Goal: Task Accomplishment & Management: Use online tool/utility

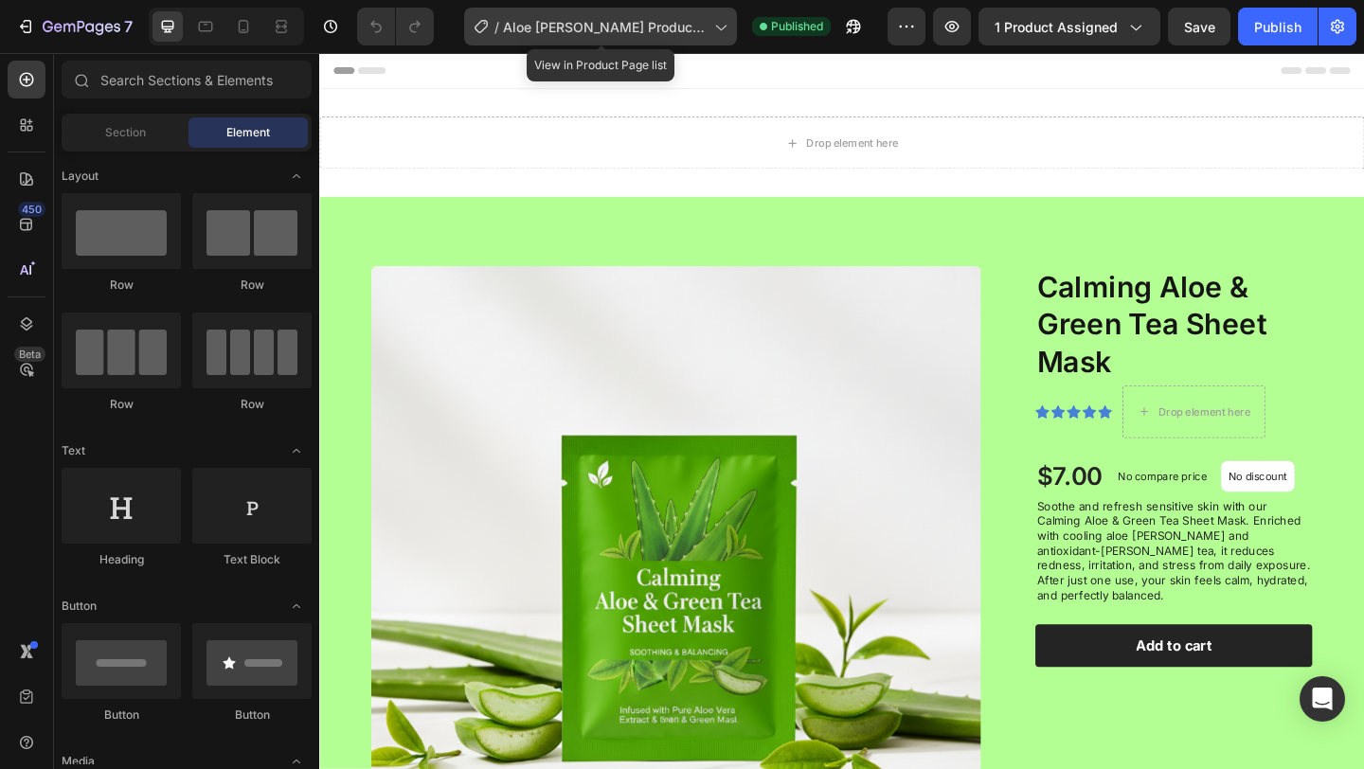
click at [615, 38] on div "/ Aloe Vera Product Page - Sep 26, 14:22:27" at bounding box center [600, 27] width 273 height 38
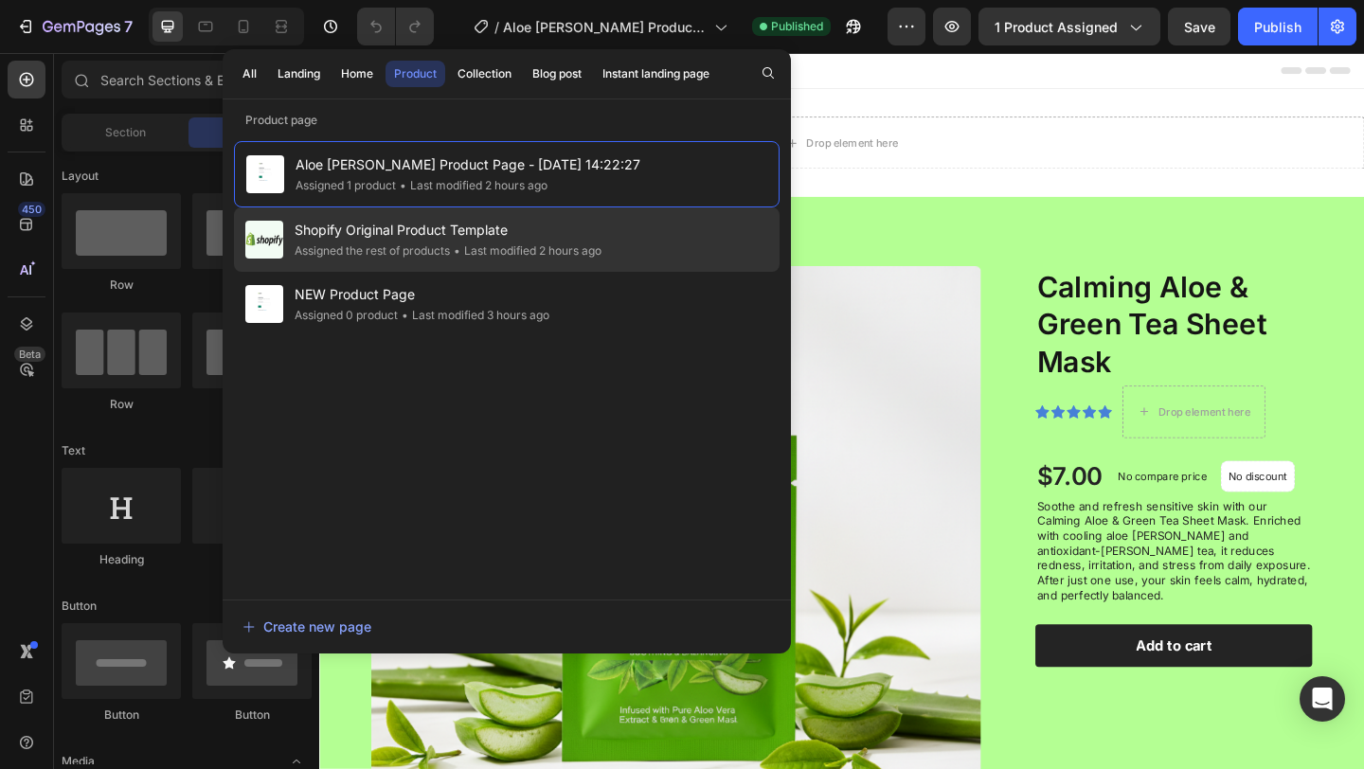
click at [452, 241] on span "Shopify Original Product Template" at bounding box center [447, 230] width 307 height 23
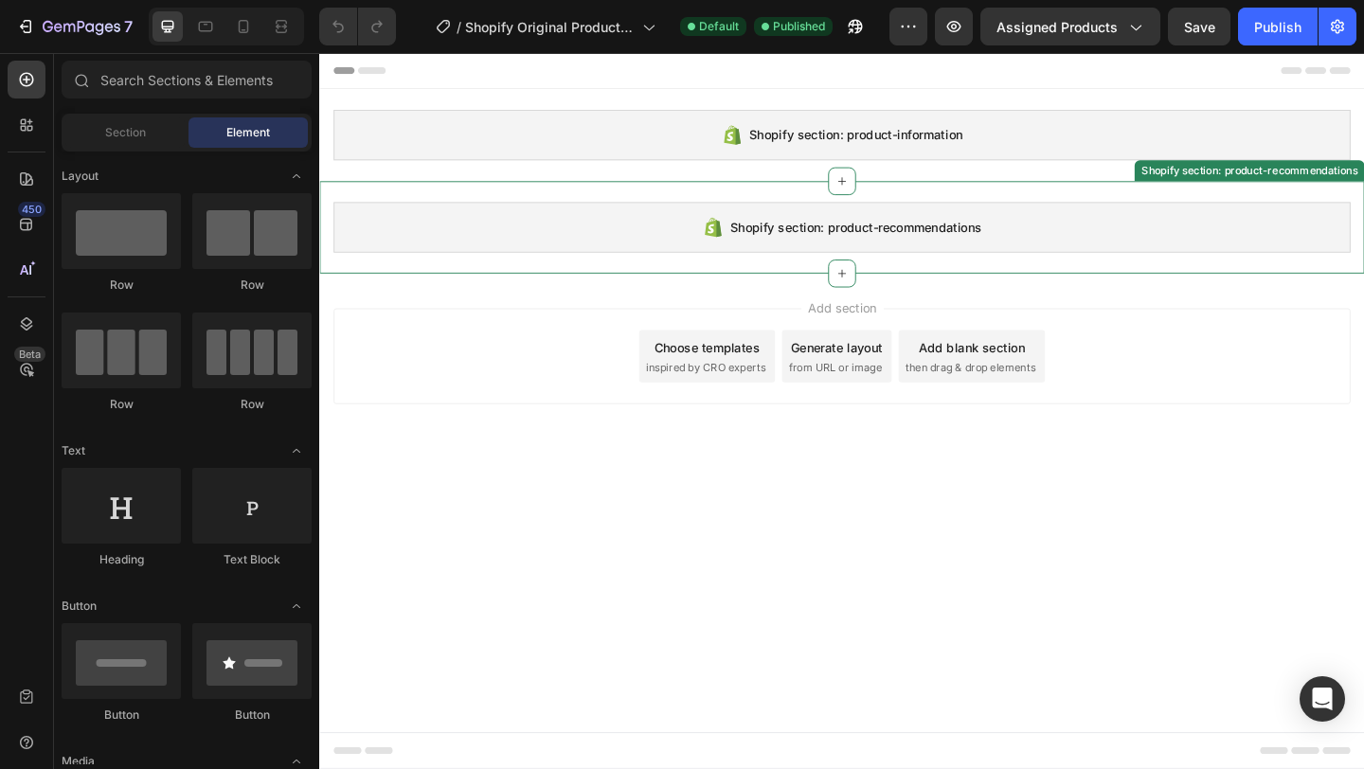
click at [682, 217] on div "Shopify section: product-recommendations" at bounding box center [887, 242] width 1106 height 55
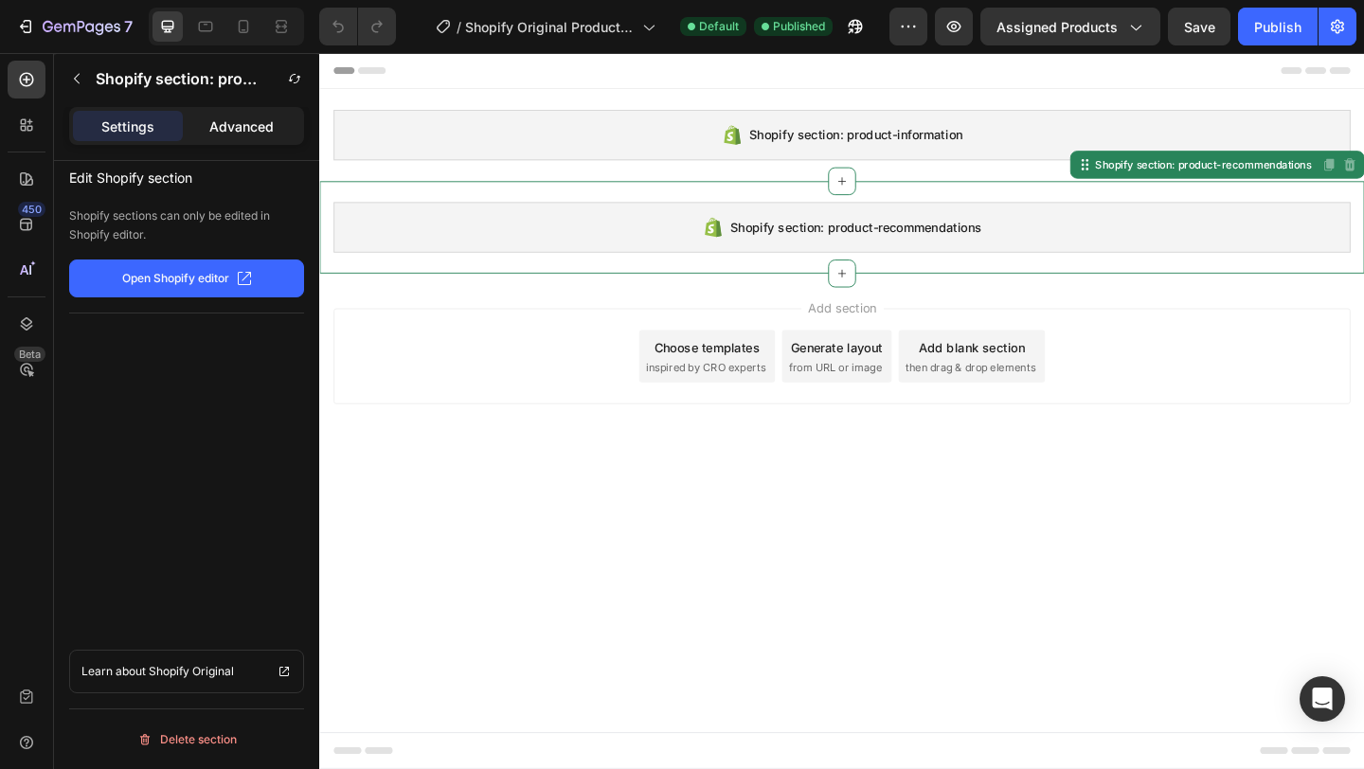
click at [215, 138] on div "Advanced" at bounding box center [242, 126] width 110 height 30
click at [178, 130] on div "Settings" at bounding box center [128, 126] width 110 height 30
click at [224, 131] on p "Advanced" at bounding box center [241, 126] width 64 height 20
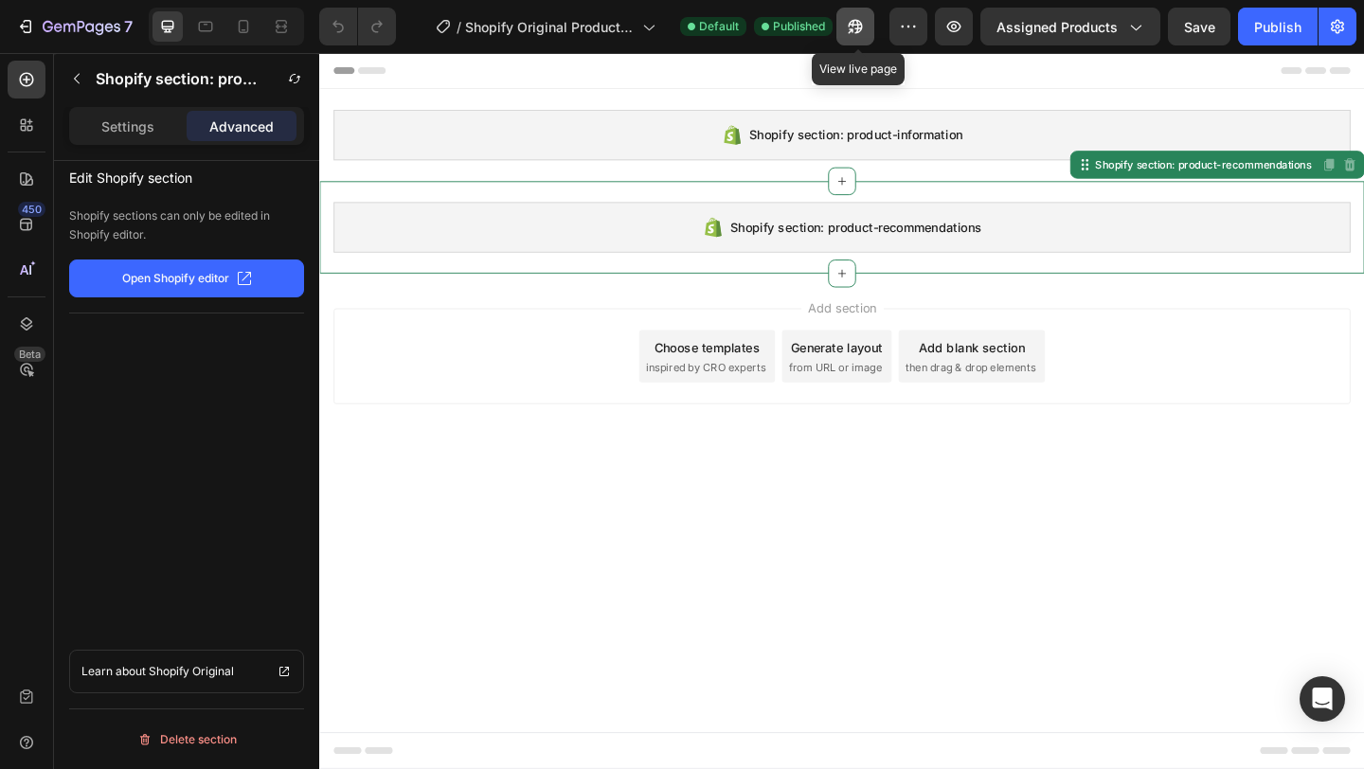
click at [868, 30] on button "button" at bounding box center [855, 27] width 38 height 38
click at [465, 452] on div "Add section Choose templates inspired by CRO experts Generate layout from URL o…" at bounding box center [887, 386] width 1136 height 187
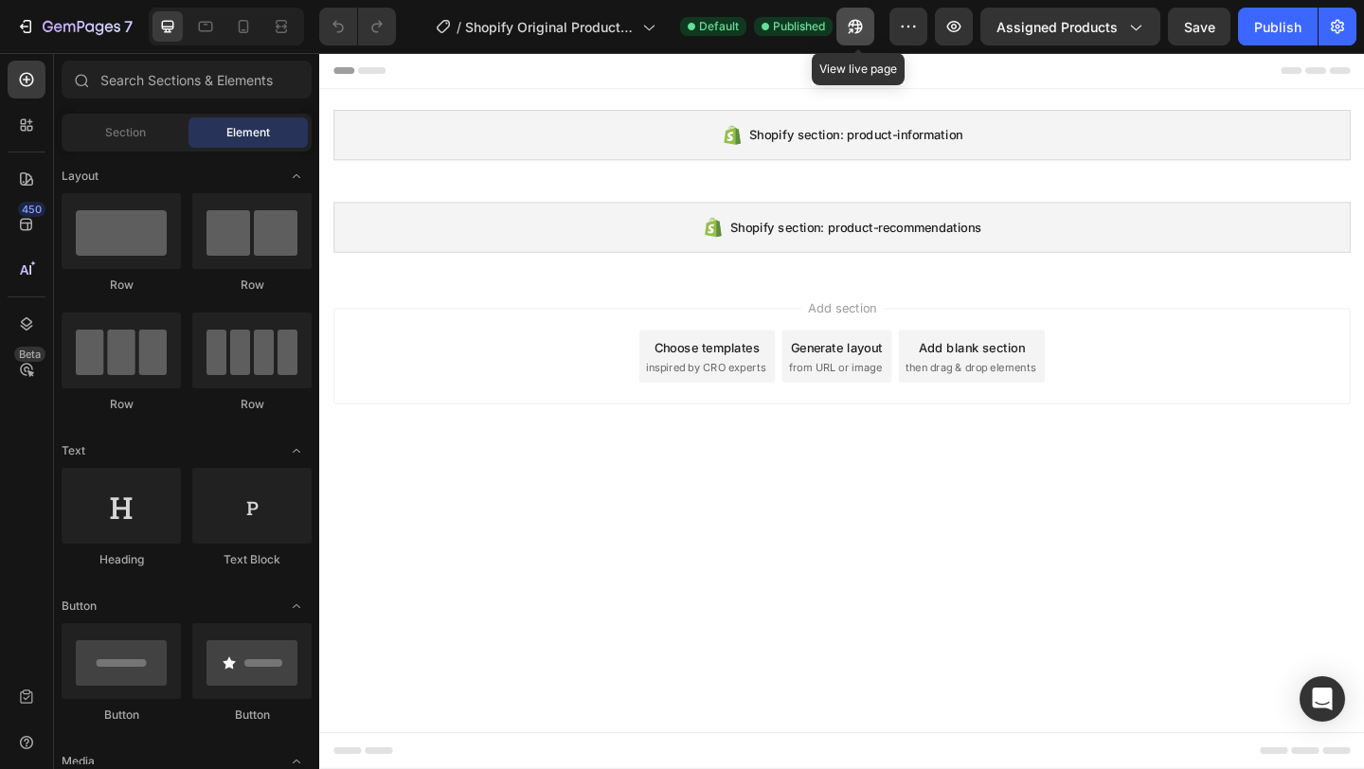
click at [857, 27] on icon "button" at bounding box center [855, 26] width 19 height 19
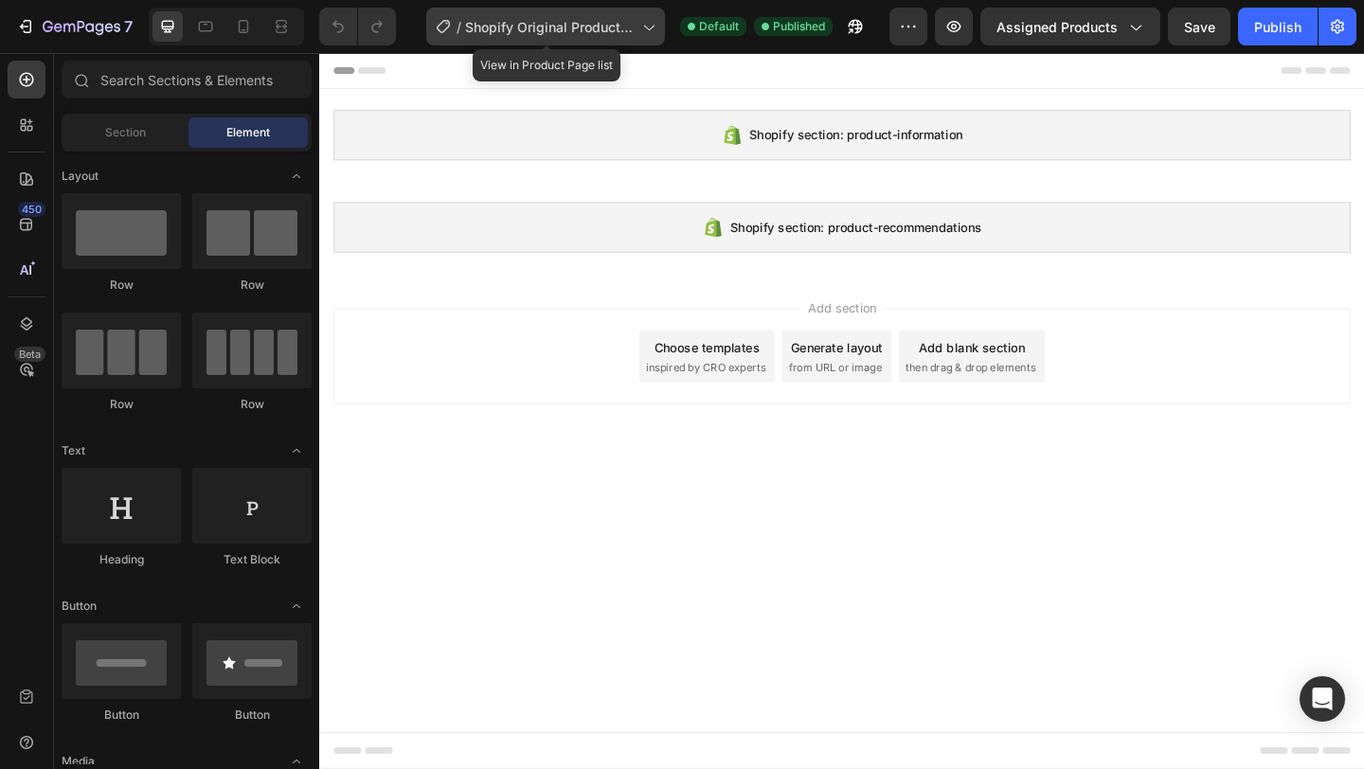
click at [608, 33] on span "Shopify Original Product Template" at bounding box center [549, 27] width 169 height 20
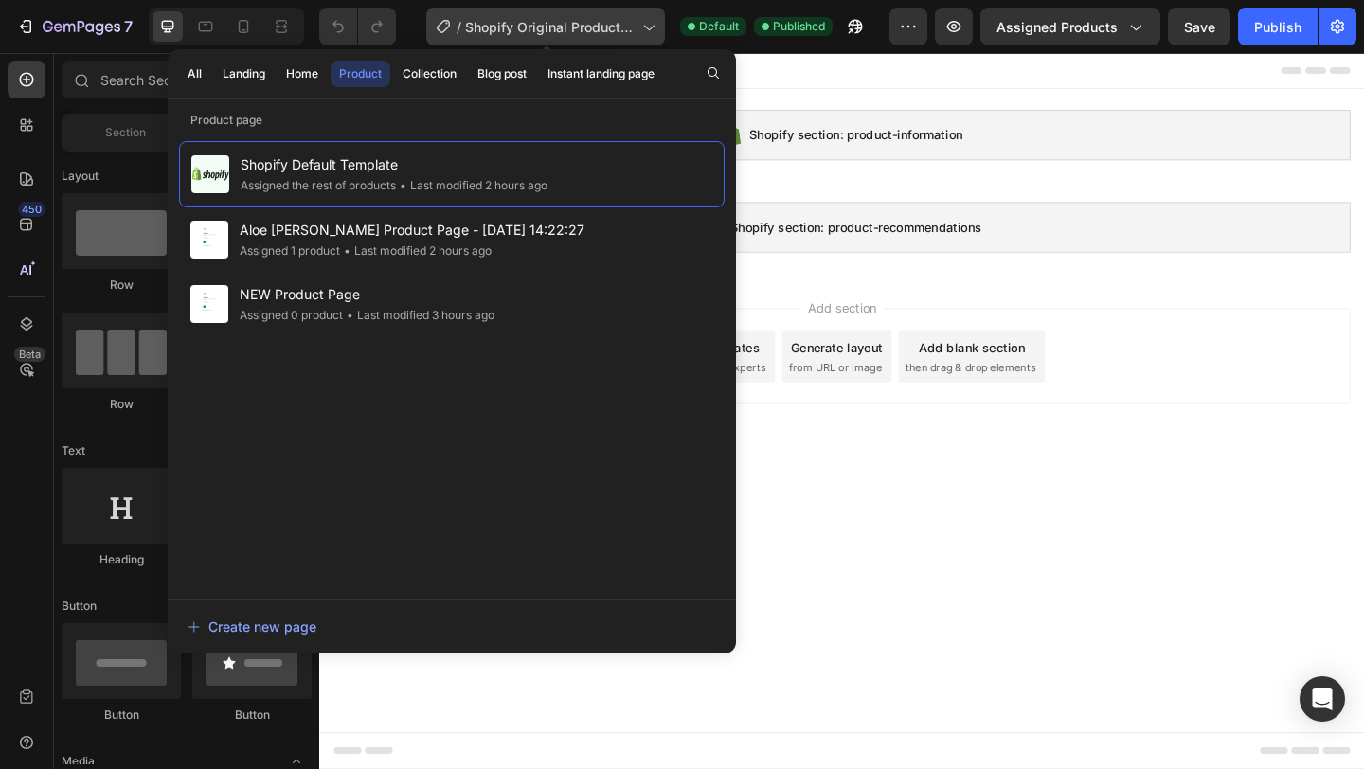
click at [608, 33] on span "Shopify Original Product Template" at bounding box center [549, 27] width 169 height 20
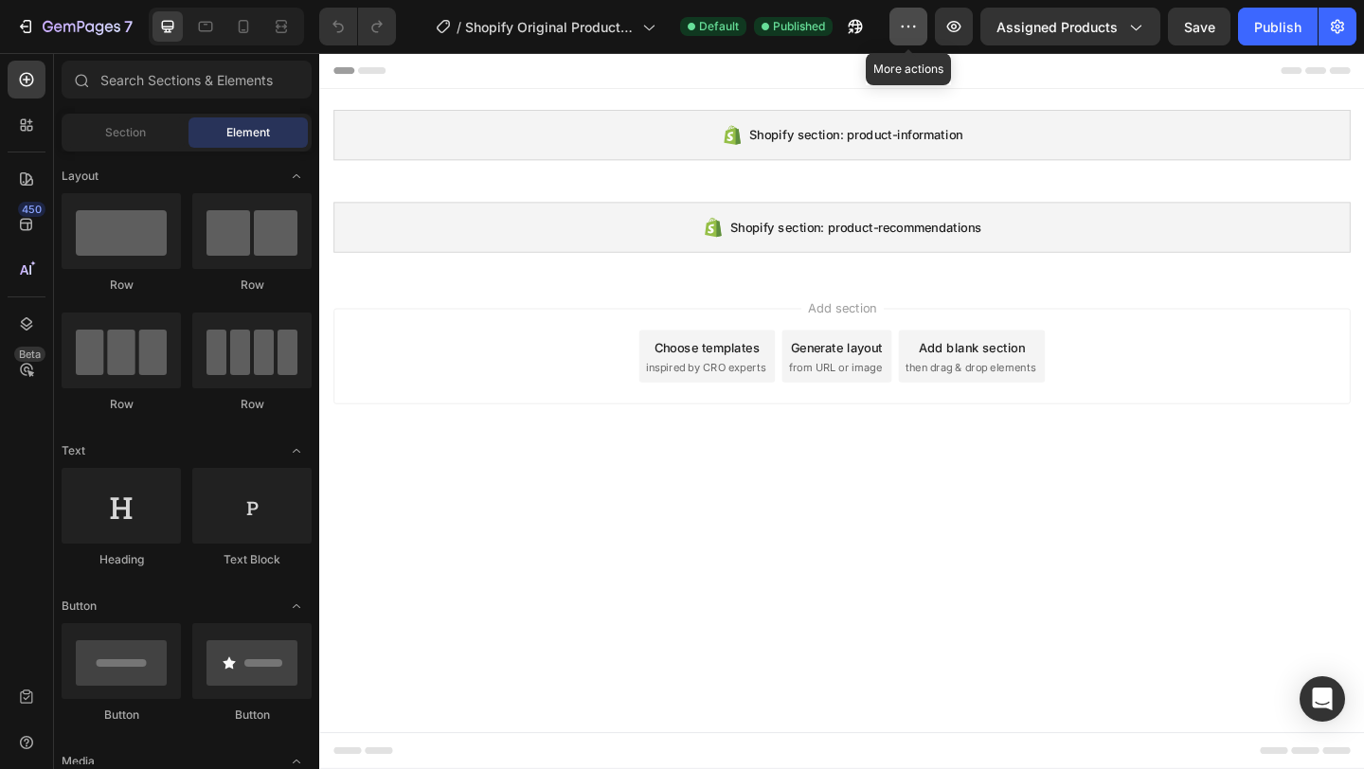
click at [902, 23] on icon "button" at bounding box center [908, 26] width 19 height 19
click at [1007, 27] on span "Assigned Products" at bounding box center [1056, 27] width 121 height 20
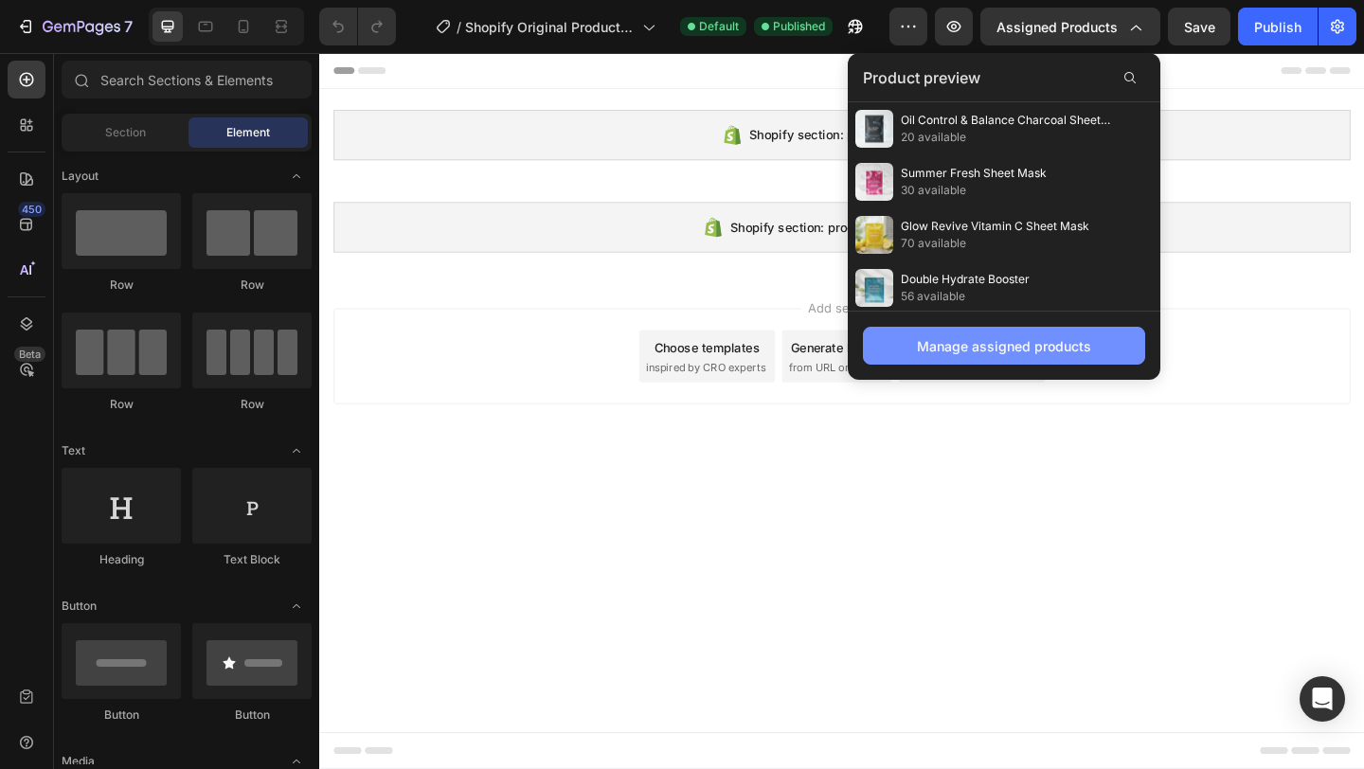
click at [903, 350] on button "Manage assigned products" at bounding box center [1004, 346] width 282 height 38
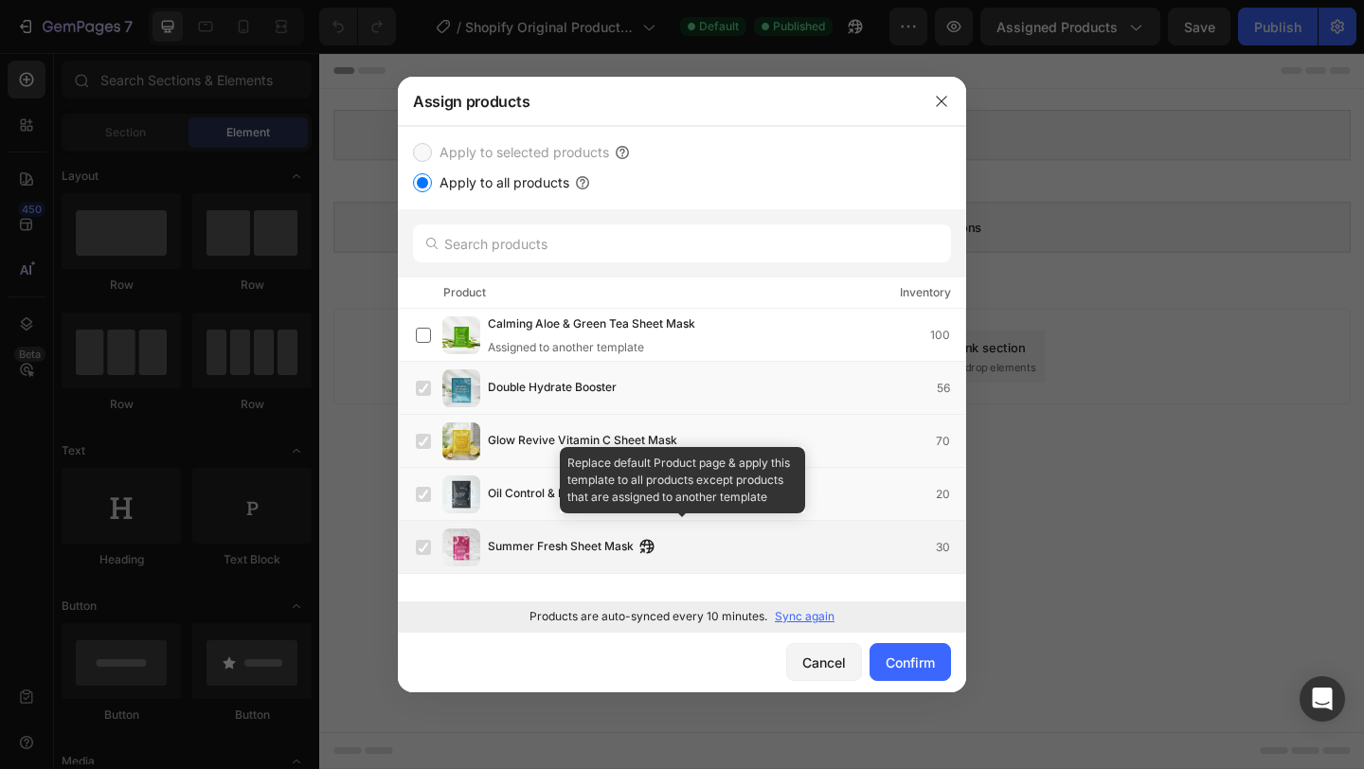
click at [419, 555] on label at bounding box center [423, 547] width 15 height 15
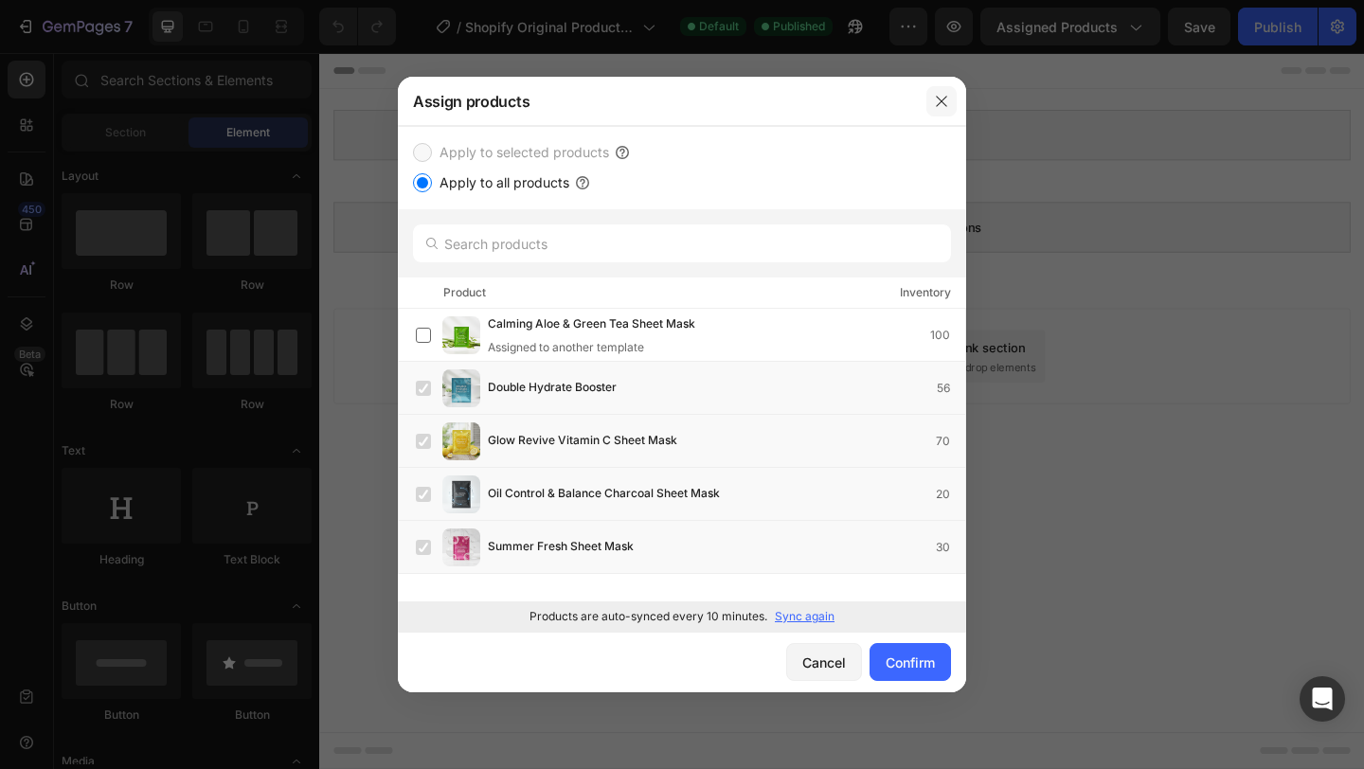
click at [947, 97] on icon "button" at bounding box center [941, 101] width 15 height 15
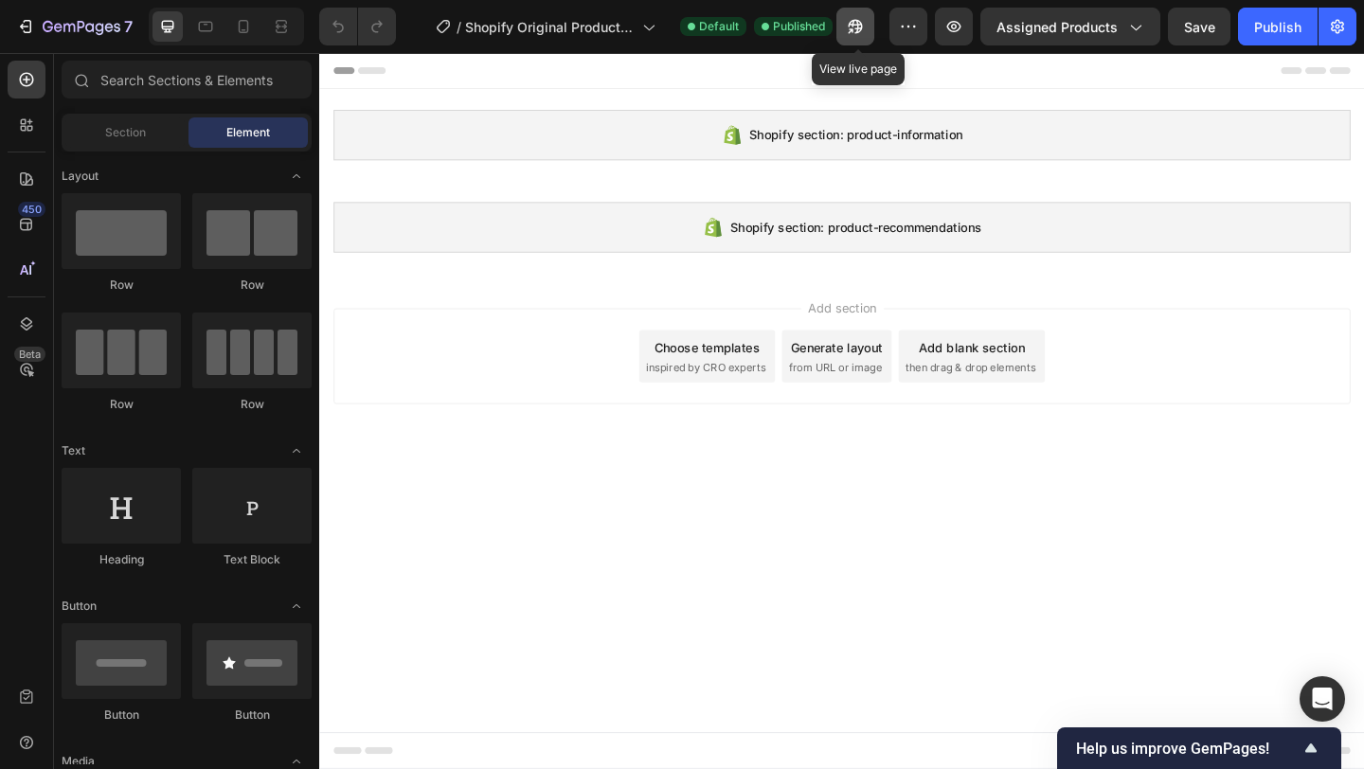
click at [863, 26] on icon "button" at bounding box center [855, 27] width 14 height 14
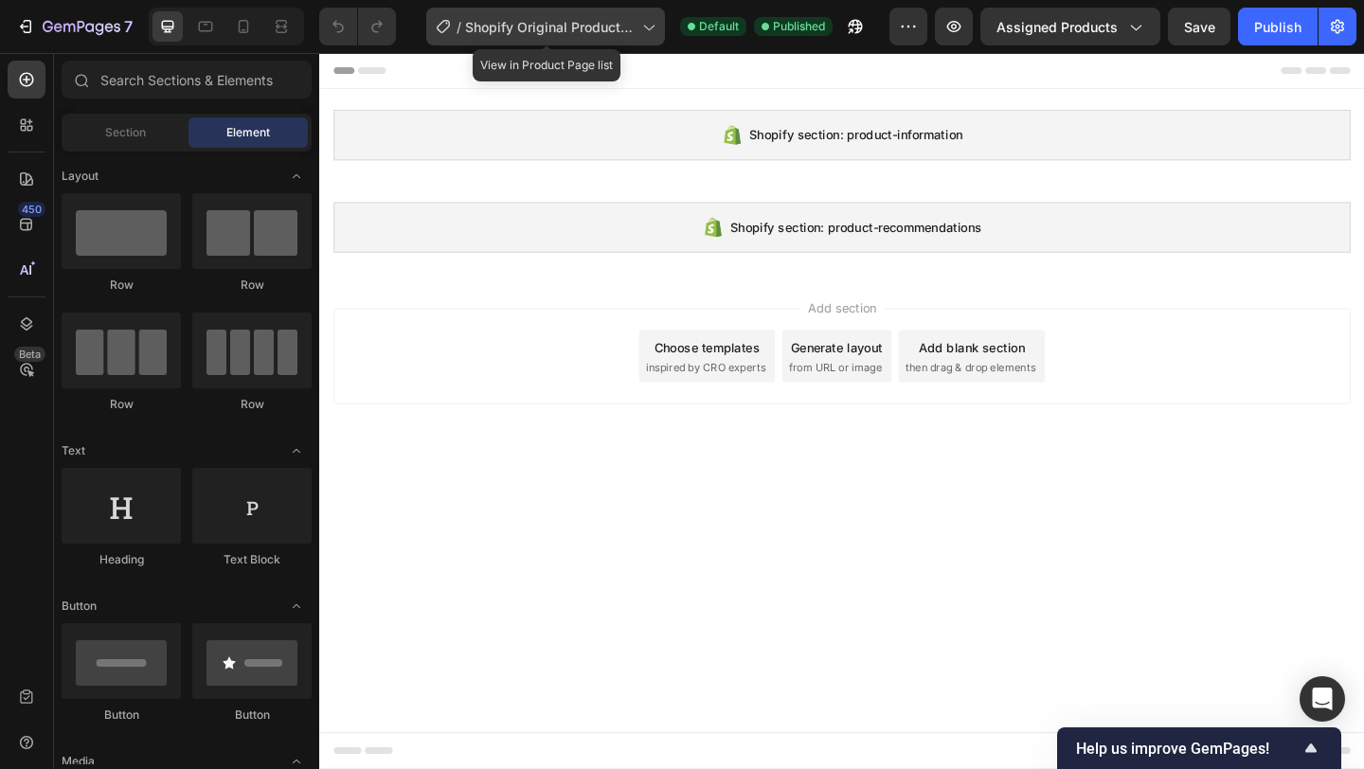
click at [642, 29] on icon at bounding box center [647, 26] width 19 height 19
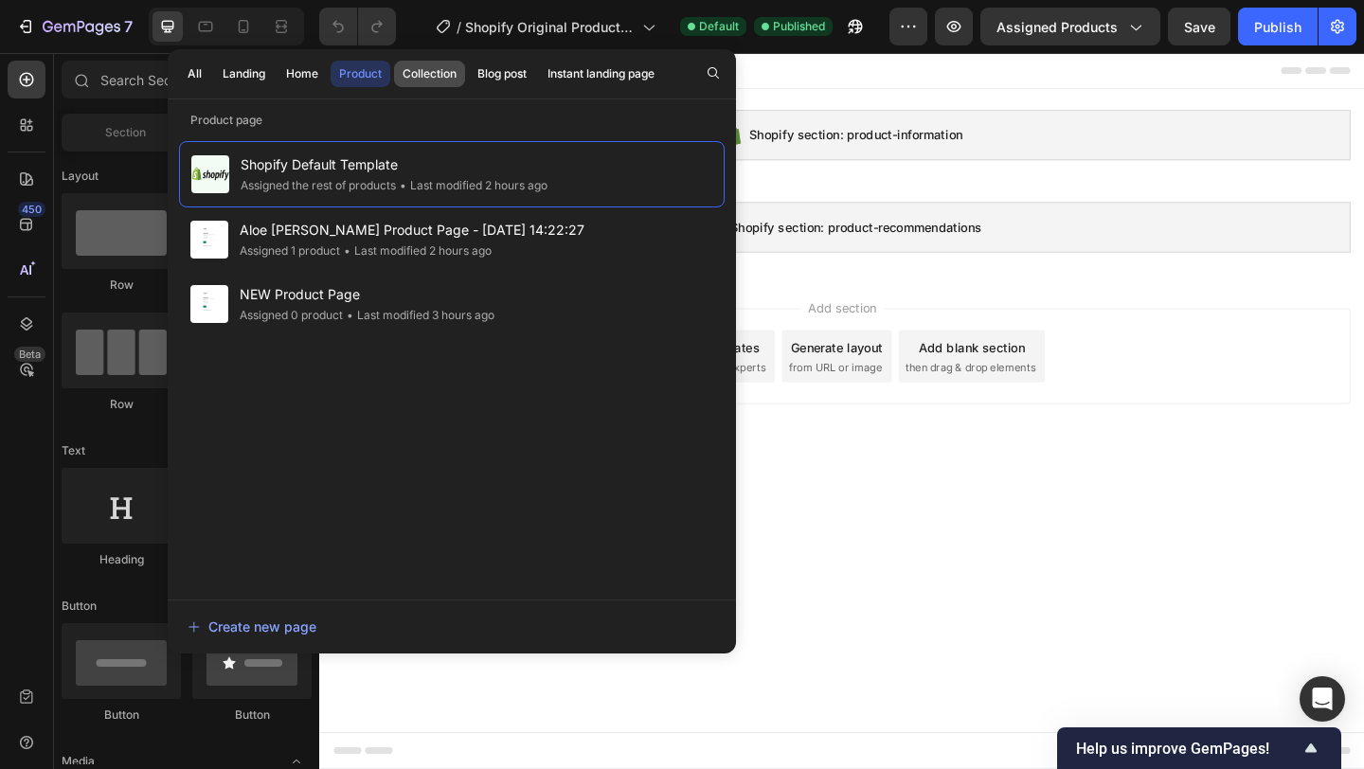
click at [443, 80] on div "Collection" at bounding box center [429, 73] width 54 height 17
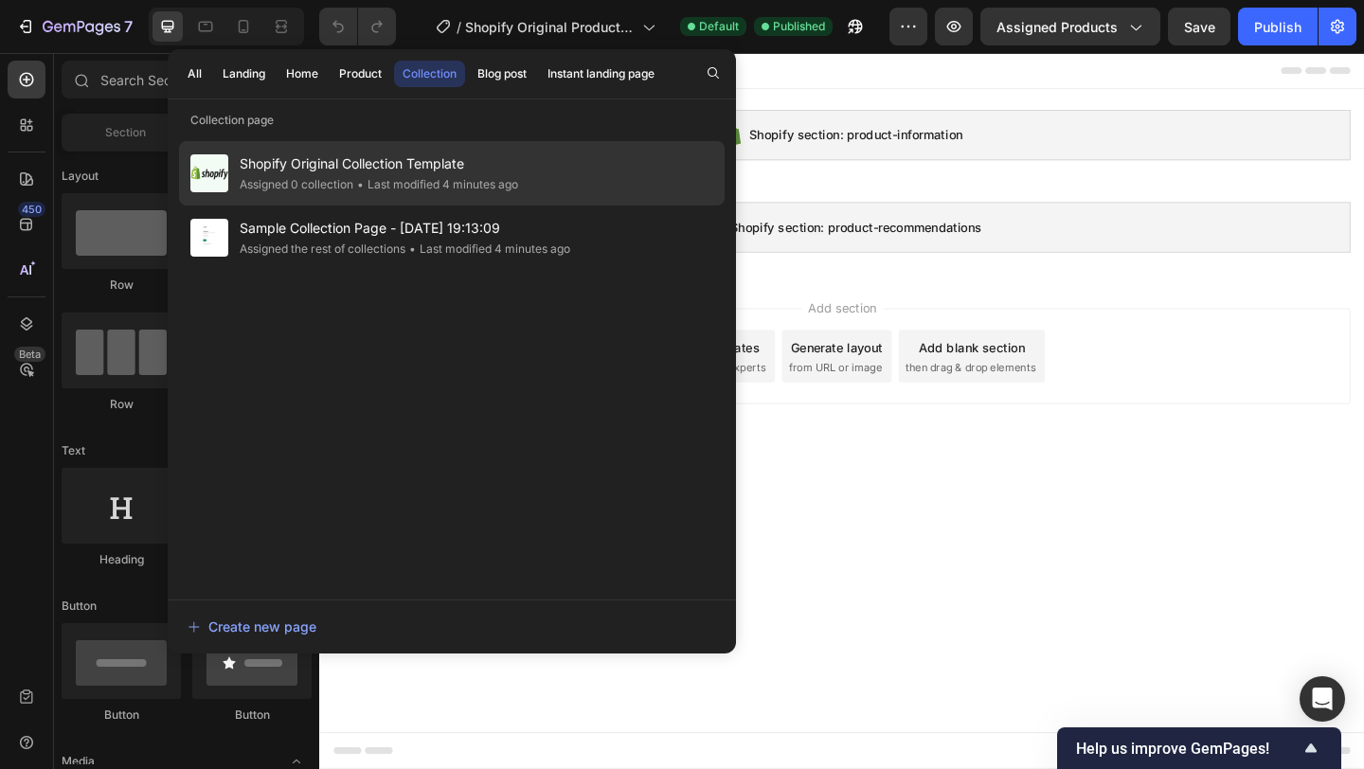
click at [406, 169] on span "Shopify Original Collection Template" at bounding box center [379, 163] width 278 height 23
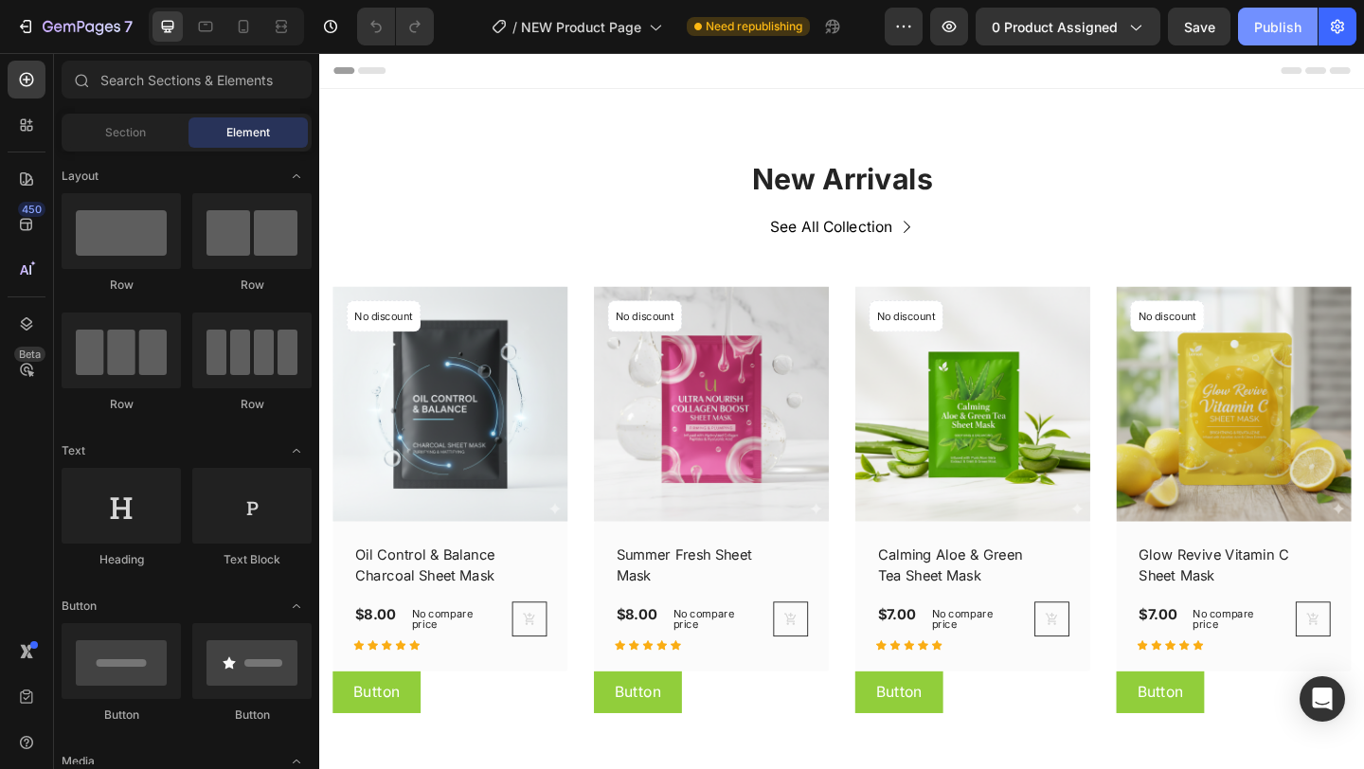
click at [1292, 22] on div "Publish" at bounding box center [1277, 27] width 47 height 20
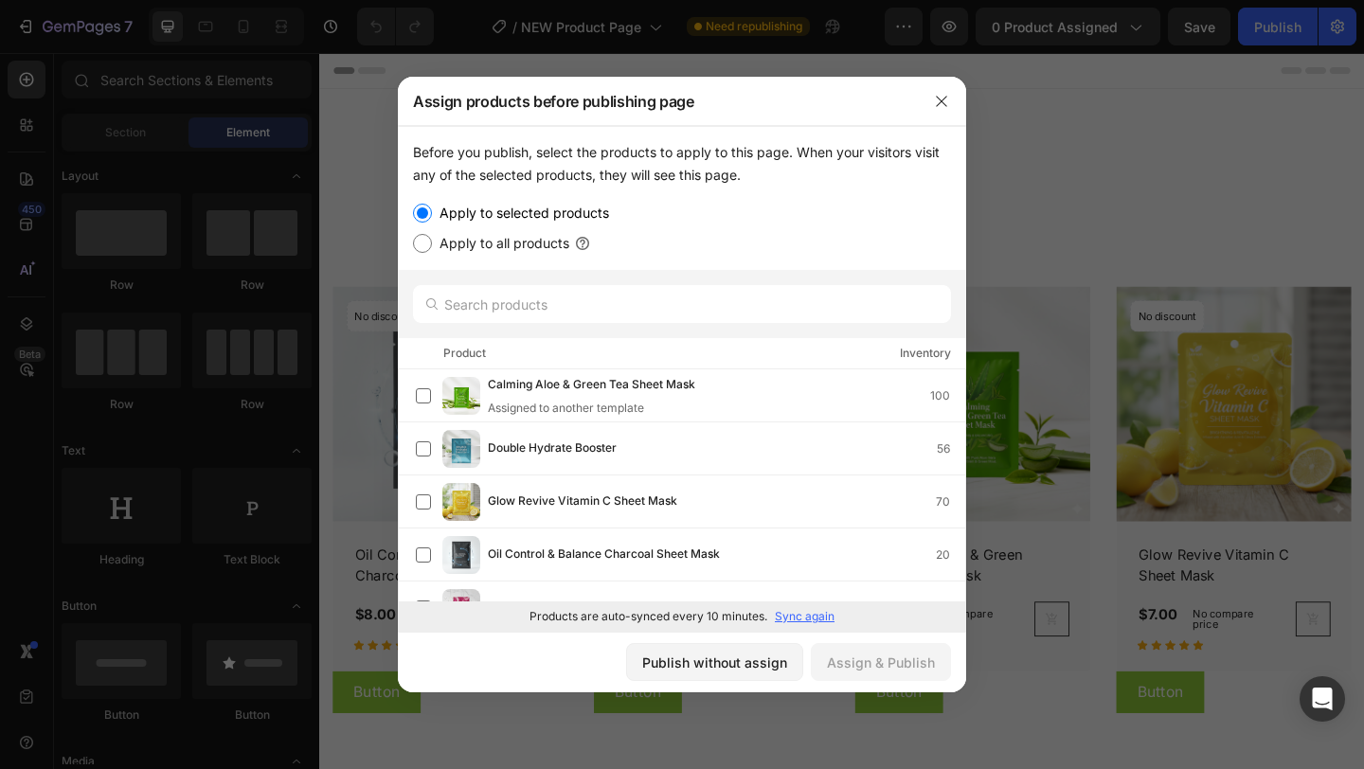
click at [502, 255] on label "Apply to all products" at bounding box center [500, 243] width 137 height 23
click at [432, 253] on input "Apply to all products" at bounding box center [422, 243] width 19 height 19
radio input "true"
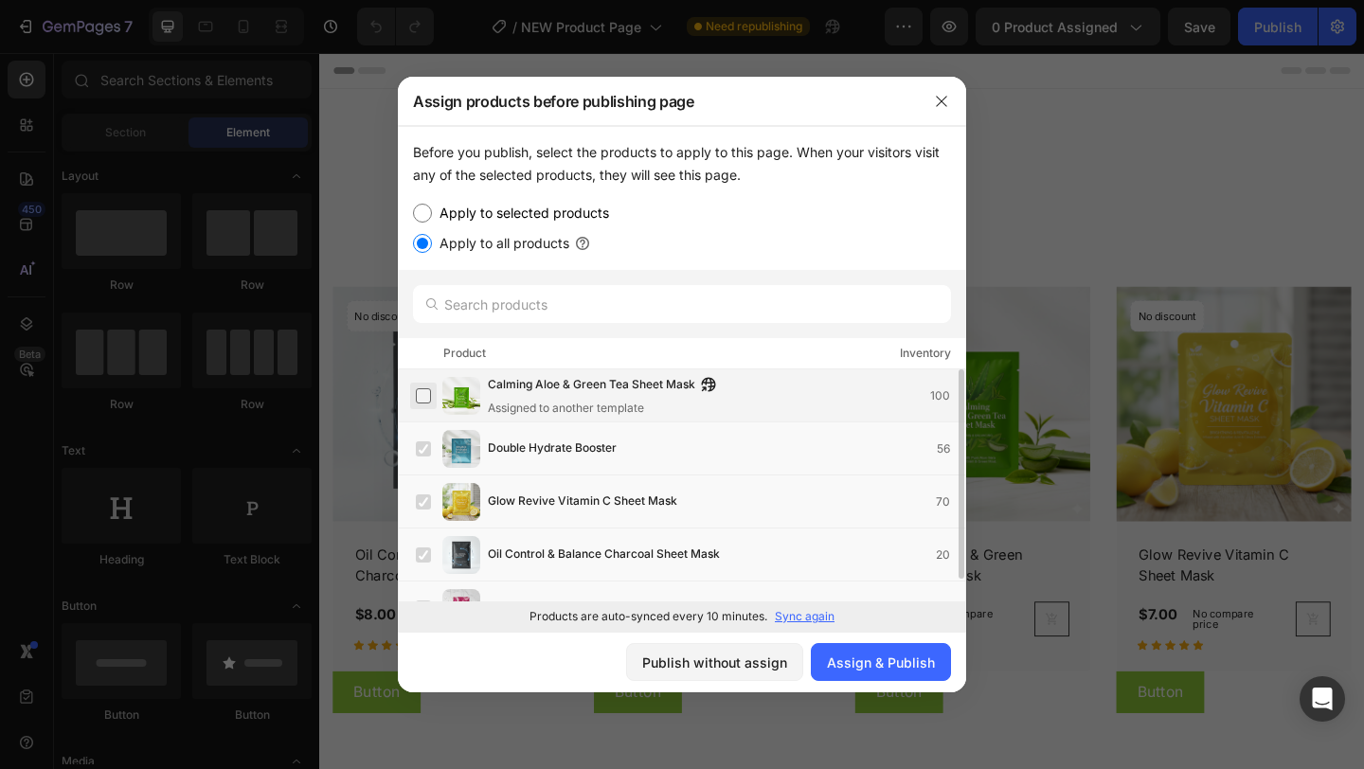
click at [420, 403] on label at bounding box center [423, 395] width 15 height 15
click at [907, 665] on div "Assign & Publish" at bounding box center [881, 662] width 108 height 20
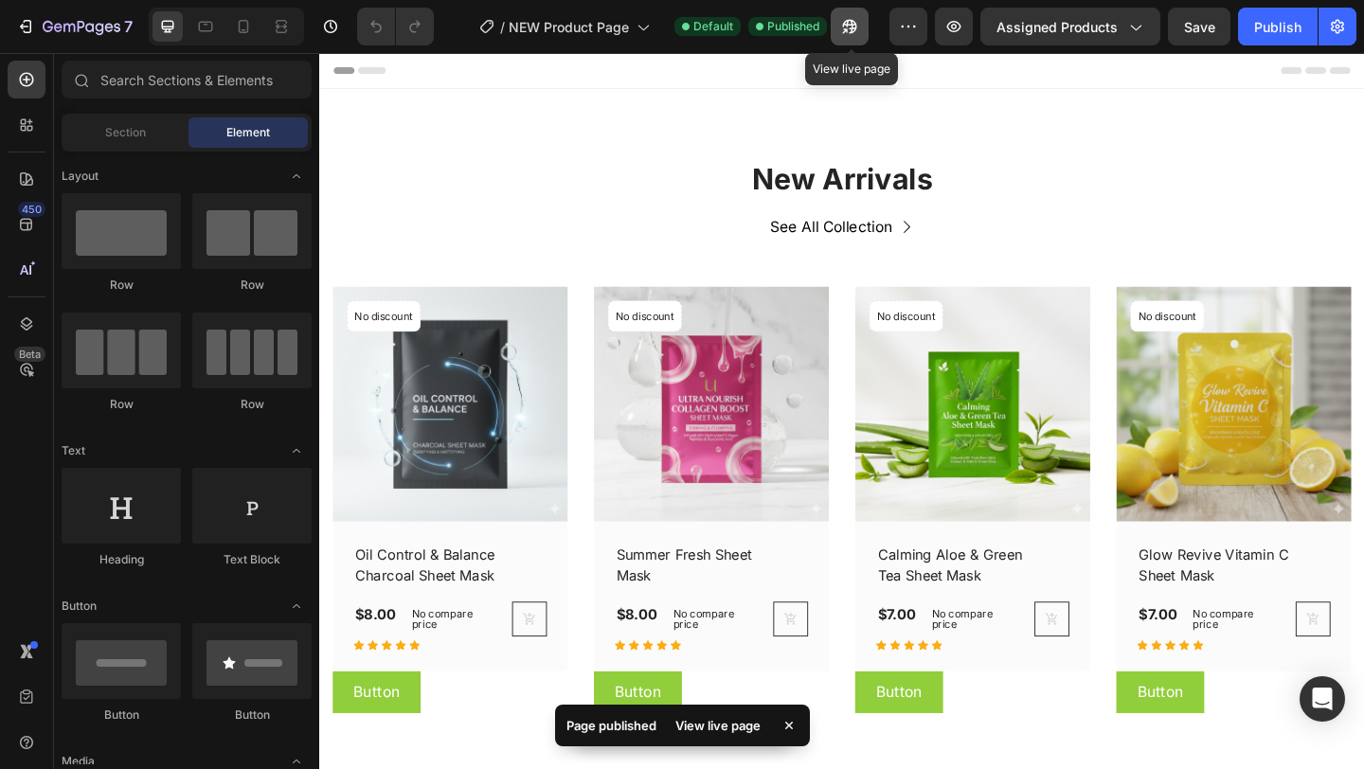
click at [853, 35] on icon "button" at bounding box center [849, 26] width 19 height 19
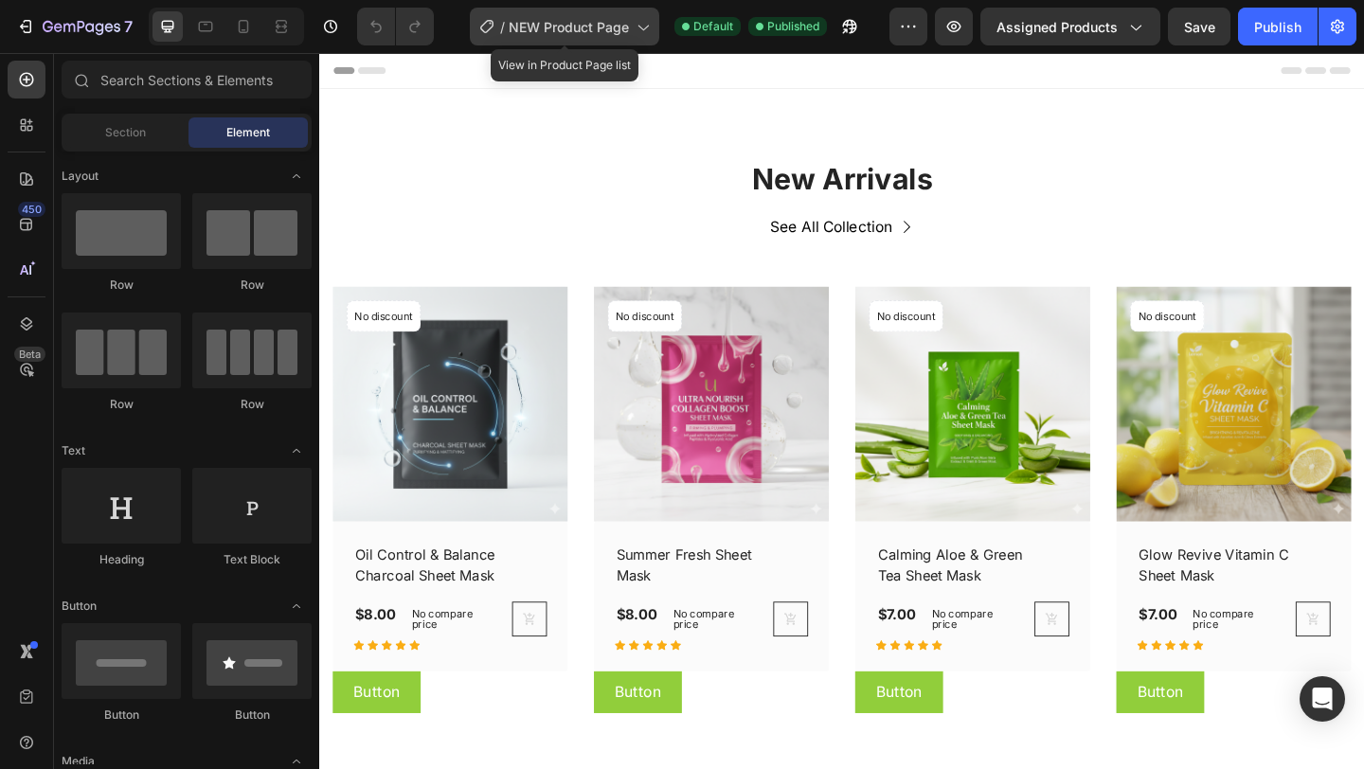
click at [633, 32] on div "/ NEW Product Page" at bounding box center [564, 27] width 189 height 38
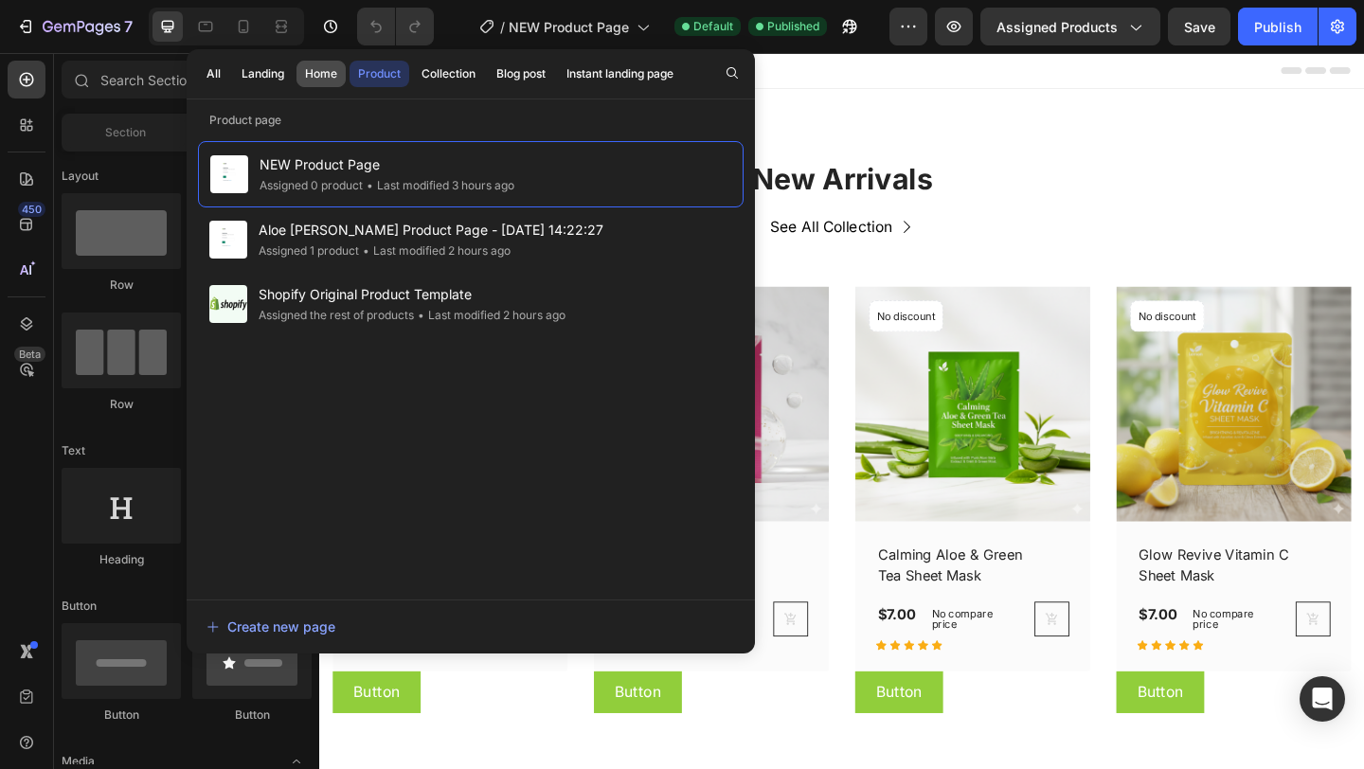
click at [323, 77] on div "Home" at bounding box center [321, 73] width 32 height 17
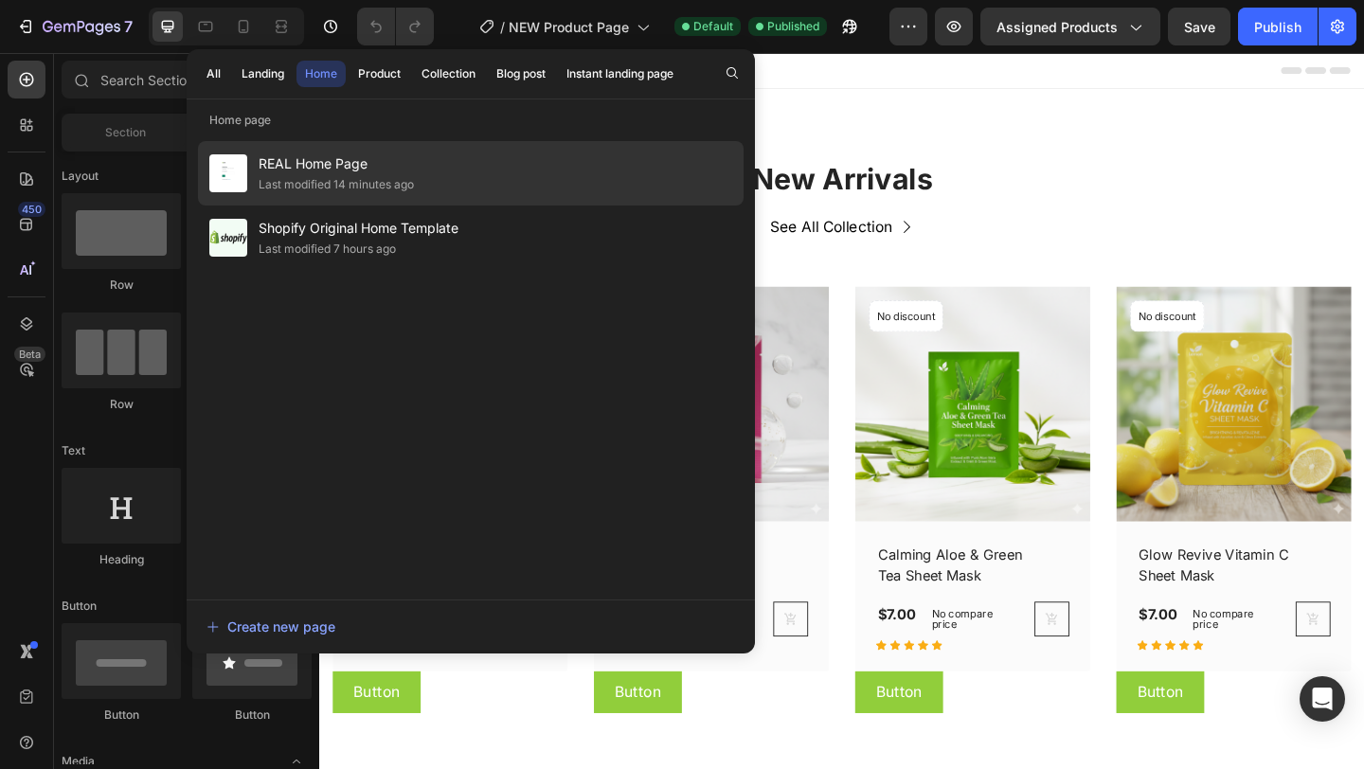
click at [316, 189] on div "Last modified 14 minutes ago" at bounding box center [335, 184] width 155 height 19
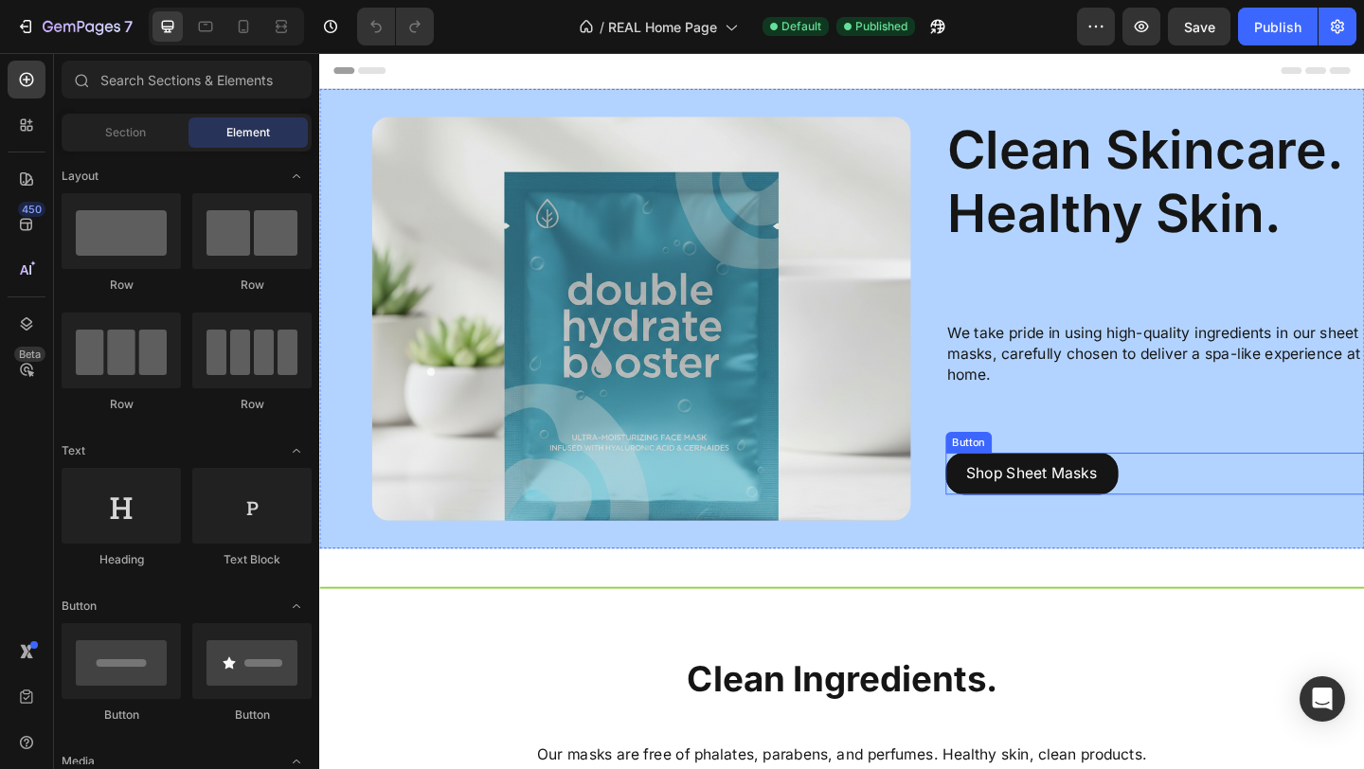
click at [1003, 517] on link "Shop Sheet Masks" at bounding box center [1093, 510] width 187 height 45
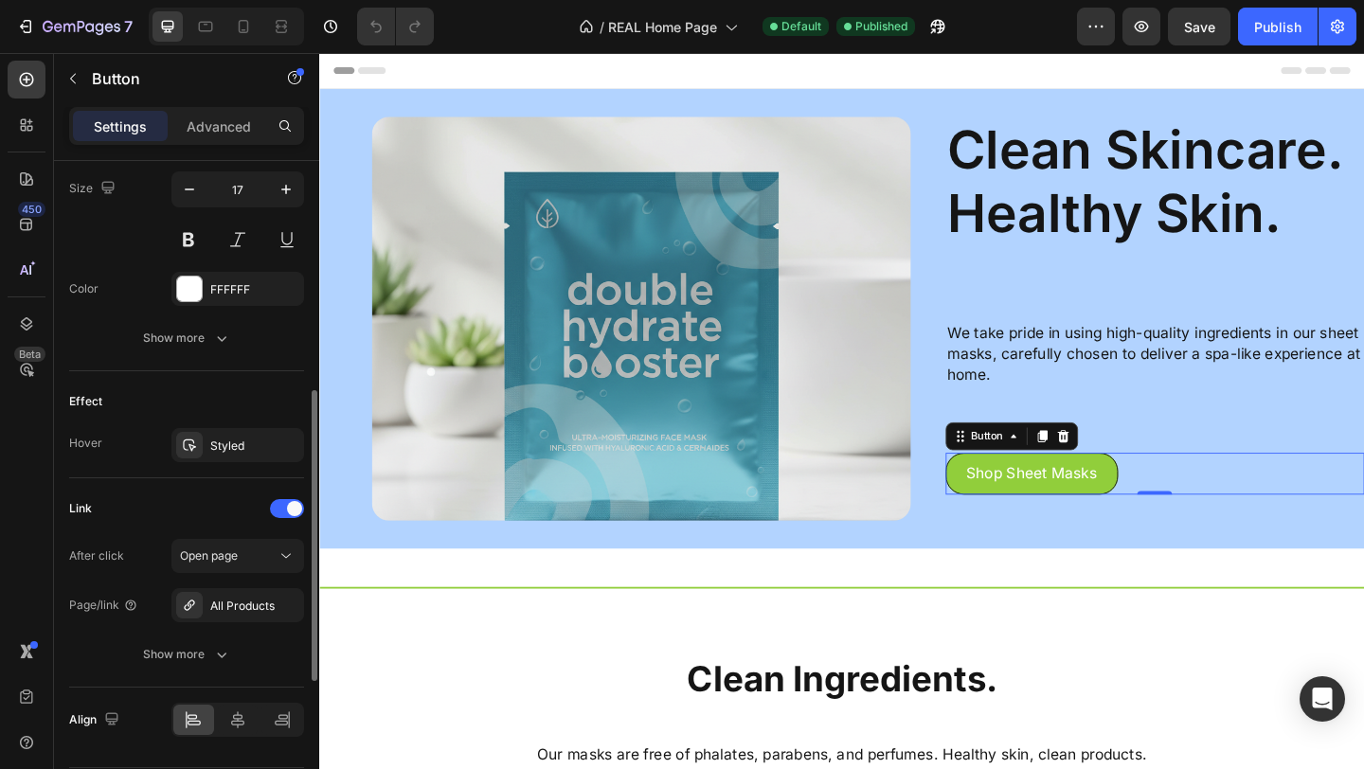
scroll to position [844, 0]
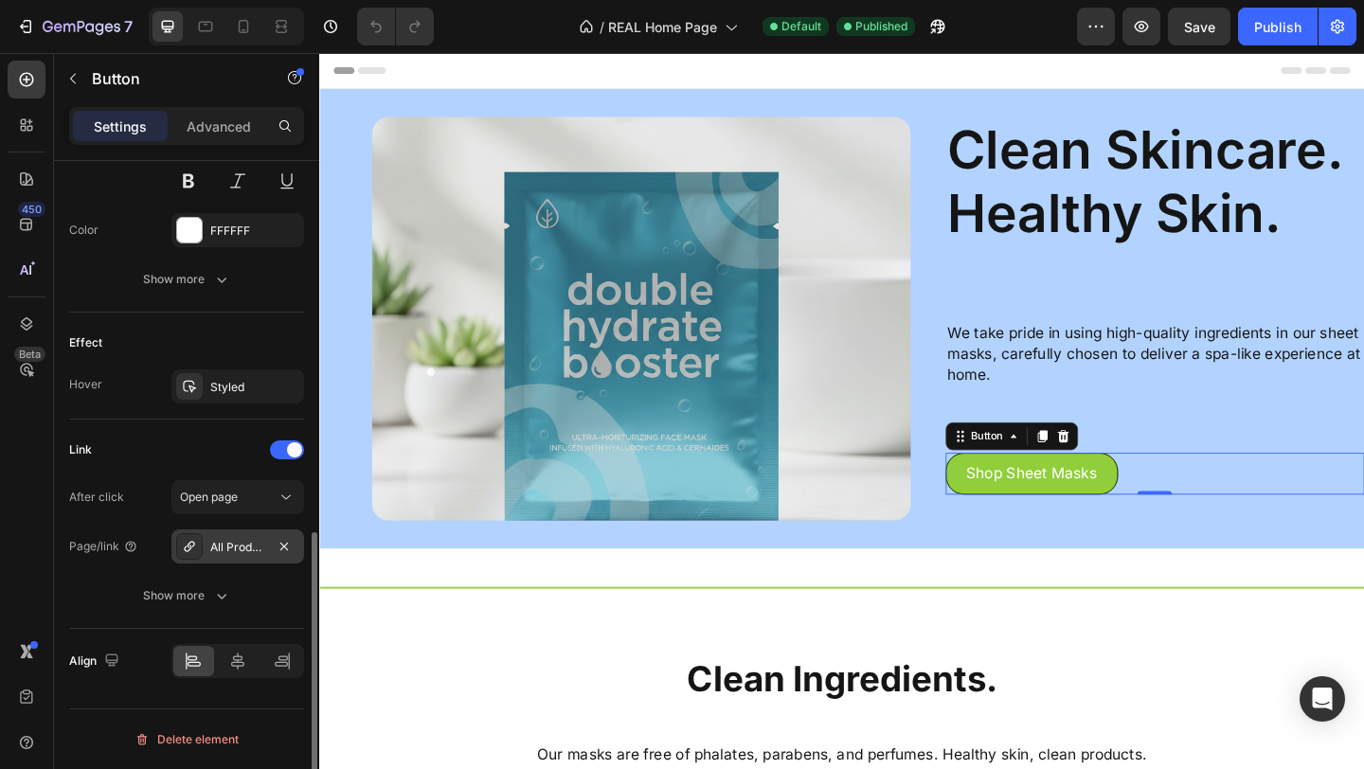
click at [204, 536] on div "All Products" at bounding box center [237, 546] width 133 height 34
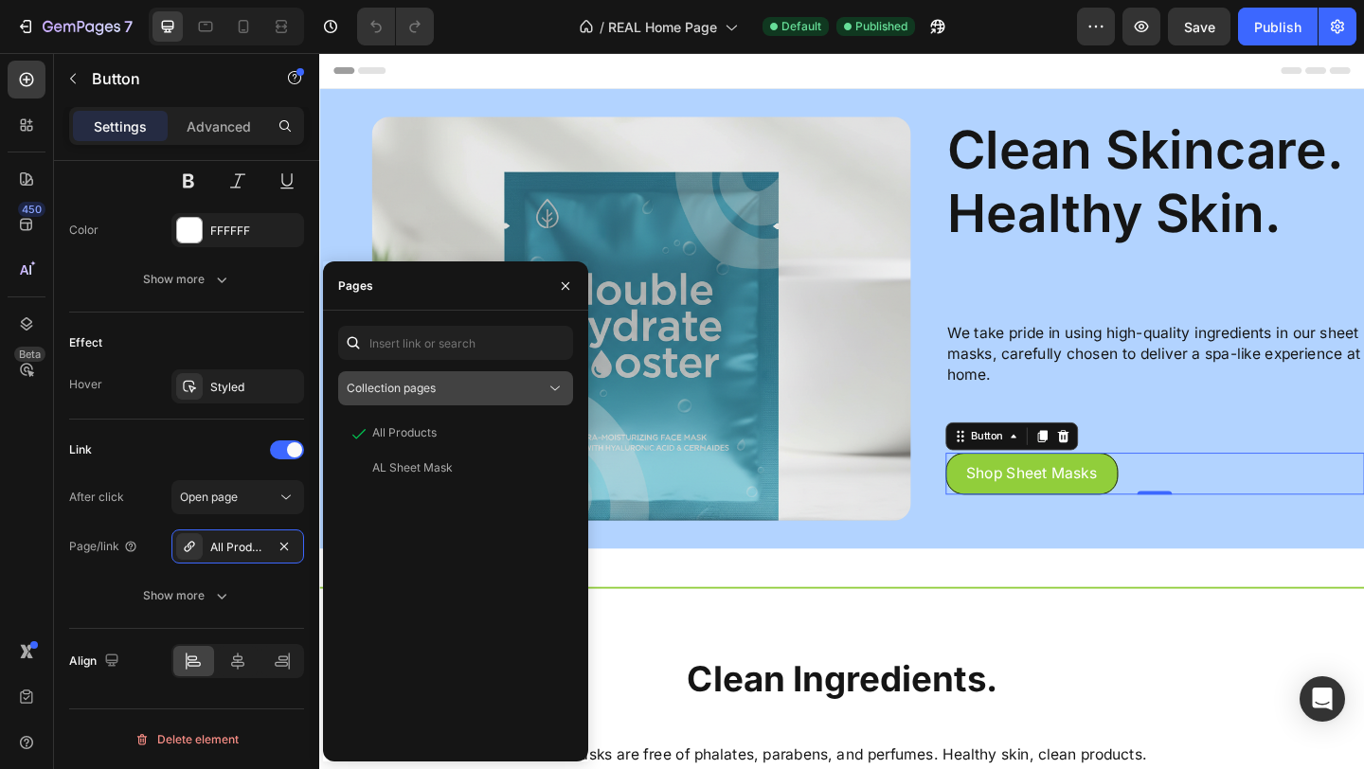
click at [401, 398] on button "Collection pages" at bounding box center [455, 388] width 235 height 34
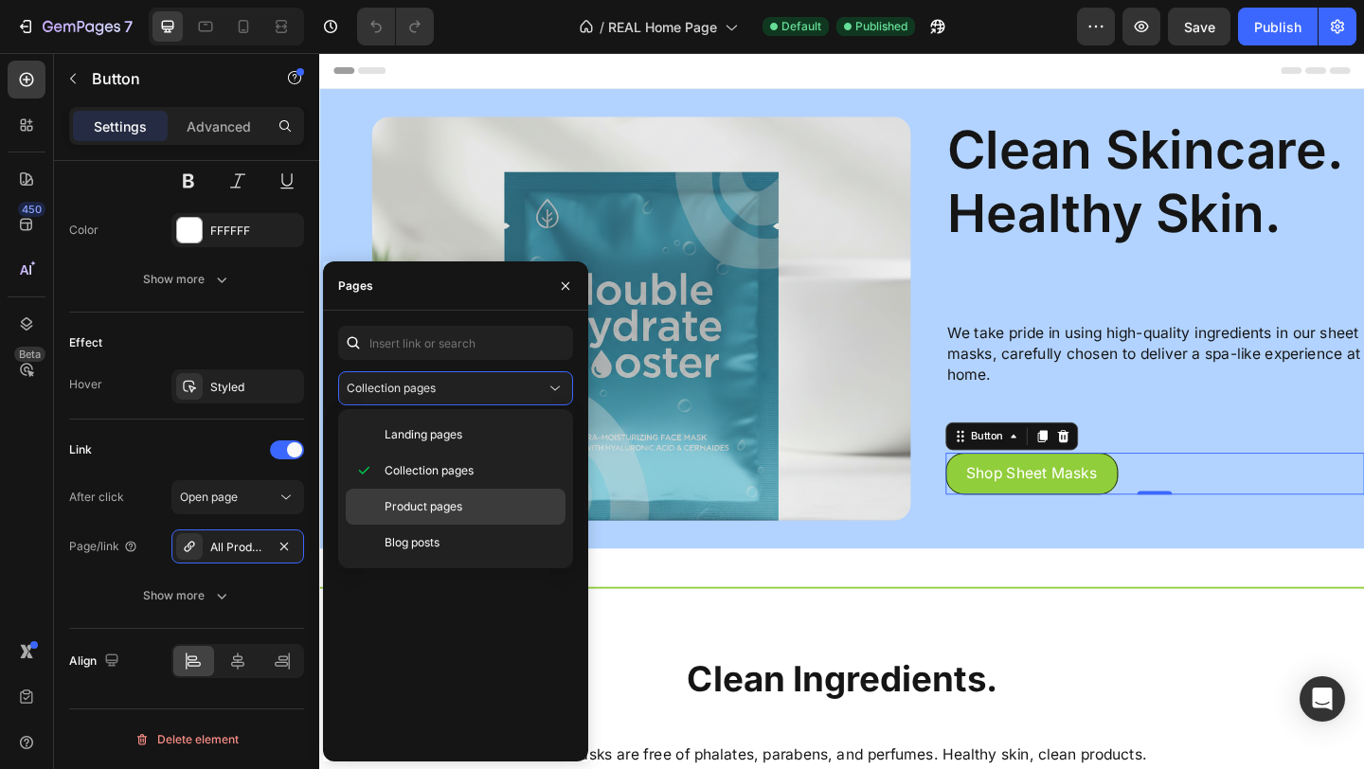
click at [408, 494] on div "Product pages" at bounding box center [456, 507] width 220 height 36
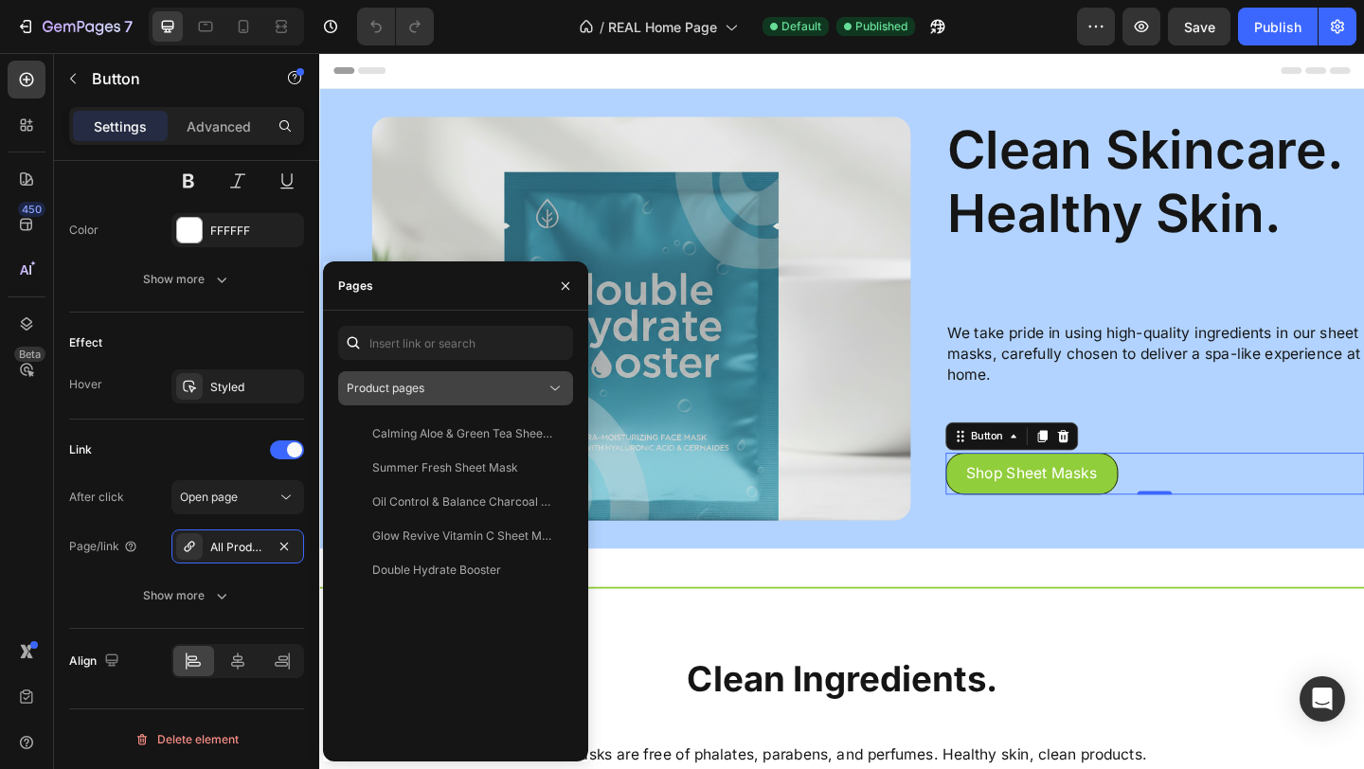
click at [433, 397] on div "Product pages" at bounding box center [456, 388] width 218 height 19
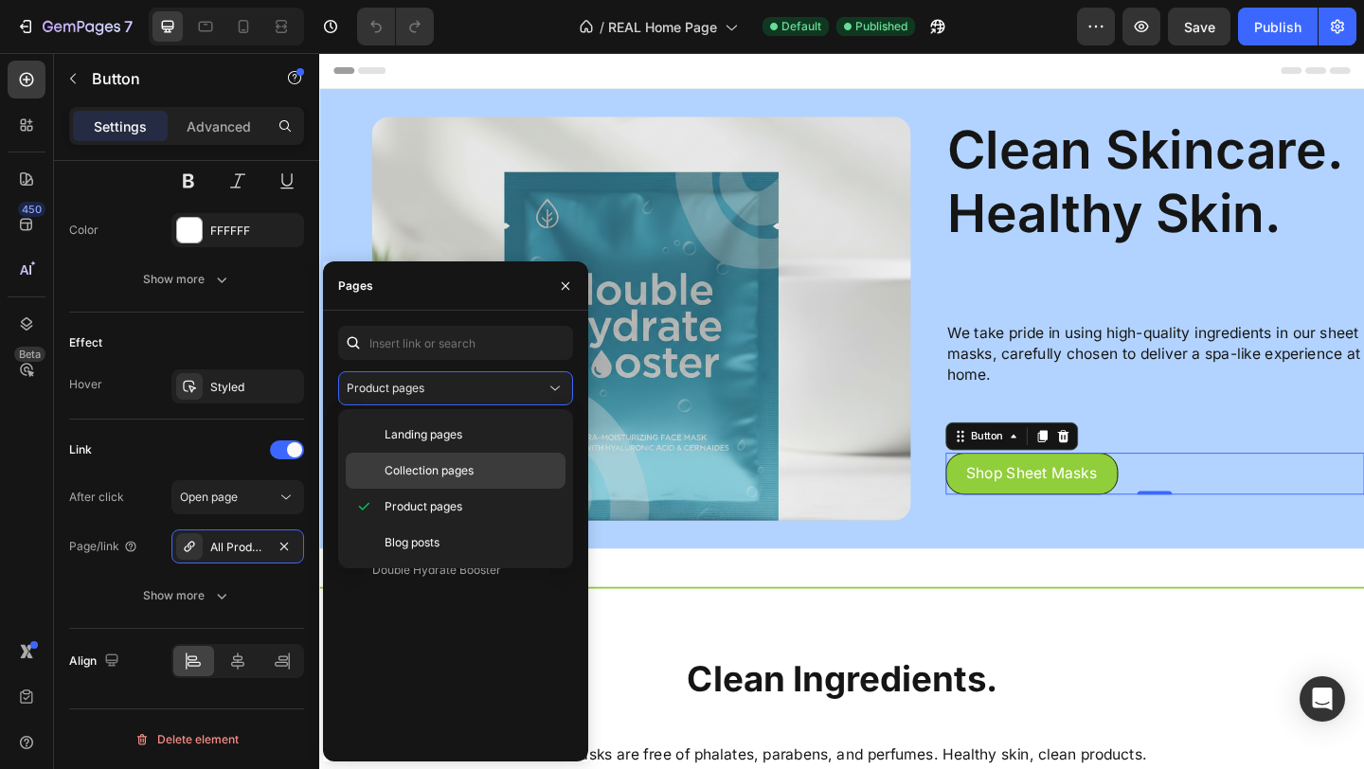
click at [433, 465] on span "Collection pages" at bounding box center [428, 470] width 89 height 17
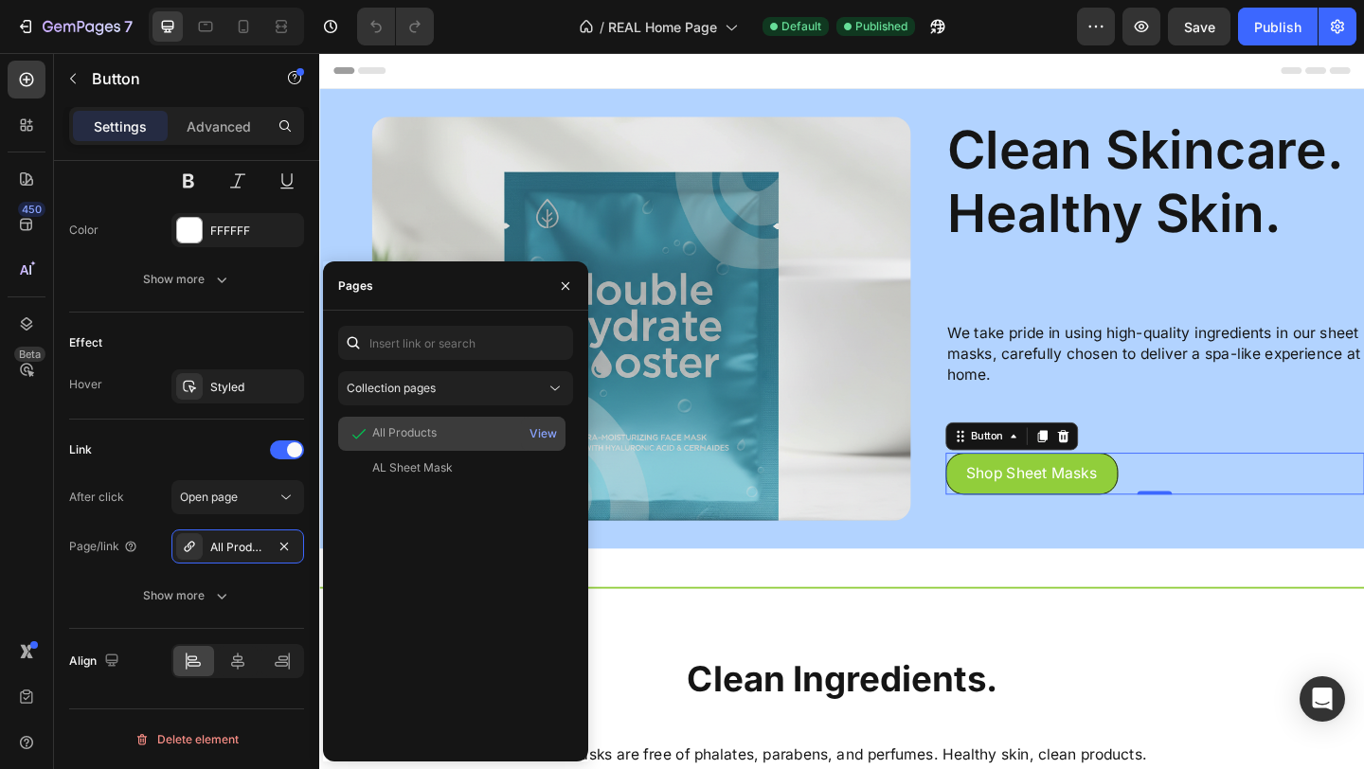
click at [527, 435] on div "View" at bounding box center [543, 434] width 45 height 34
click at [538, 437] on div "View" at bounding box center [542, 433] width 27 height 17
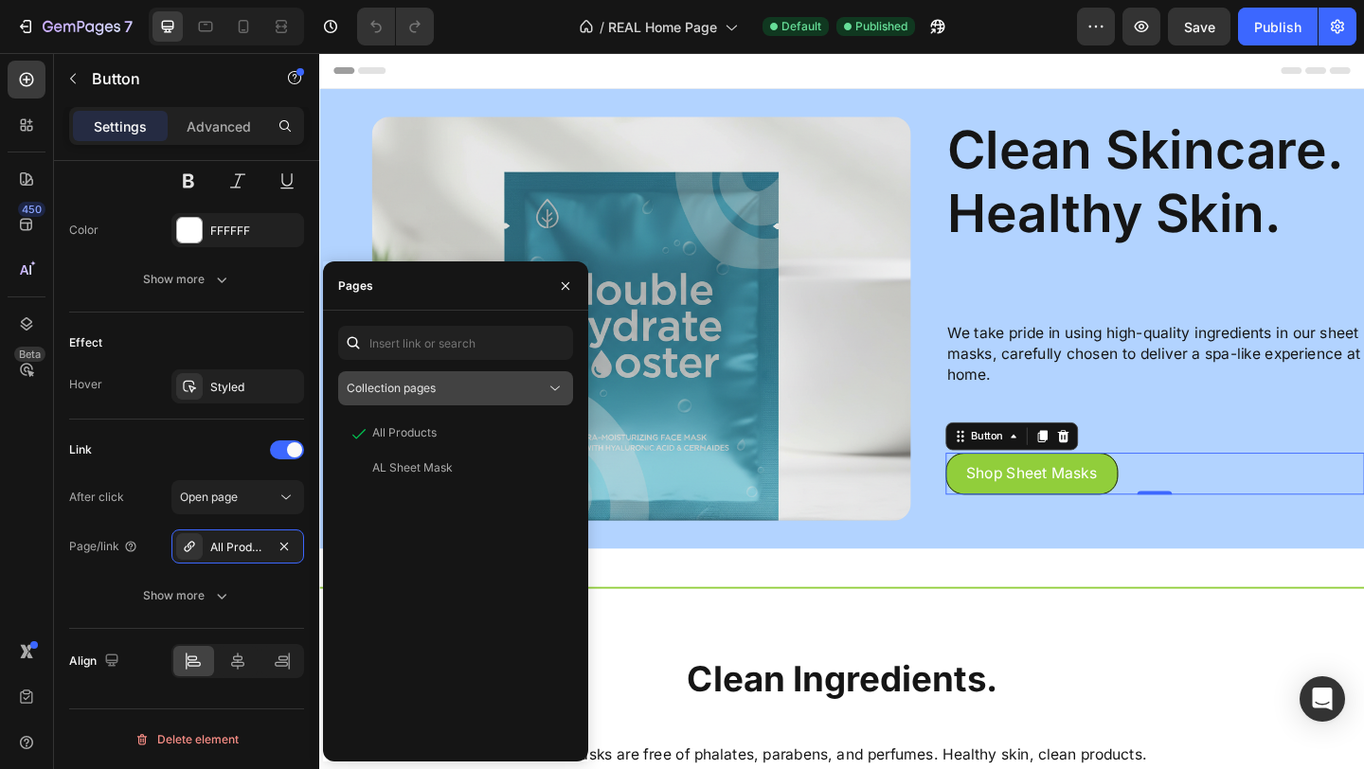
click at [507, 385] on div "Collection pages" at bounding box center [446, 388] width 199 height 17
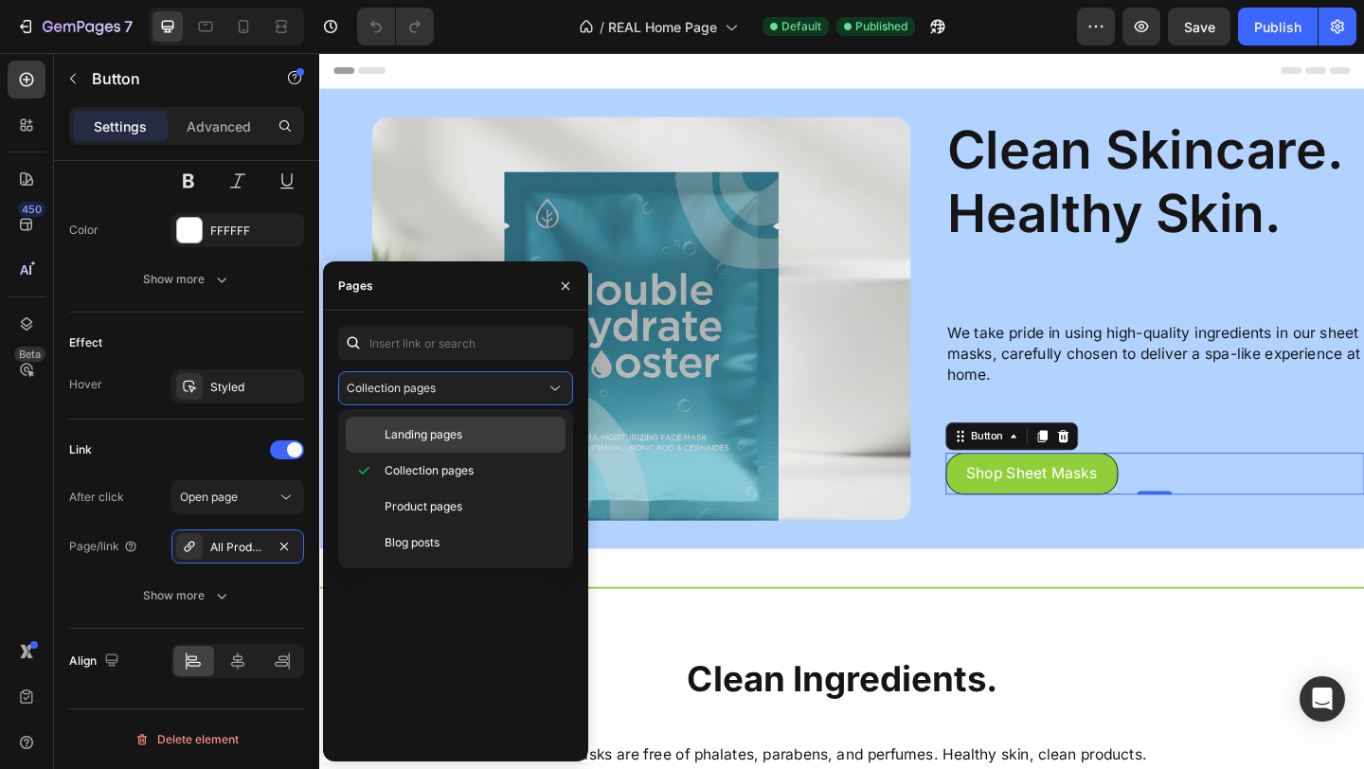
click at [489, 427] on p "Landing pages" at bounding box center [470, 434] width 172 height 17
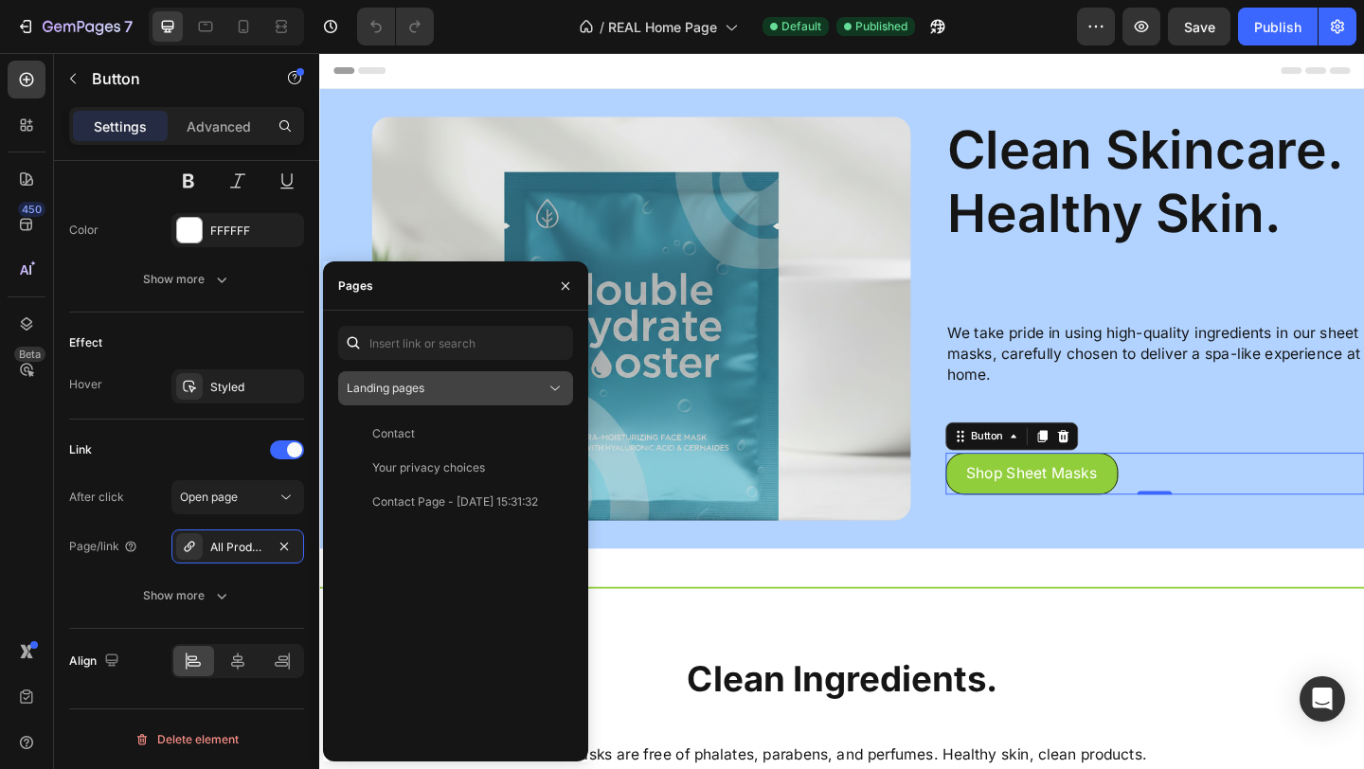
click at [505, 386] on div "Landing pages" at bounding box center [446, 388] width 199 height 17
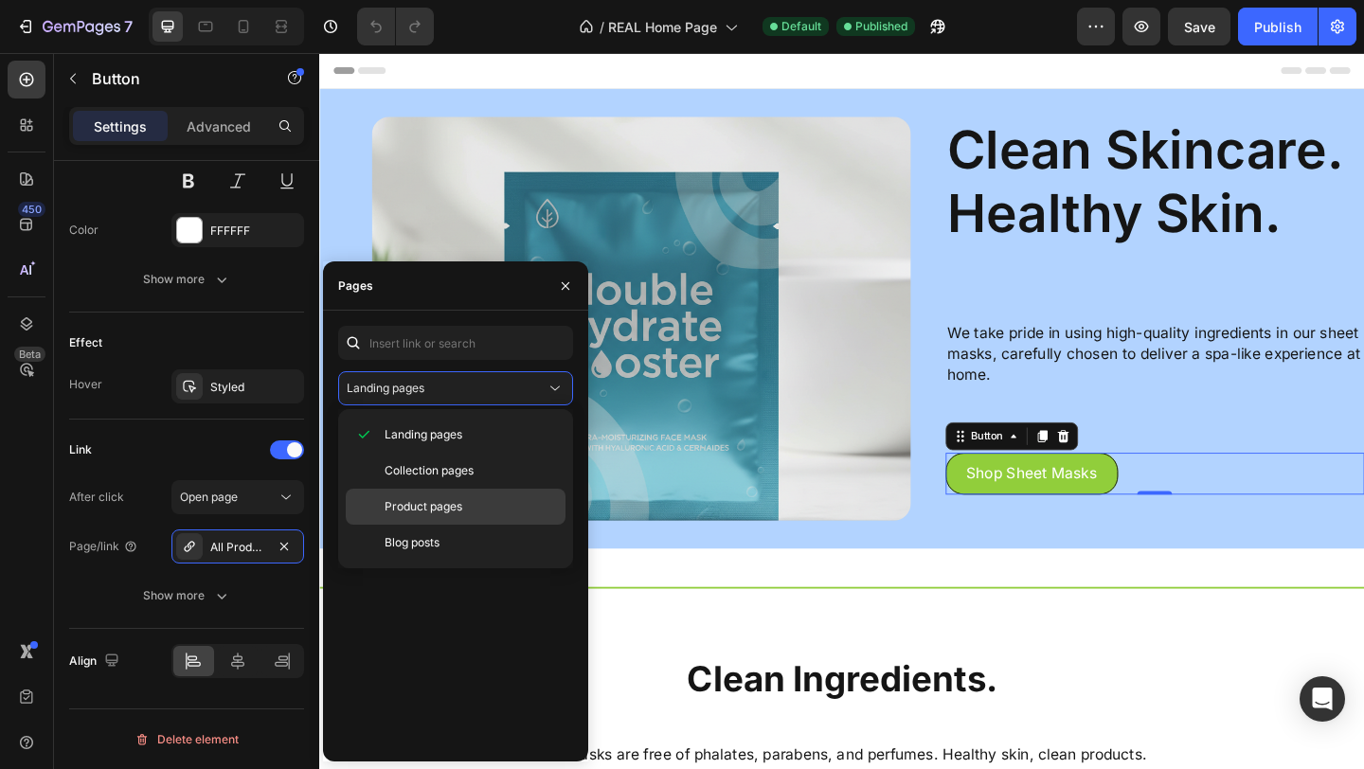
click at [479, 492] on div "Product pages" at bounding box center [456, 507] width 220 height 36
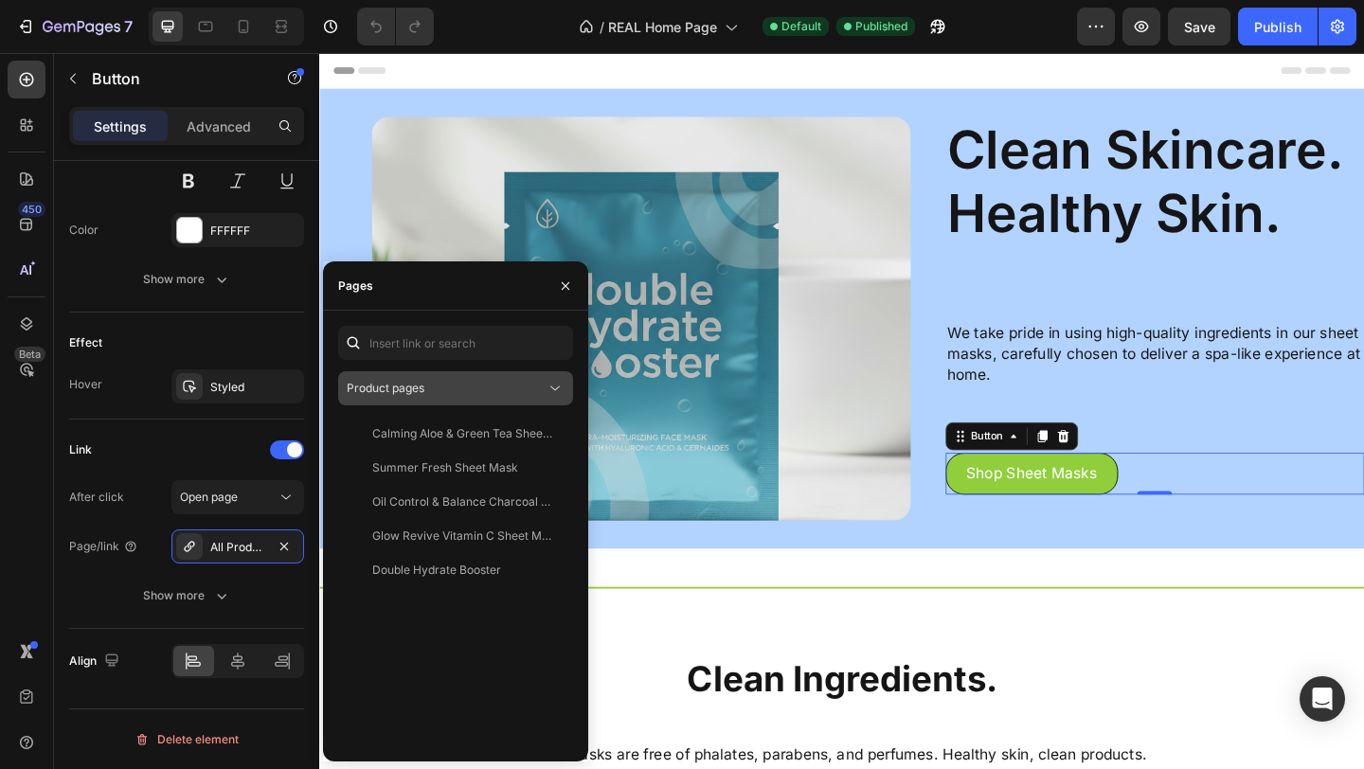
click at [526, 395] on div "Product pages" at bounding box center [446, 388] width 199 height 17
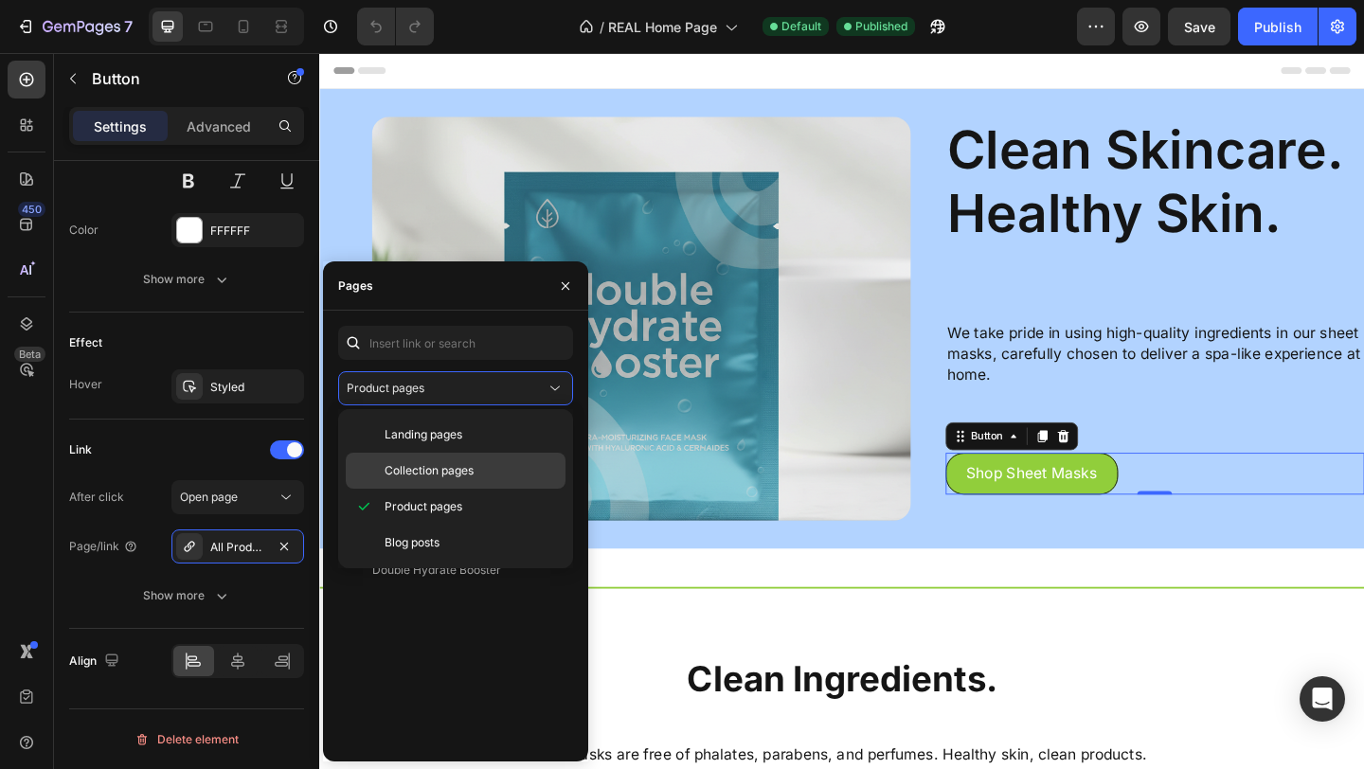
click at [496, 460] on div "Collection pages" at bounding box center [456, 471] width 220 height 36
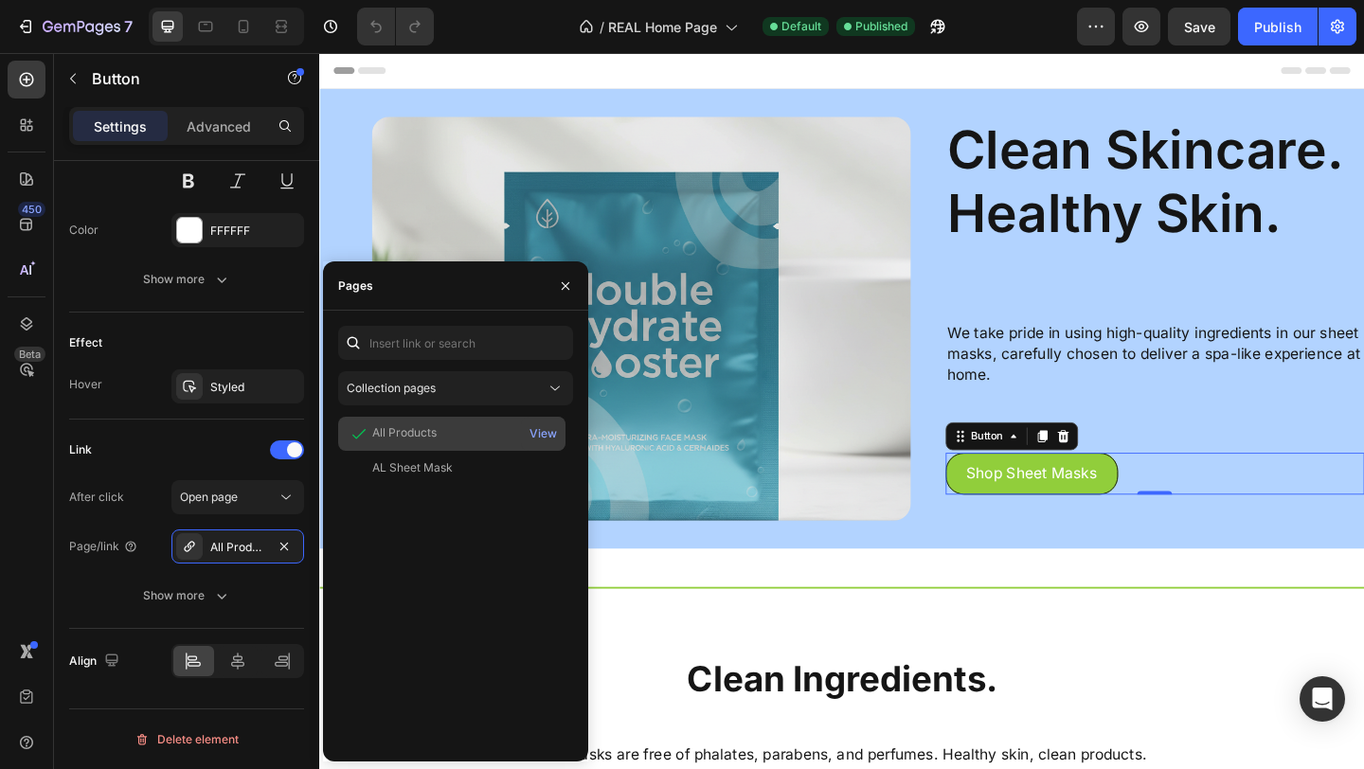
click at [505, 437] on div "All Products" at bounding box center [452, 433] width 212 height 19
click at [734, 589] on div "Image Clean Skincare. Healthy Skin. Heading We take pride in using high-quality…" at bounding box center [887, 342] width 1136 height 500
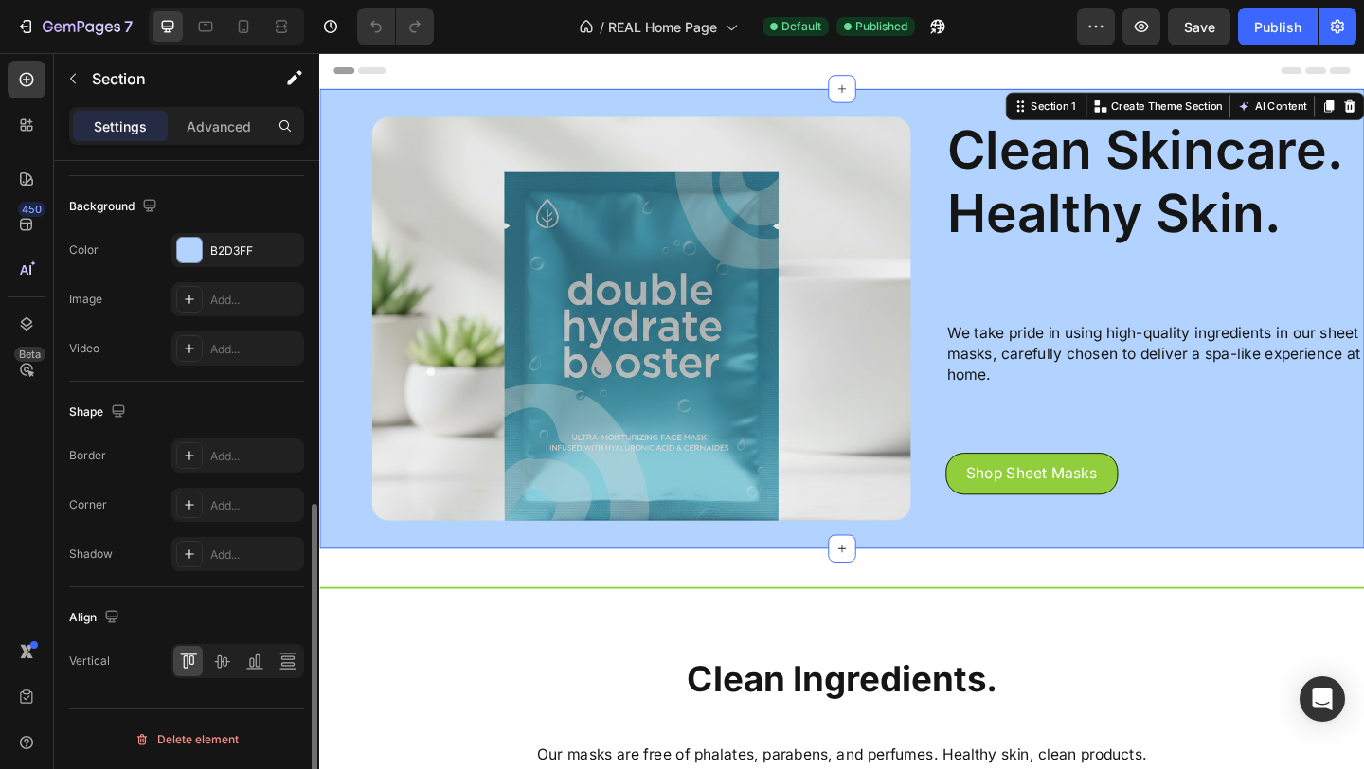
scroll to position [0, 0]
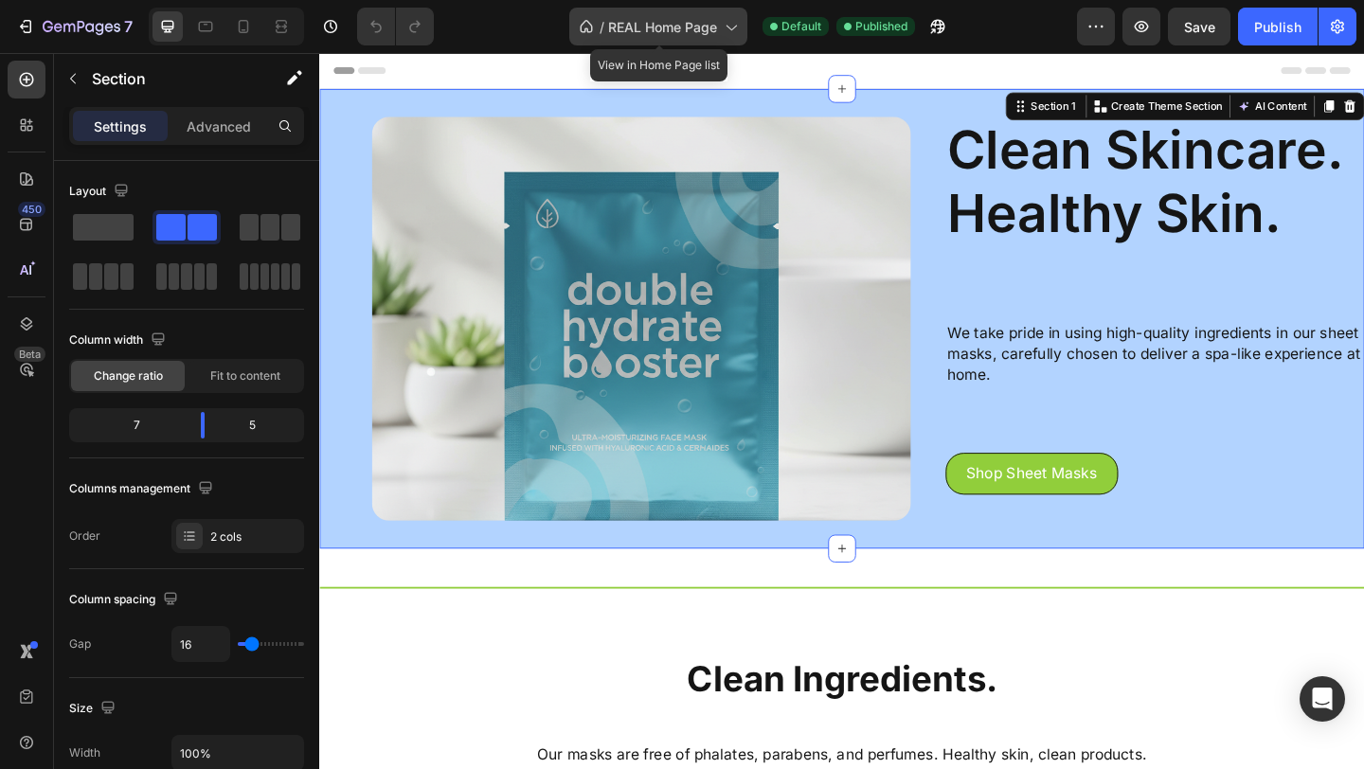
click at [639, 29] on span "REAL Home Page" at bounding box center [662, 27] width 109 height 20
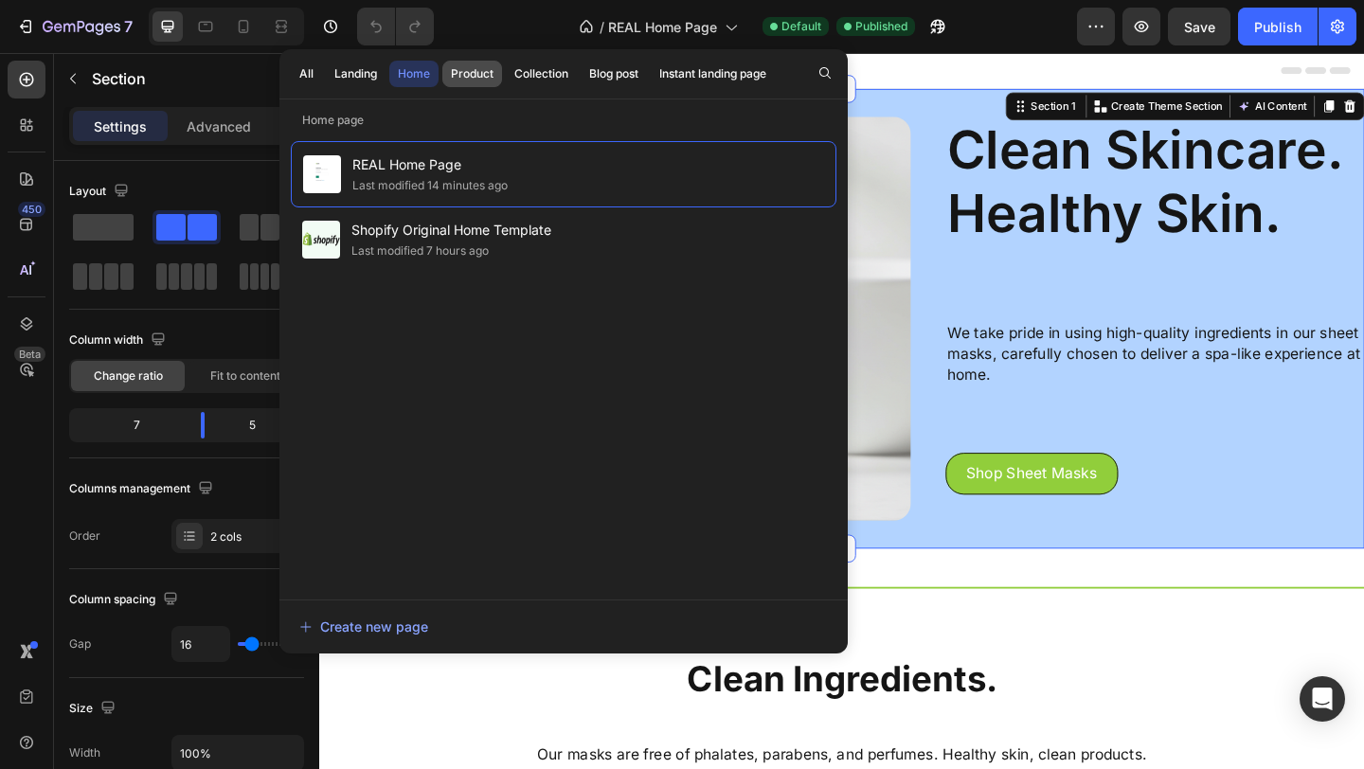
click at [485, 72] on div "Product" at bounding box center [472, 73] width 43 height 17
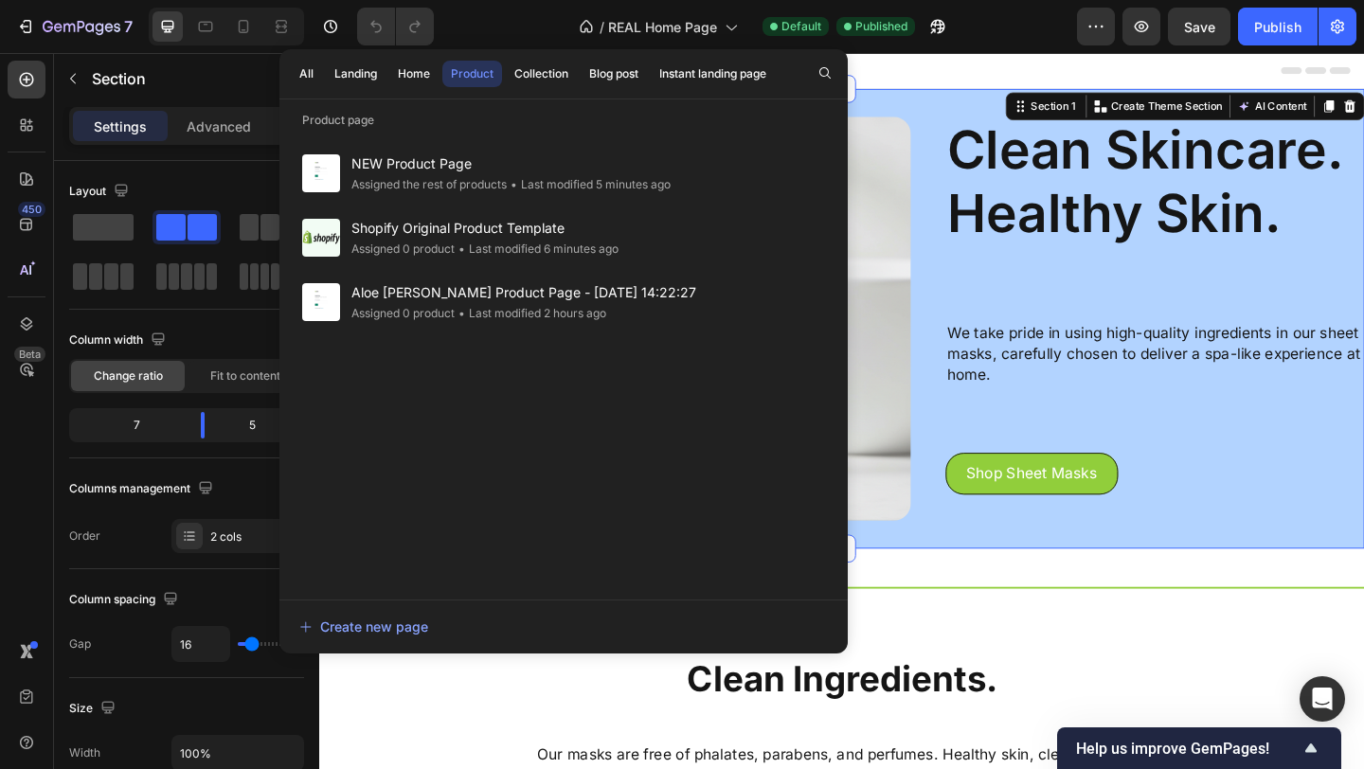
click at [533, 90] on div "All Landing Home Product Collection Blog post Instant landing page" at bounding box center [532, 73] width 507 height 49
click at [540, 82] on button "Collection" at bounding box center [541, 74] width 71 height 27
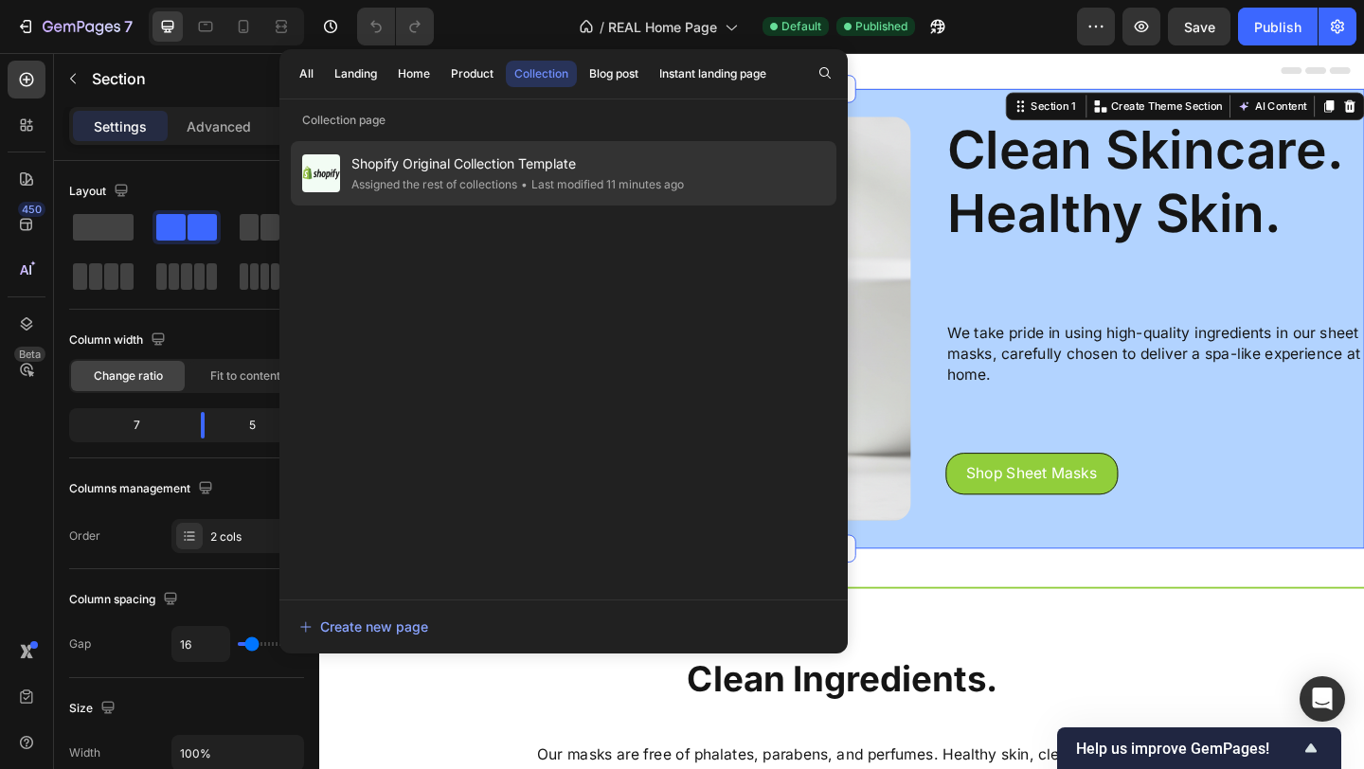
click at [503, 174] on span "Shopify Original Collection Template" at bounding box center [517, 163] width 332 height 23
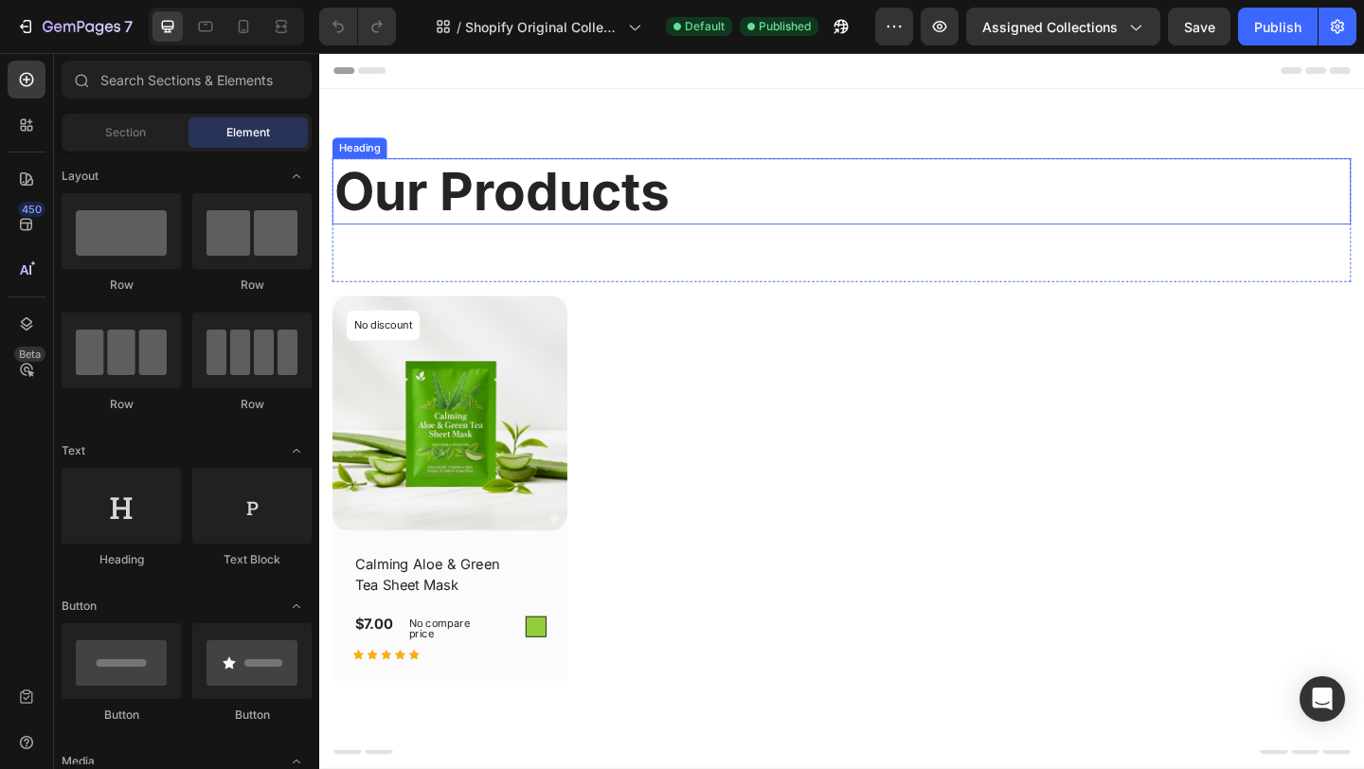
click at [536, 229] on h2 "Our Products" at bounding box center [887, 204] width 1108 height 72
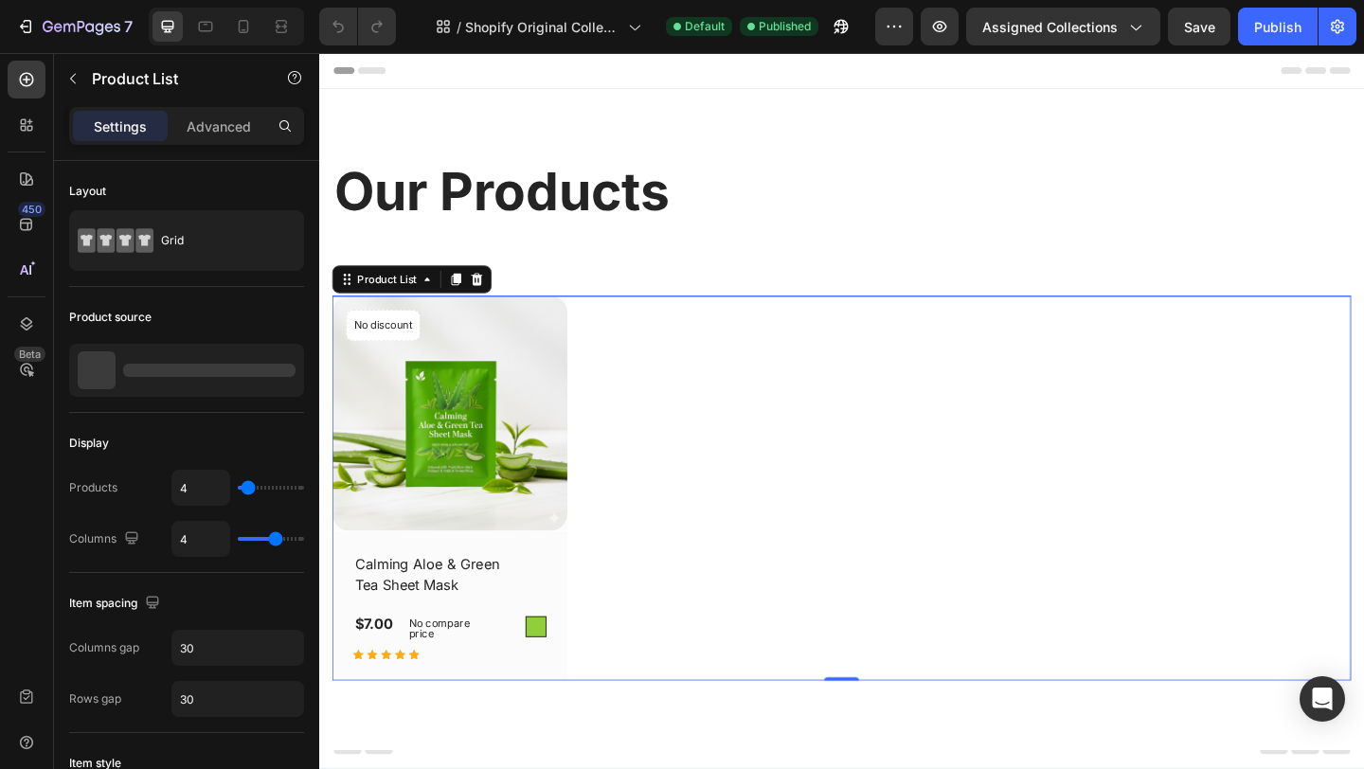
click at [668, 371] on div "(P) Images No discount Not be displayed when published Product Badge Row Calmin…" at bounding box center [887, 526] width 1108 height 419
click at [483, 306] on icon at bounding box center [490, 299] width 15 height 15
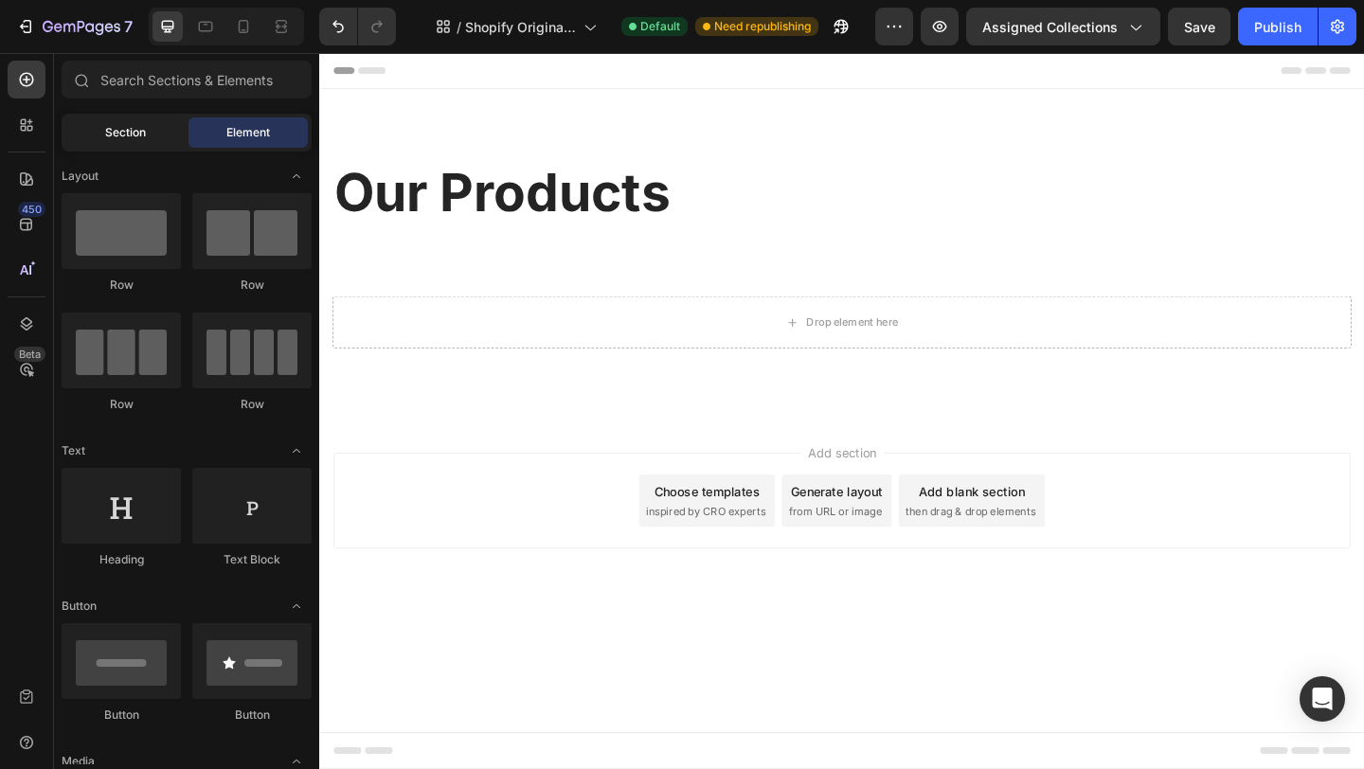
click at [120, 145] on div "Section" at bounding box center [124, 132] width 119 height 30
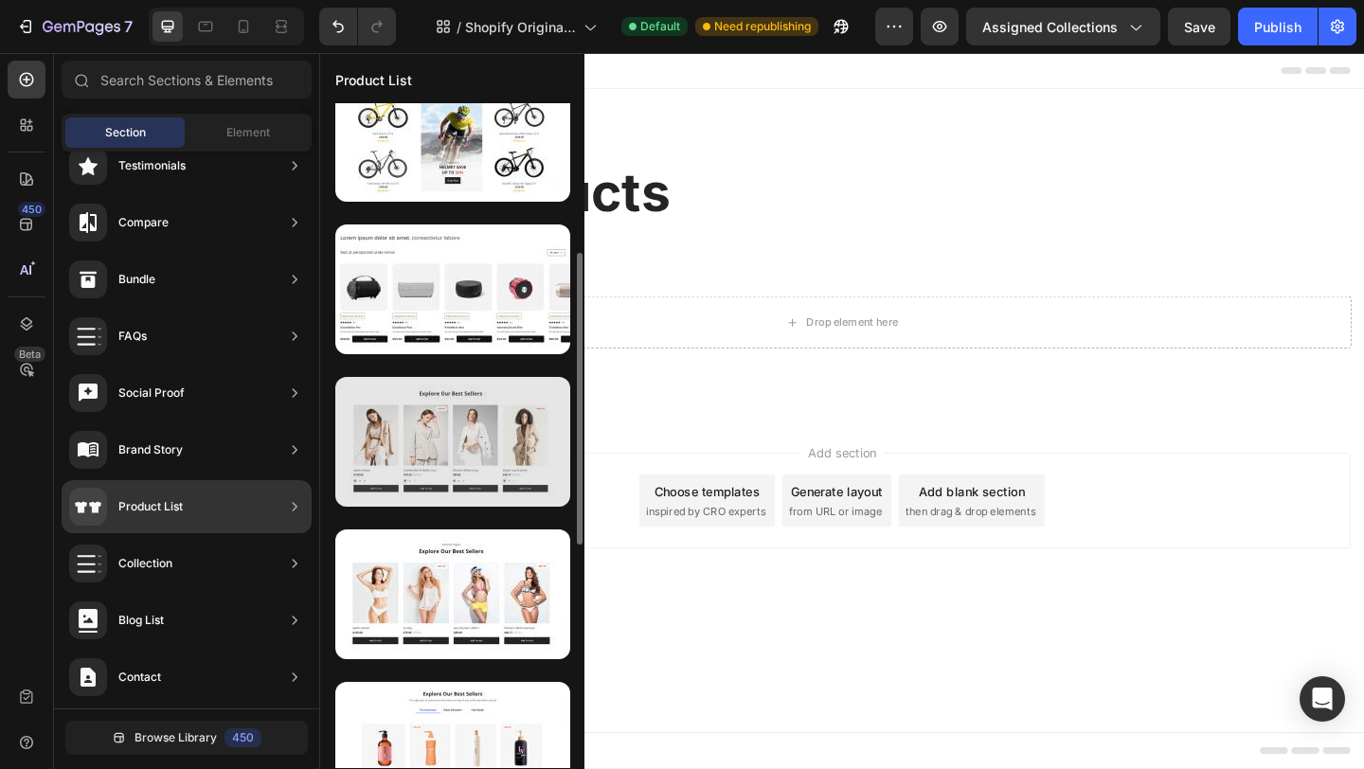
scroll to position [349, 0]
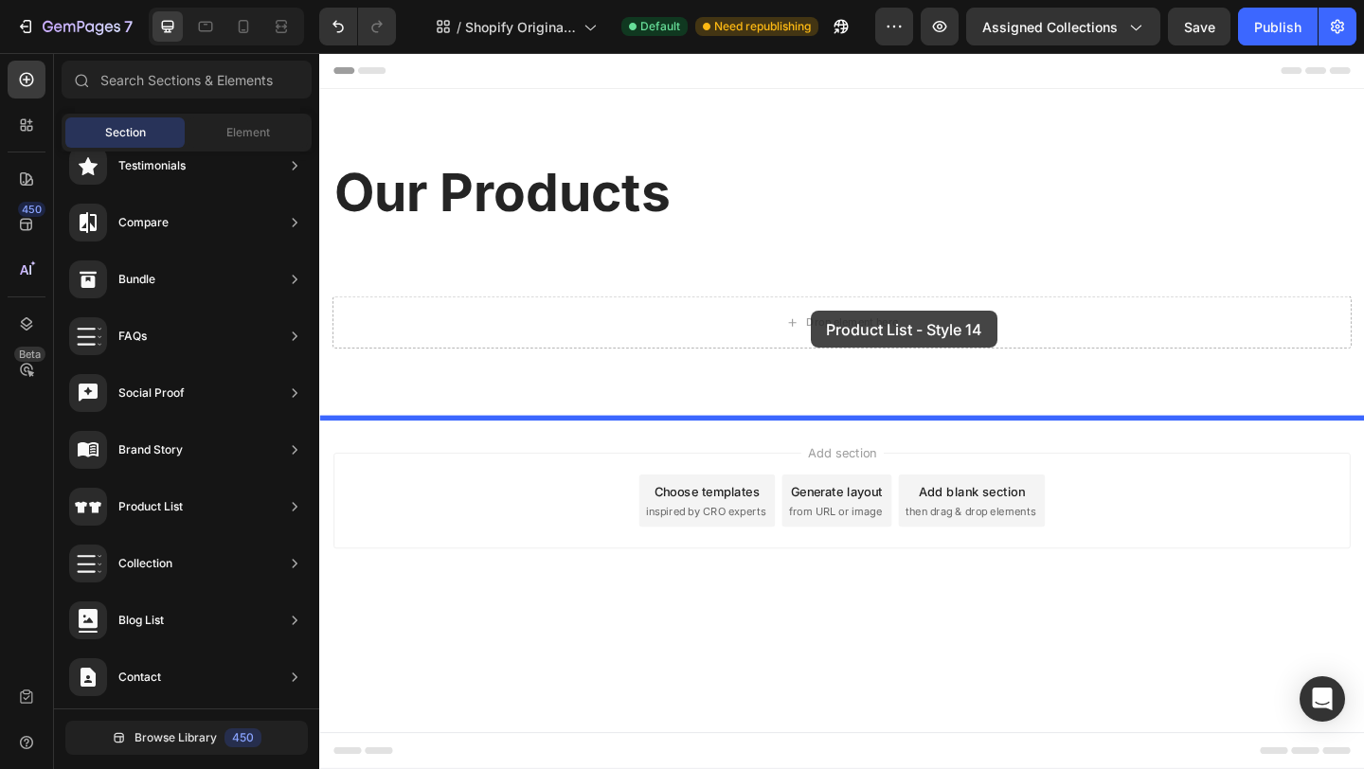
drag, startPoint x: 771, startPoint y: 490, endPoint x: 853, endPoint y: 331, distance: 179.1
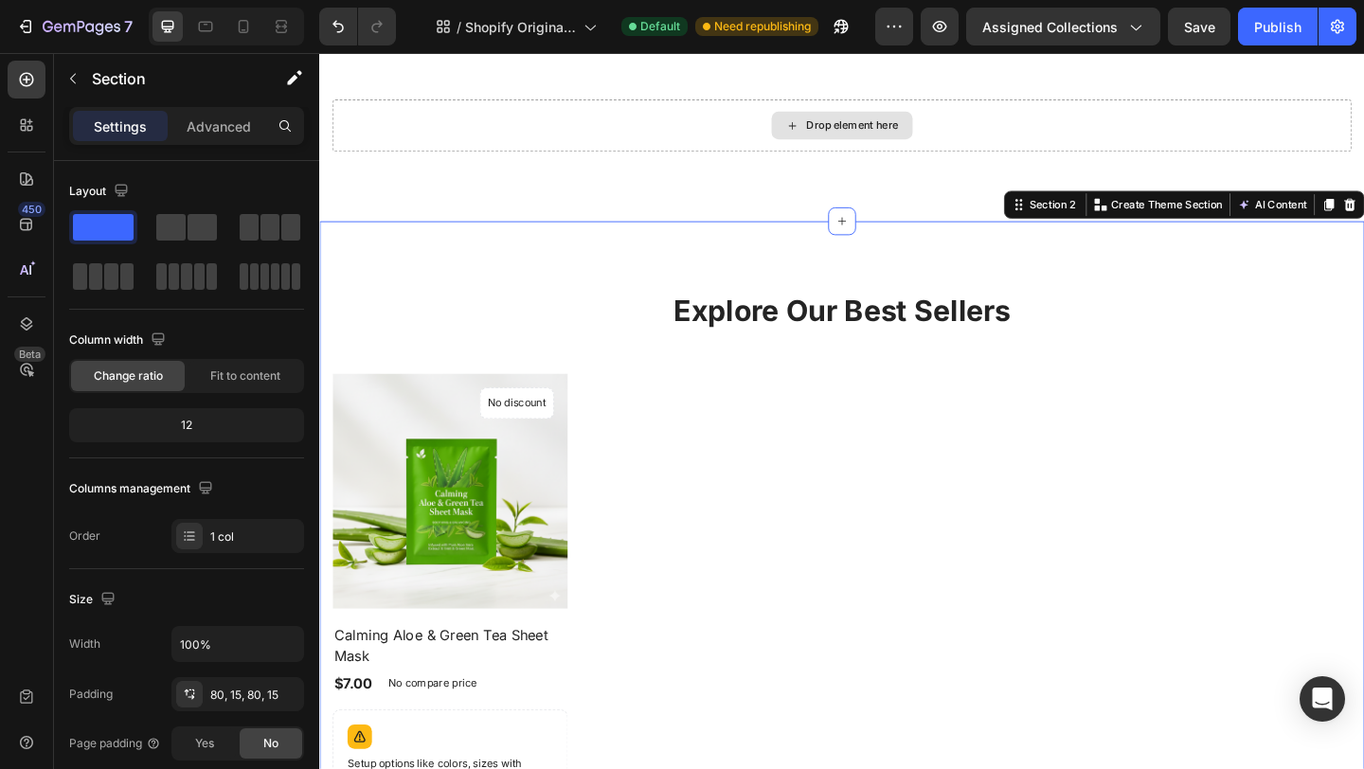
scroll to position [217, 0]
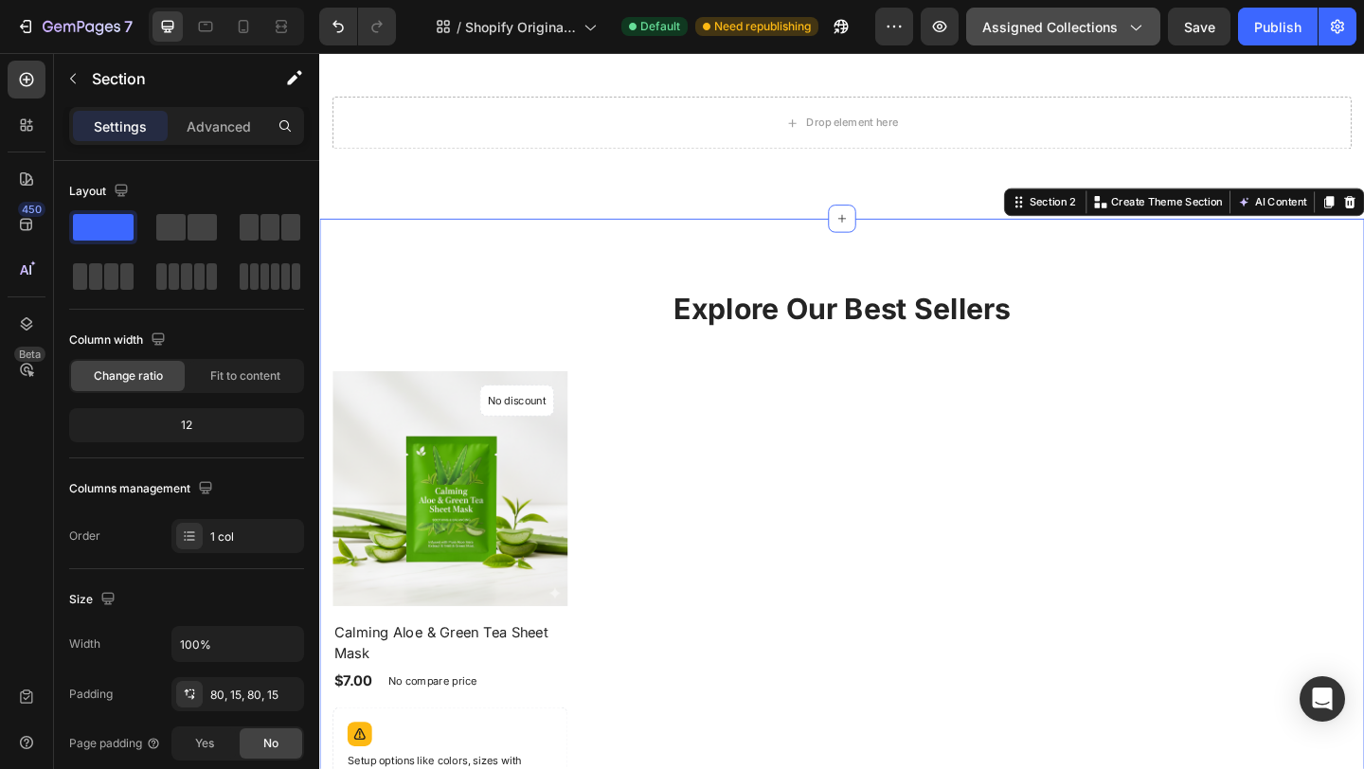
click at [1047, 38] on button "Assigned Collections" at bounding box center [1063, 27] width 194 height 38
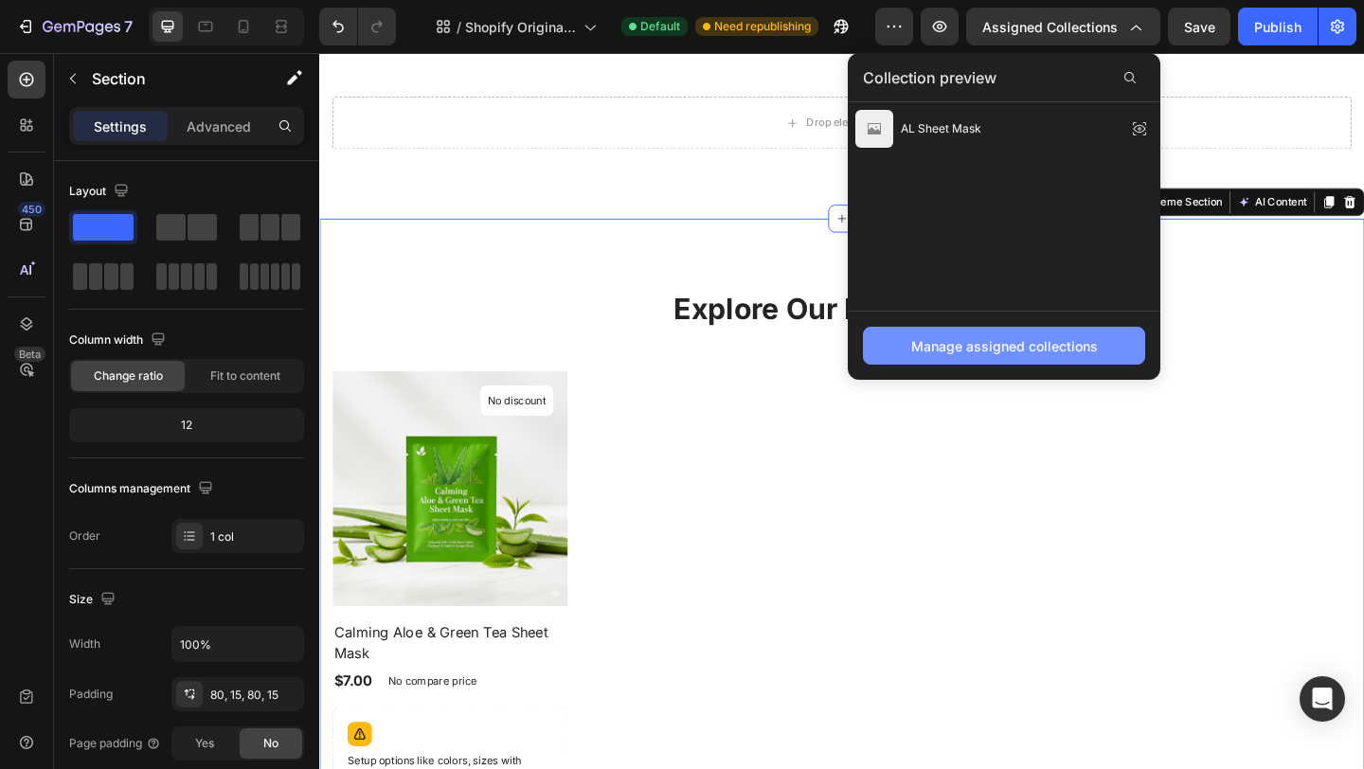
click at [955, 340] on div "Manage assigned collections" at bounding box center [1004, 346] width 187 height 20
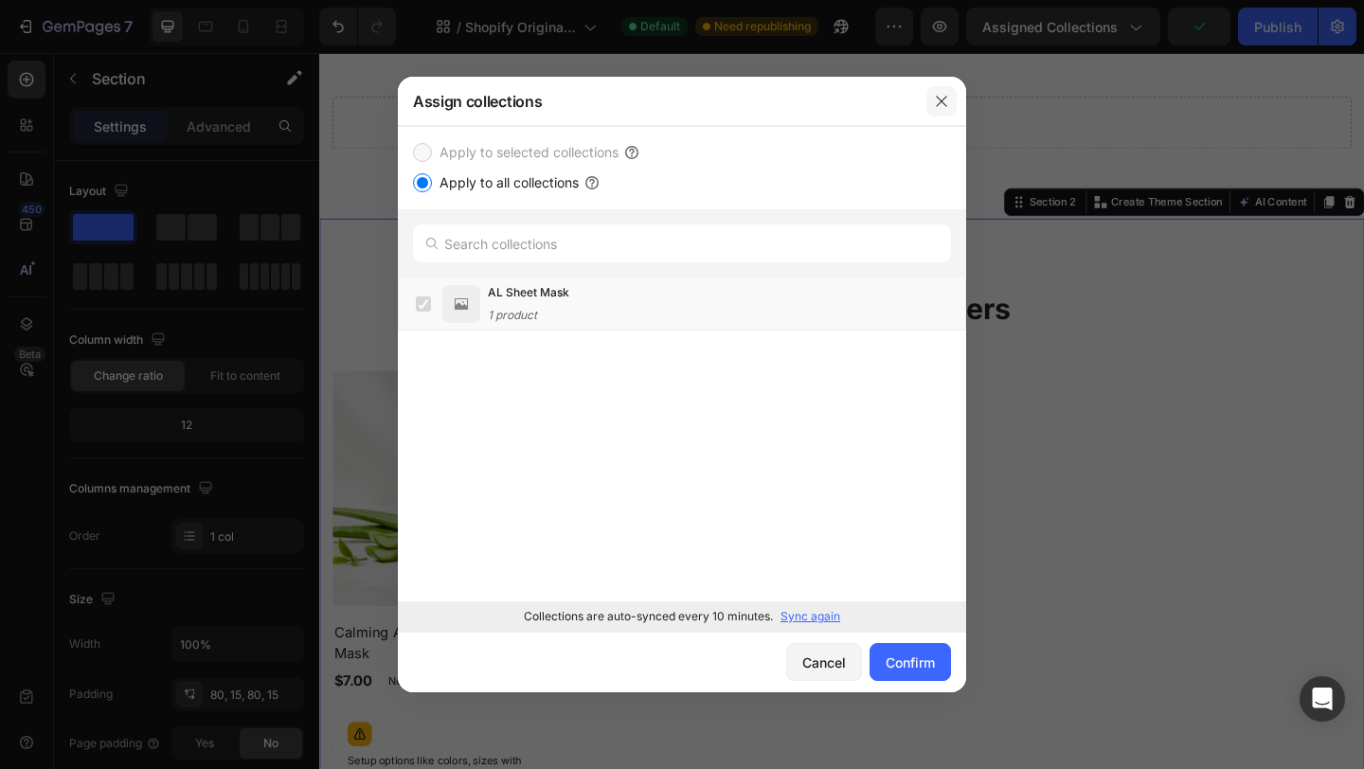
drag, startPoint x: 937, startPoint y: 99, endPoint x: 673, endPoint y: 50, distance: 268.7
click at [937, 99] on icon "button" at bounding box center [941, 101] width 15 height 15
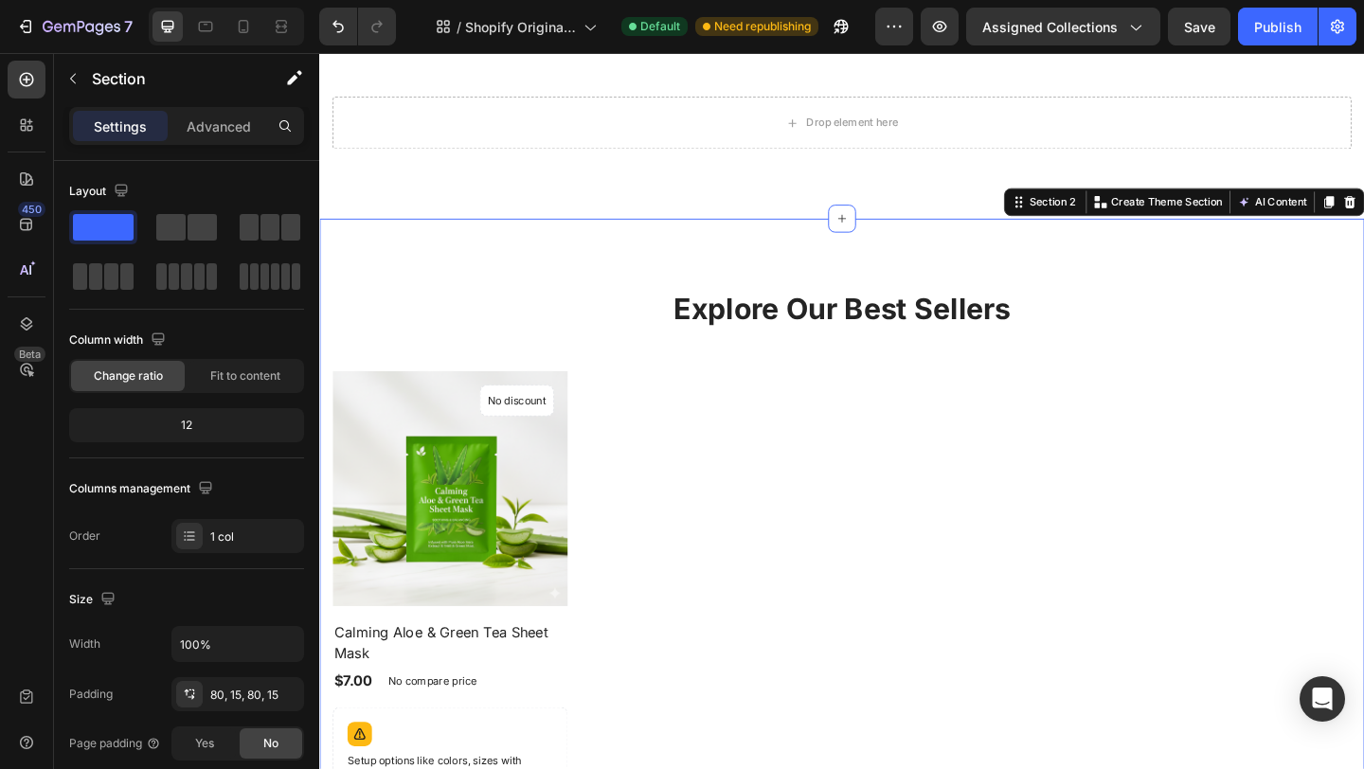
scroll to position [0, 0]
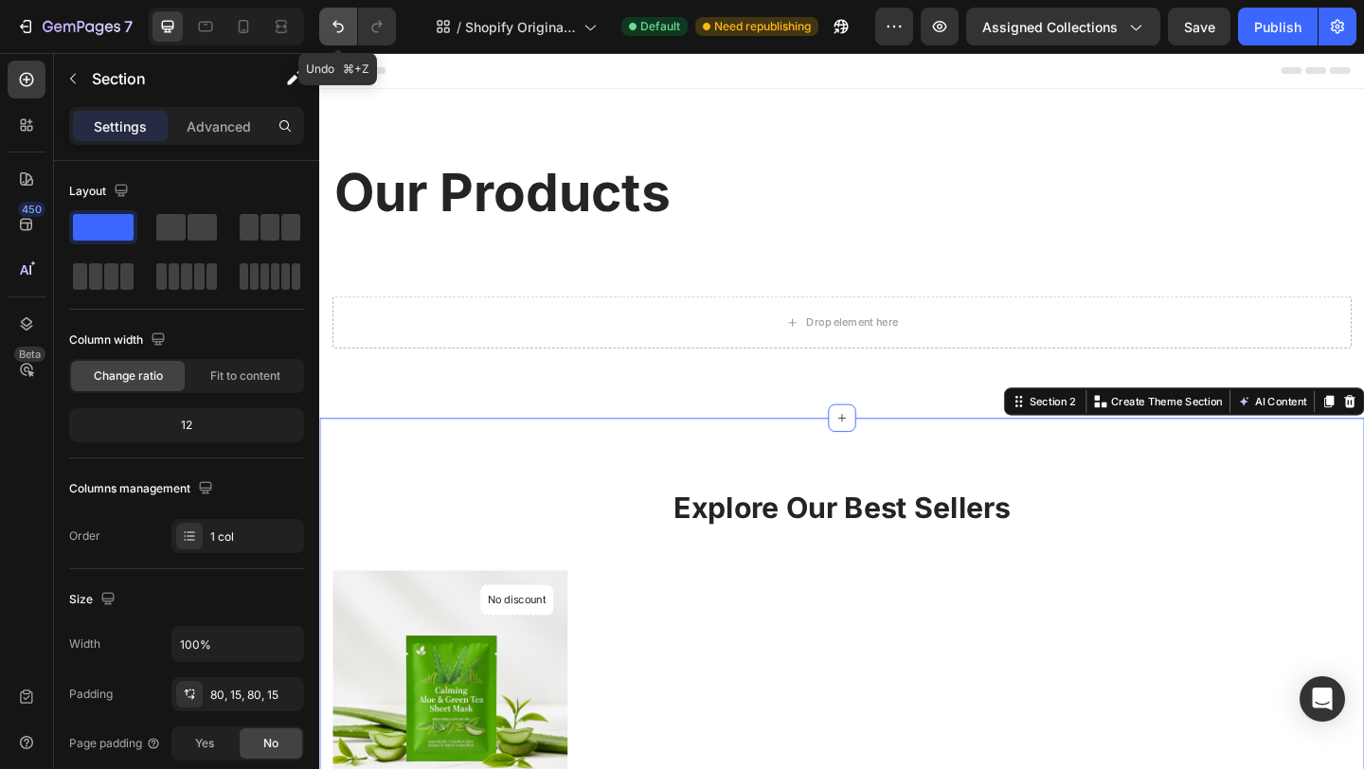
click at [330, 30] on icon "Undo/Redo" at bounding box center [338, 26] width 19 height 19
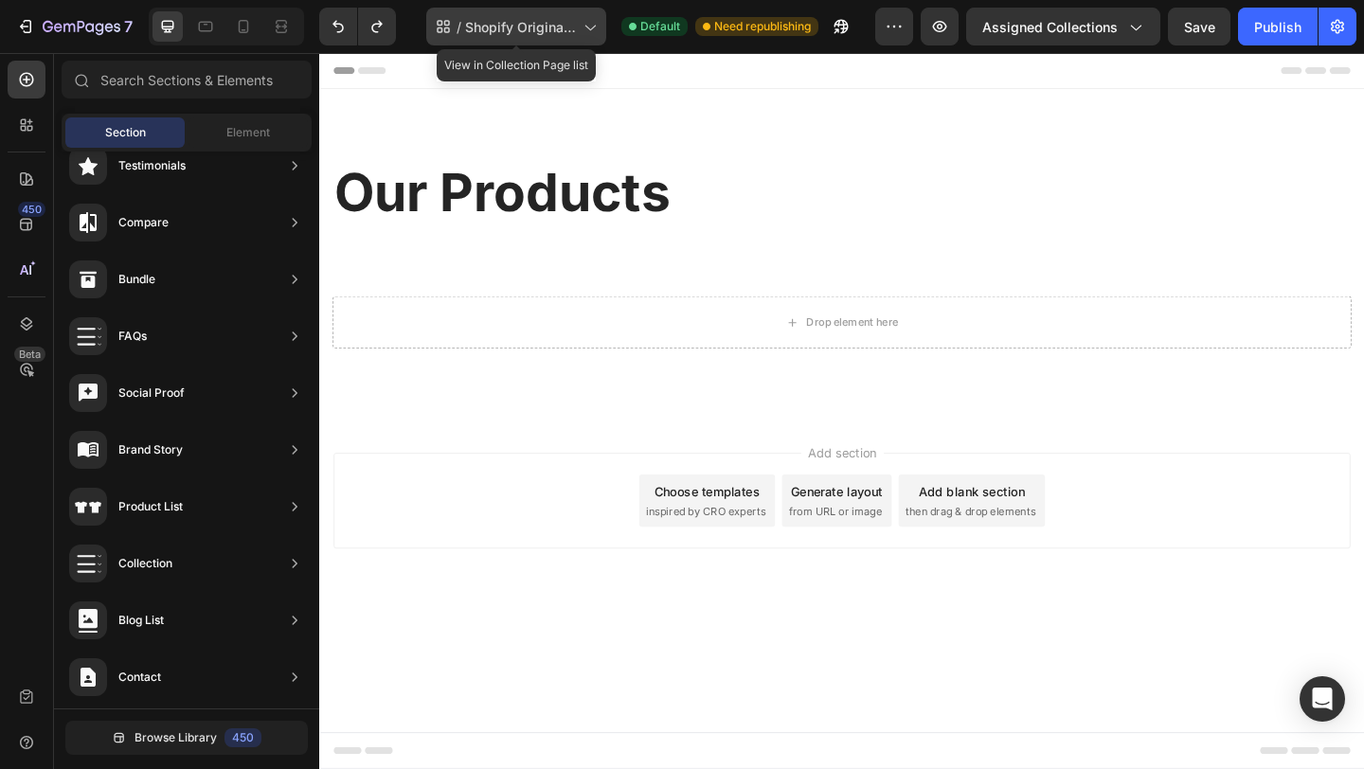
click at [517, 27] on span "Shopify Original Collection Template" at bounding box center [520, 27] width 111 height 20
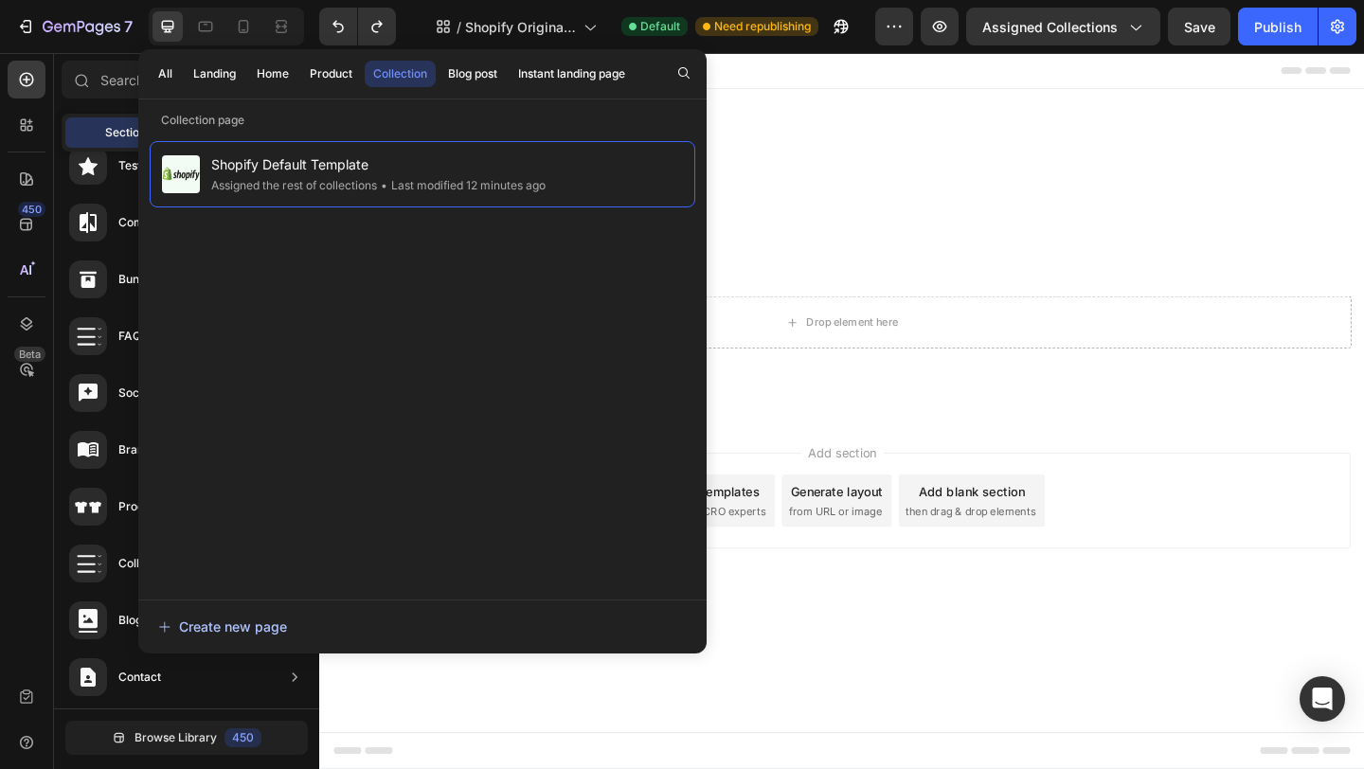
click at [183, 633] on div "Create new page" at bounding box center [222, 626] width 129 height 20
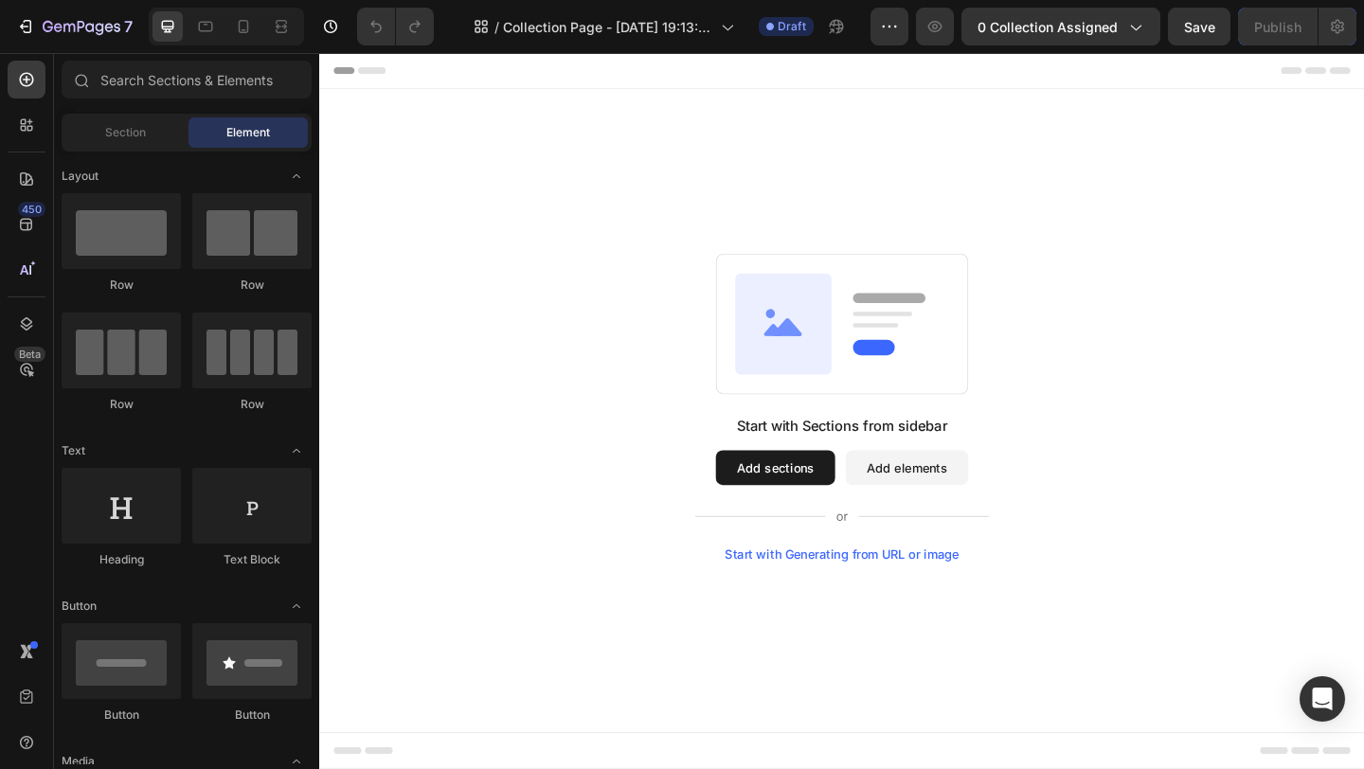
click at [783, 514] on button "Add sections" at bounding box center [815, 504] width 130 height 38
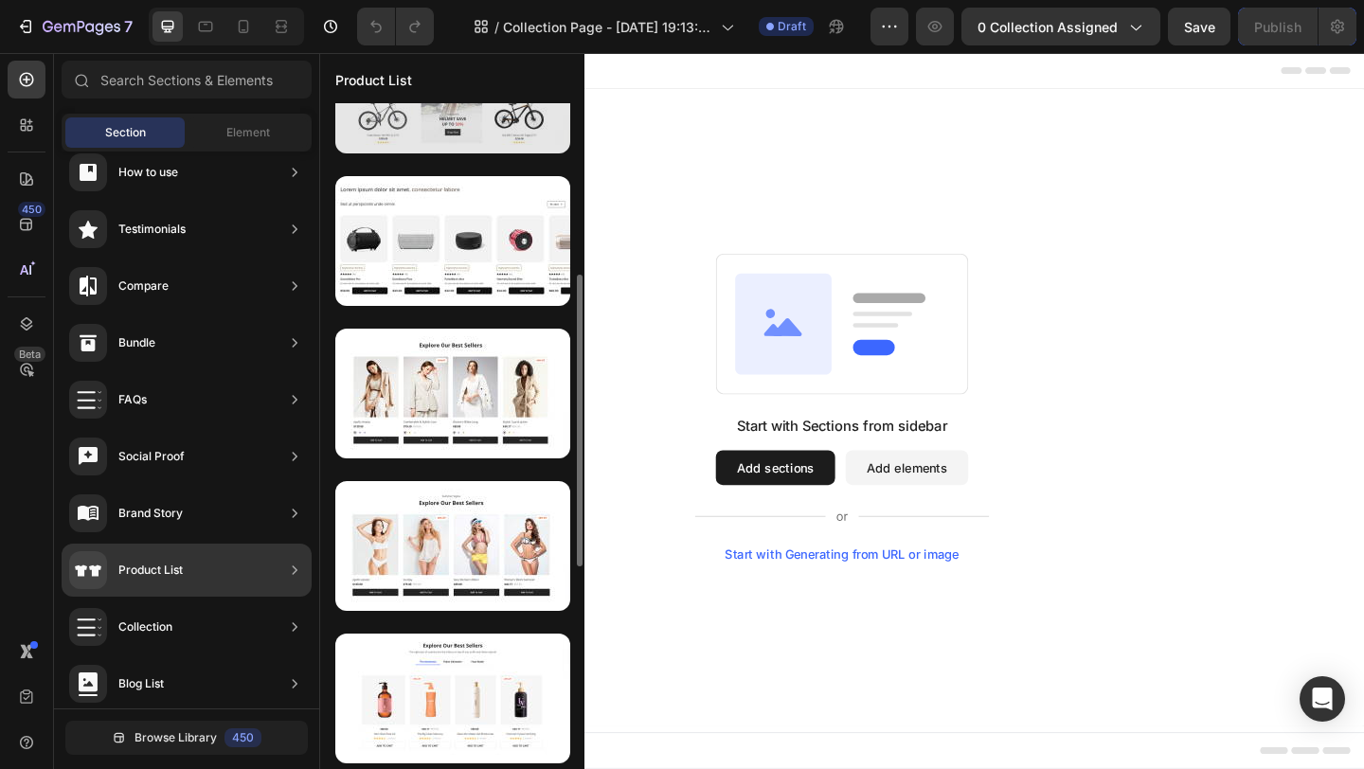
scroll to position [393, 0]
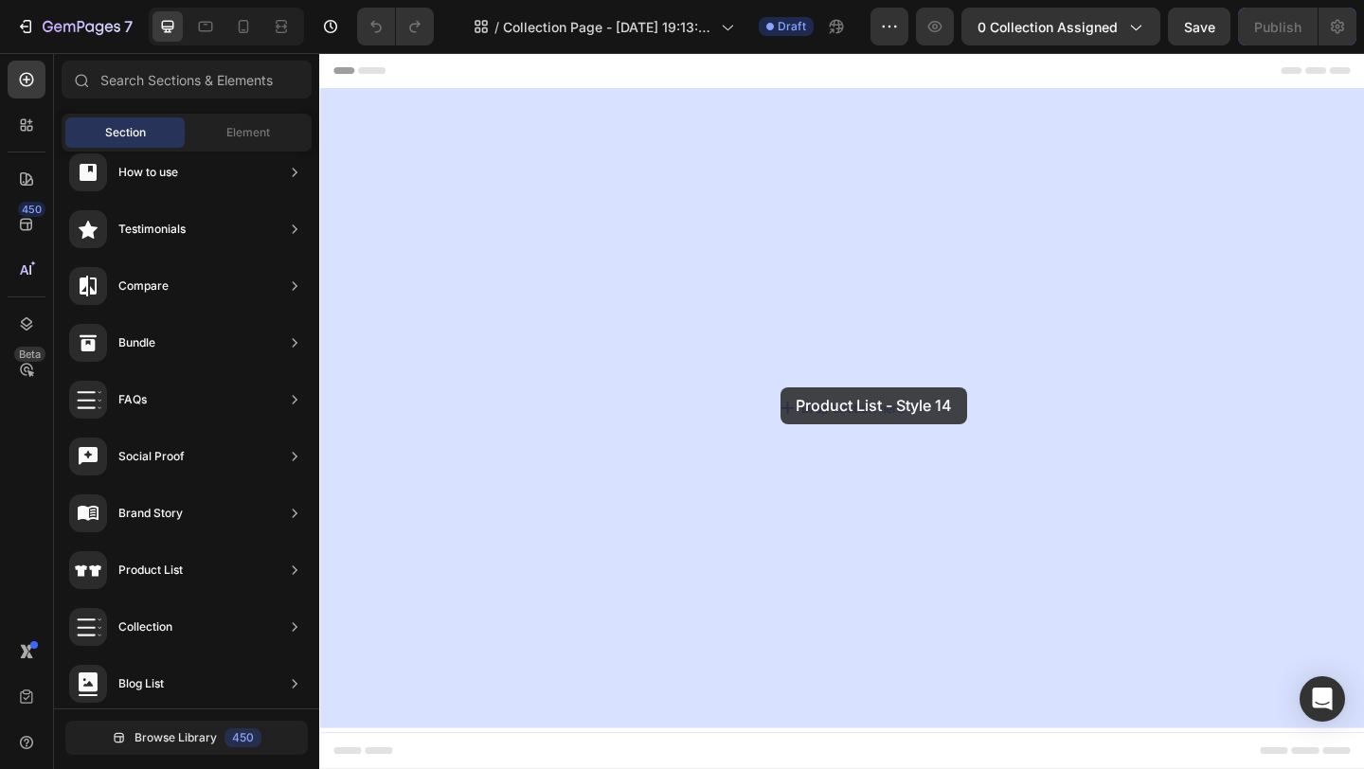
drag, startPoint x: 773, startPoint y: 483, endPoint x: 819, endPoint y: 415, distance: 82.5
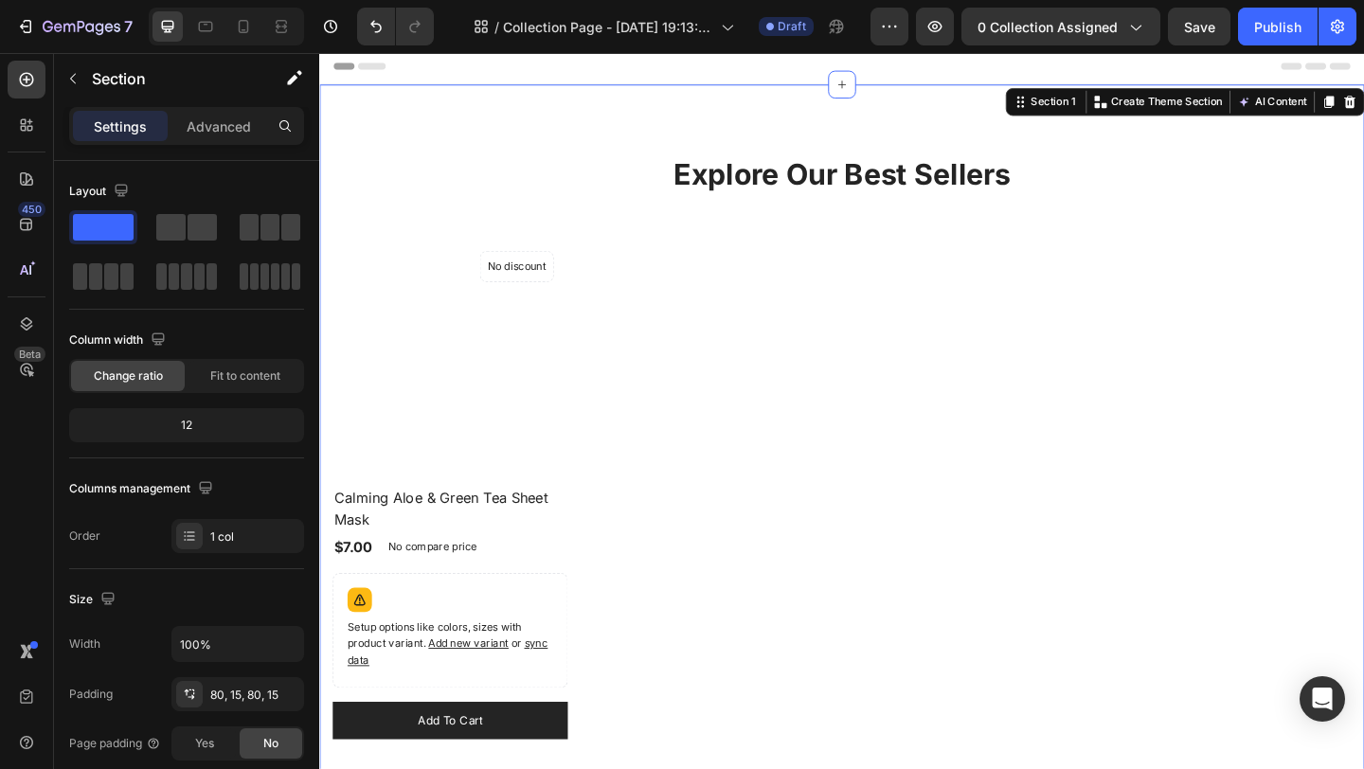
scroll to position [1, 0]
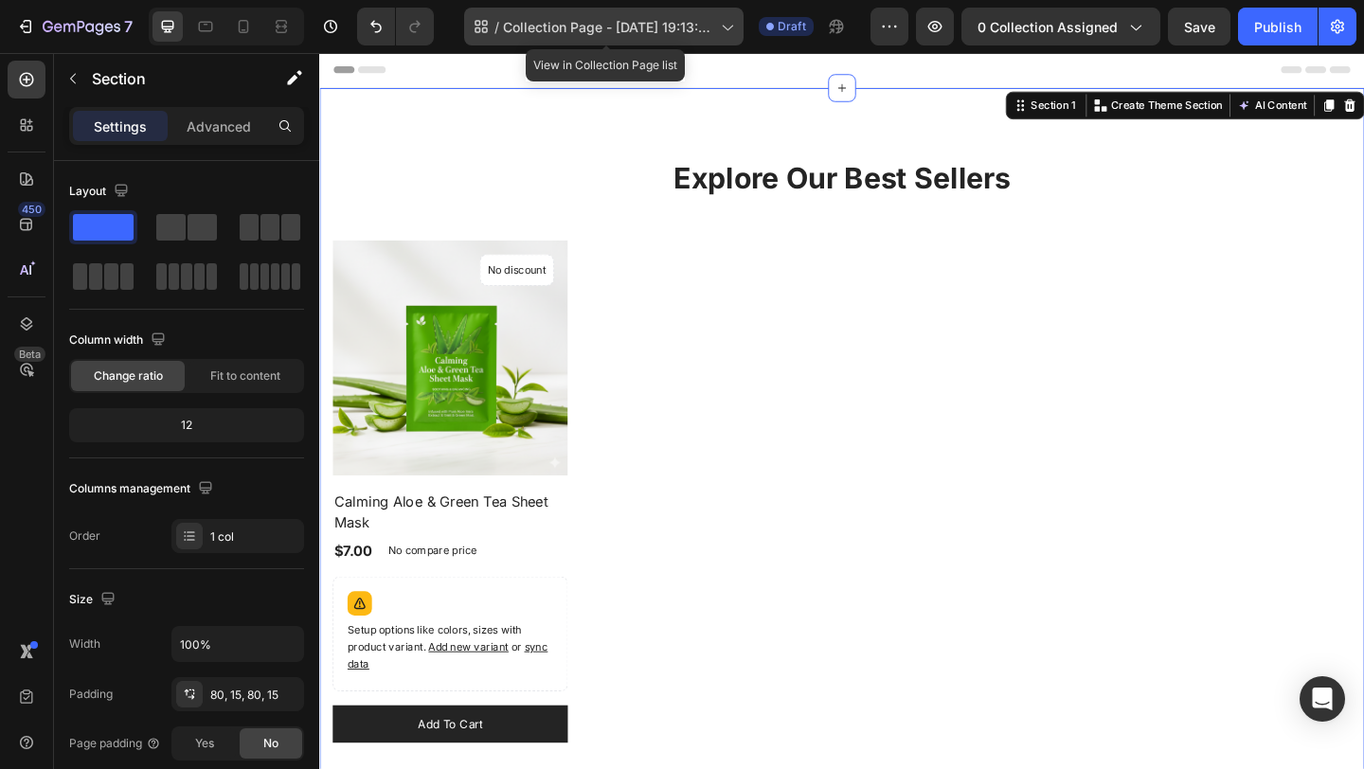
click at [719, 33] on div "/ Collection Page - Sep 26, 19:13:09" at bounding box center [603, 27] width 279 height 38
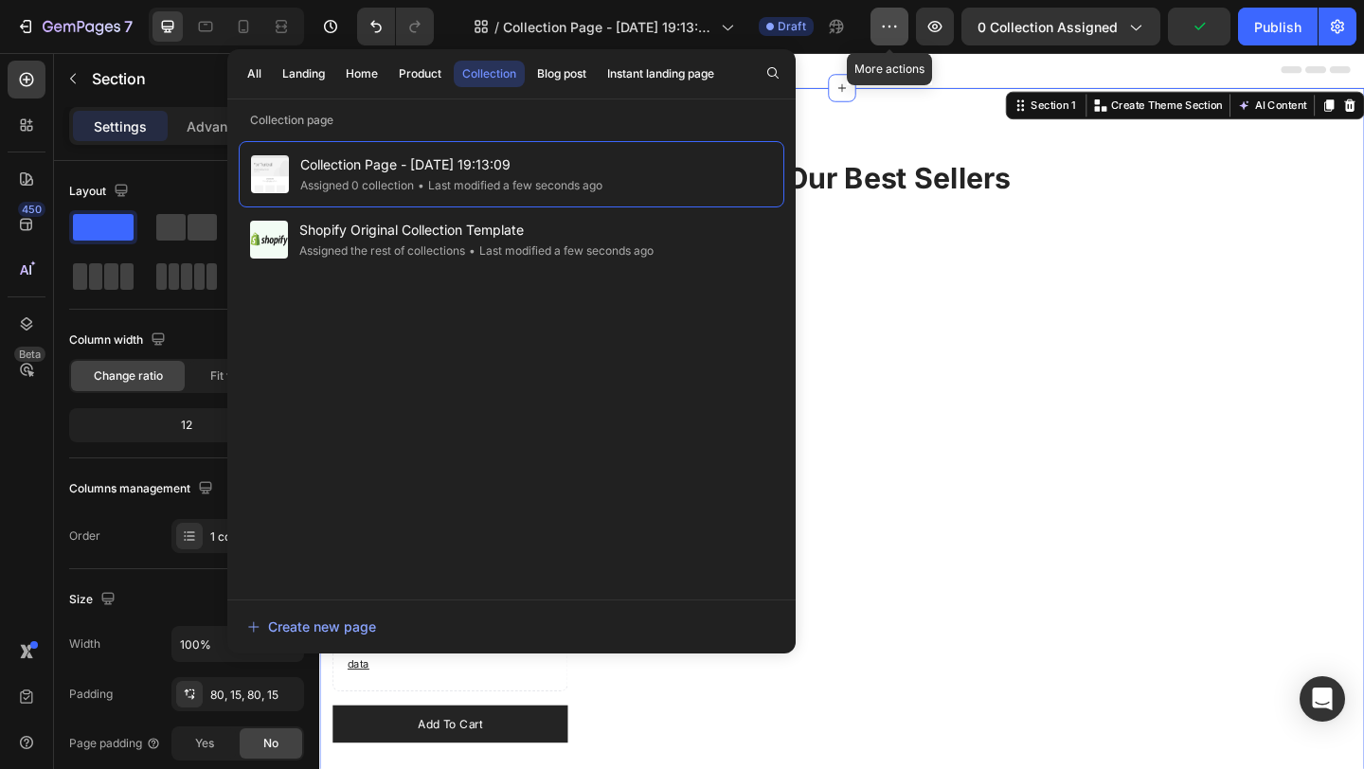
click at [887, 39] on button "button" at bounding box center [889, 27] width 38 height 38
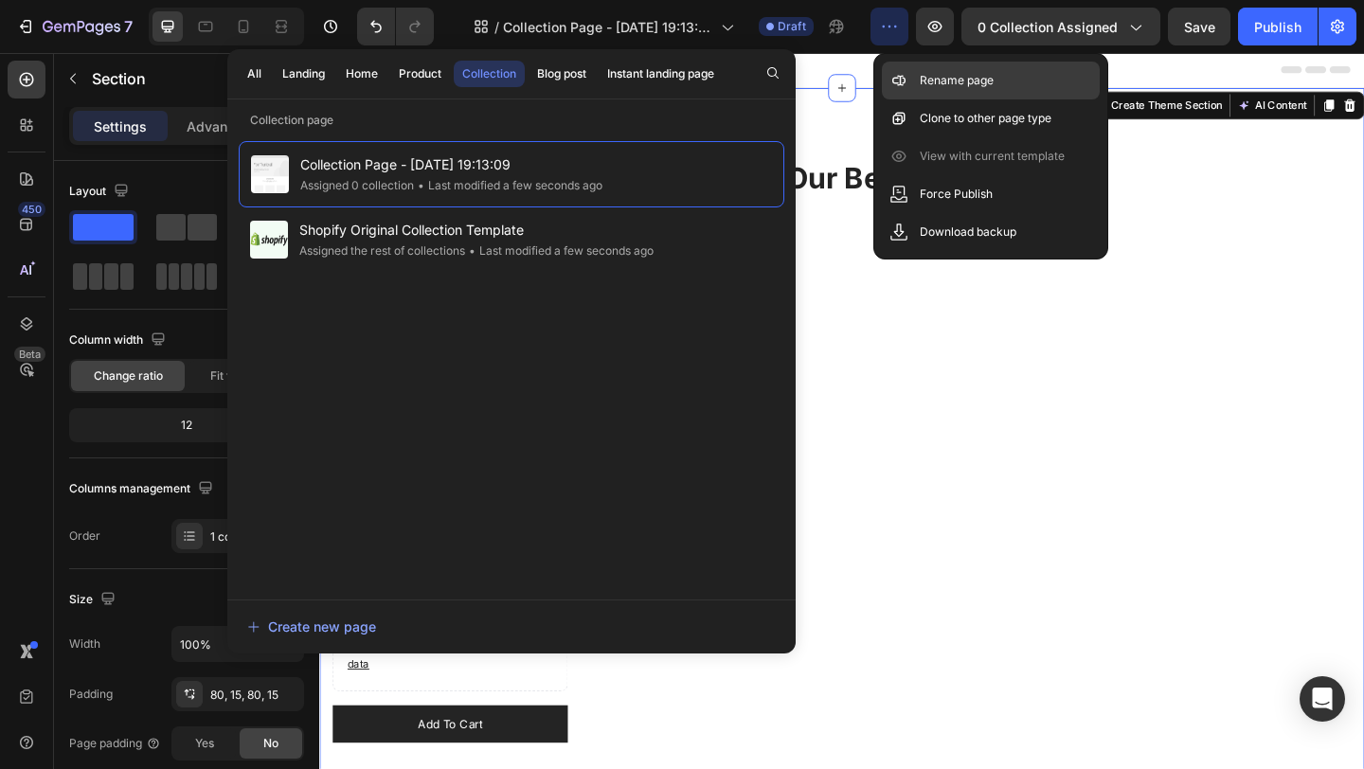
click at [924, 79] on p "Rename page" at bounding box center [956, 80] width 74 height 19
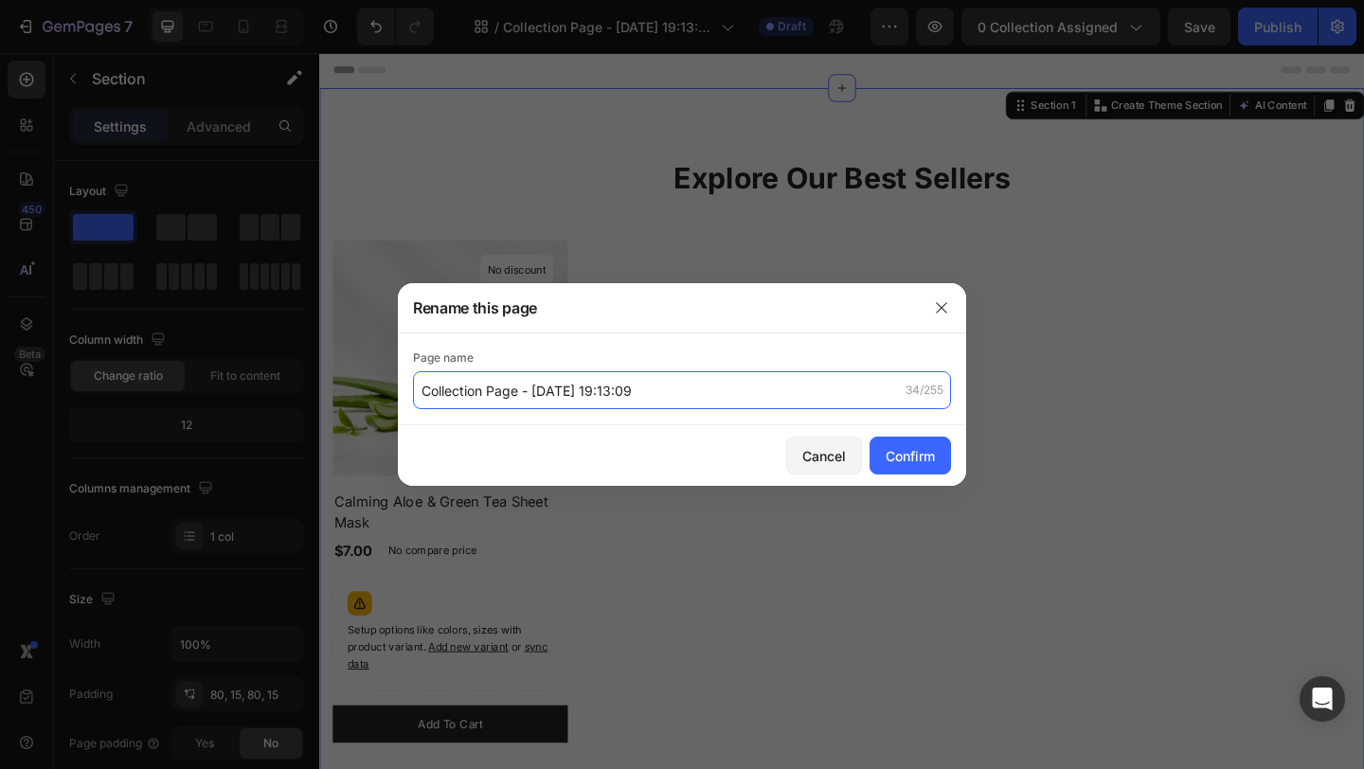
click at [469, 394] on input "Collection Page - Sep 26, 19:13:09" at bounding box center [682, 390] width 538 height 38
click at [482, 391] on input "Collection Page - Sep 26, 19:13:09" at bounding box center [682, 390] width 538 height 38
click at [426, 392] on input "Collection Page - Sep 26, 19:13:09" at bounding box center [682, 390] width 538 height 38
type input "Sample Collection Page - [DATE] 19:13:09"
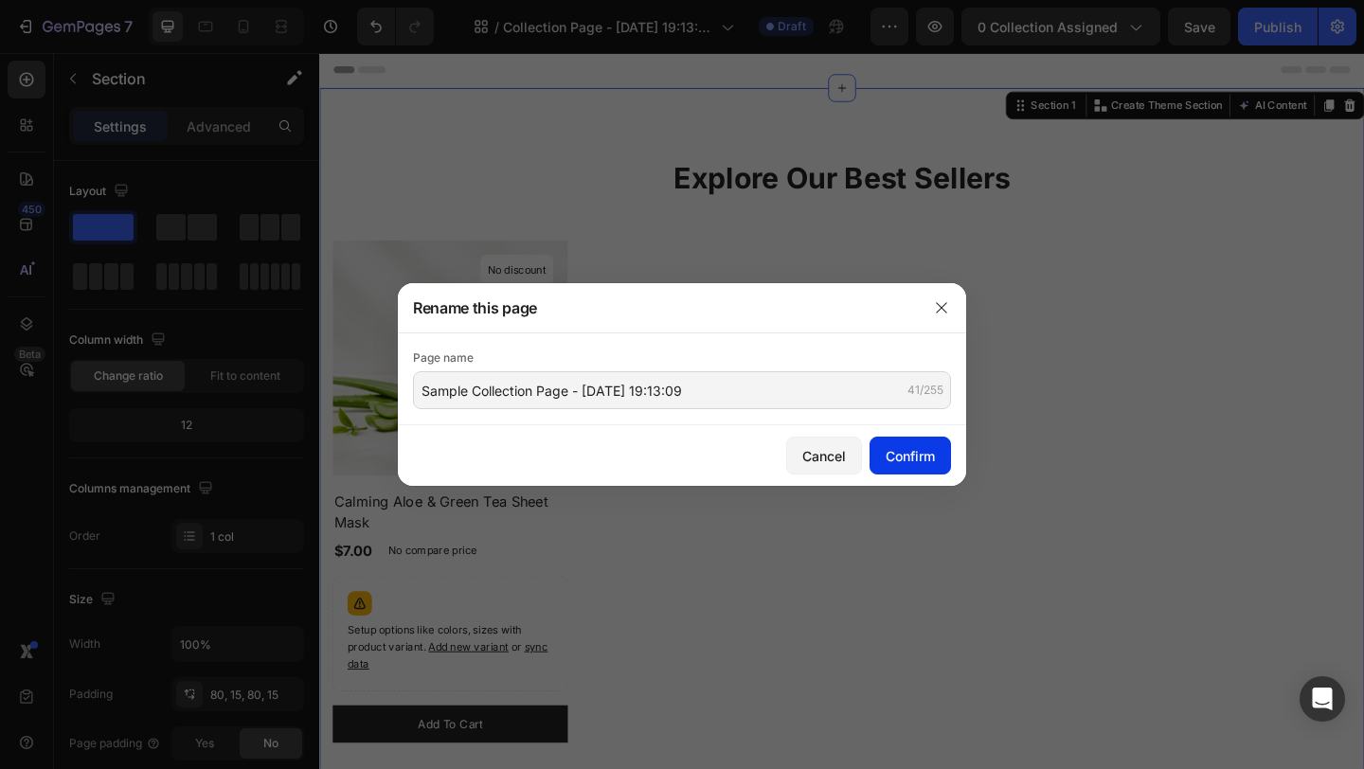
click at [932, 453] on div "Confirm" at bounding box center [909, 456] width 49 height 20
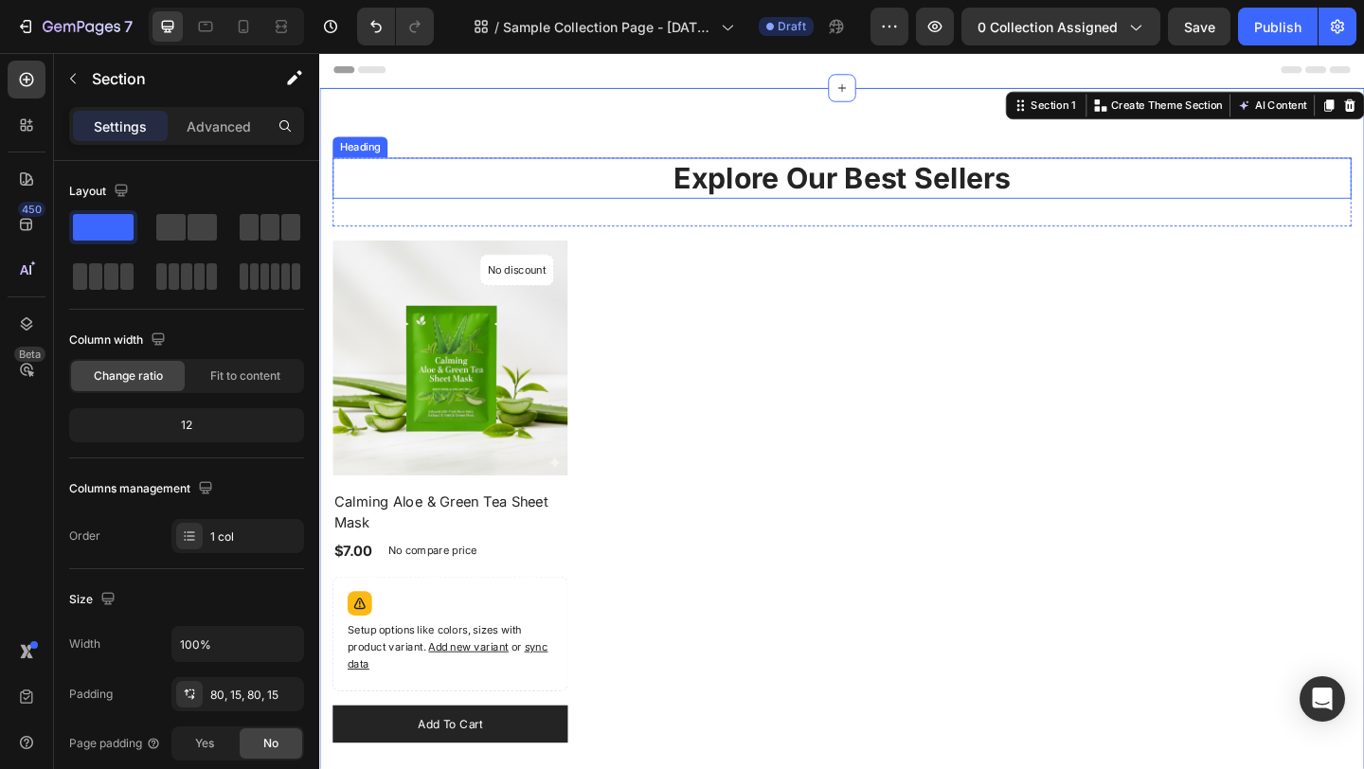
click at [742, 184] on p "Explore Our Best Sellers" at bounding box center [887, 189] width 1104 height 41
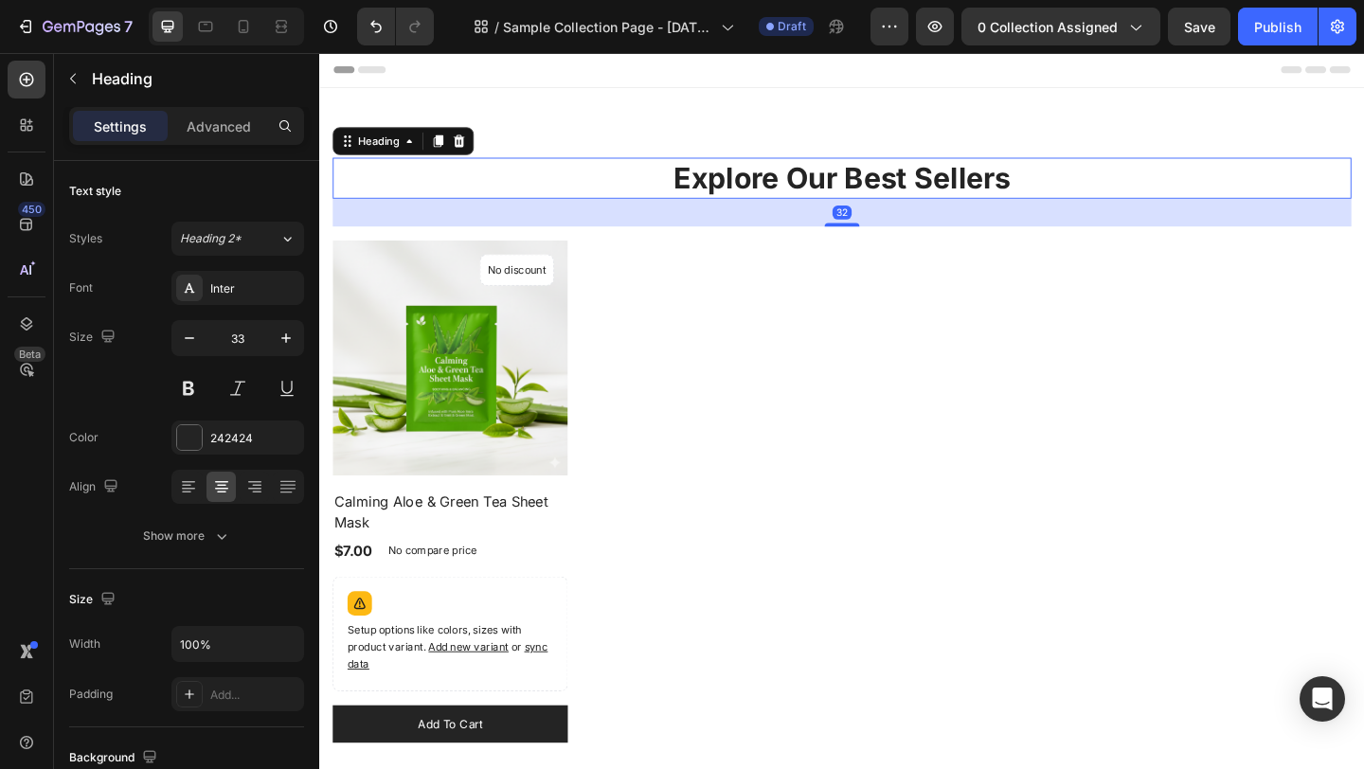
click at [782, 184] on p "Explore Our Best Sellers" at bounding box center [887, 189] width 1104 height 41
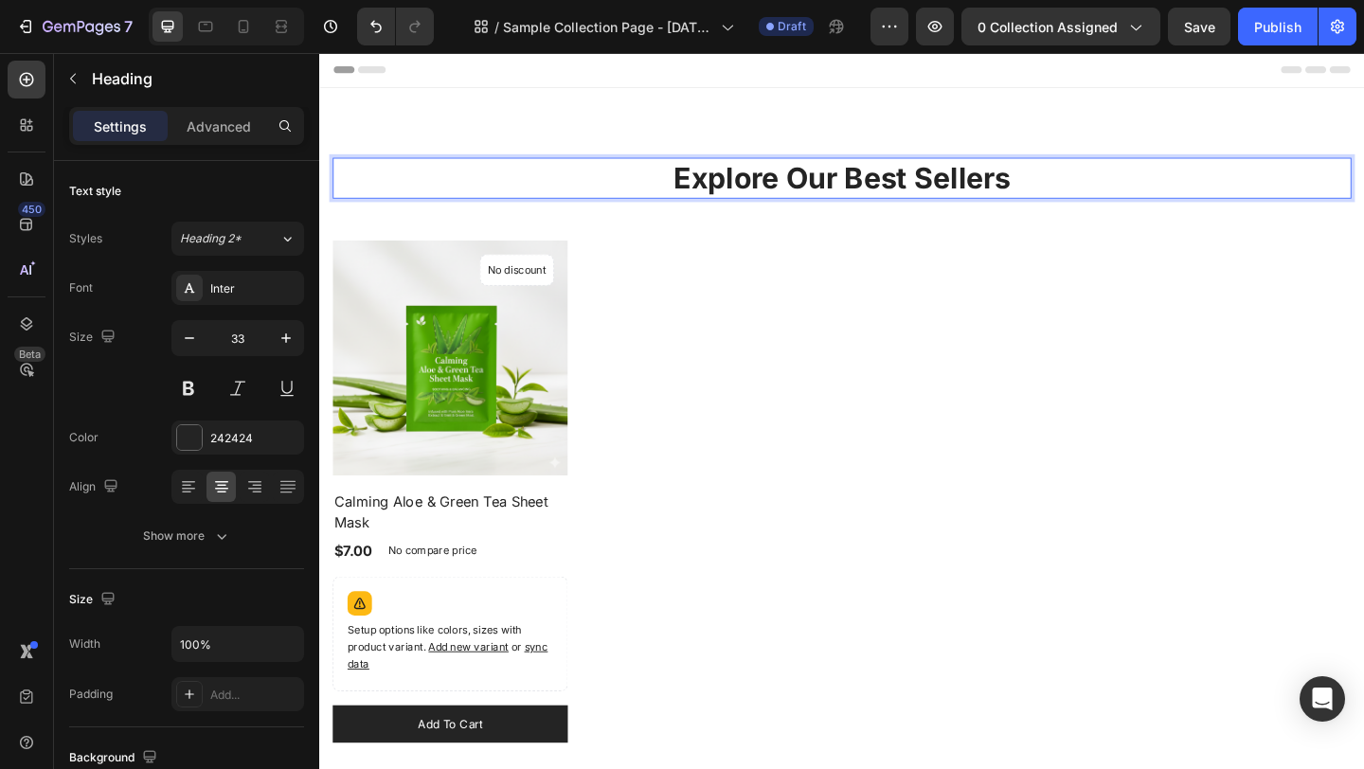
click at [782, 184] on p "Explore Our Best Sellers" at bounding box center [887, 189] width 1104 height 41
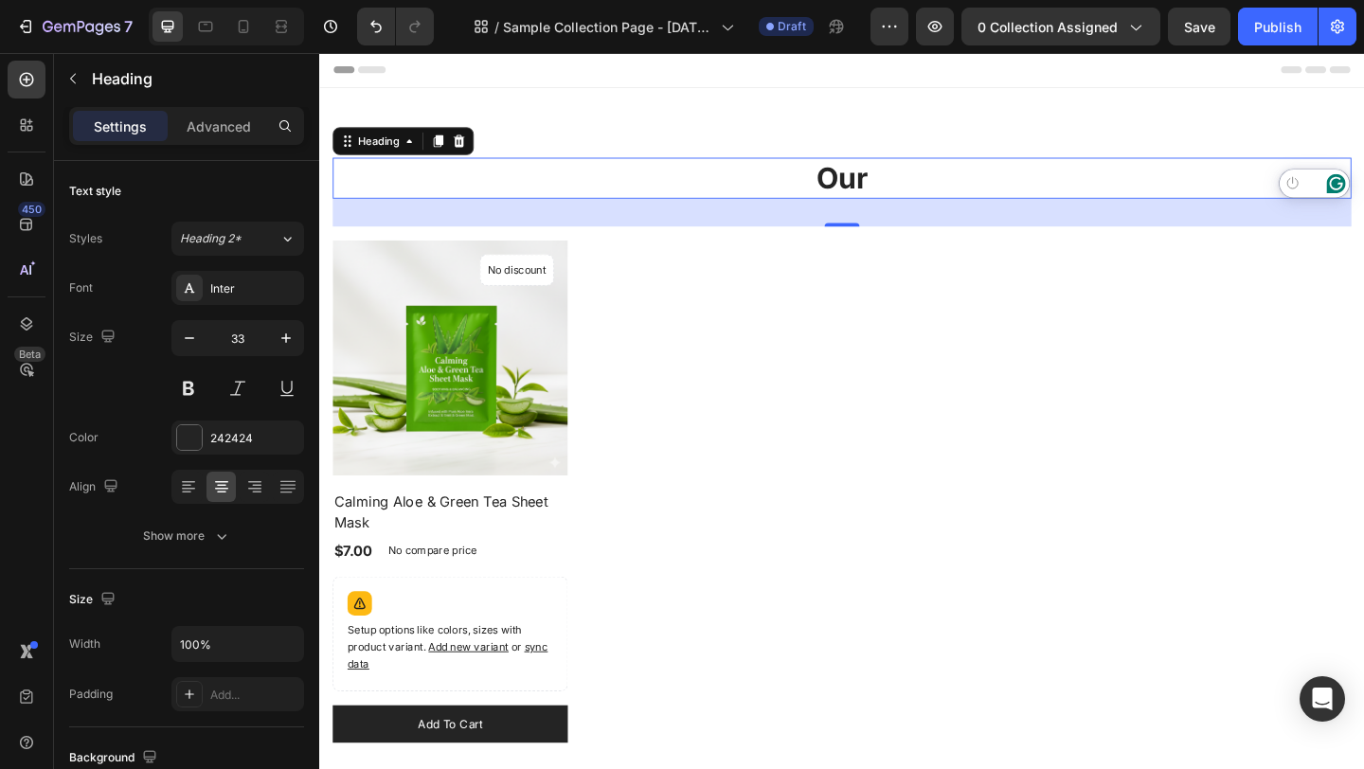
click at [912, 193] on p "Our" at bounding box center [887, 189] width 1104 height 41
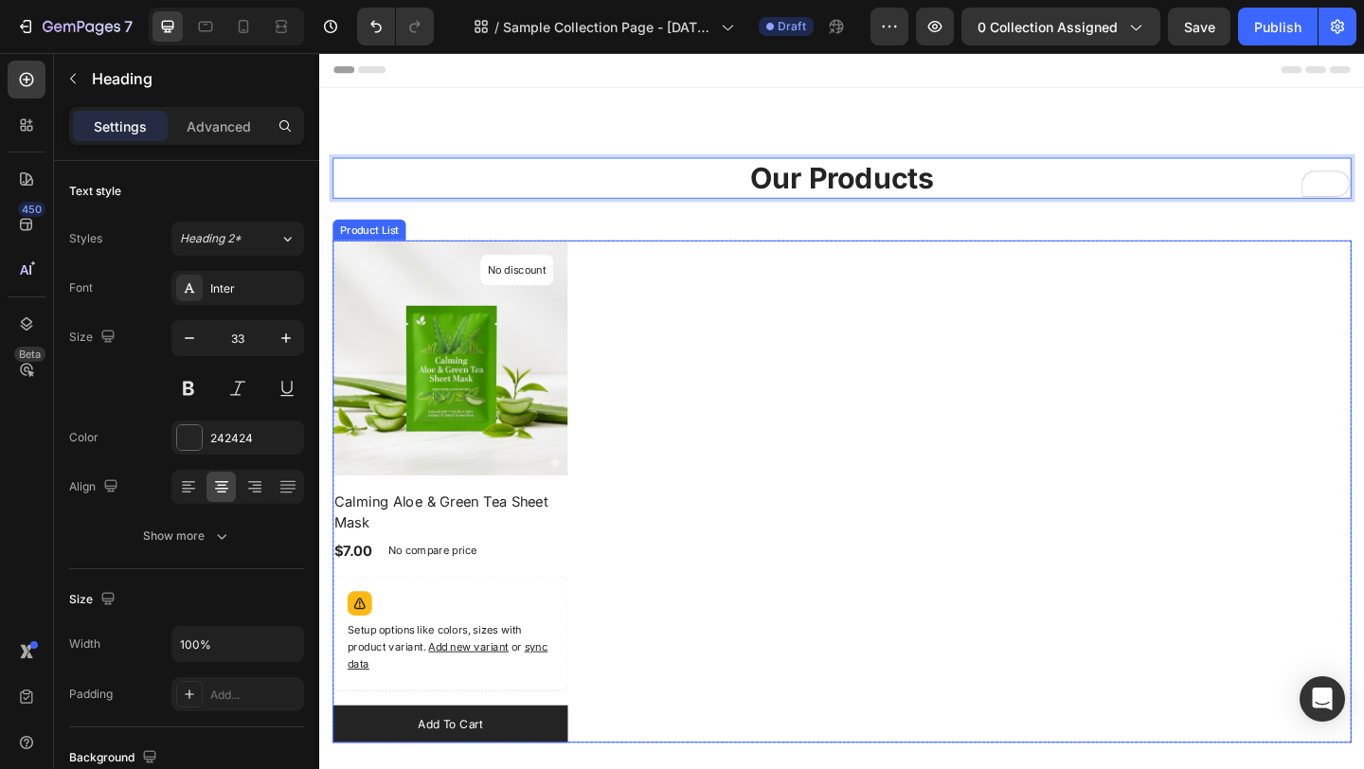
click at [1143, 304] on div "(P) Images No discount Not be displayed when published Product Badge Row Calmin…" at bounding box center [887, 530] width 1108 height 547
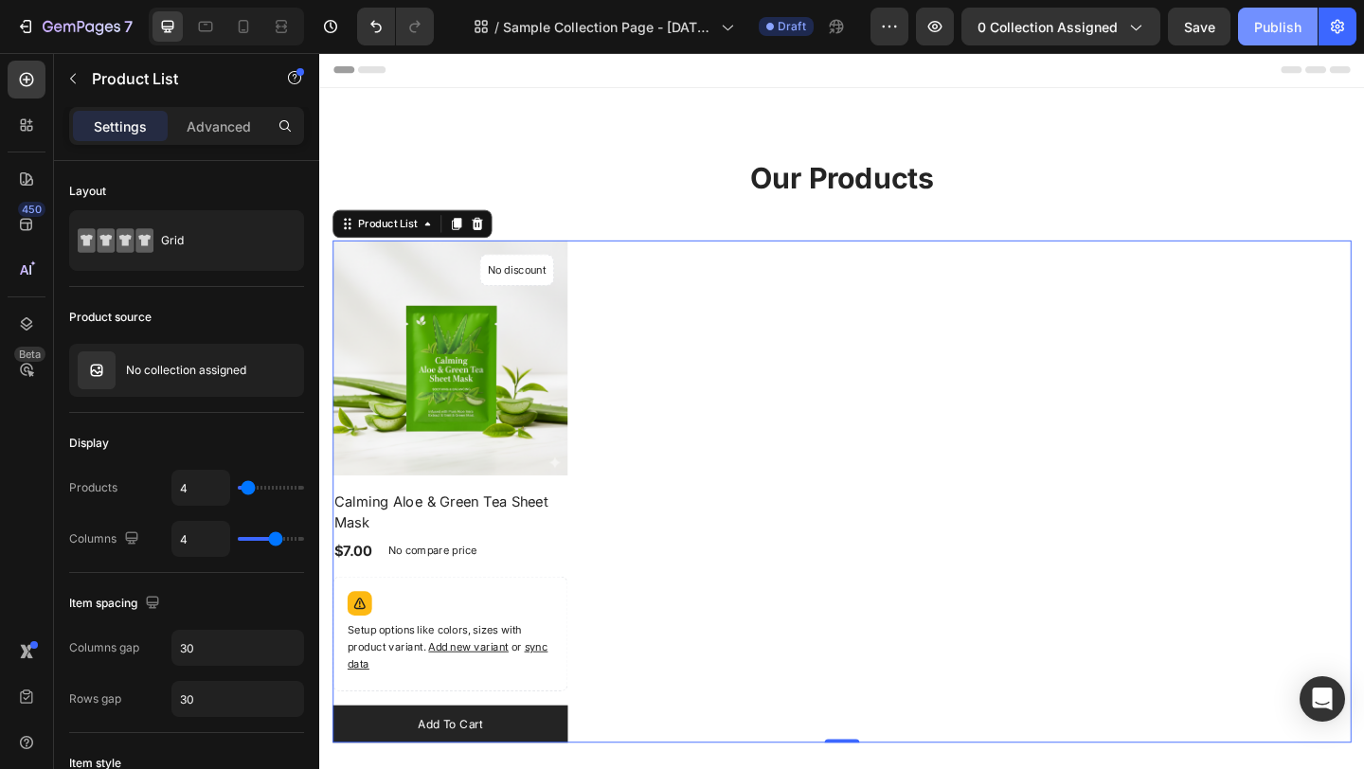
click at [1270, 35] on div "Publish" at bounding box center [1277, 27] width 47 height 20
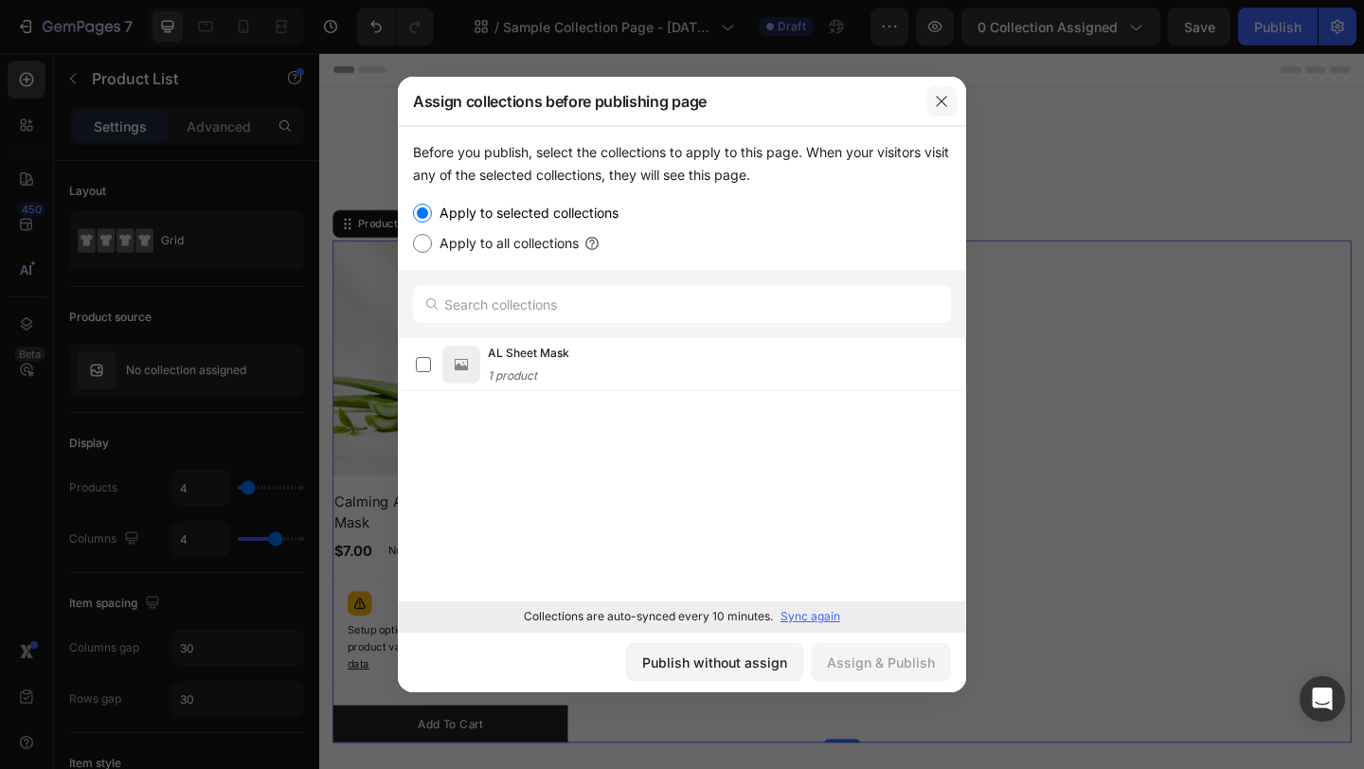
drag, startPoint x: 937, startPoint y: 101, endPoint x: 673, endPoint y: 53, distance: 268.6
click at [937, 101] on icon "button" at bounding box center [941, 101] width 15 height 15
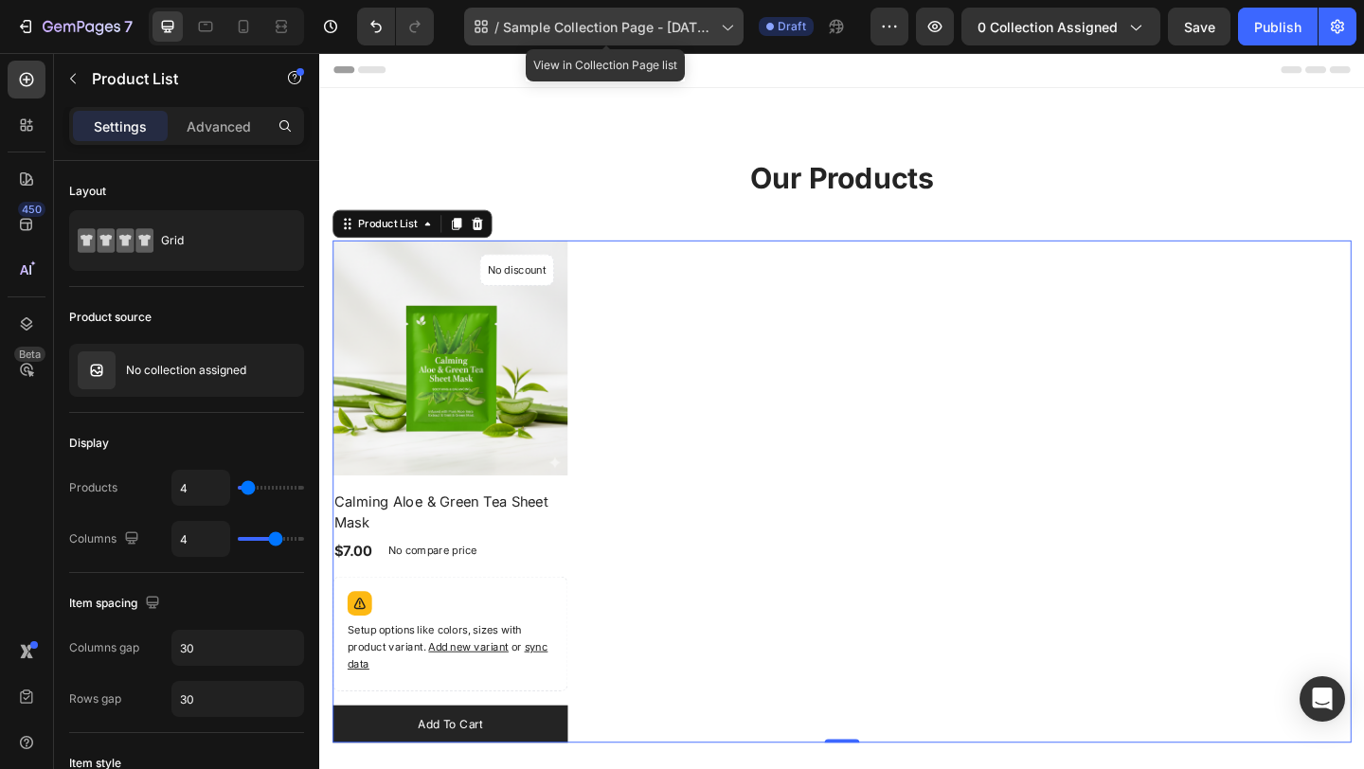
click at [607, 19] on span "Sample Collection Page - [DATE] 19:13:09" at bounding box center [608, 27] width 210 height 20
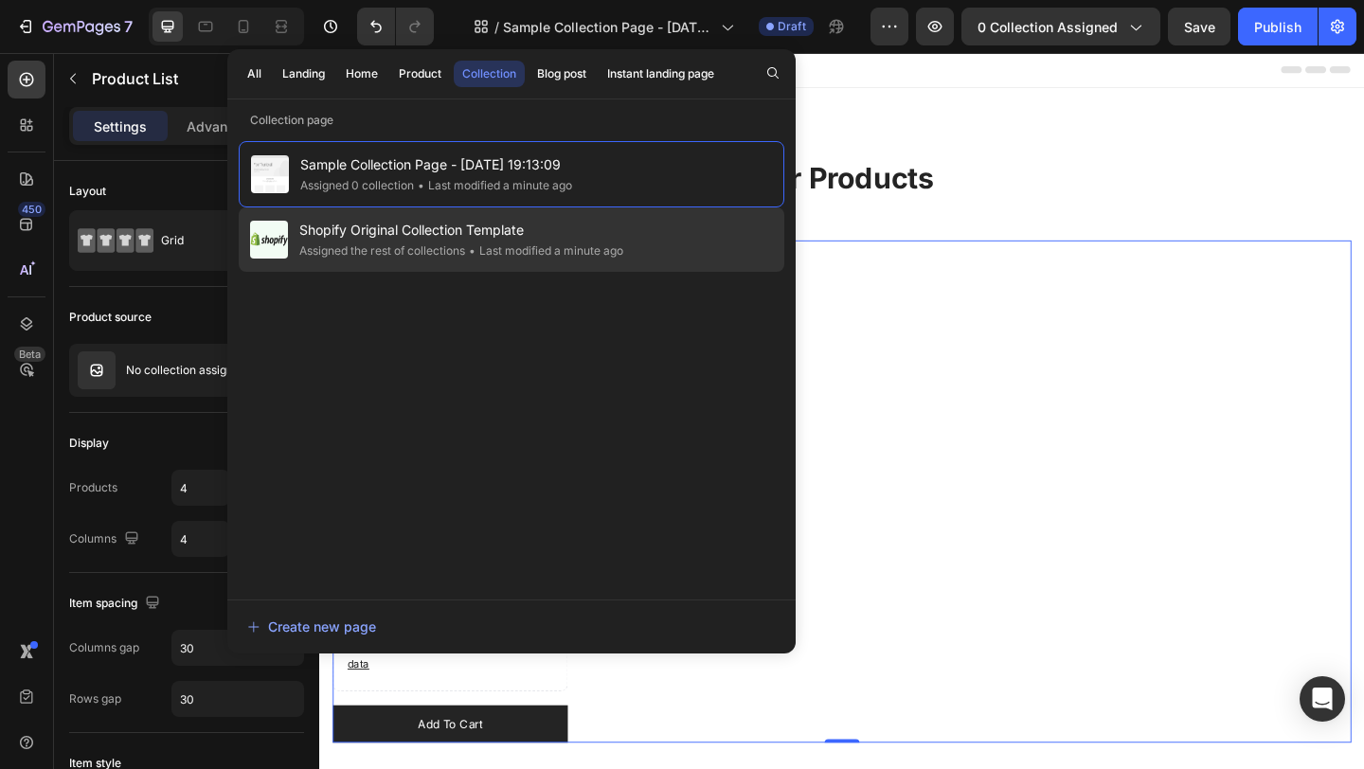
click at [646, 259] on div "Shopify Original Collection Template Assigned the rest of collections • Last mo…" at bounding box center [511, 239] width 545 height 64
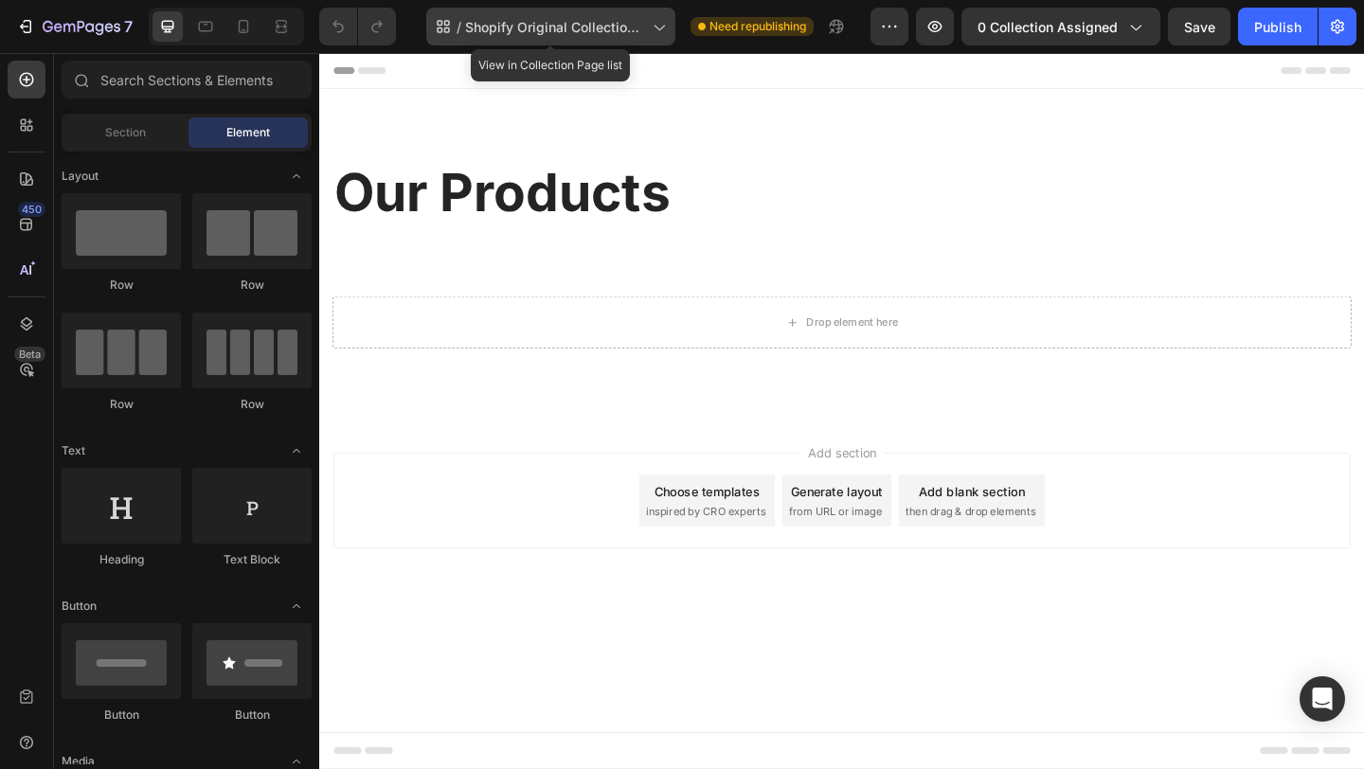
click at [622, 28] on span "Shopify Original Collection Template" at bounding box center [555, 27] width 180 height 20
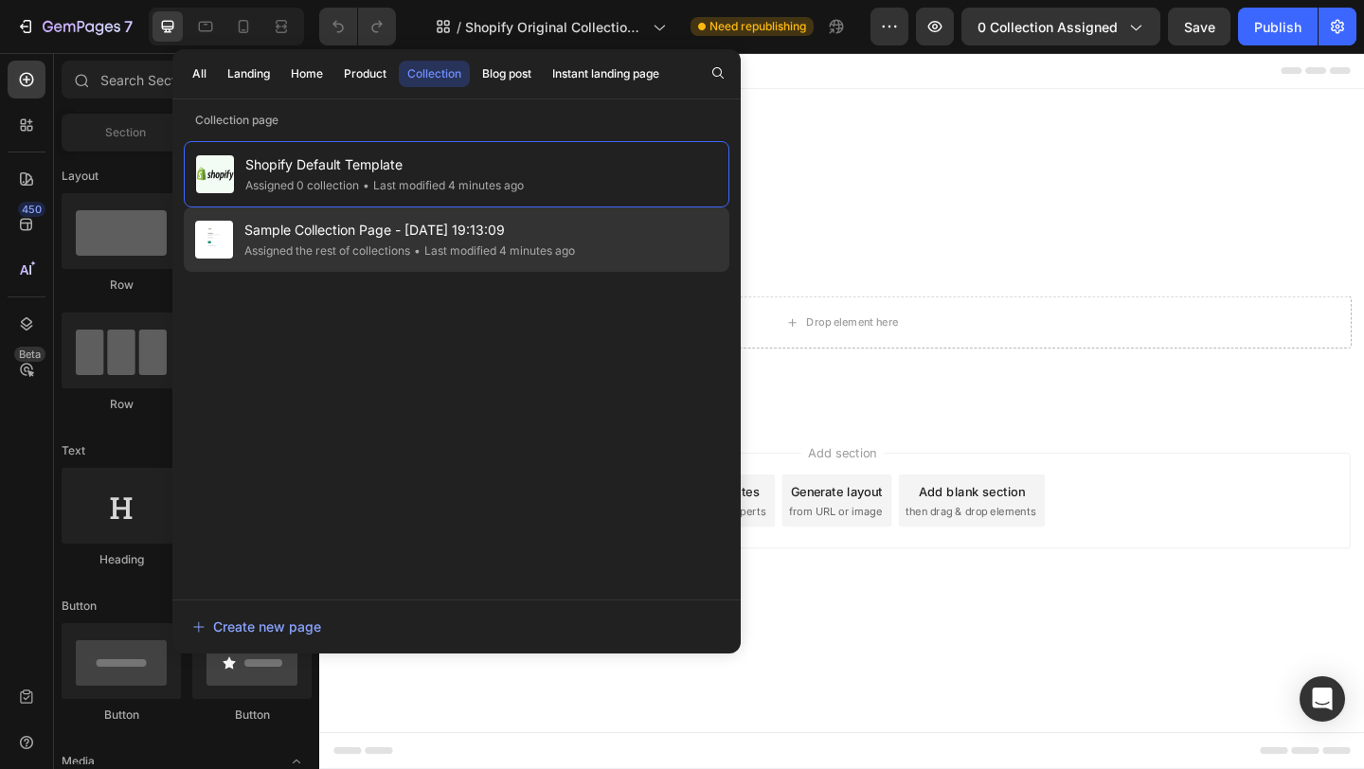
click at [432, 241] on span "Sample Collection Page - [DATE] 19:13:09" at bounding box center [409, 230] width 330 height 23
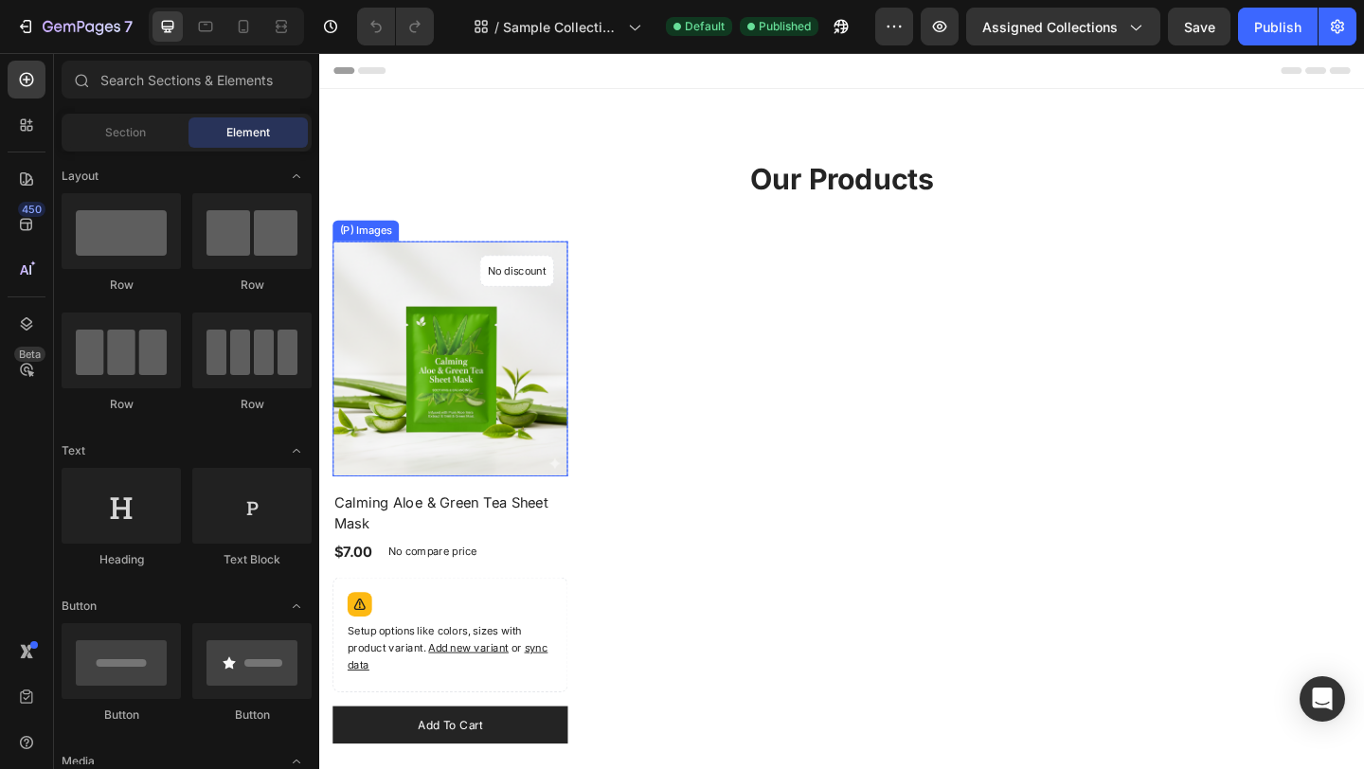
click at [495, 335] on img at bounding box center [461, 386] width 256 height 256
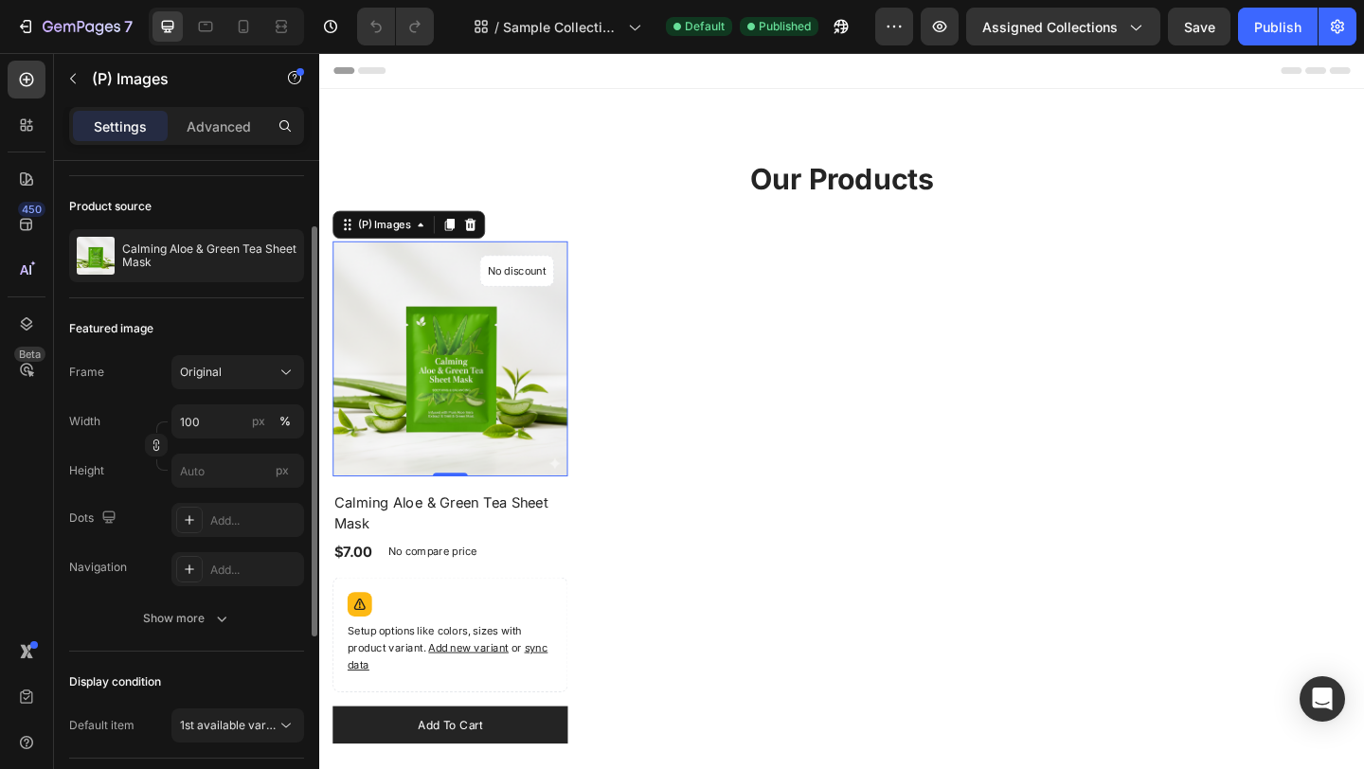
scroll to position [102, 0]
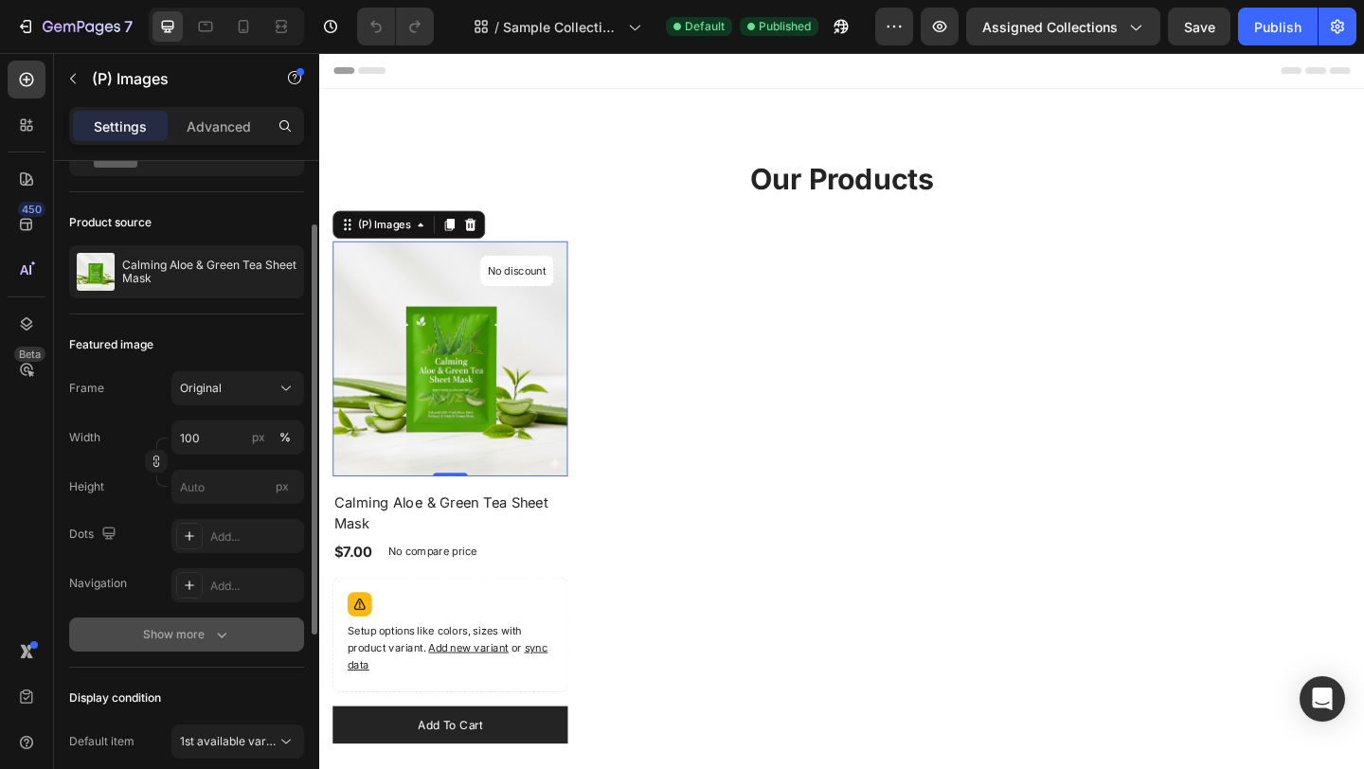
click at [186, 623] on button "Show more" at bounding box center [186, 634] width 235 height 34
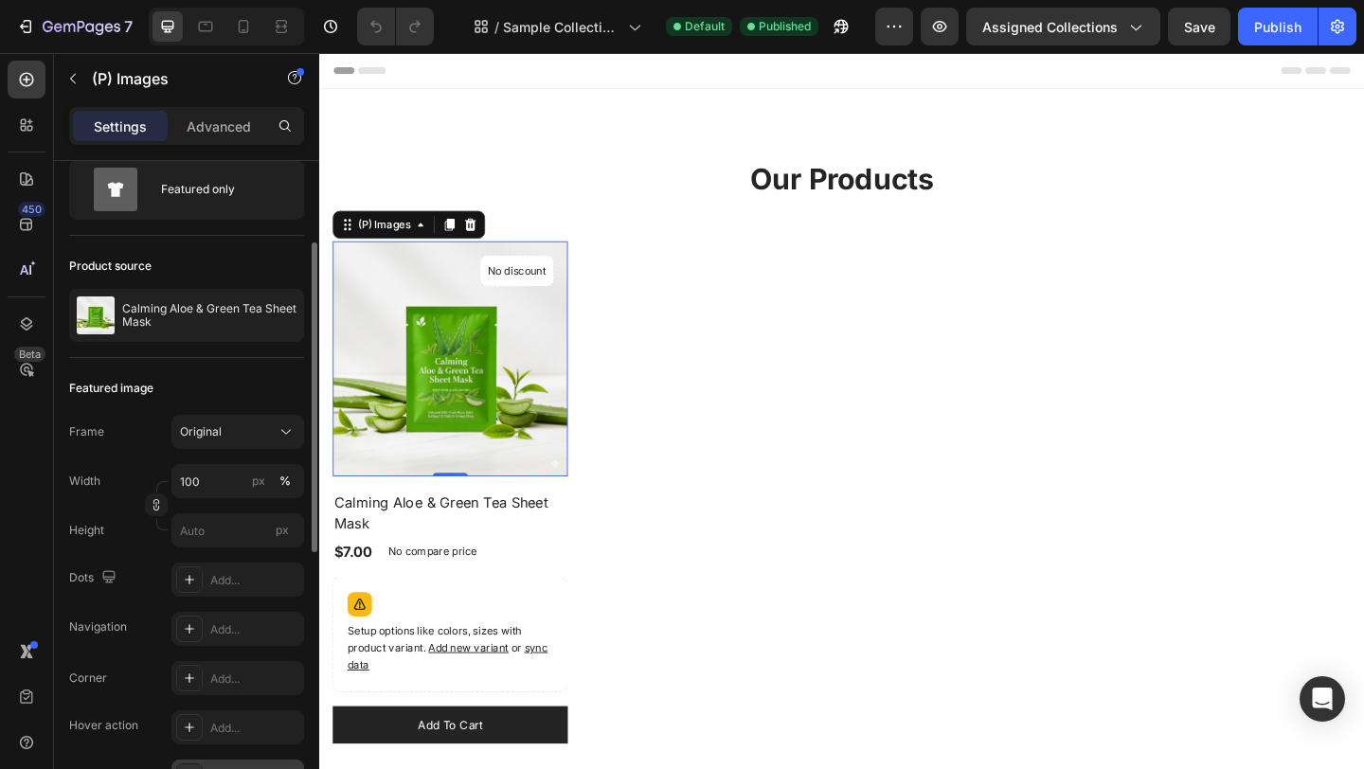
scroll to position [0, 0]
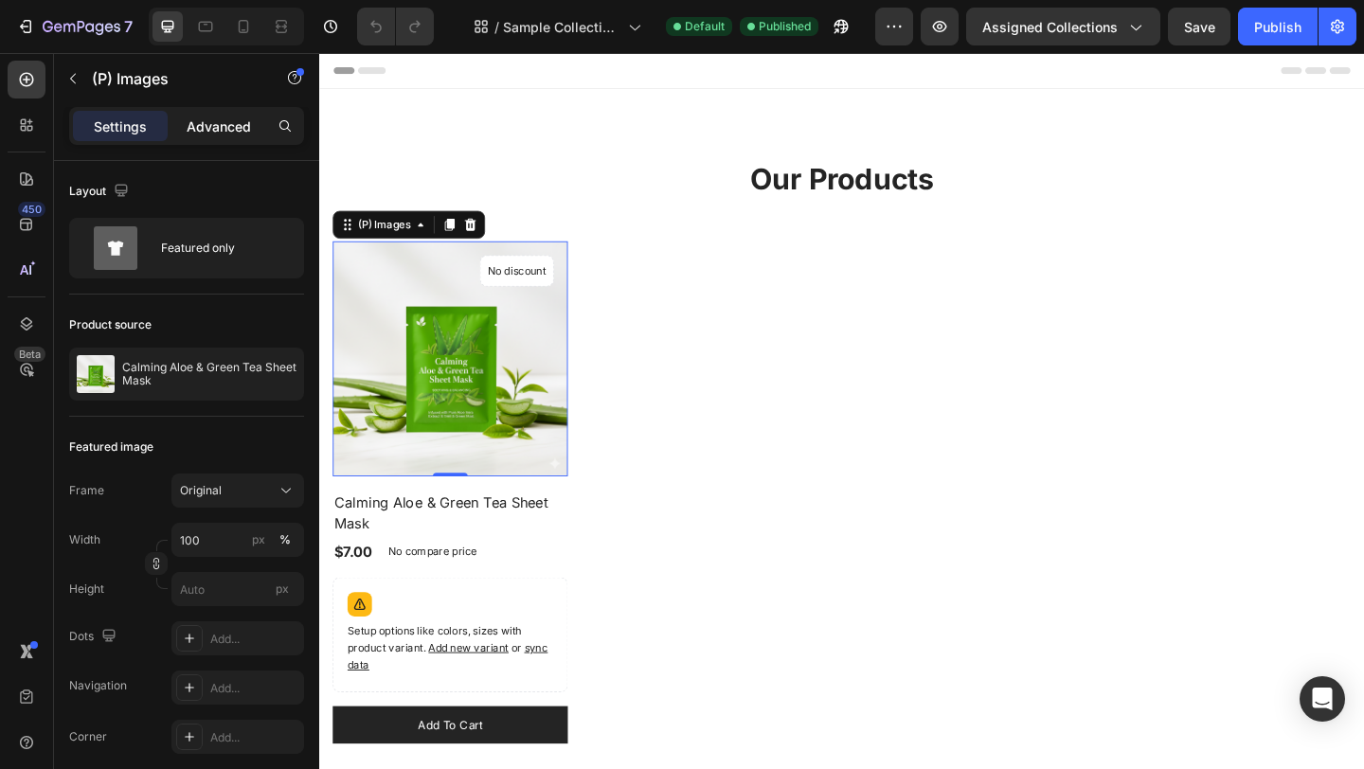
click at [180, 128] on div "Advanced" at bounding box center [218, 126] width 95 height 30
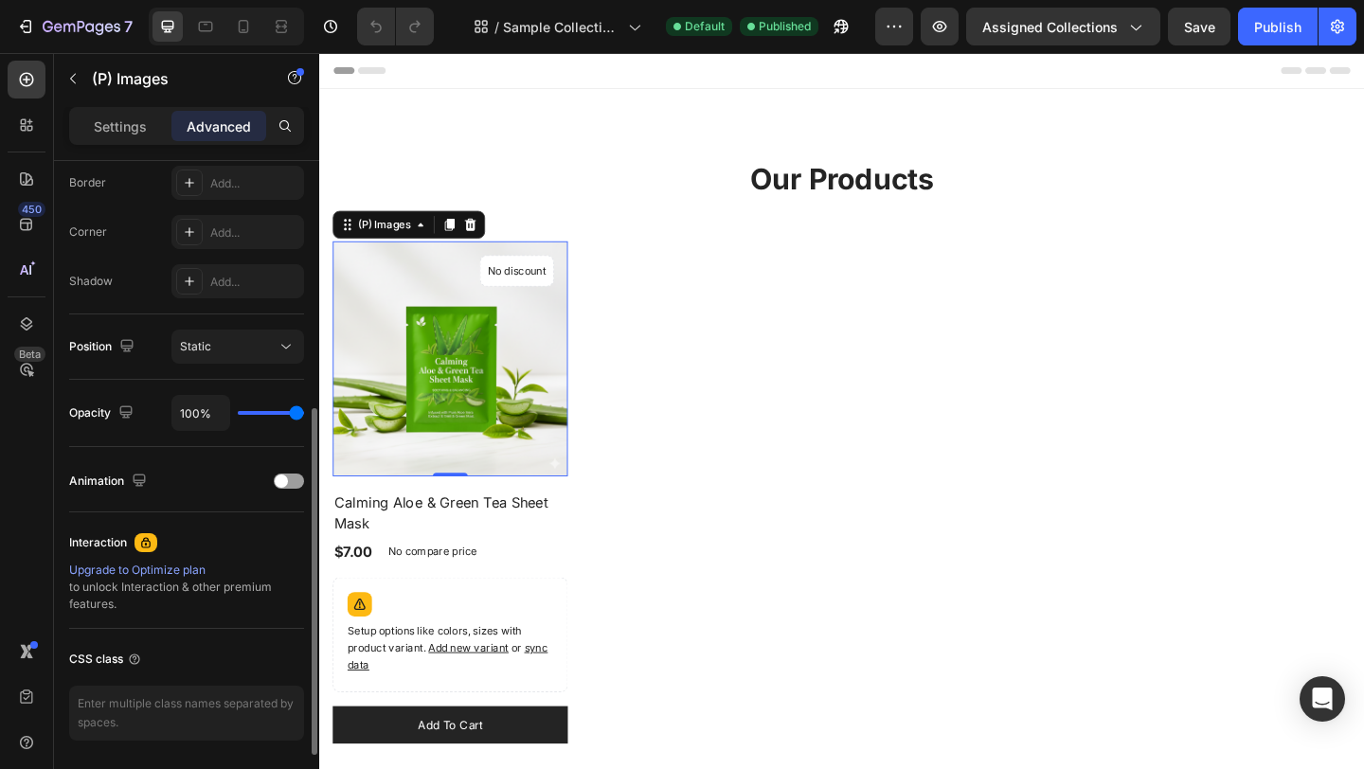
scroll to position [544, 0]
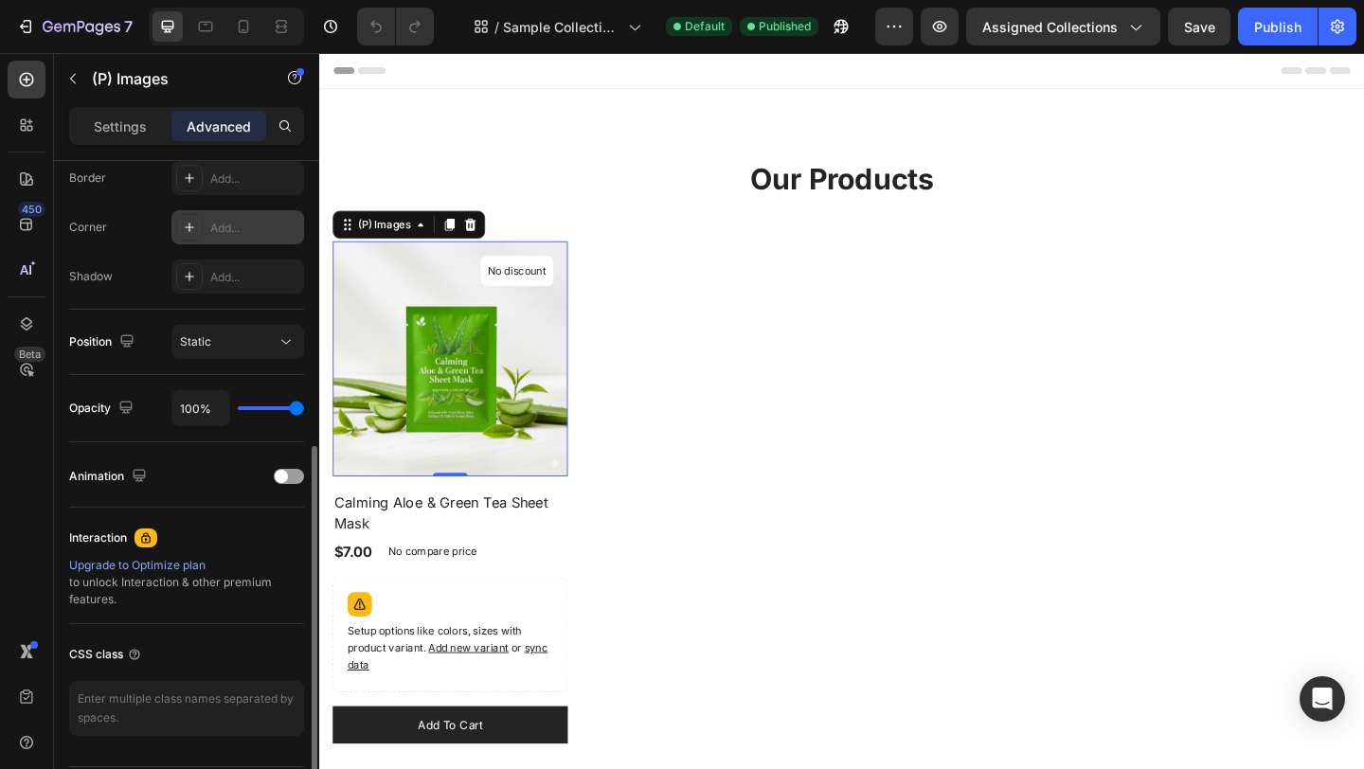
click at [224, 237] on div "Add..." at bounding box center [237, 227] width 133 height 34
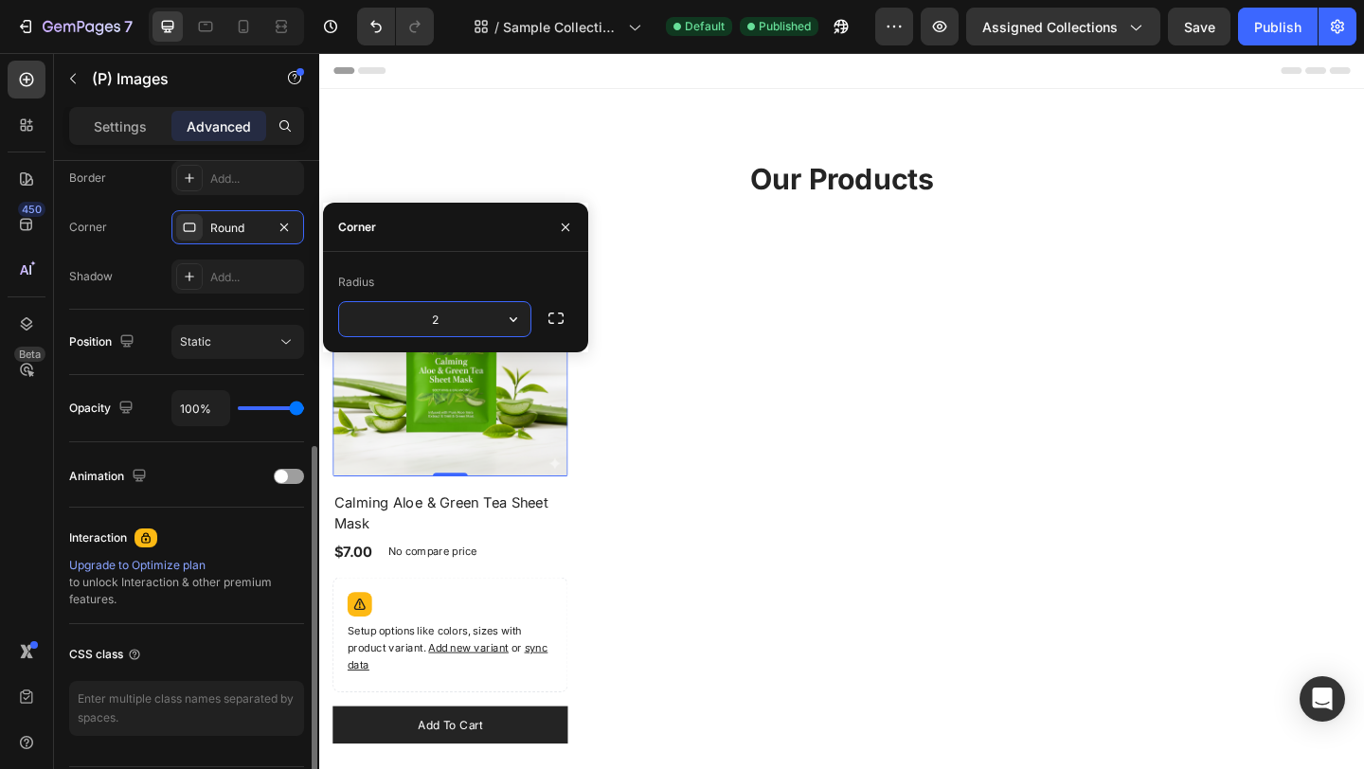
type input "20"
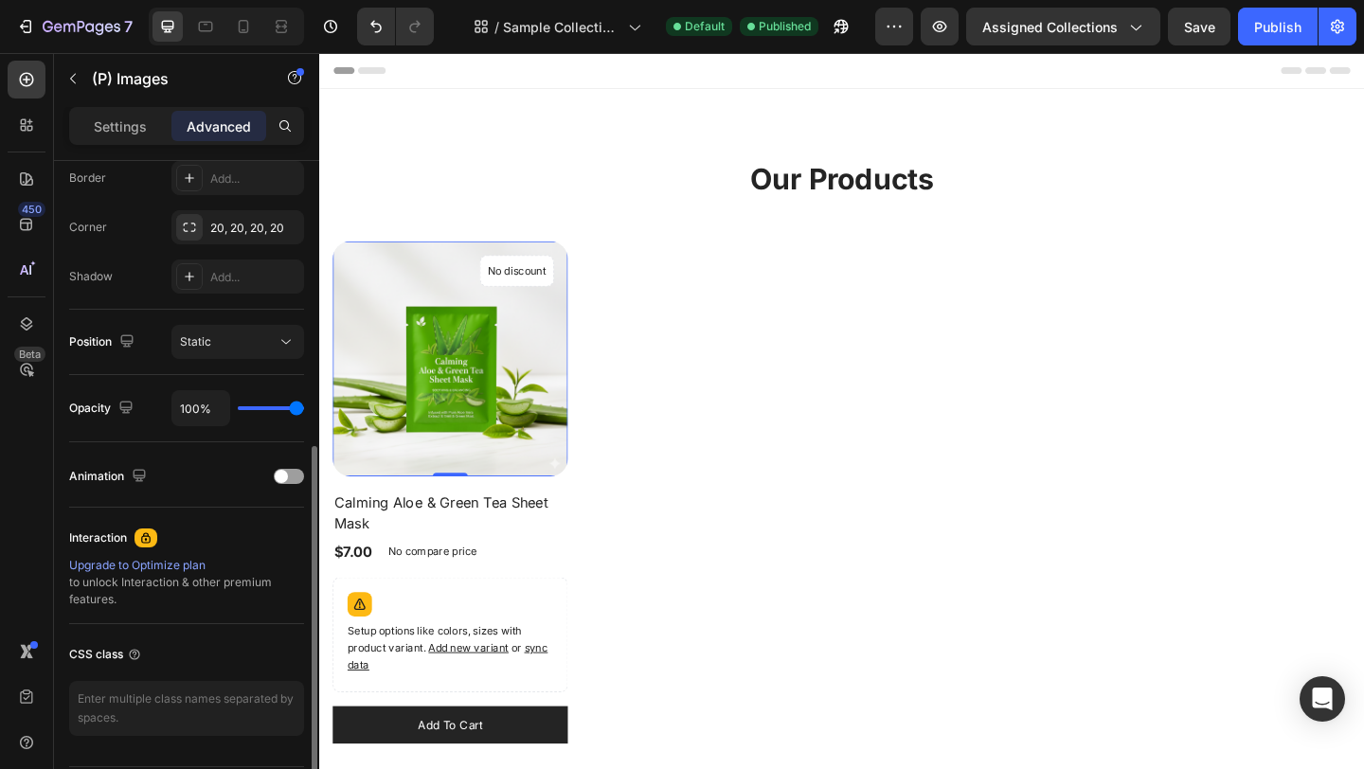
click at [227, 513] on div "Interaction Upgrade to Optimize plan to unlock Interaction & other premium feat…" at bounding box center [186, 566] width 235 height 116
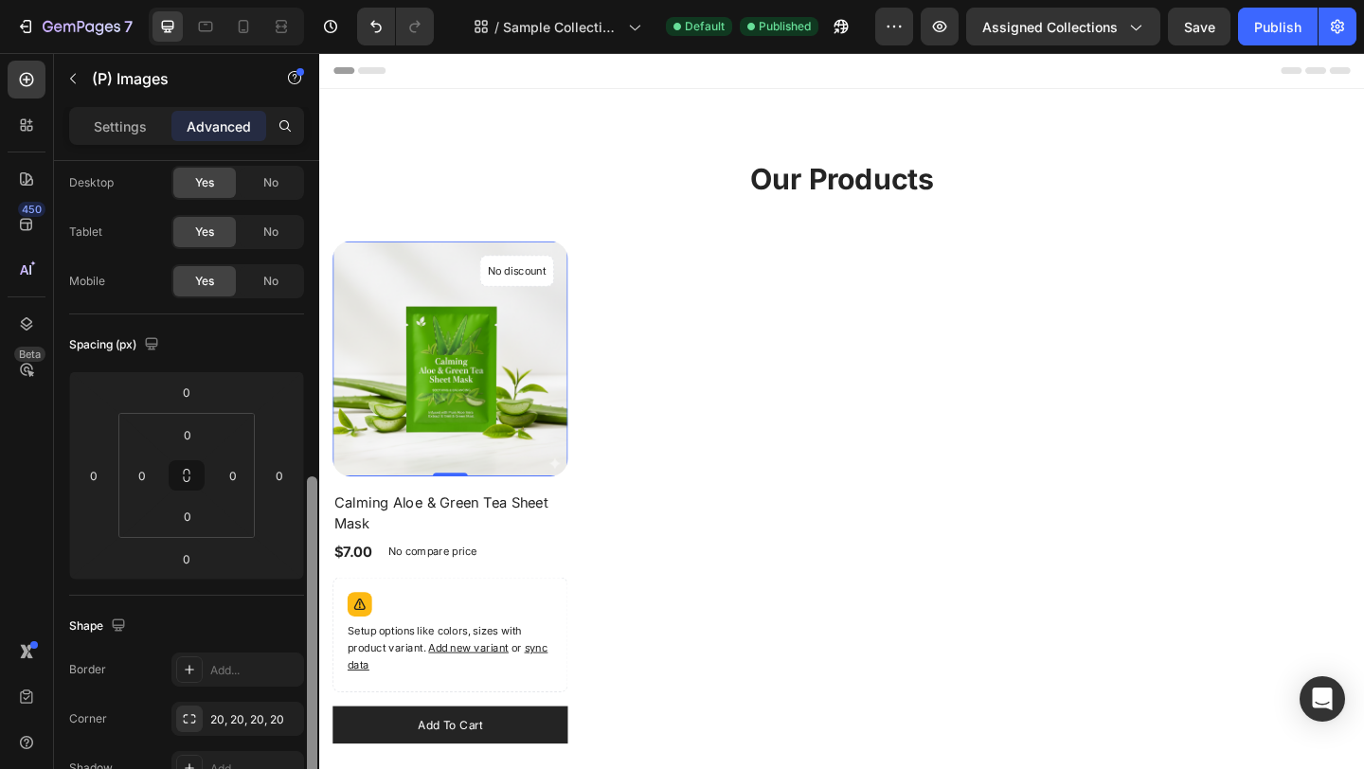
scroll to position [0, 0]
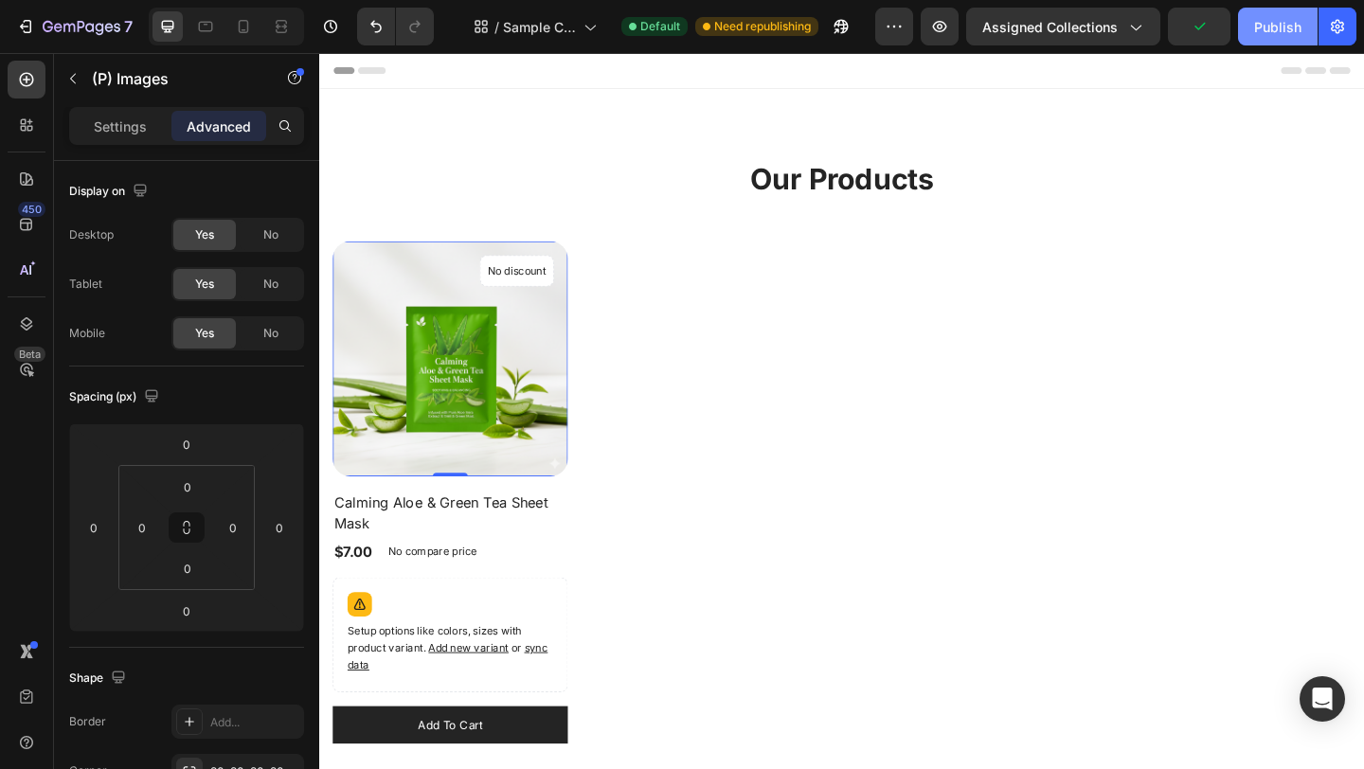
click at [1288, 25] on div "Publish" at bounding box center [1277, 27] width 47 height 20
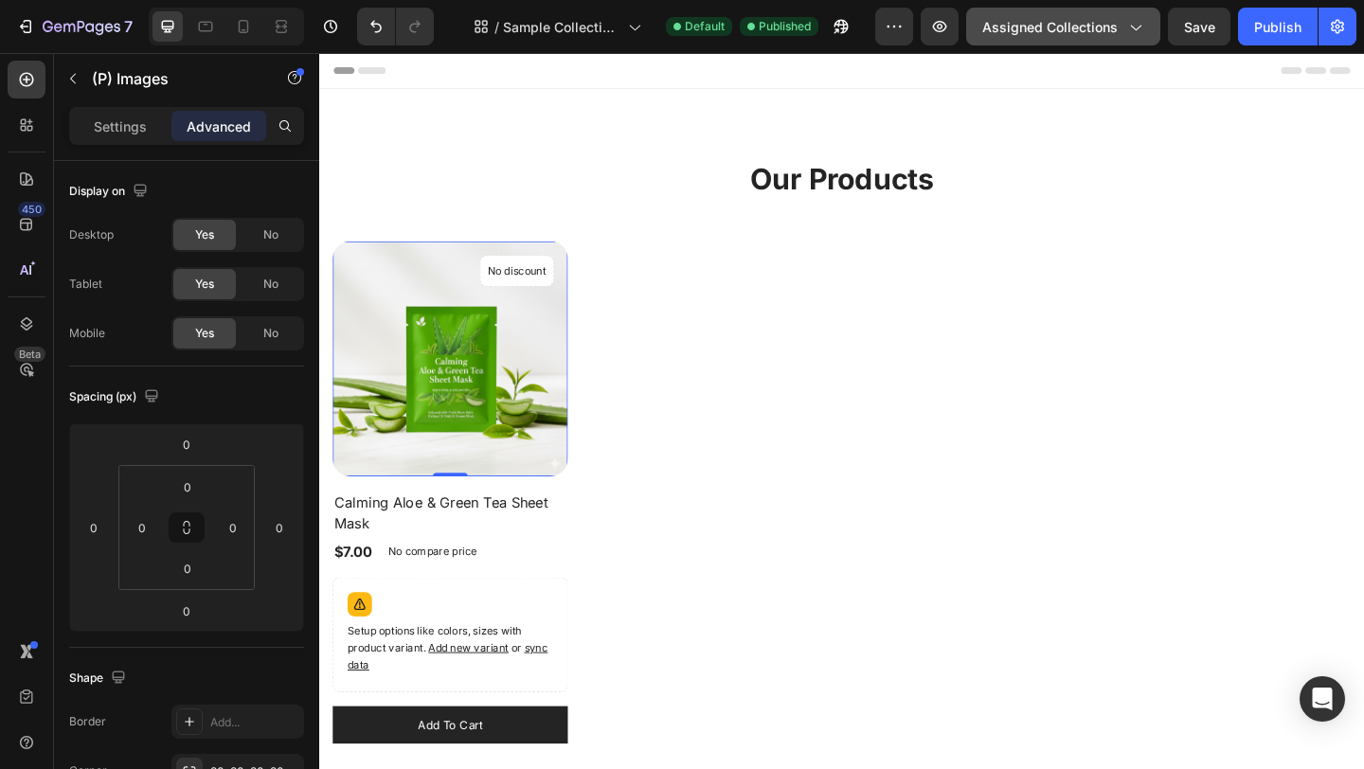
click at [1039, 34] on span "Assigned Collections" at bounding box center [1049, 27] width 135 height 20
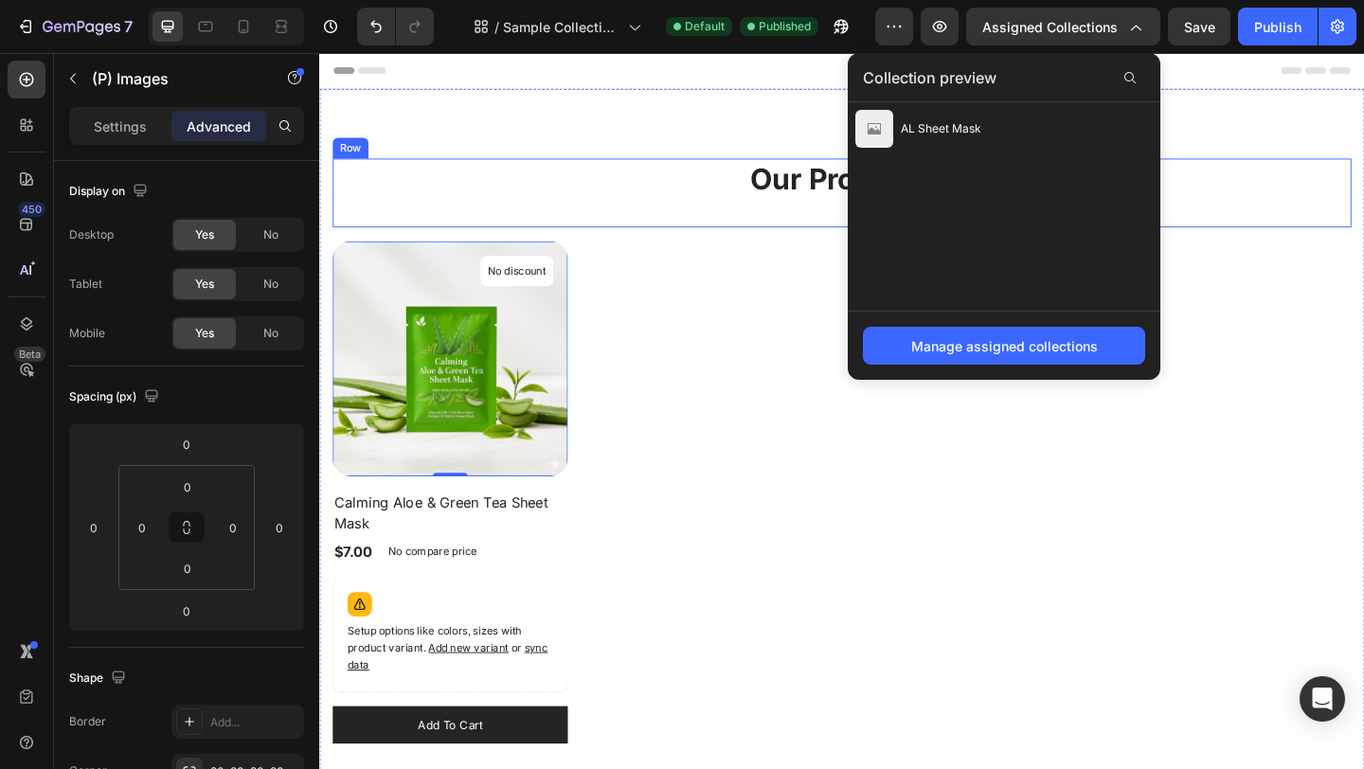
click at [593, 231] on div "Our Products Heading" at bounding box center [887, 205] width 1108 height 75
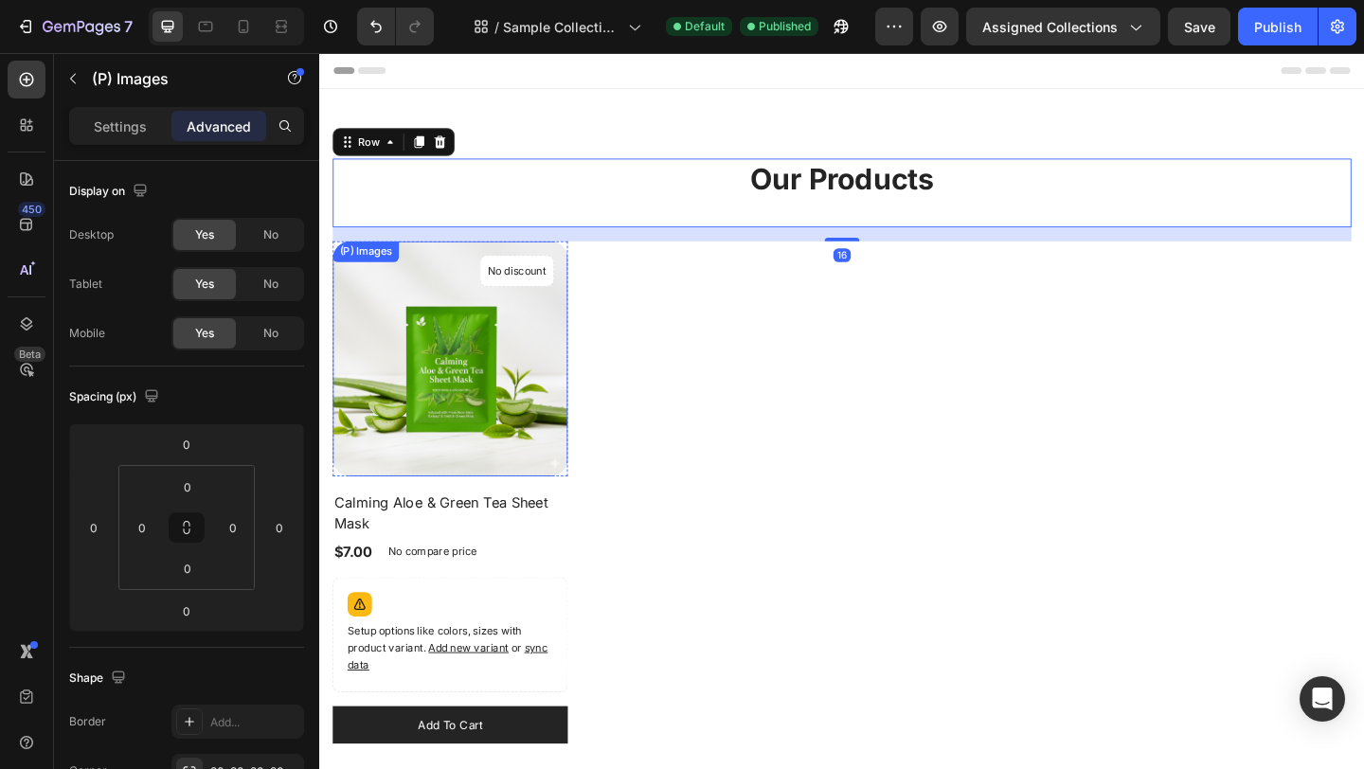
click at [532, 351] on img at bounding box center [461, 386] width 256 height 256
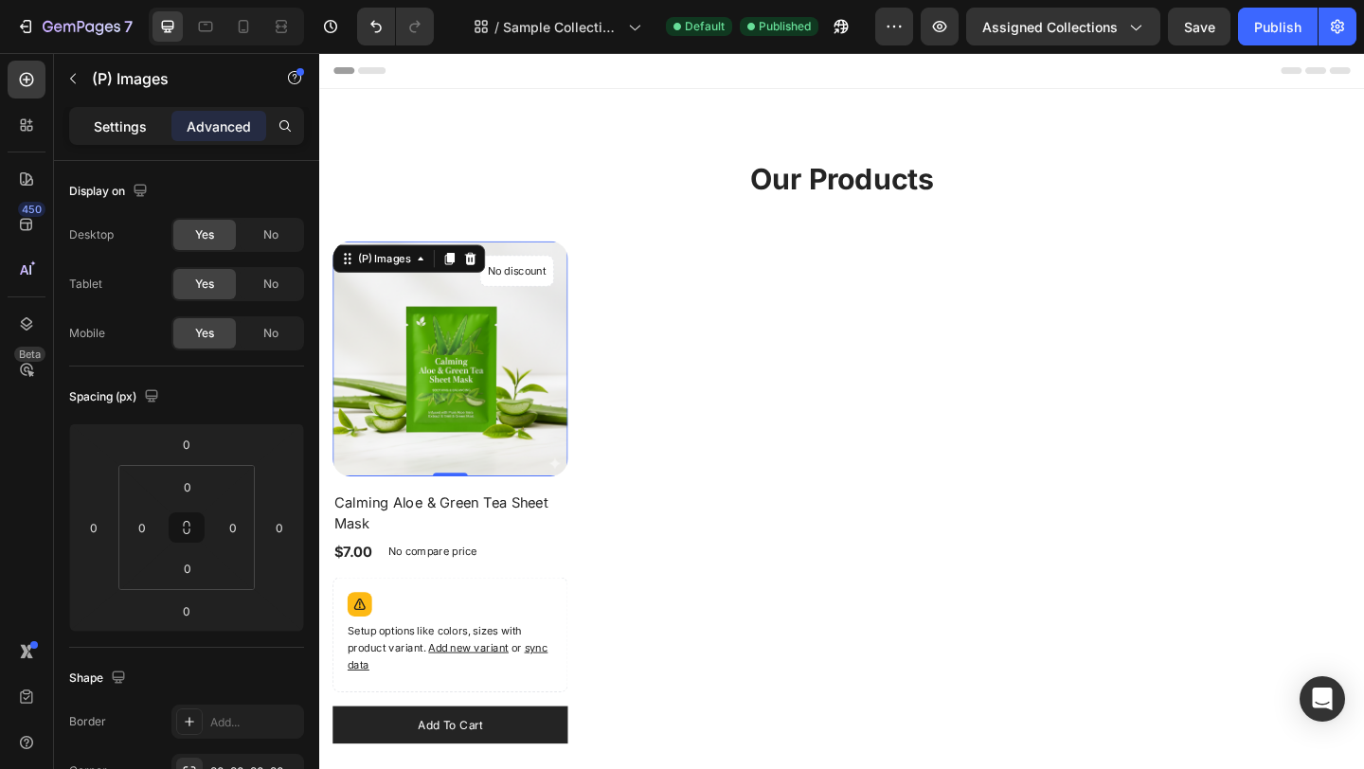
click at [116, 118] on p "Settings" at bounding box center [120, 126] width 53 height 20
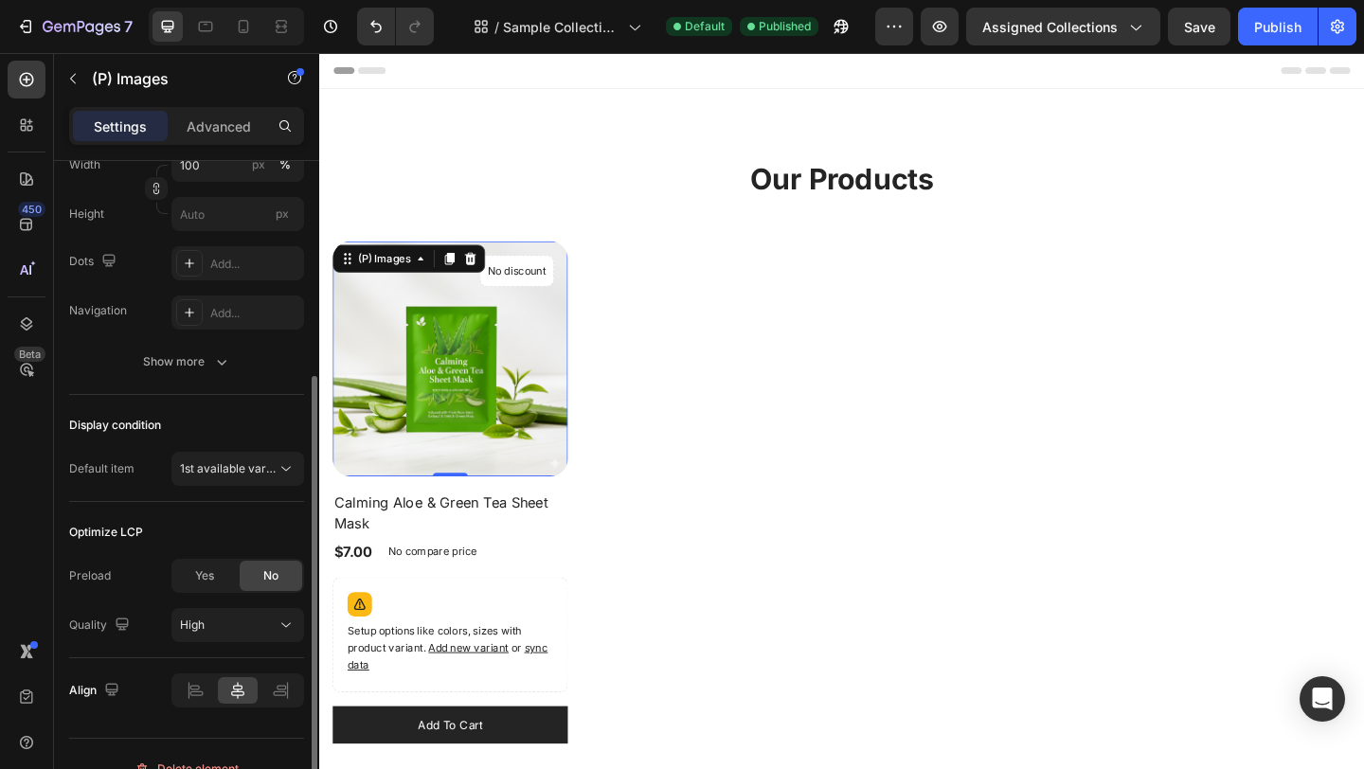
scroll to position [404, 0]
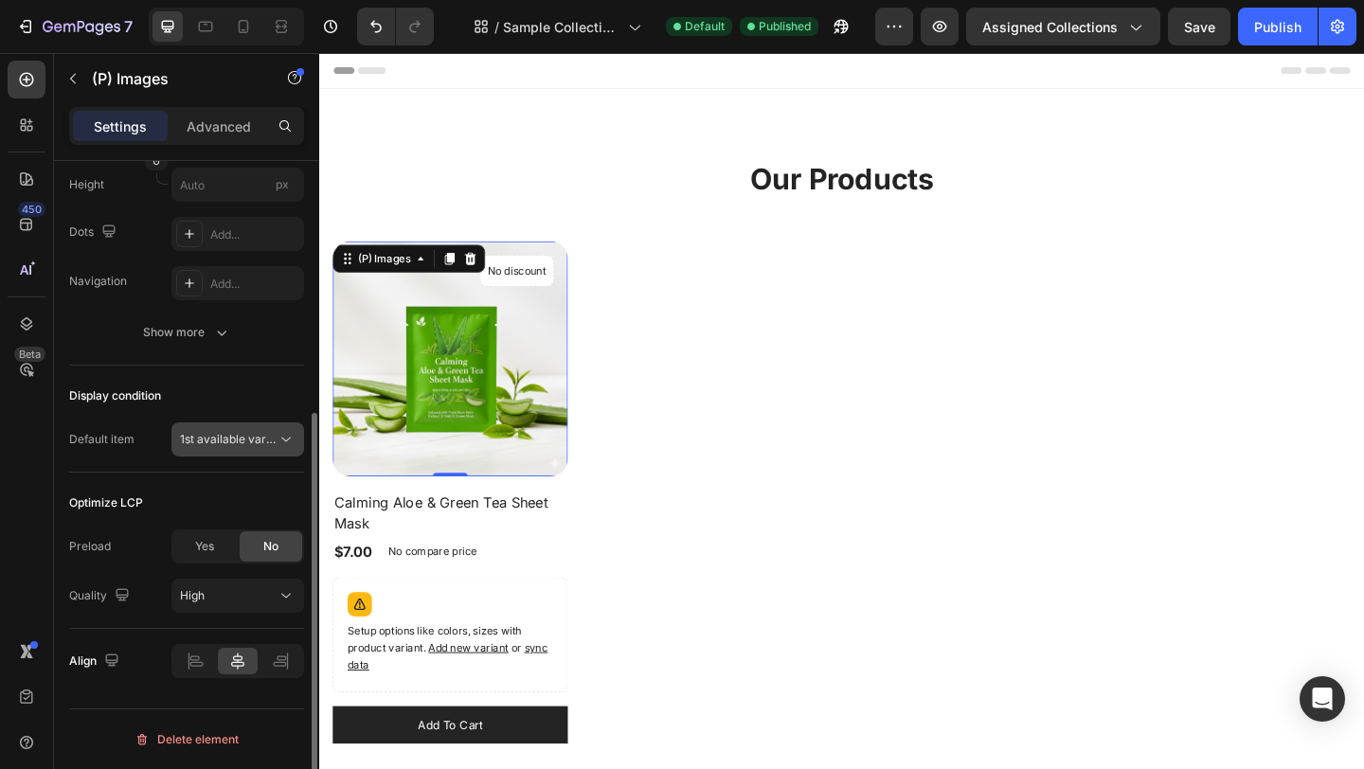
click at [184, 435] on span "1st available variant" at bounding box center [233, 439] width 106 height 14
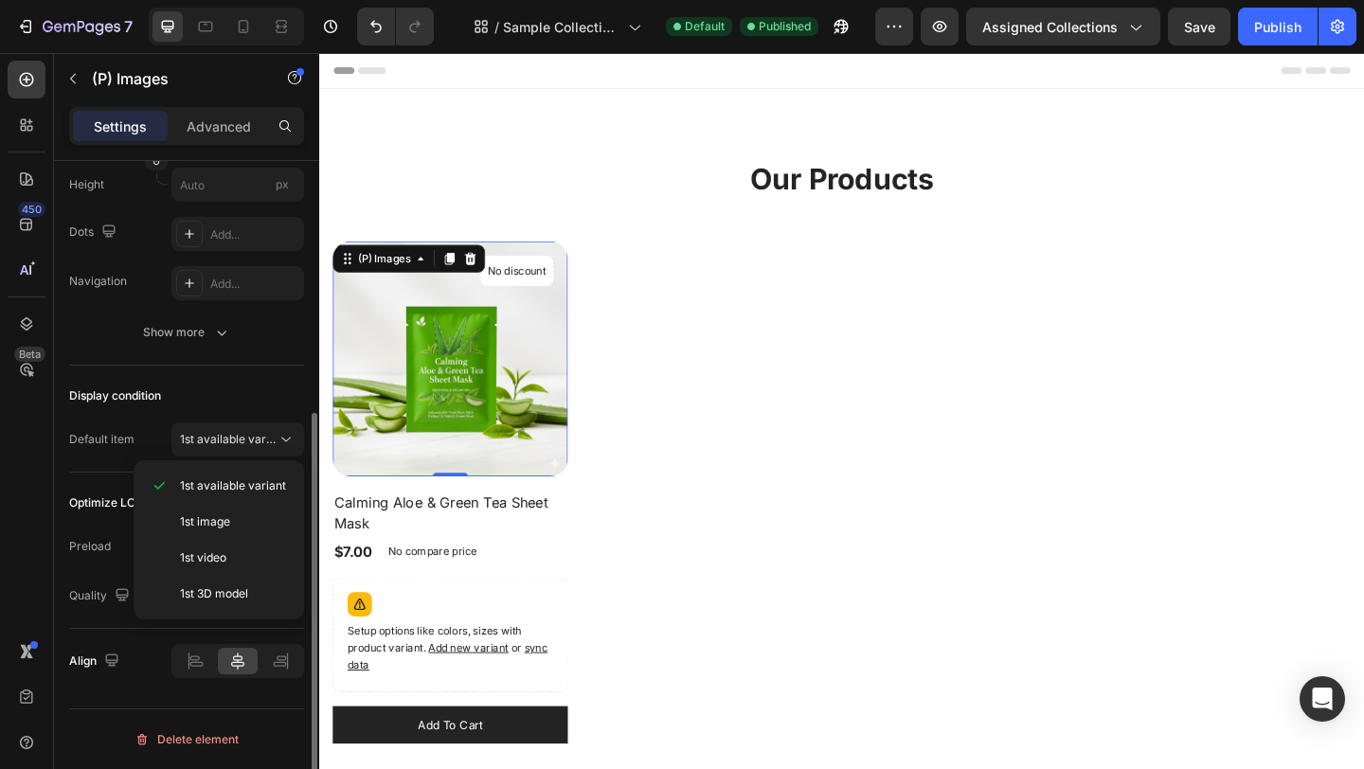
click at [169, 410] on div "Display condition" at bounding box center [186, 396] width 235 height 30
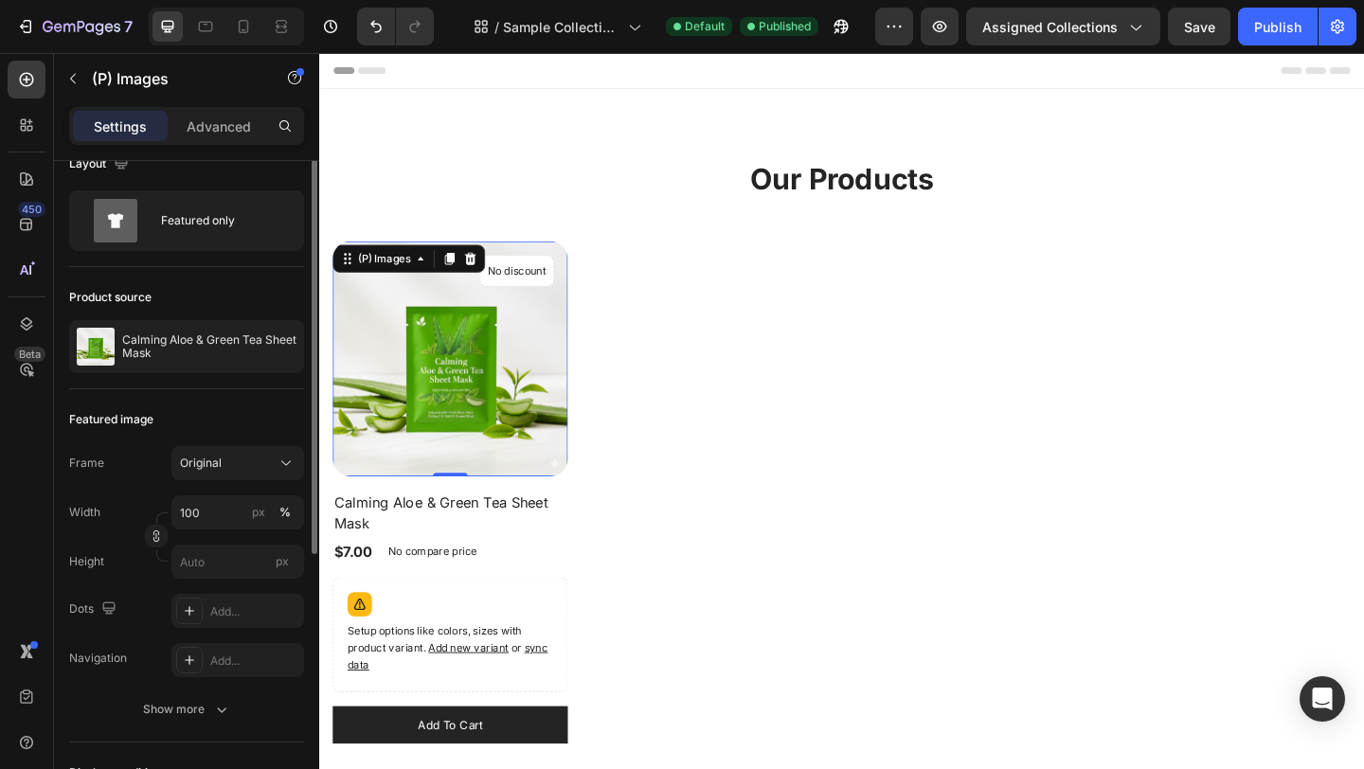
scroll to position [0, 0]
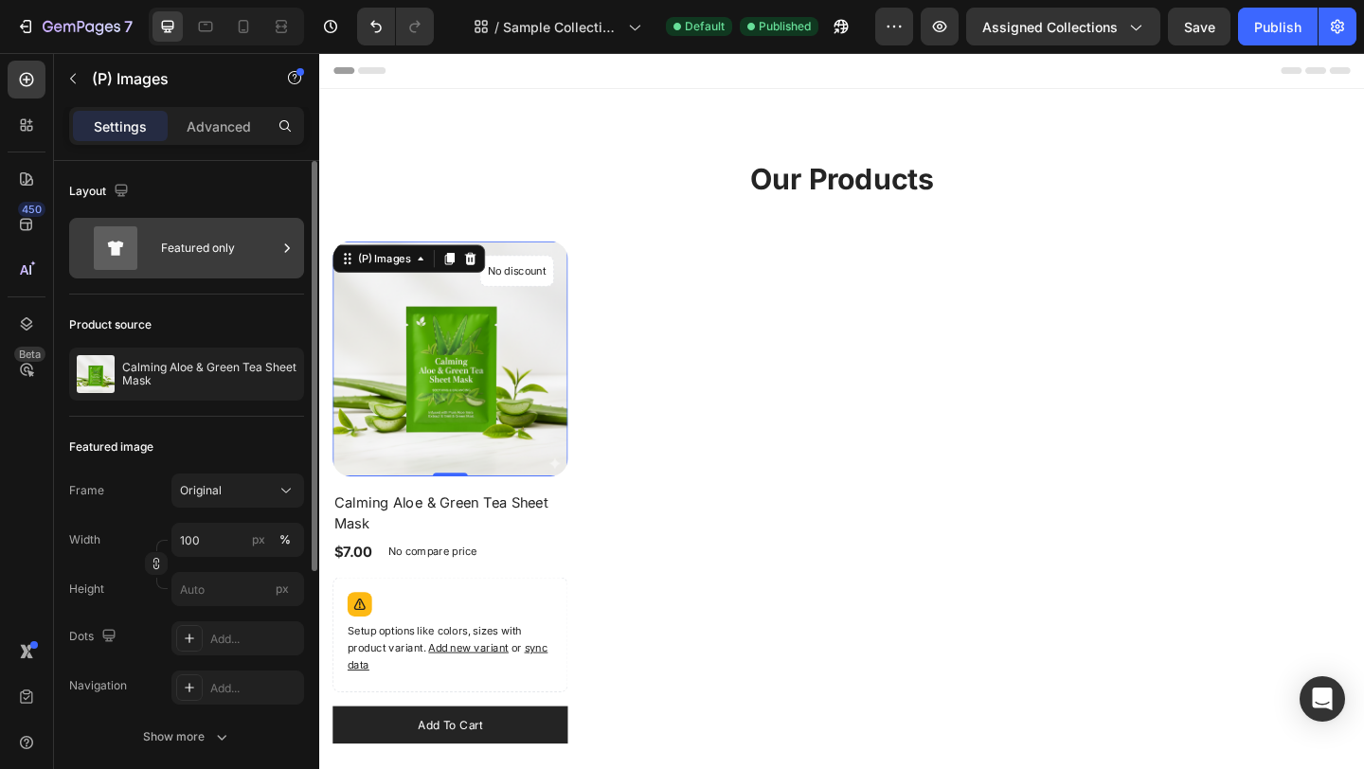
click at [241, 258] on div "Featured only" at bounding box center [219, 248] width 116 height 44
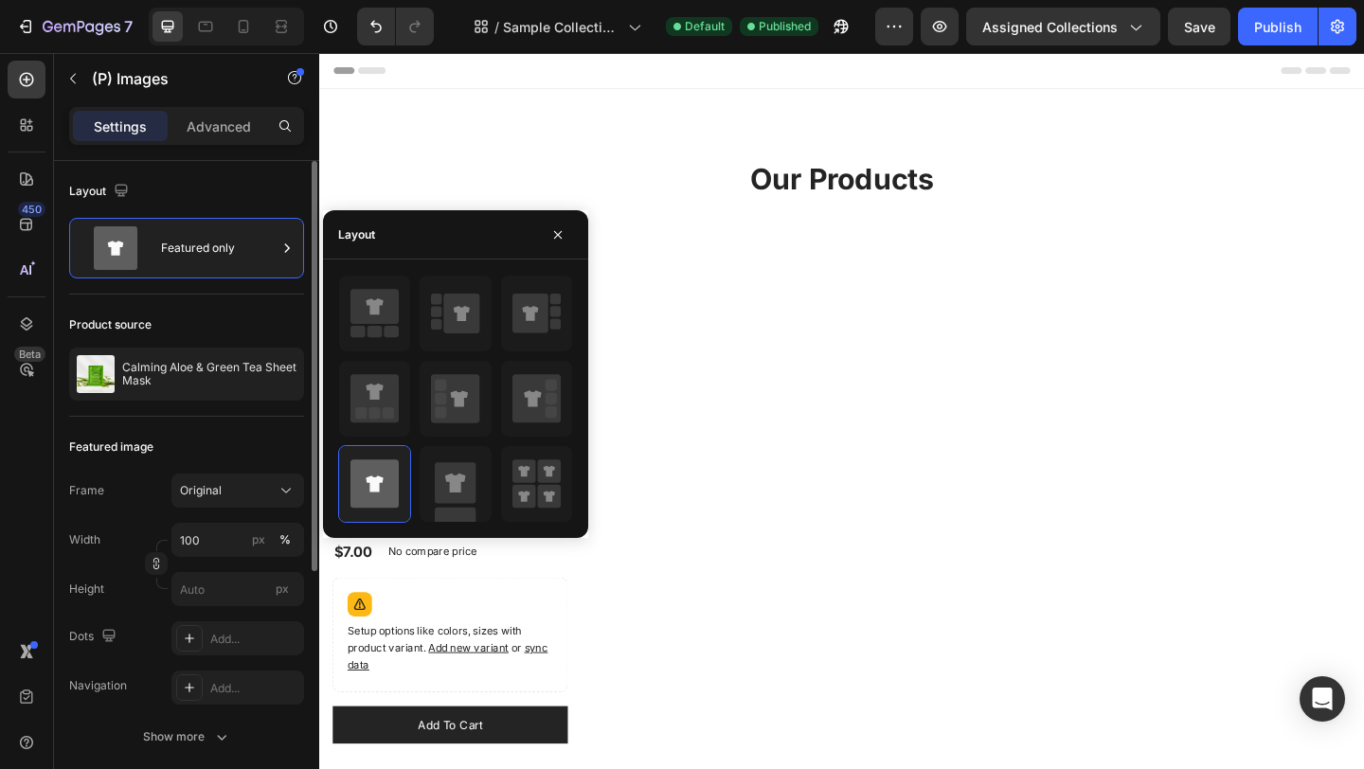
click at [227, 316] on div "Product source" at bounding box center [186, 325] width 235 height 30
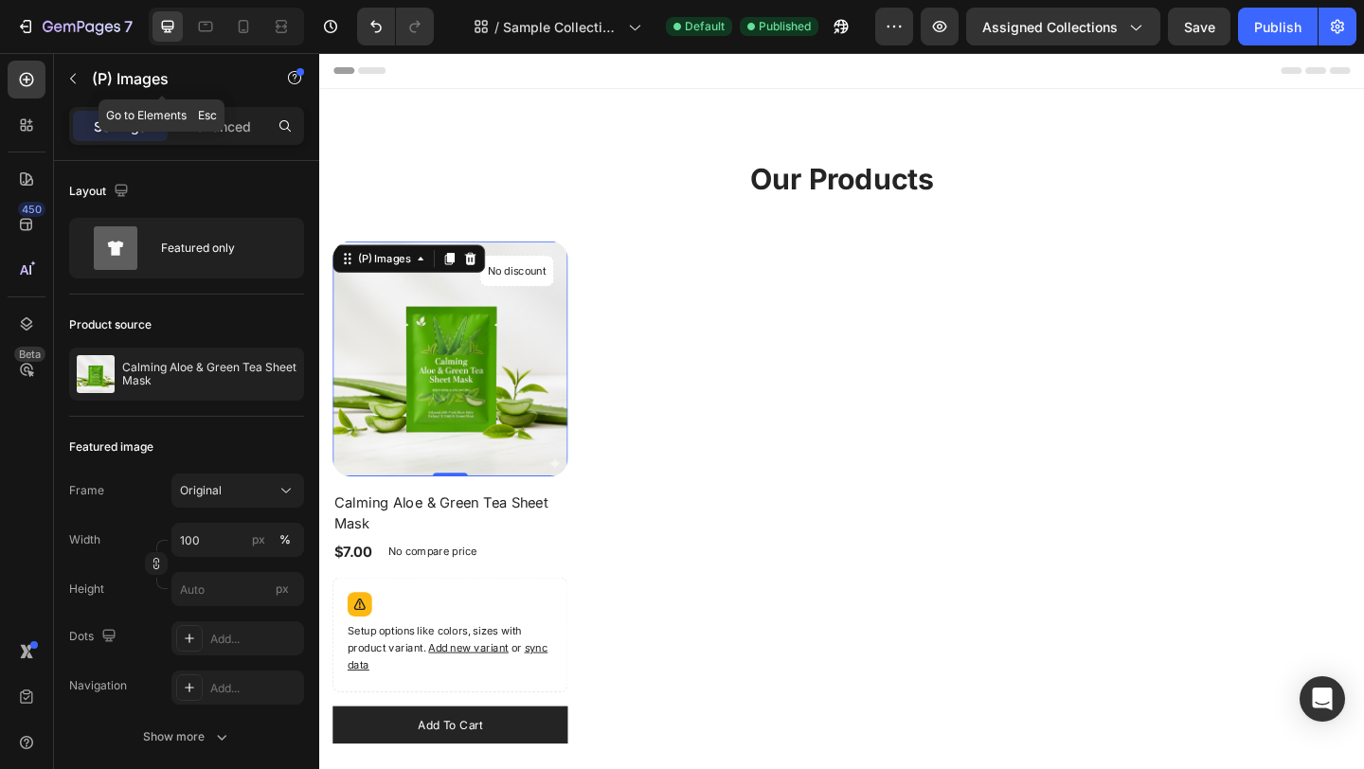
click at [66, 80] on icon "button" at bounding box center [72, 78] width 15 height 15
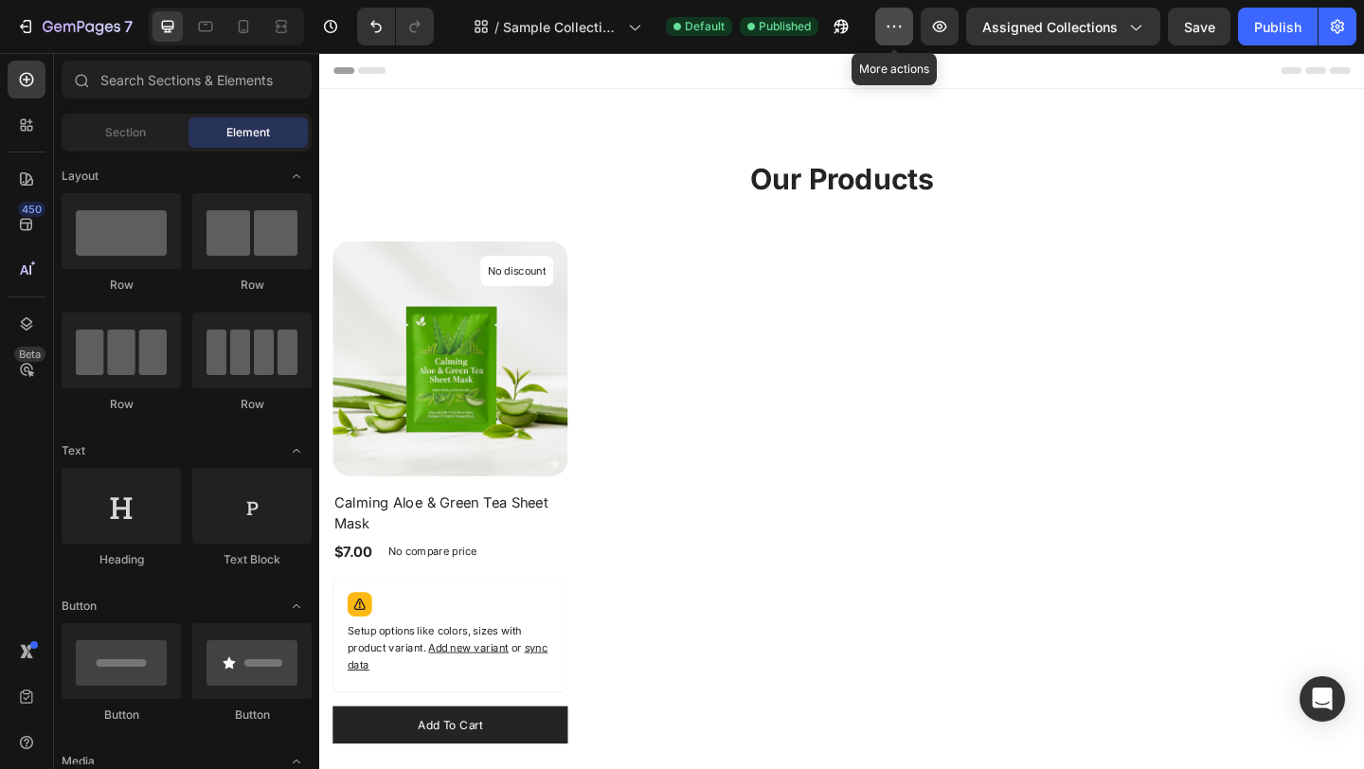
click at [891, 36] on button "button" at bounding box center [894, 27] width 38 height 38
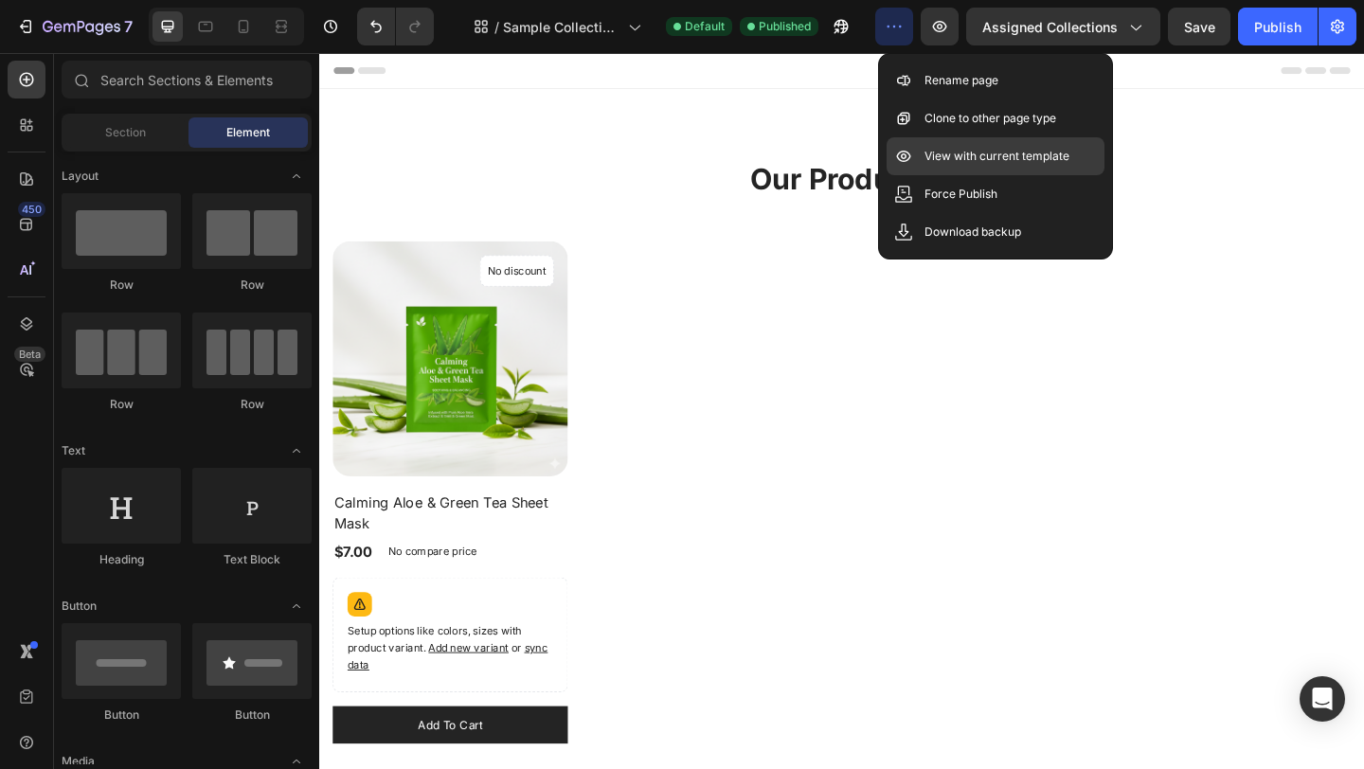
click at [924, 150] on p "View with current template" at bounding box center [996, 156] width 145 height 19
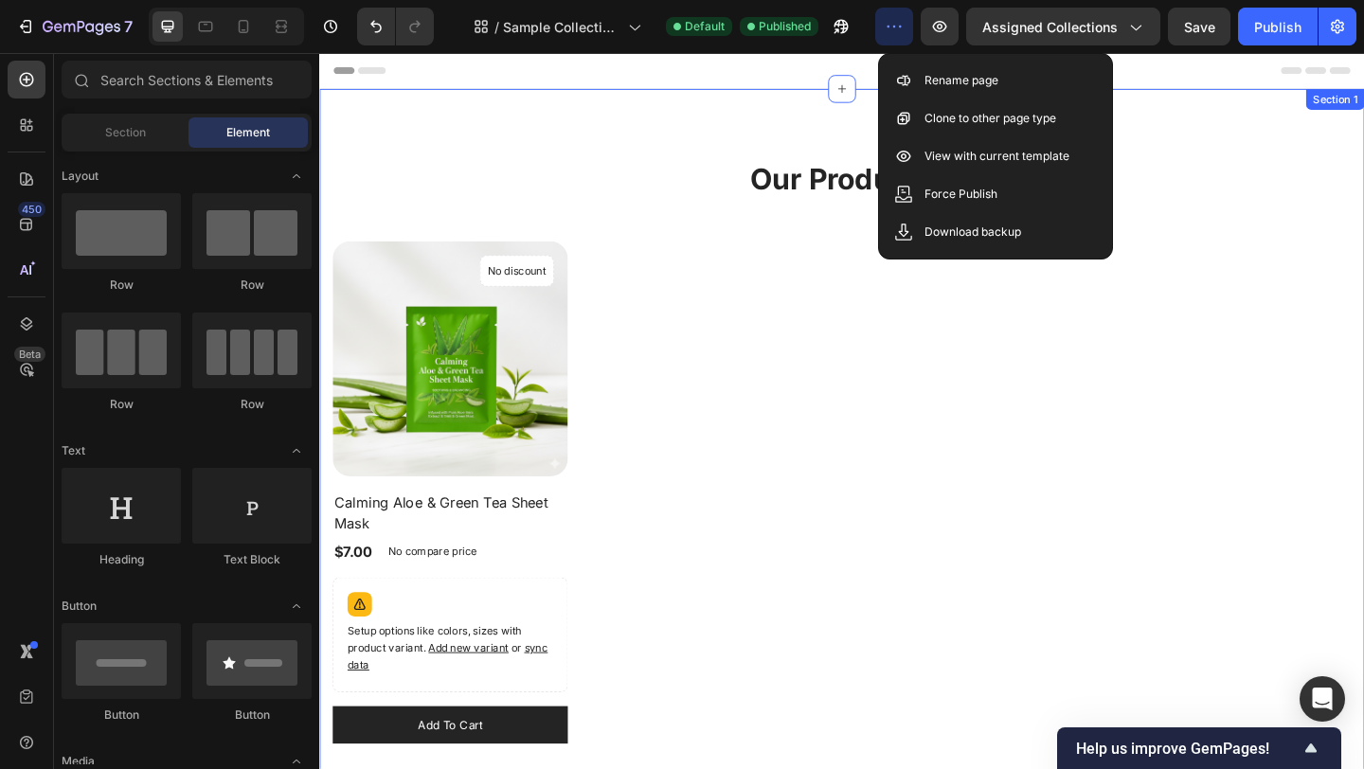
click at [646, 247] on div "Our Products Heading Row (P) Images No discount Not be displayed when published…" at bounding box center [887, 486] width 1108 height 636
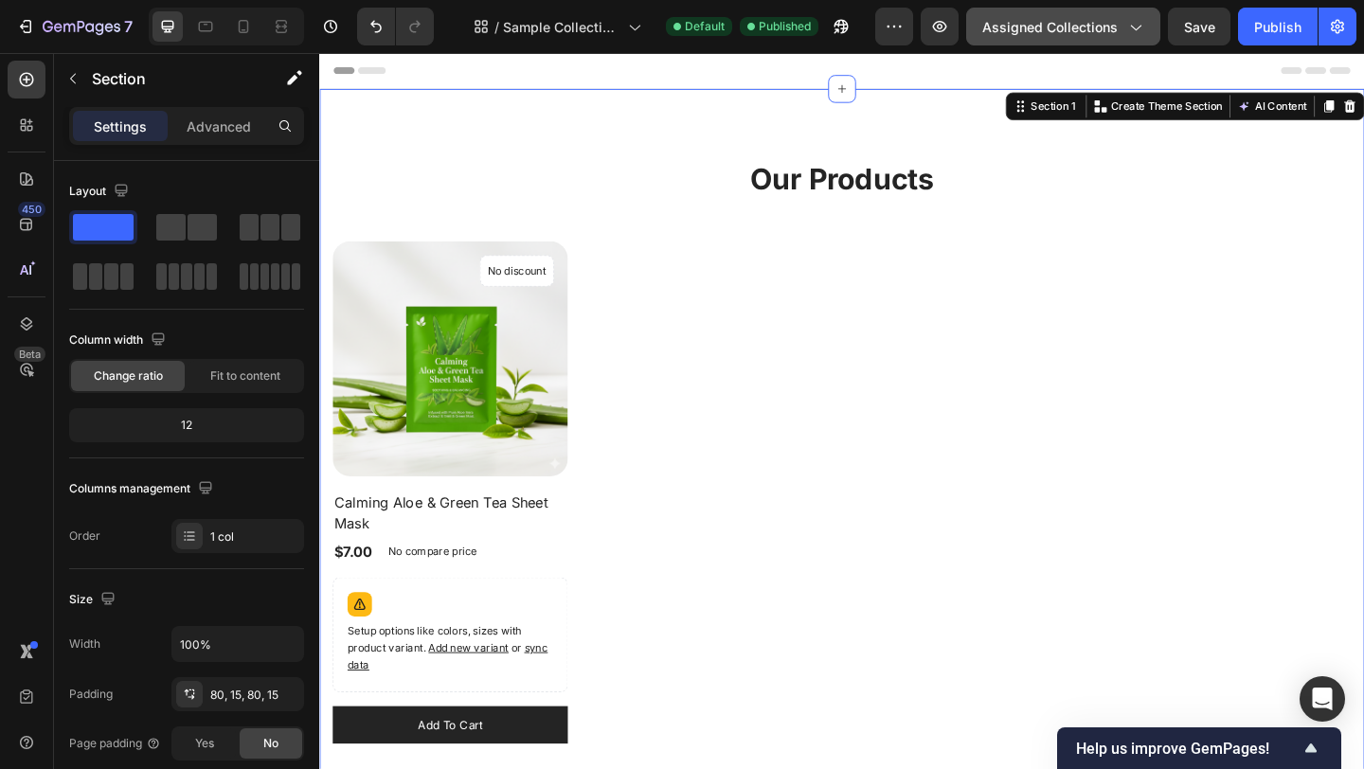
click at [983, 21] on button "Assigned Collections" at bounding box center [1063, 27] width 194 height 38
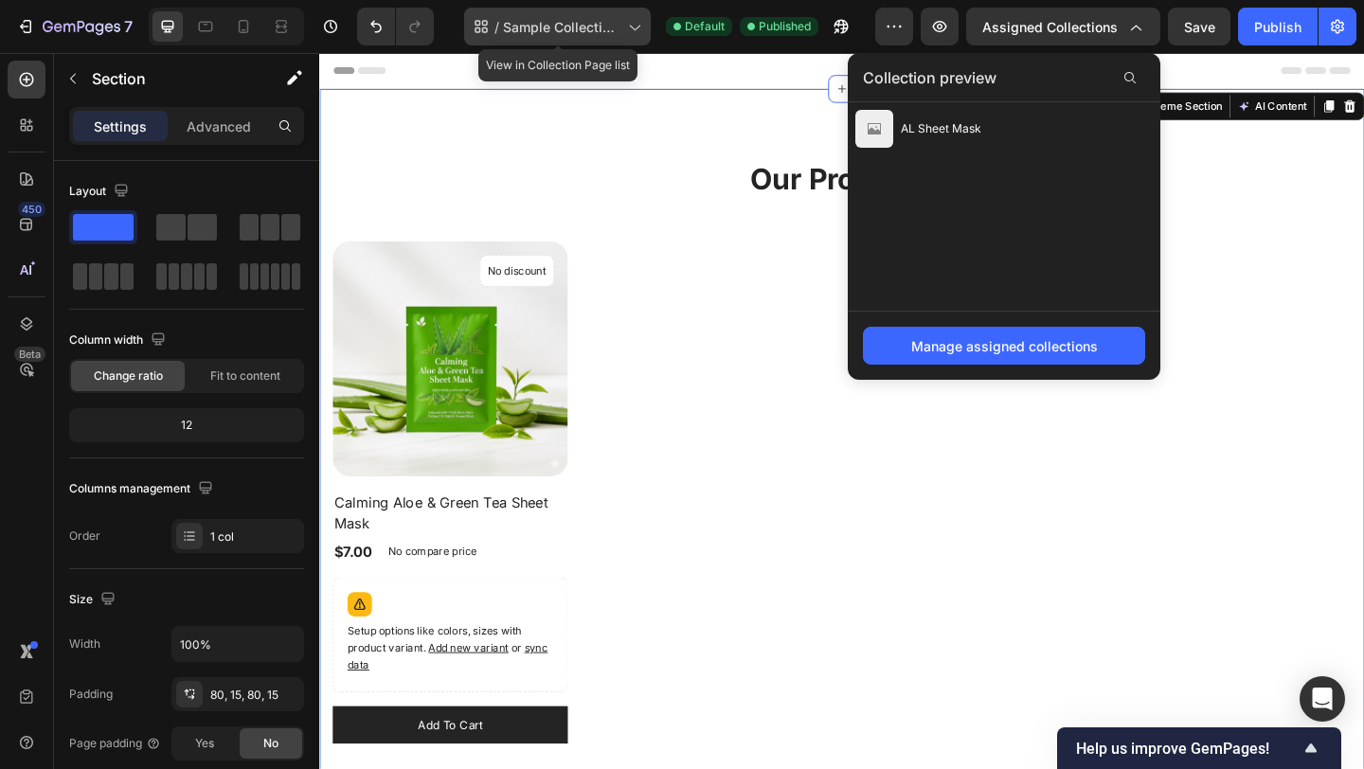
click at [582, 29] on span "Sample Collection Page - Sep 26, 19:13:09" at bounding box center [561, 27] width 117 height 20
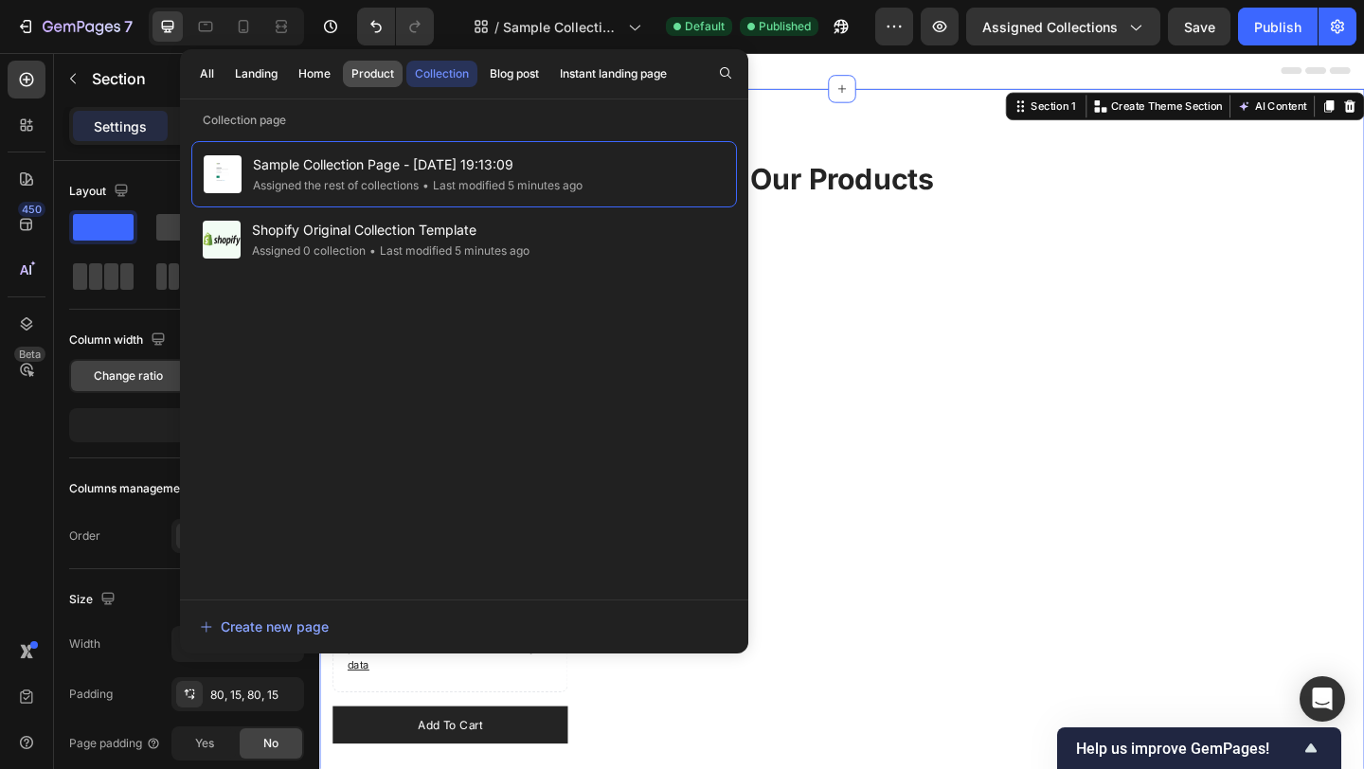
click at [367, 73] on div "Product" at bounding box center [372, 73] width 43 height 17
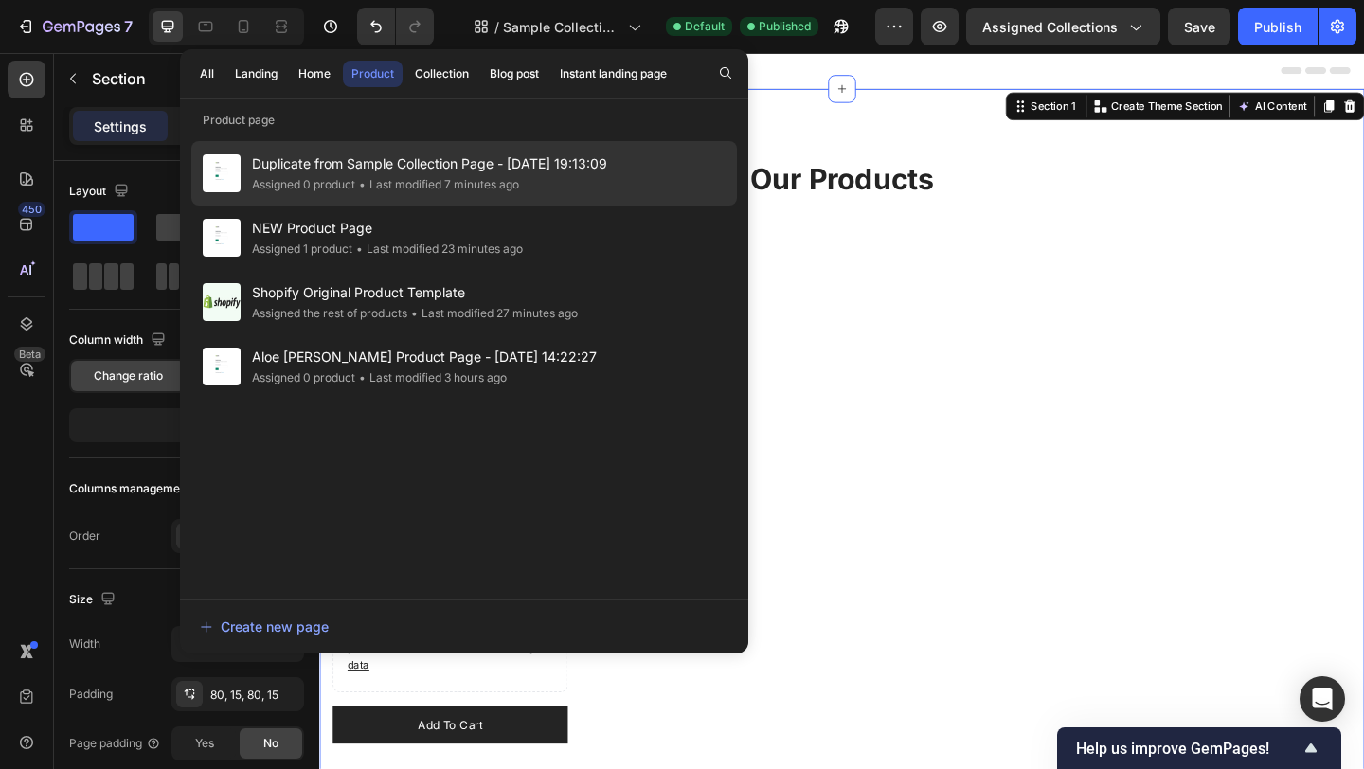
click at [362, 168] on span "Duplicate from Sample Collection Page - [DATE] 19:13:09" at bounding box center [429, 163] width 355 height 23
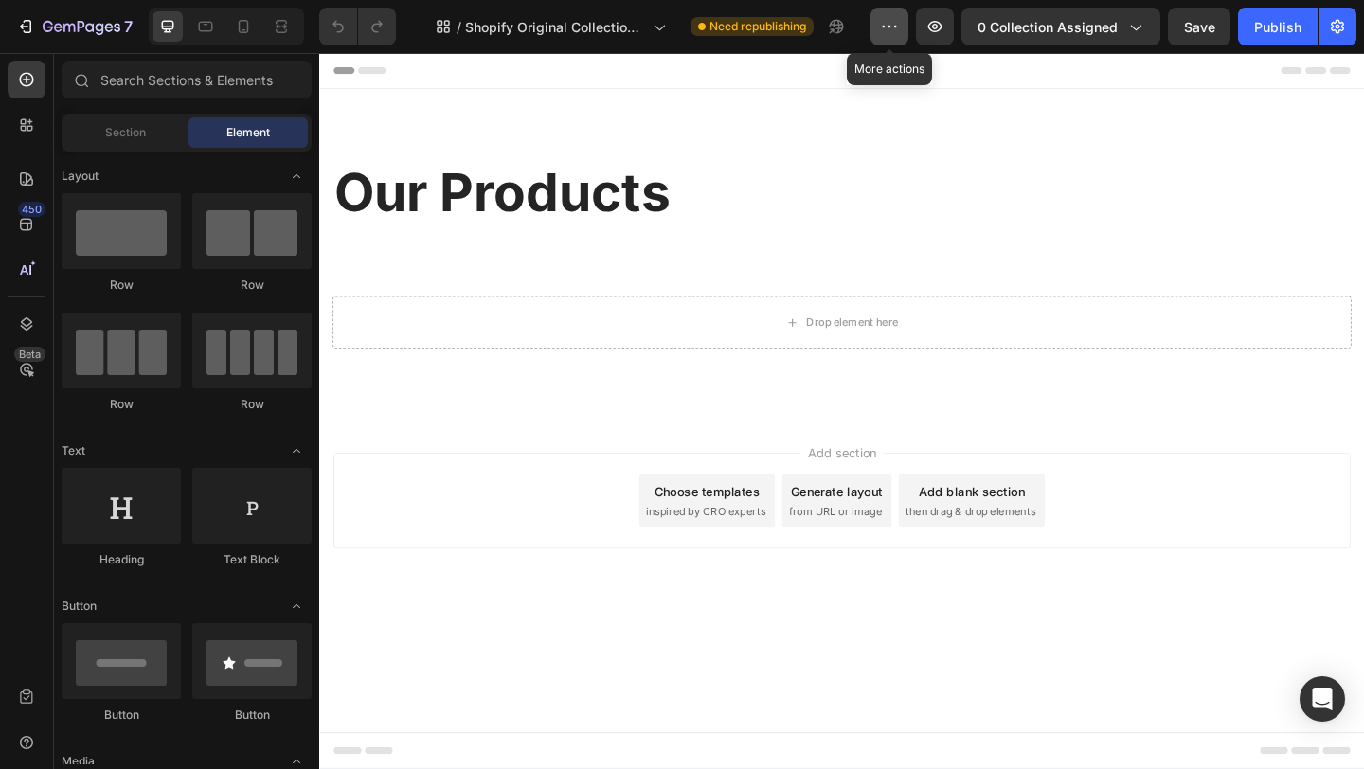
click at [887, 30] on icon "button" at bounding box center [889, 26] width 19 height 19
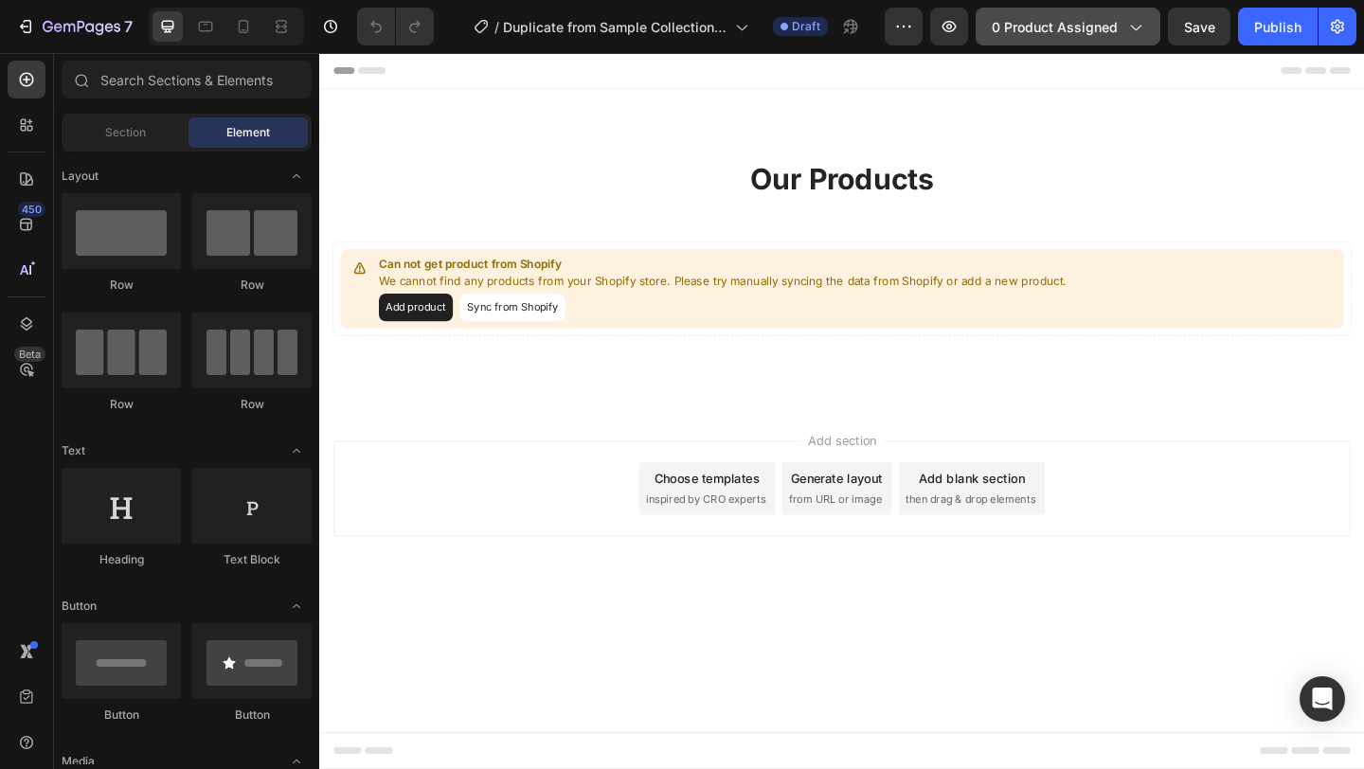
click at [1068, 25] on span "0 product assigned" at bounding box center [1054, 27] width 126 height 20
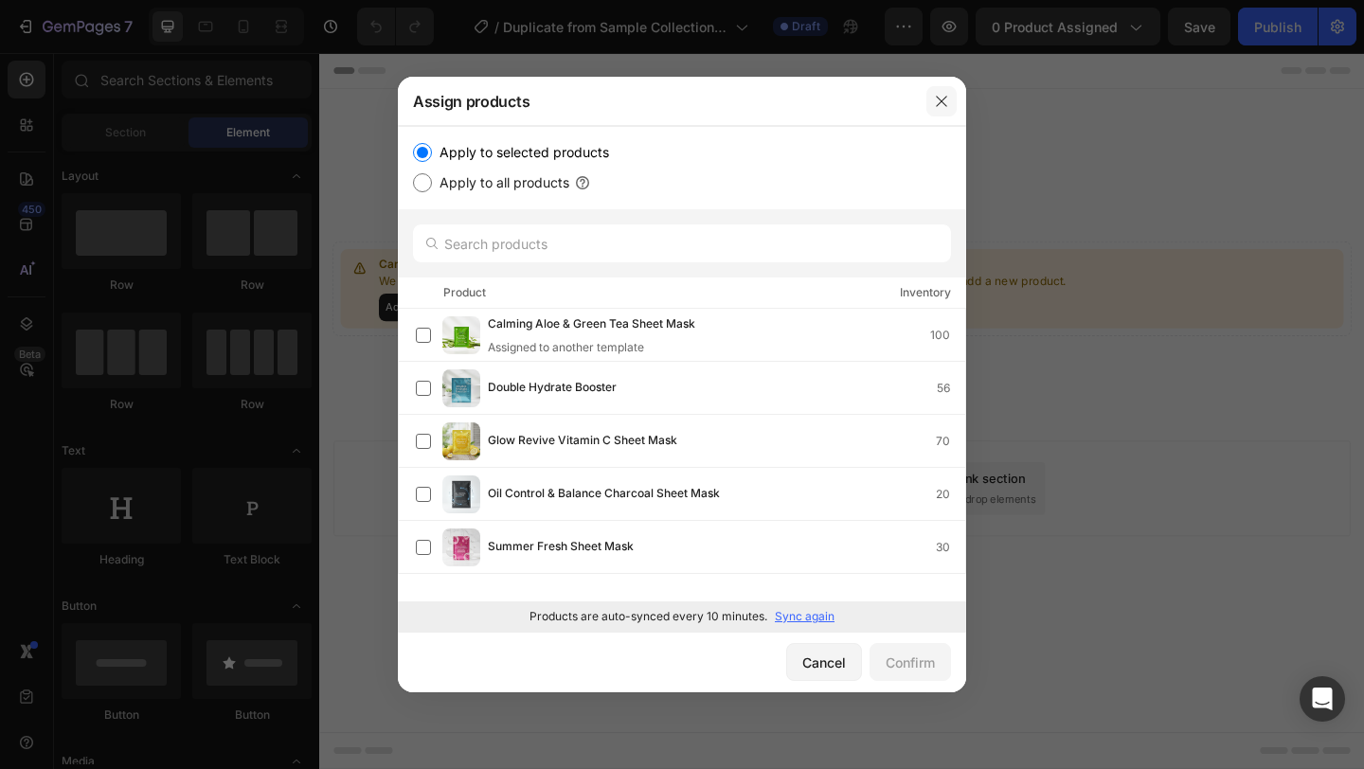
click at [941, 109] on button "button" at bounding box center [941, 101] width 30 height 30
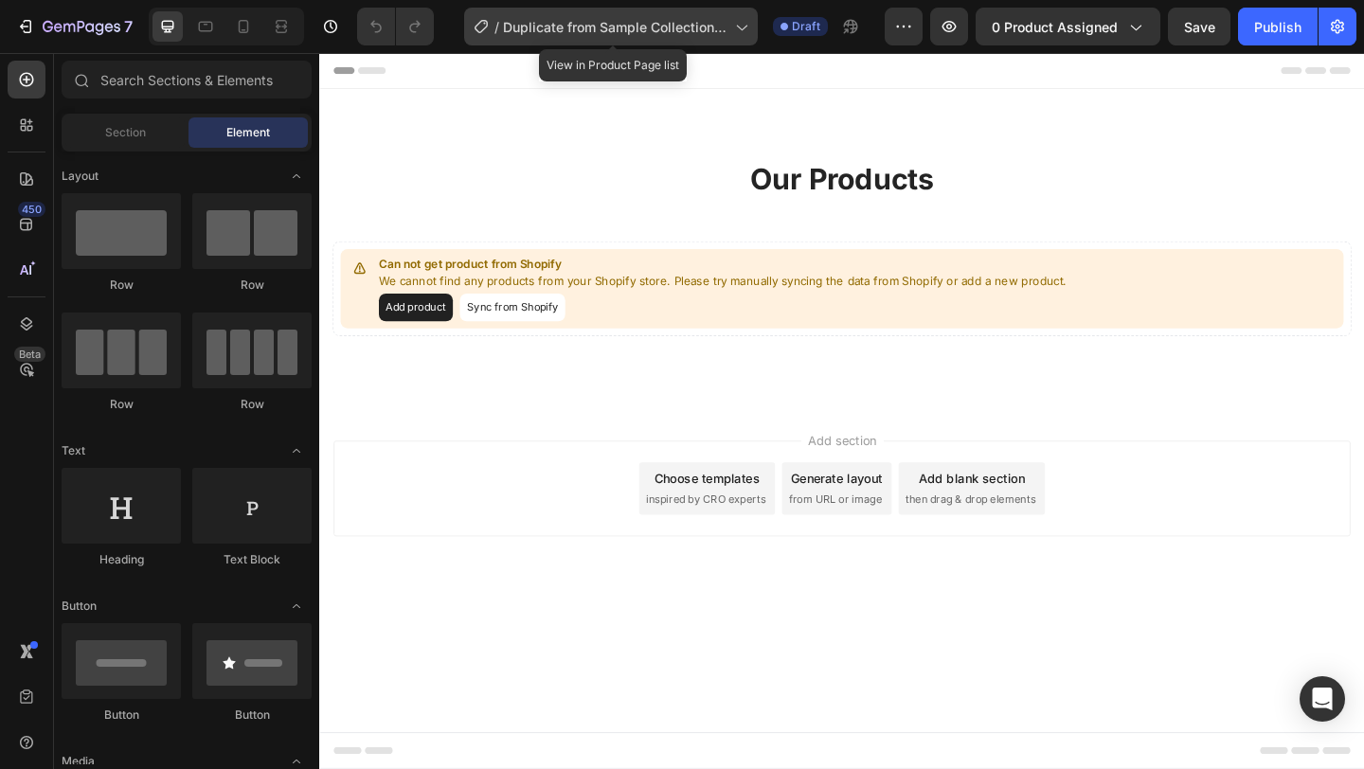
click at [664, 36] on span "Duplicate from Sample Collection Page - Sep 26, 19:13:09" at bounding box center [615, 27] width 224 height 20
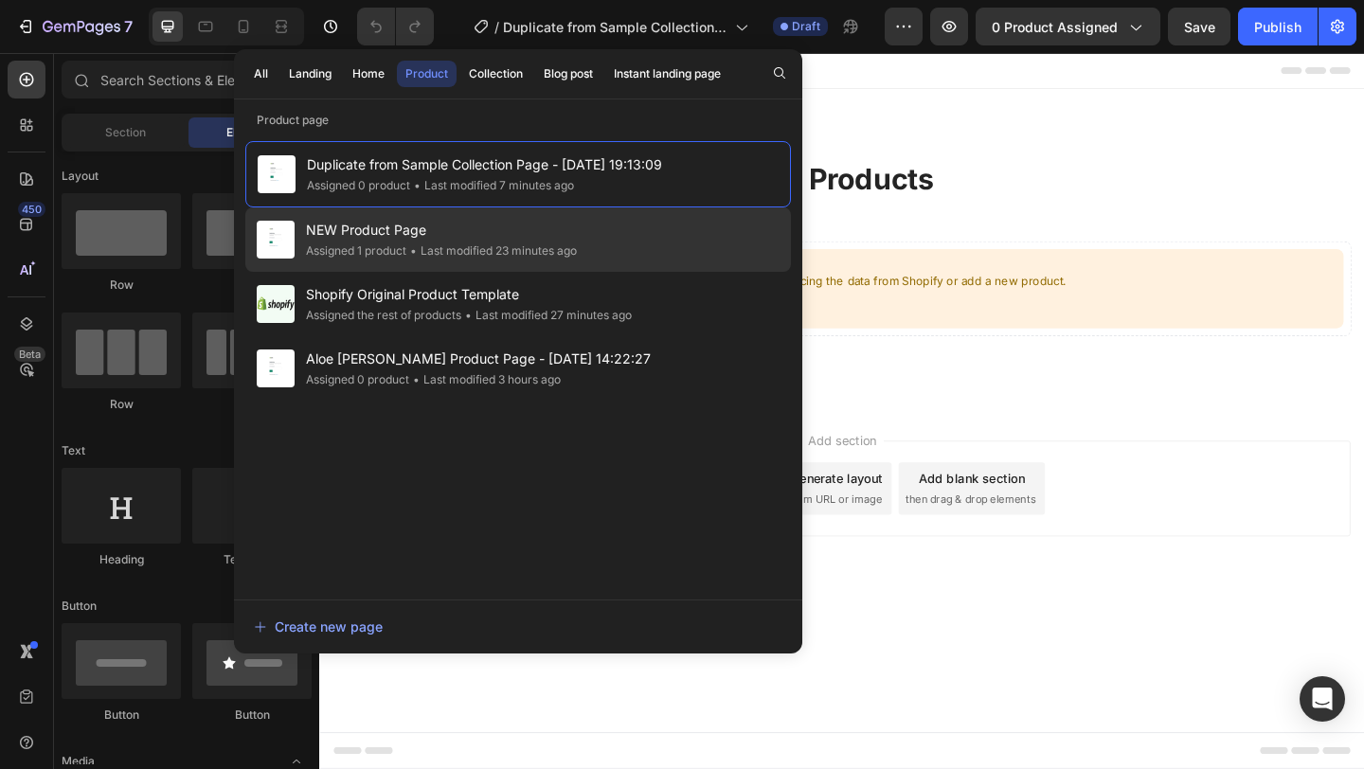
click at [499, 241] on span "NEW Product Page" at bounding box center [441, 230] width 271 height 23
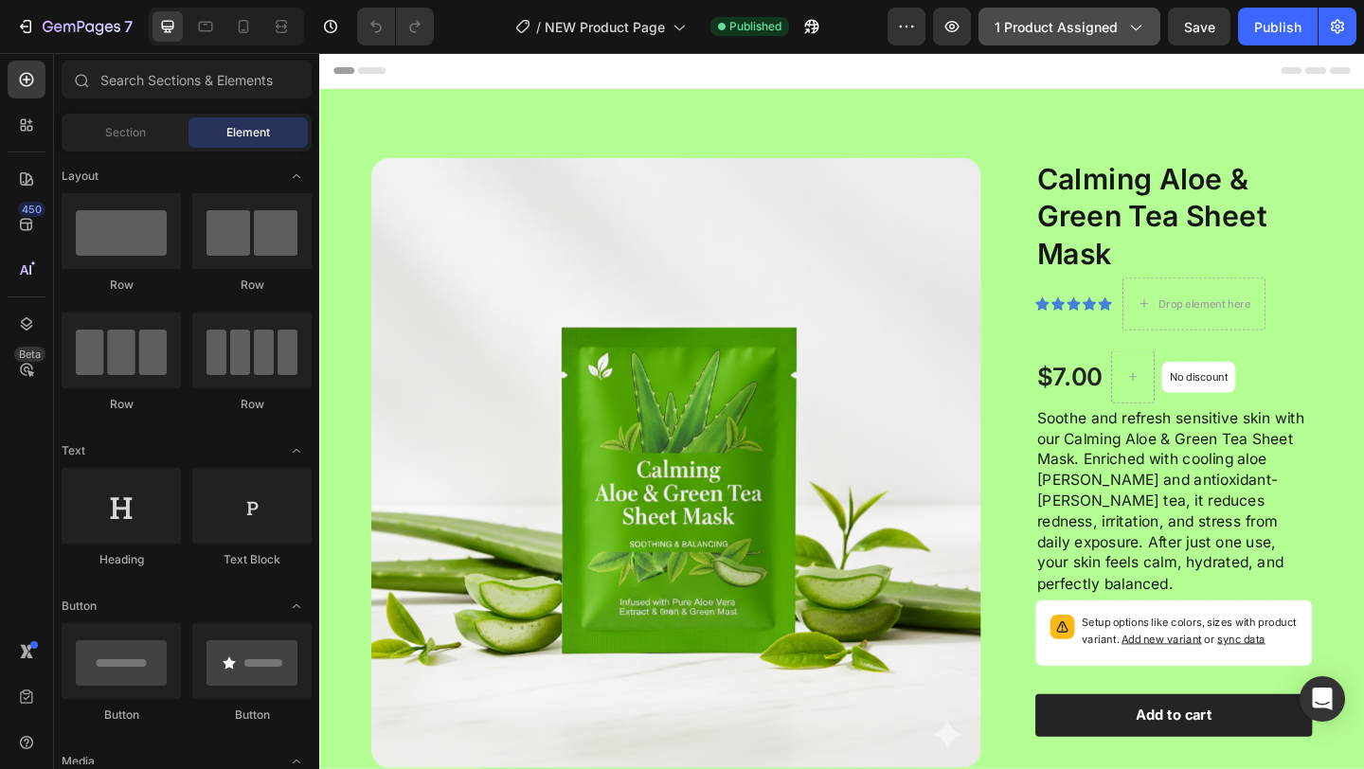
click at [1032, 30] on span "1 product assigned" at bounding box center [1055, 27] width 123 height 20
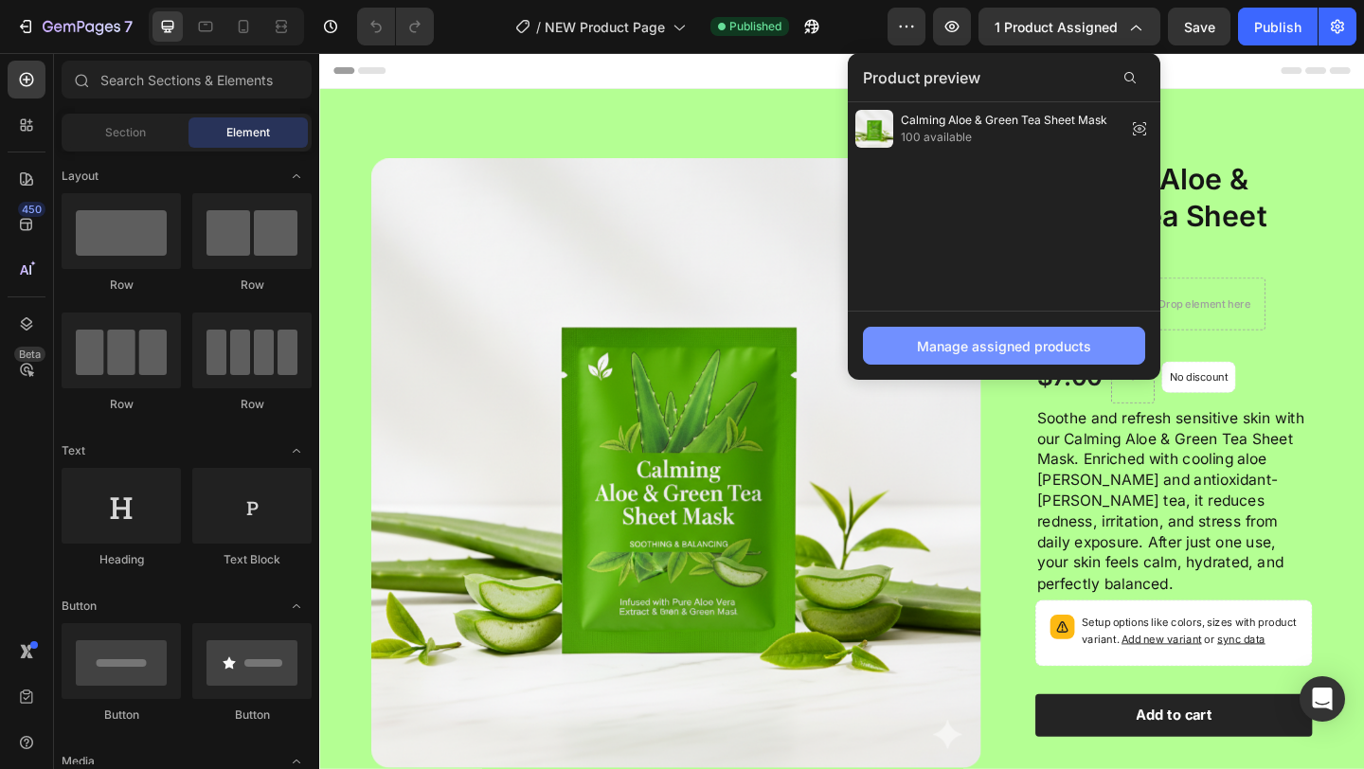
click at [998, 346] on div "Manage assigned products" at bounding box center [1004, 346] width 174 height 20
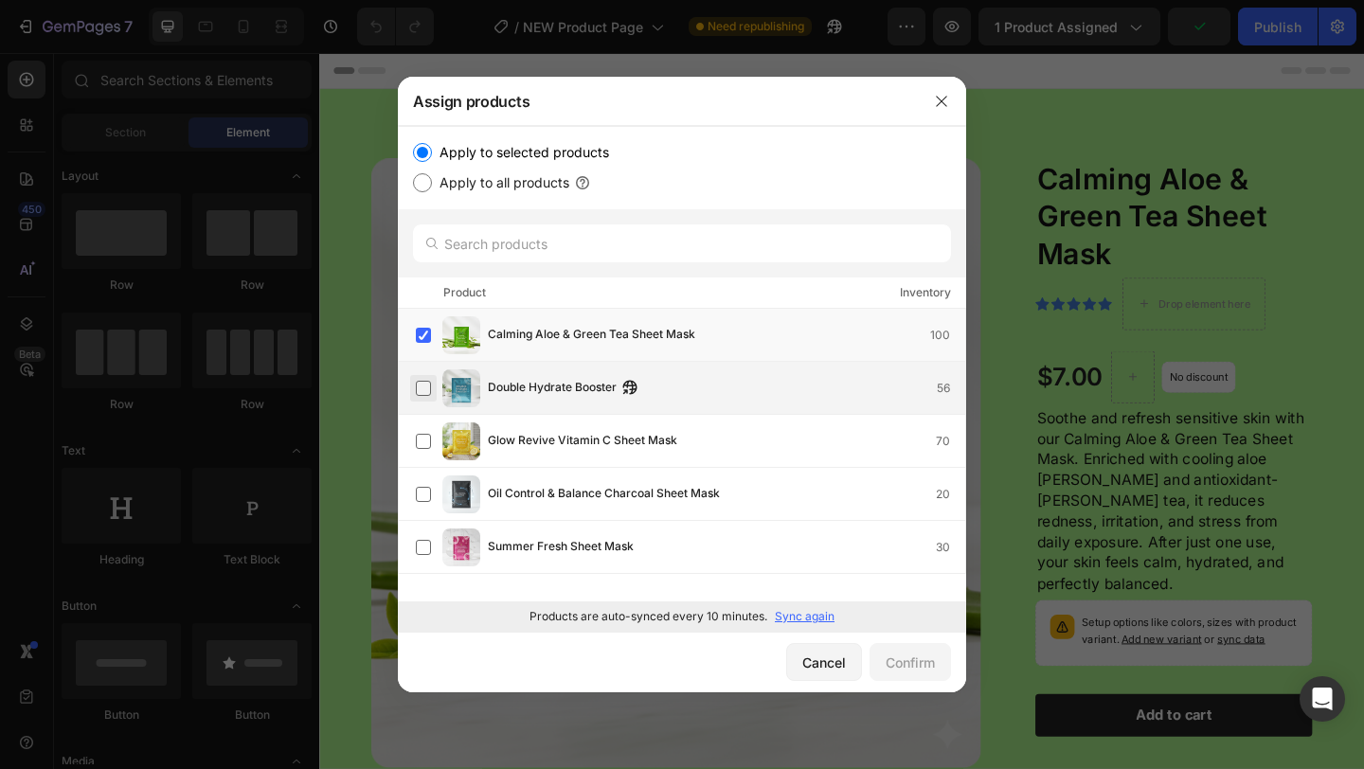
click at [424, 396] on label at bounding box center [423, 388] width 15 height 15
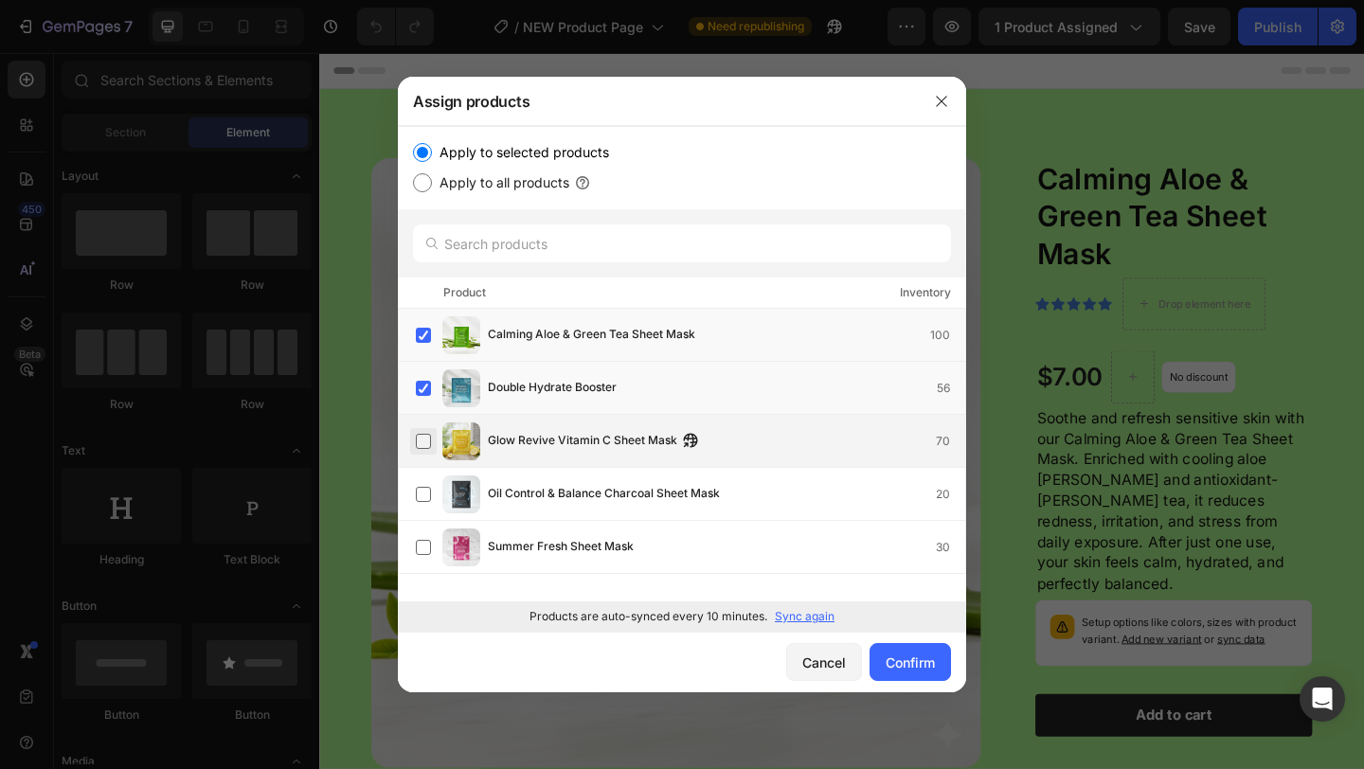
click at [431, 449] on label at bounding box center [423, 441] width 15 height 15
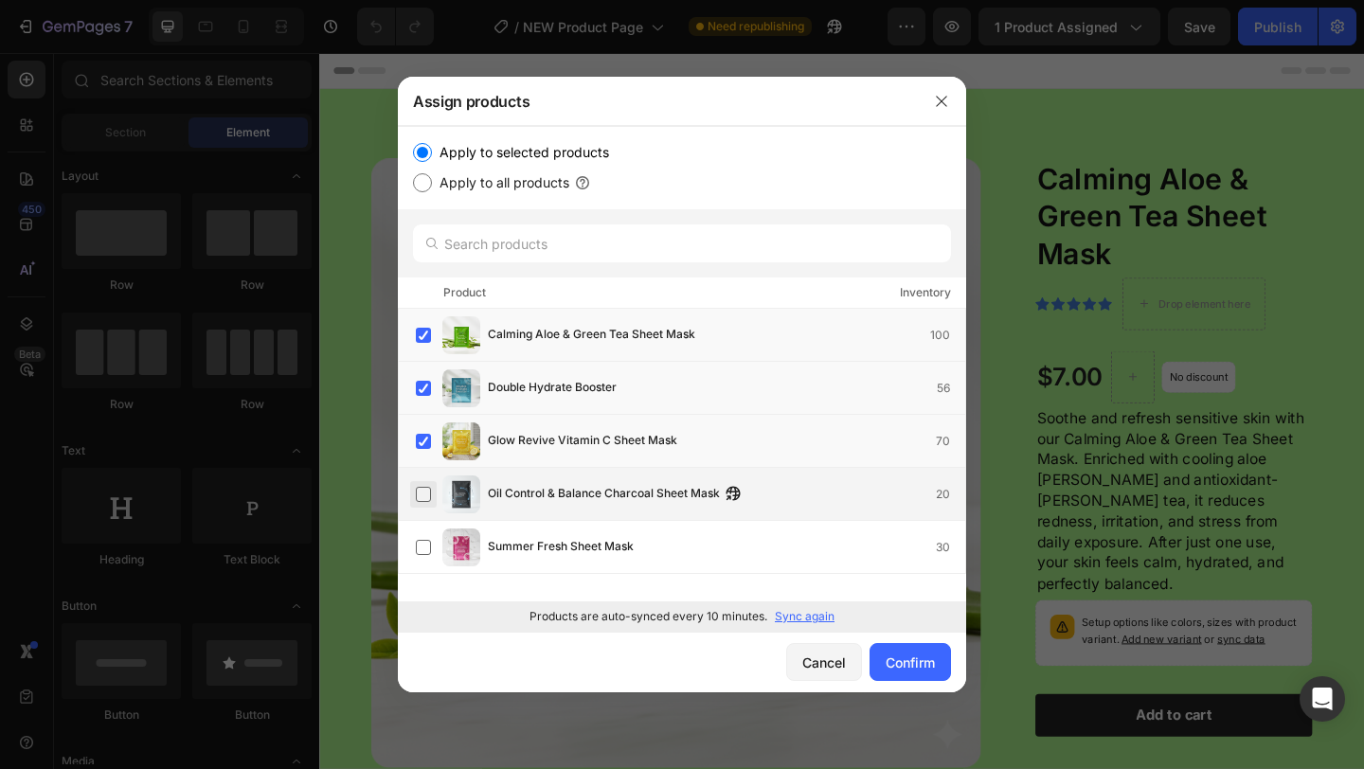
click at [429, 502] on label at bounding box center [423, 494] width 15 height 15
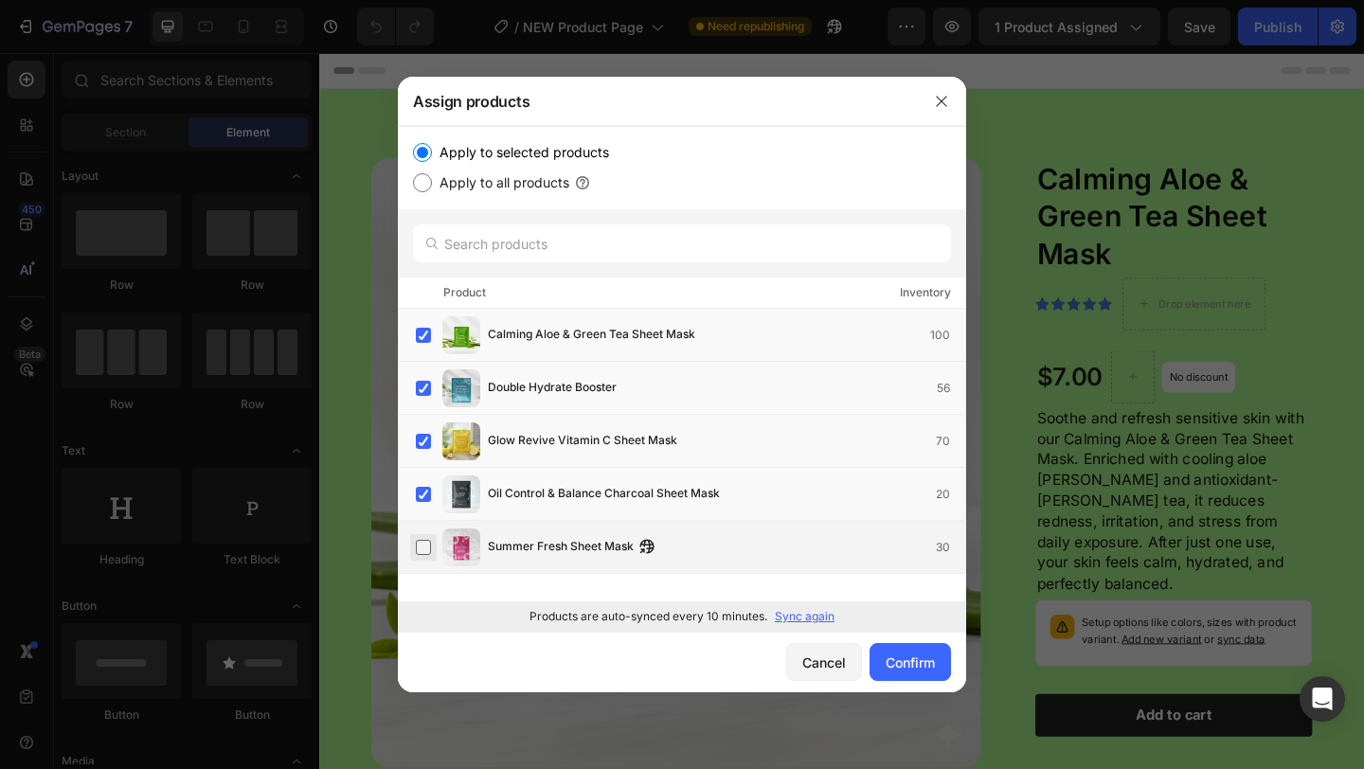
click at [429, 555] on label at bounding box center [423, 547] width 15 height 15
click at [901, 662] on div "Confirm" at bounding box center [909, 662] width 49 height 20
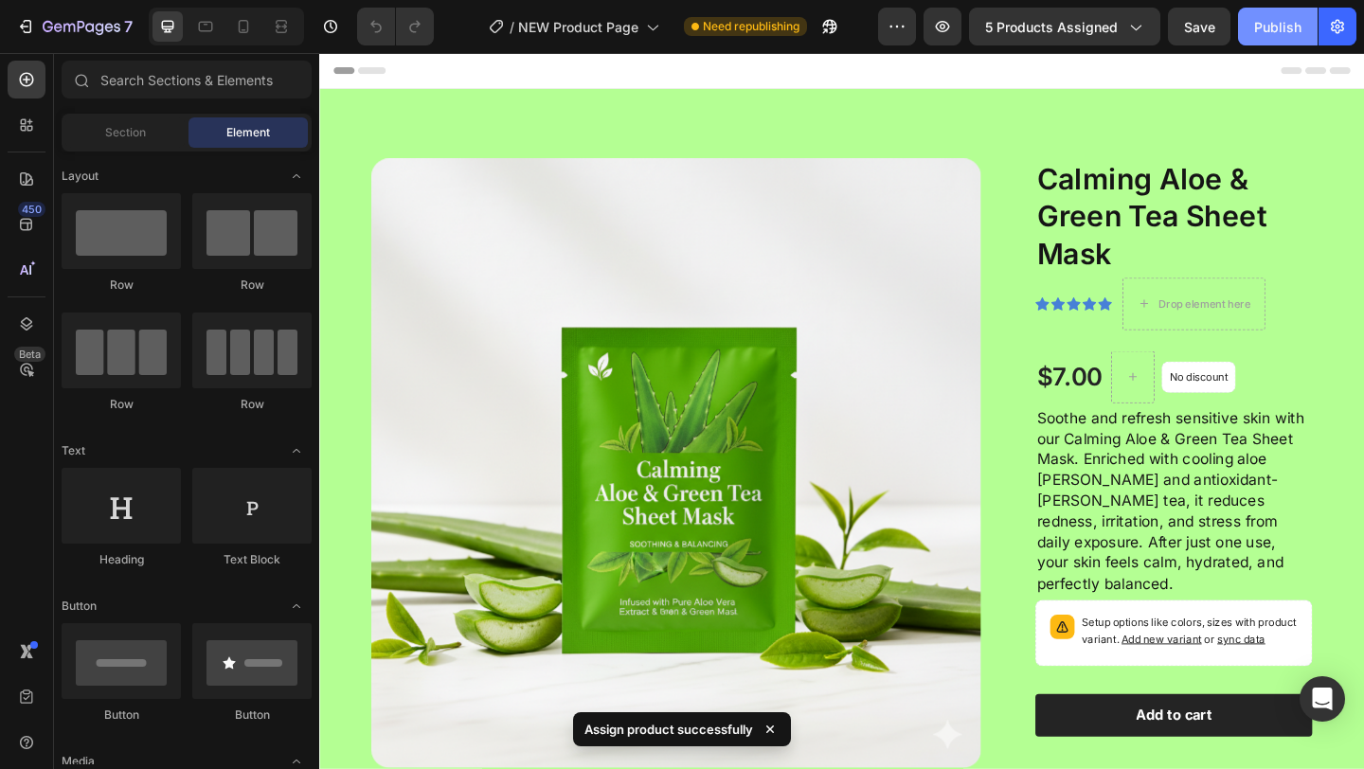
click at [1272, 26] on div "Publish" at bounding box center [1277, 27] width 47 height 20
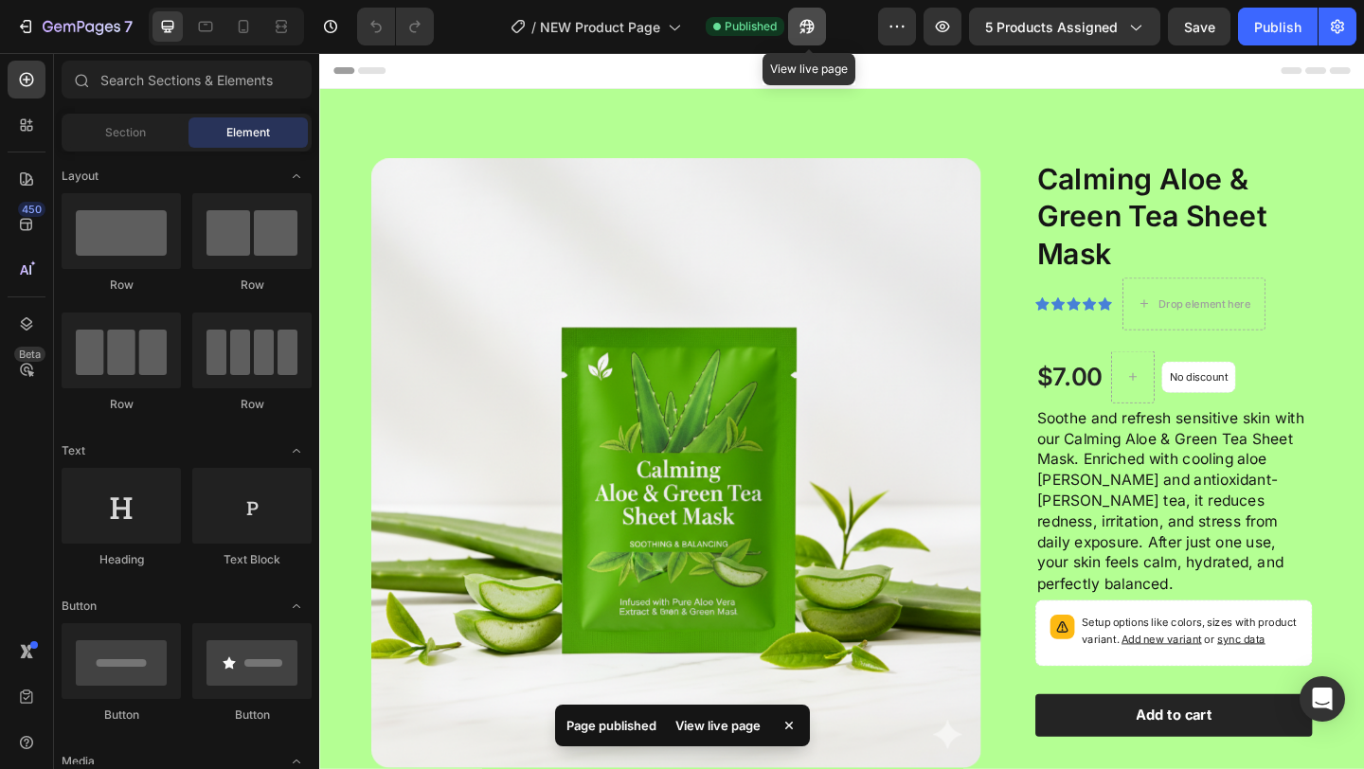
click at [810, 30] on icon "button" at bounding box center [806, 26] width 19 height 19
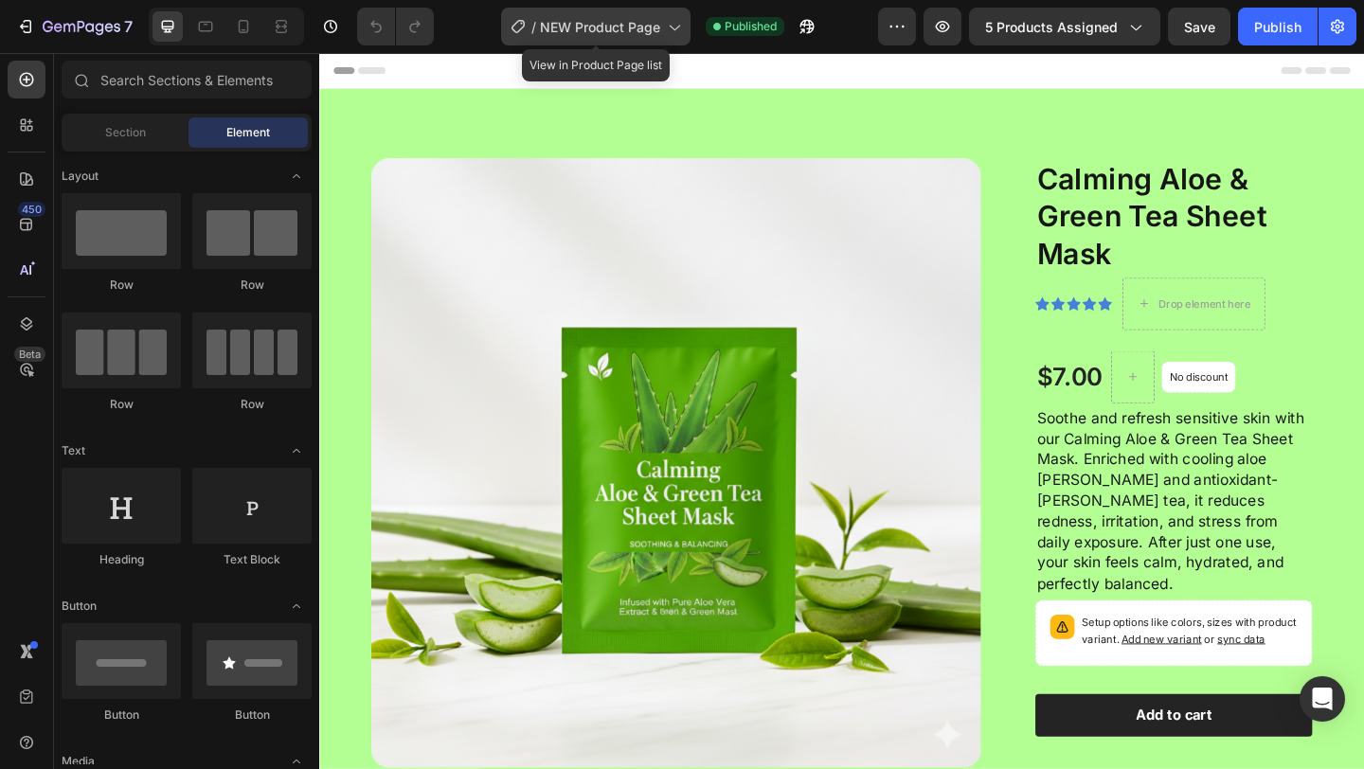
click at [628, 27] on span "NEW Product Page" at bounding box center [600, 27] width 120 height 20
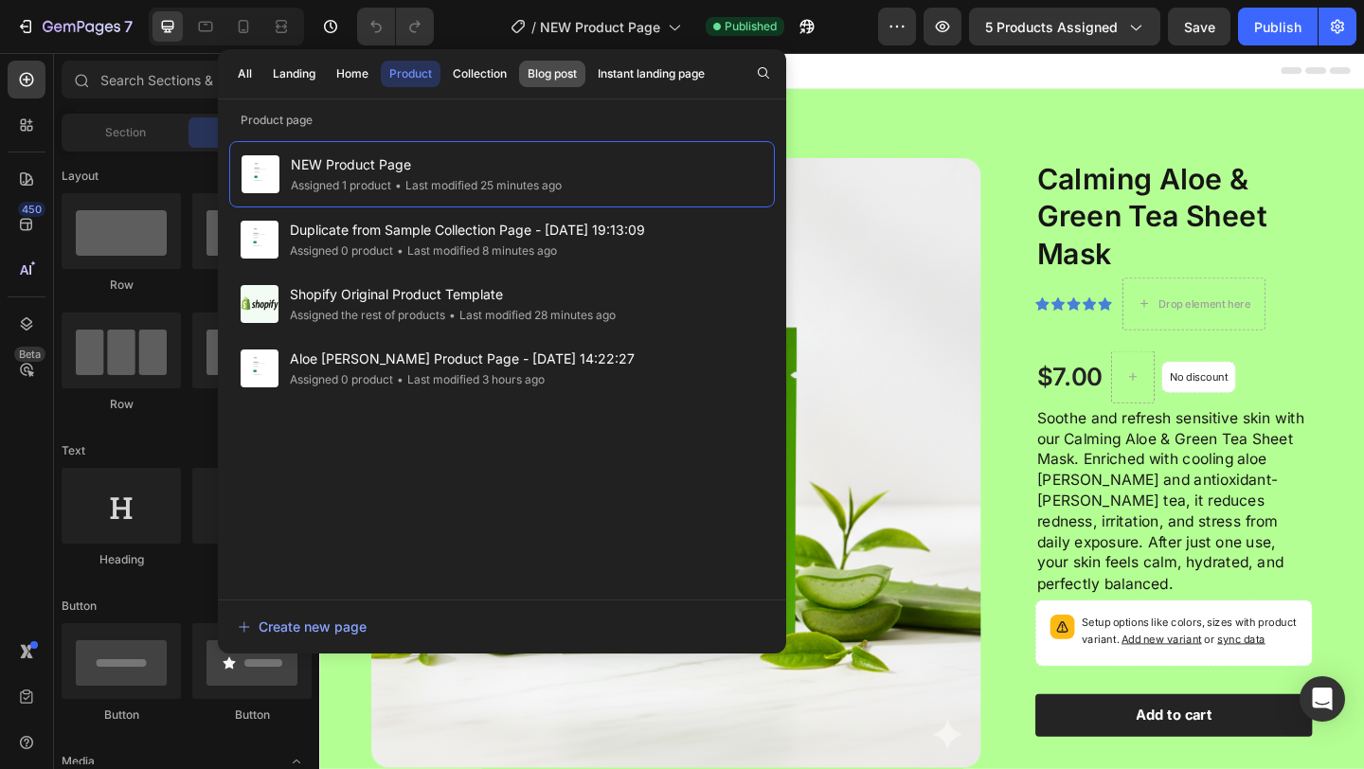
click at [533, 78] on div "Blog post" at bounding box center [551, 73] width 49 height 17
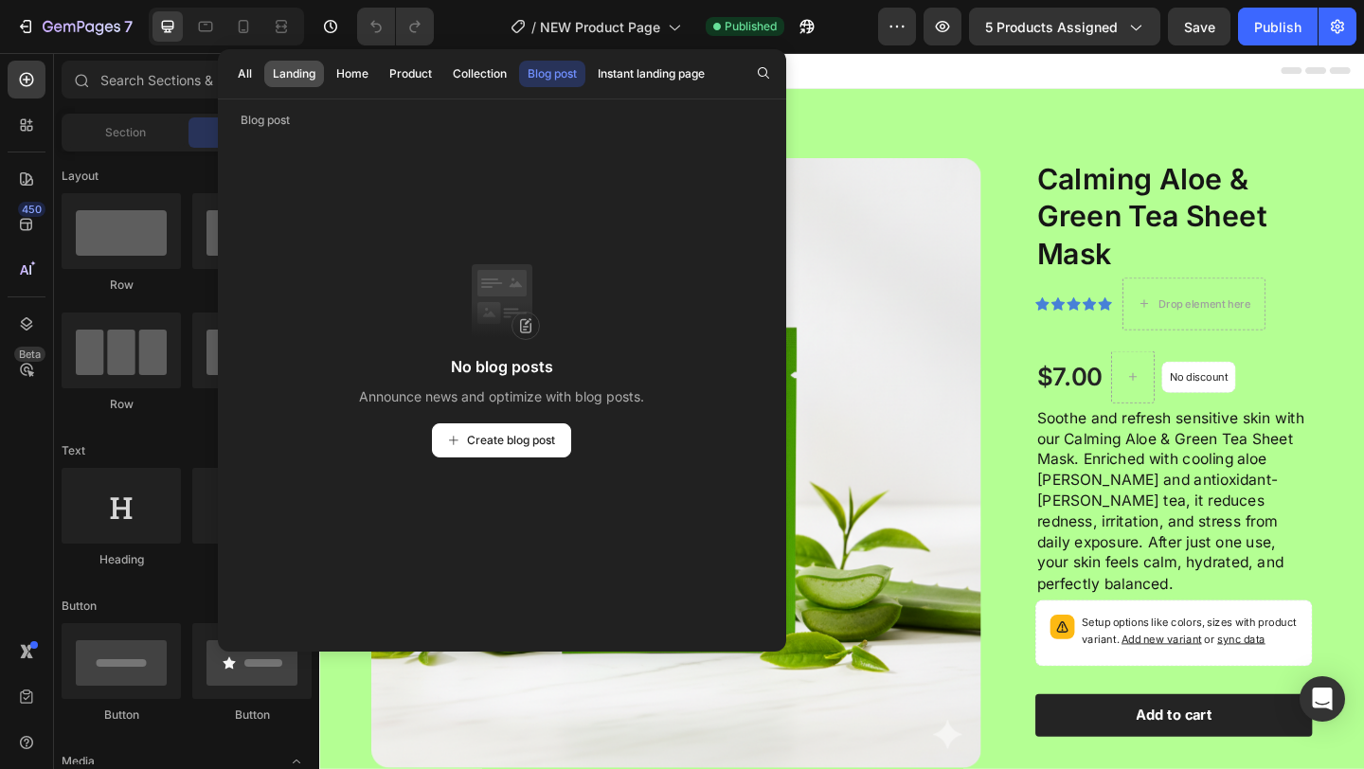
click at [285, 81] on div "Landing" at bounding box center [294, 73] width 43 height 17
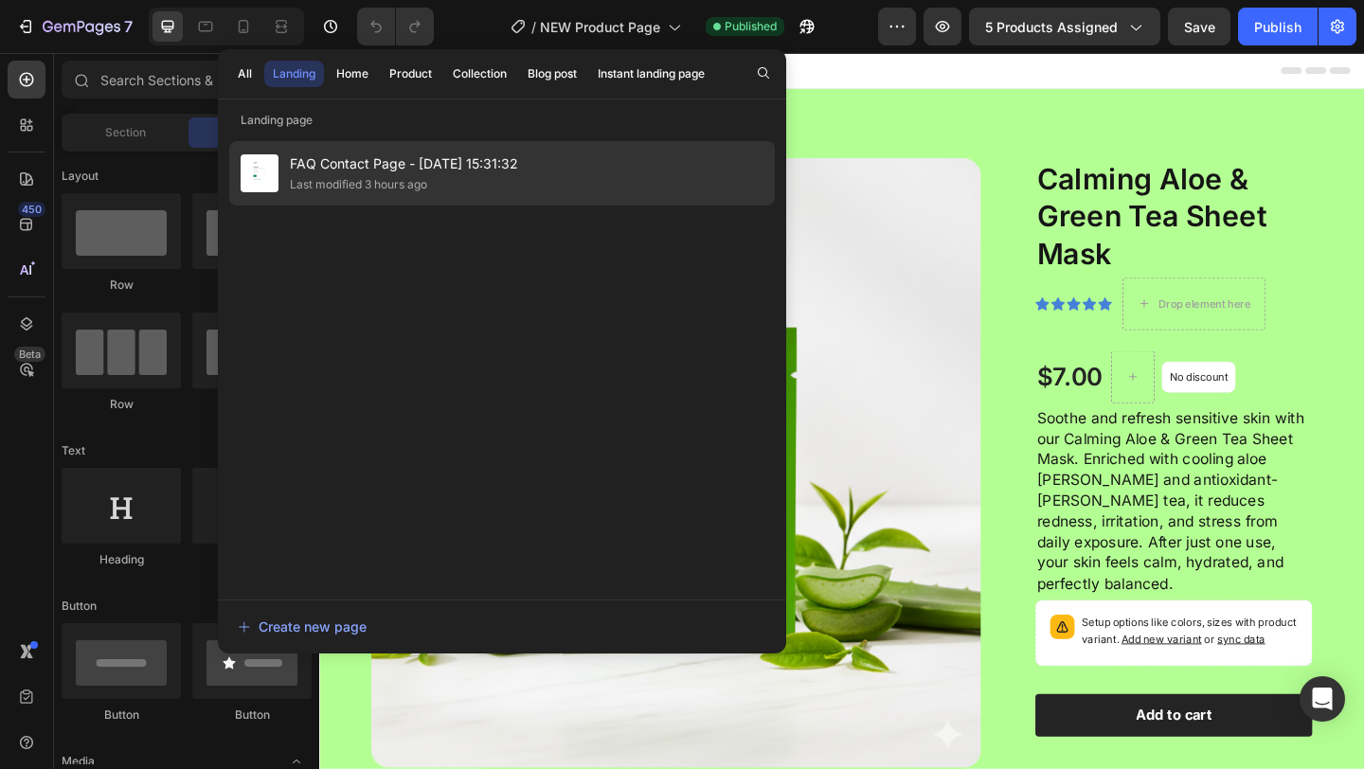
click at [317, 167] on span "FAQ Contact Page - [DATE] 15:31:32" at bounding box center [404, 163] width 228 height 23
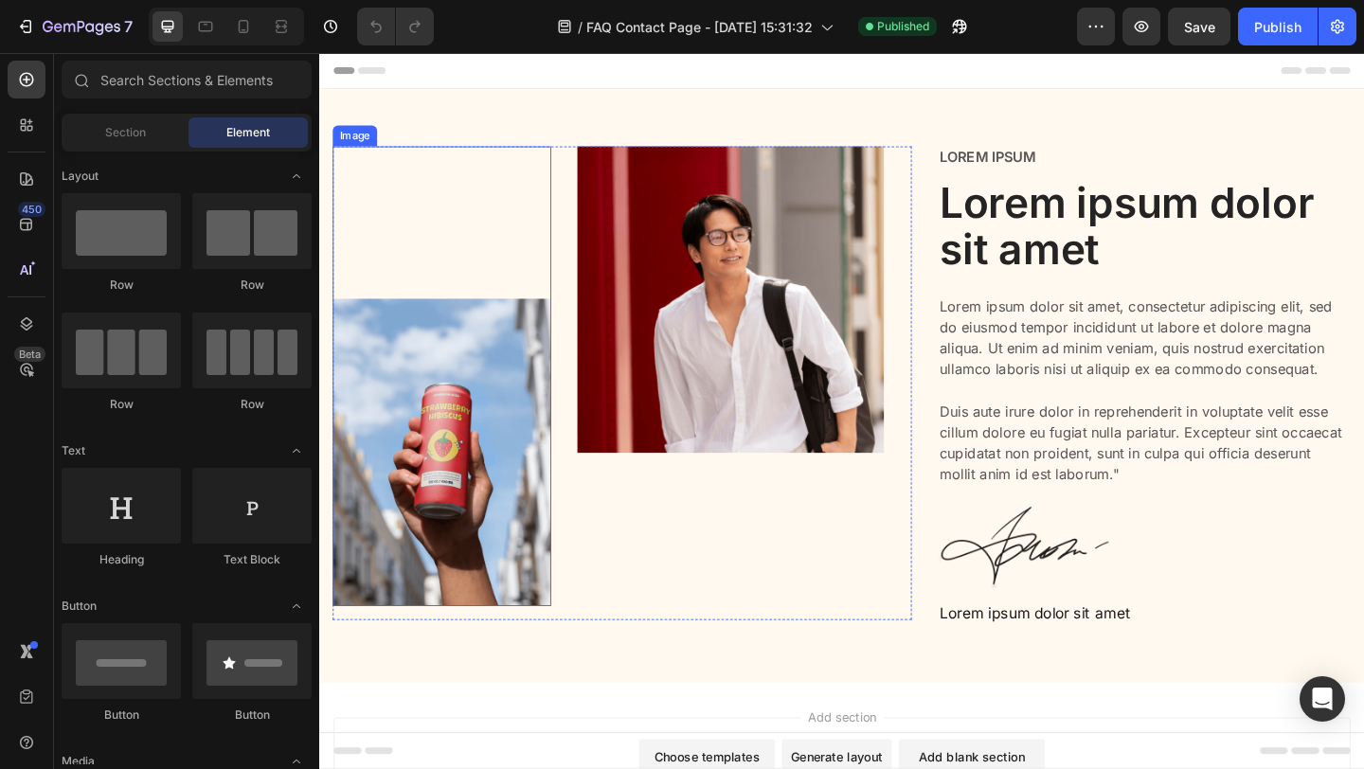
click at [488, 454] on img at bounding box center [452, 487] width 238 height 334
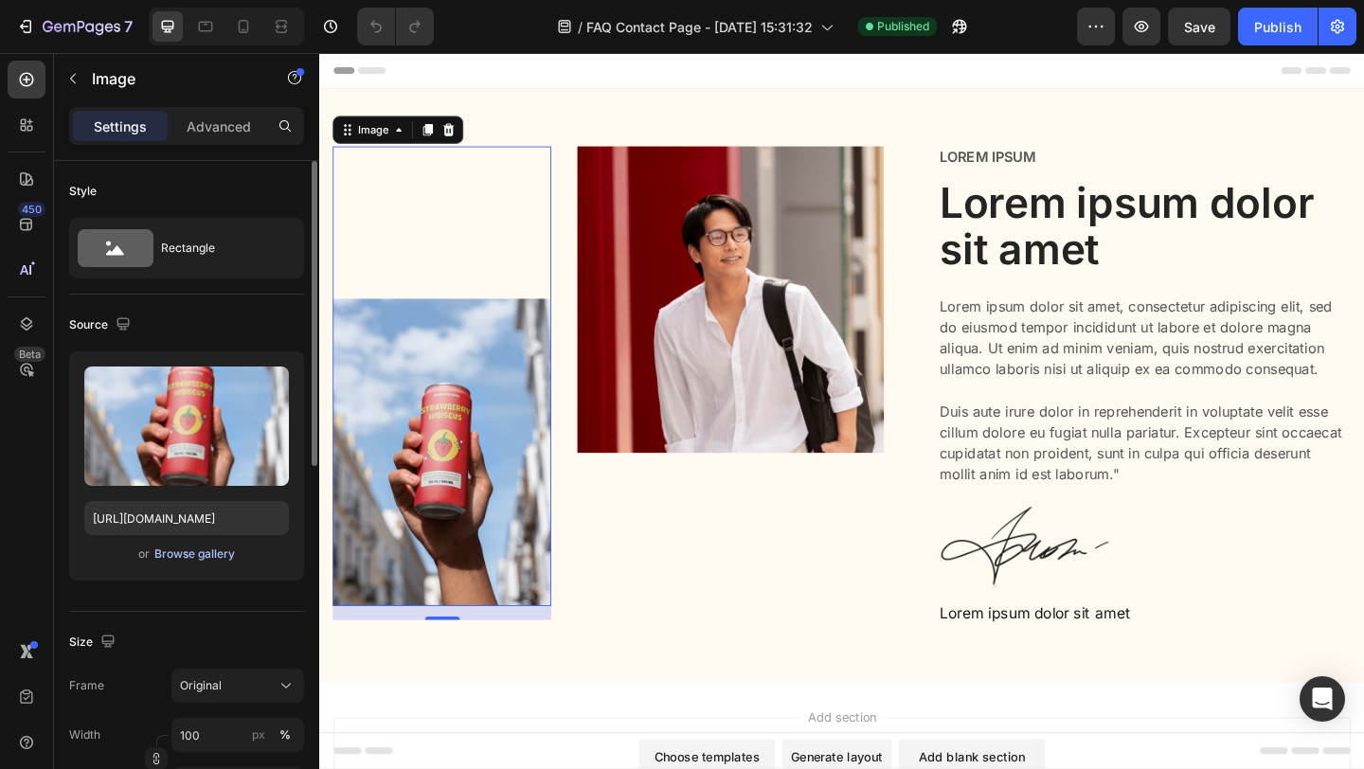
click at [176, 552] on div "Browse gallery" at bounding box center [194, 553] width 80 height 17
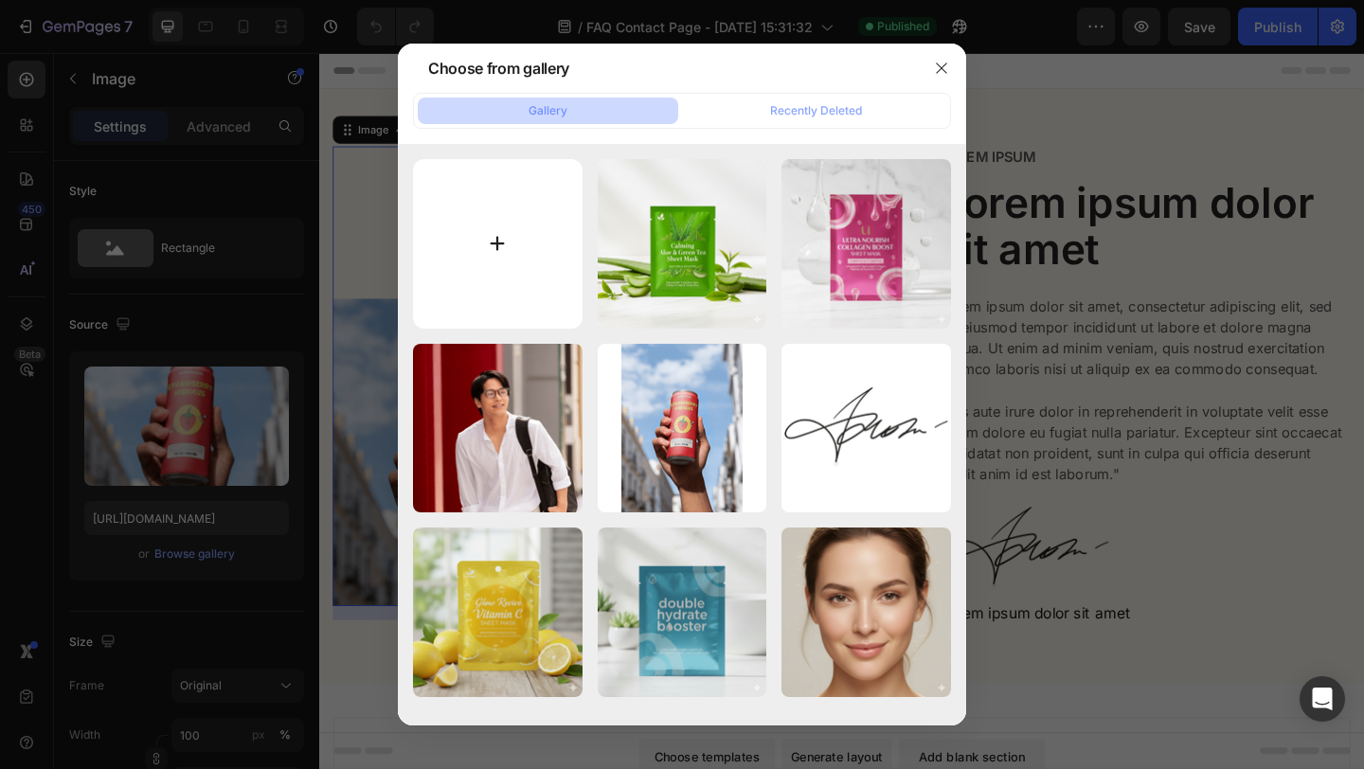
click at [524, 258] on input "file" at bounding box center [497, 243] width 169 height 169
type input "C:\fakepath\Generated Image [DATE] - 7_47PM.png"
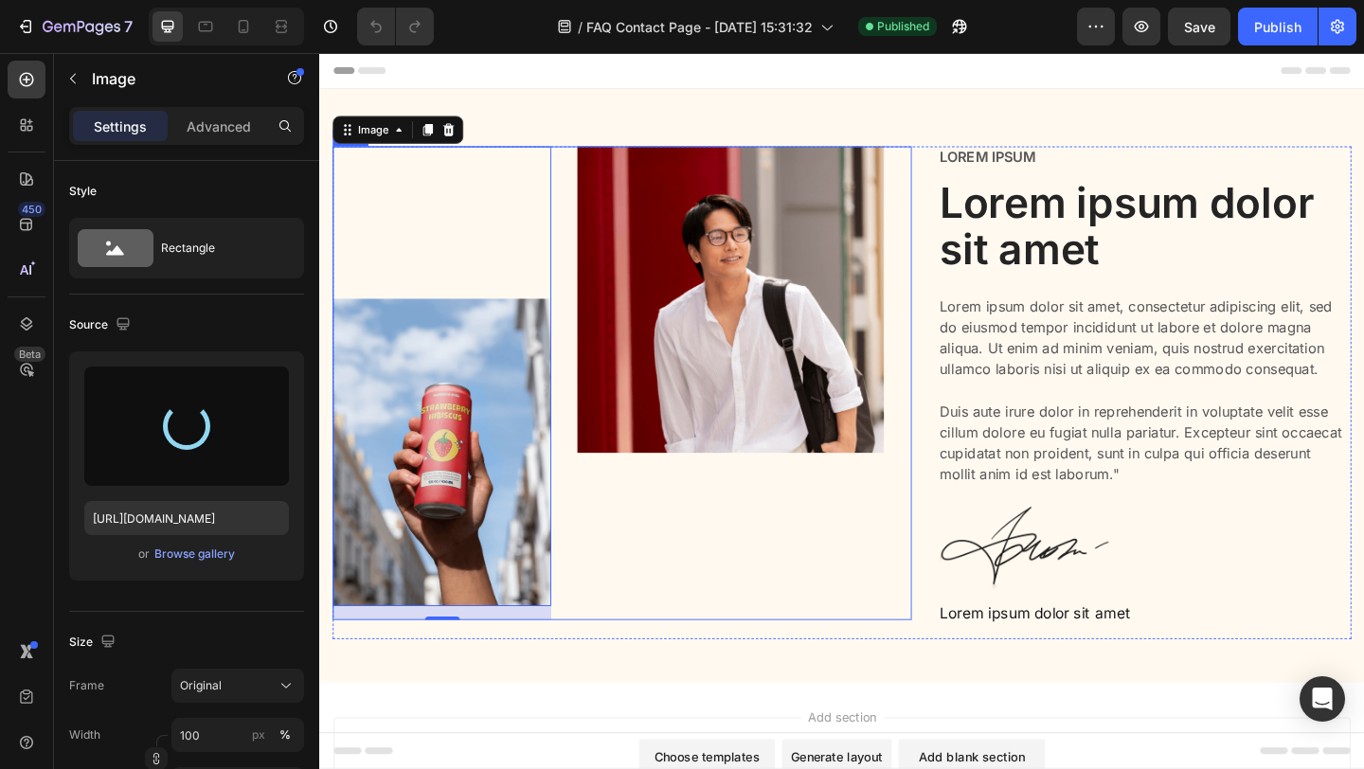
type input "[URL][DOMAIN_NAME]"
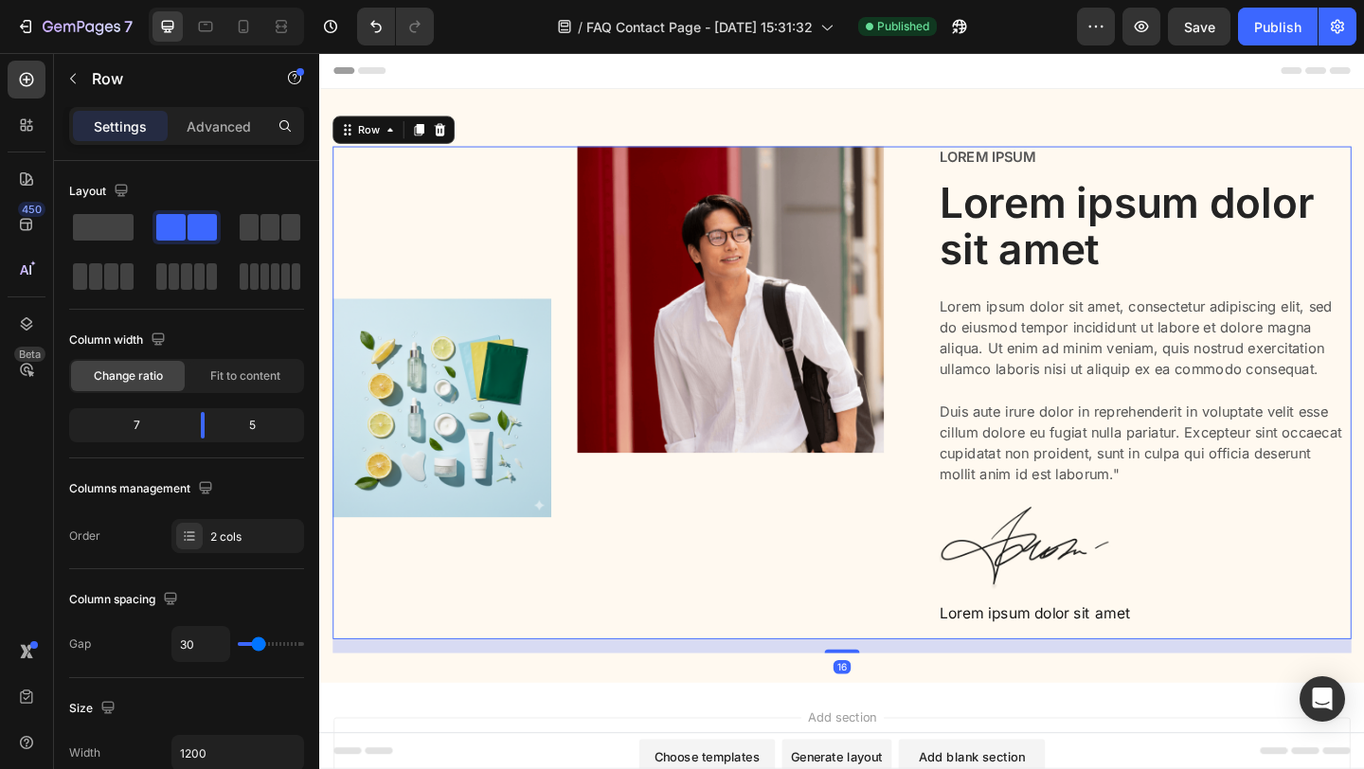
click at [491, 674] on div "Image Image Row" at bounding box center [648, 422] width 630 height 536
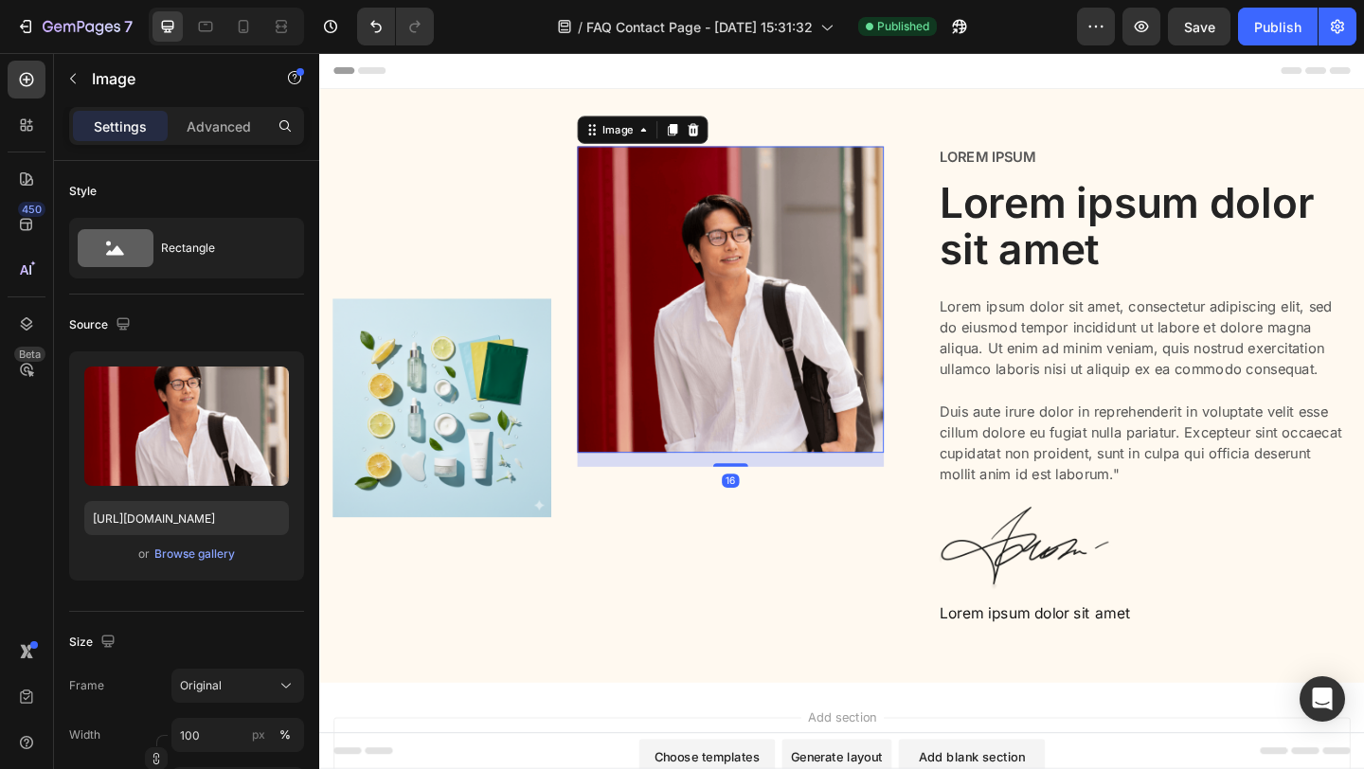
click at [687, 440] on img at bounding box center [765, 320] width 333 height 333
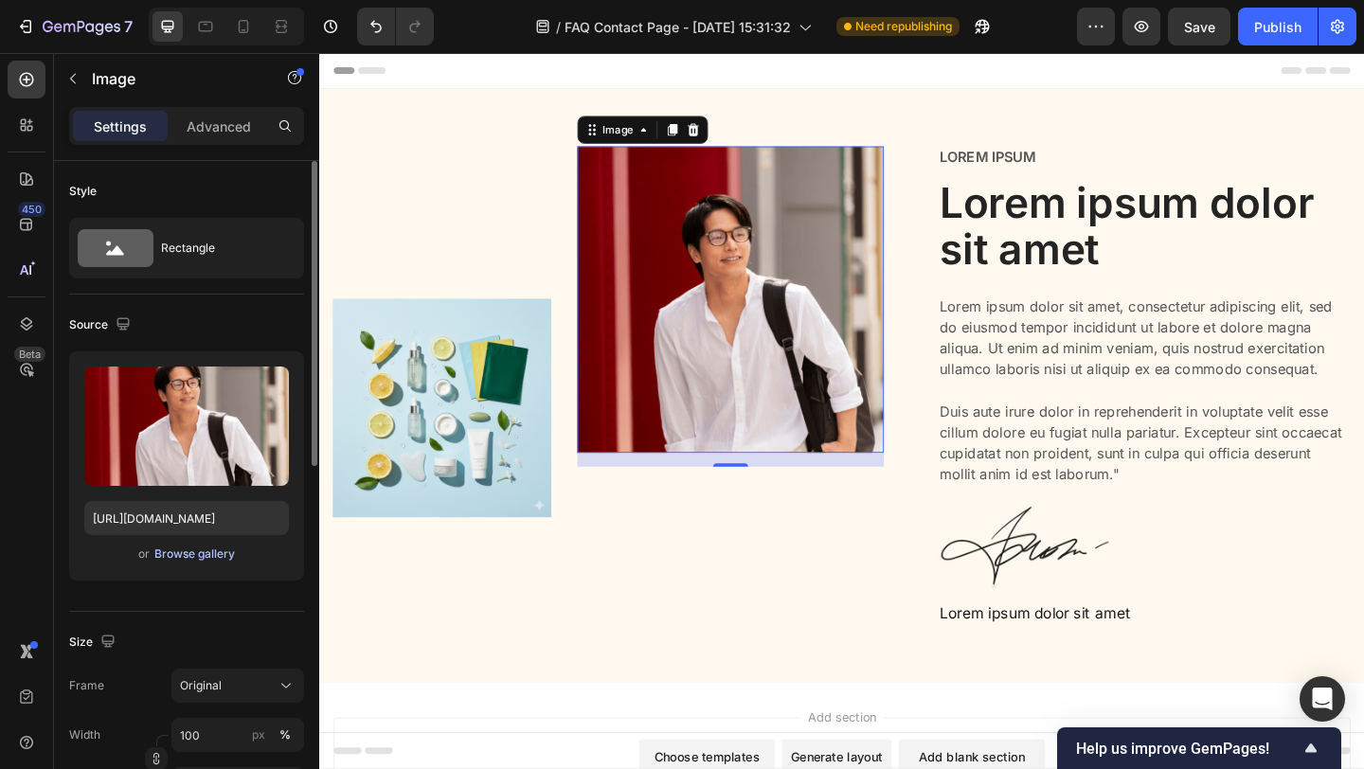
click at [190, 556] on div "Browse gallery" at bounding box center [194, 553] width 80 height 17
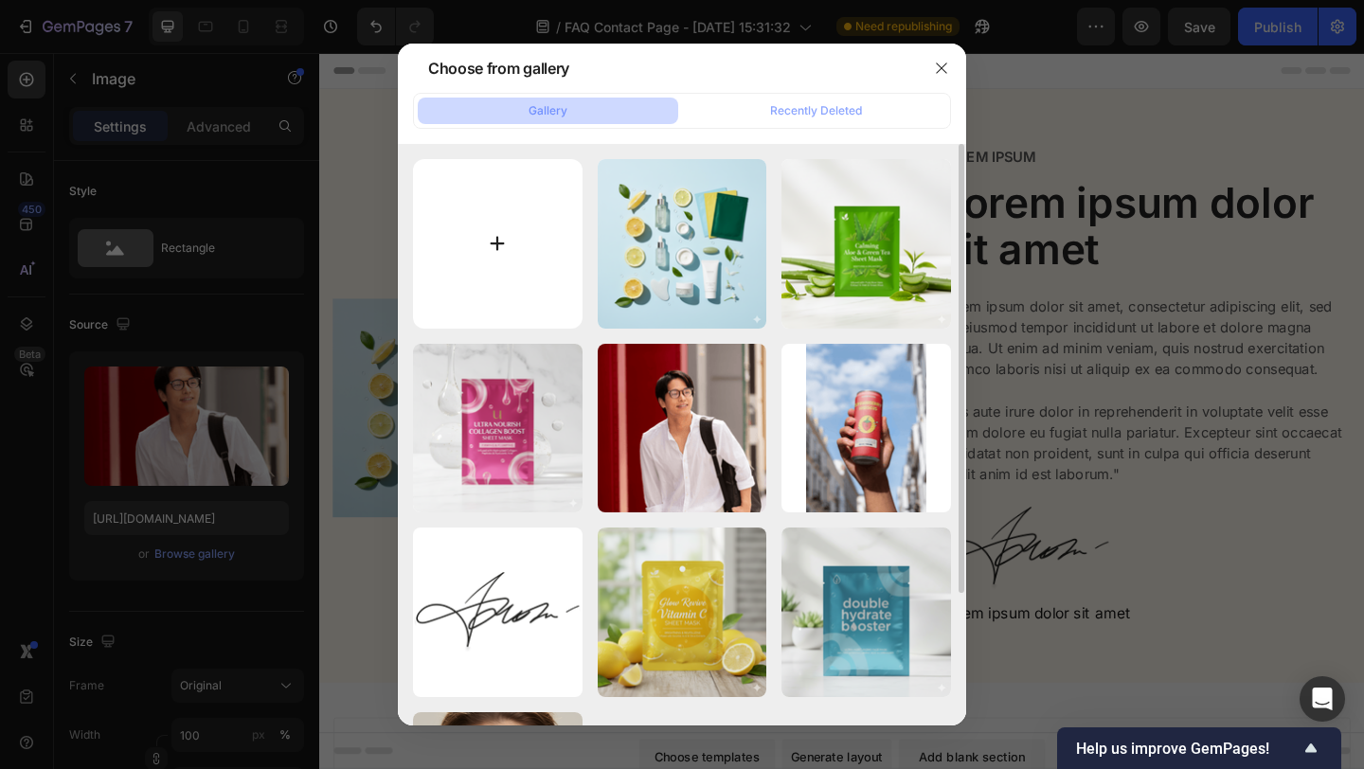
click at [537, 235] on input "file" at bounding box center [497, 243] width 169 height 169
type input "C:\fakepath\Generated Image [DATE] - 7_53PM.png"
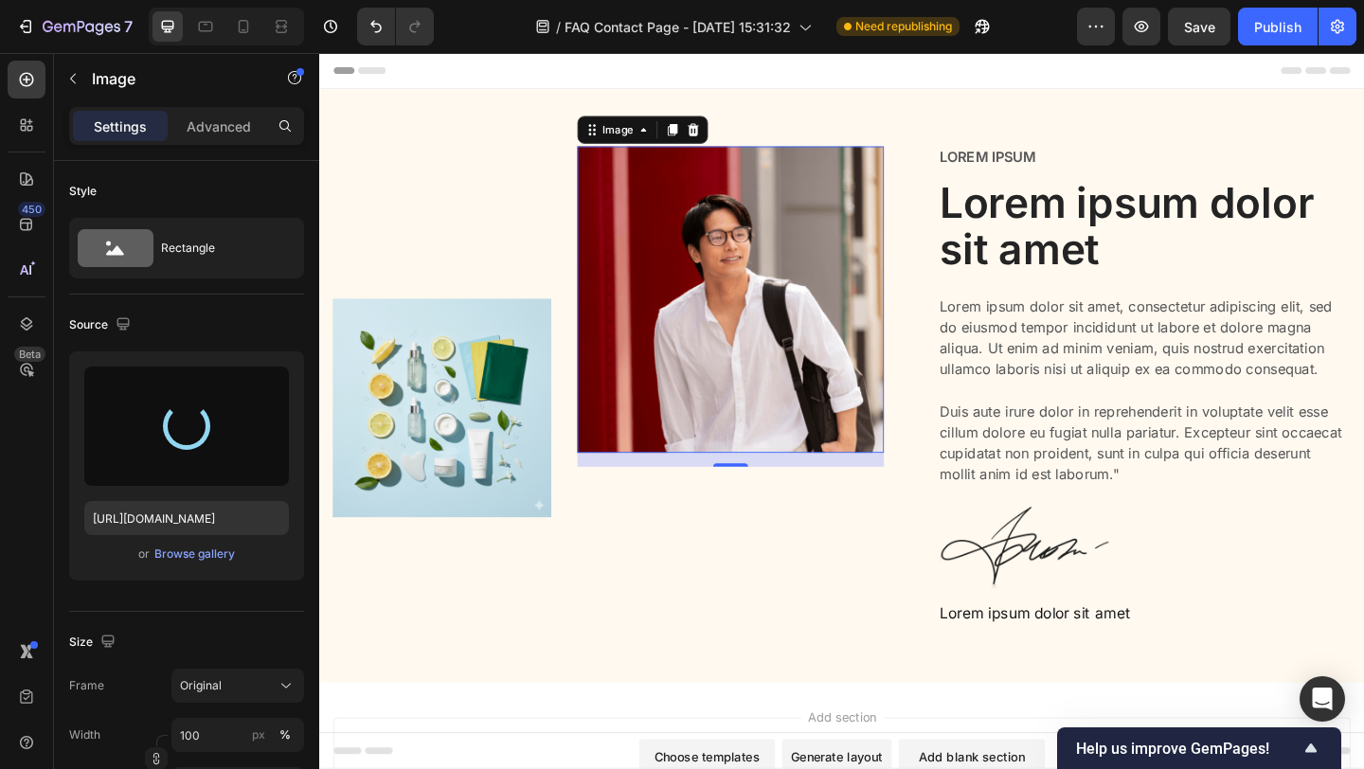
type input "[URL][DOMAIN_NAME]"
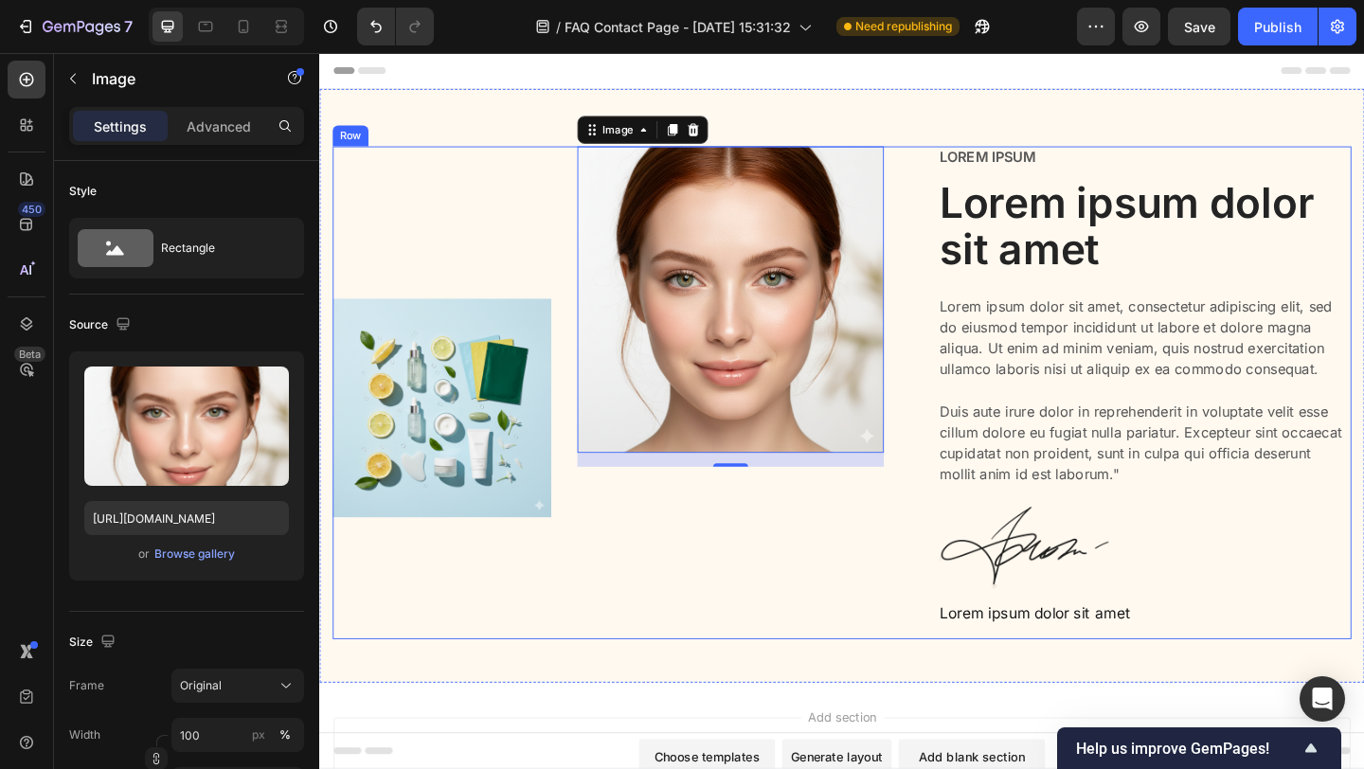
click at [742, 664] on div "Image Image 16 Row" at bounding box center [648, 422] width 630 height 536
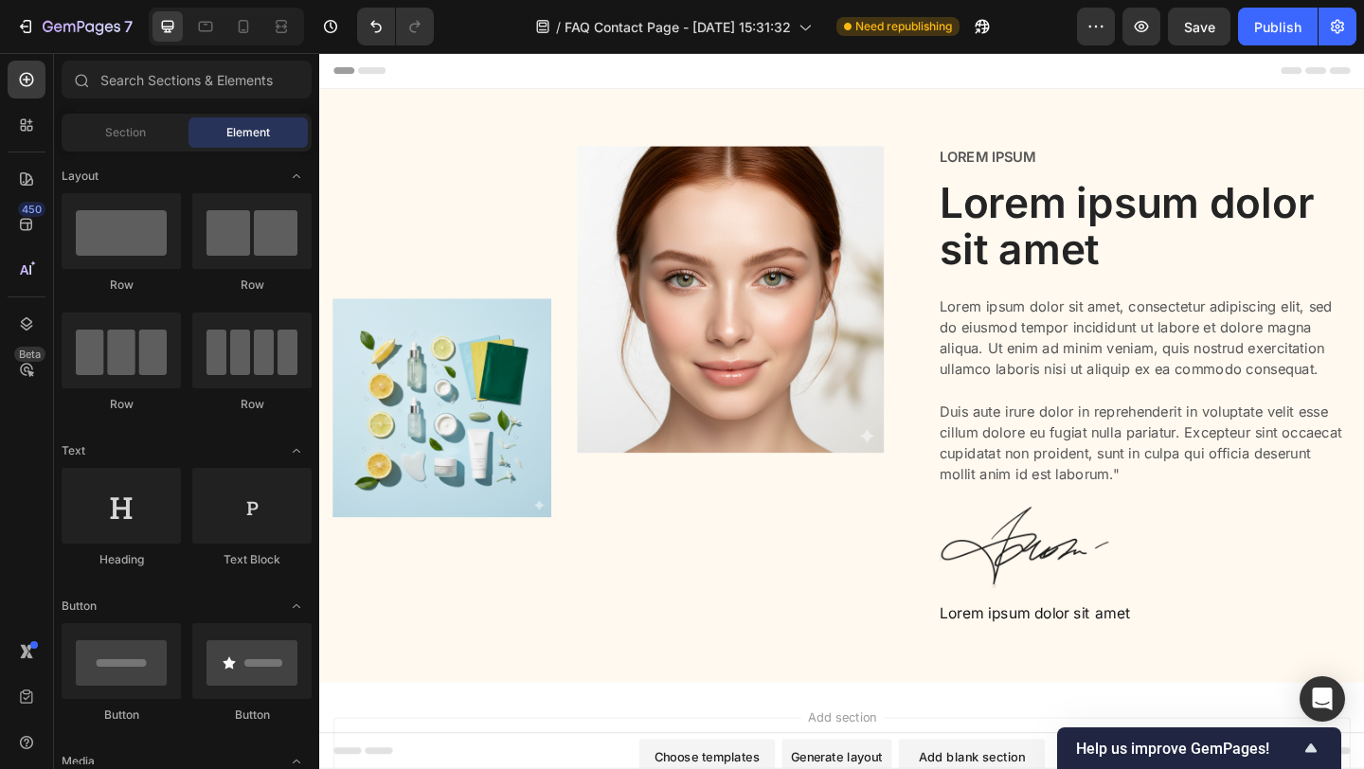
click at [1257, 40] on button "Publish" at bounding box center [1278, 27] width 80 height 38
click at [1079, 166] on p "Lorem ipsum" at bounding box center [1216, 166] width 446 height 20
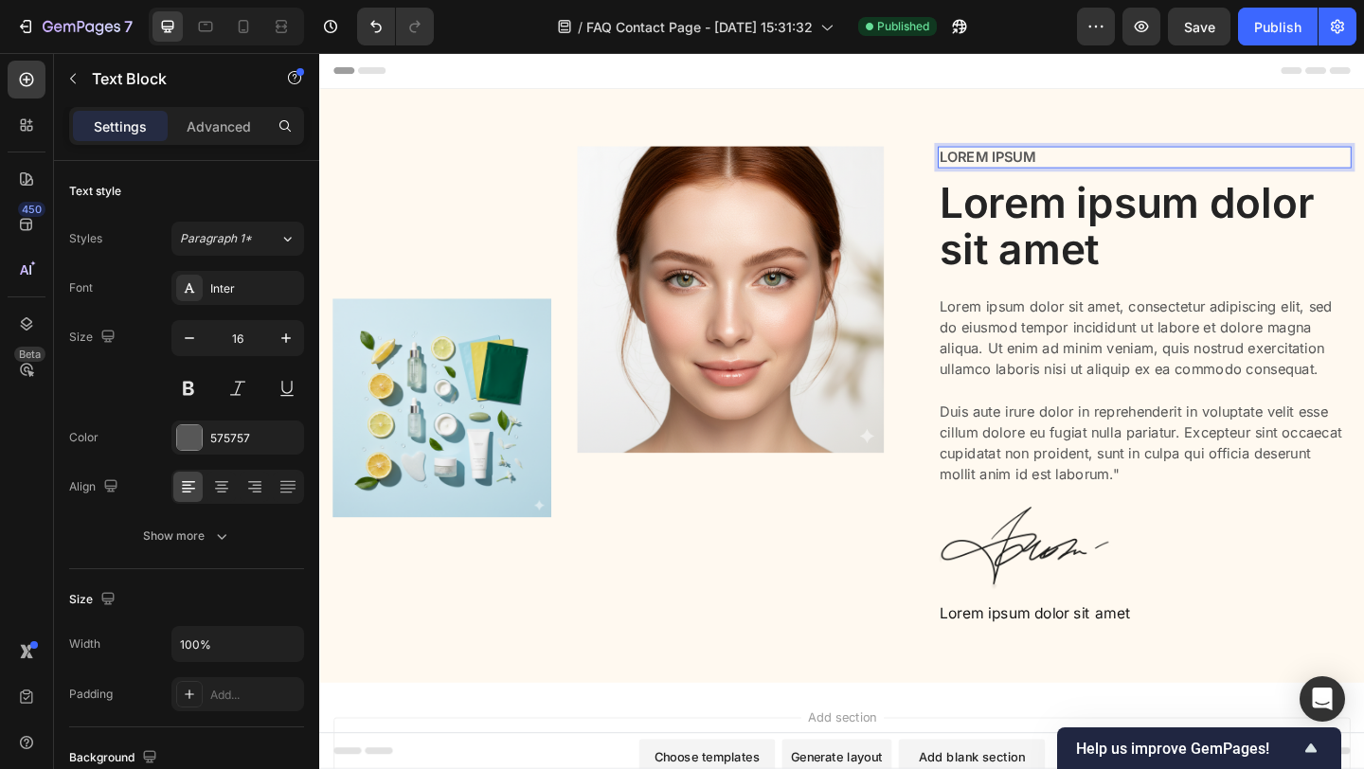
click at [1079, 164] on p "Lorem ipsum" at bounding box center [1216, 166] width 446 height 20
click at [996, 166] on p "Quality" at bounding box center [1216, 166] width 446 height 20
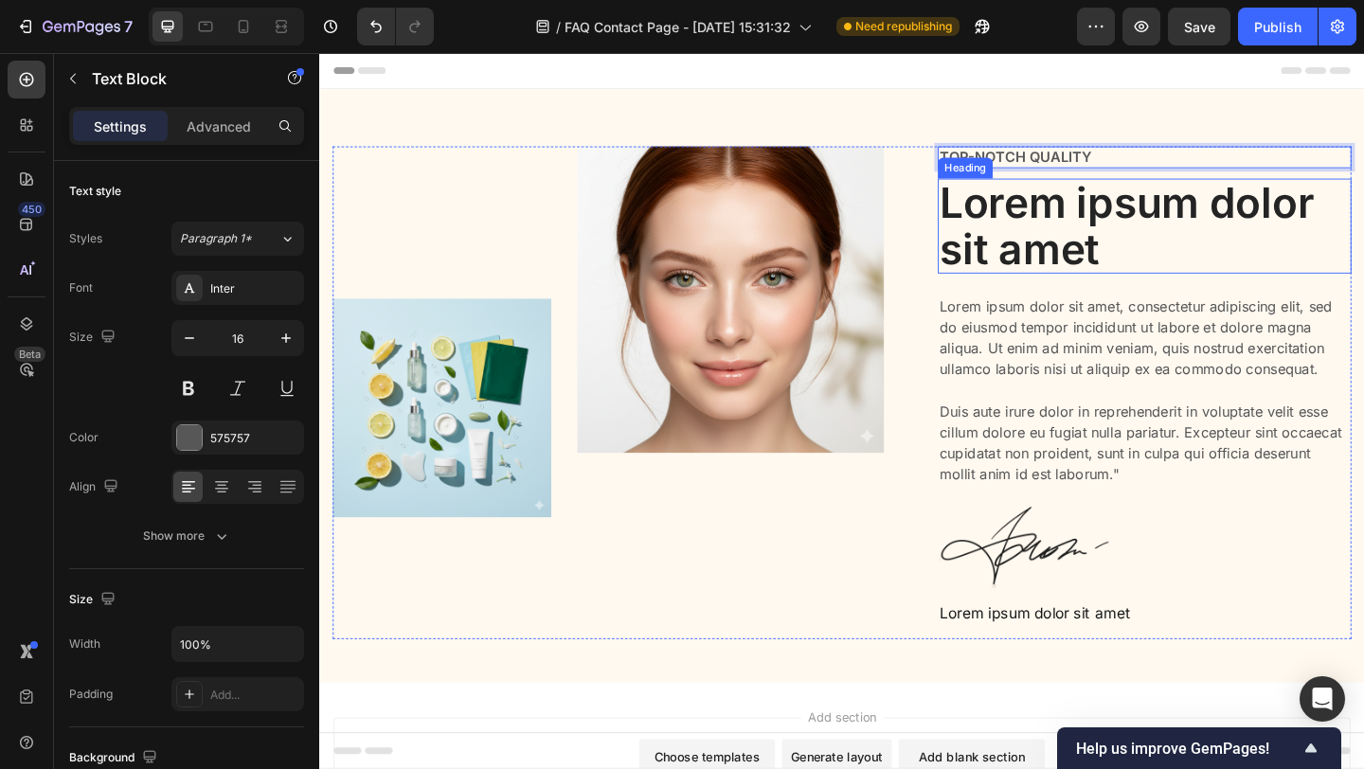
click at [1078, 225] on h2 "Lorem ipsum dolor sit amet" at bounding box center [1216, 241] width 450 height 104
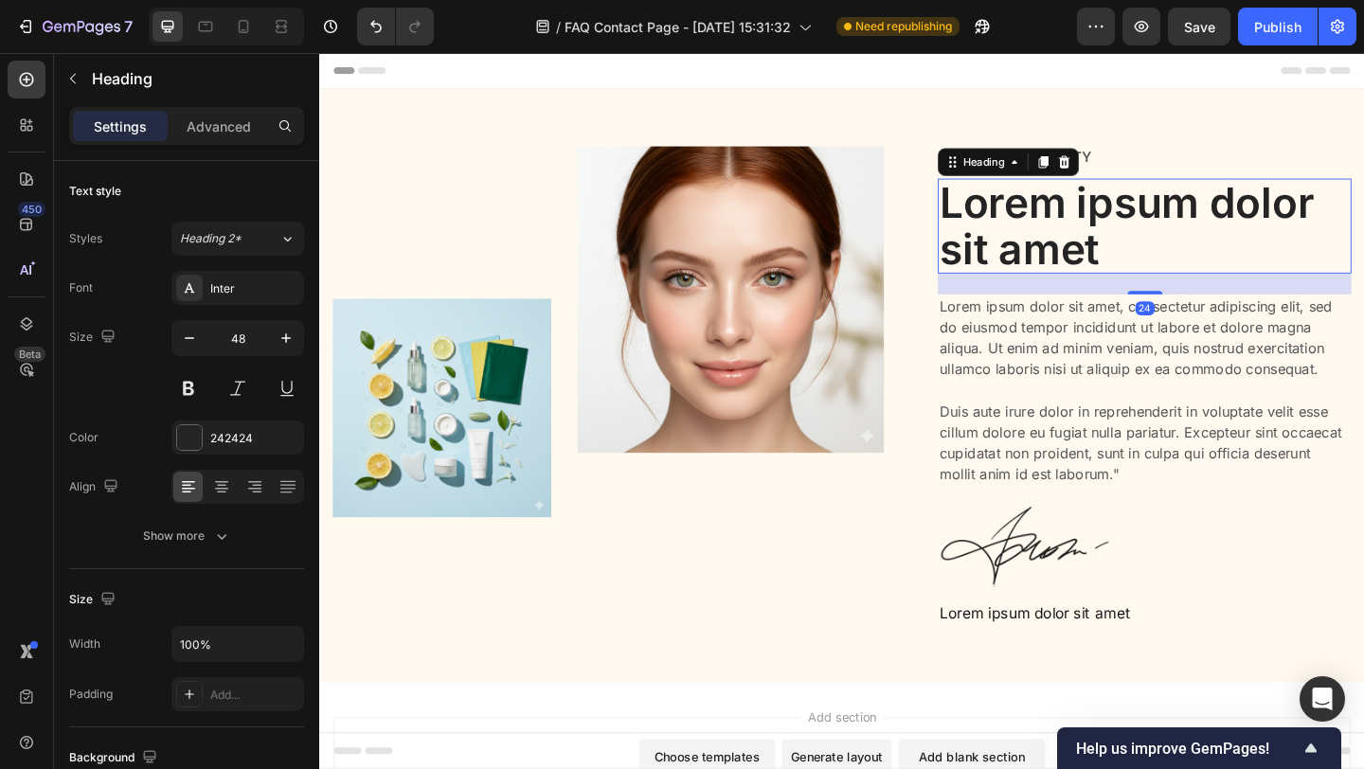
click at [1078, 225] on h2 "Lorem ipsum dolor sit amet" at bounding box center [1216, 241] width 450 height 104
click at [1078, 225] on p "Lorem ipsum dolor sit amet" at bounding box center [1216, 241] width 446 height 100
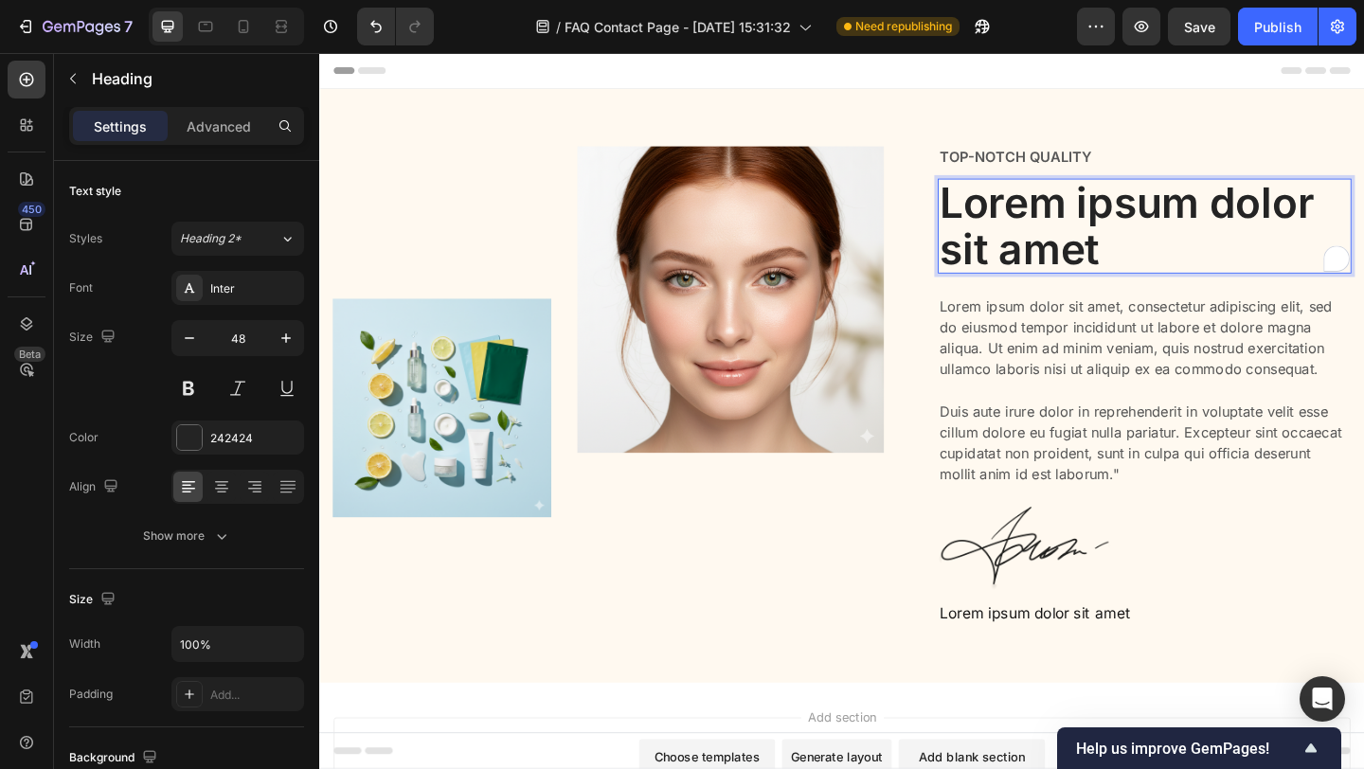
click at [1078, 225] on p "Lorem ipsum dolor sit amet" at bounding box center [1216, 241] width 446 height 100
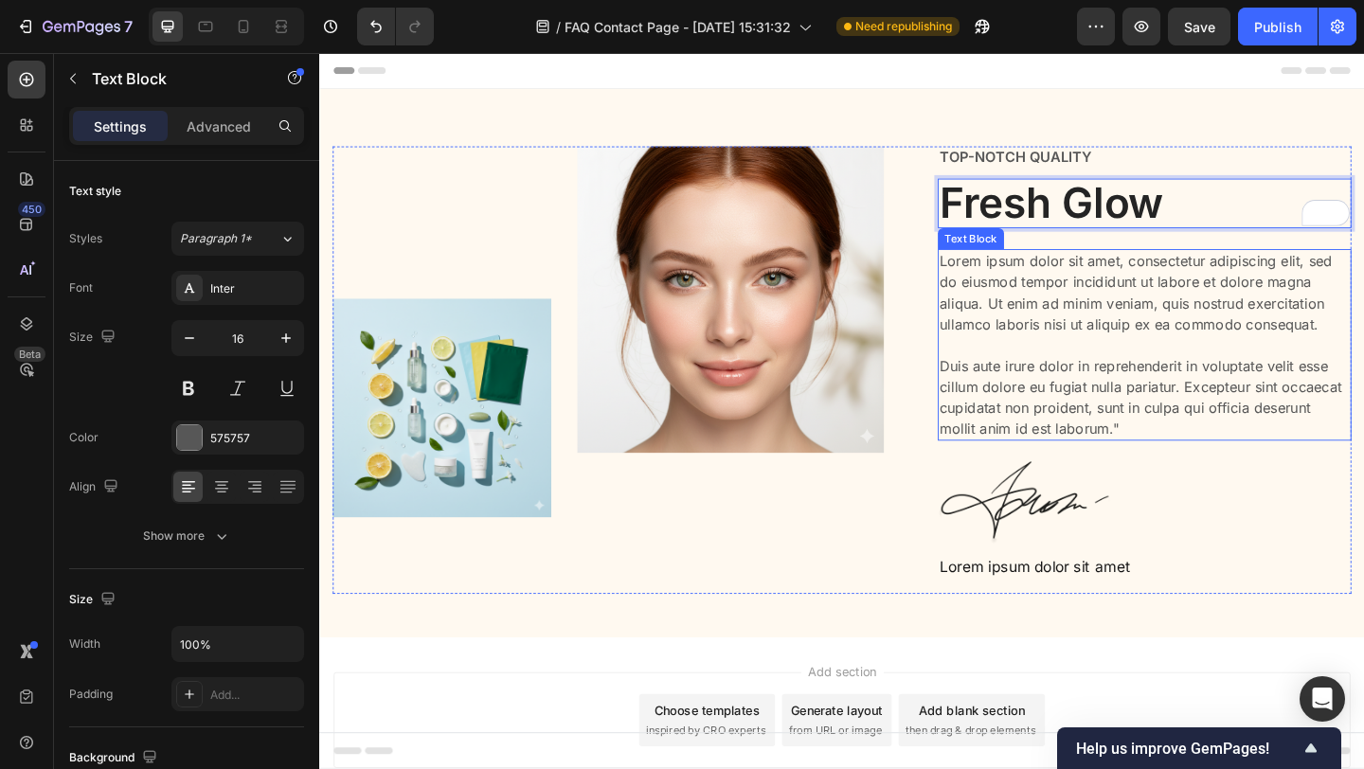
click at [1030, 311] on p "Lorem ipsum dolor sit amet, consectetur adipiscing elit, sed do eiusmod tempor …" at bounding box center [1216, 370] width 446 height 205
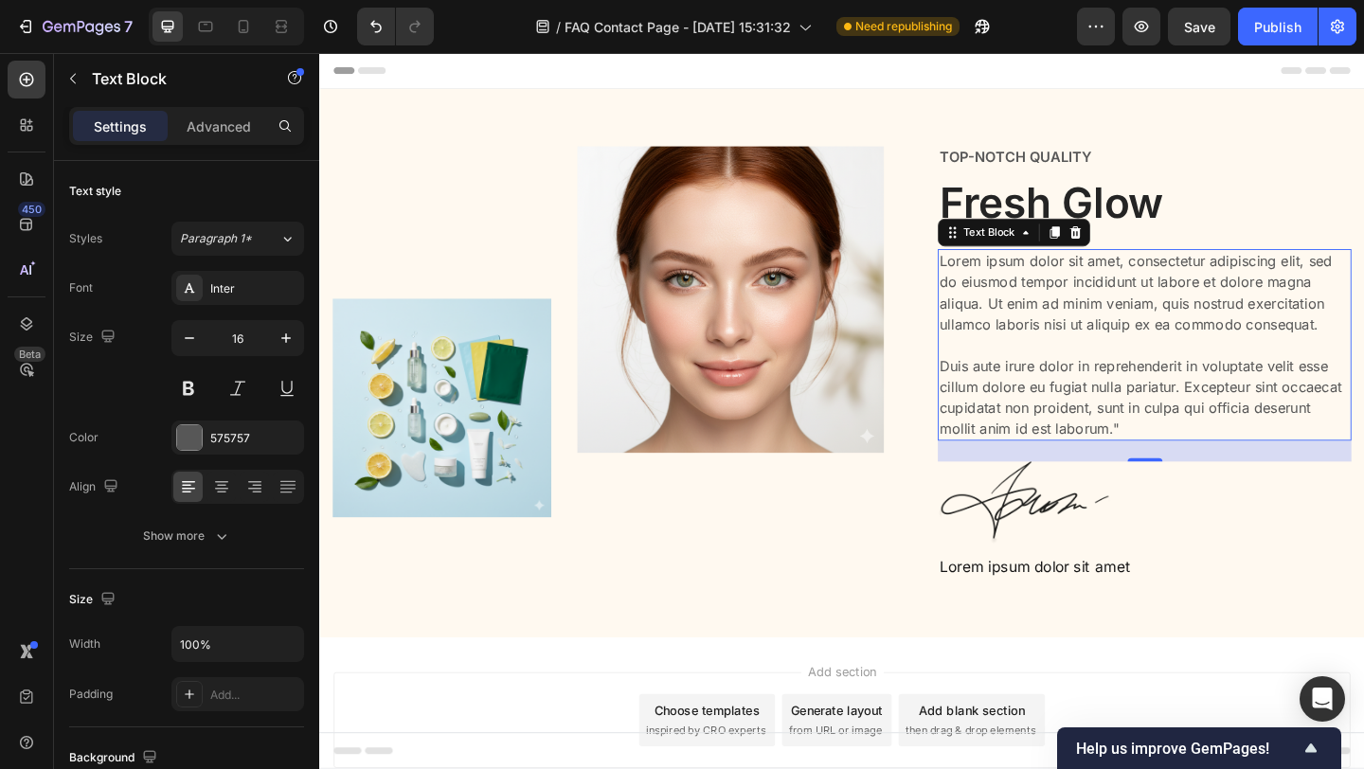
click at [1021, 285] on p "Lorem ipsum dolor sit amet, consectetur adipiscing elit, sed do eiusmod tempor …" at bounding box center [1216, 370] width 446 height 205
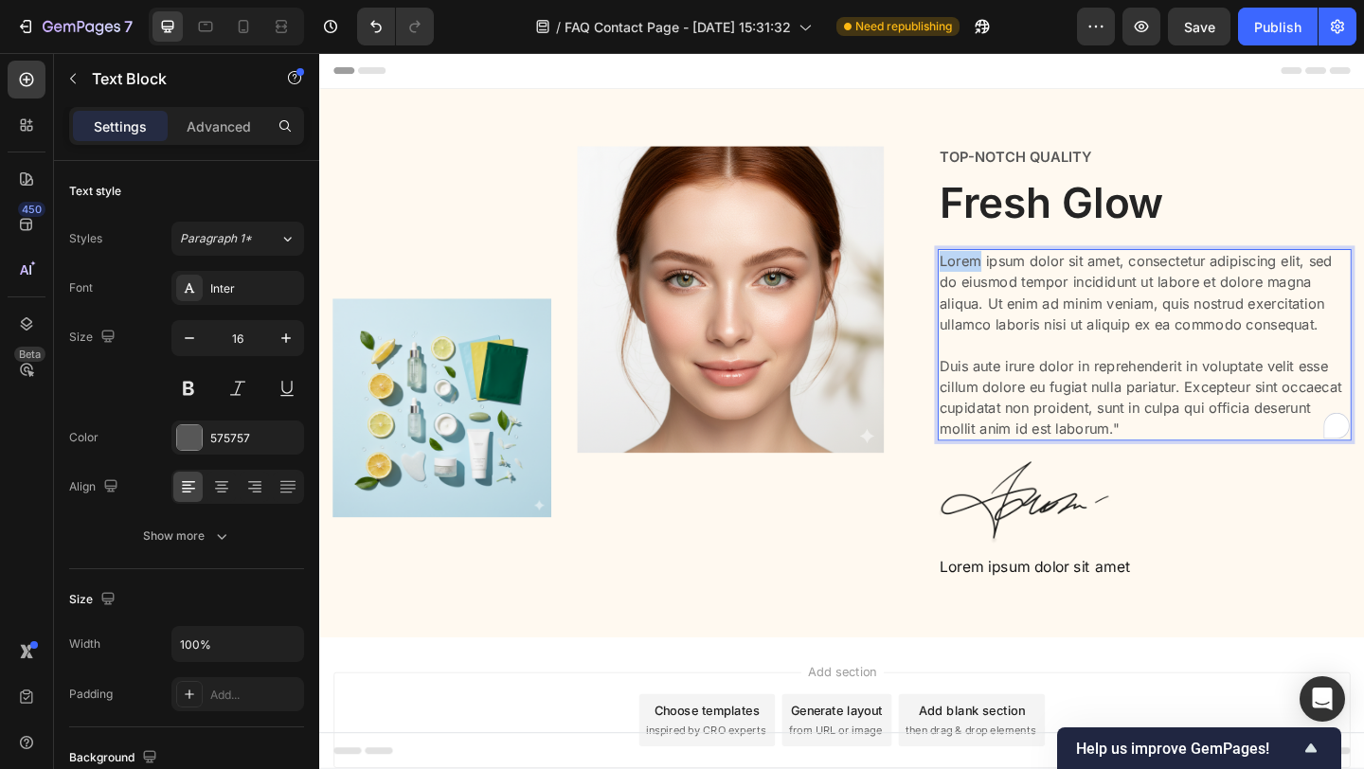
click at [1021, 286] on p "Lorem ipsum dolor sit amet, consectetur adipiscing elit, sed do eiusmod tempor …" at bounding box center [1216, 370] width 446 height 205
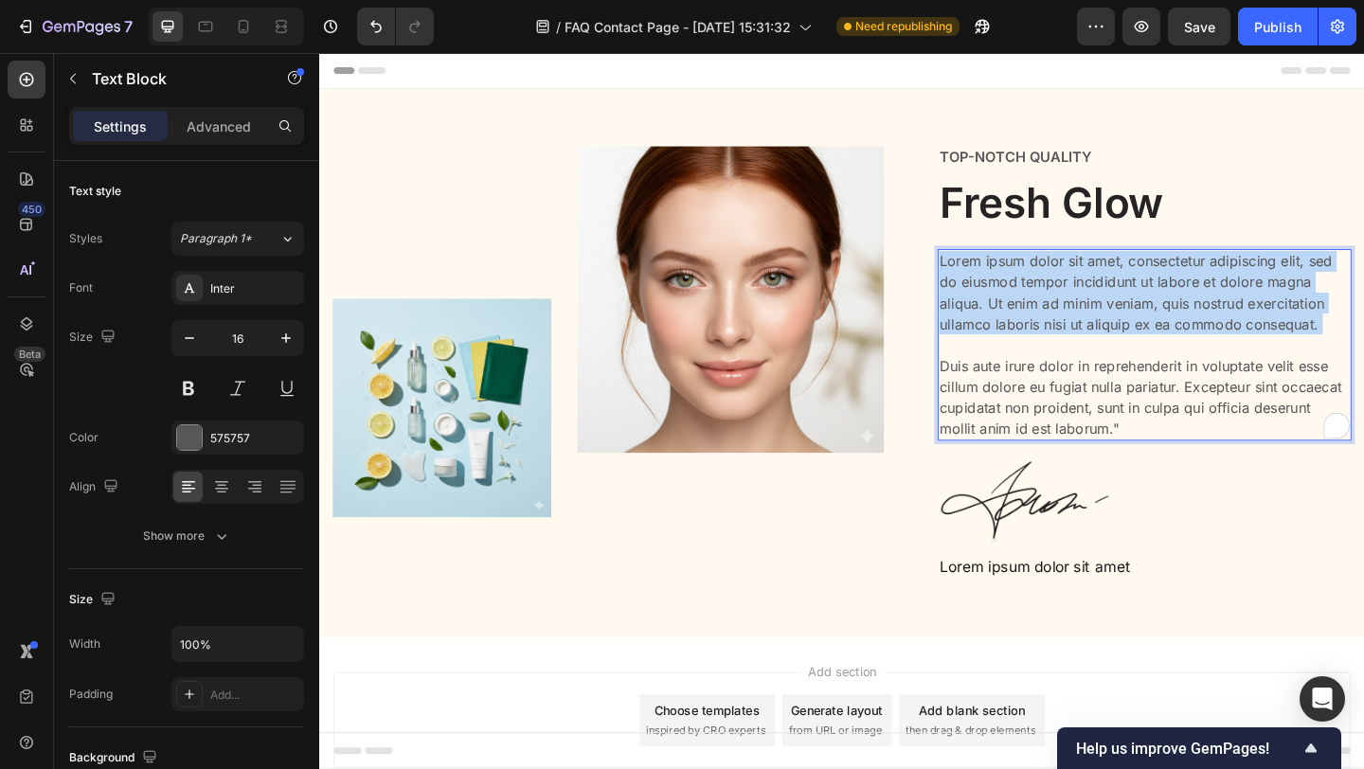
click at [1021, 286] on p "Lorem ipsum dolor sit amet, consectetur adipiscing elit, sed do eiusmod tempor …" at bounding box center [1216, 370] width 446 height 205
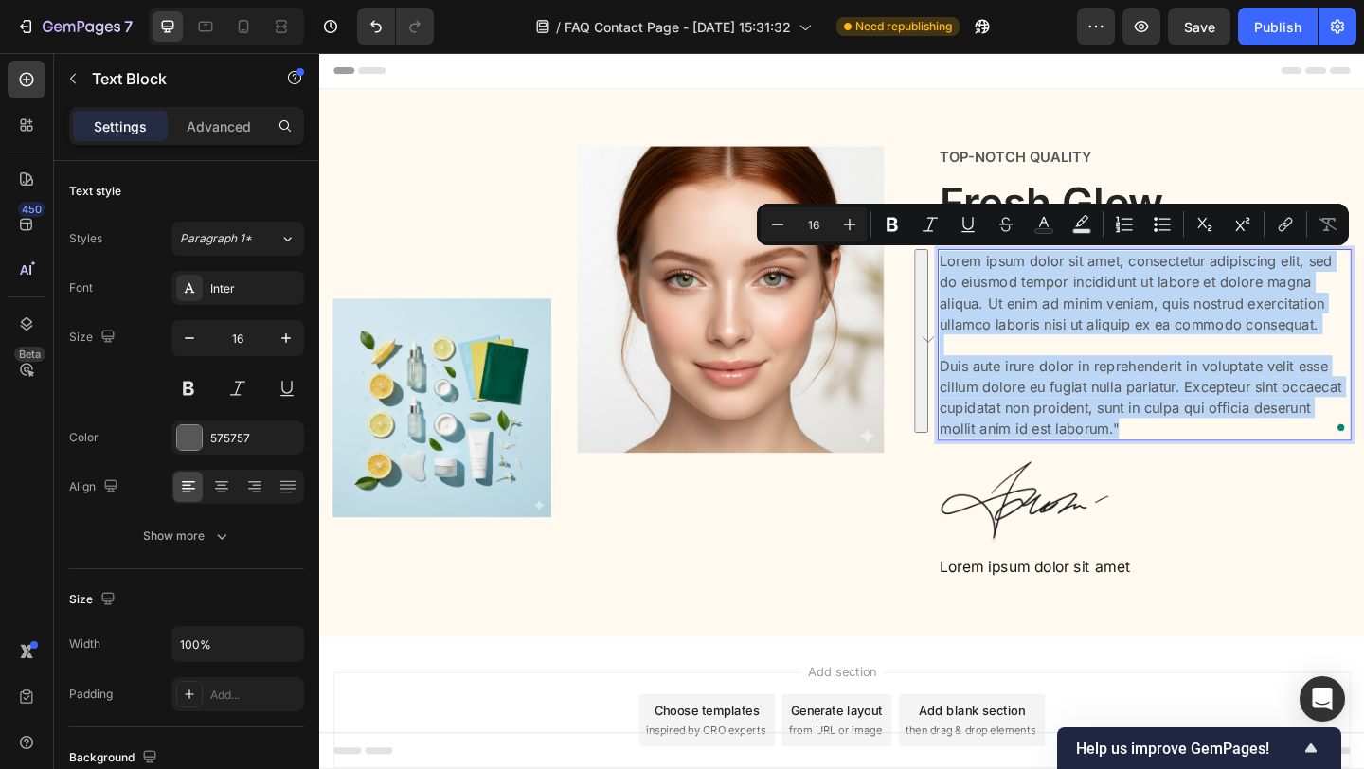
drag, startPoint x: 1192, startPoint y: 456, endPoint x: 995, endPoint y: 273, distance: 269.3
click at [996, 275] on p "Lorem ipsum dolor sit amet, consectetur adipiscing elit, sed do eiusmod tempor …" at bounding box center [1216, 370] width 446 height 205
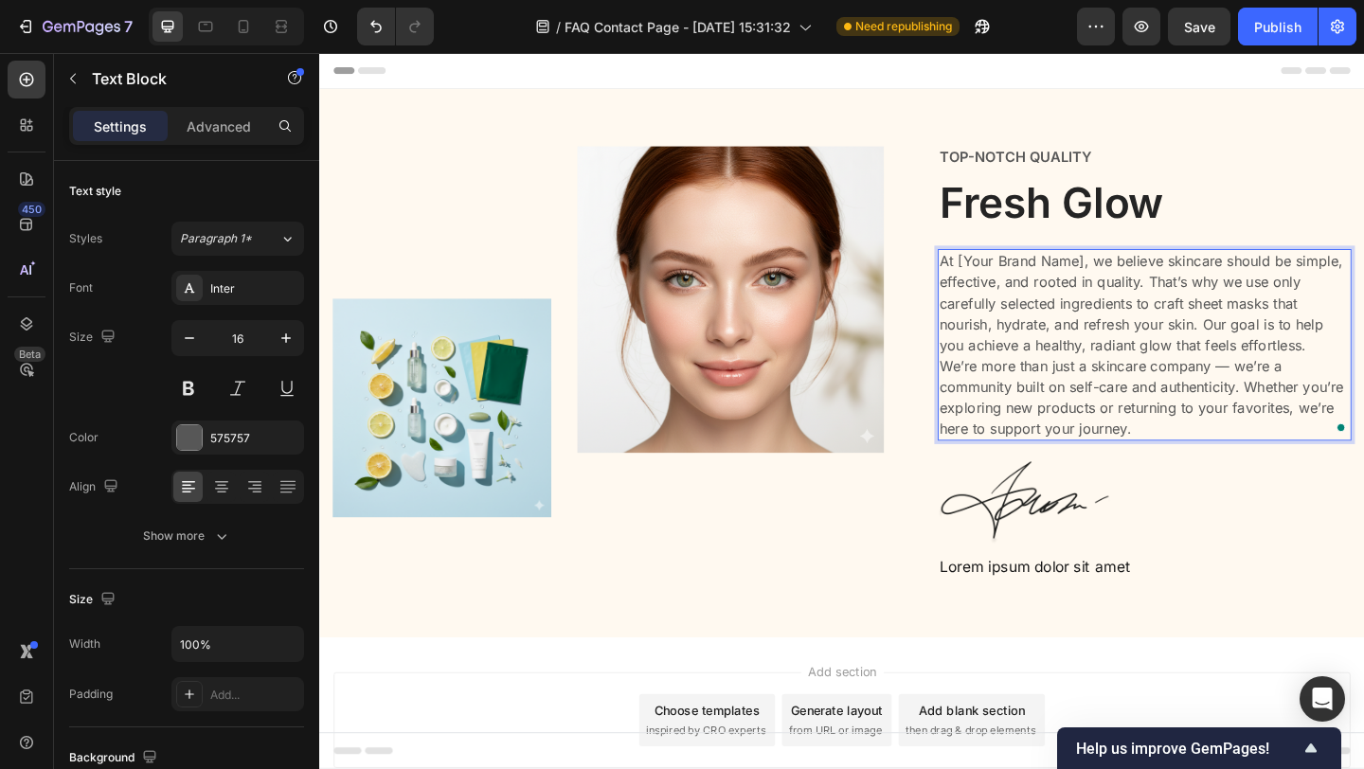
click at [1150, 276] on p "At [Your Brand Name], we believe skincare should be simple, effective, and root…" at bounding box center [1216, 325] width 446 height 114
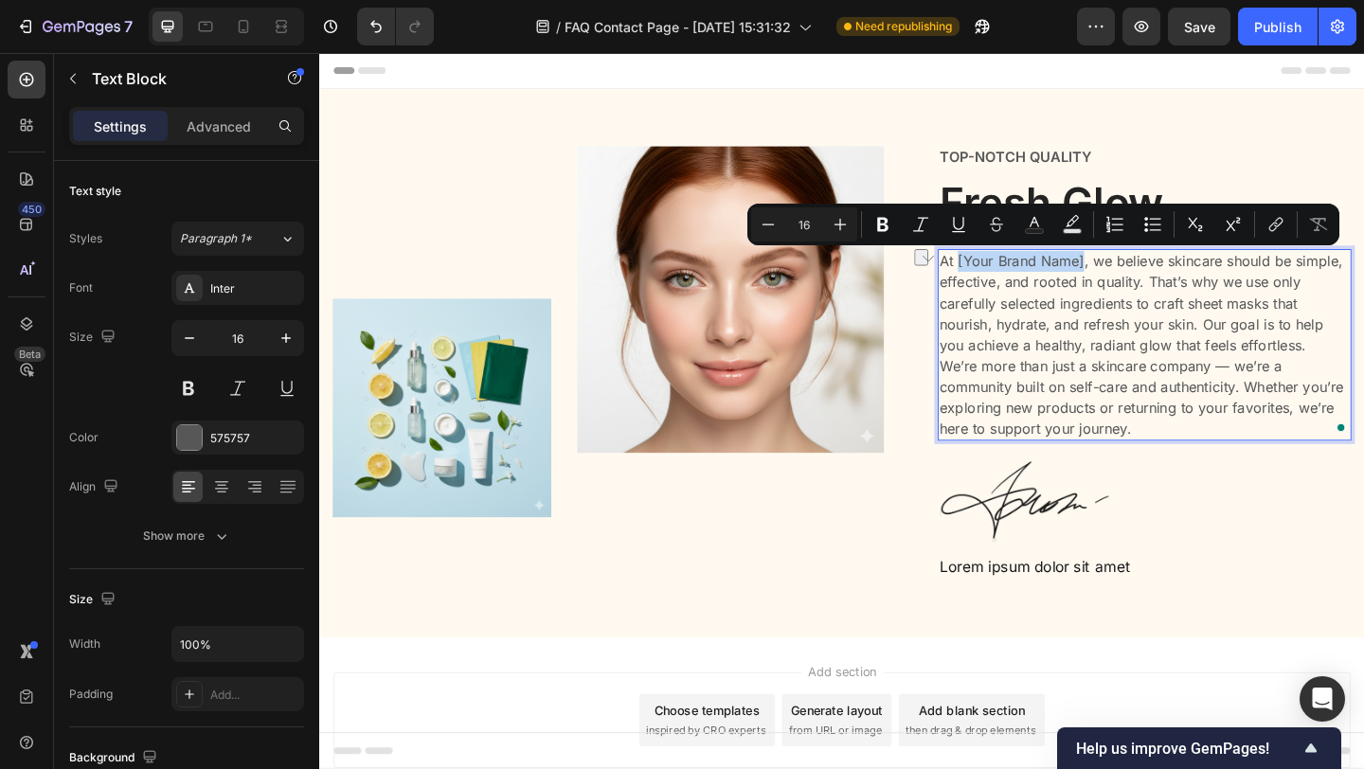
drag, startPoint x: 1148, startPoint y: 276, endPoint x: 1013, endPoint y: 276, distance: 134.5
click at [1013, 276] on p "At [Your Brand Name], we believe skincare should be simple, effective, and root…" at bounding box center [1216, 325] width 446 height 114
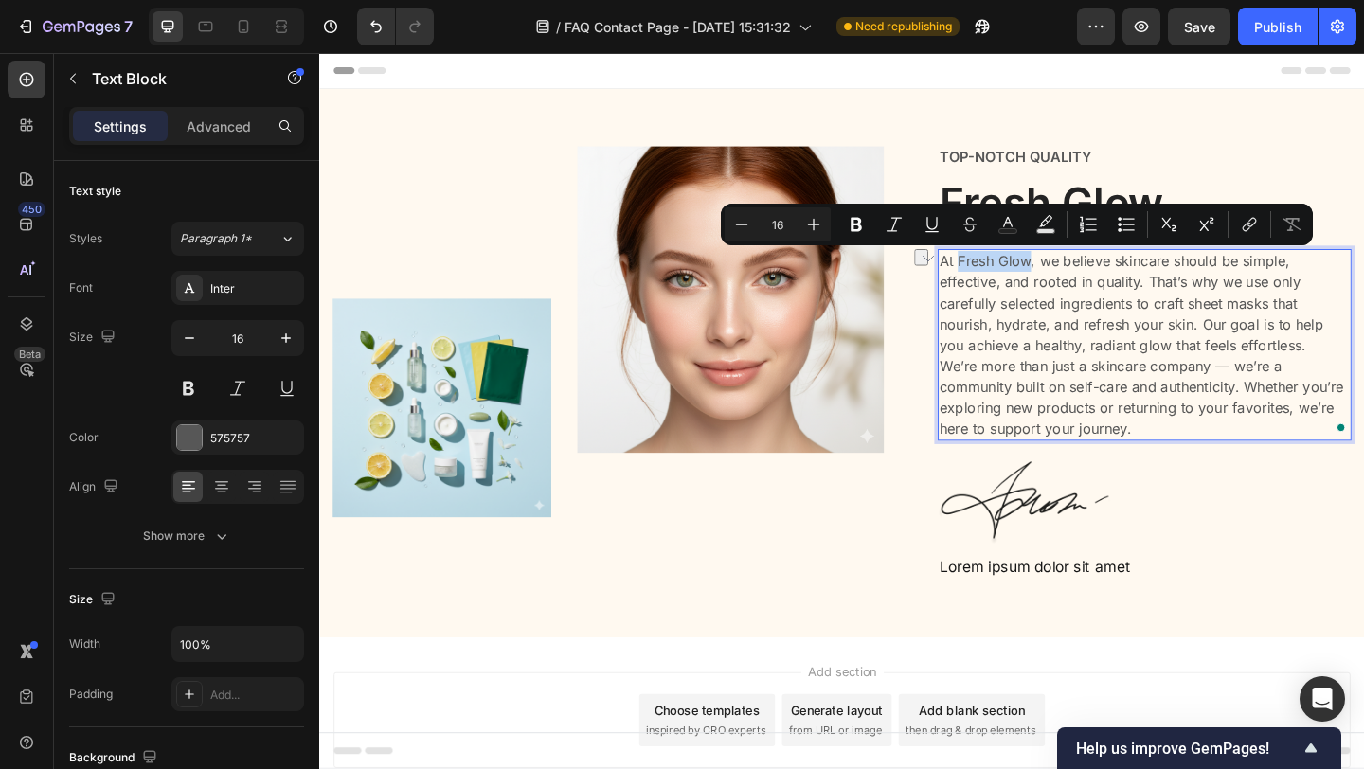
drag, startPoint x: 1013, startPoint y: 279, endPoint x: 1087, endPoint y: 278, distance: 73.9
click at [1087, 278] on p "At Fresh Glow, we believe skincare should be simple, effective, and rooted in q…" at bounding box center [1216, 325] width 446 height 114
click at [863, 223] on icon "Editor contextual toolbar" at bounding box center [856, 224] width 19 height 19
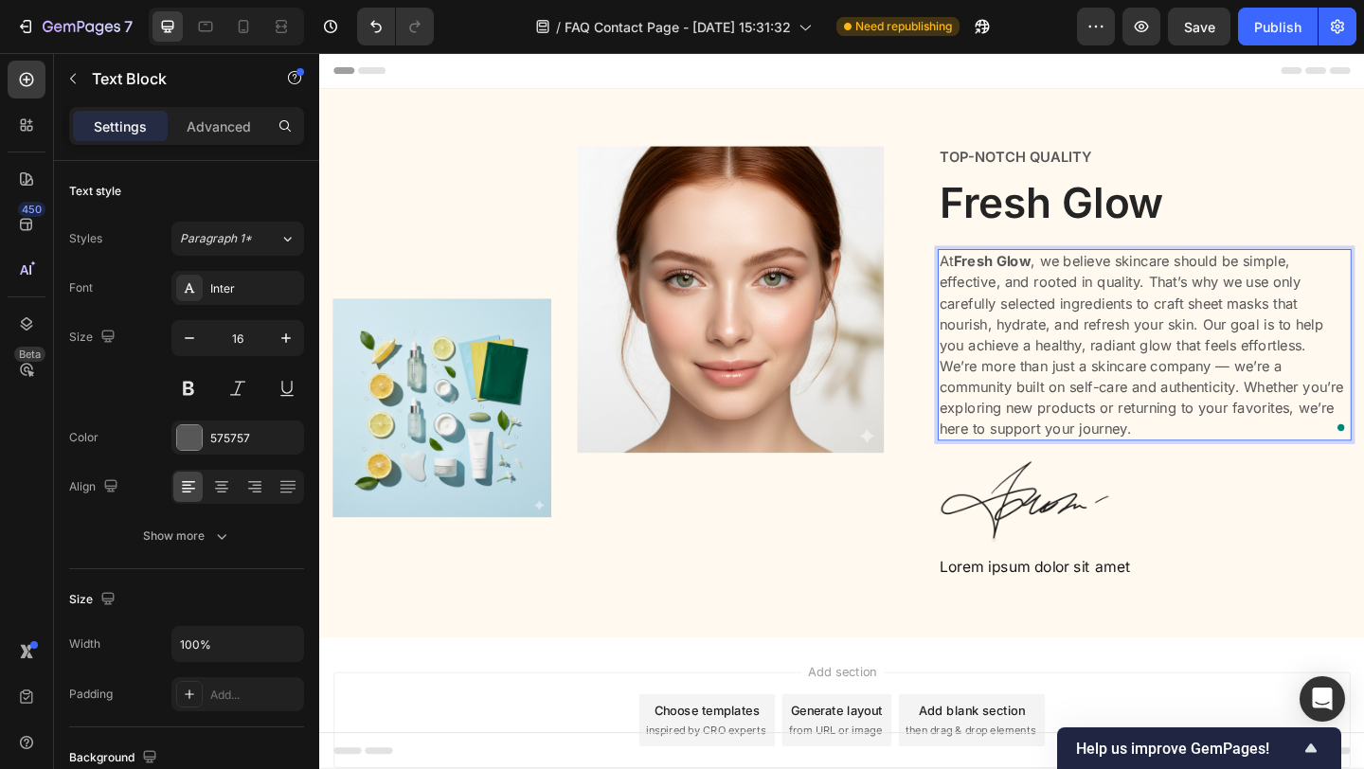
click at [1133, 309] on p "At Fresh Glow , we believe skincare should be simple, effective, and rooted in …" at bounding box center [1216, 325] width 446 height 114
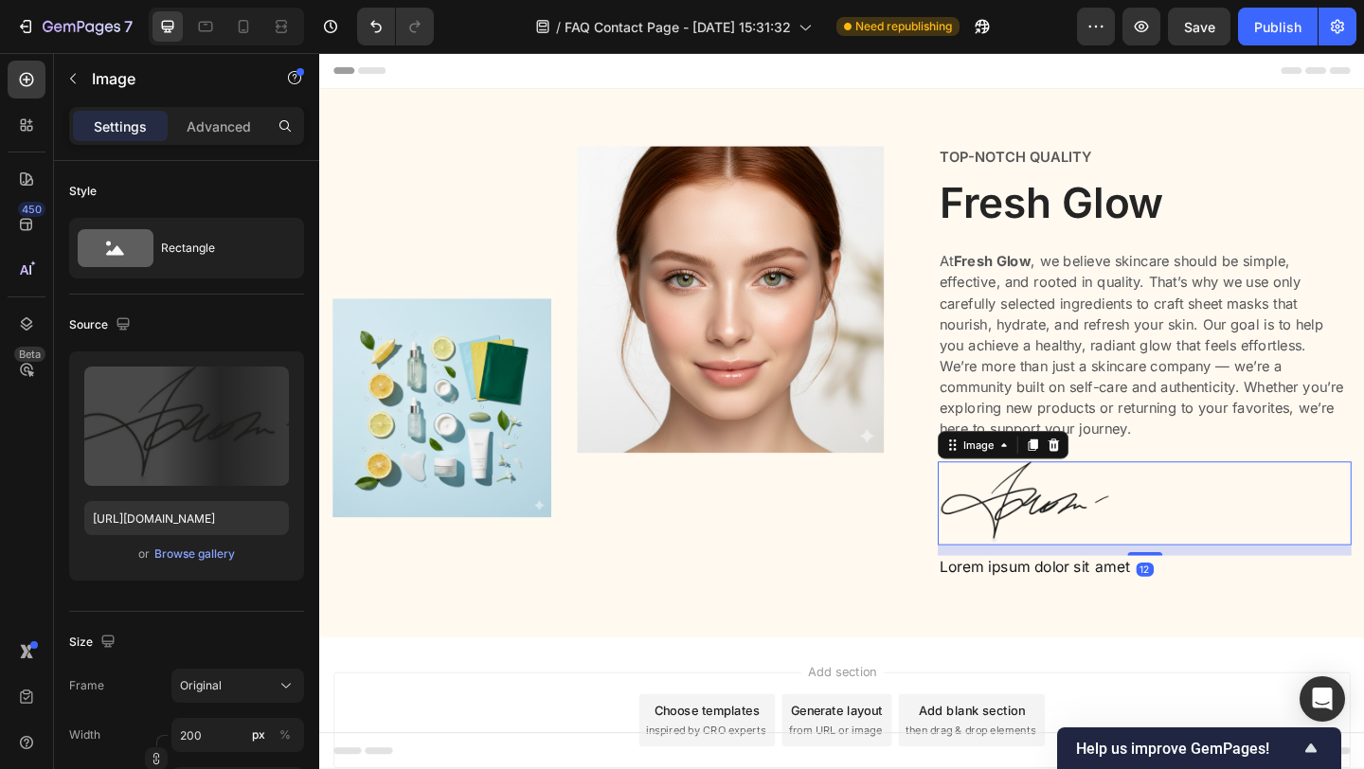
click at [1332, 526] on div at bounding box center [1216, 542] width 450 height 91
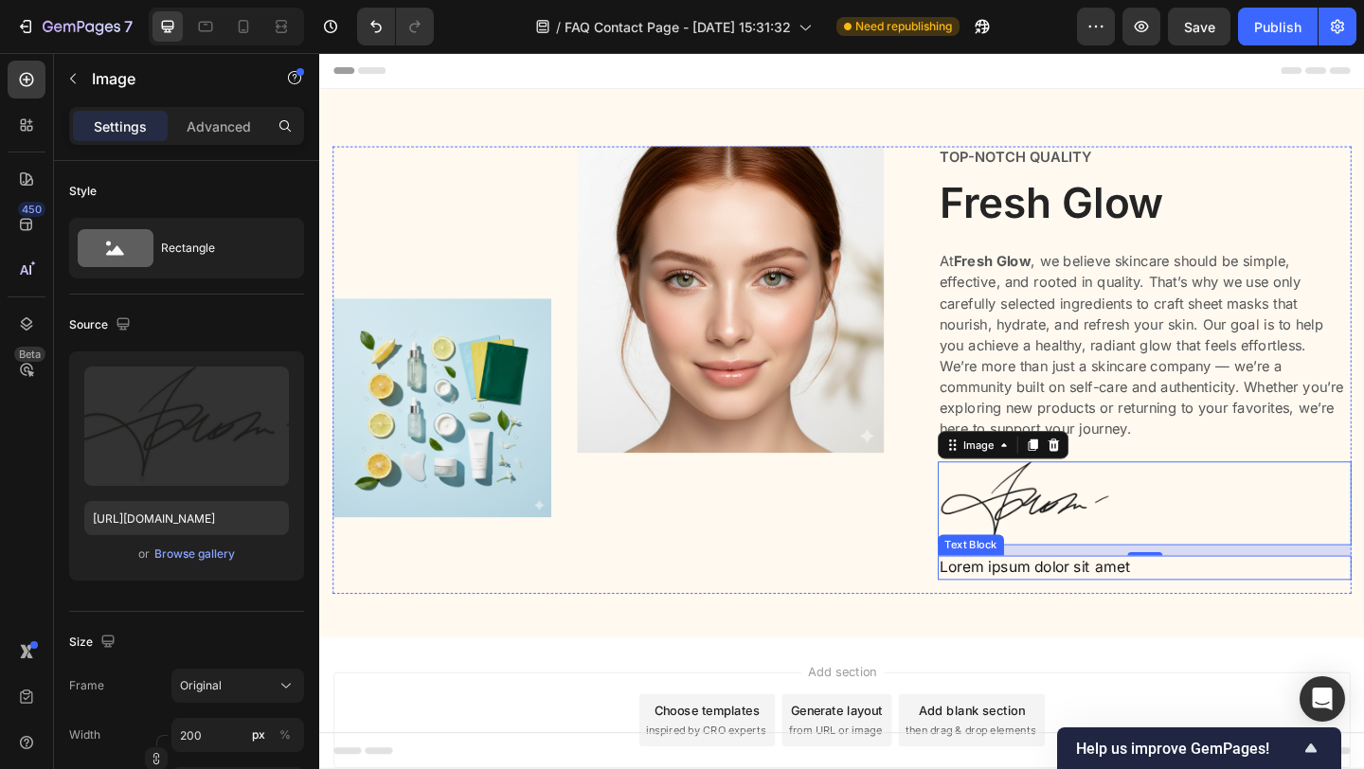
click at [1083, 615] on p "Lorem ipsum dolor sit amet" at bounding box center [1216, 612] width 446 height 23
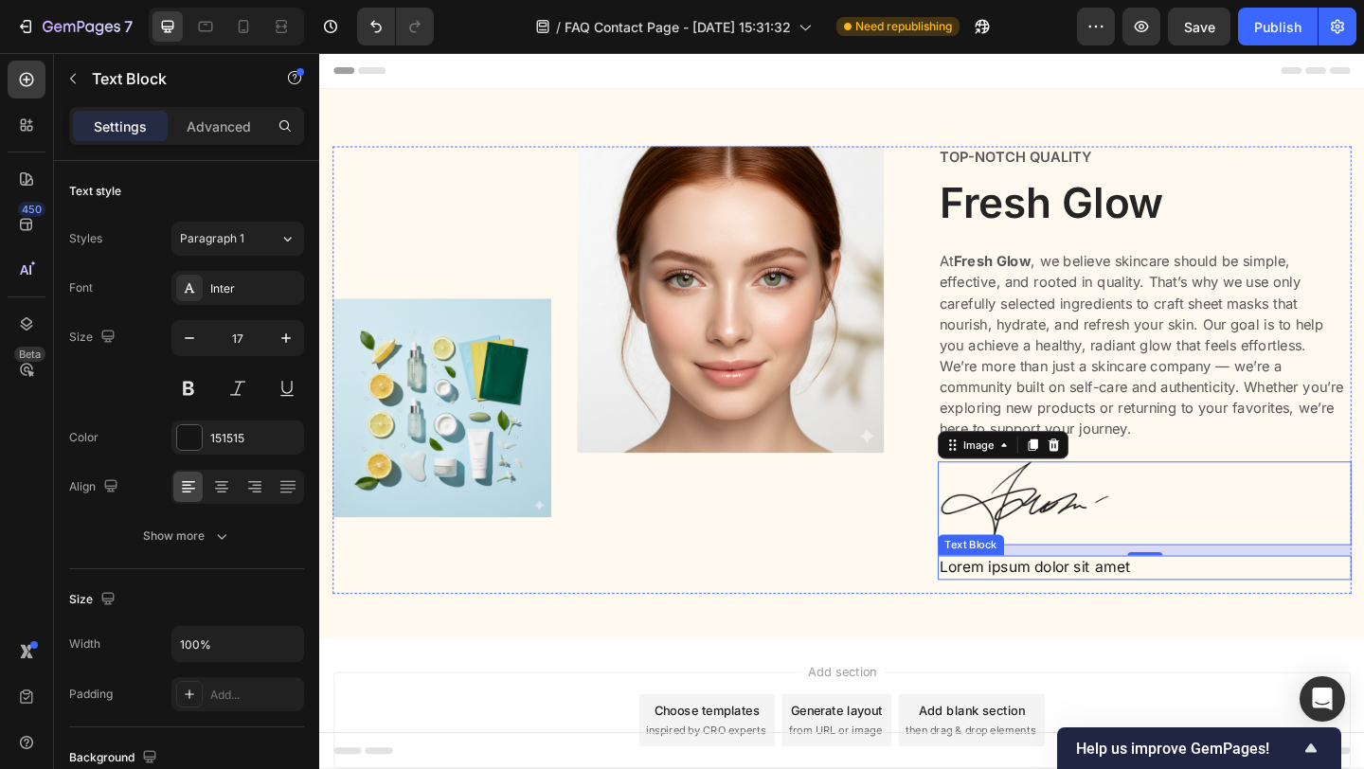
click at [1083, 615] on p "Lorem ipsum dolor sit amet" at bounding box center [1216, 612] width 446 height 23
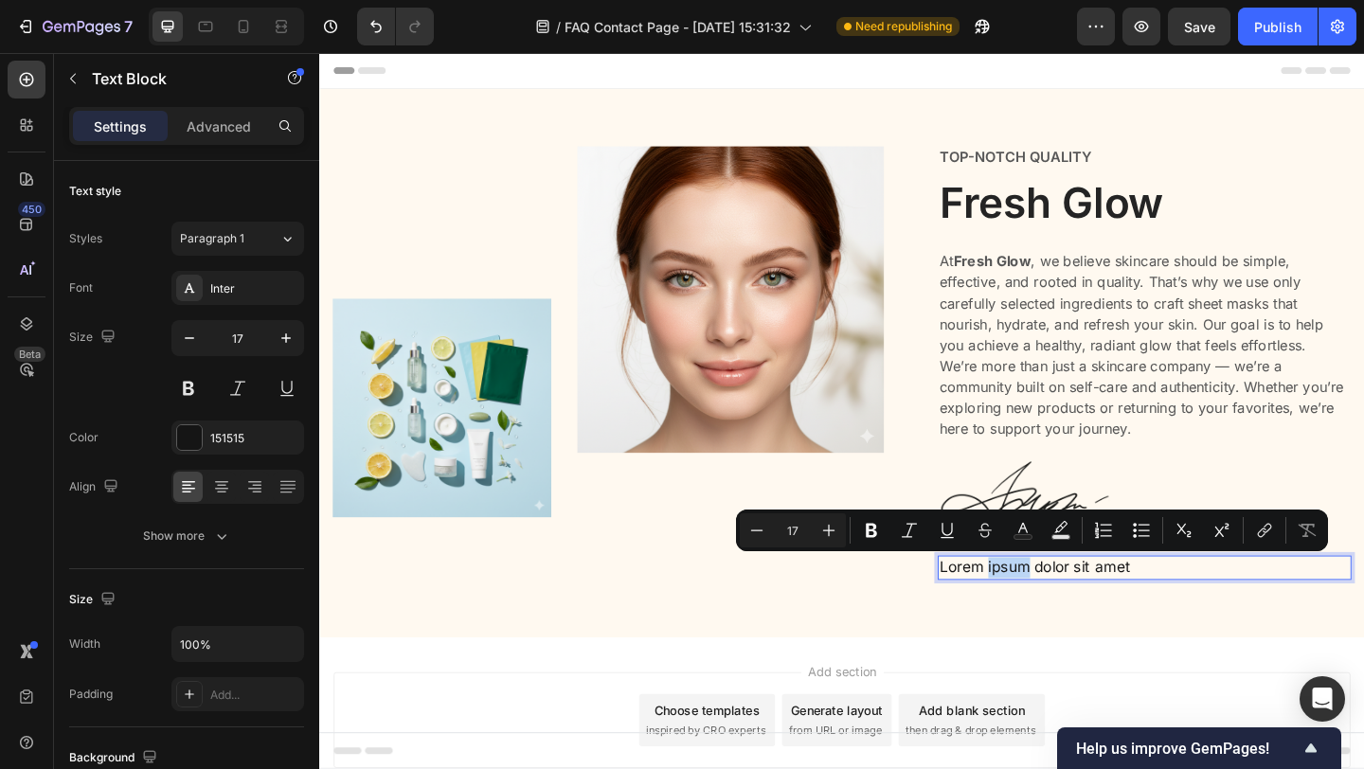
click at [1083, 615] on p "Lorem ipsum dolor sit amet" at bounding box center [1216, 612] width 446 height 23
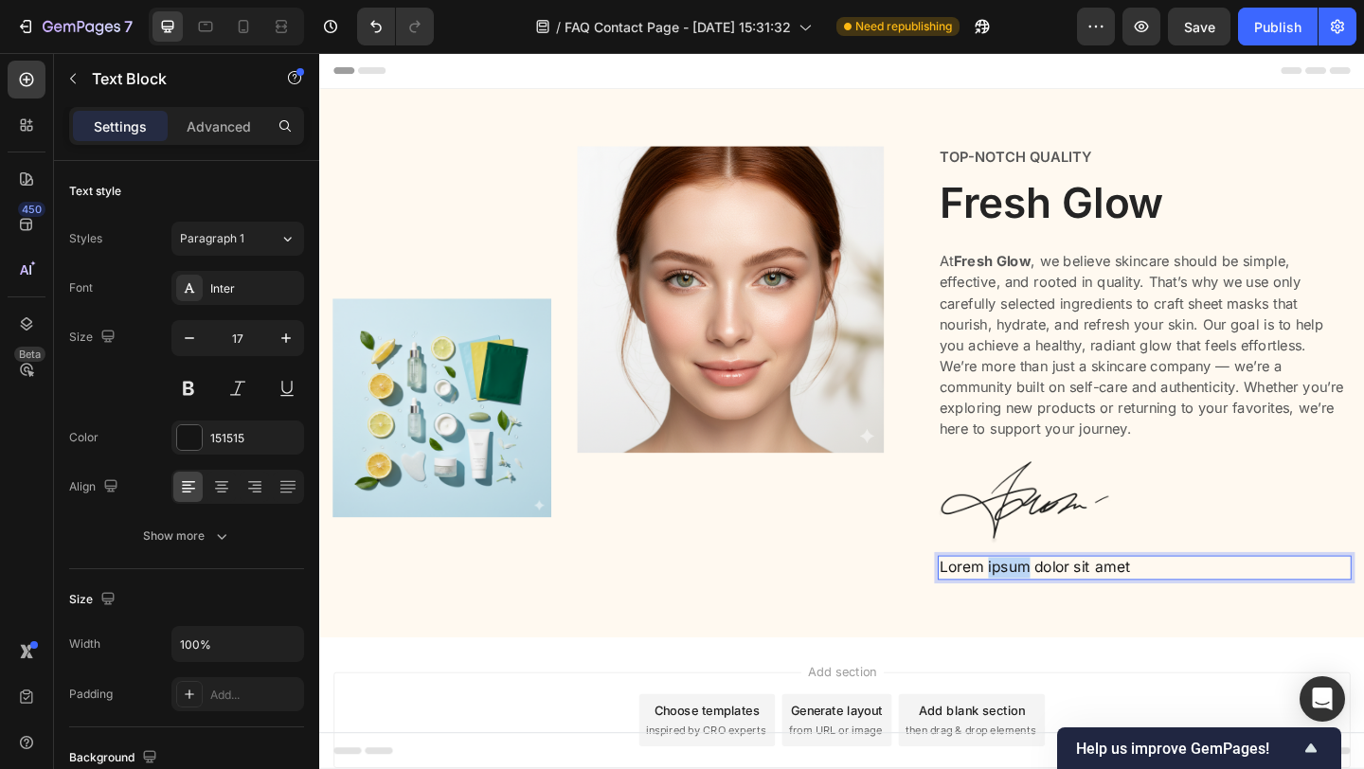
click at [1083, 615] on p "Lorem ipsum dolor sit amet" at bounding box center [1216, 612] width 446 height 23
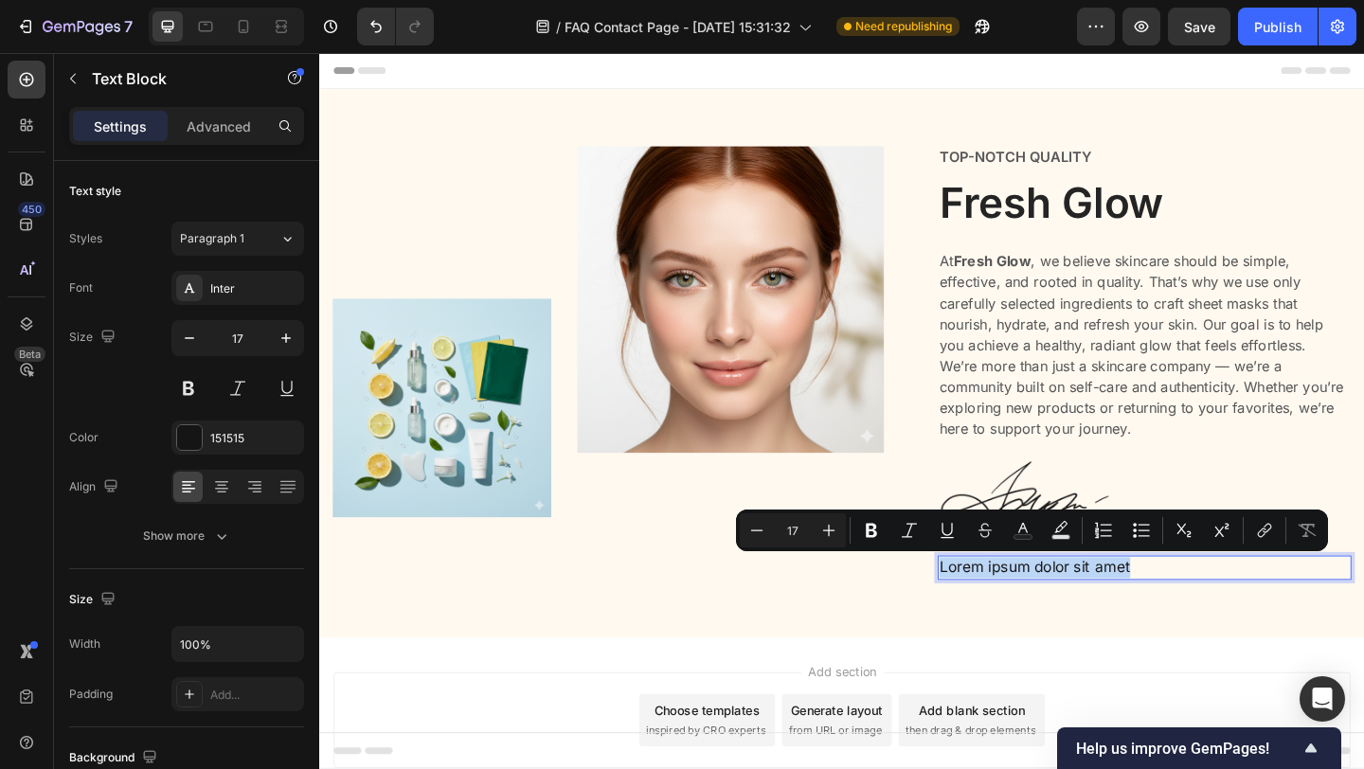
click at [1083, 615] on p "Lorem ipsum dolor sit amet" at bounding box center [1216, 612] width 446 height 23
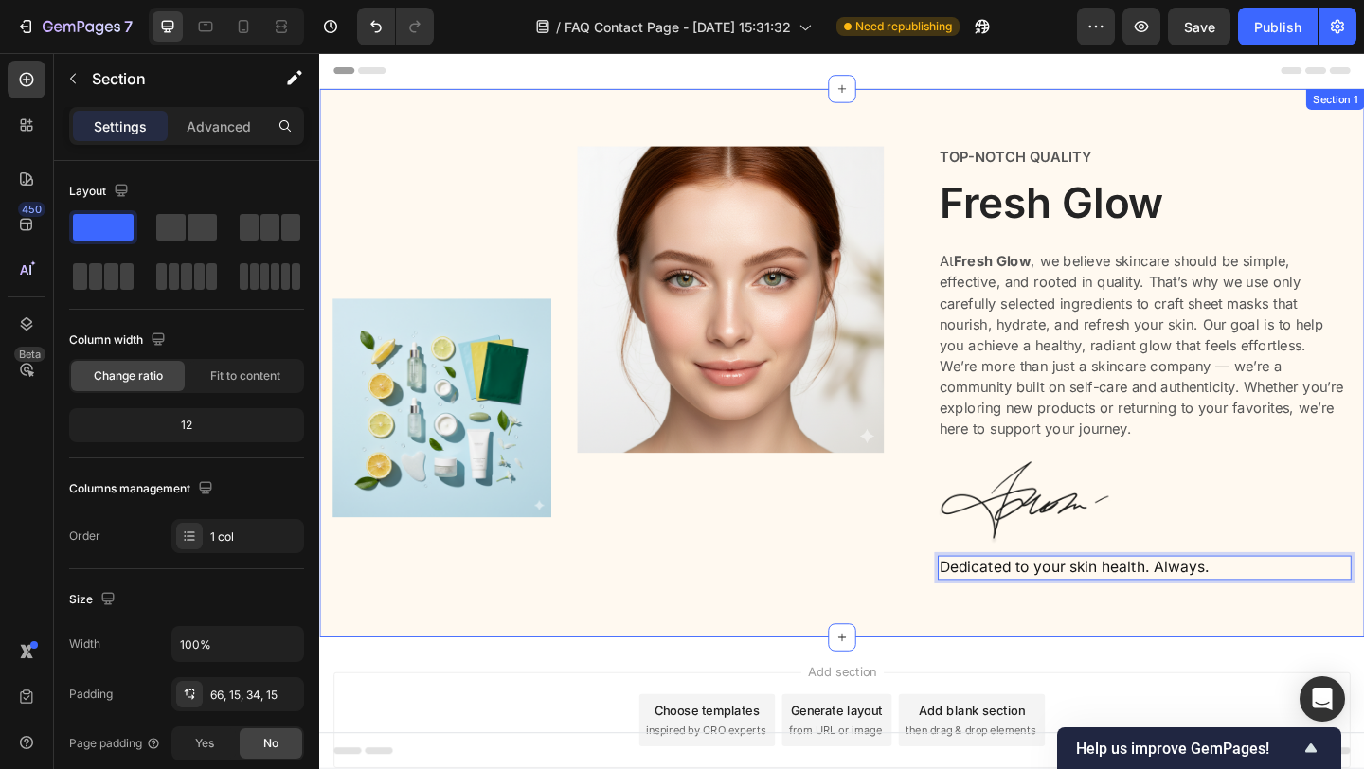
click at [1001, 650] on div "Image Image Row Top-notch Quality Text Block Fresh Glow Heading At Fresh Glow ,…" at bounding box center [887, 405] width 1108 height 502
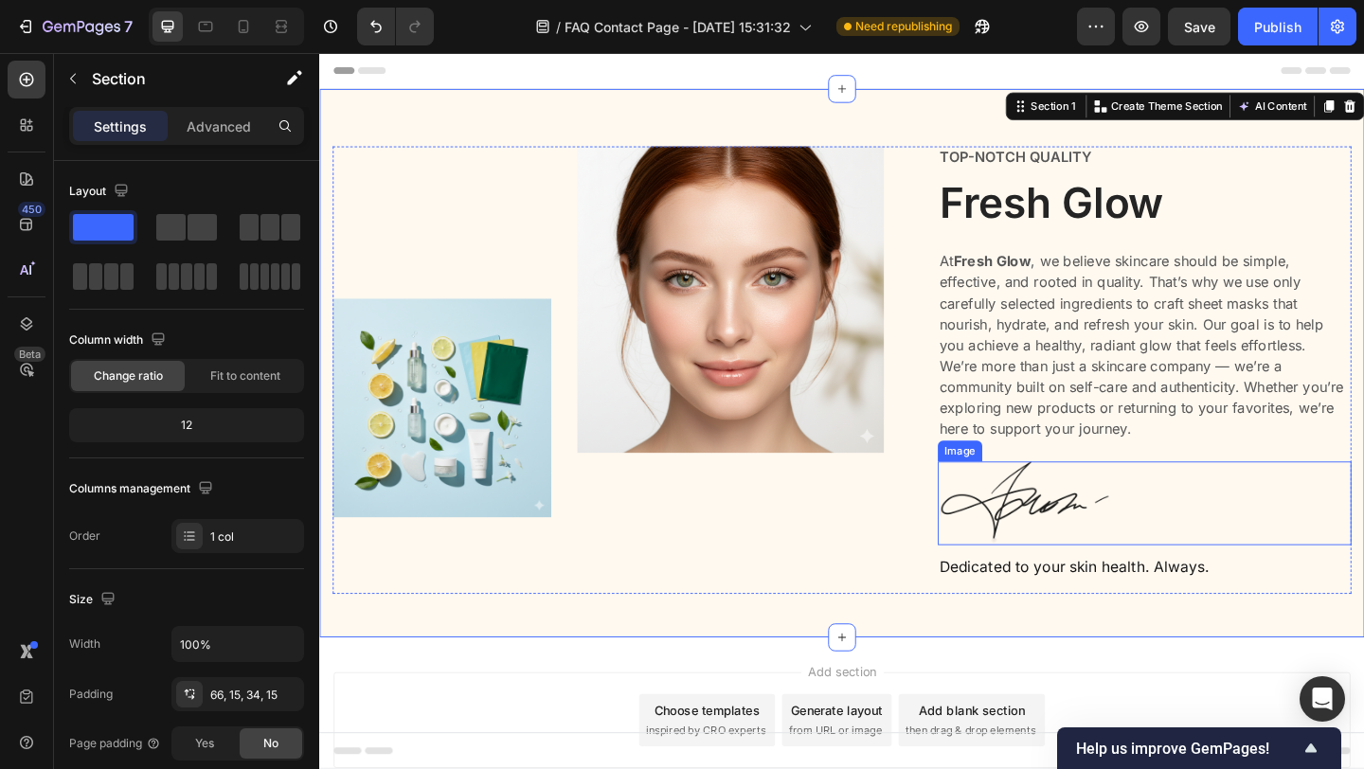
click at [1177, 511] on img at bounding box center [1085, 542] width 189 height 91
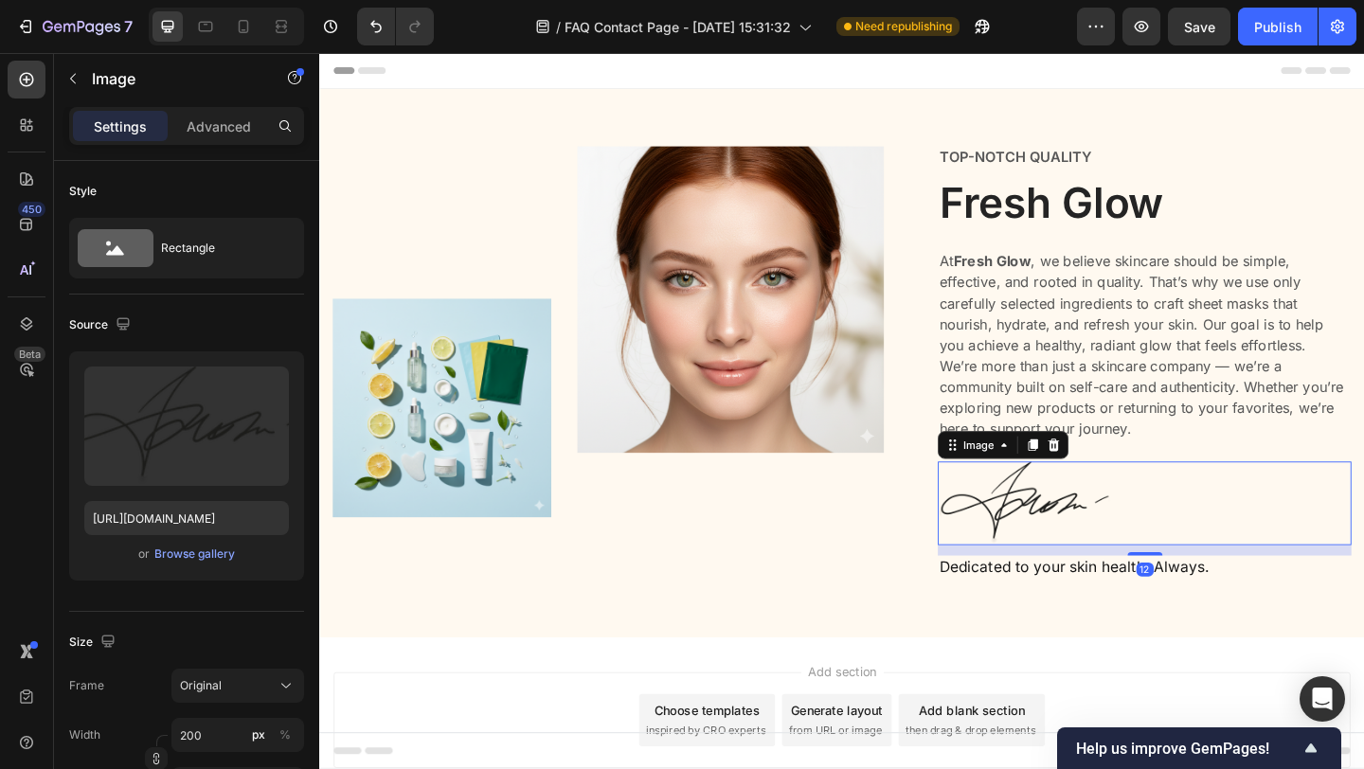
click at [1116, 474] on icon at bounding box center [1118, 478] width 12 height 13
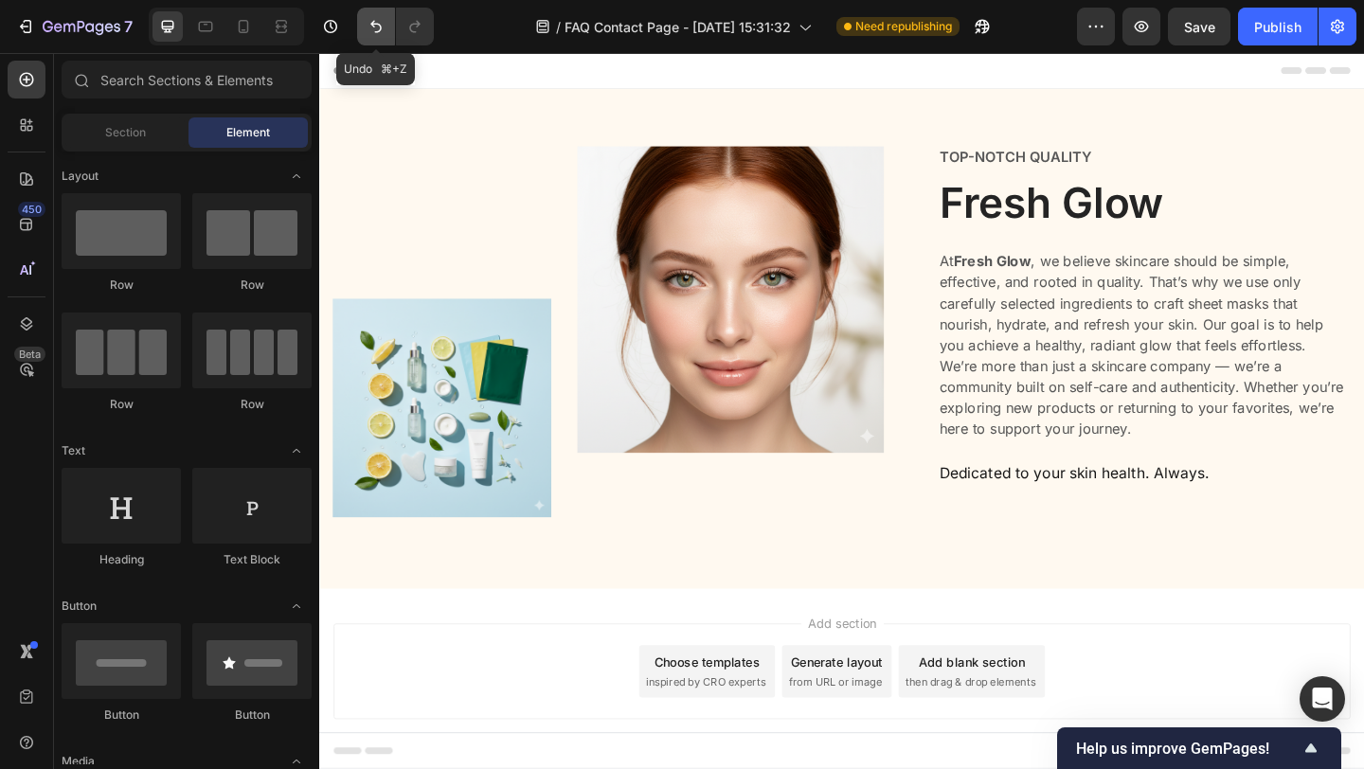
click at [370, 31] on icon "Undo/Redo" at bounding box center [375, 26] width 19 height 19
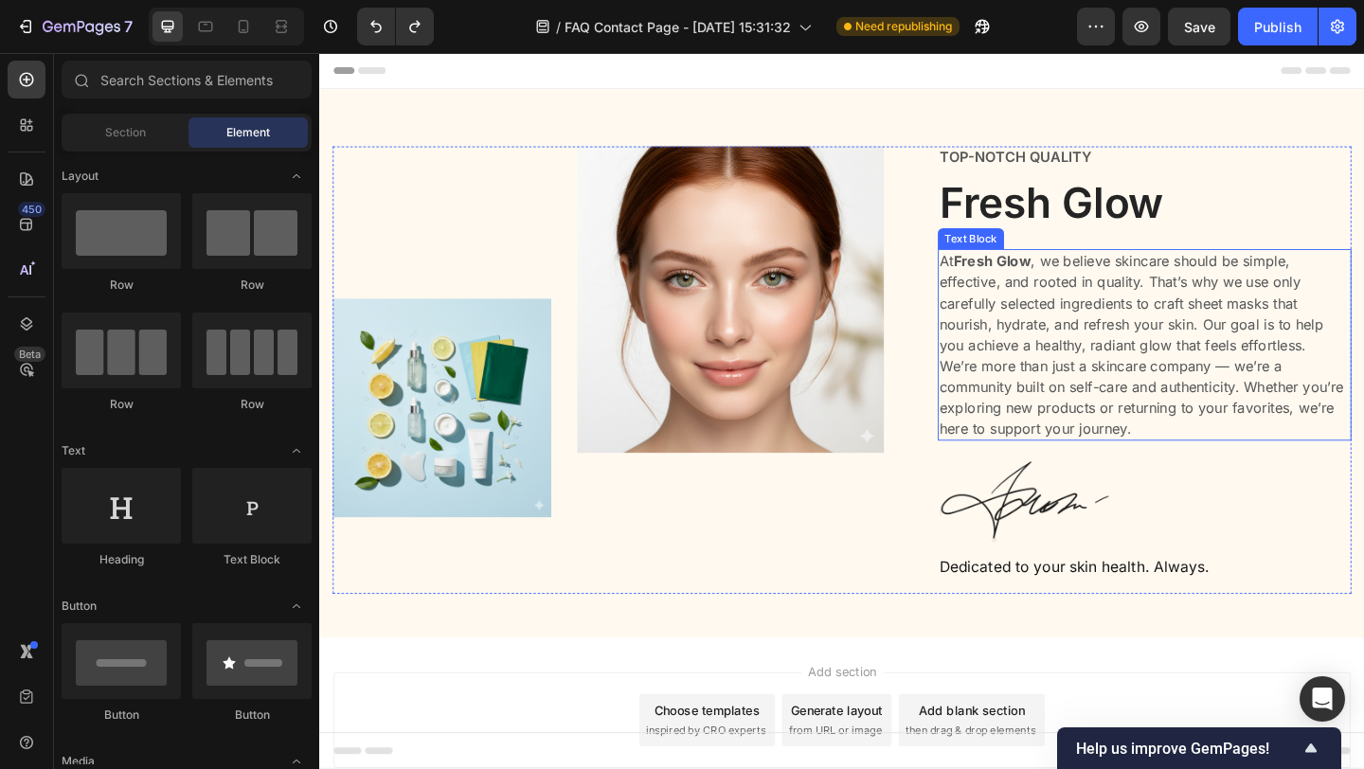
click at [1363, 371] on p "At Fresh Glow , we believe skincare should be simple, effective, and rooted in …" at bounding box center [1216, 325] width 446 height 114
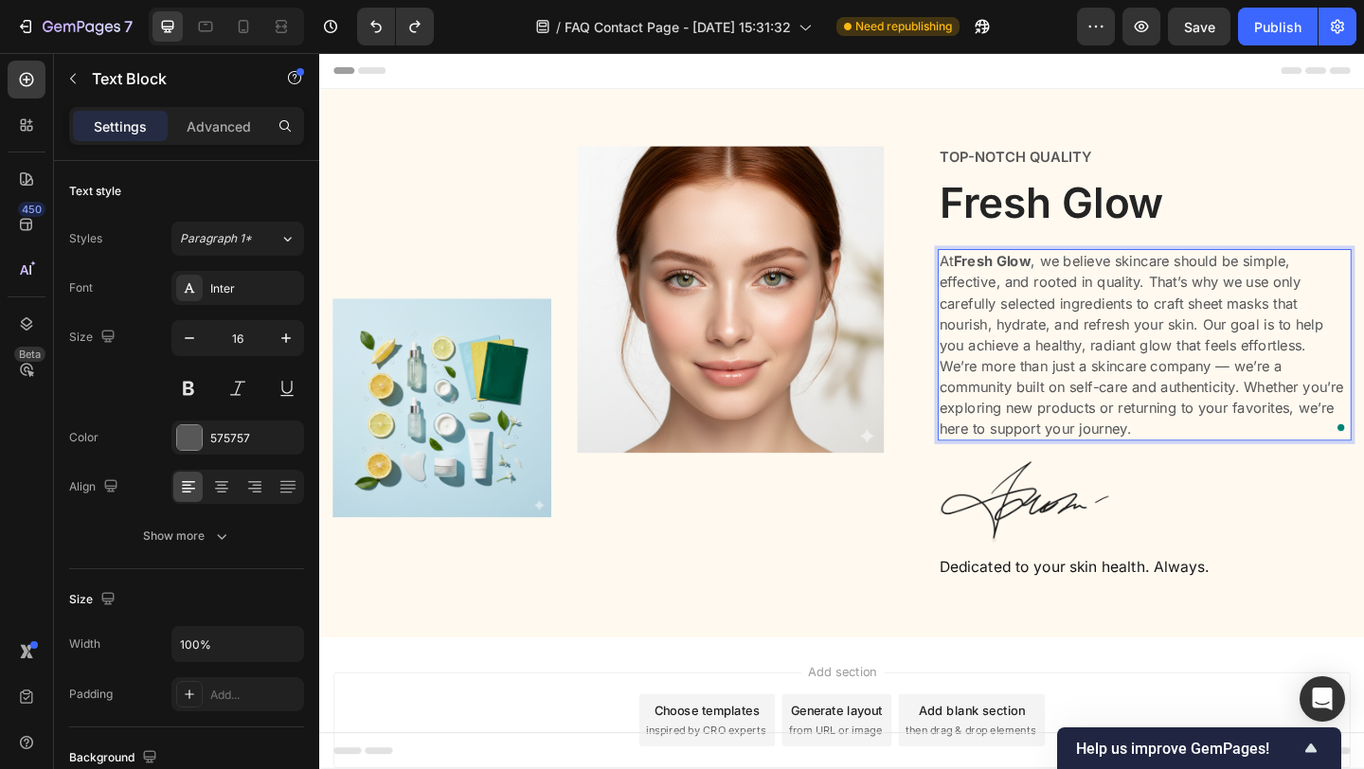
click at [1353, 373] on p "At Fresh Glow , we believe skincare should be simple, effective, and rooted in …" at bounding box center [1216, 325] width 446 height 114
click at [1362, 373] on p "At Fresh Glow , we believe skincare should be simple, effective, and rooted in …" at bounding box center [1216, 325] width 446 height 114
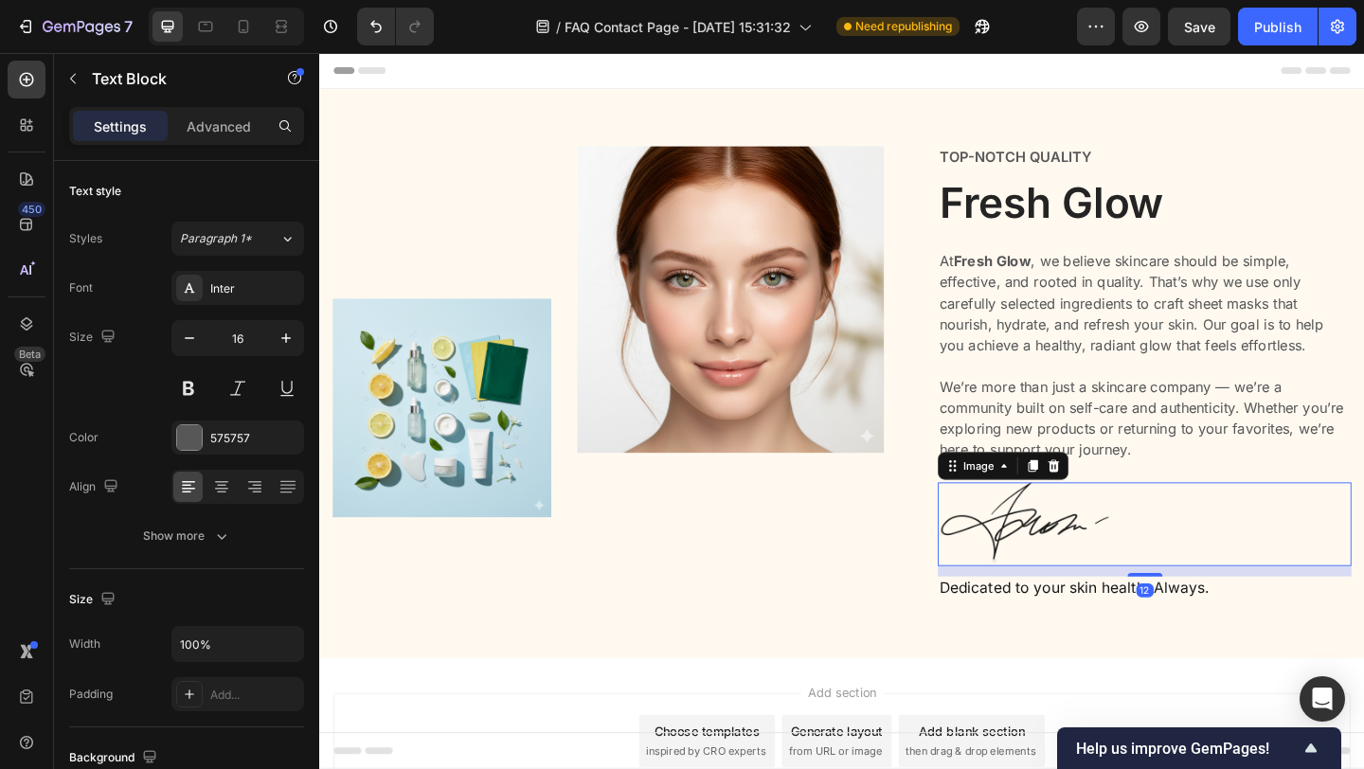
click at [1022, 552] on img at bounding box center [1085, 565] width 189 height 91
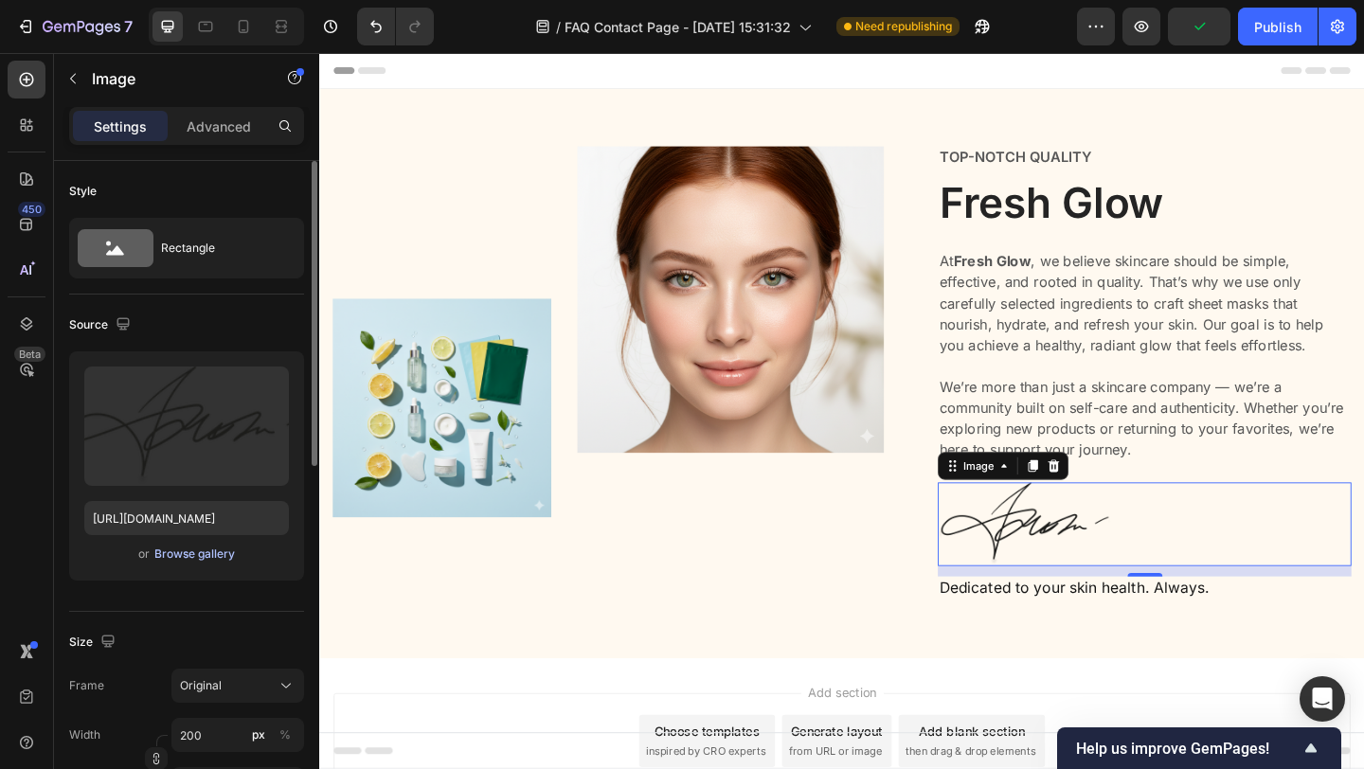
click at [203, 560] on div "Browse gallery" at bounding box center [194, 553] width 80 height 17
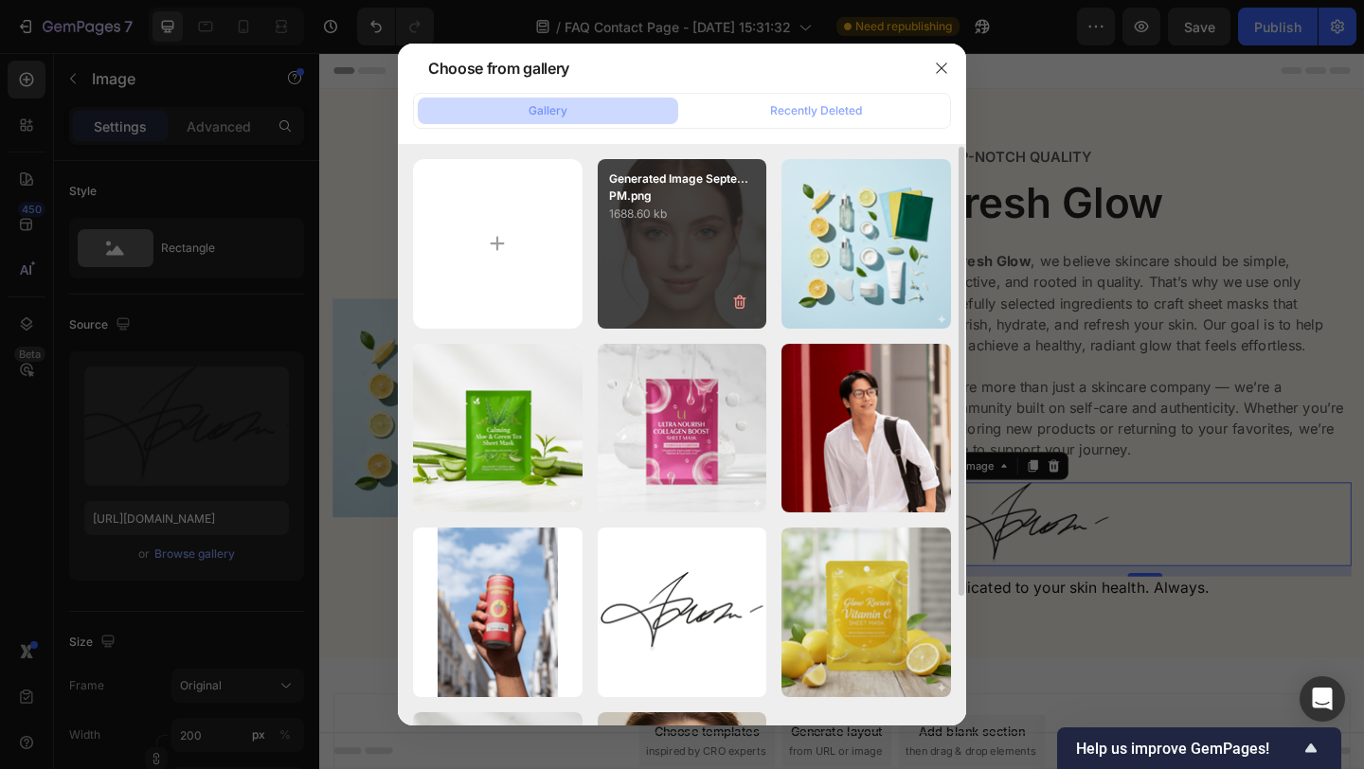
scroll to position [170, 0]
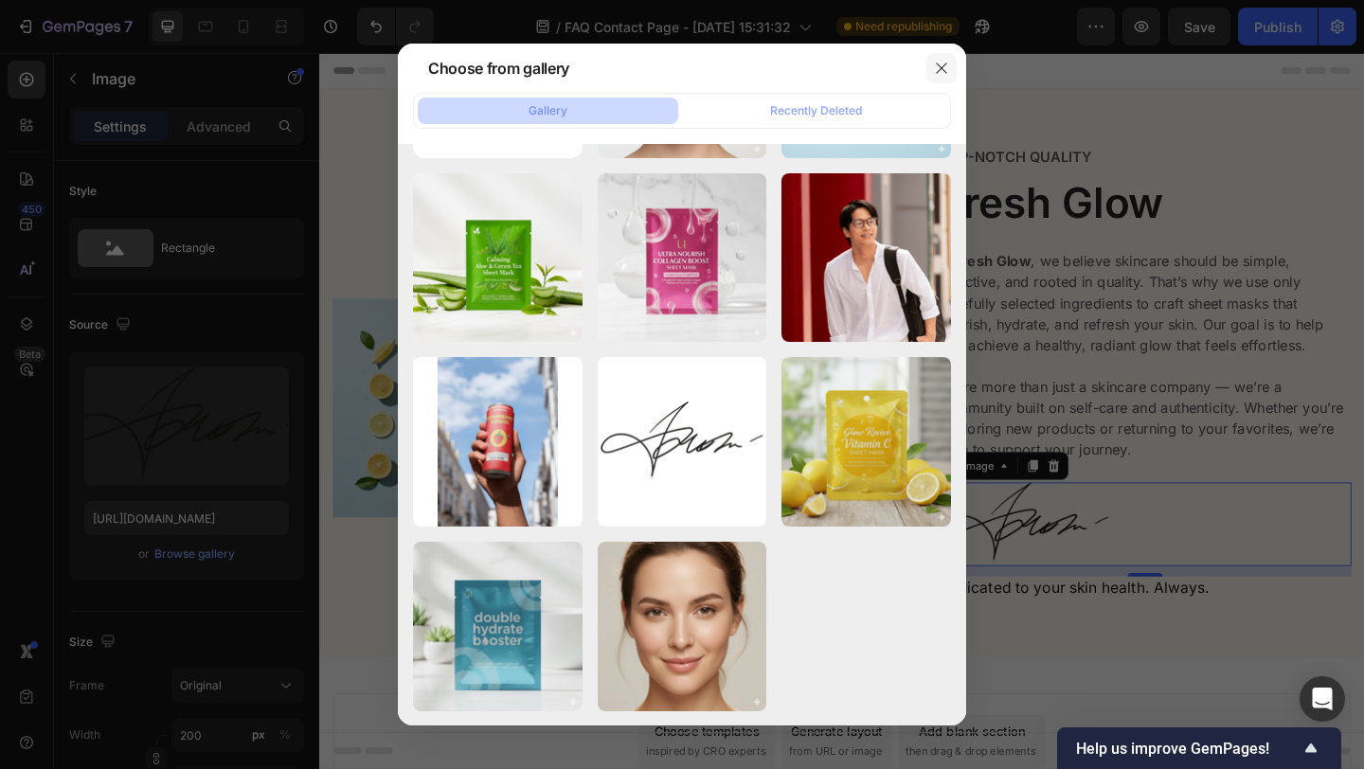
click at [943, 62] on icon "button" at bounding box center [941, 68] width 15 height 15
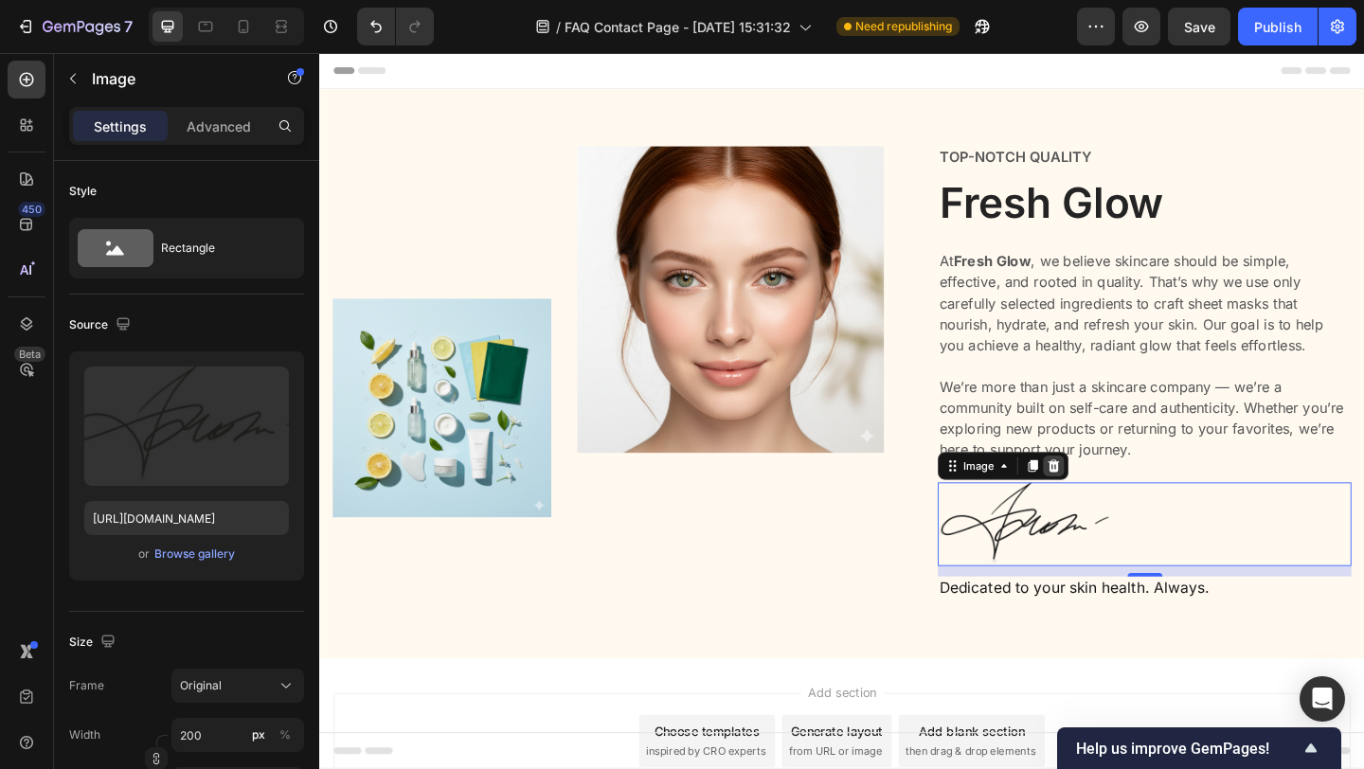
click at [1122, 497] on icon at bounding box center [1118, 500] width 12 height 13
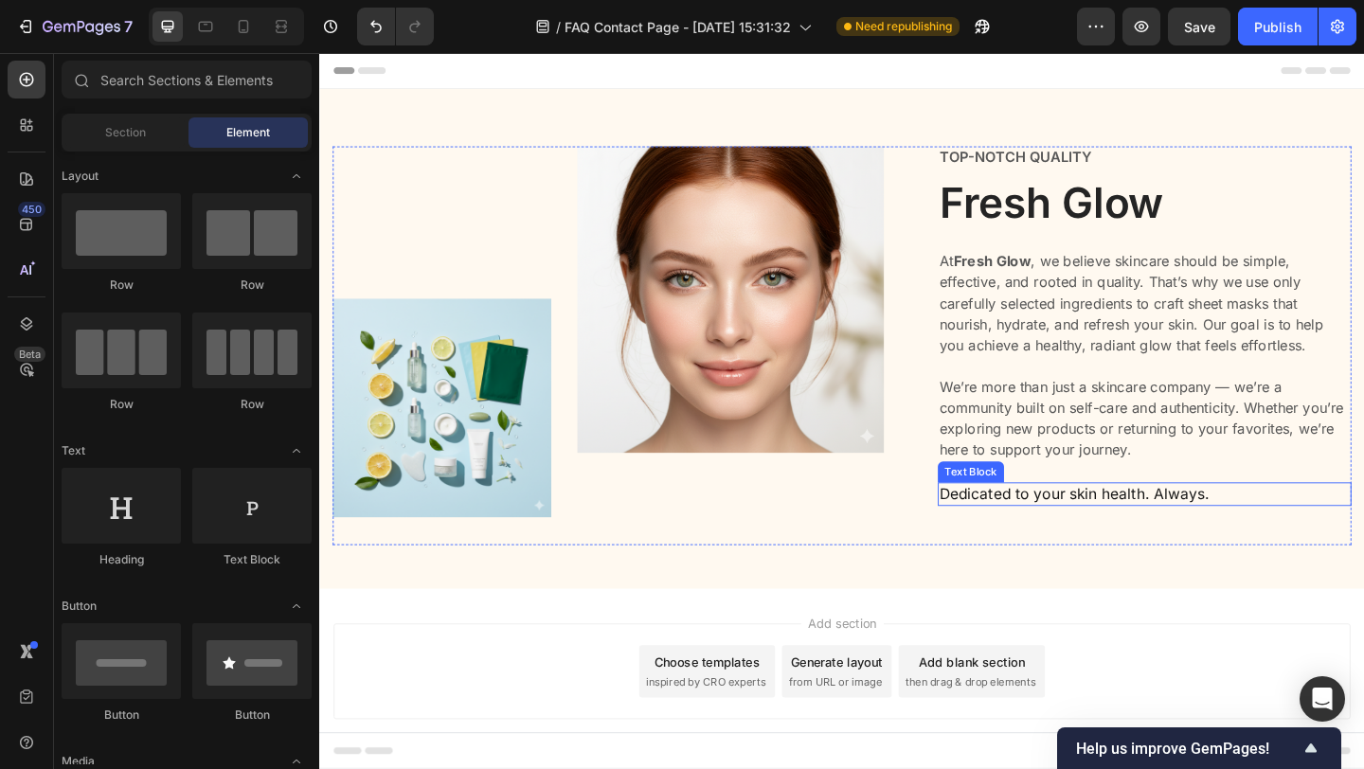
click at [1292, 535] on p "Dedicated to your skin health. Always." at bounding box center [1216, 533] width 446 height 23
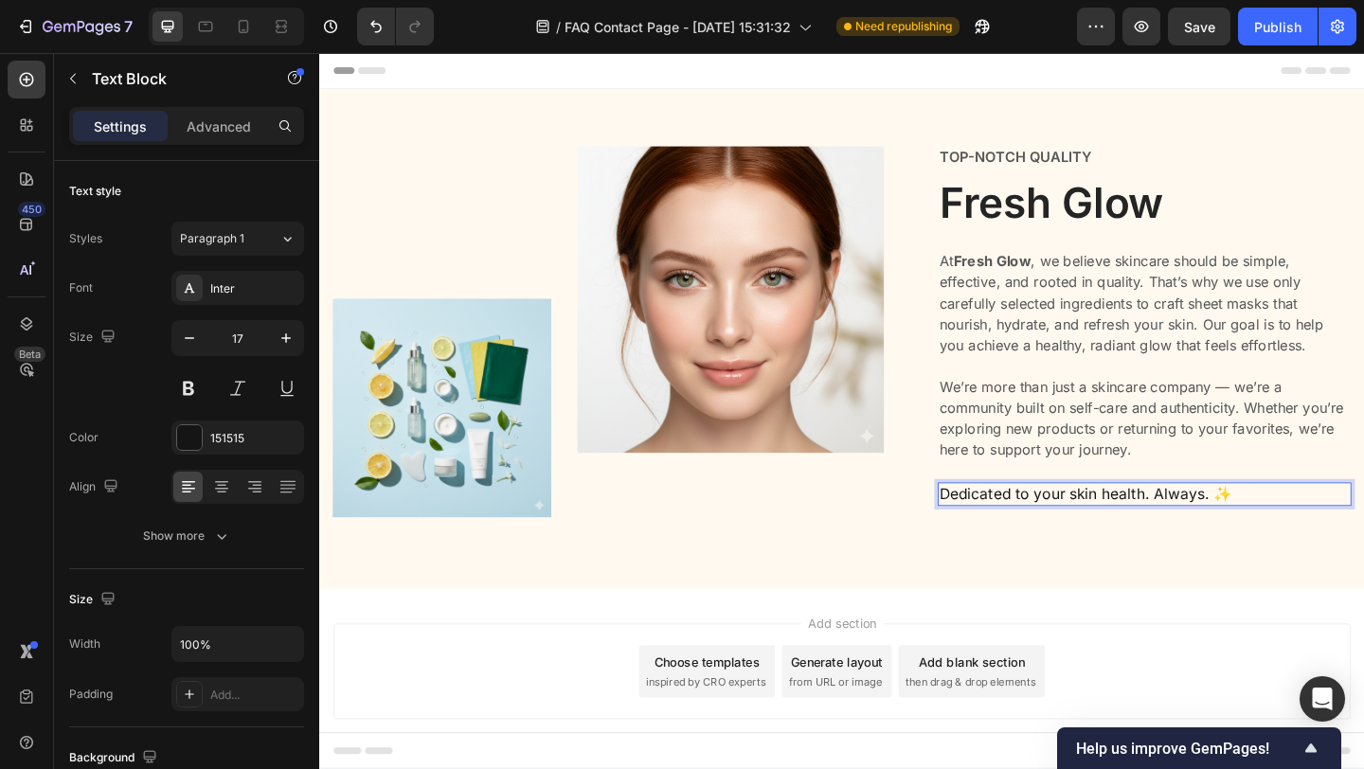
click at [999, 531] on p "Dedicated to your skin health. Always. ✨" at bounding box center [1216, 533] width 446 height 23
click at [1165, 683] on div "Add section Choose templates inspired by CRO experts Generate layout from URL o…" at bounding box center [887, 725] width 1106 height 104
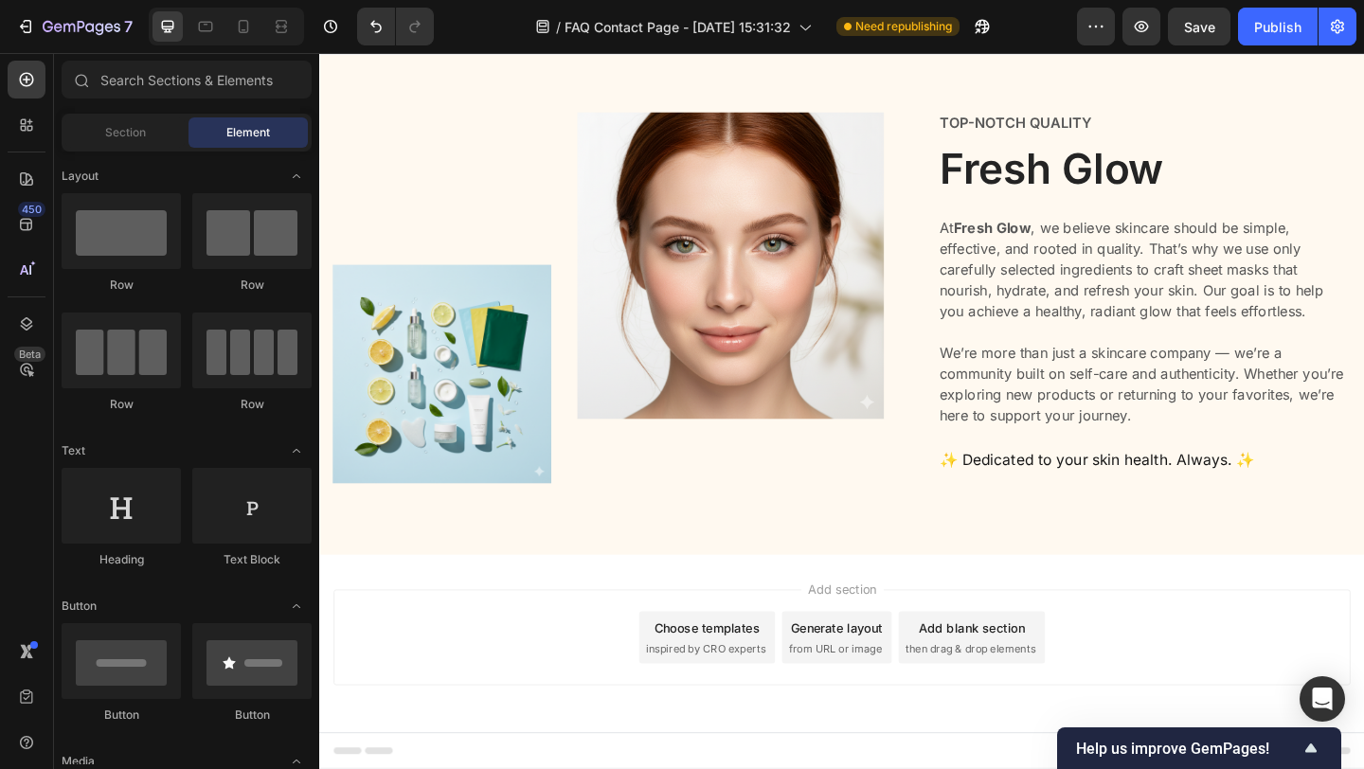
scroll to position [0, 0]
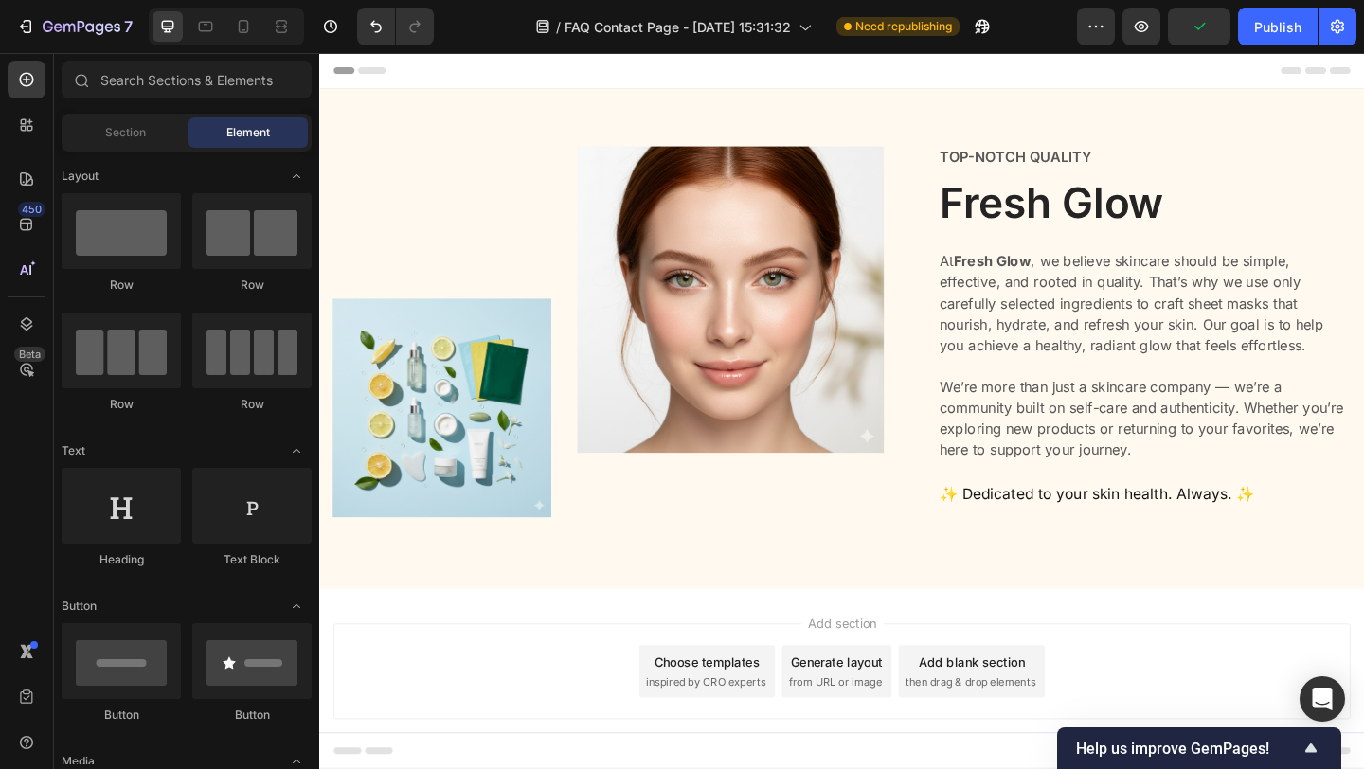
click at [997, 725] on div "Add blank section" at bounding box center [1029, 715] width 116 height 20
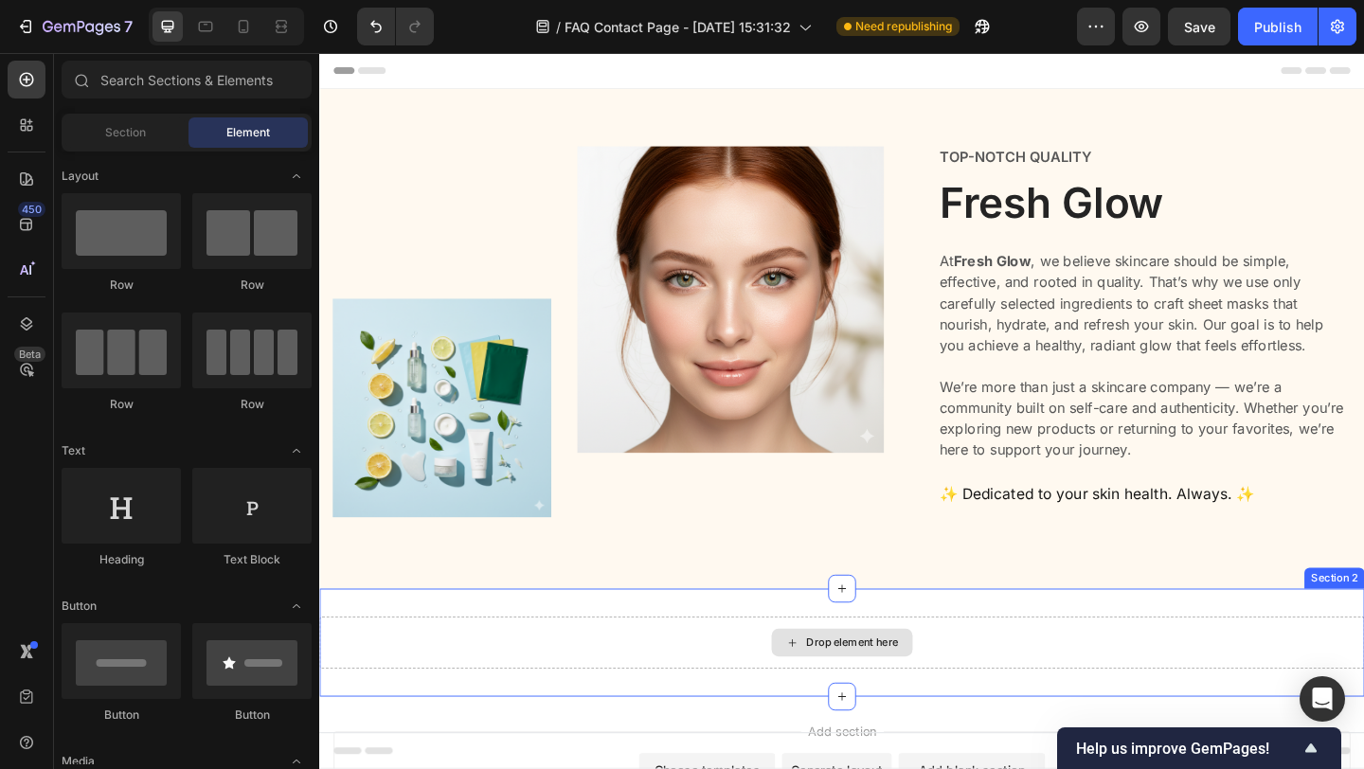
click at [900, 692] on div "Drop element here" at bounding box center [898, 693] width 100 height 15
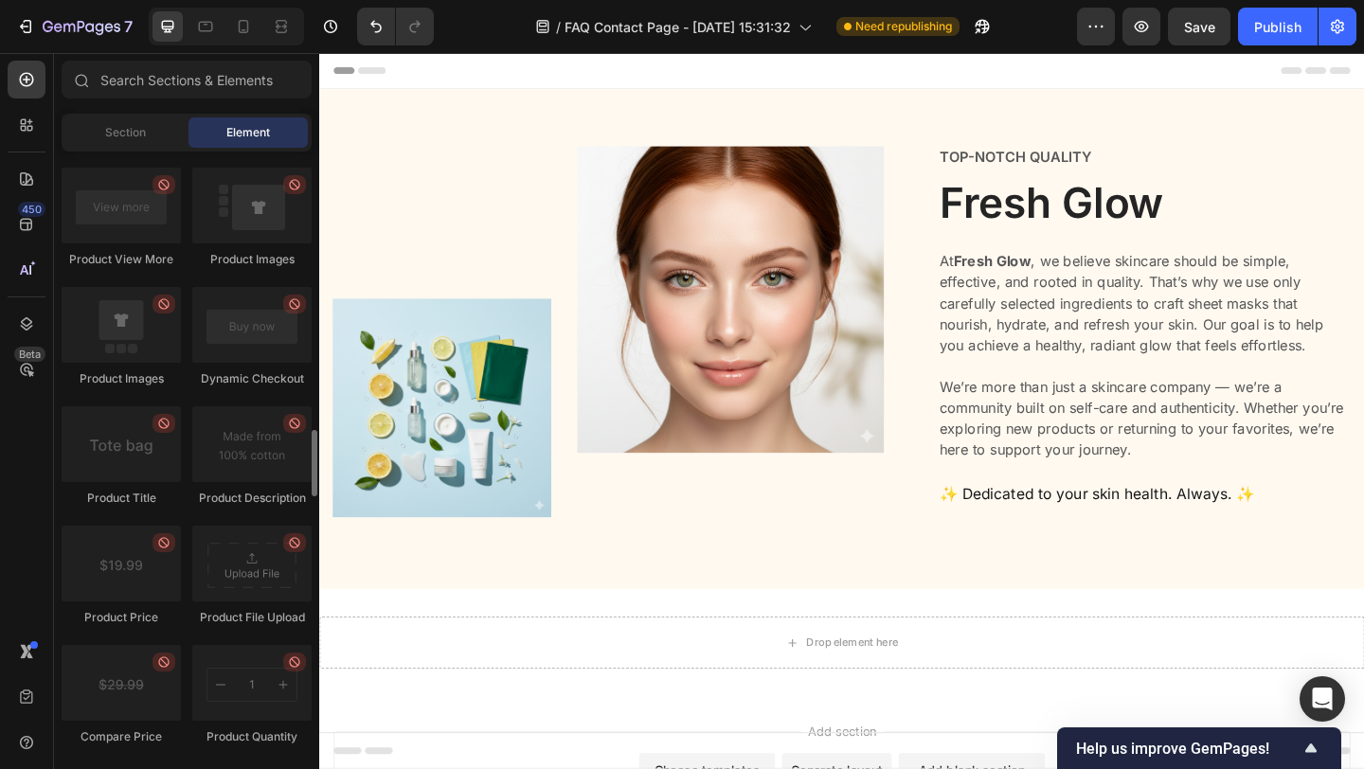
scroll to position [2810, 0]
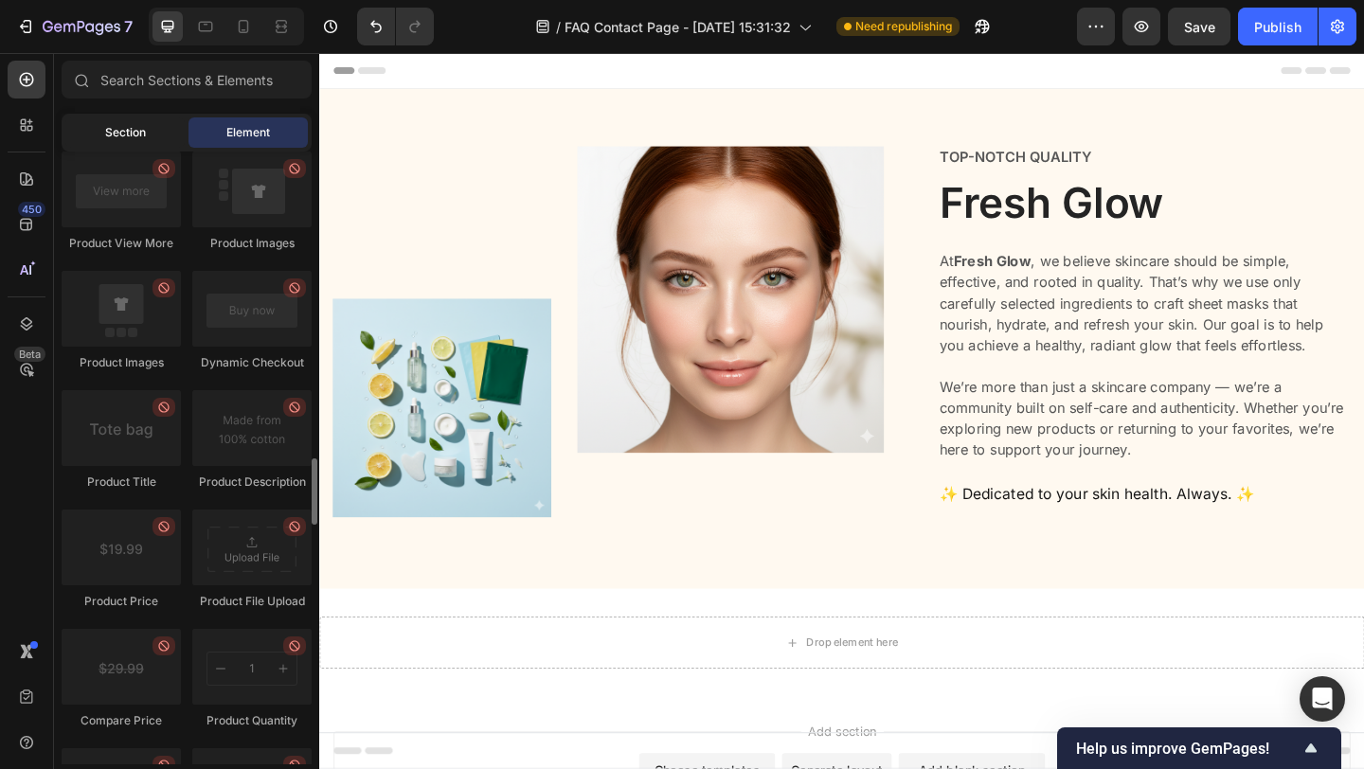
click at [137, 133] on span "Section" at bounding box center [125, 132] width 41 height 17
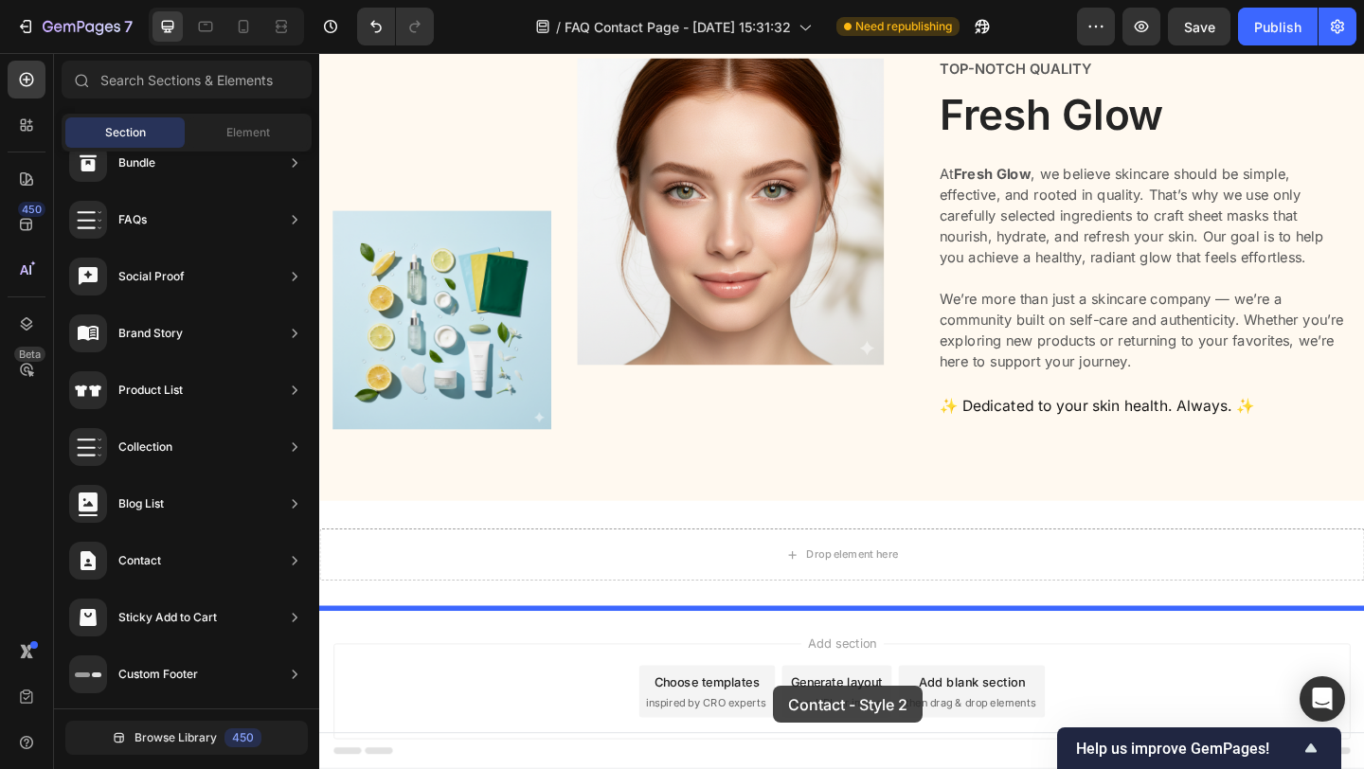
scroll to position [157, 0]
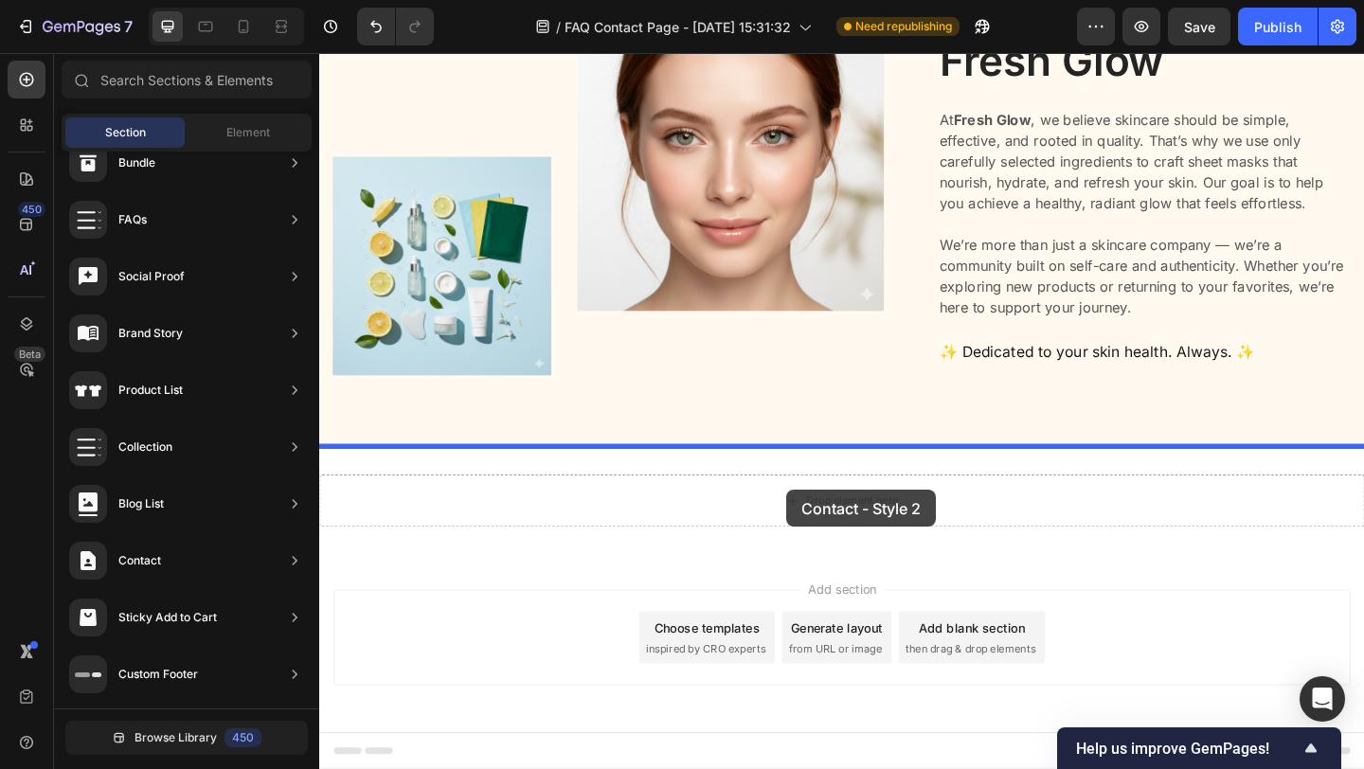
drag, startPoint x: 758, startPoint y: 517, endPoint x: 827, endPoint y: 526, distance: 69.6
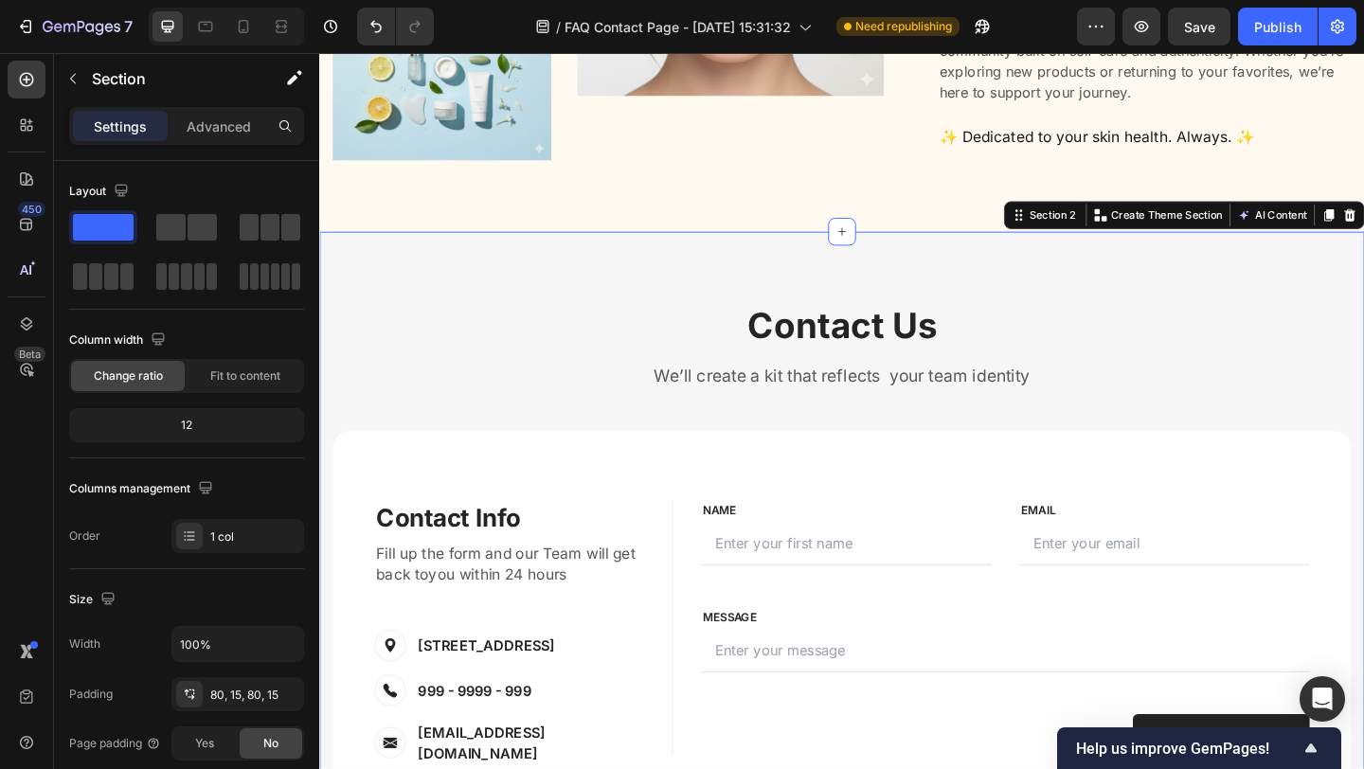
scroll to position [391, 0]
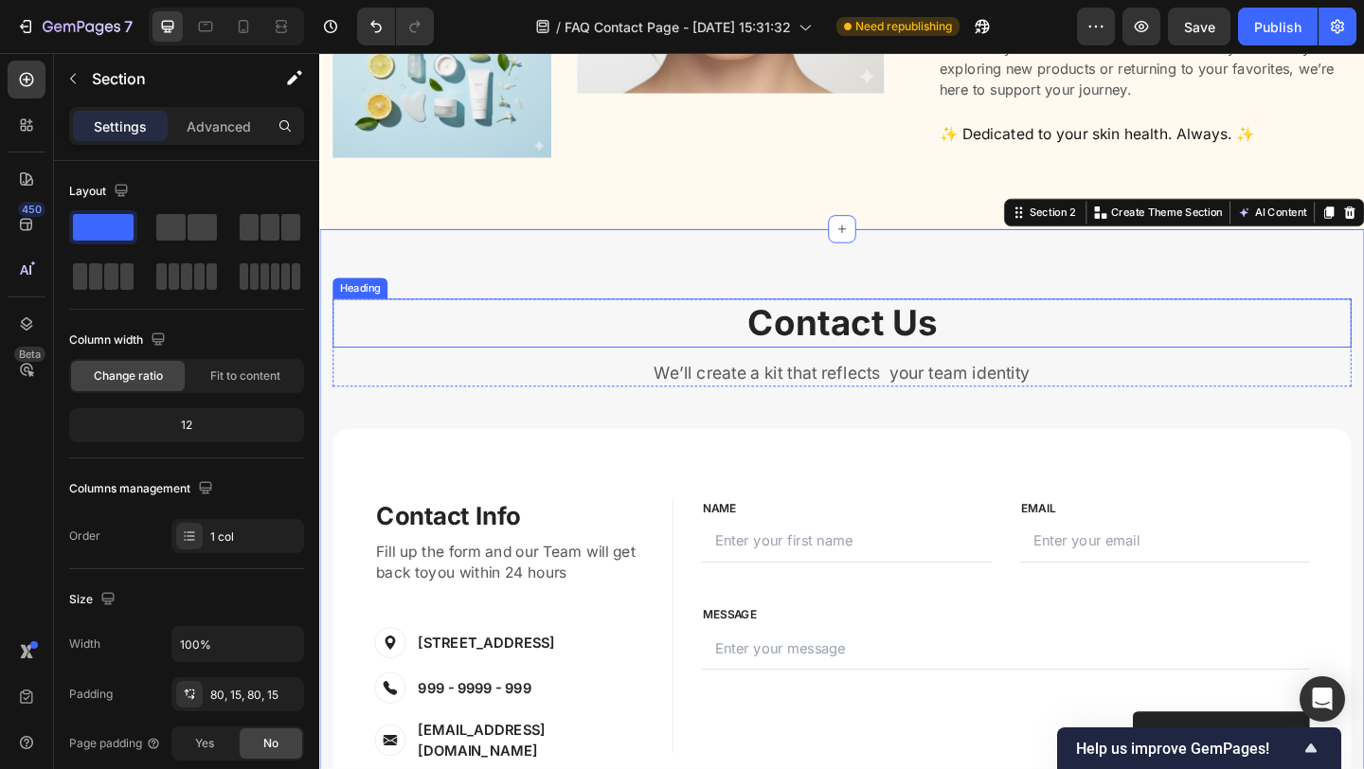
click at [816, 352] on p "Contact Us" at bounding box center [887, 346] width 1104 height 49
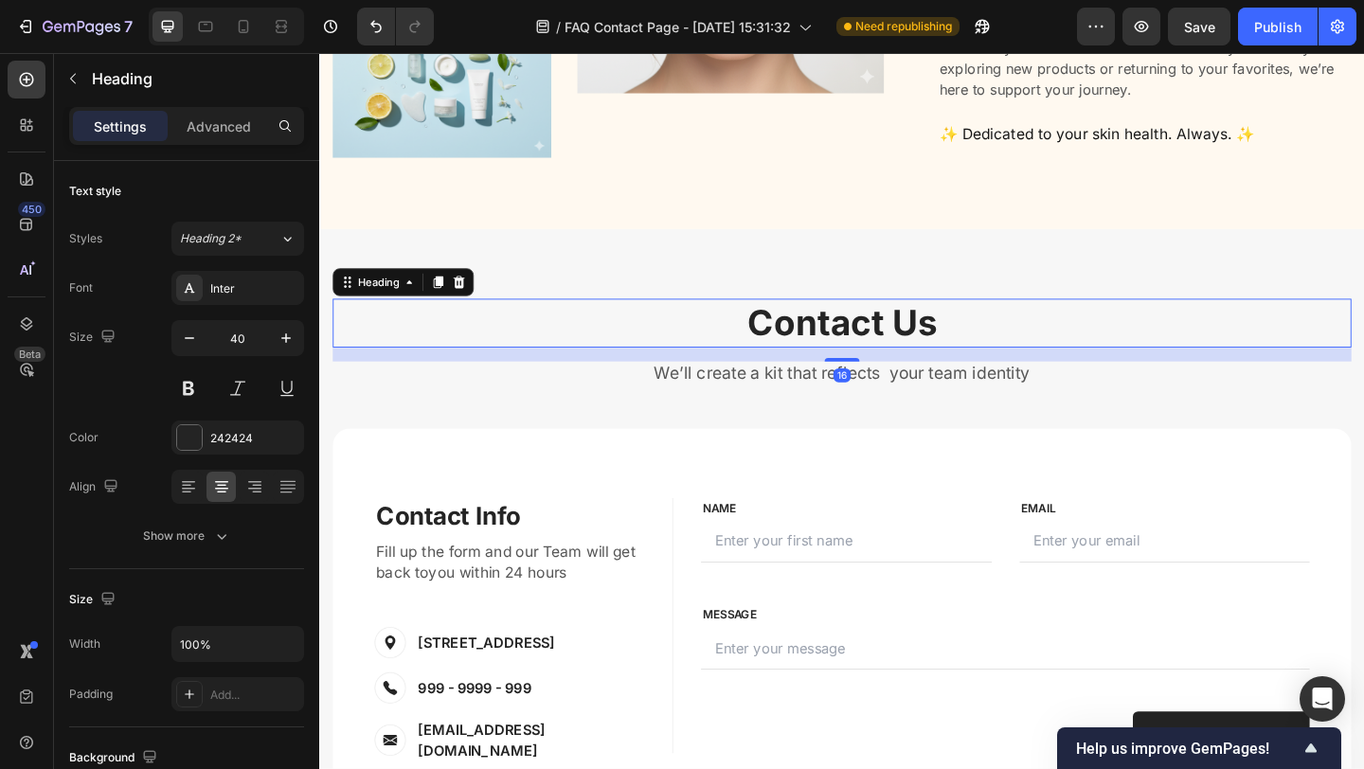
click at [816, 352] on p "Contact Us" at bounding box center [887, 346] width 1104 height 49
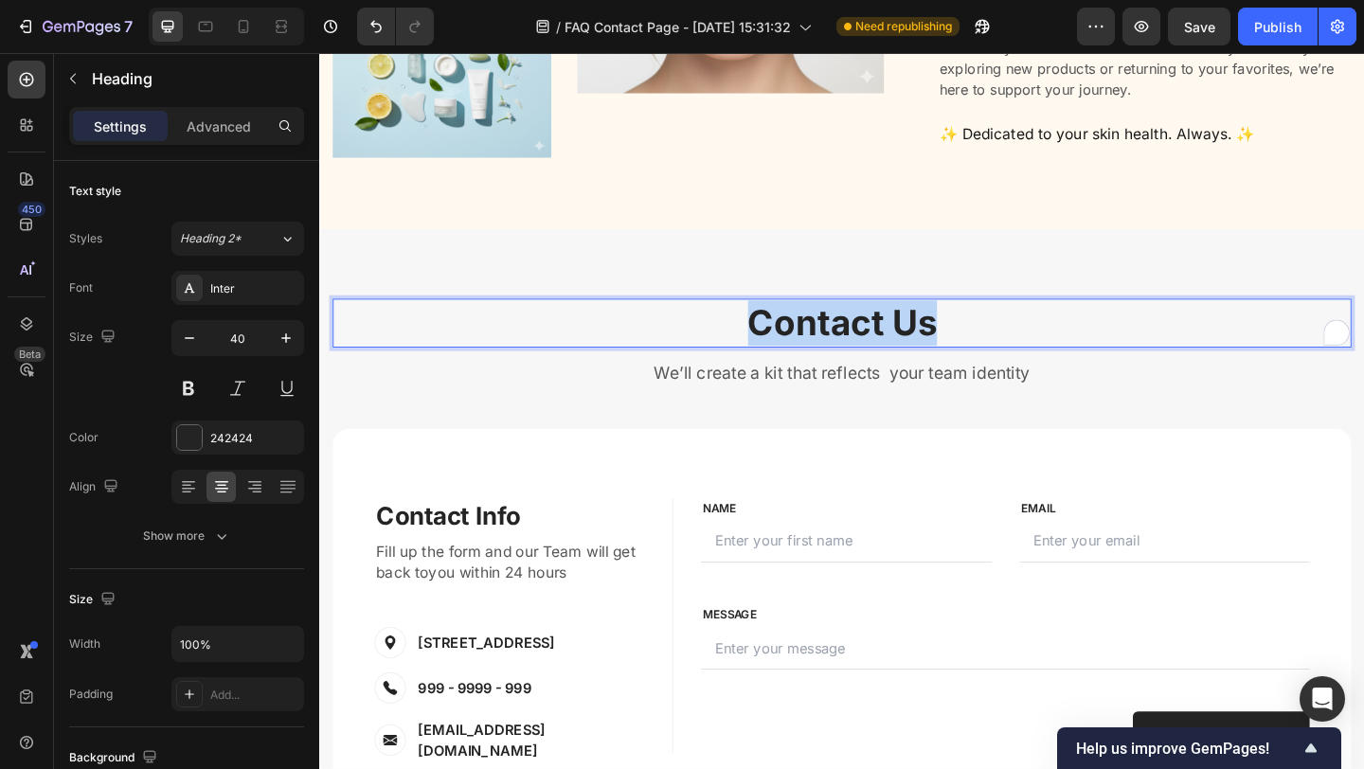
click at [816, 352] on p "Contact Us" at bounding box center [887, 346] width 1104 height 49
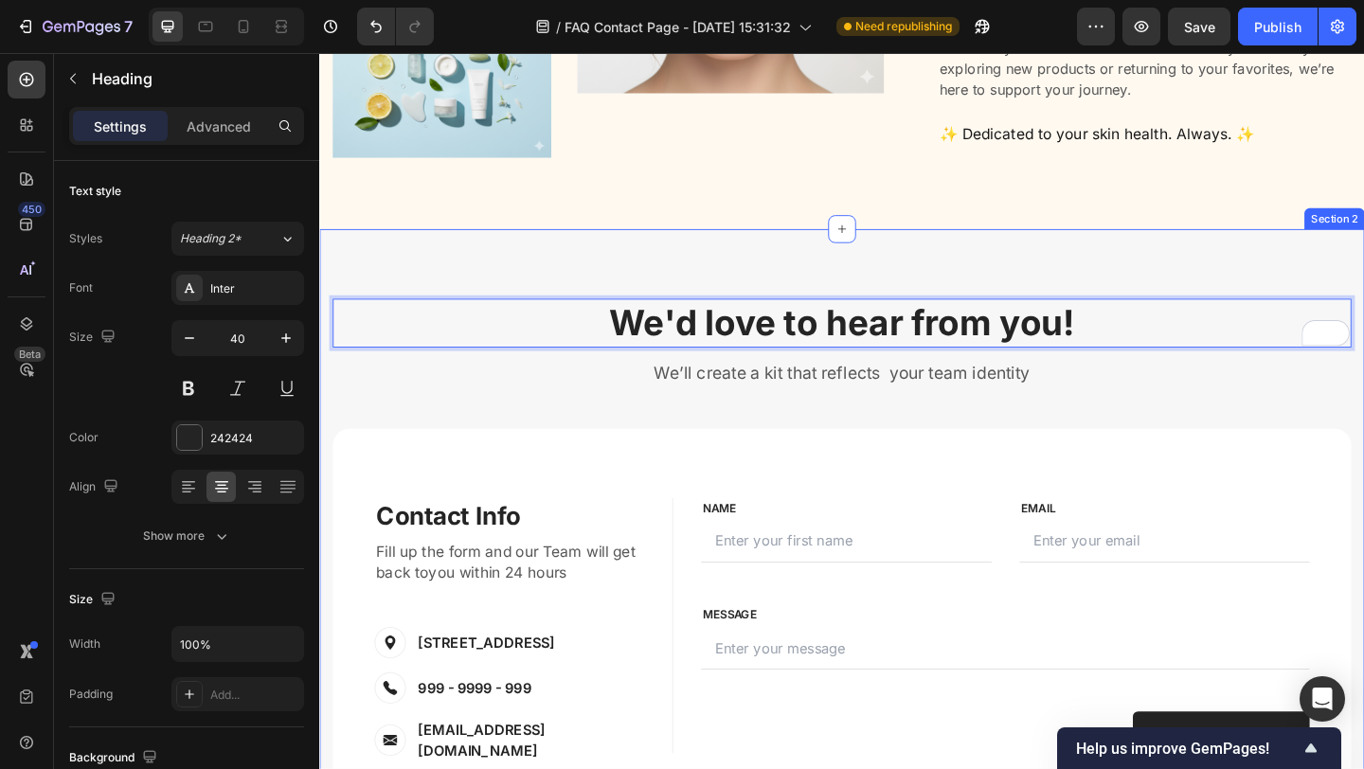
click at [604, 441] on div "We'd love to hear from you! Heading 16 We’ll create a kit that reflects your te…" at bounding box center [887, 618] width 1108 height 596
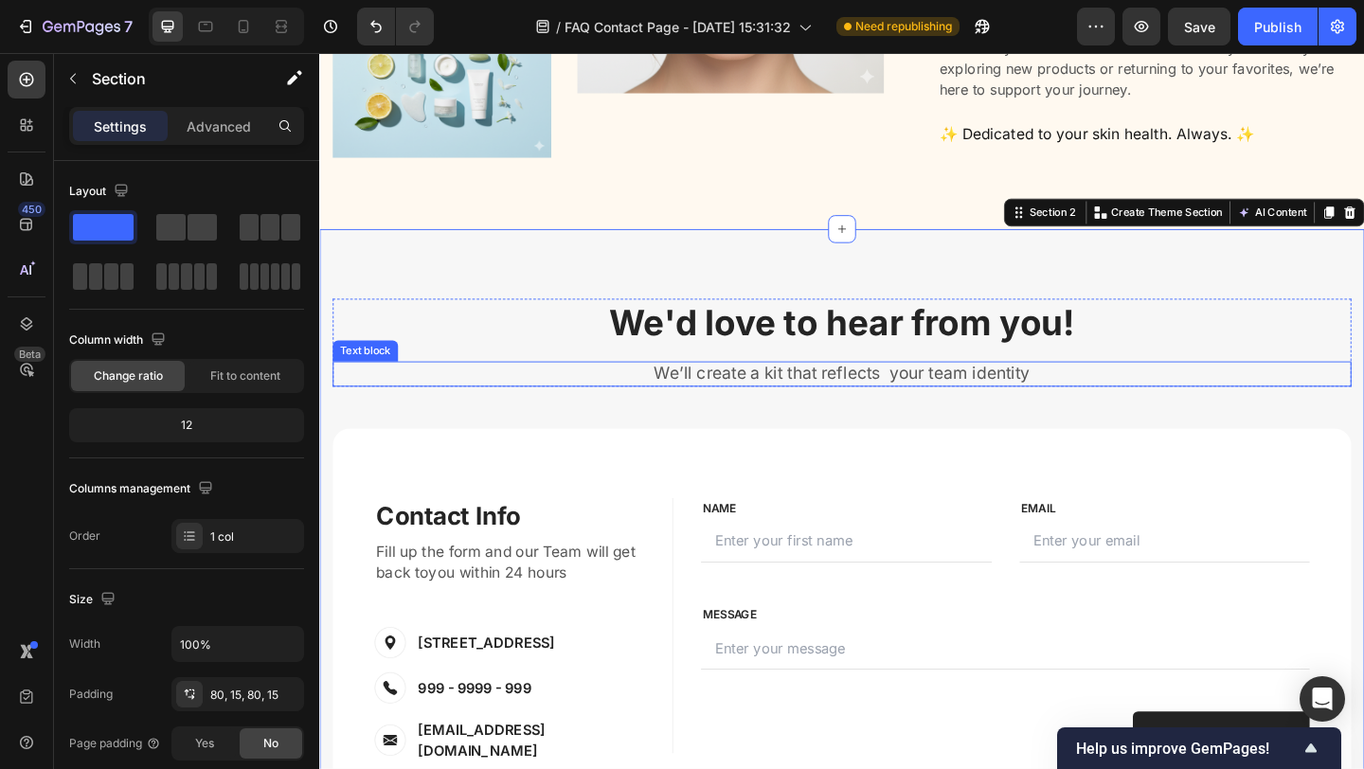
click at [754, 405] on p "We’ll create a kit that reflects your team identity" at bounding box center [887, 402] width 1104 height 24
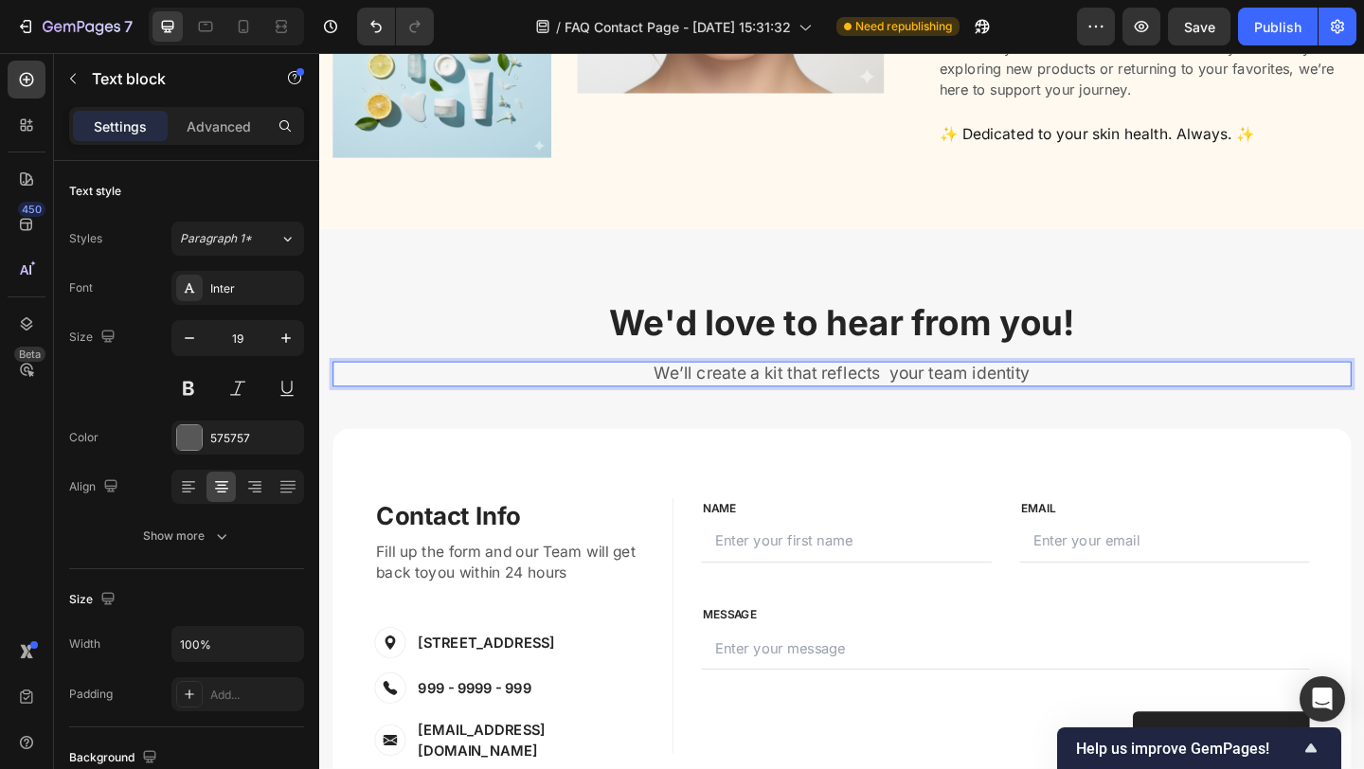
click at [754, 405] on p "We’ll create a kit that reflects your team identity" at bounding box center [887, 402] width 1104 height 24
click at [766, 402] on p "Fill the information below to reach out to us." at bounding box center [887, 402] width 1104 height 24
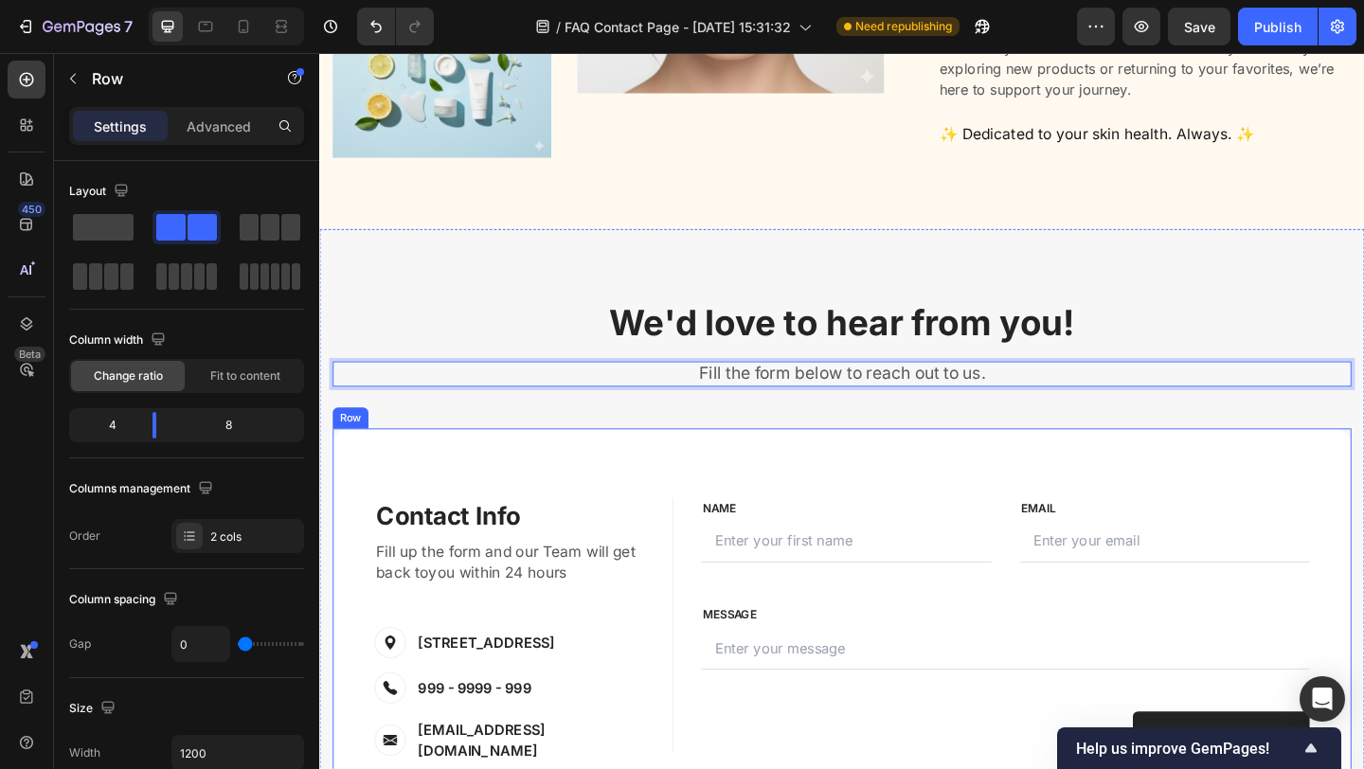
click at [671, 482] on div "Contact Info Heading Contact Information Heading Fill up the form and our Team …" at bounding box center [887, 688] width 1108 height 455
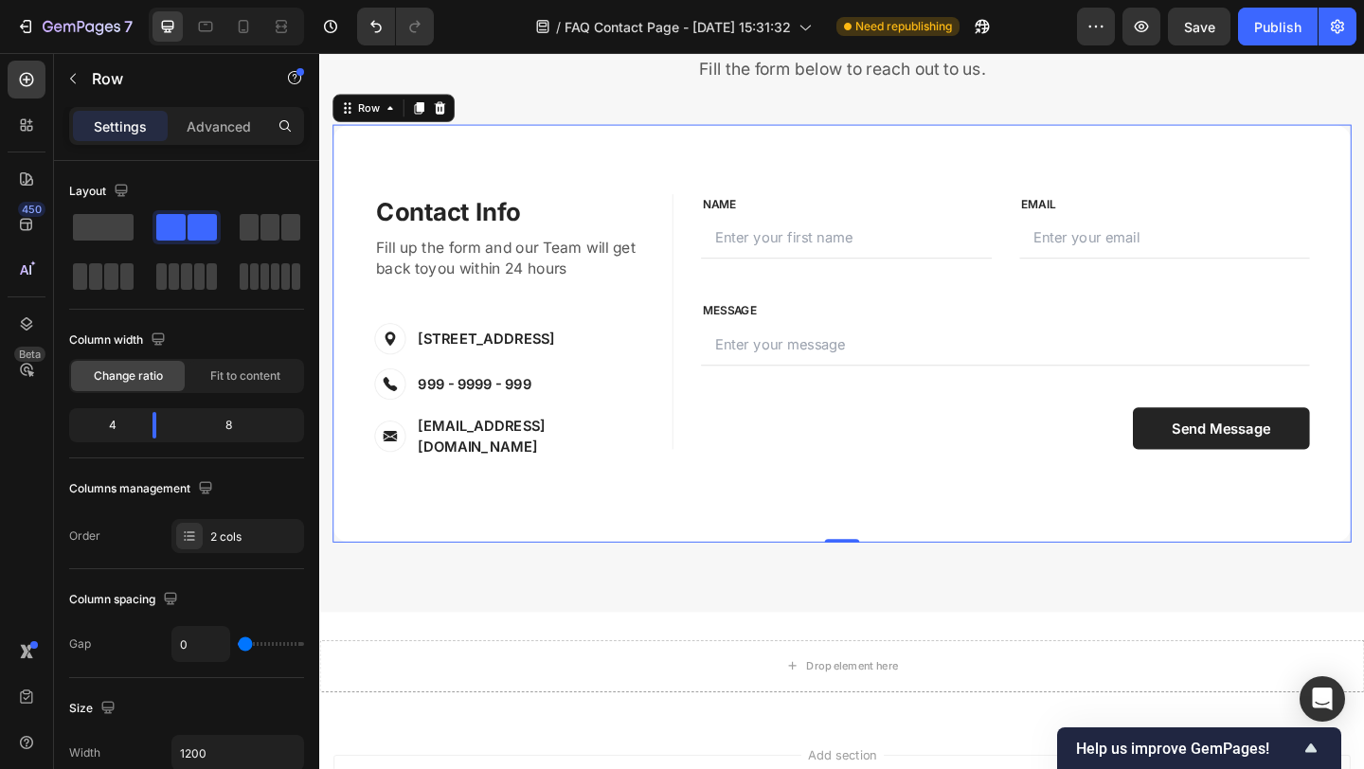
scroll to position [727, 0]
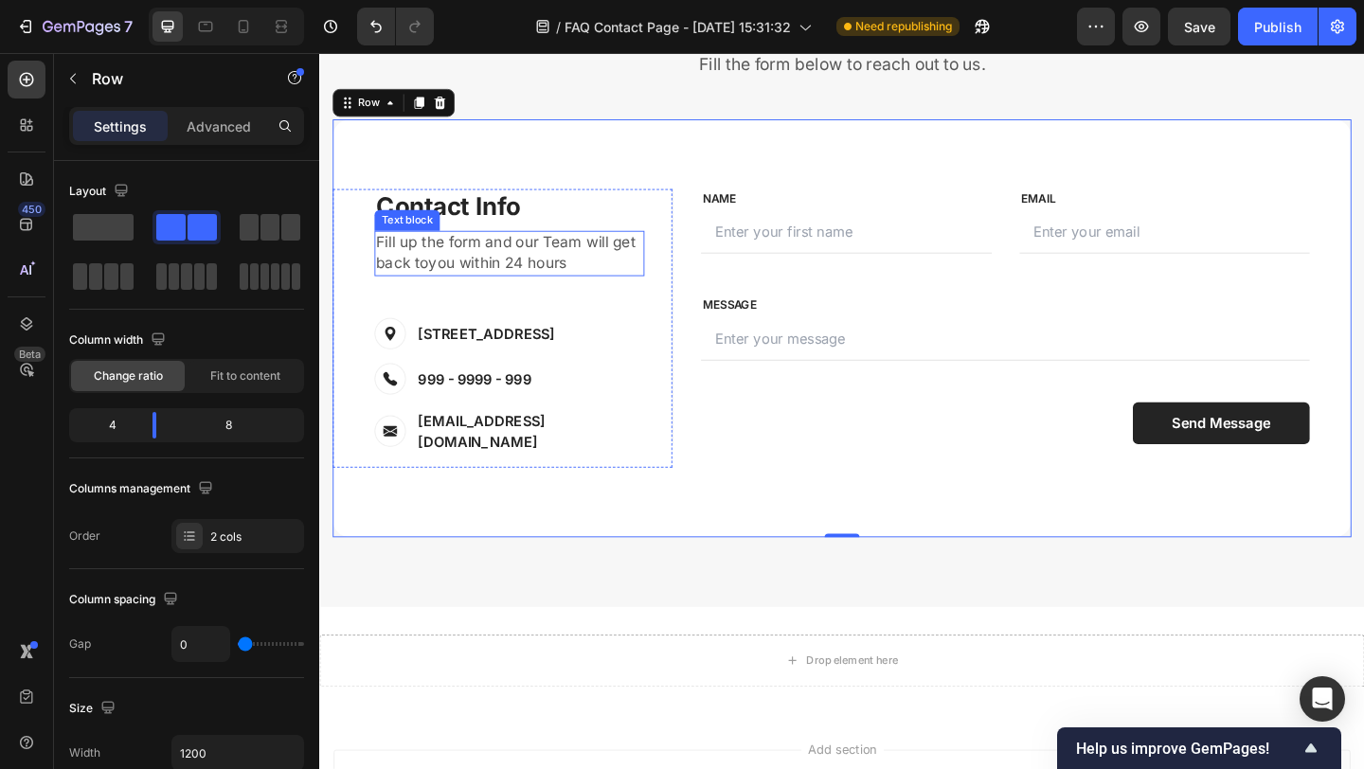
click at [556, 278] on p "Fill up the form and our Team will get back toyou within 24 hours" at bounding box center [526, 270] width 290 height 45
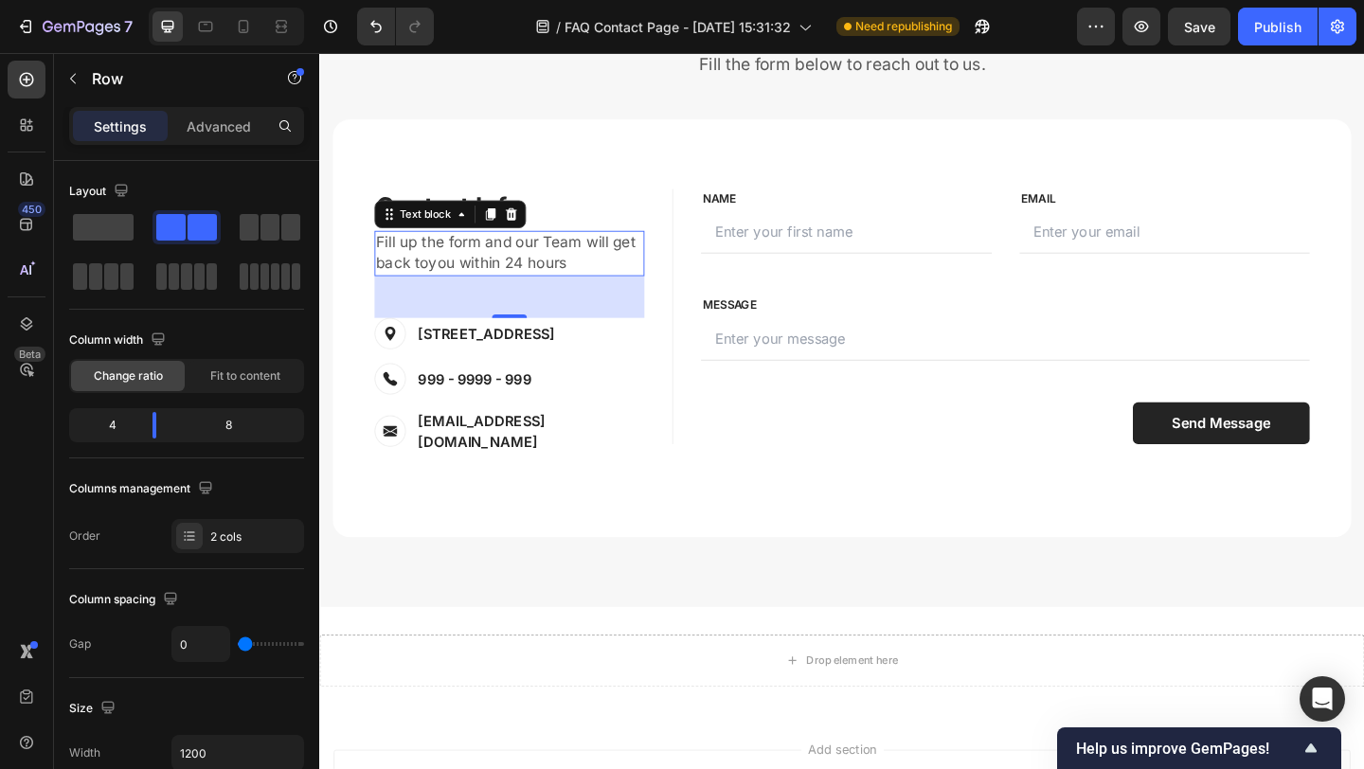
click at [556, 278] on p "Fill up the form and our Team will get back toyou within 24 hours" at bounding box center [526, 270] width 290 height 45
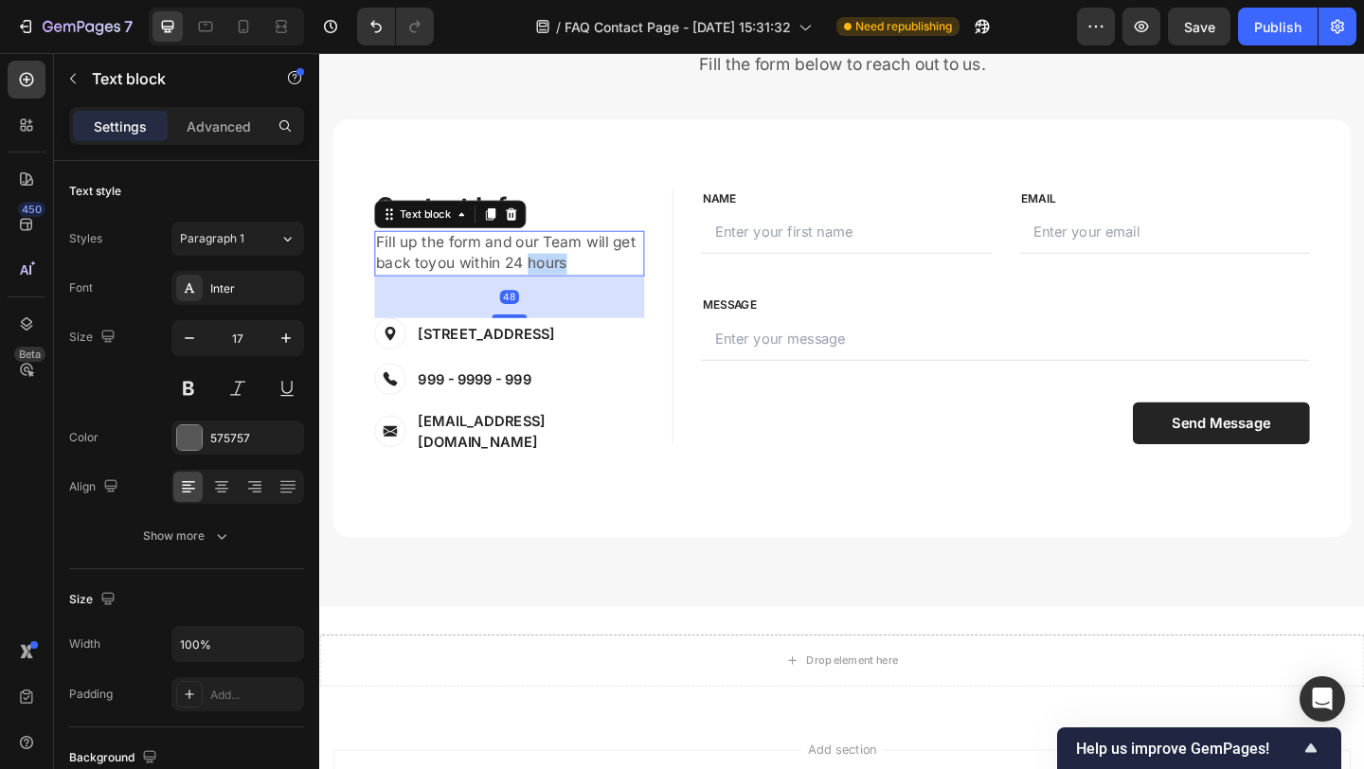
click at [556, 278] on p "Fill up the form and our Team will get back toyou within 24 hours" at bounding box center [526, 270] width 290 height 45
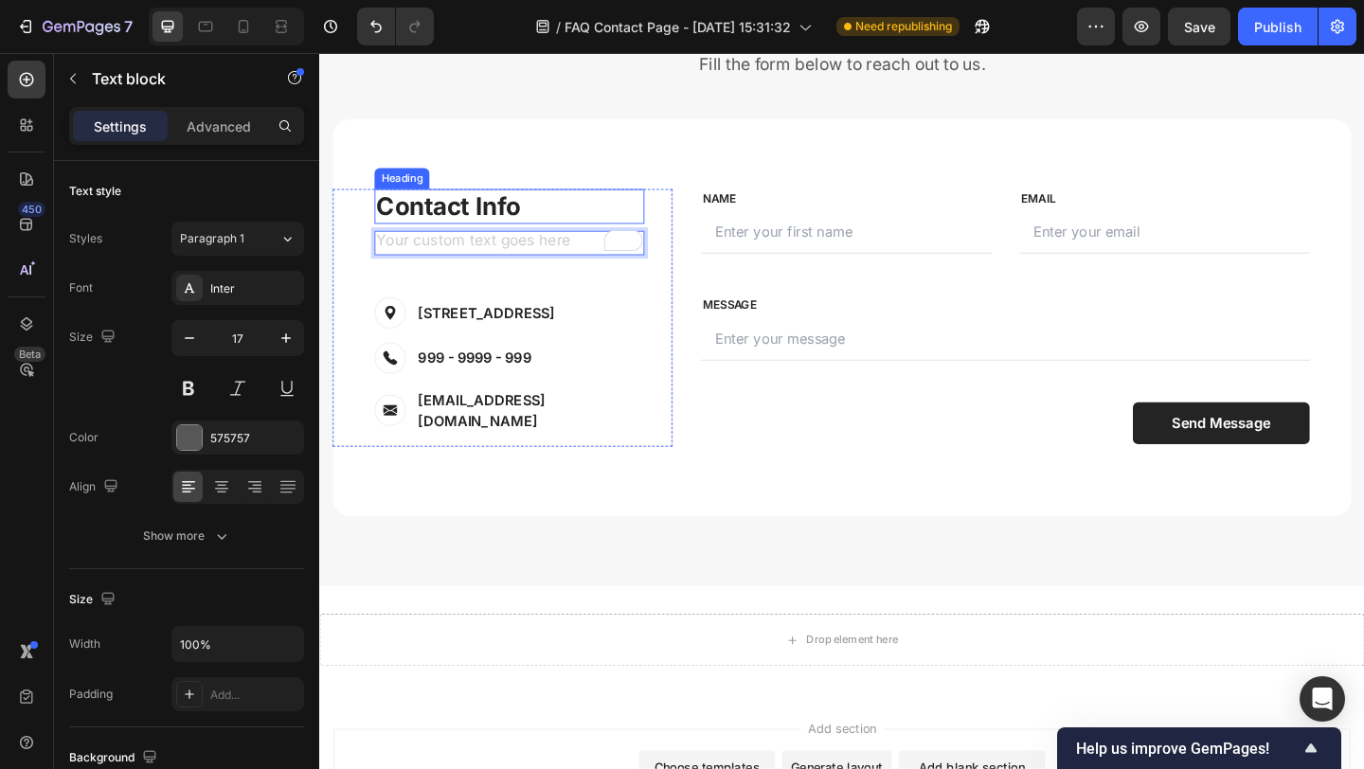
click at [519, 220] on p "Contact Info" at bounding box center [526, 220] width 290 height 34
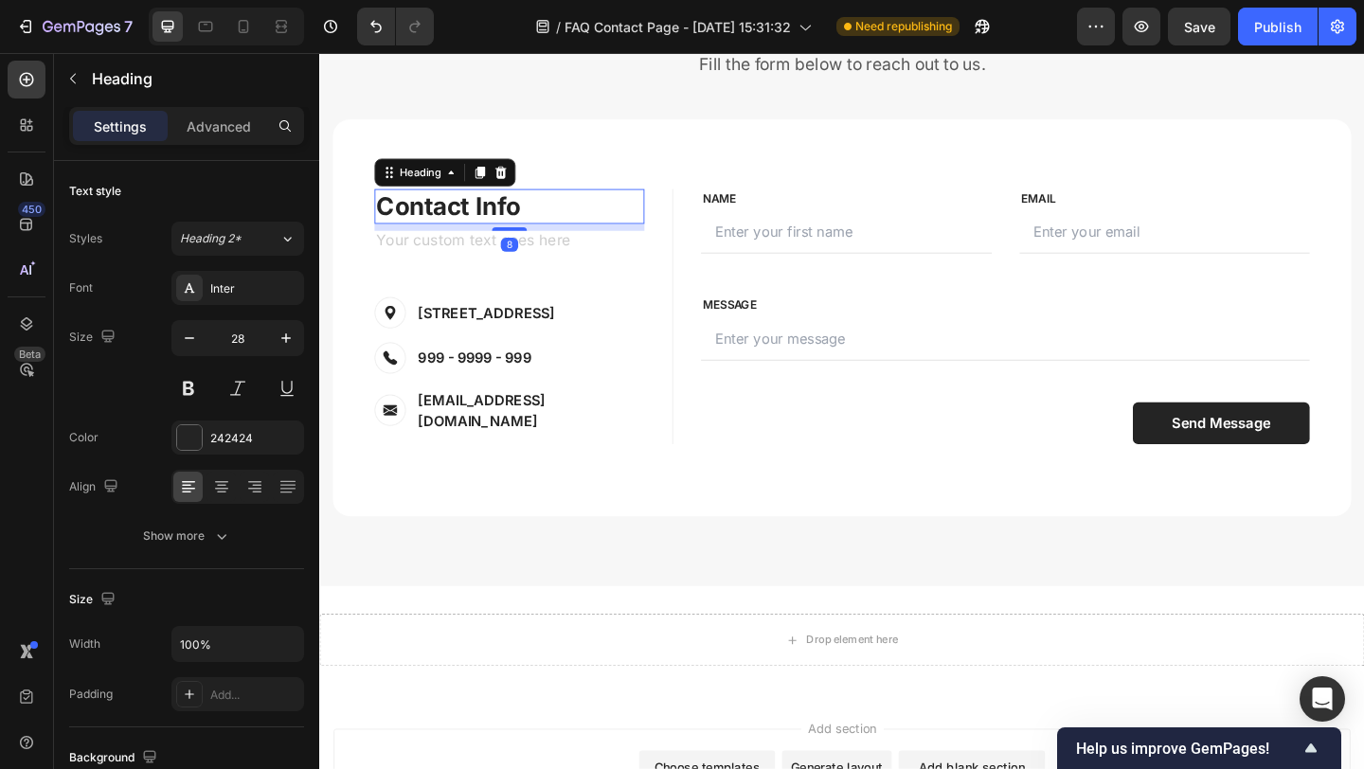
click at [467, 221] on p "Contact Info" at bounding box center [526, 220] width 290 height 34
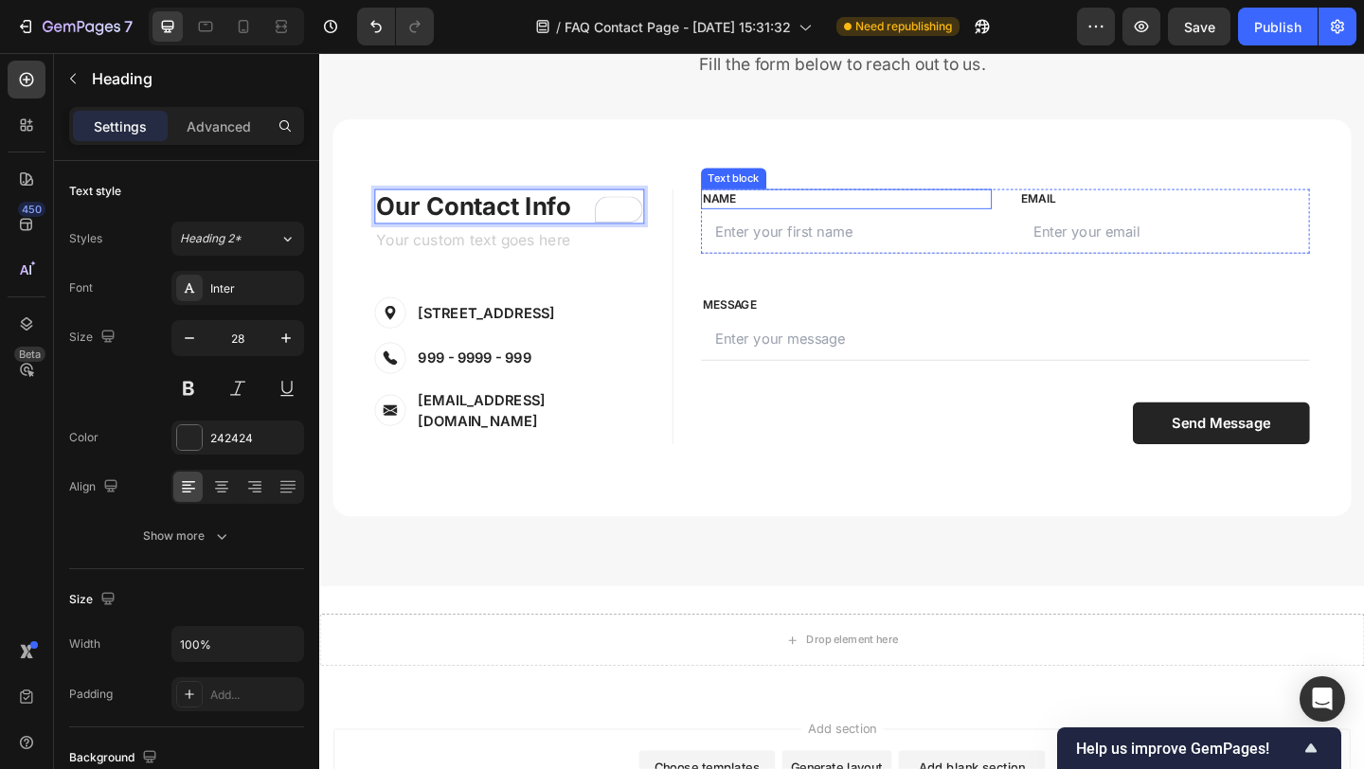
click at [740, 206] on p "NAME" at bounding box center [892, 212] width 312 height 19
click at [748, 210] on p "NAME" at bounding box center [892, 212] width 312 height 19
click at [666, 583] on div "We'd love to hear from you! Heading Fill the form below to reach out to us. Tex…" at bounding box center [887, 270] width 1136 height 724
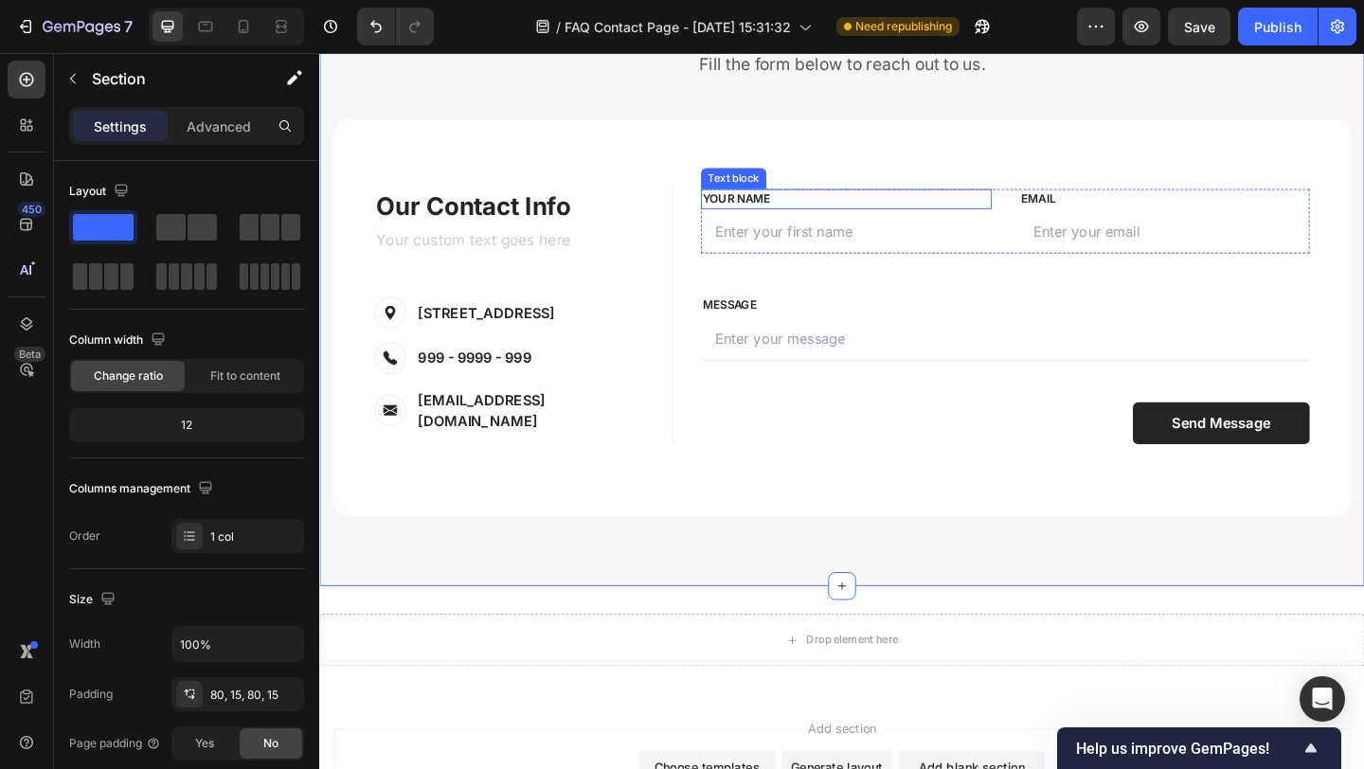
click at [817, 207] on p "YOUR NAME" at bounding box center [892, 212] width 312 height 19
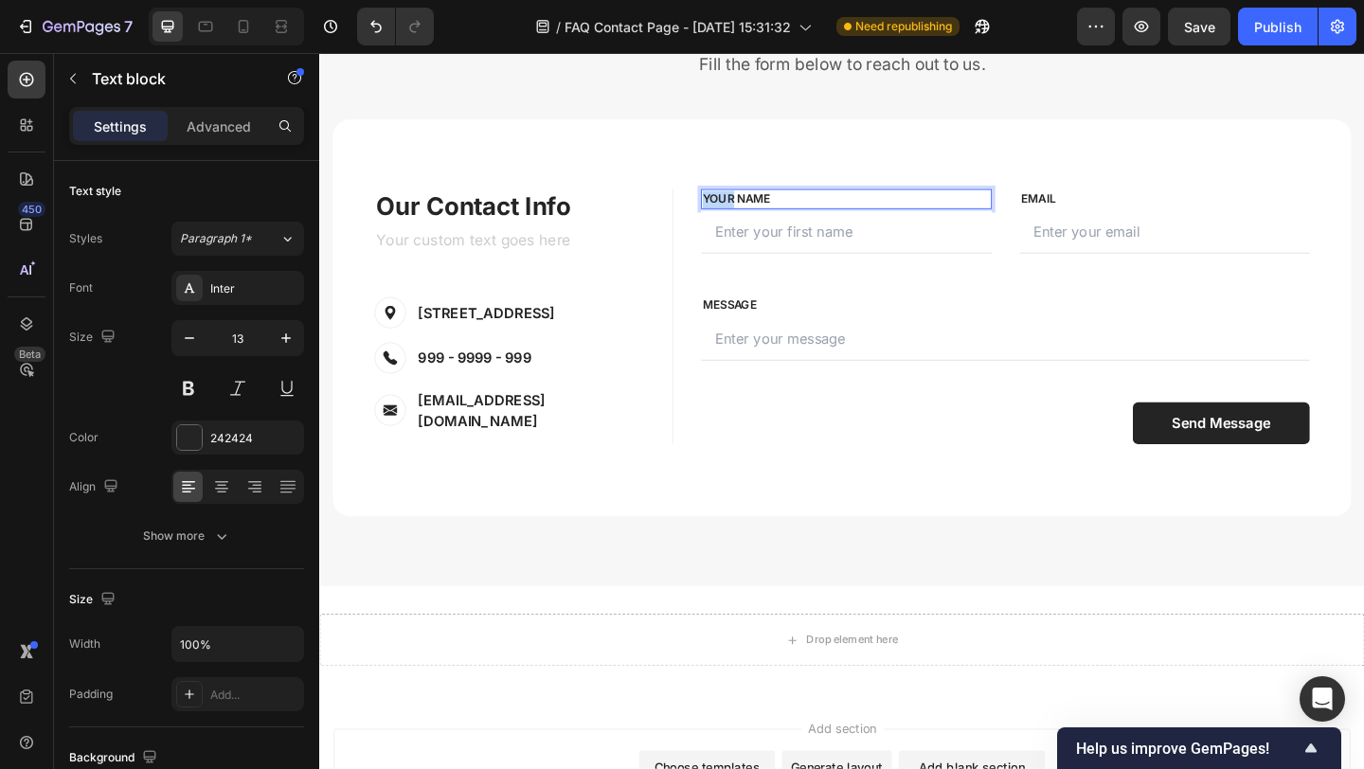
click at [757, 213] on p "YOUR NAME" at bounding box center [892, 212] width 312 height 19
click at [596, 584] on div "We'd love to hear from you! Heading Fill the form below to reach out to us. Tex…" at bounding box center [887, 270] width 1136 height 724
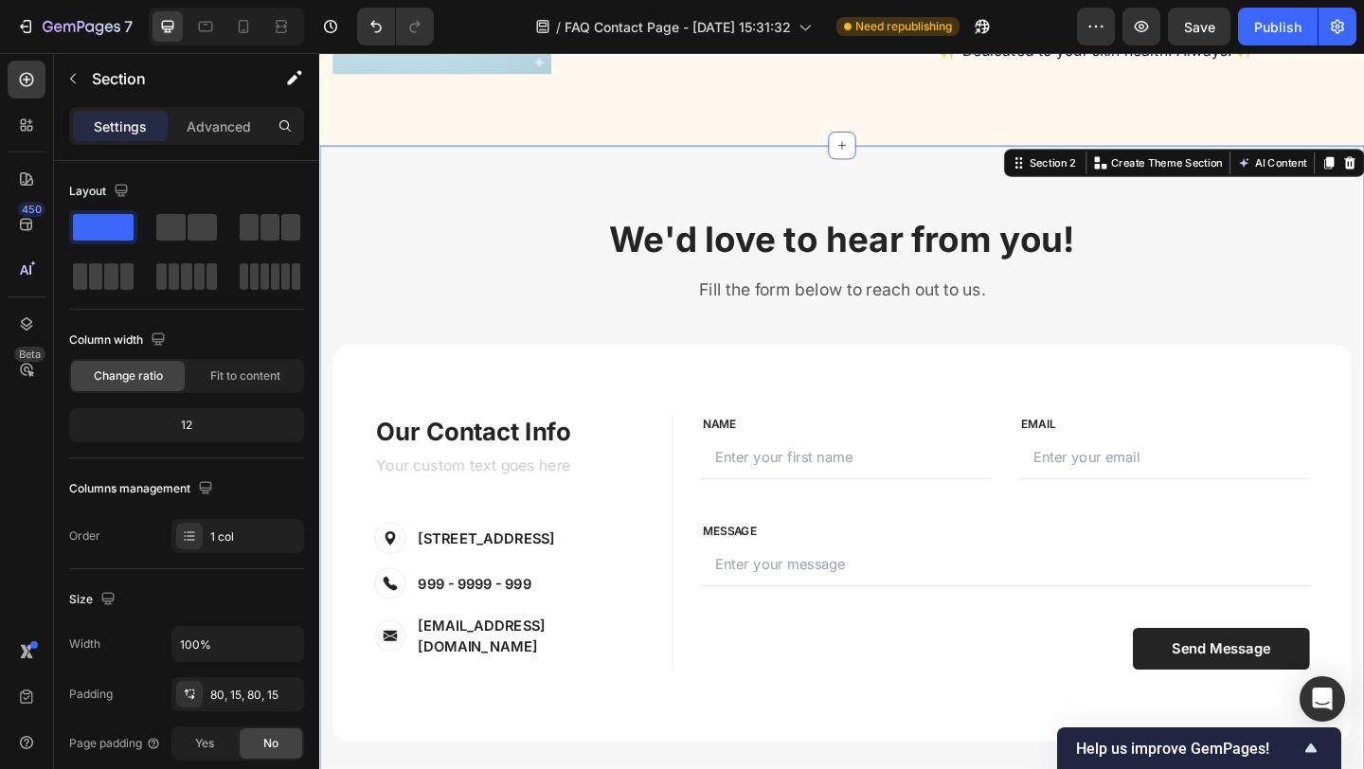
scroll to position [529, 0]
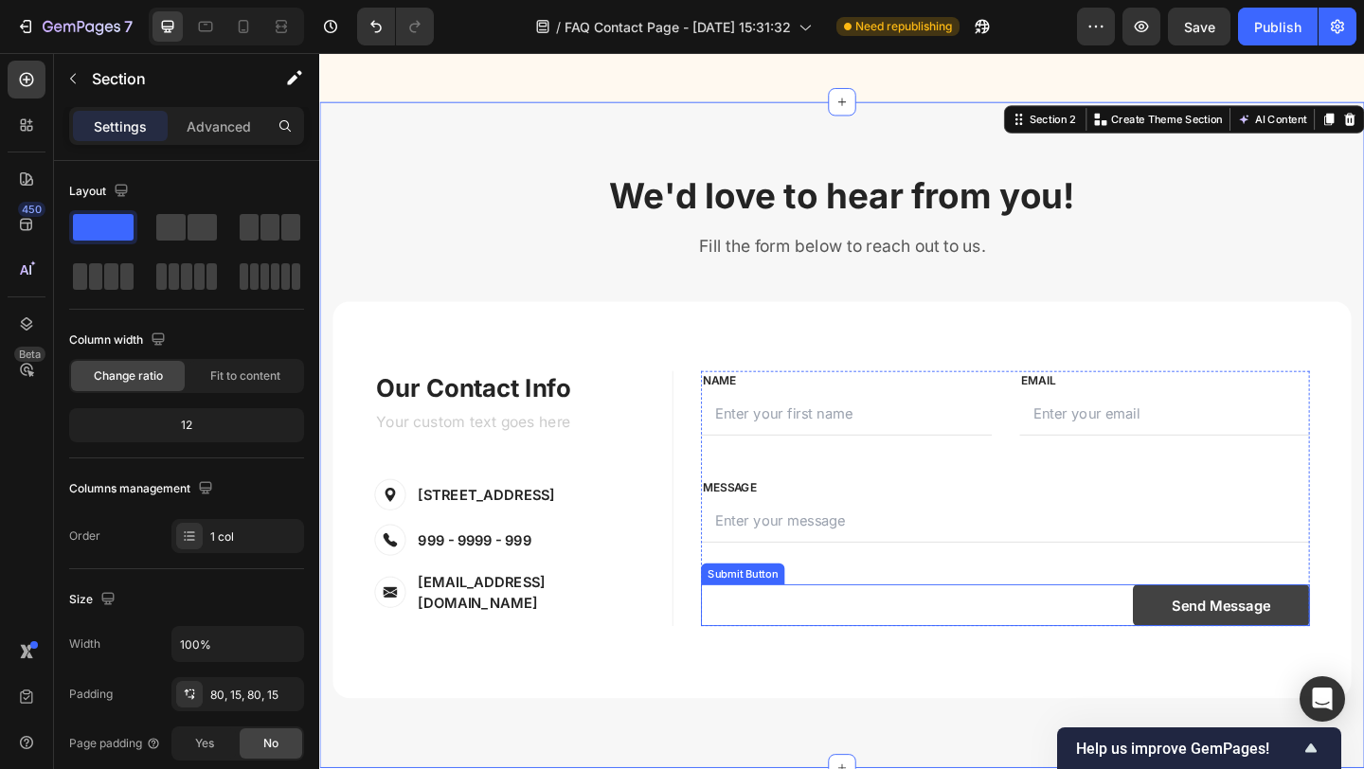
click at [1209, 655] on button "Send Message" at bounding box center [1299, 653] width 192 height 45
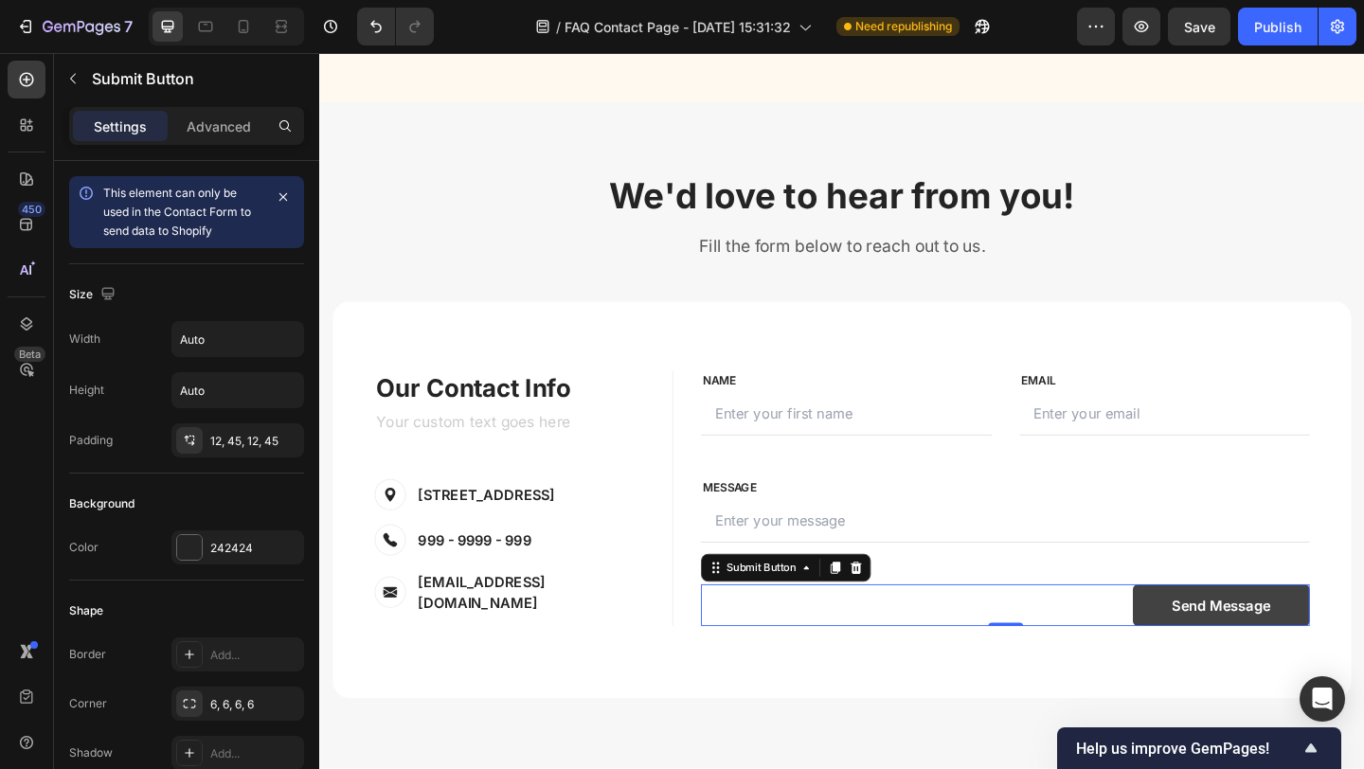
click at [1203, 655] on button "Send Message" at bounding box center [1299, 653] width 192 height 45
click at [1217, 653] on button "Send Message" at bounding box center [1299, 653] width 192 height 45
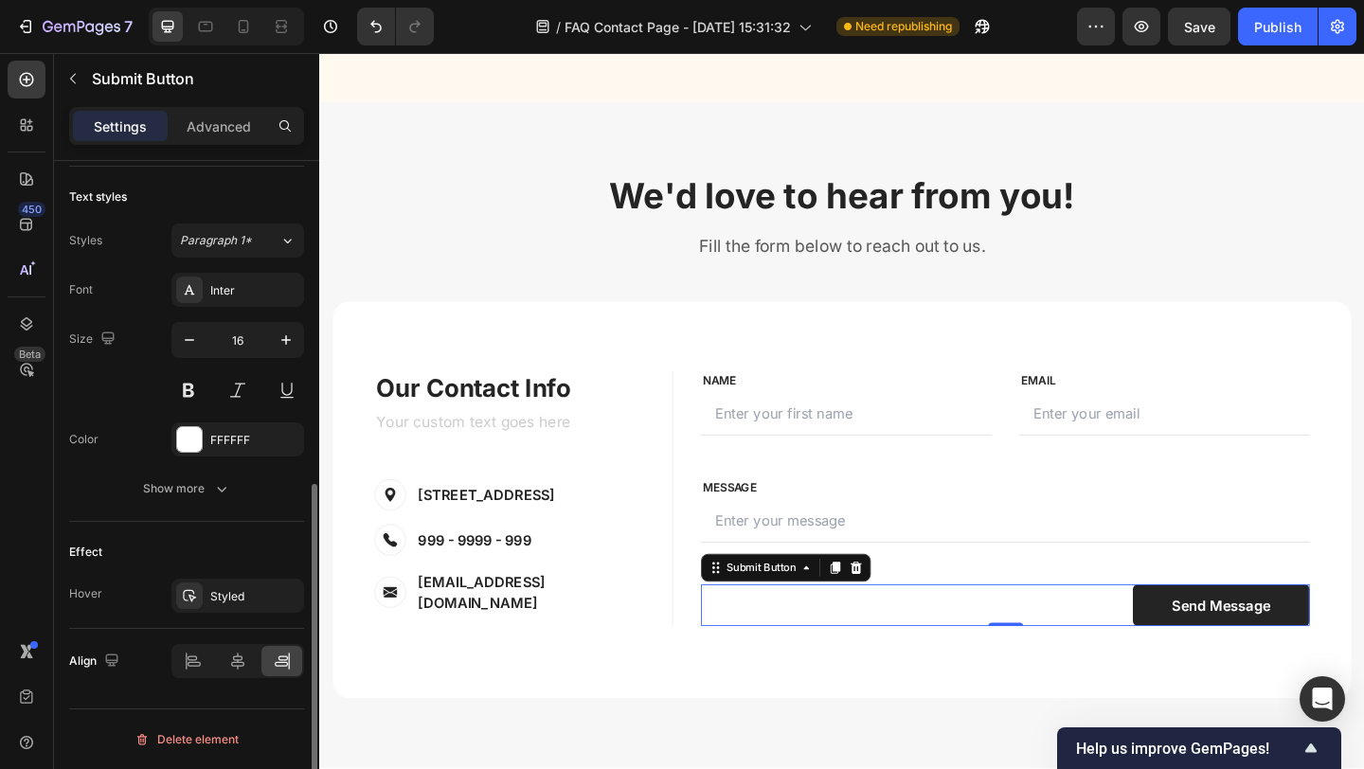
scroll to position [0, 0]
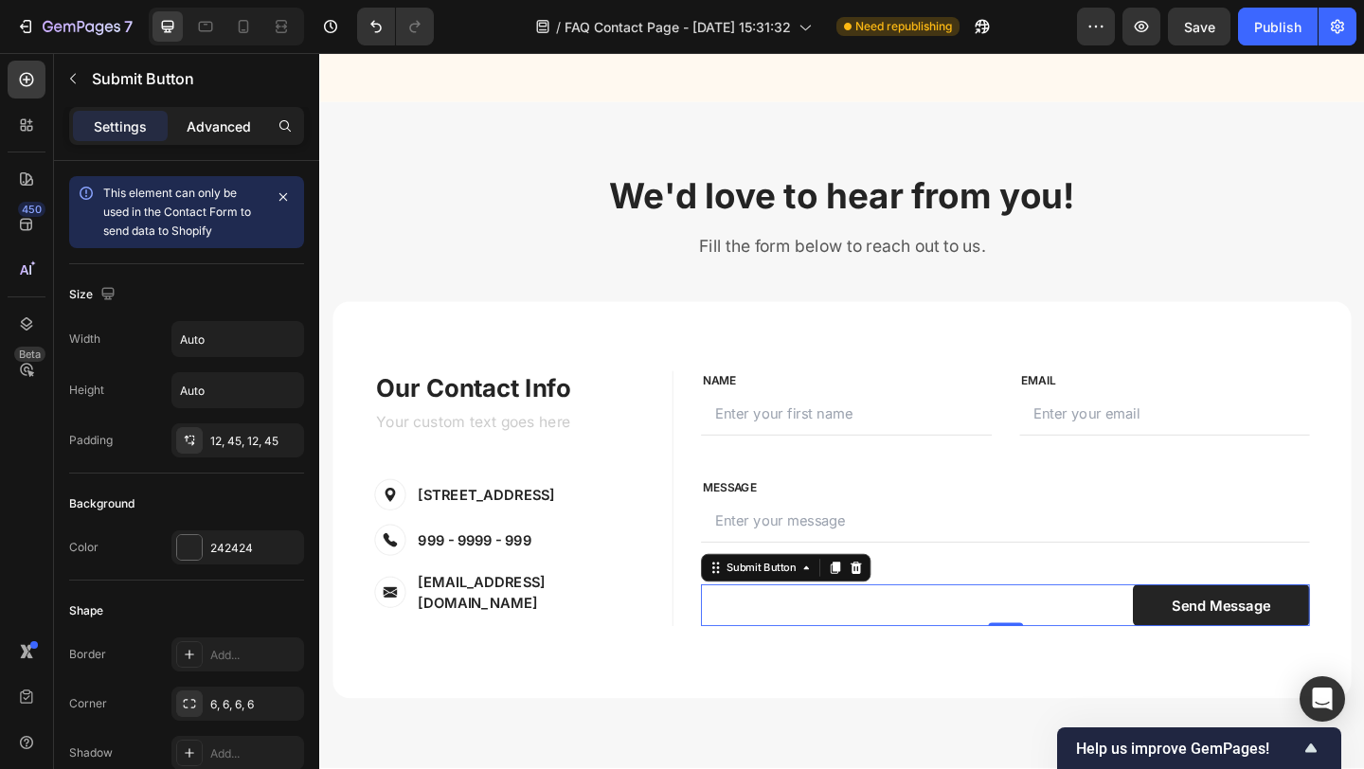
click at [218, 121] on p "Advanced" at bounding box center [219, 126] width 64 height 20
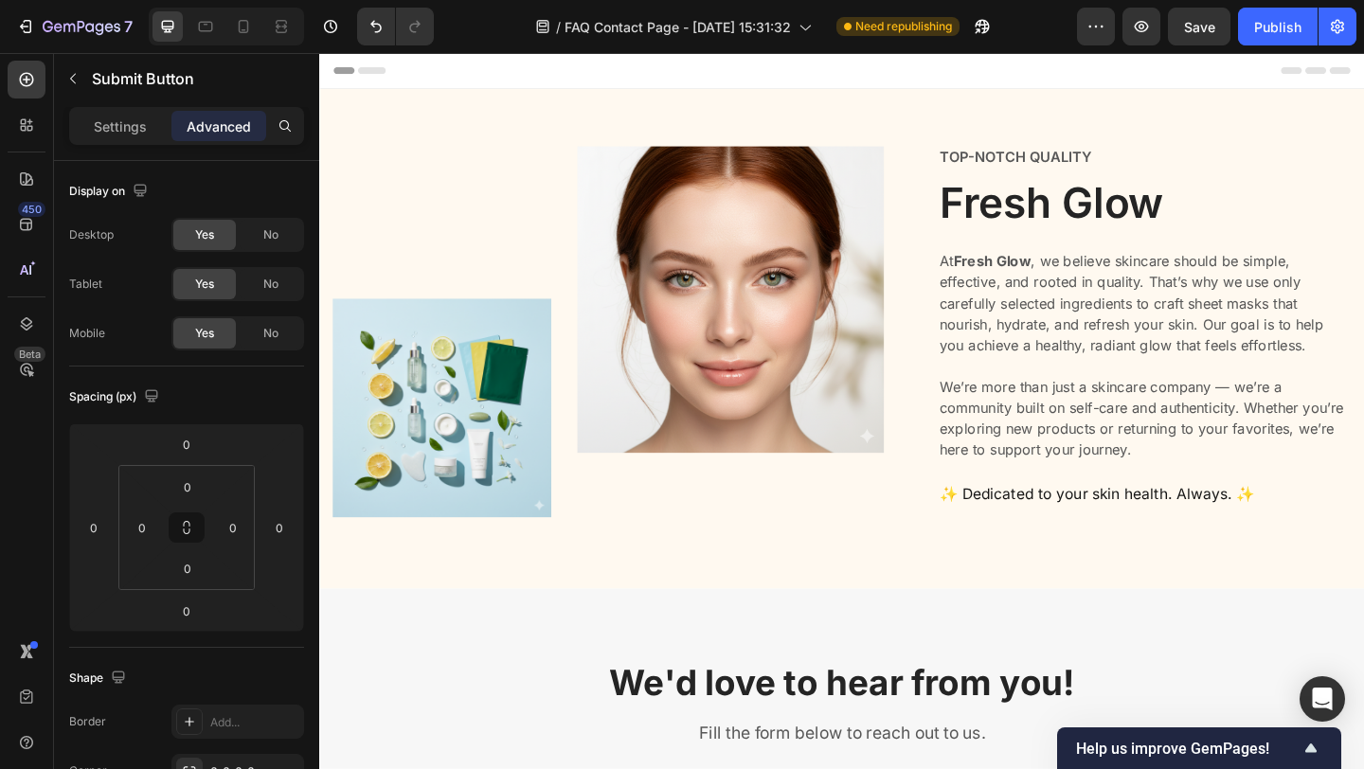
scroll to position [529, 0]
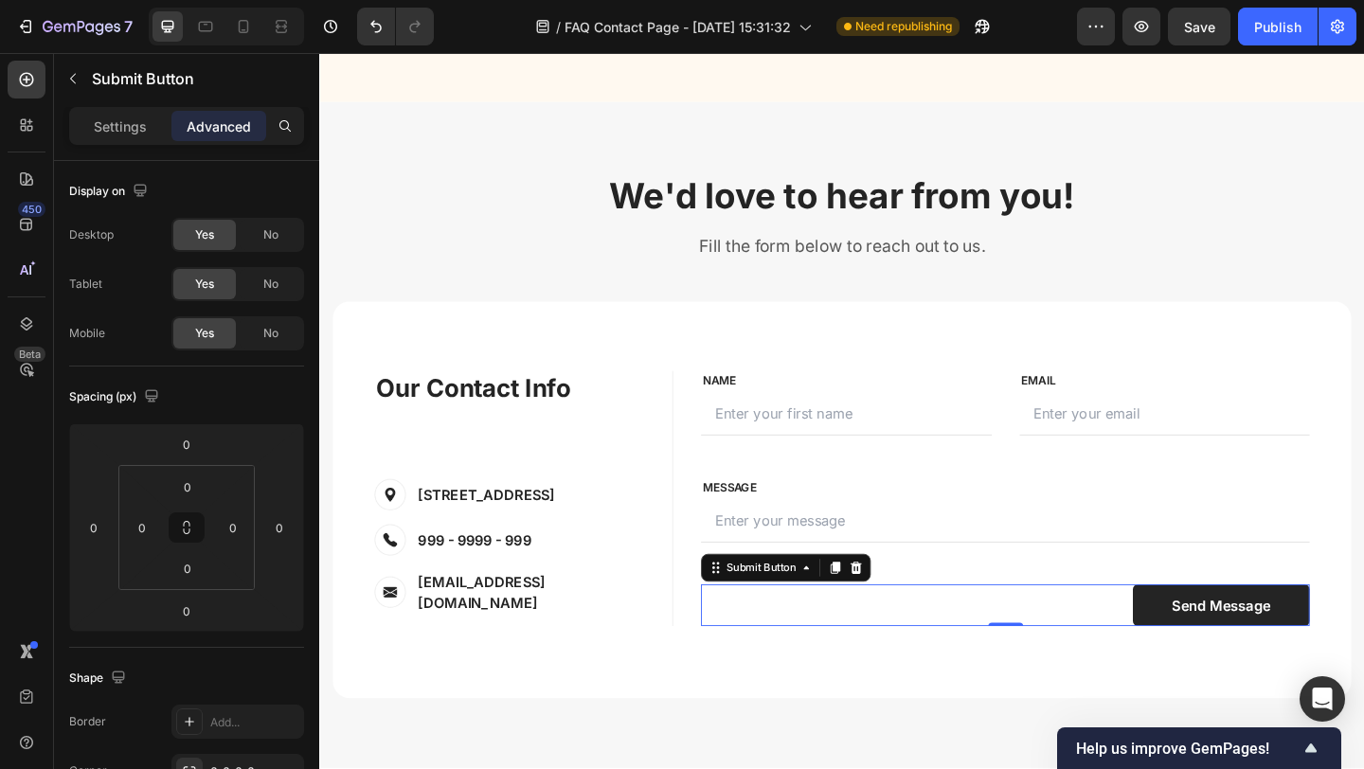
click at [126, 141] on div "Settings Advanced" at bounding box center [186, 126] width 235 height 38
click at [149, 133] on div "Settings" at bounding box center [120, 126] width 95 height 30
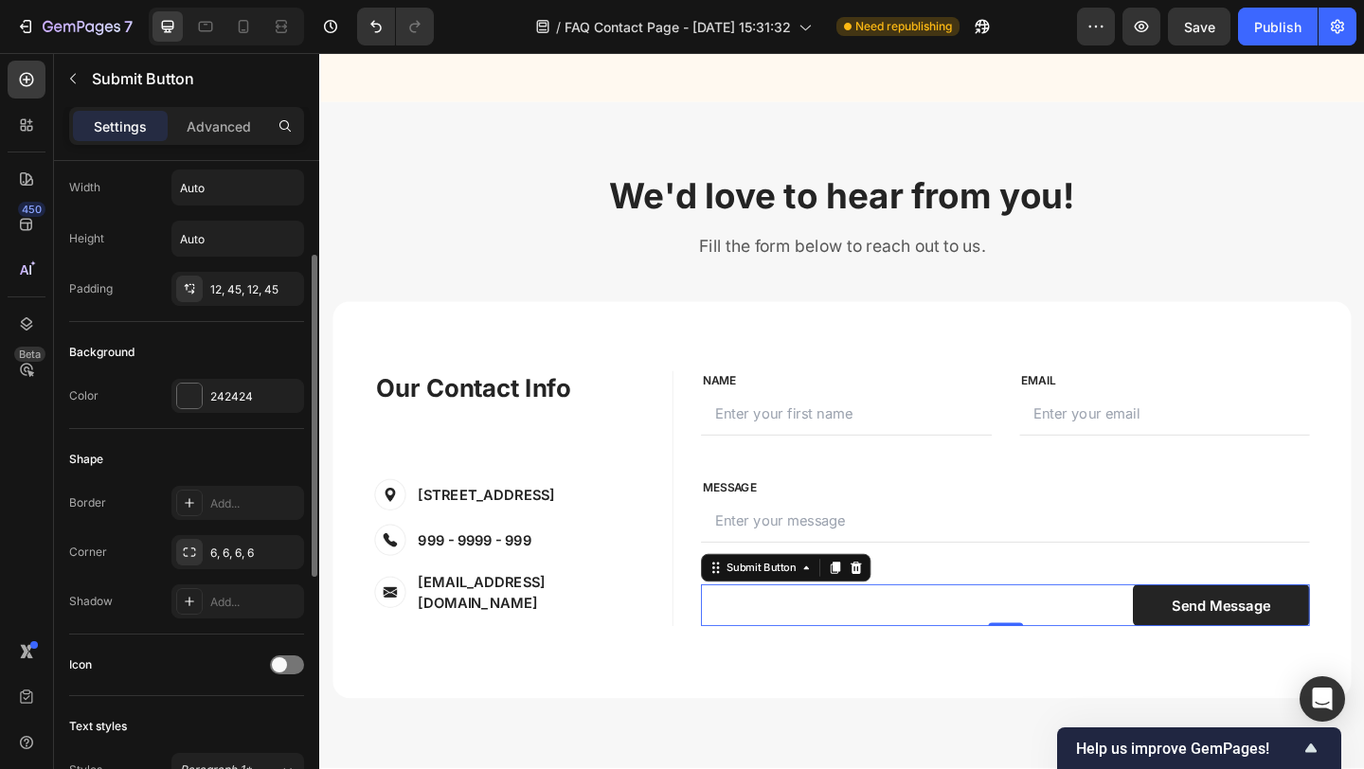
scroll to position [150, 0]
click at [187, 410] on div at bounding box center [189, 397] width 25 height 25
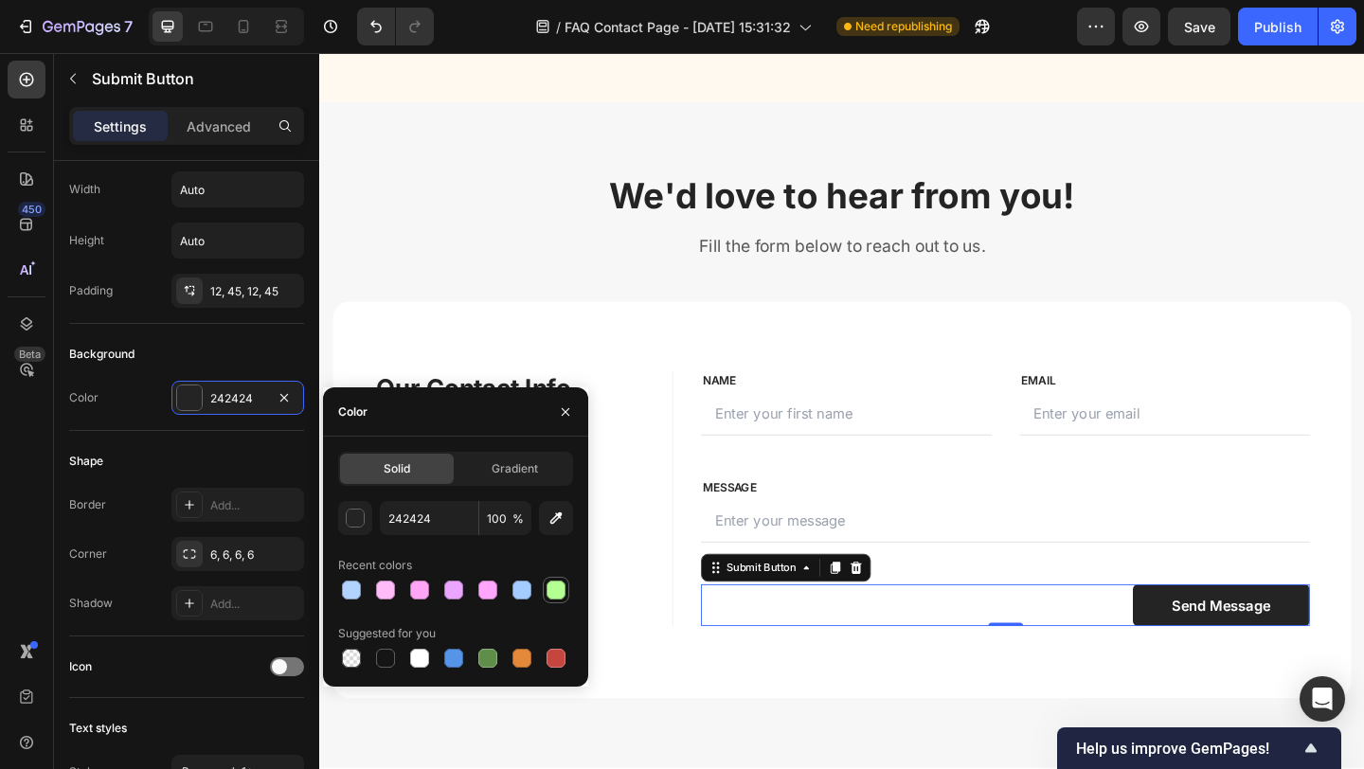
click at [555, 596] on div at bounding box center [555, 589] width 19 height 19
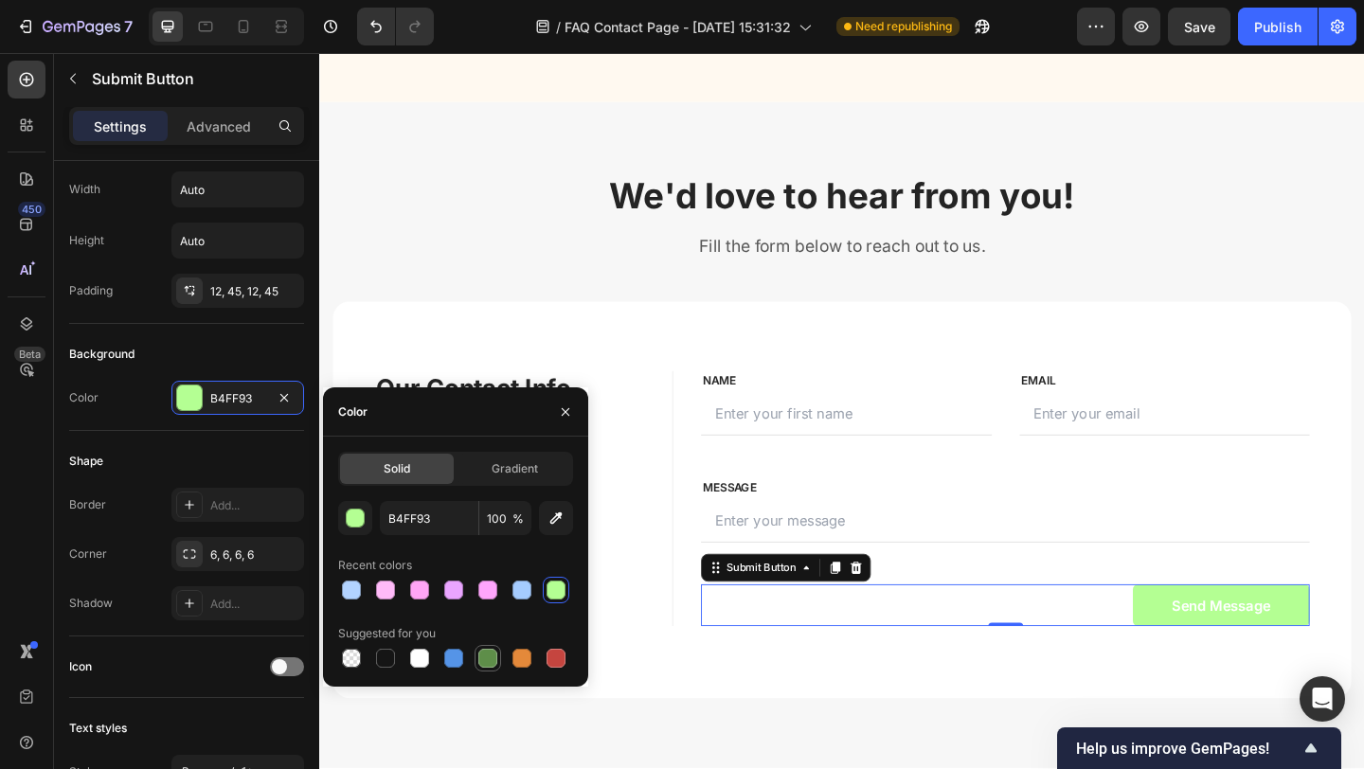
click at [491, 660] on div at bounding box center [487, 658] width 19 height 19
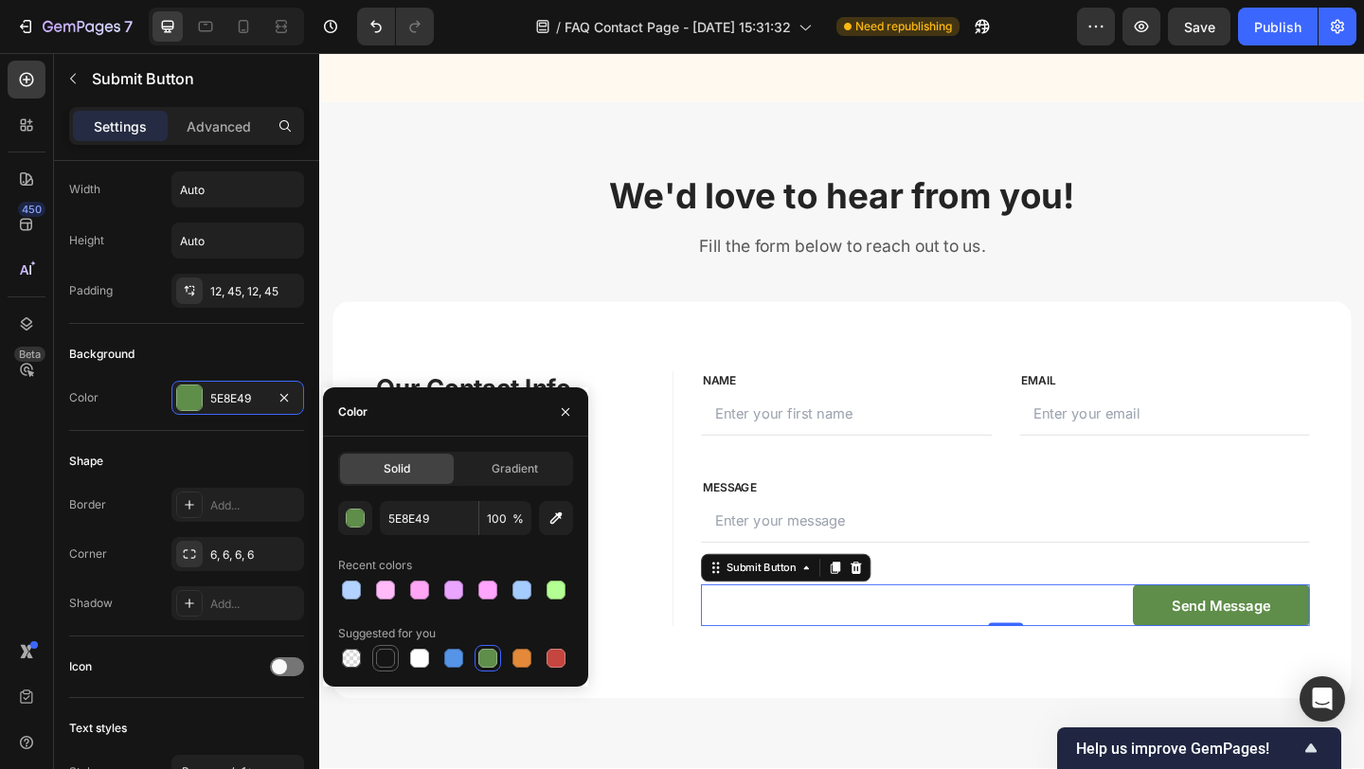
click at [386, 660] on div at bounding box center [385, 658] width 19 height 19
type input "151515"
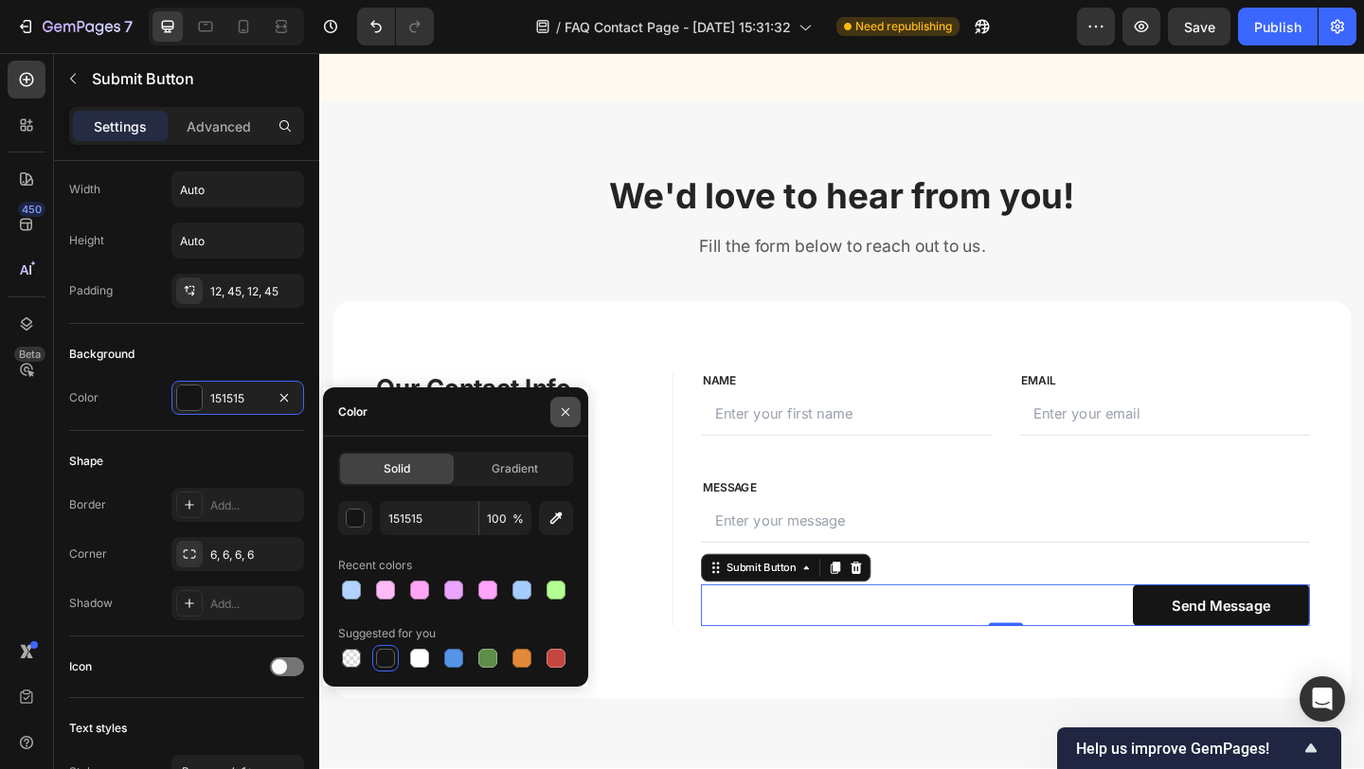
click at [571, 408] on icon "button" at bounding box center [565, 411] width 15 height 15
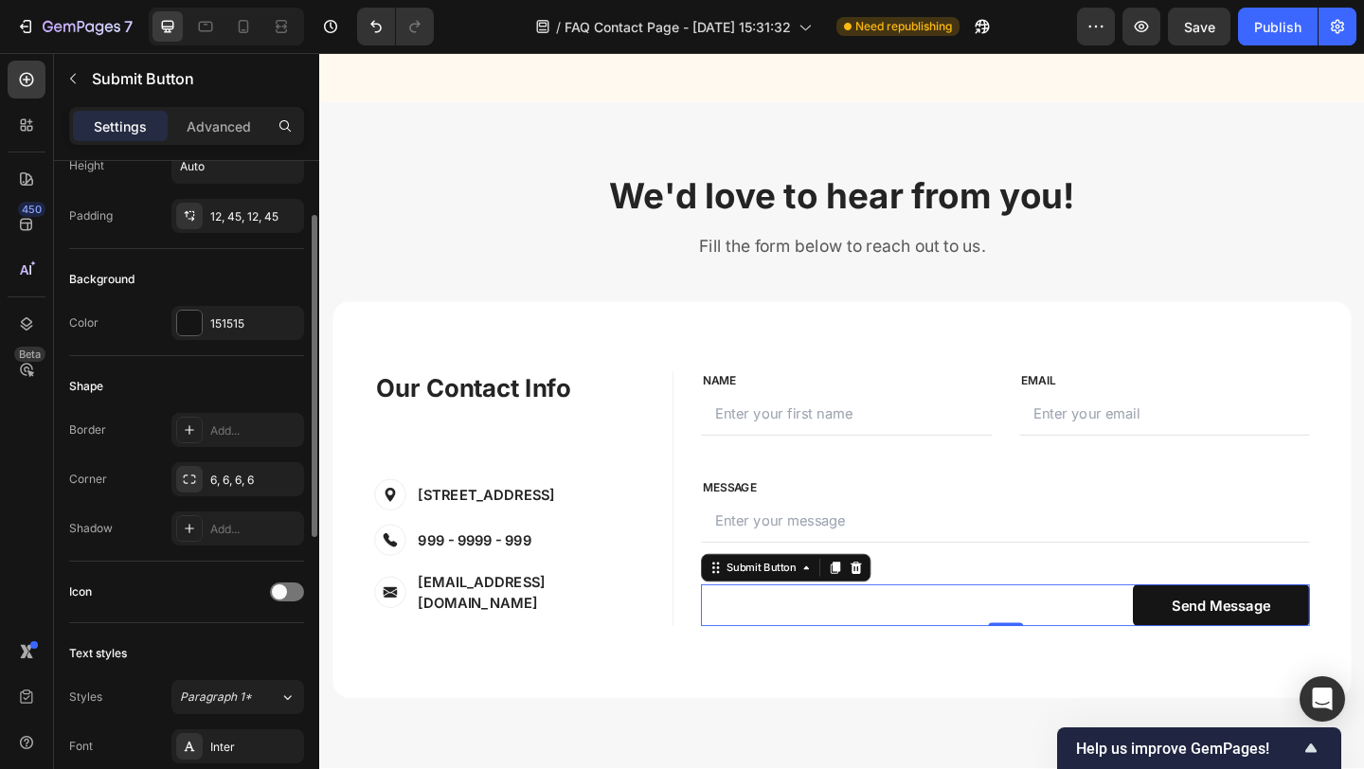
scroll to position [231, 0]
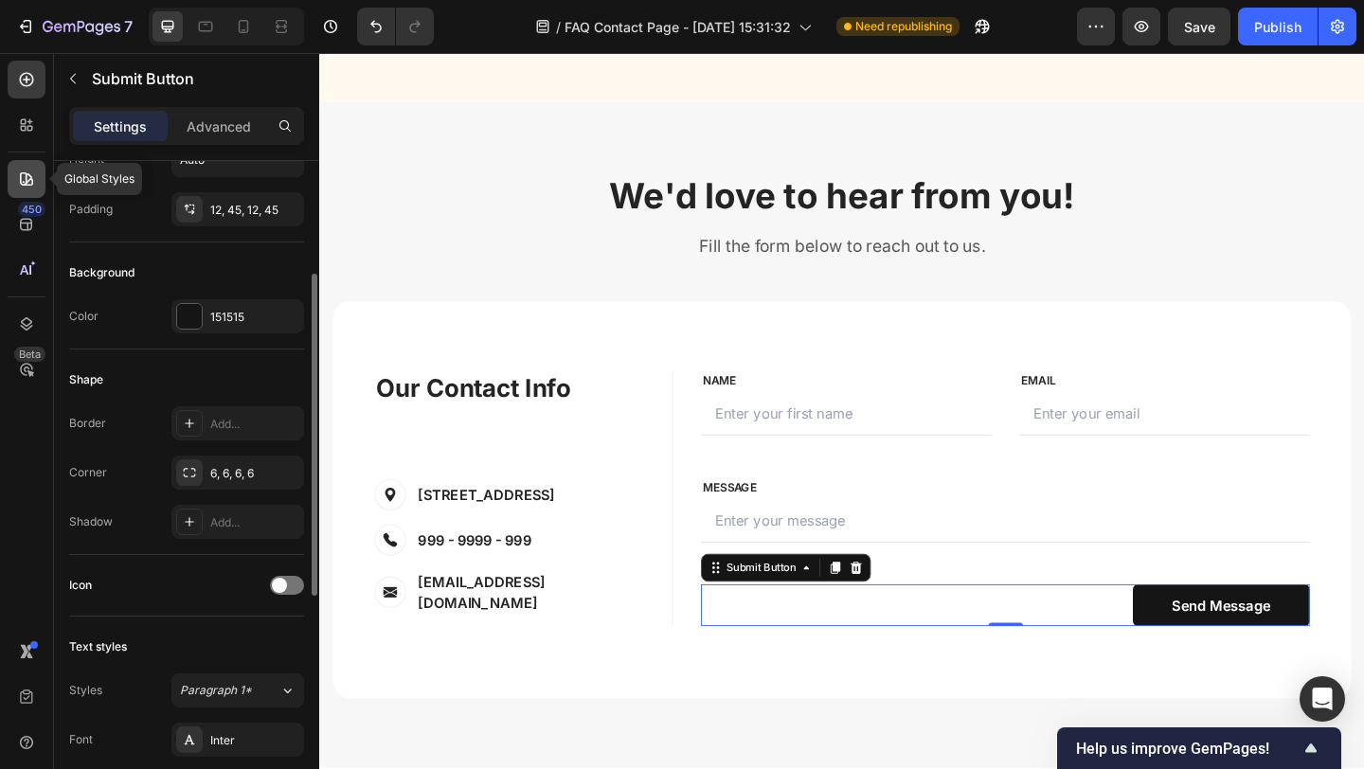
click at [38, 181] on div at bounding box center [27, 179] width 38 height 38
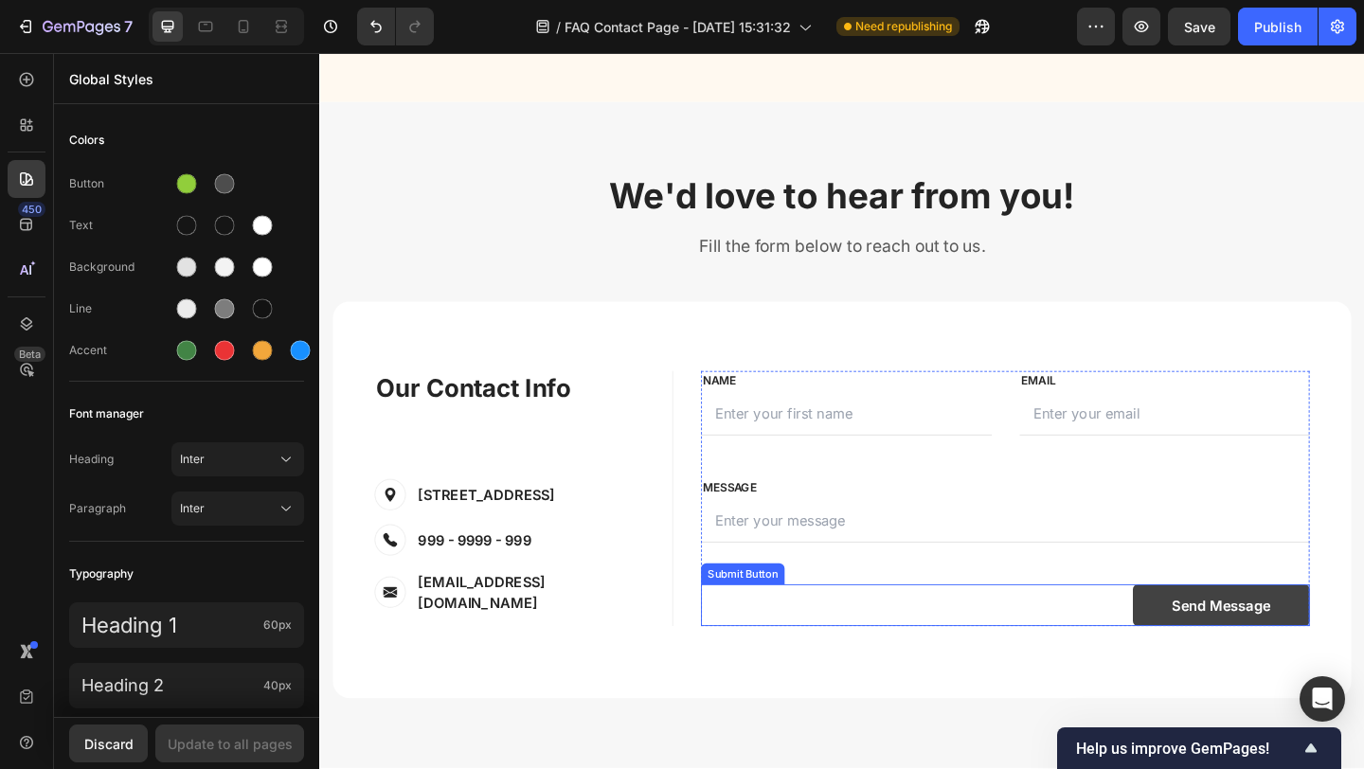
click at [1215, 663] on button "Send Message" at bounding box center [1299, 653] width 192 height 45
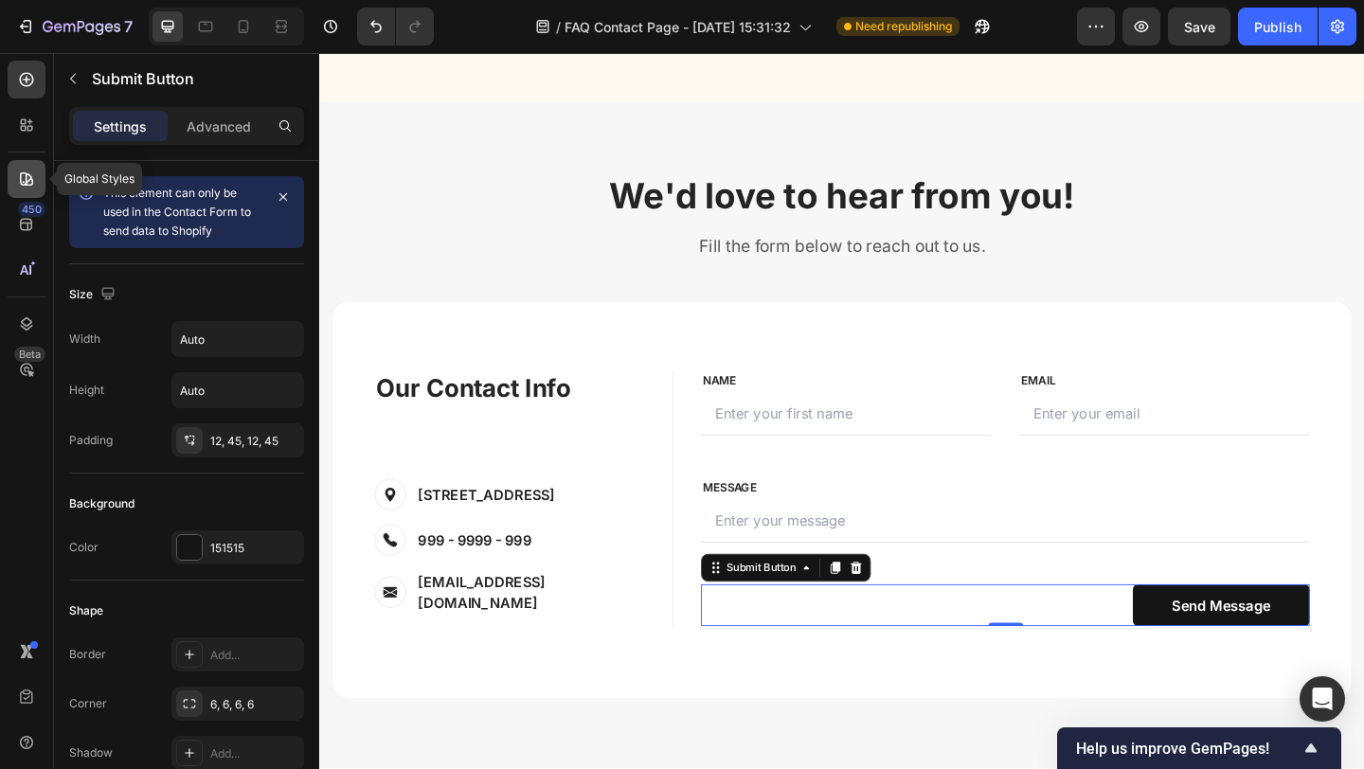
click at [17, 183] on icon at bounding box center [26, 178] width 19 height 19
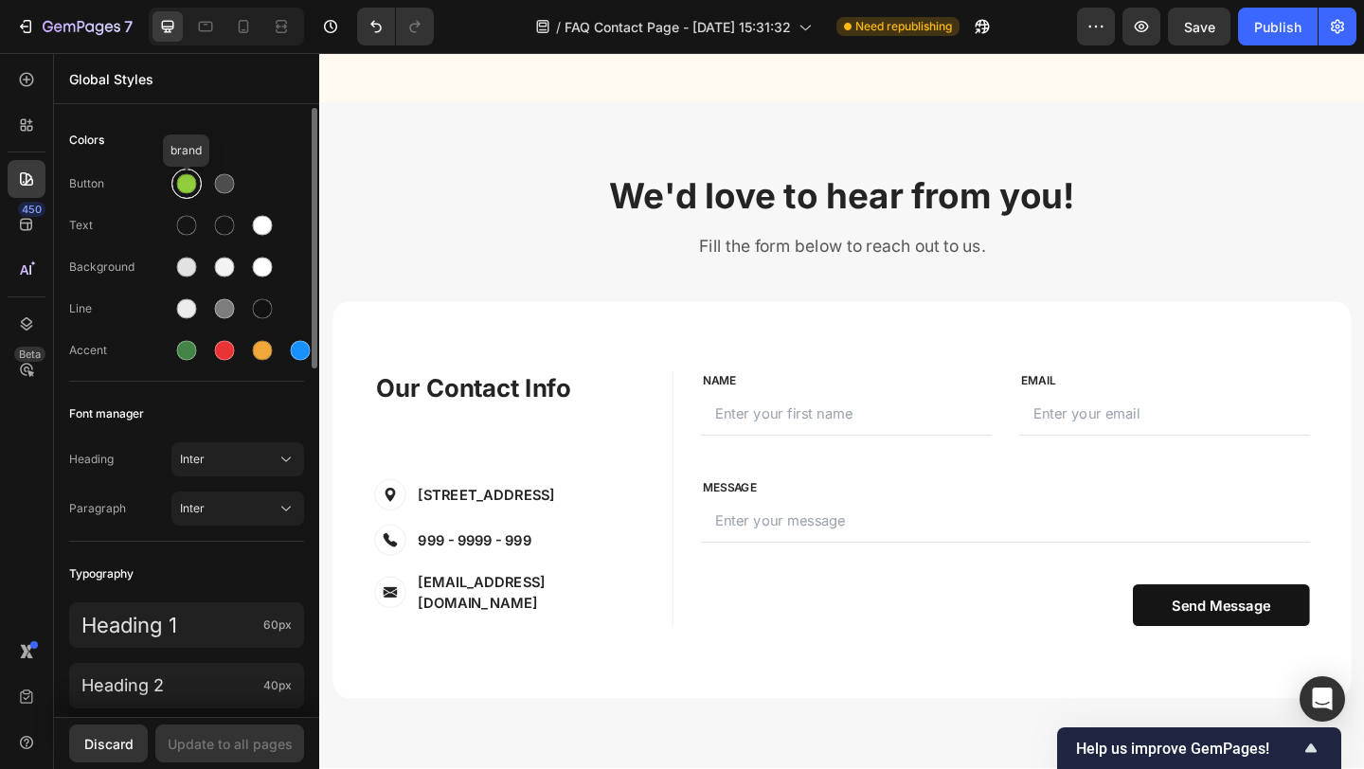
click at [188, 184] on div at bounding box center [187, 184] width 20 height 20
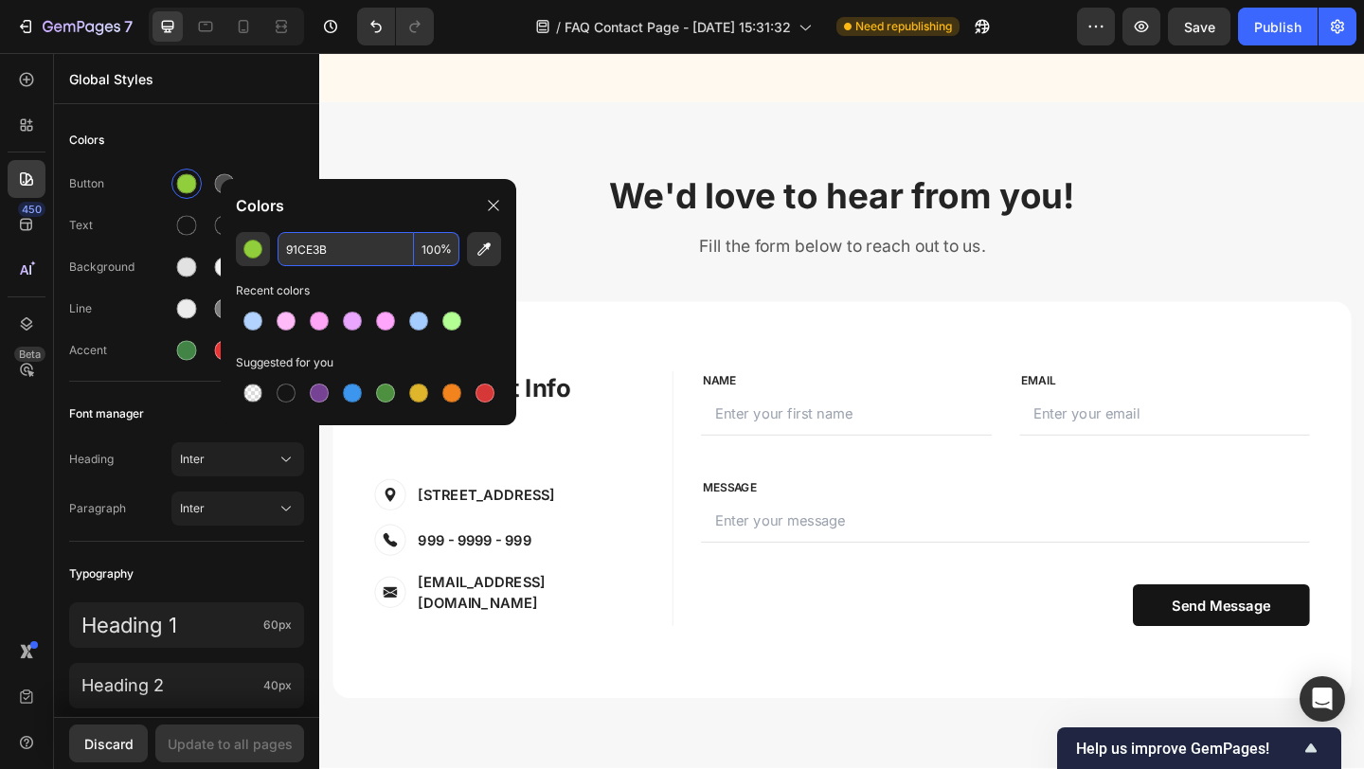
click at [298, 250] on input "91CE3B" at bounding box center [345, 249] width 136 height 34
drag, startPoint x: 331, startPoint y: 251, endPoint x: 262, endPoint y: 248, distance: 69.2
click at [262, 250] on div "91CE3B 100 %" at bounding box center [368, 249] width 265 height 34
click at [1220, 654] on button "Send Message" at bounding box center [1299, 653] width 192 height 45
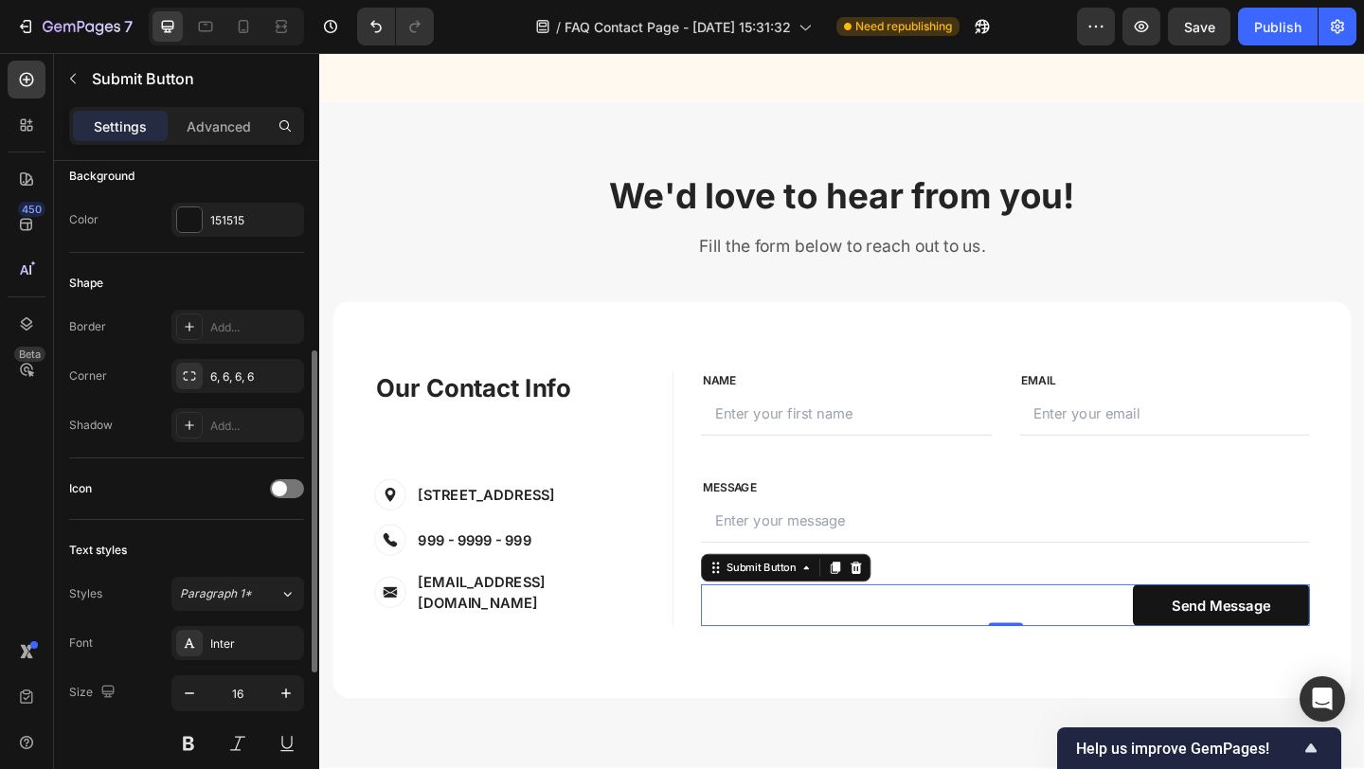
scroll to position [348, 0]
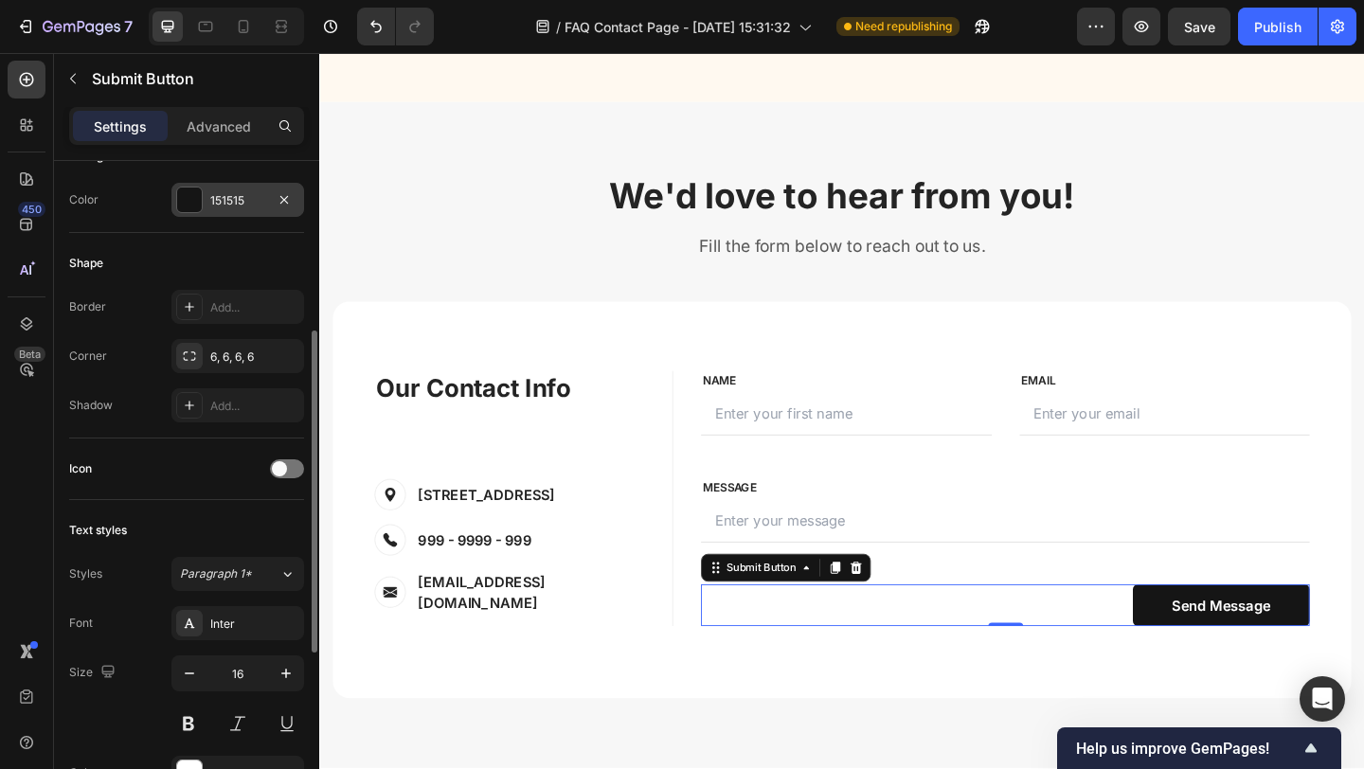
click at [217, 209] on div "151515" at bounding box center [237, 200] width 55 height 17
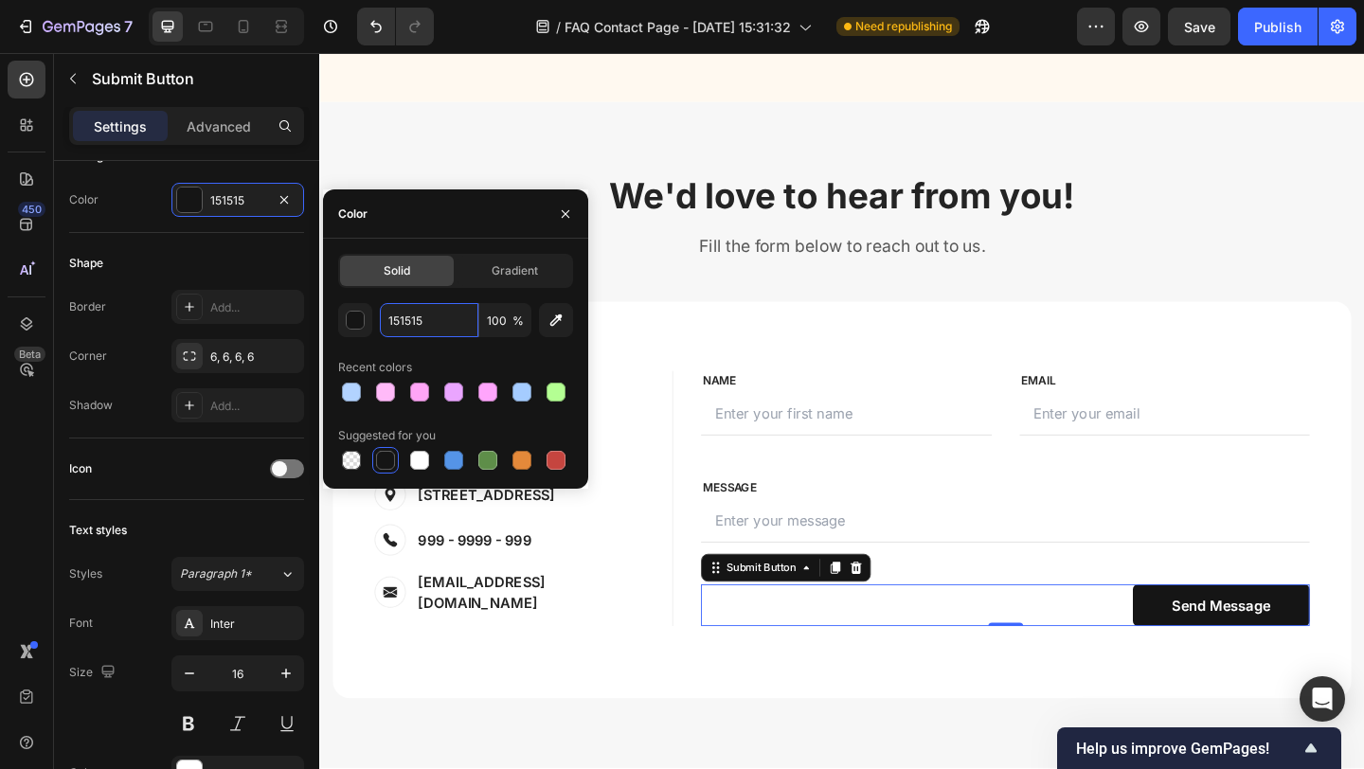
drag, startPoint x: 433, startPoint y: 319, endPoint x: 372, endPoint y: 315, distance: 60.7
click at [372, 316] on div "151515 100 %" at bounding box center [455, 320] width 235 height 34
drag, startPoint x: 428, startPoint y: 317, endPoint x: 389, endPoint y: 316, distance: 38.8
click at [389, 316] on input "151515" at bounding box center [429, 320] width 98 height 34
paste input "91CE3B"
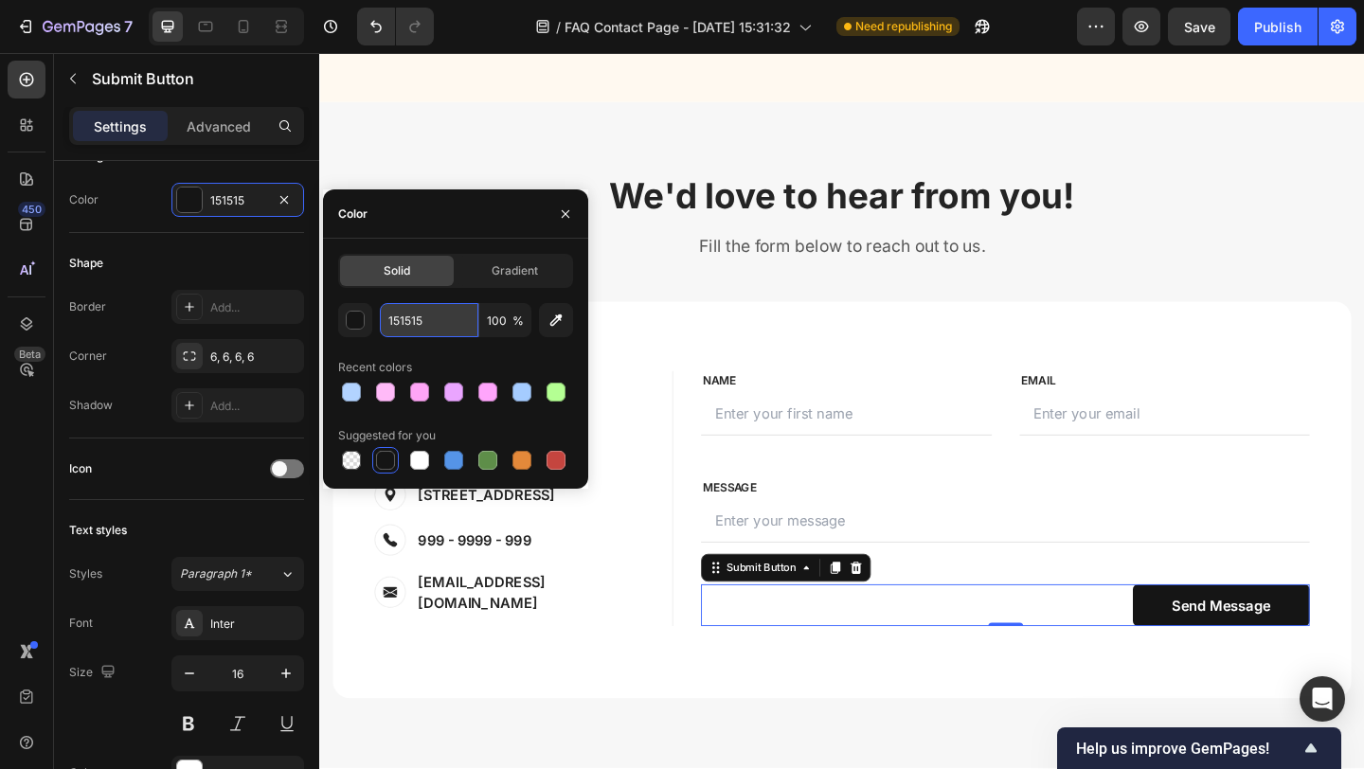
type input "91CE3B"
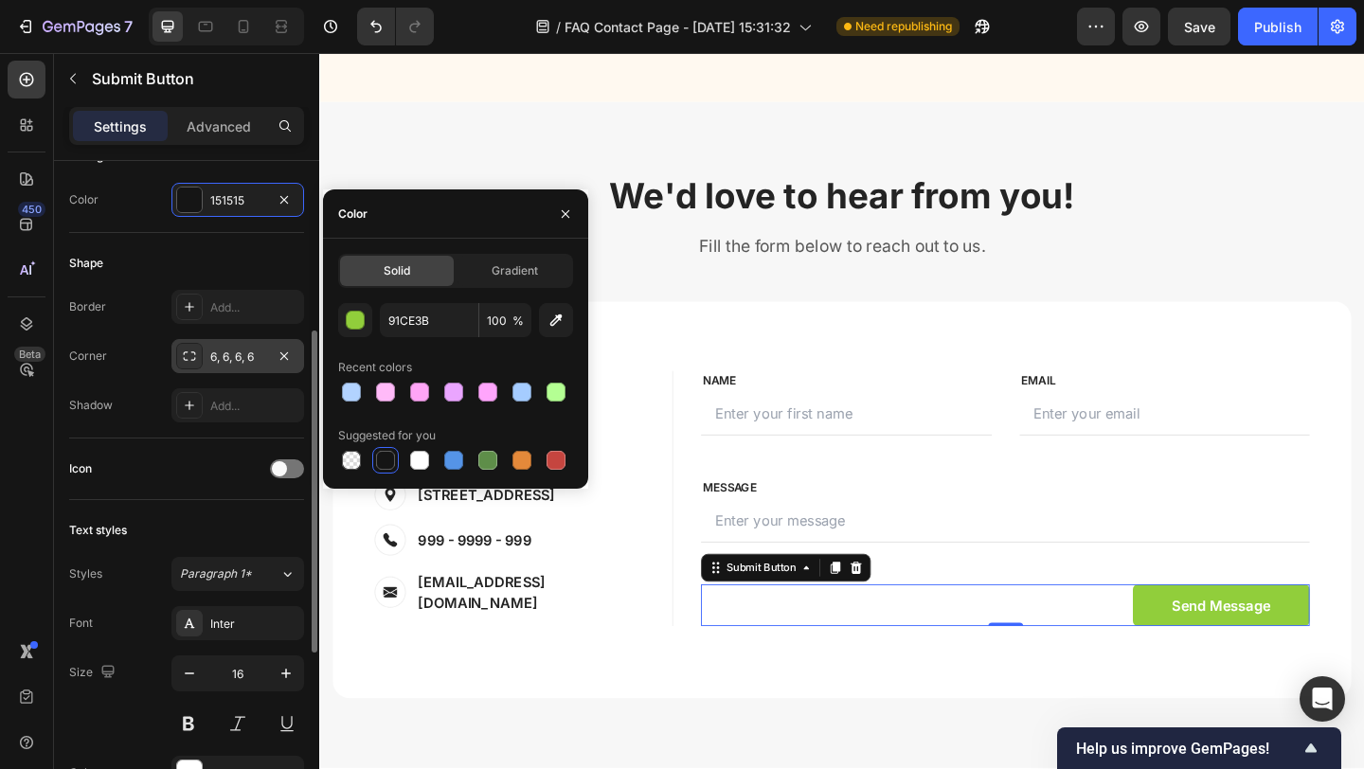
click at [238, 365] on div "6, 6, 6, 6" at bounding box center [237, 356] width 55 height 17
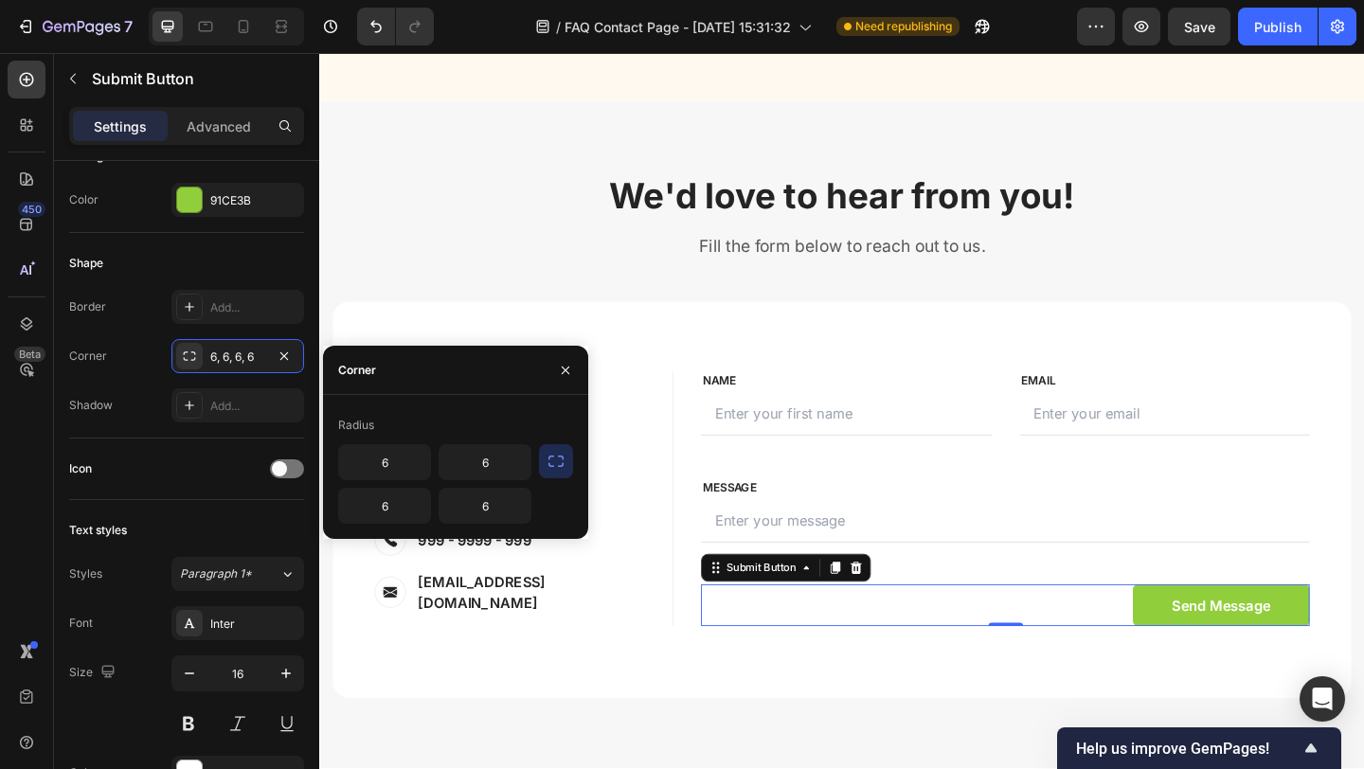
click at [548, 457] on icon "button" at bounding box center [555, 460] width 15 height 11
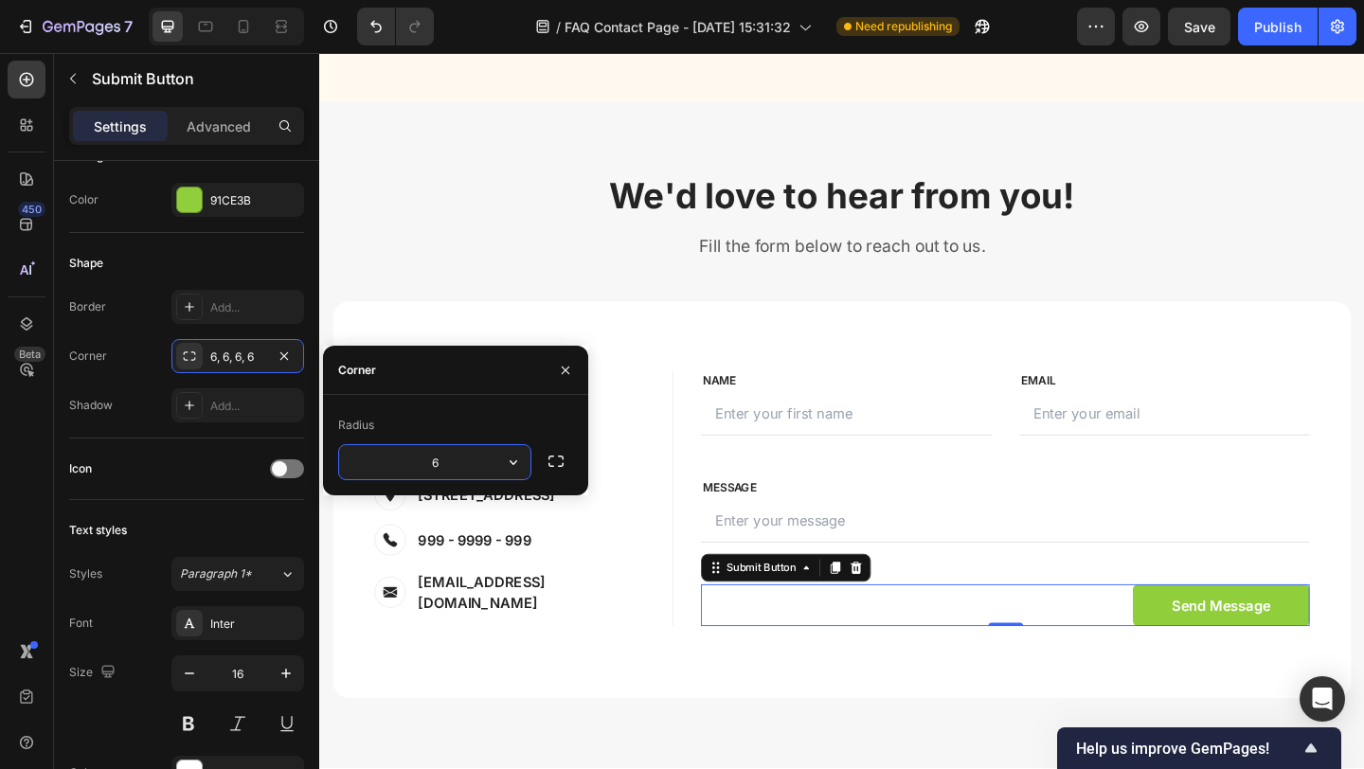
click at [435, 457] on input "6" at bounding box center [434, 462] width 191 height 34
type input "20"
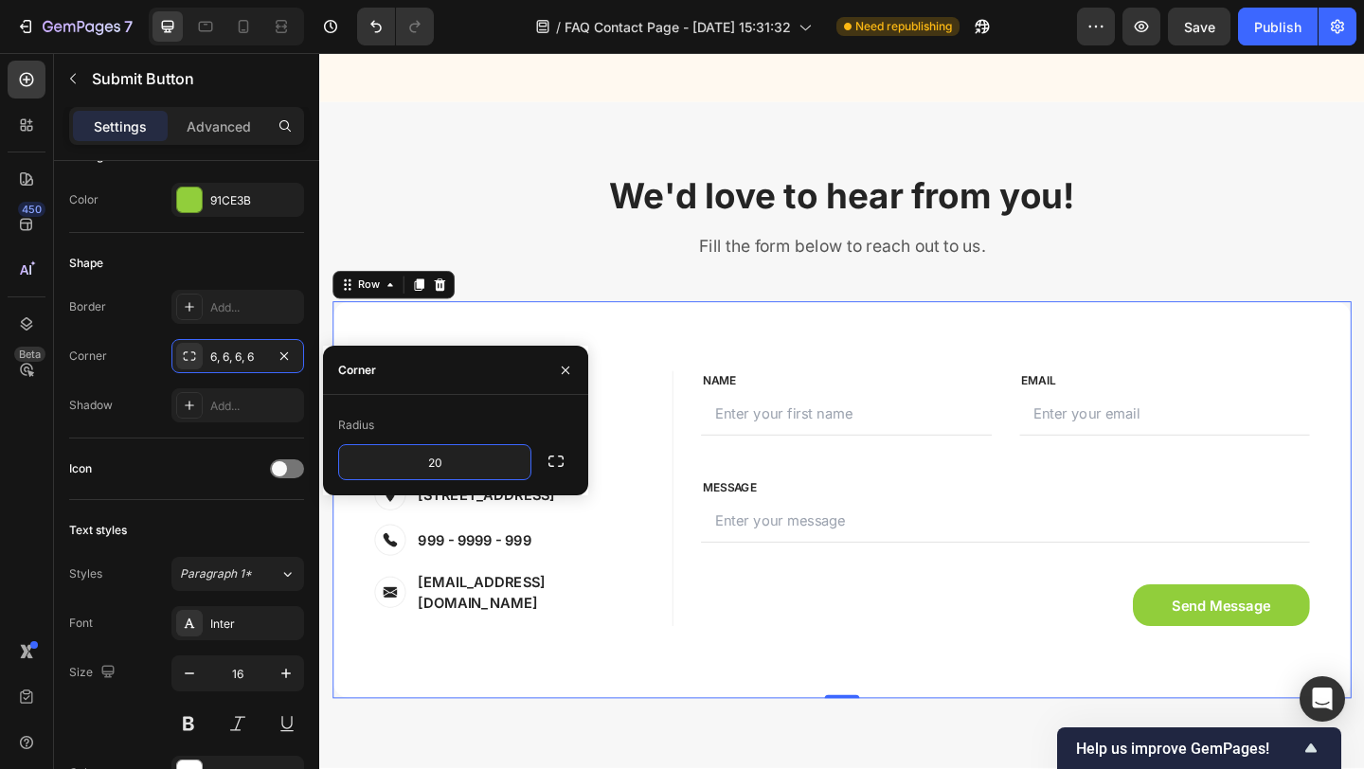
click at [365, 722] on div "Our Contact Info Heading Contact Information Heading Text block Image 19 [GEOGR…" at bounding box center [887, 539] width 1108 height 432
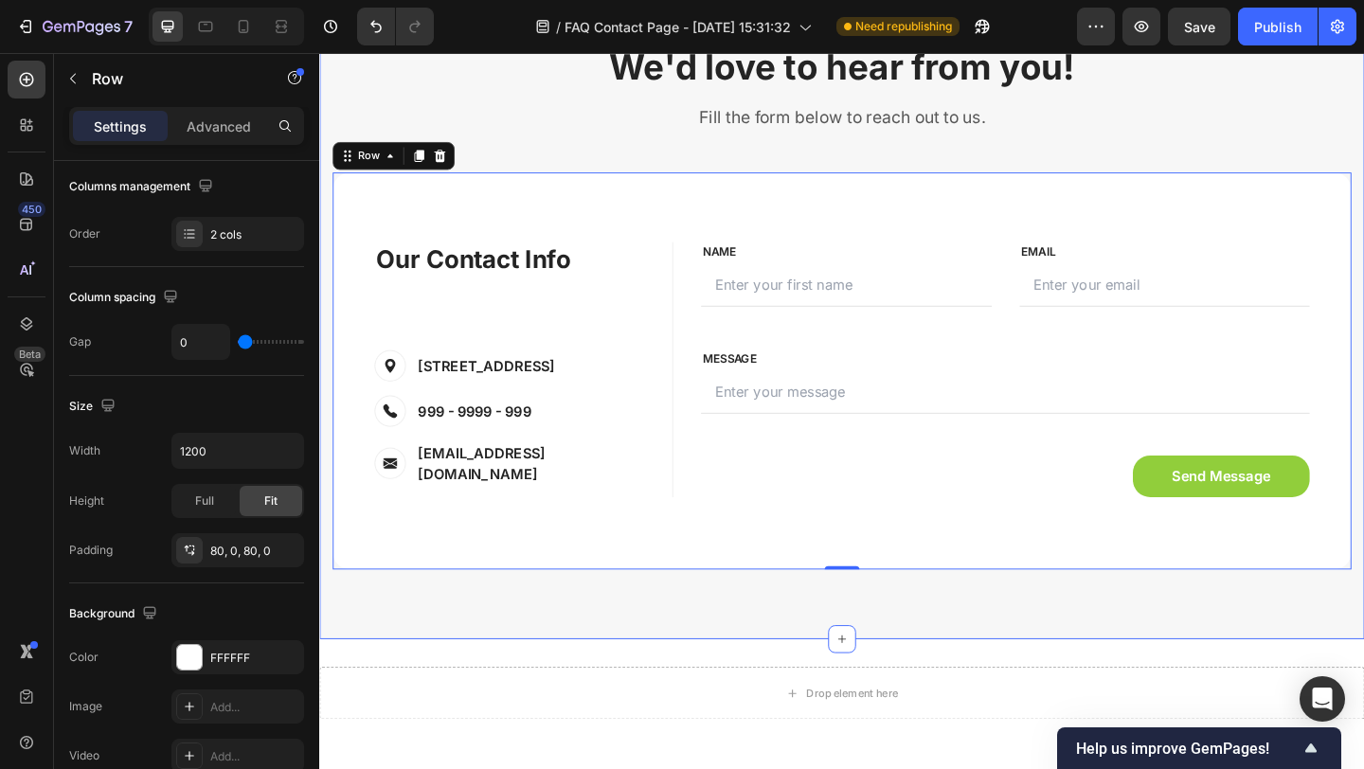
scroll to position [651, 0]
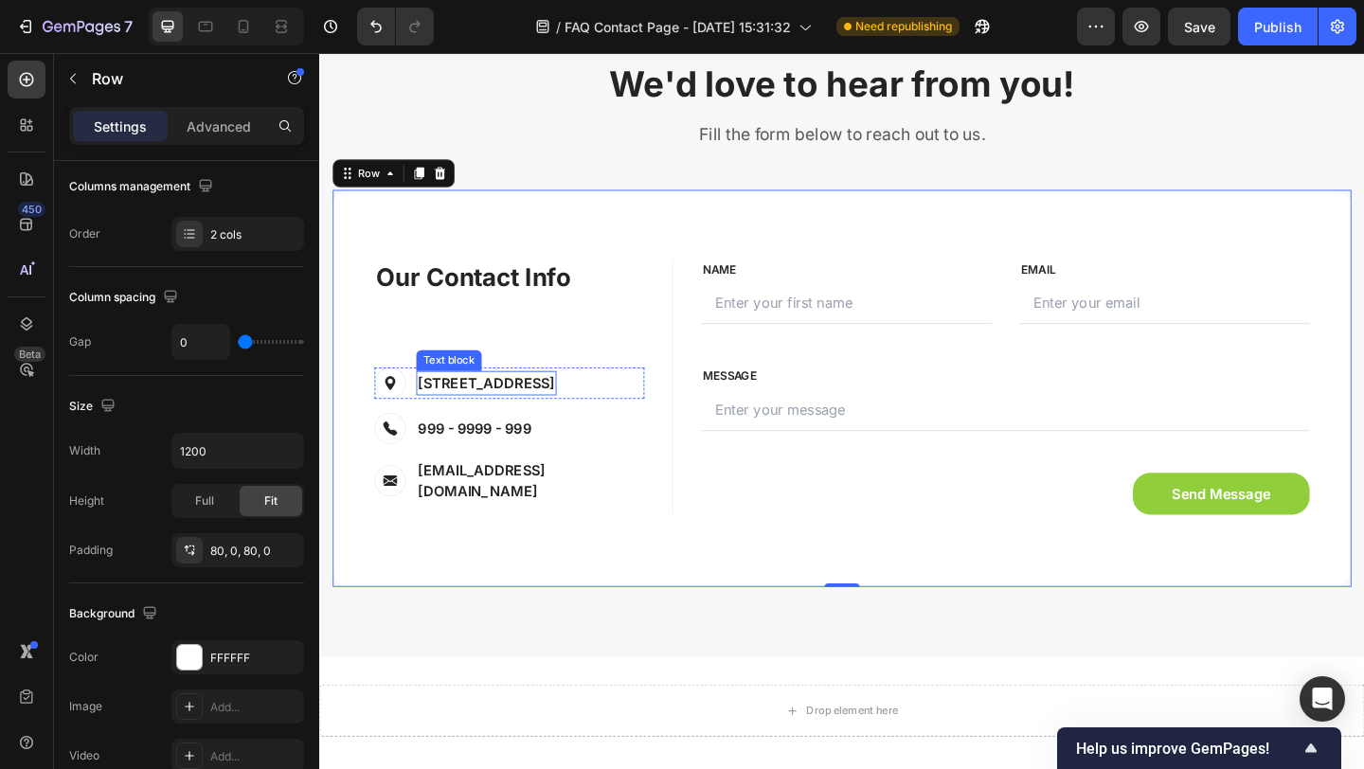
click at [575, 415] on p "[STREET_ADDRESS]" at bounding box center [500, 412] width 149 height 23
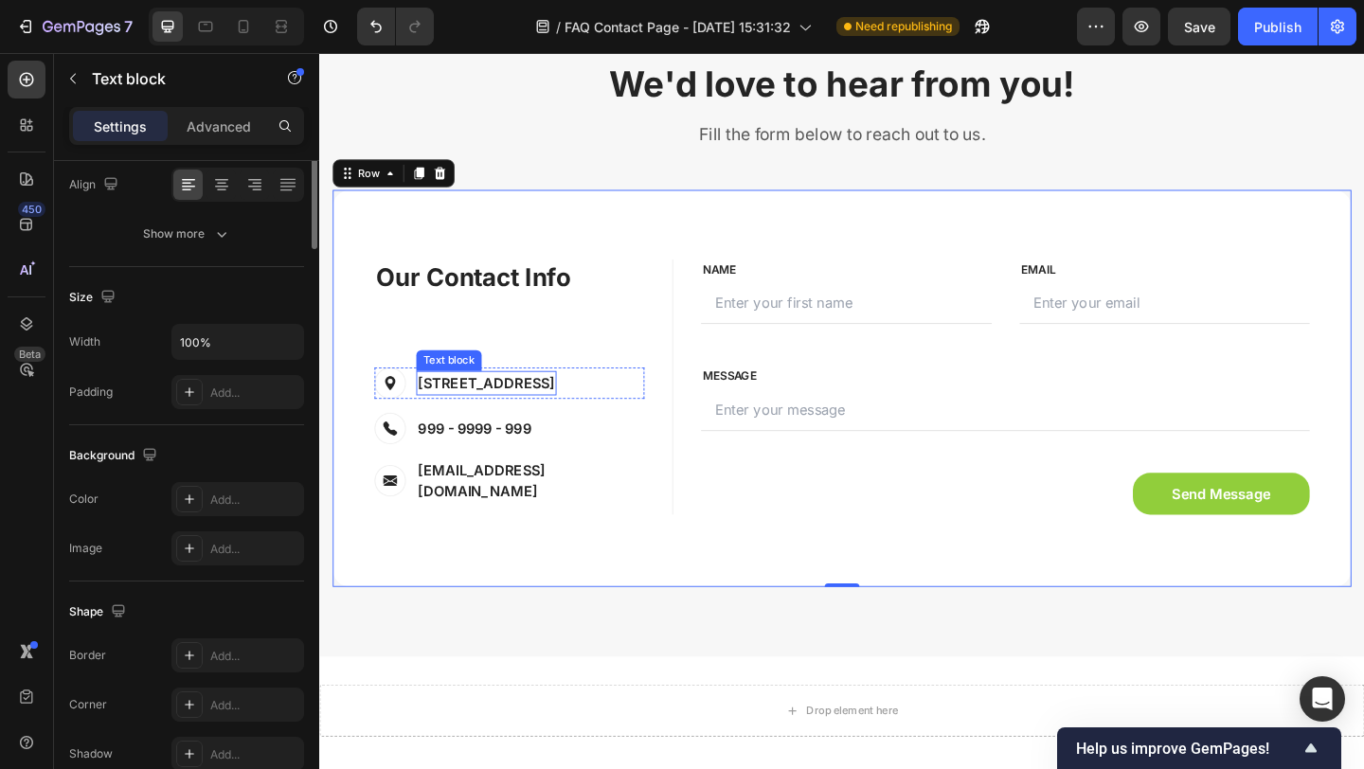
scroll to position [0, 0]
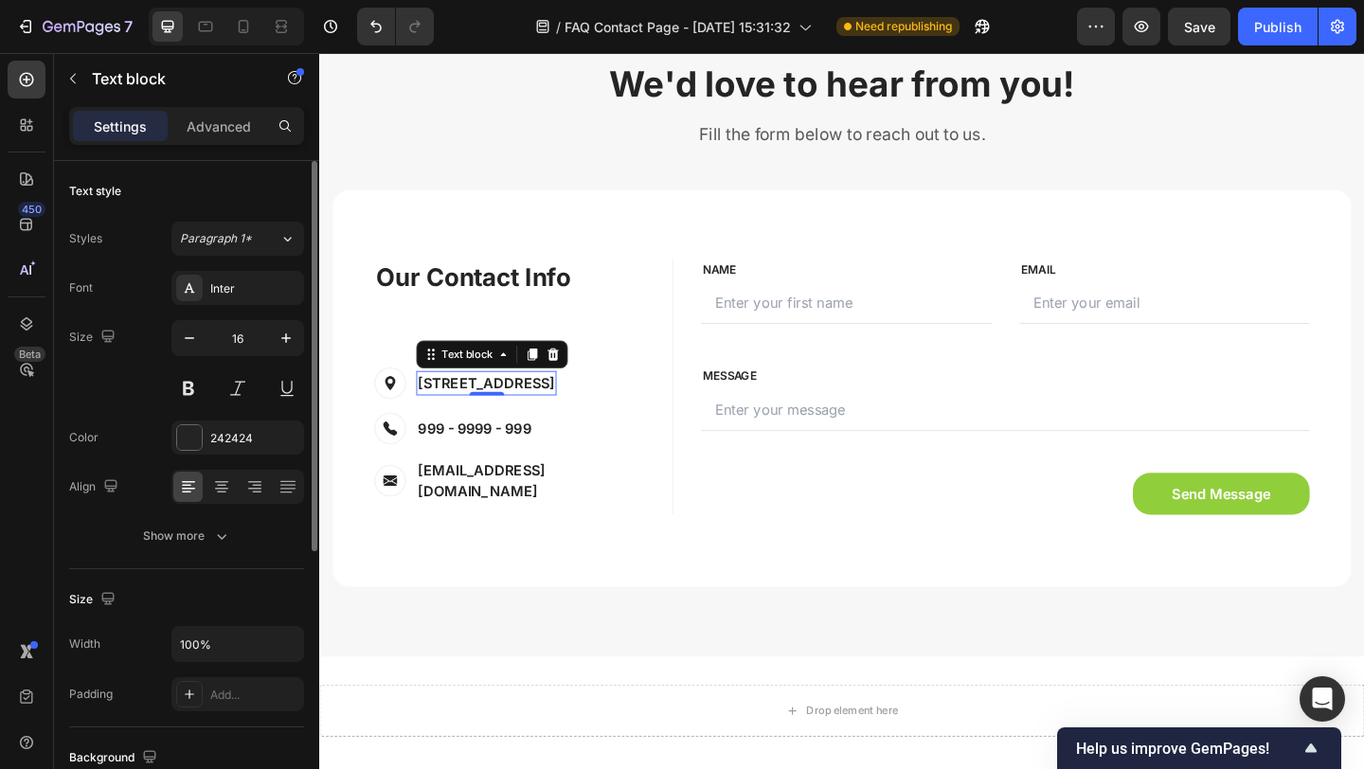
click at [575, 416] on p "[STREET_ADDRESS]" at bounding box center [500, 412] width 149 height 23
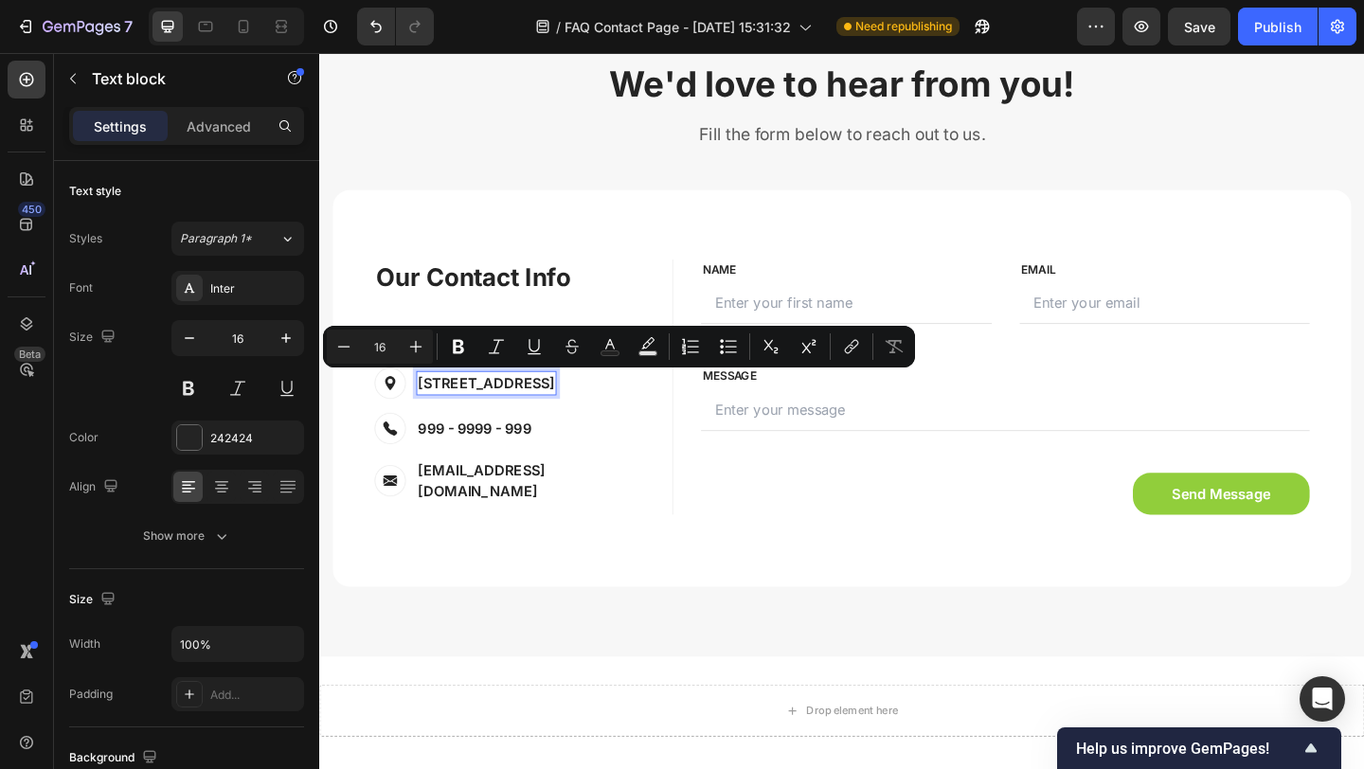
click at [433, 409] on p "[STREET_ADDRESS]" at bounding box center [500, 412] width 149 height 23
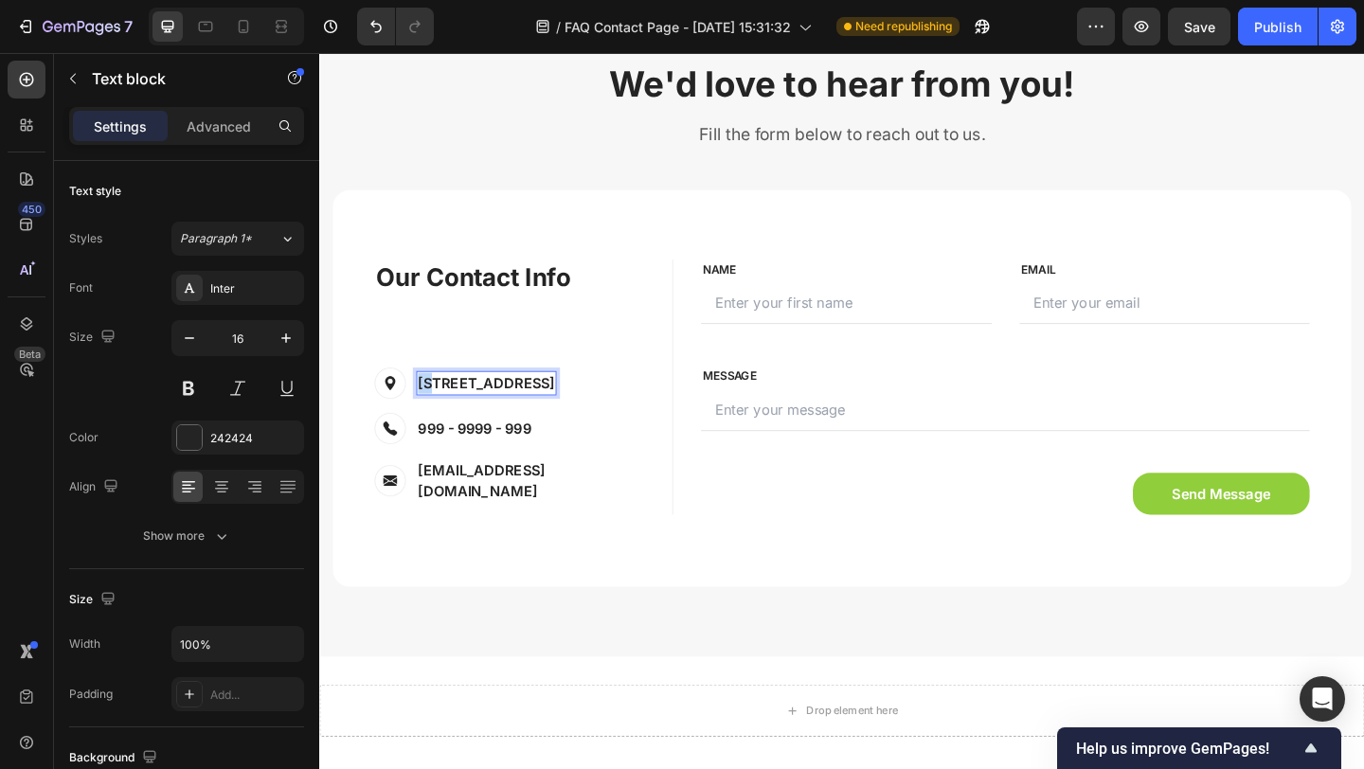
click at [433, 409] on p "[STREET_ADDRESS]" at bounding box center [500, 412] width 149 height 23
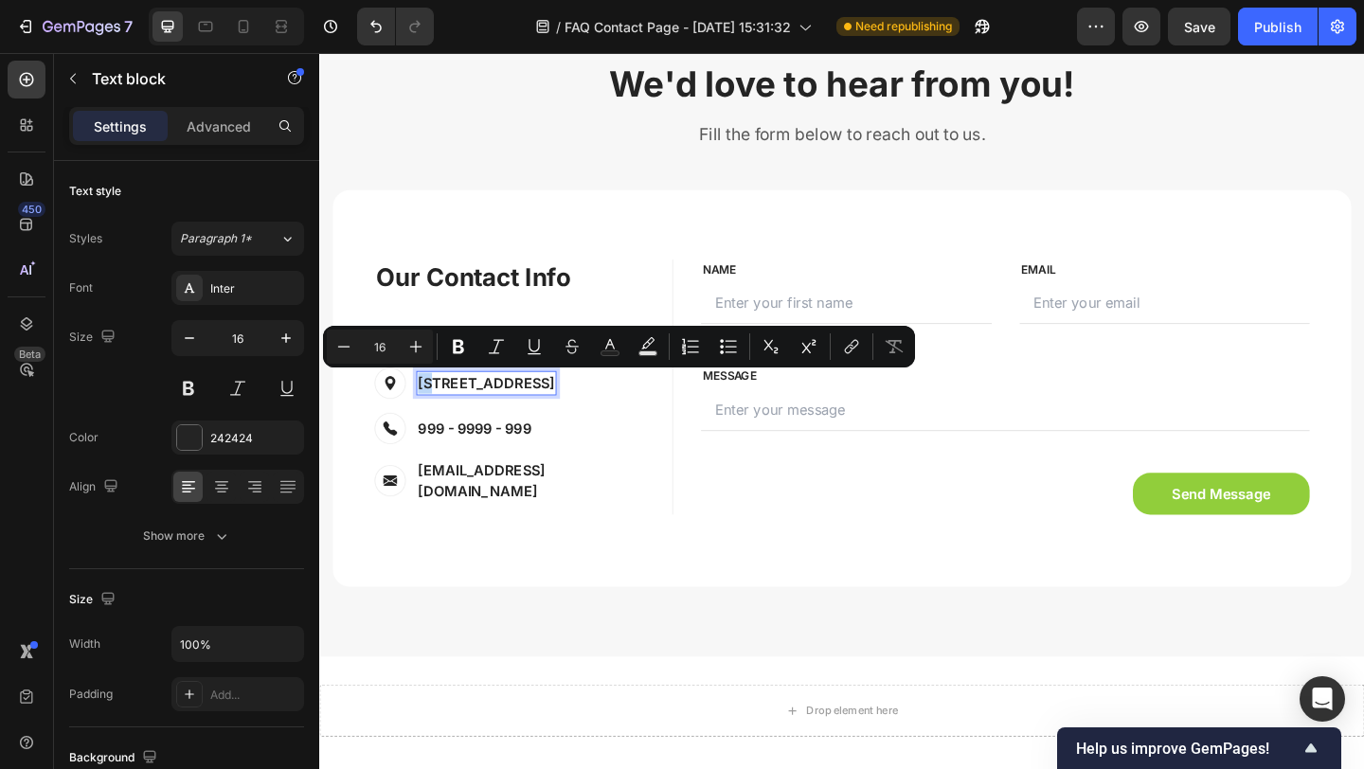
click at [434, 410] on p "[STREET_ADDRESS]" at bounding box center [500, 412] width 149 height 23
drag, startPoint x: 540, startPoint y: 411, endPoint x: 450, endPoint y: 411, distance: 90.0
click at [450, 413] on p "[STREET_ADDRESS]" at bounding box center [500, 412] width 149 height 23
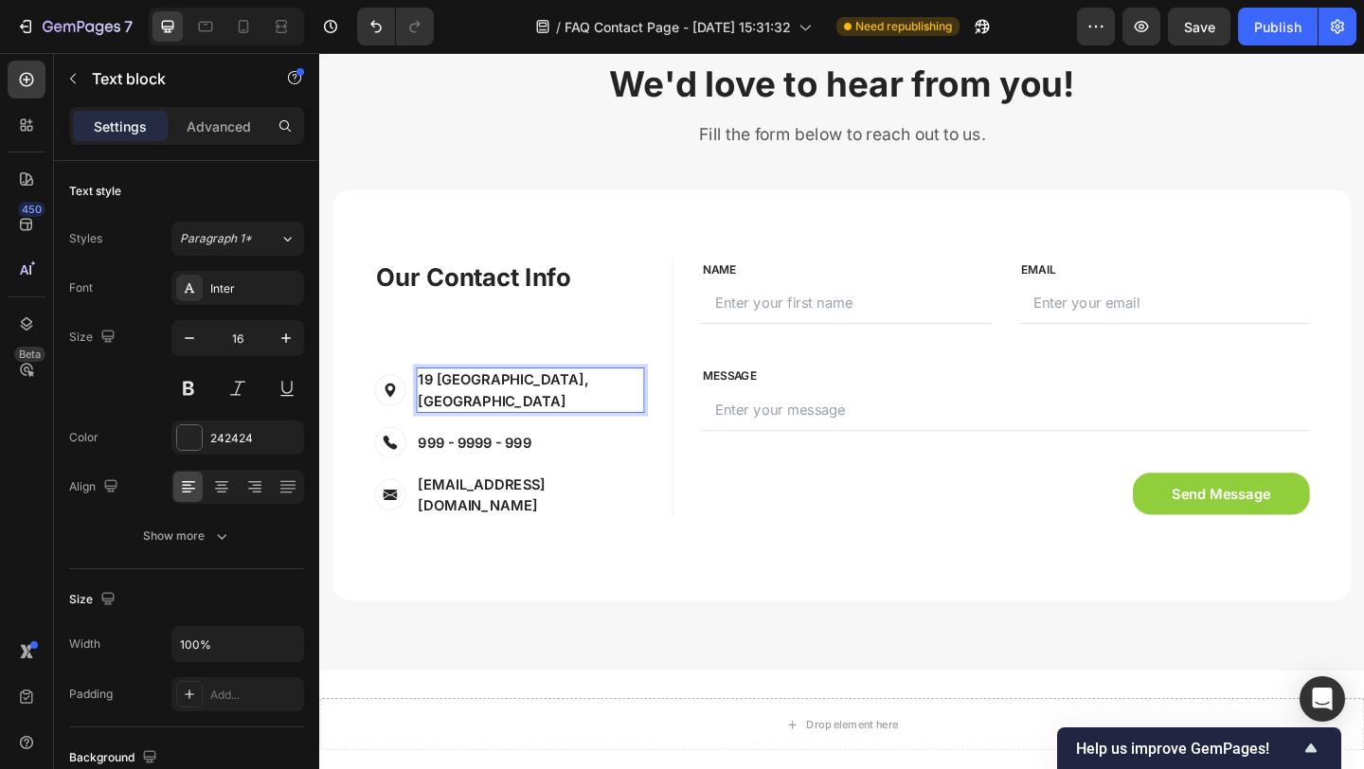
click at [526, 409] on p "19 [GEOGRAPHIC_DATA], [GEOGRAPHIC_DATA]" at bounding box center [548, 419] width 244 height 45
click at [448, 465] on p "999 - 9999 - 999" at bounding box center [487, 476] width 123 height 23
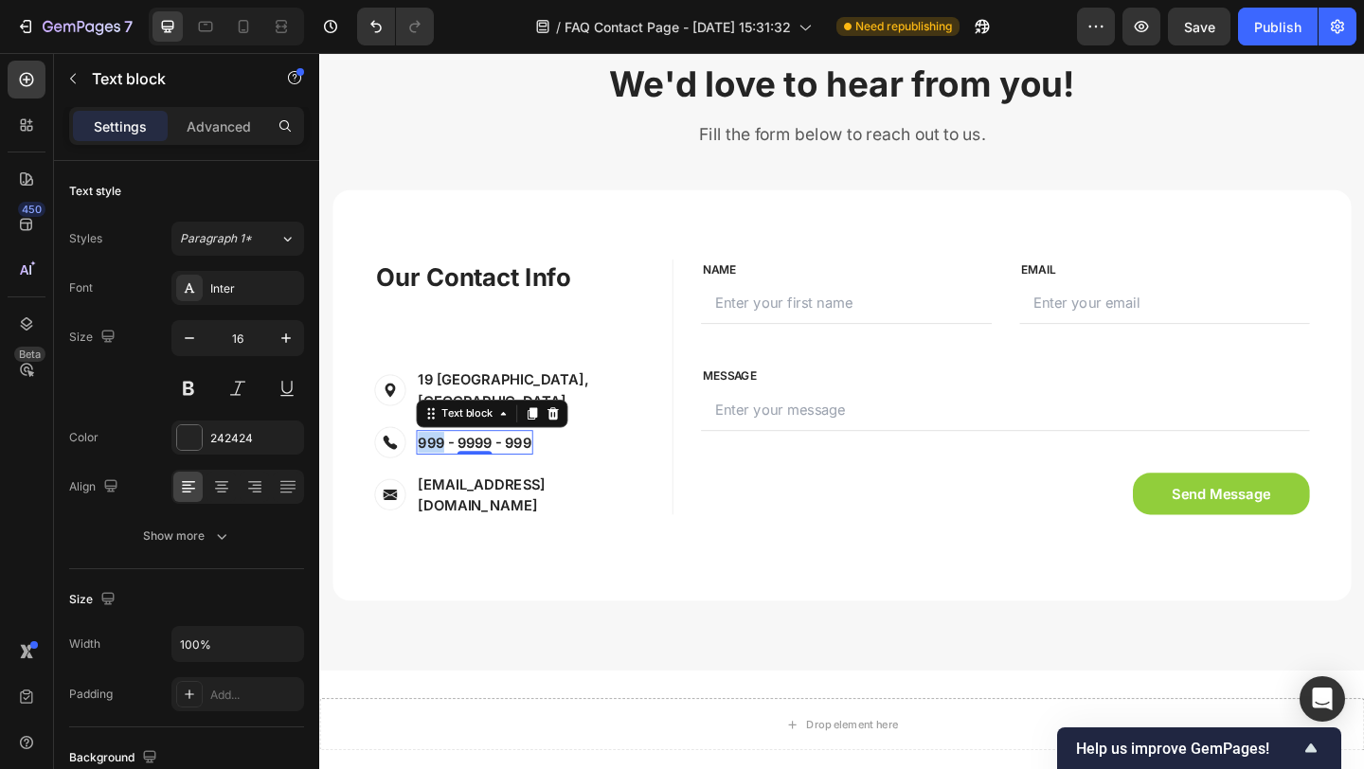
click at [448, 465] on p "999 - 9999 - 999" at bounding box center [487, 476] width 123 height 23
click at [485, 465] on p "000 - 9999 - 999" at bounding box center [489, 476] width 126 height 23
click at [524, 465] on p "000 - 000 - 999" at bounding box center [485, 476] width 119 height 23
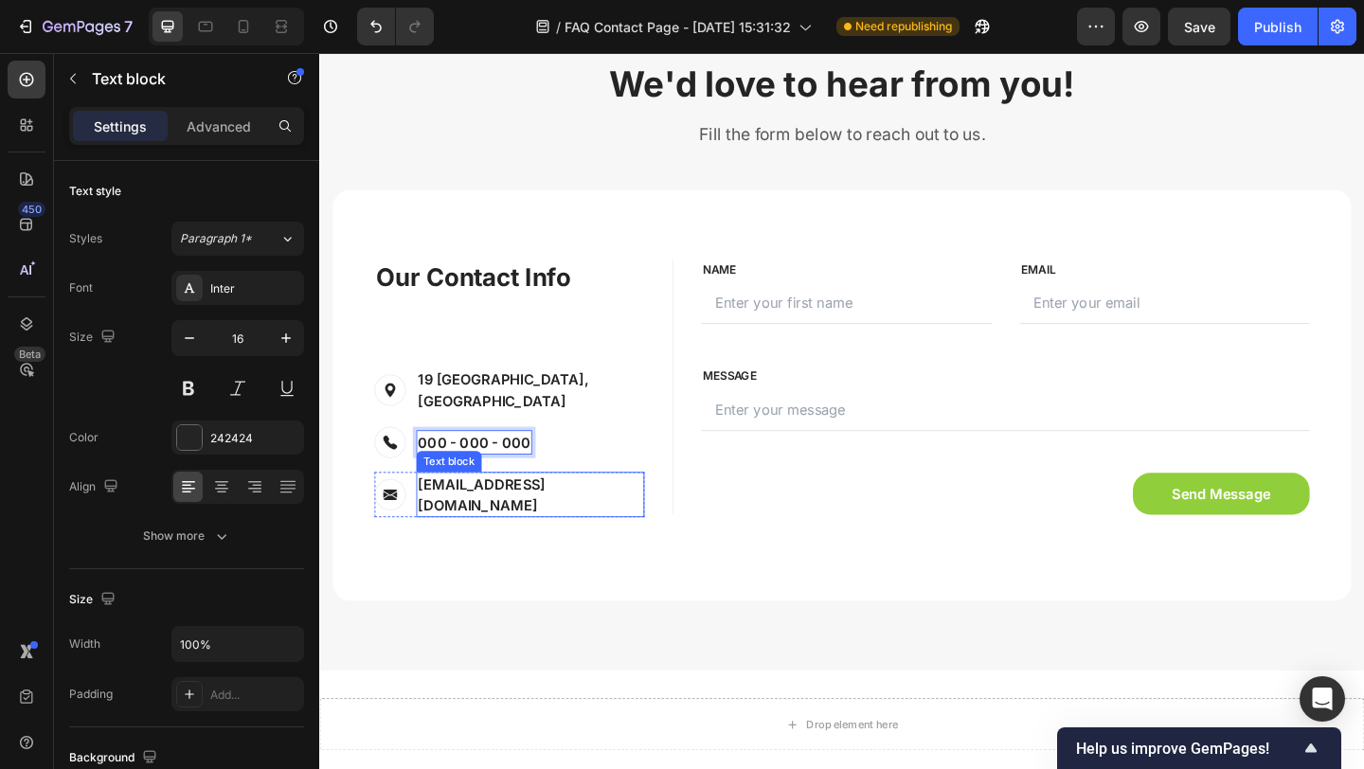
click at [472, 510] on p "[EMAIL_ADDRESS][DOMAIN_NAME]" at bounding box center [548, 532] width 244 height 45
click at [573, 511] on p "[EMAIL_ADDRESS][DOMAIN_NAME]" at bounding box center [548, 532] width 244 height 45
click at [469, 510] on p "[EMAIL_ADDRESS][DOMAIN_NAME]" at bounding box center [548, 532] width 244 height 45
click at [548, 510] on p "[EMAIL_ADDRESS][DOMAIN_NAME]" at bounding box center [548, 532] width 244 height 45
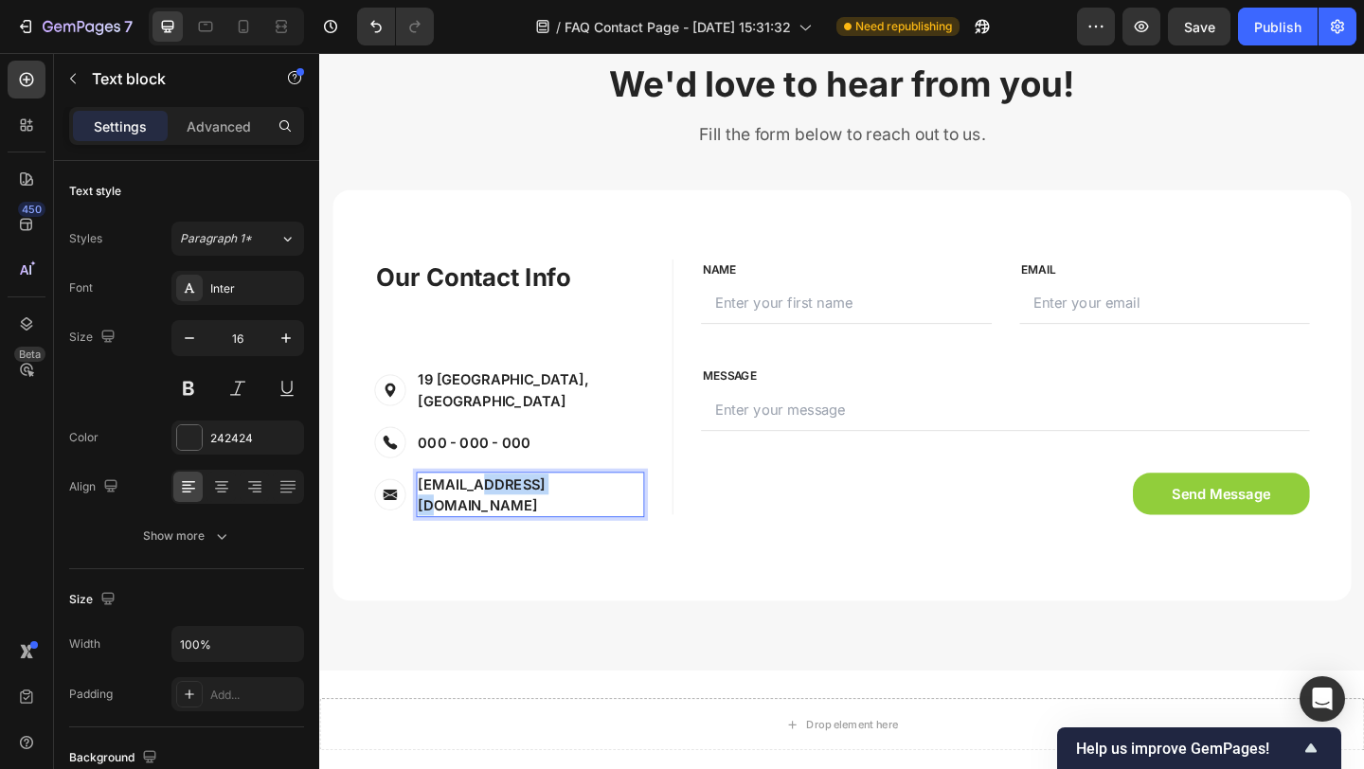
click at [548, 510] on p "[EMAIL_ADDRESS][DOMAIN_NAME]" at bounding box center [548, 532] width 244 height 45
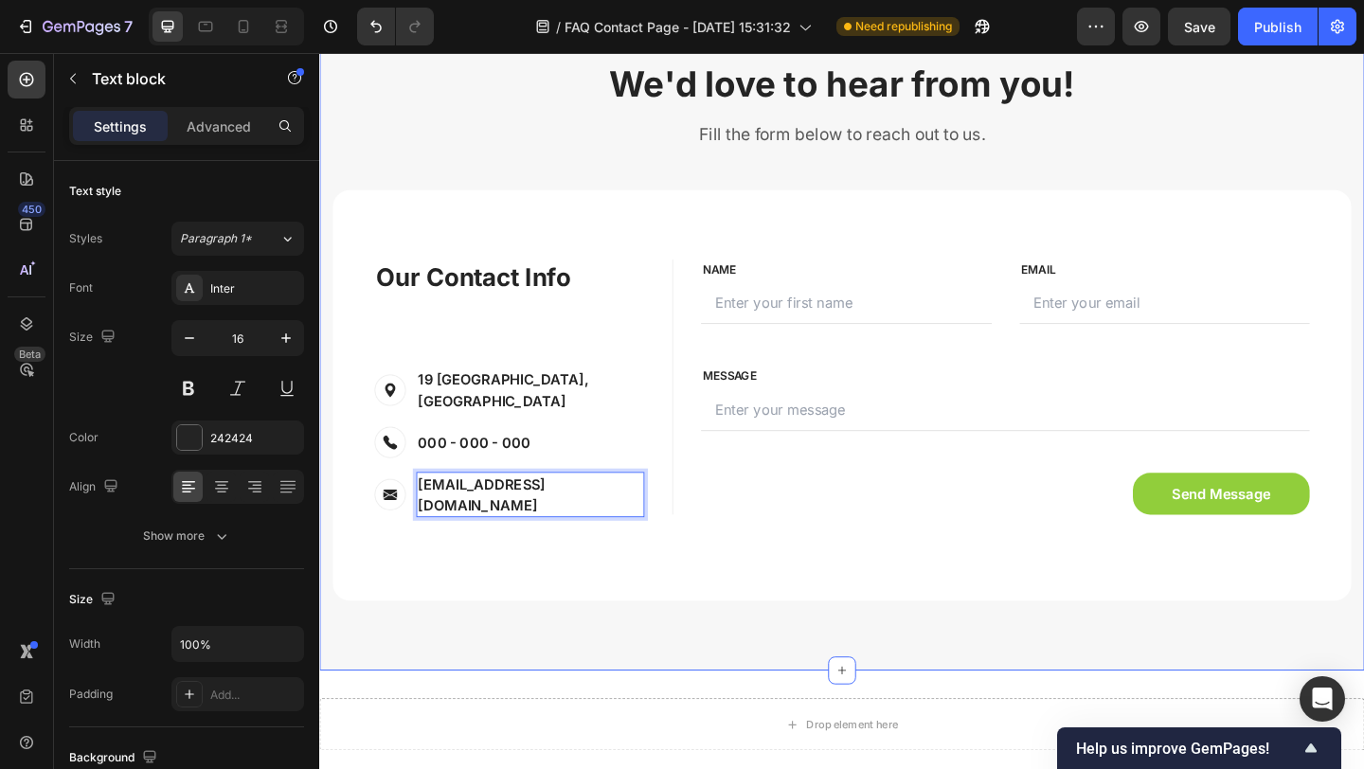
click at [562, 669] on div "We'd love to hear from you! Heading Fill the form below to reach out to us. Tex…" at bounding box center [887, 355] width 1136 height 740
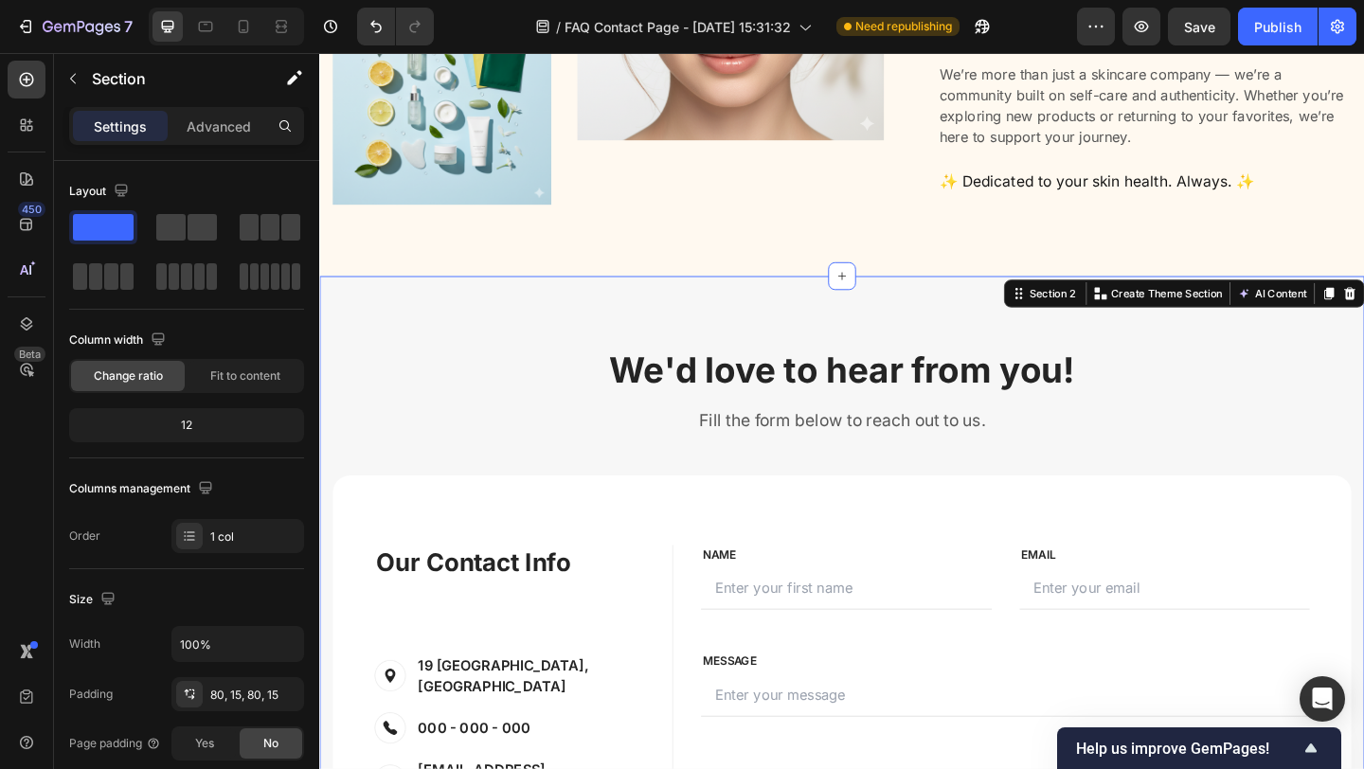
scroll to position [335, 0]
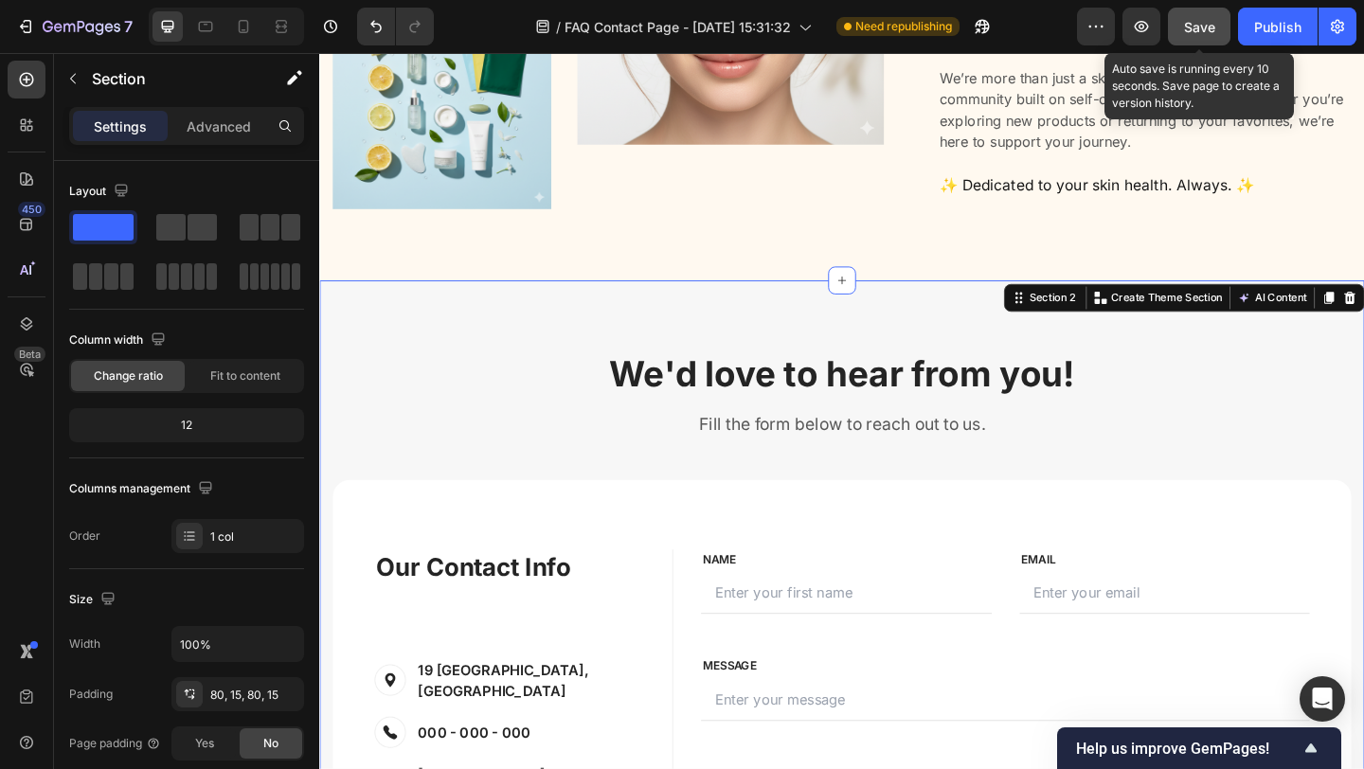
click at [1201, 39] on button "Save" at bounding box center [1199, 27] width 62 height 38
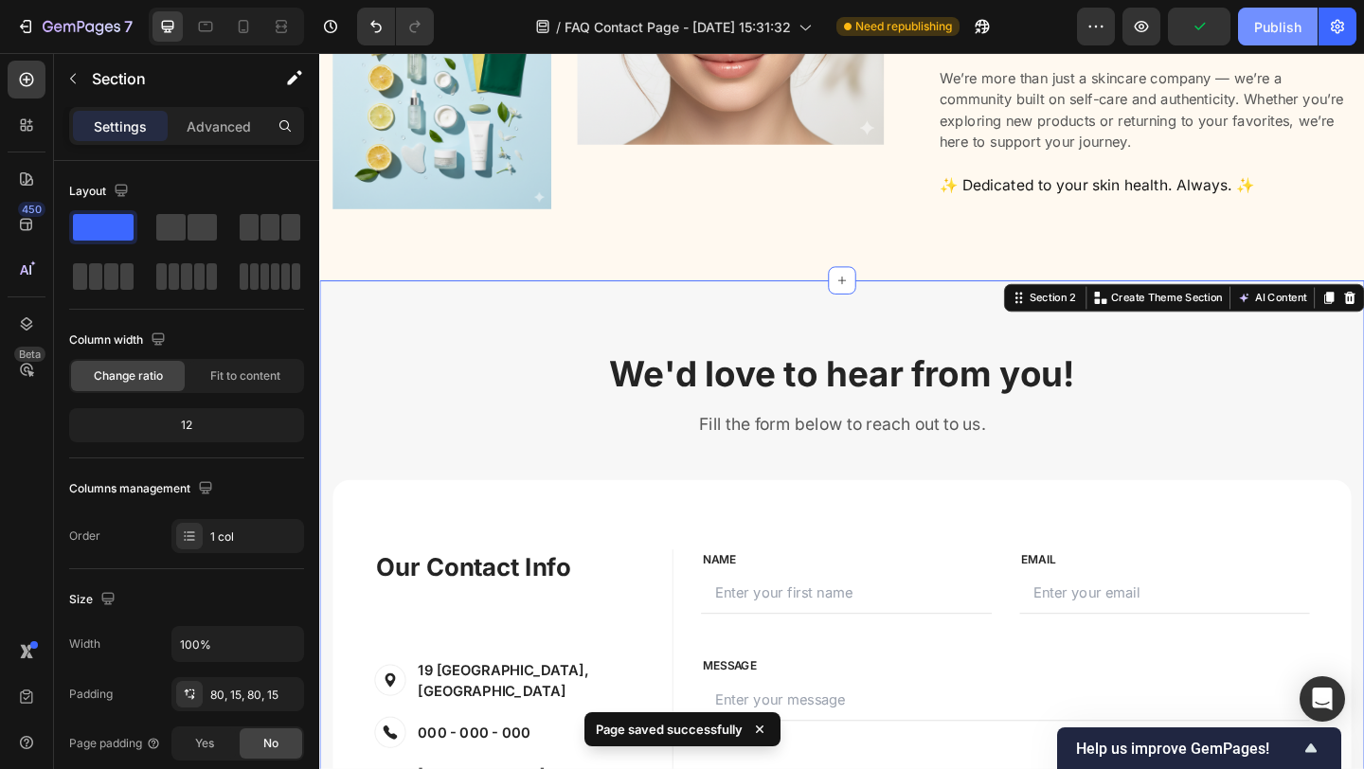
click at [1263, 34] on div "Publish" at bounding box center [1277, 27] width 47 height 20
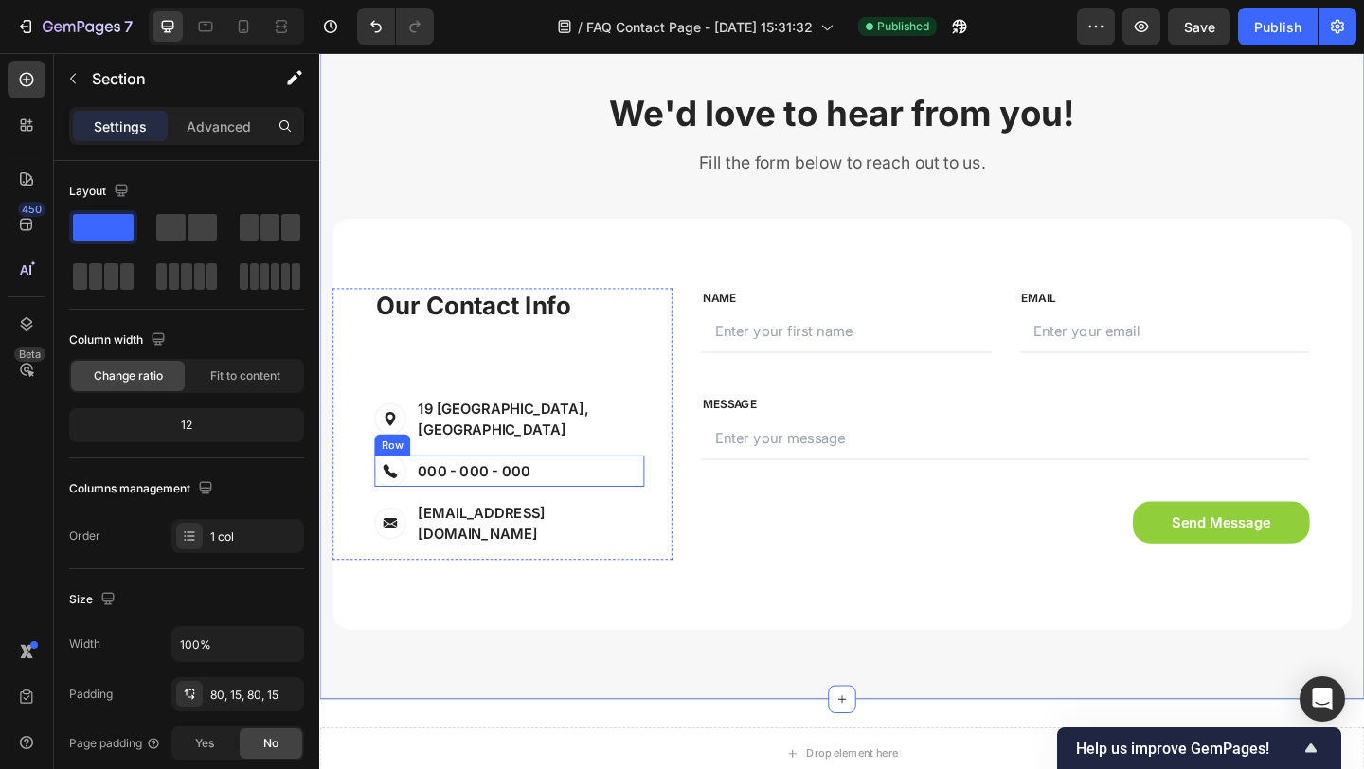
scroll to position [696, 0]
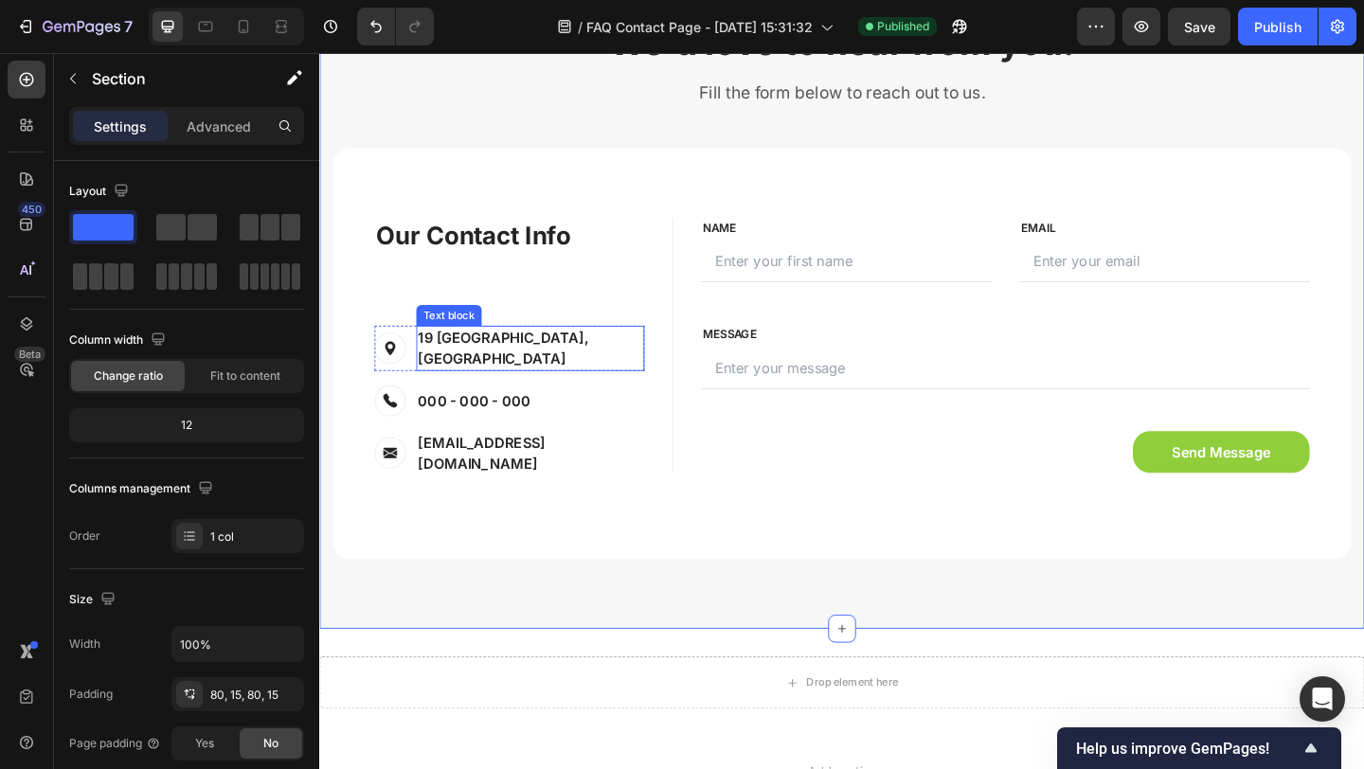
click at [437, 367] on p "19 [GEOGRAPHIC_DATA], [GEOGRAPHIC_DATA]" at bounding box center [548, 373] width 244 height 45
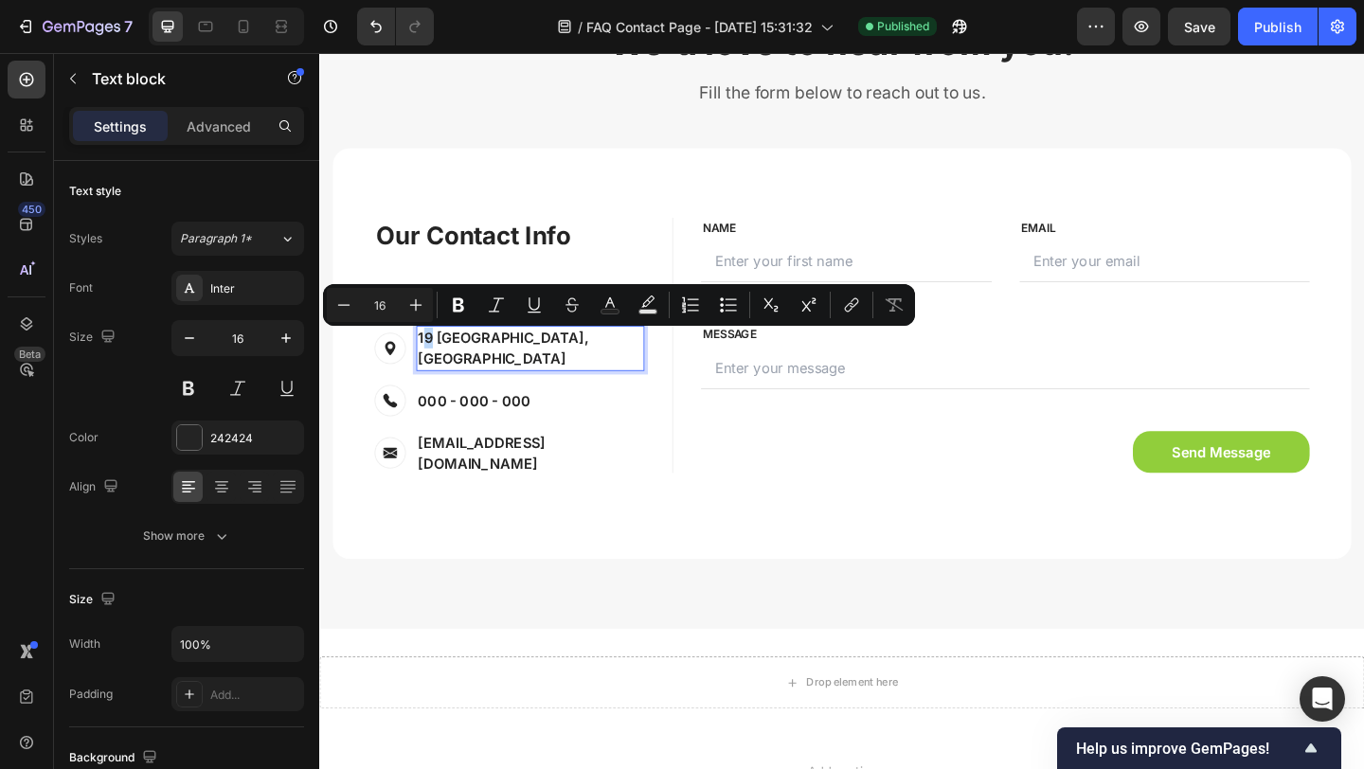
click at [435, 367] on p "19 [GEOGRAPHIC_DATA], [GEOGRAPHIC_DATA]" at bounding box center [548, 373] width 244 height 45
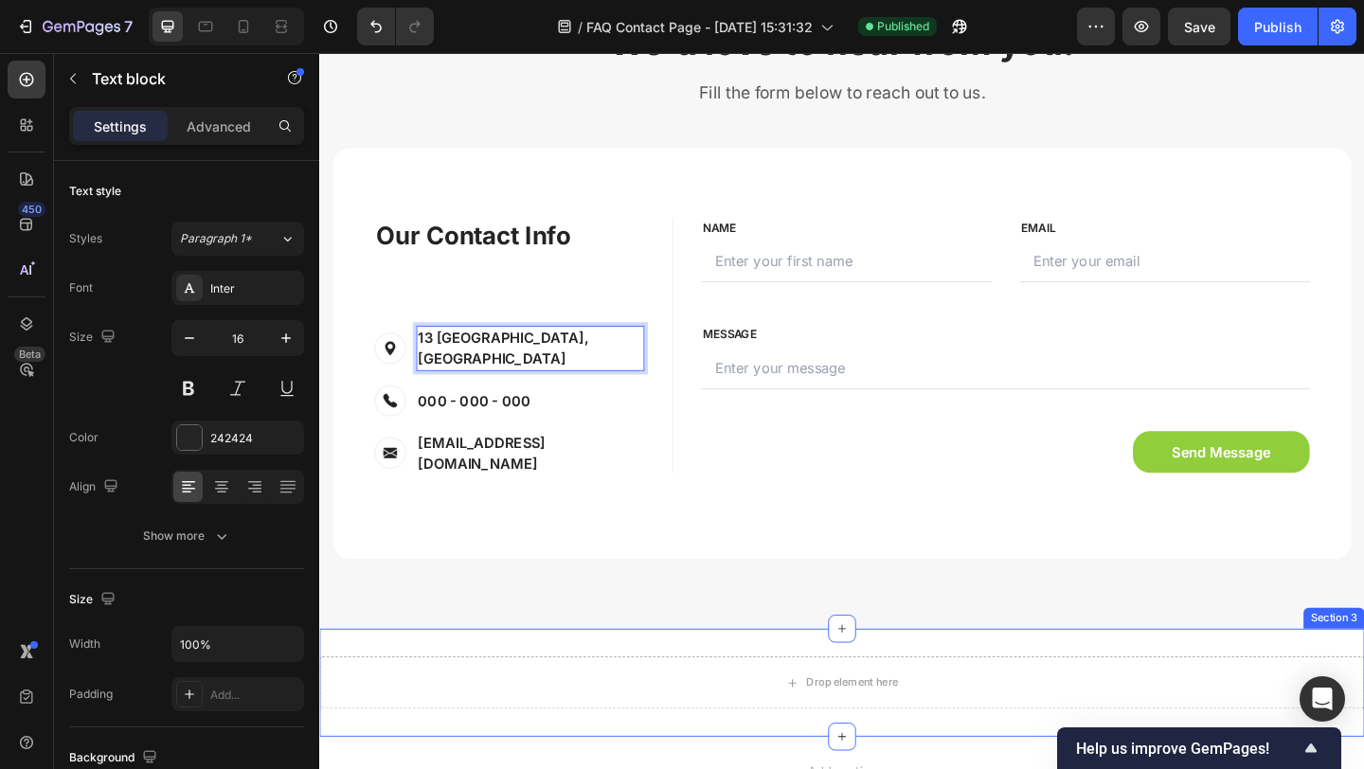
click at [431, 681] on div "Drop element here Section 3" at bounding box center [887, 737] width 1136 height 117
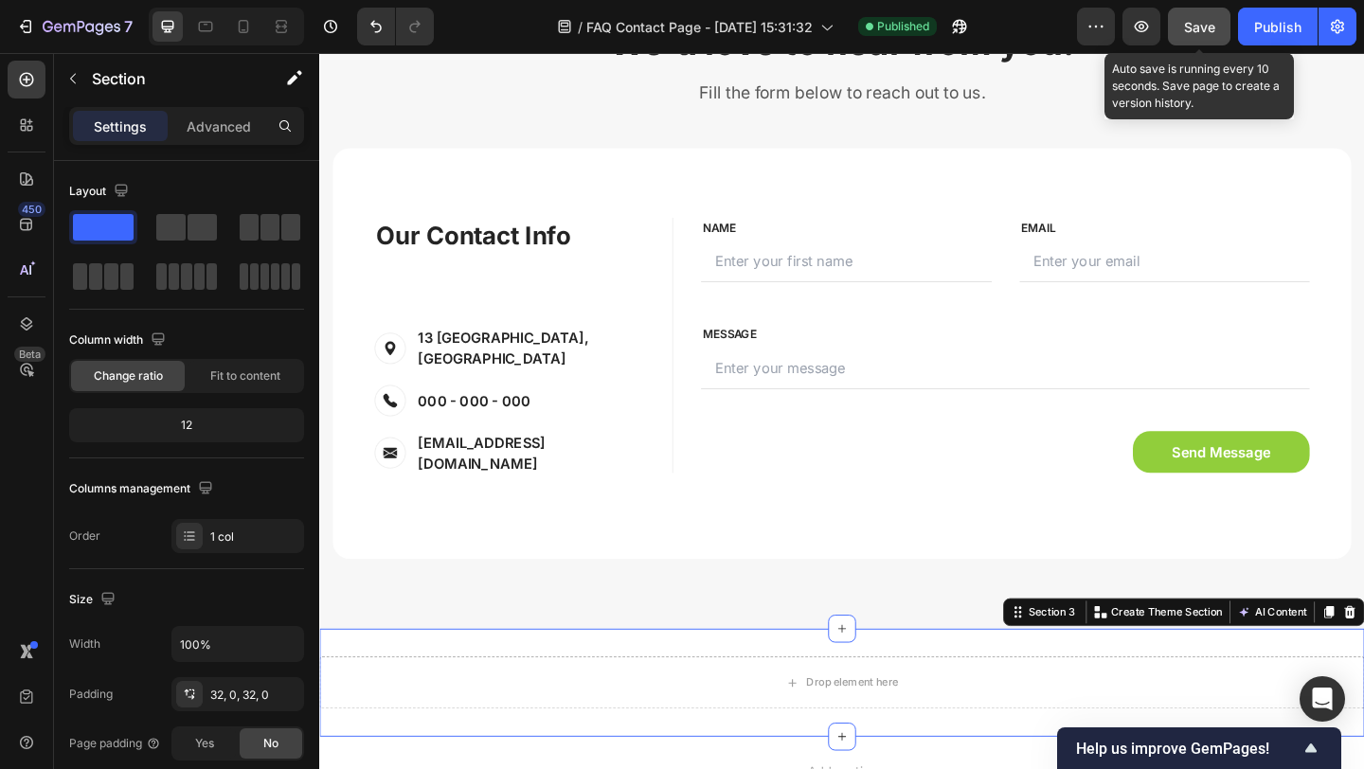
click at [1218, 36] on button "Save" at bounding box center [1199, 27] width 62 height 38
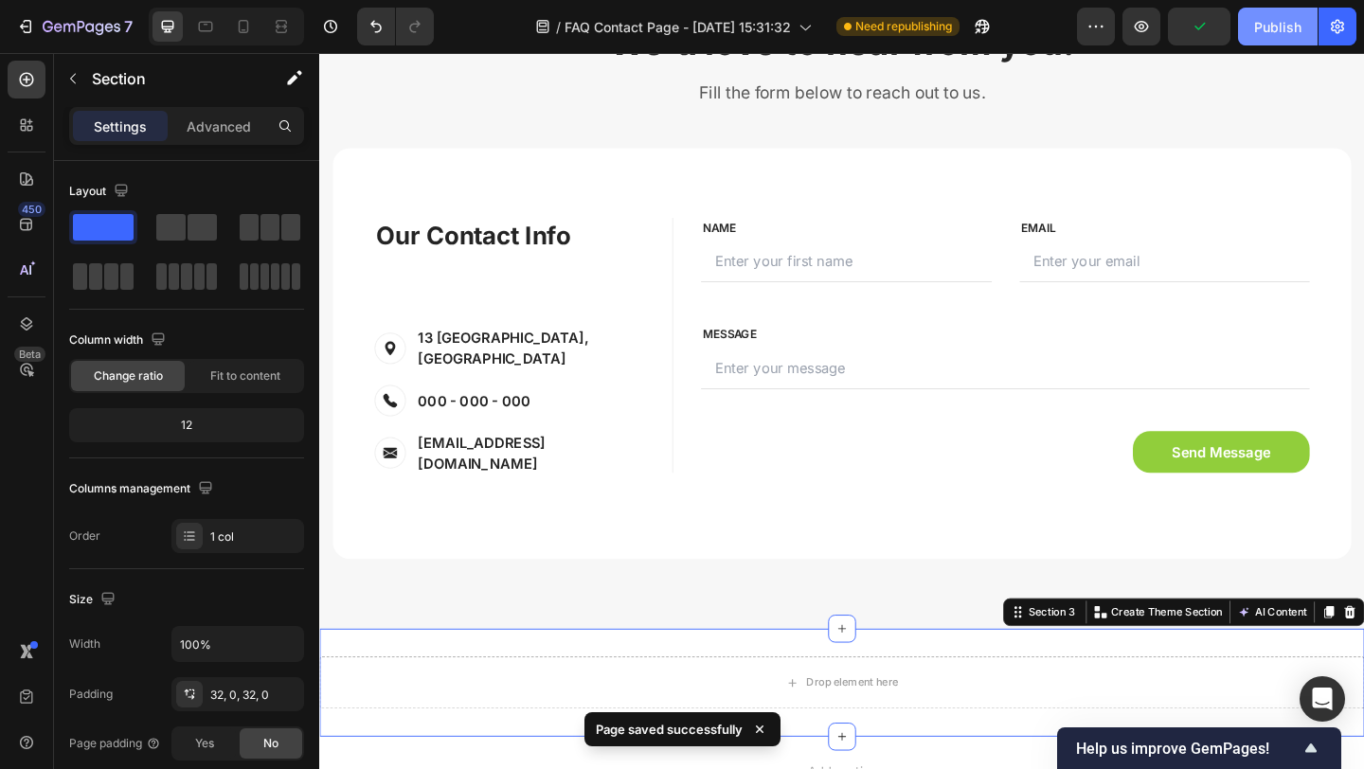
click at [1260, 37] on button "Publish" at bounding box center [1278, 27] width 80 height 38
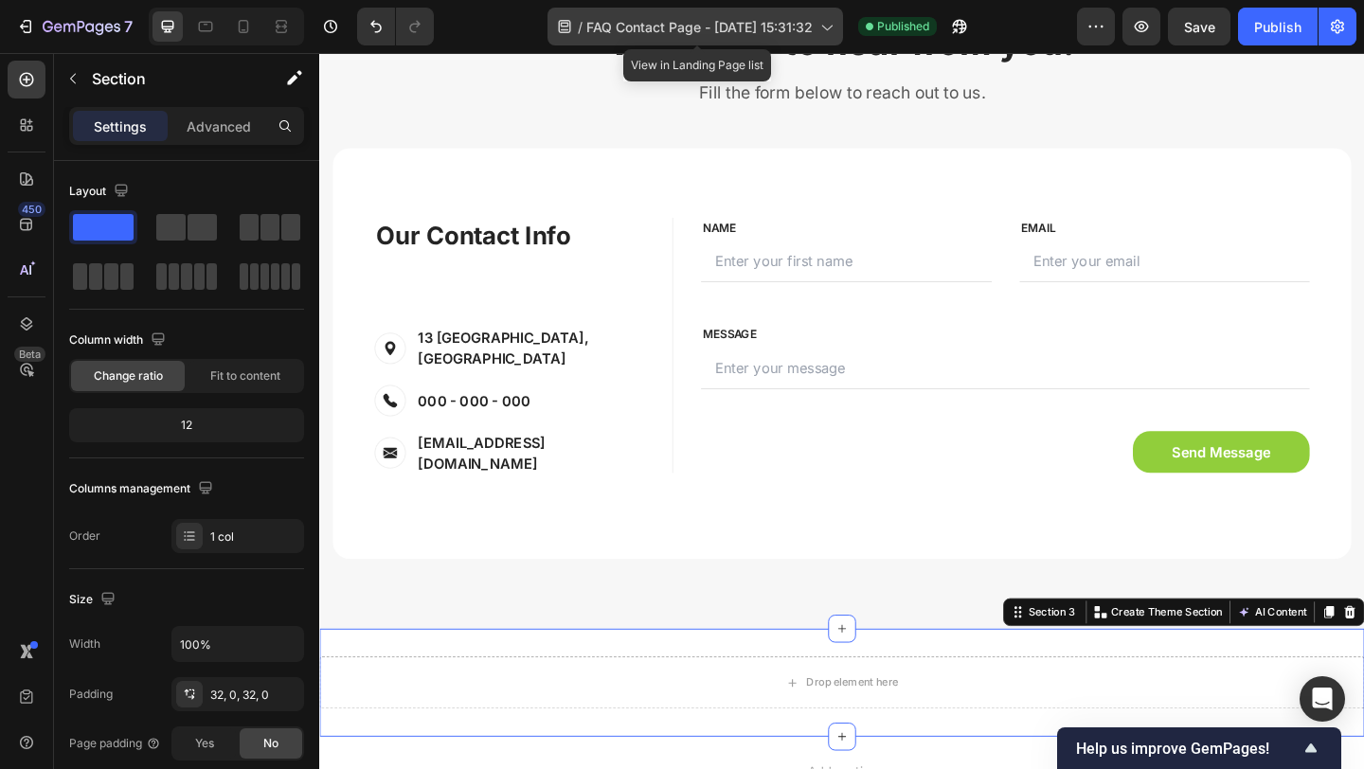
click at [704, 42] on div "/ FAQ Contact Page - Sep 26, 15:31:32" at bounding box center [694, 27] width 295 height 38
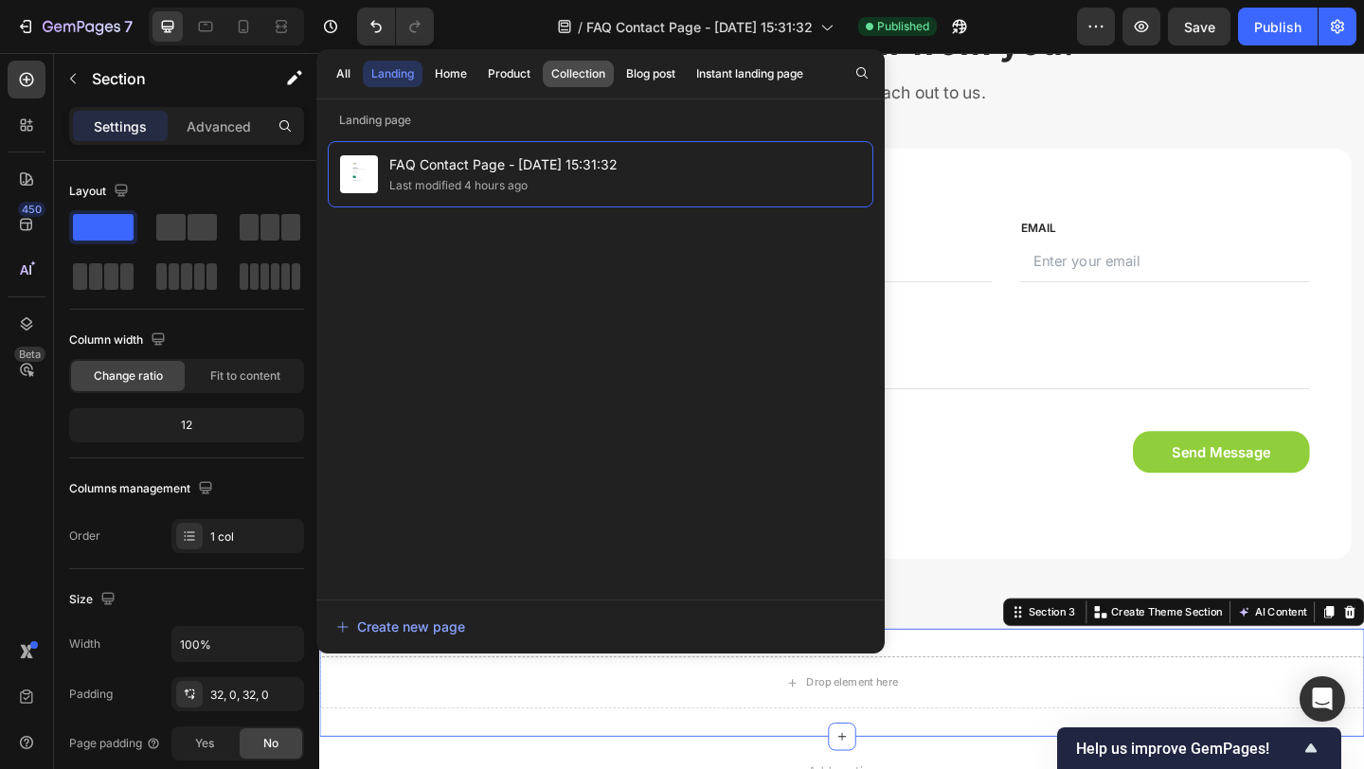
click at [598, 80] on div "Collection" at bounding box center [578, 73] width 54 height 17
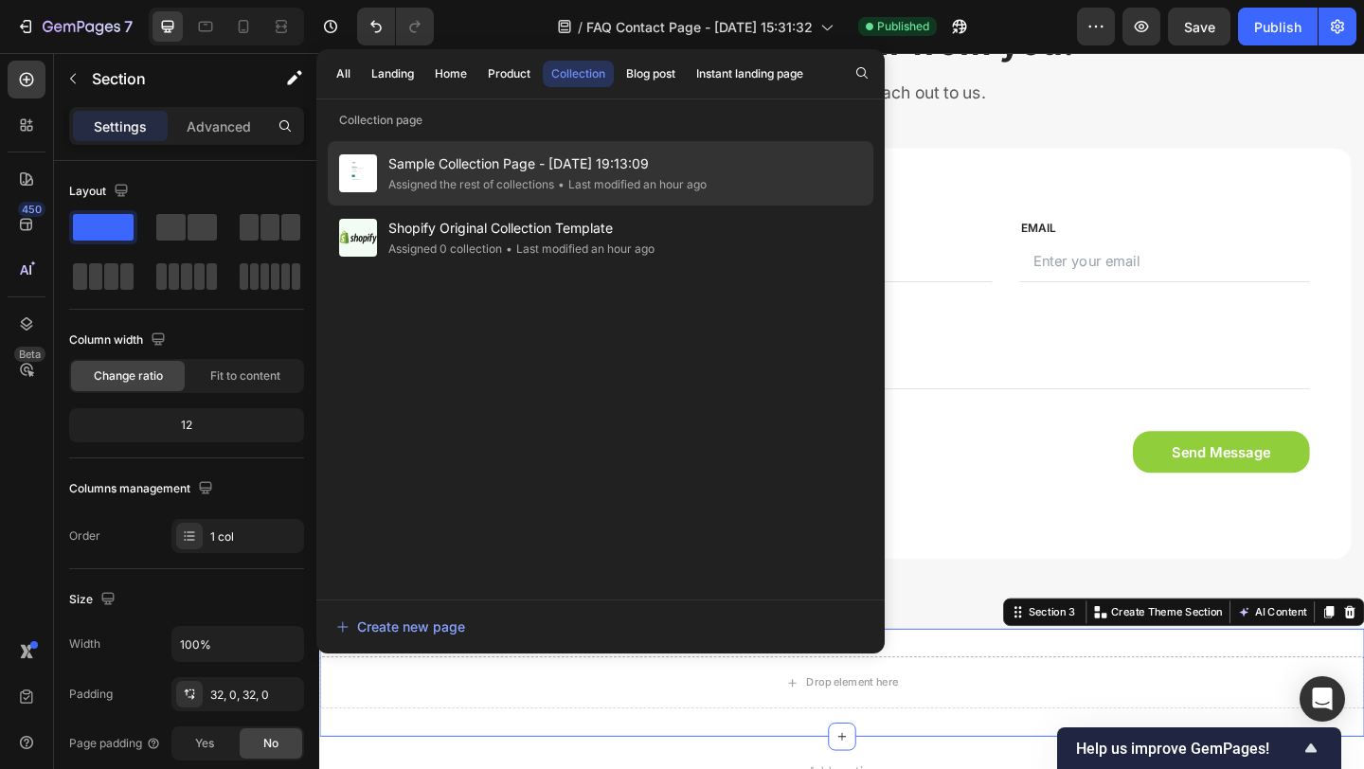
click at [556, 164] on span "Sample Collection Page - [DATE] 19:13:09" at bounding box center [547, 163] width 318 height 23
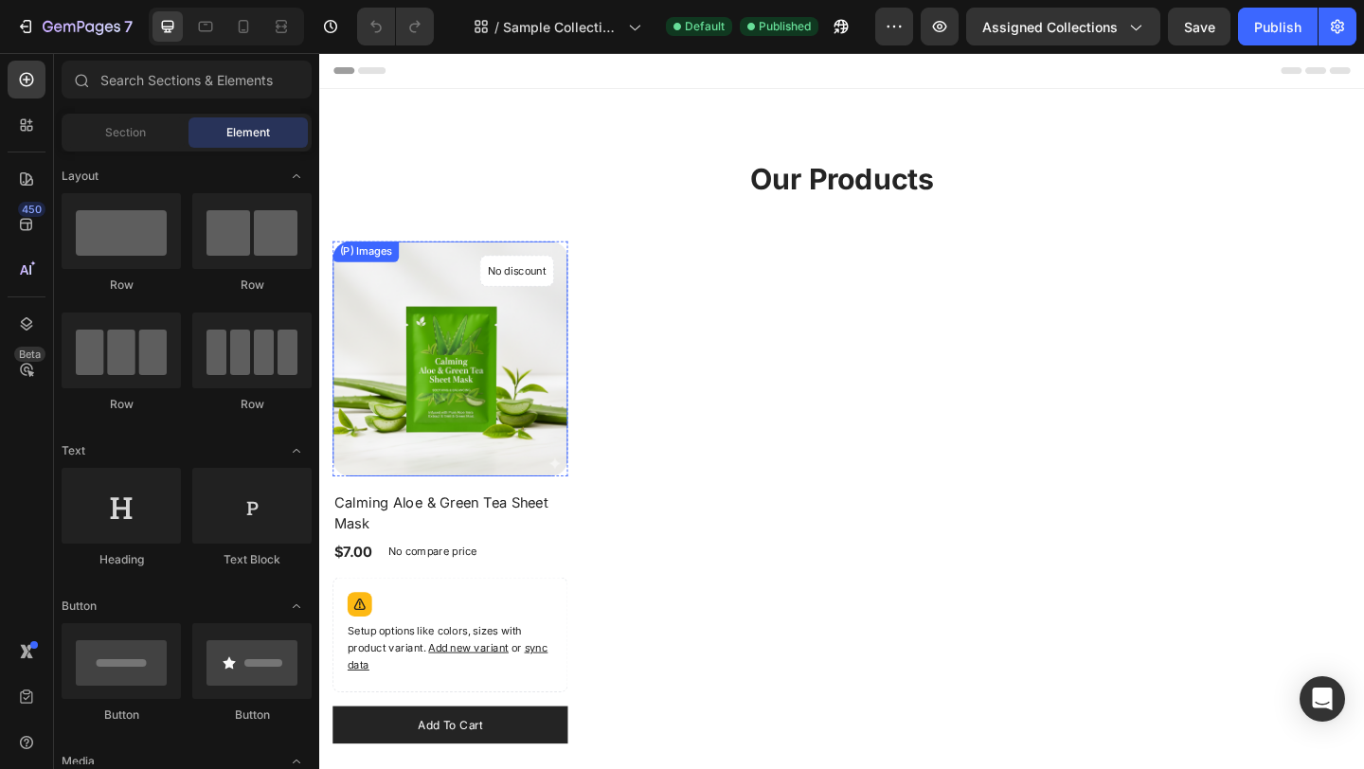
click at [526, 335] on img at bounding box center [461, 386] width 256 height 256
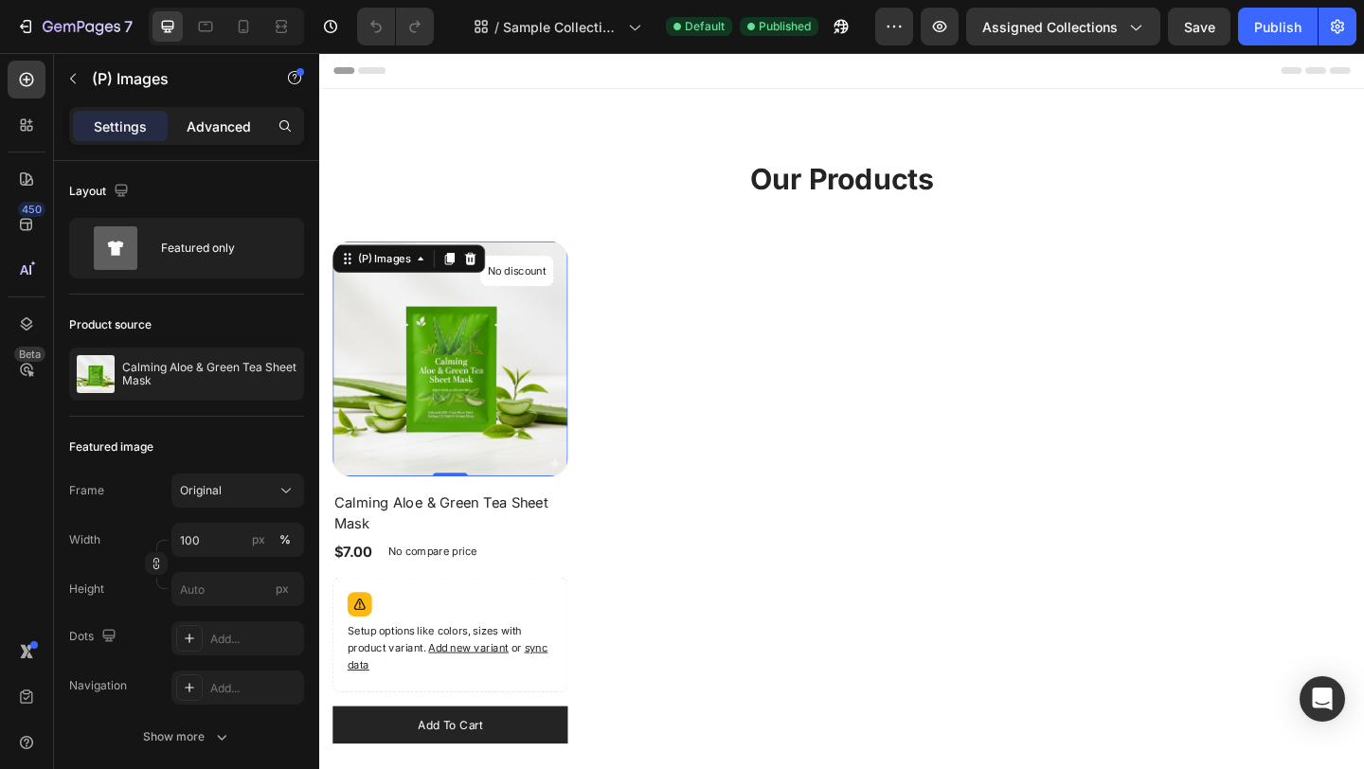
click at [204, 129] on p "Advanced" at bounding box center [219, 126] width 64 height 20
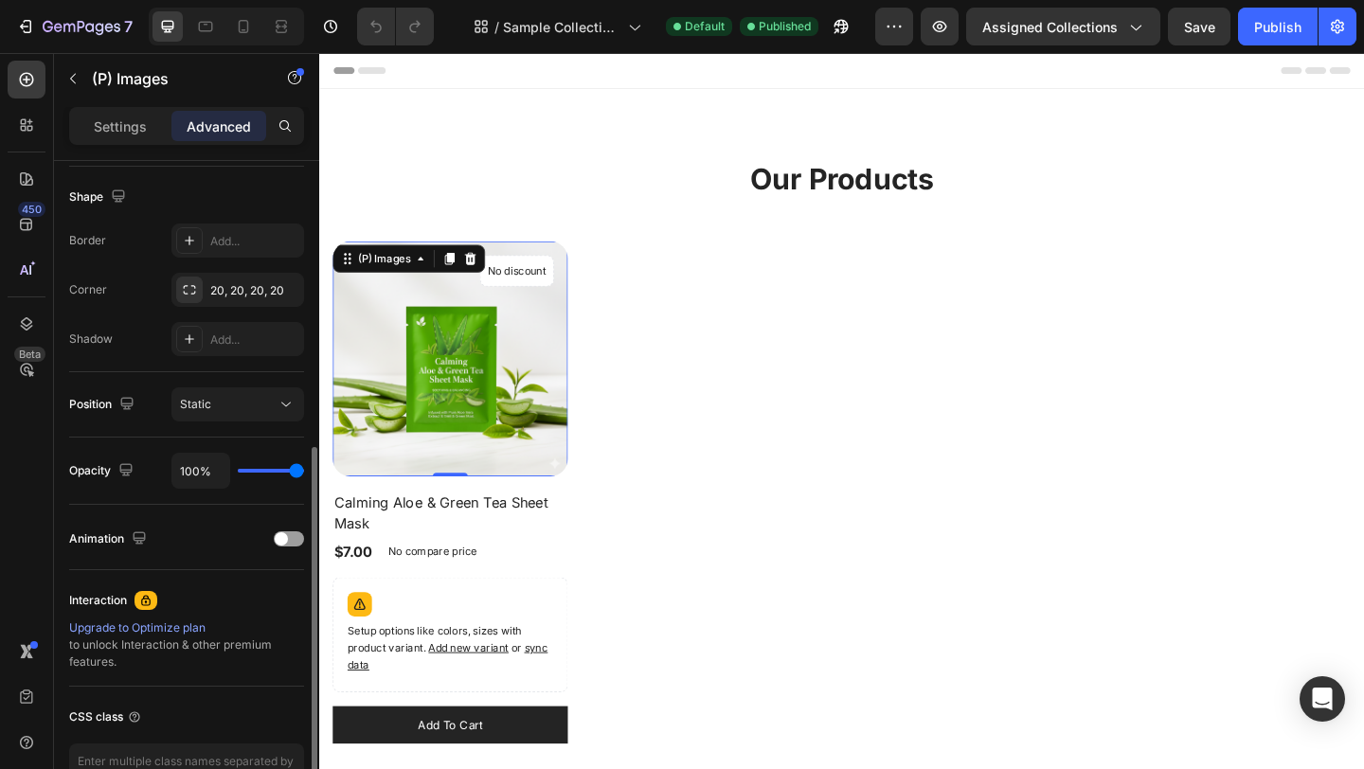
scroll to position [531, 0]
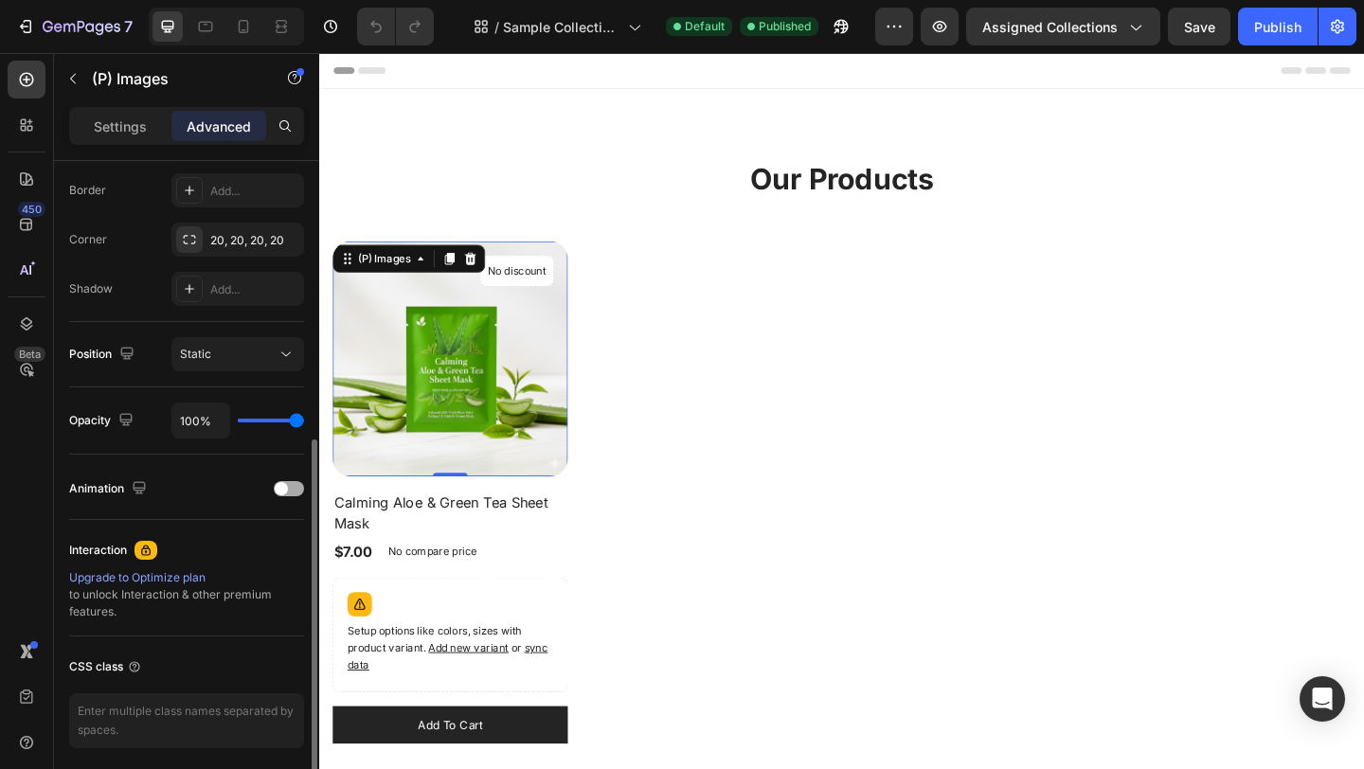
click at [287, 496] on div "Animation" at bounding box center [186, 488] width 235 height 30
click at [287, 493] on div at bounding box center [289, 488] width 30 height 15
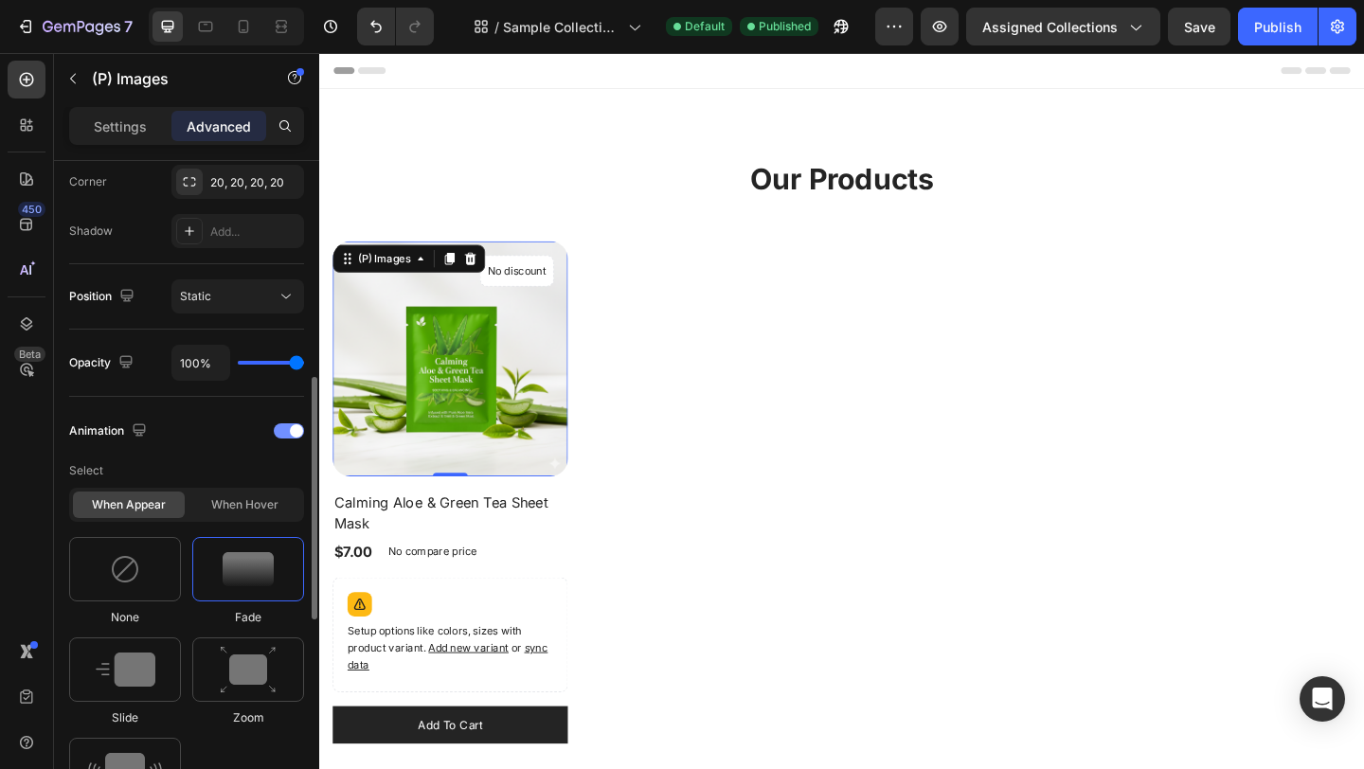
scroll to position [595, 0]
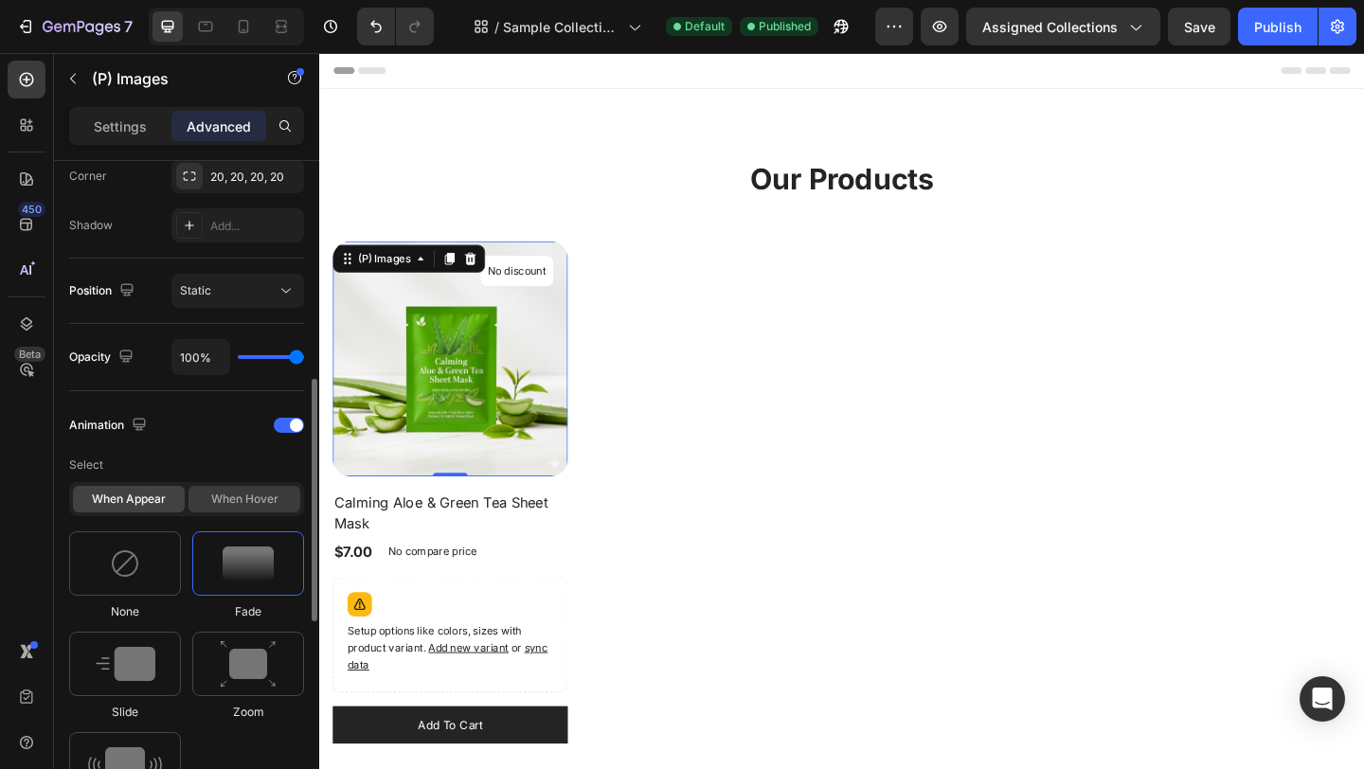
click at [271, 505] on div "When hover" at bounding box center [244, 499] width 112 height 27
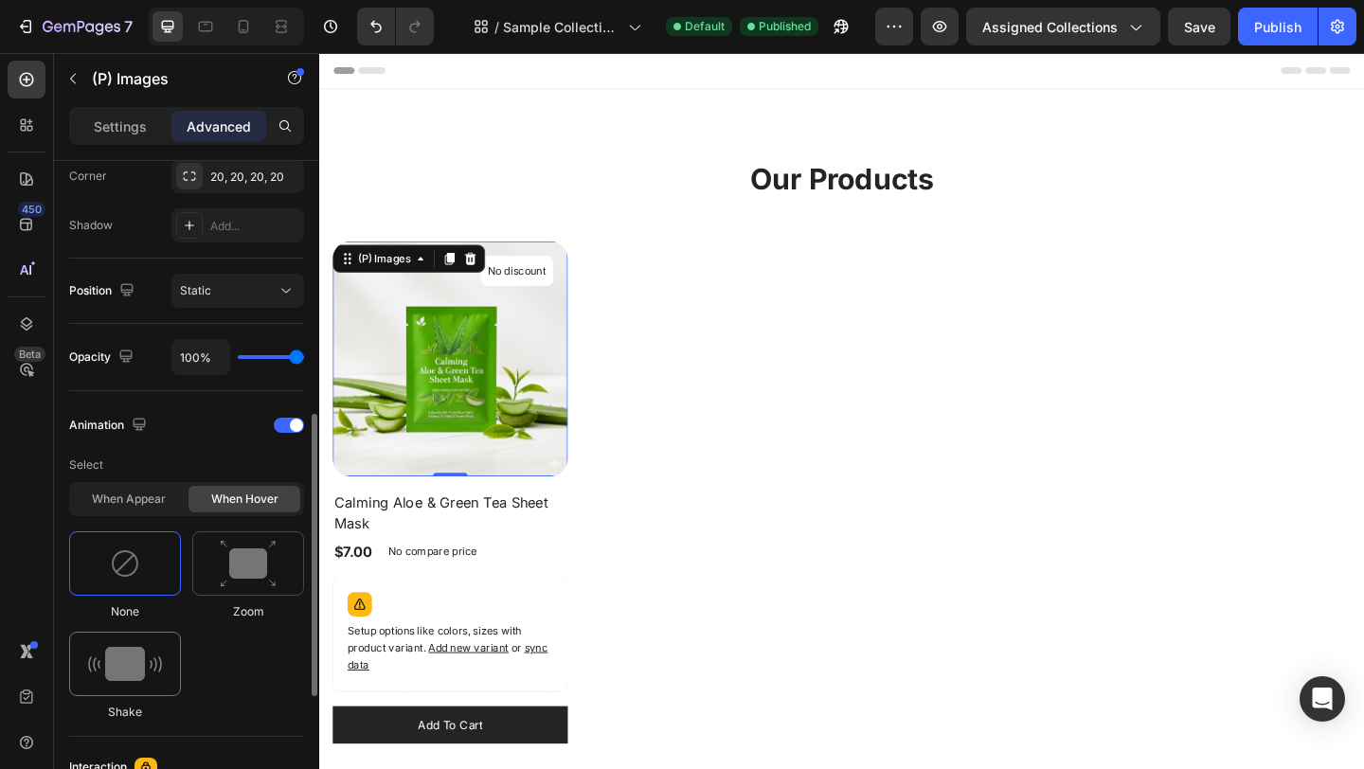
click at [143, 654] on div at bounding box center [125, 664] width 112 height 64
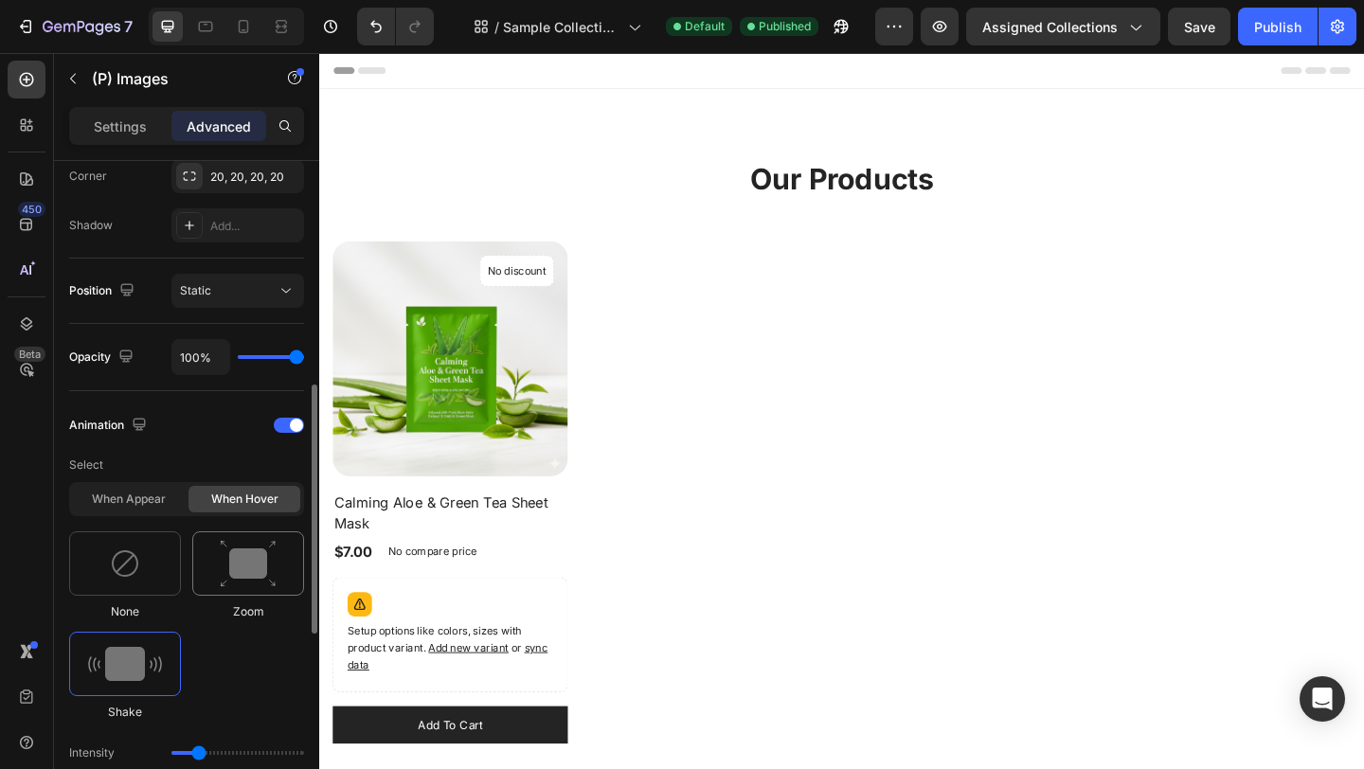
click at [227, 582] on img at bounding box center [248, 564] width 57 height 48
type input "1.7"
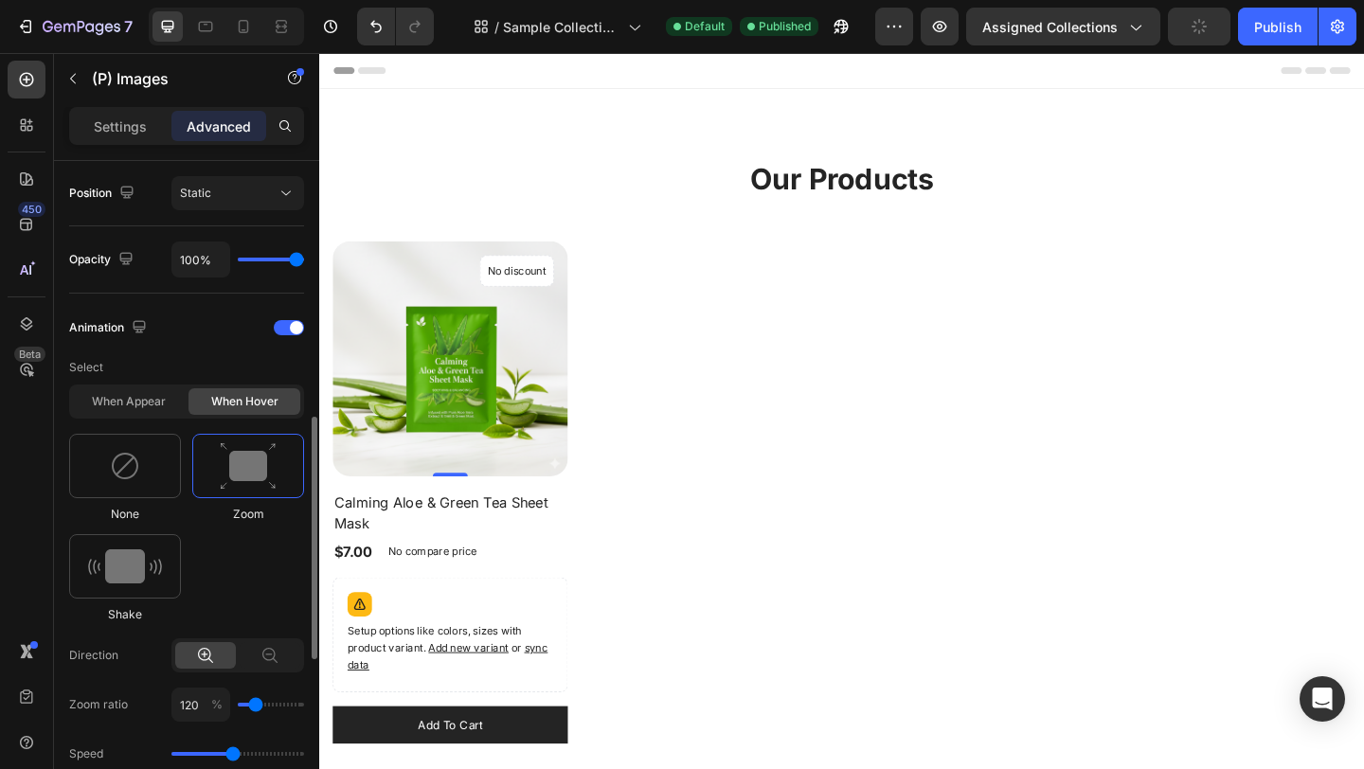
scroll to position [720, 0]
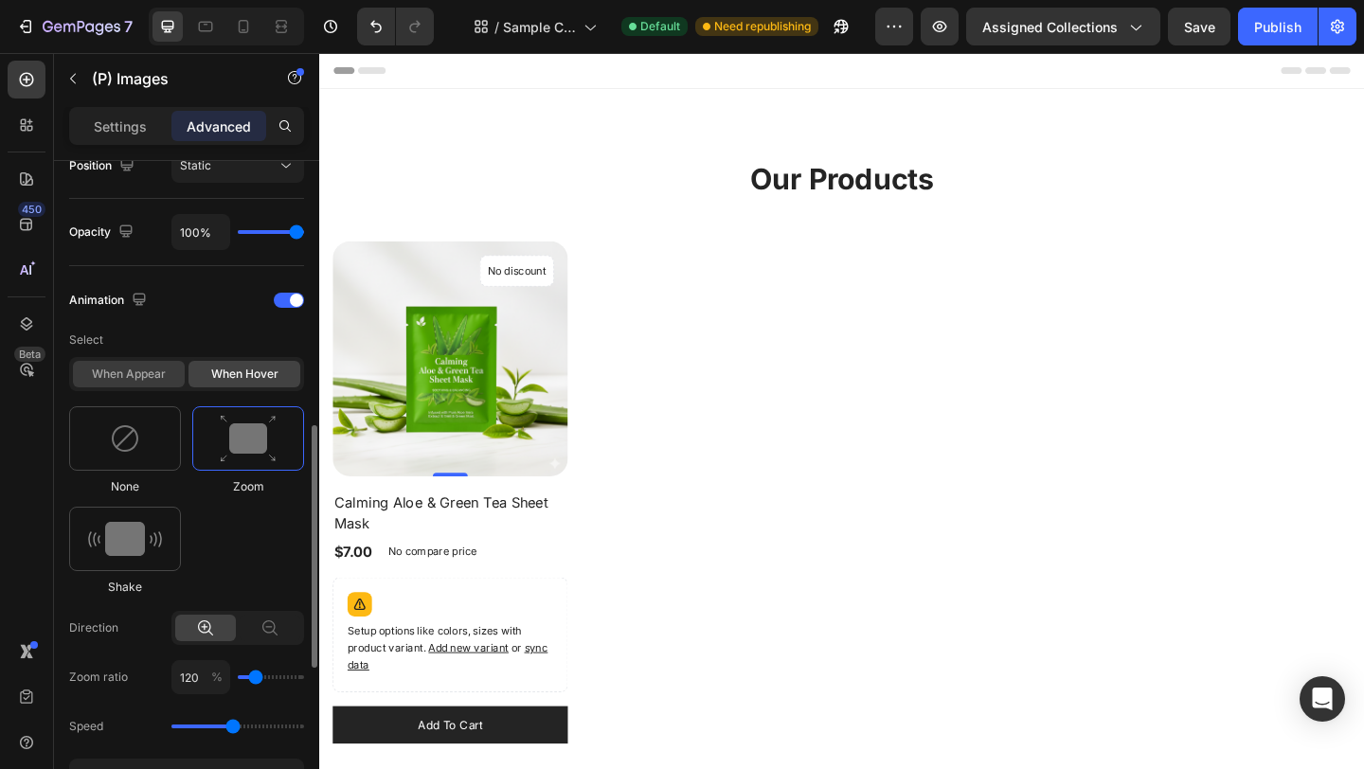
click at [142, 385] on div "When appear" at bounding box center [129, 374] width 112 height 27
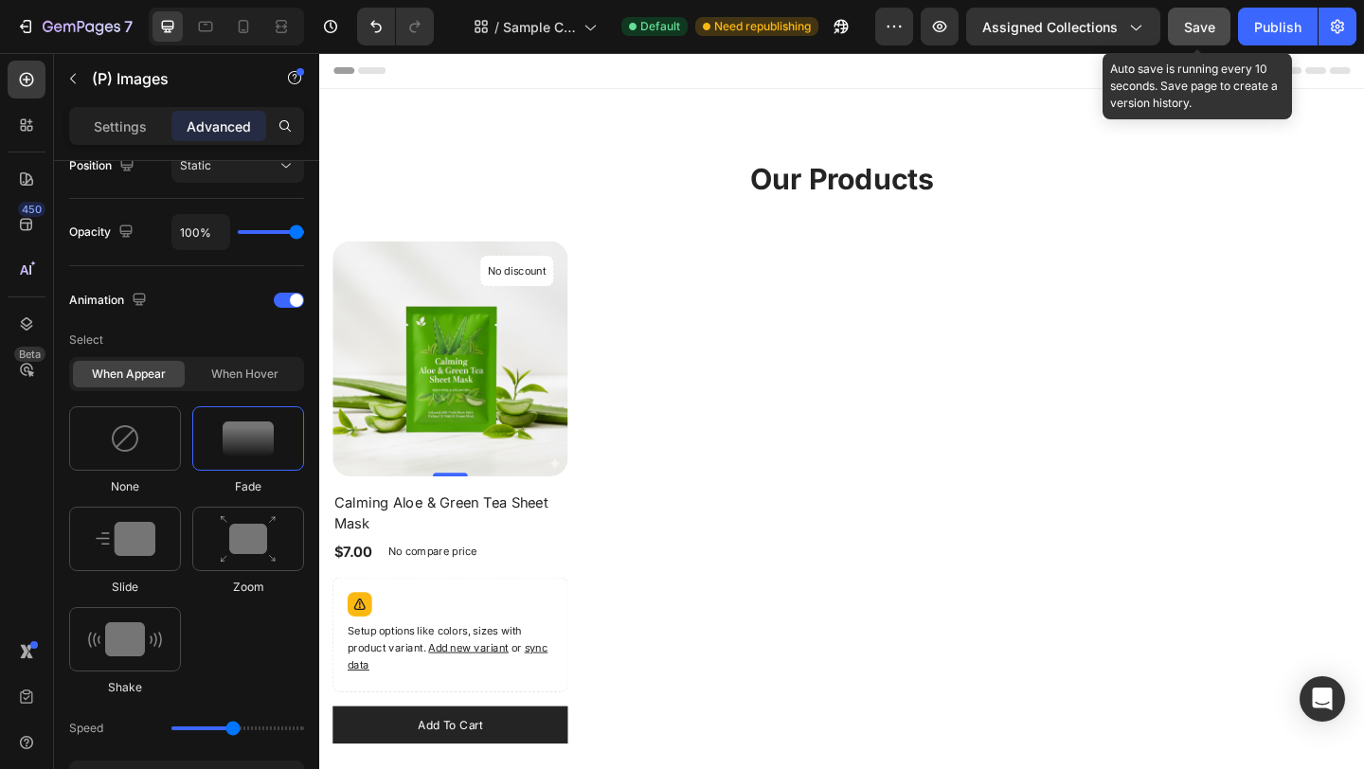
click at [1229, 30] on button "Save" at bounding box center [1199, 27] width 62 height 38
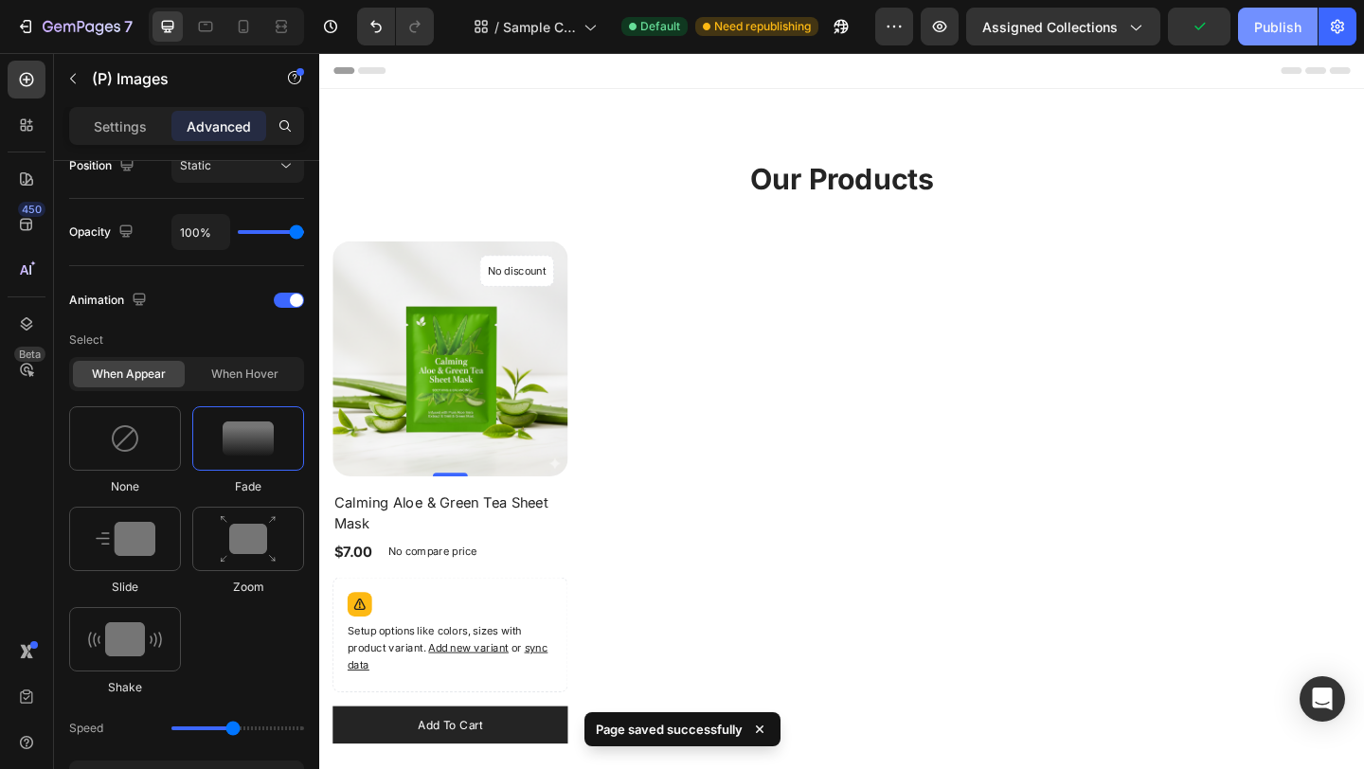
click at [1281, 25] on div "Publish" at bounding box center [1277, 27] width 47 height 20
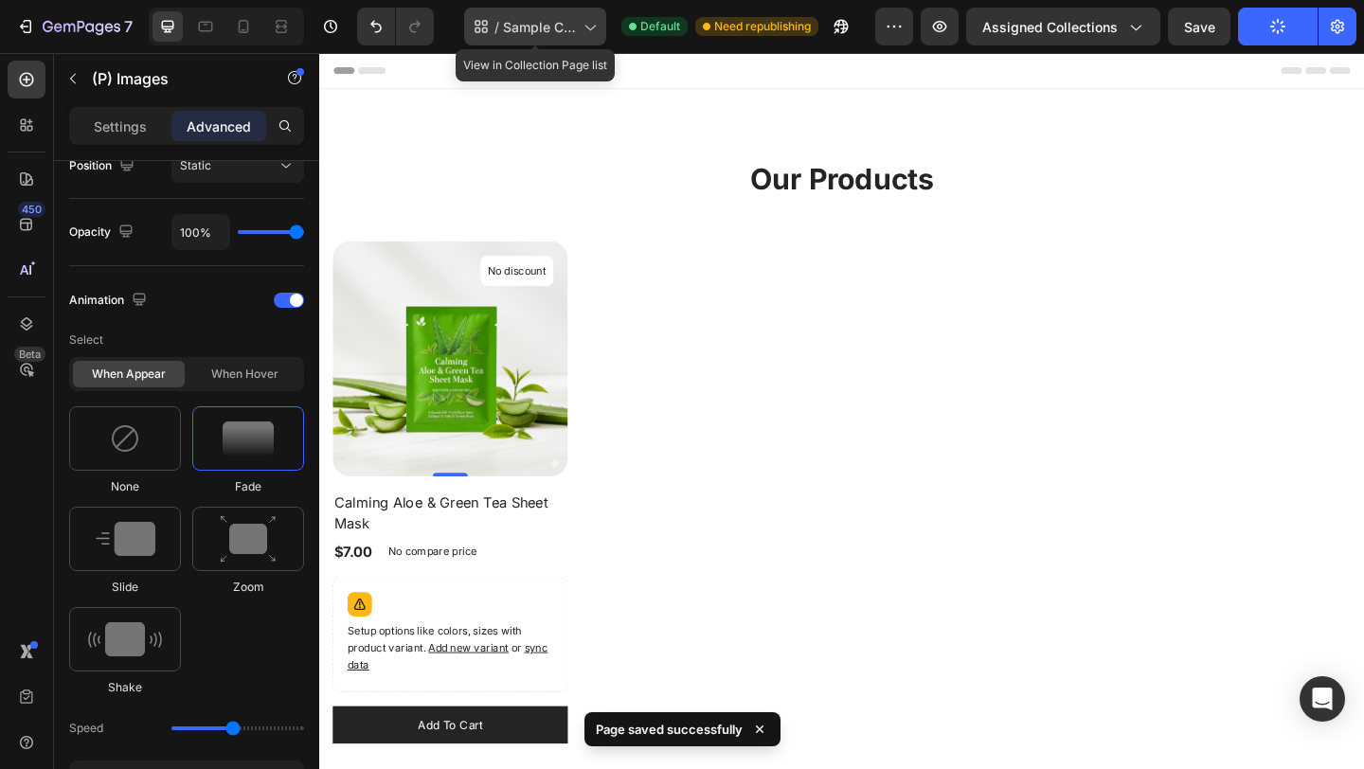
click at [560, 32] on span "Sample Collection Page - [DATE] 19:13:09" at bounding box center [539, 27] width 73 height 20
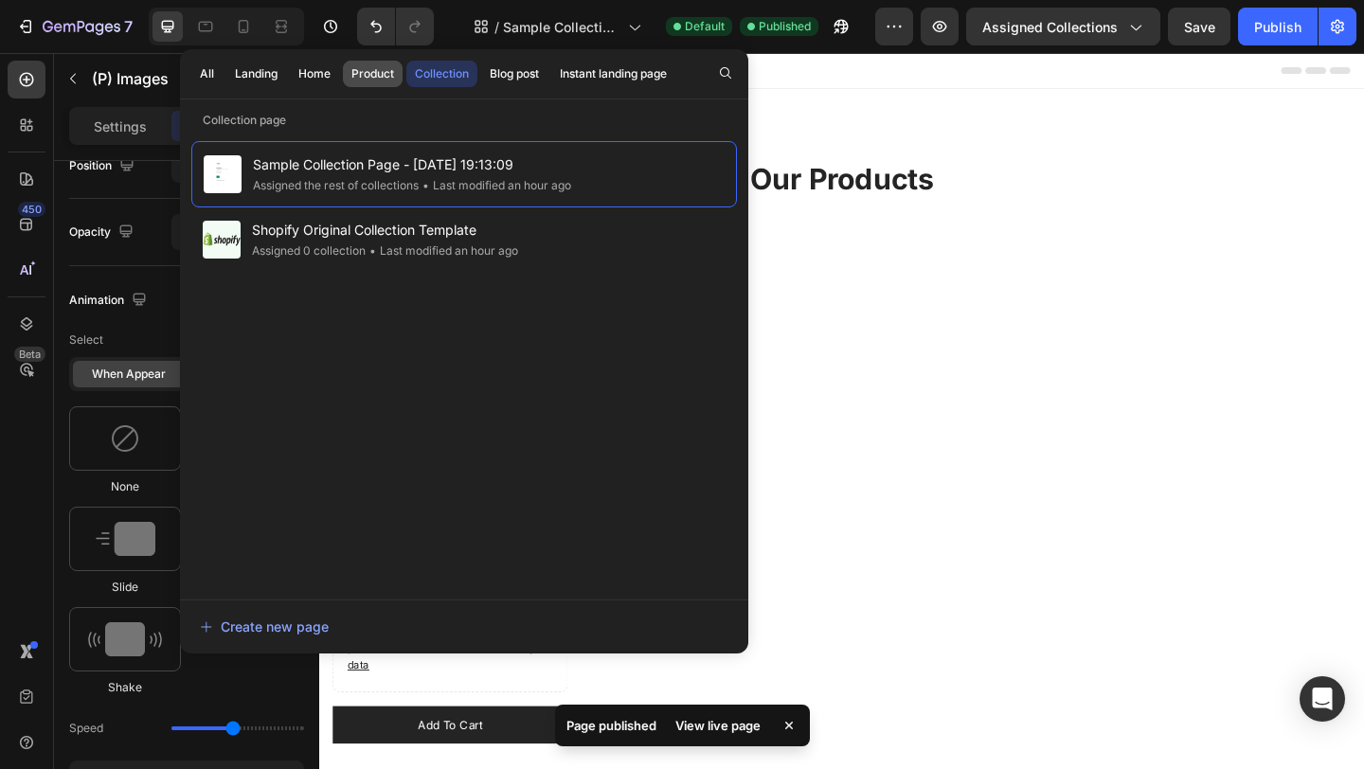
click at [389, 68] on div "Product" at bounding box center [372, 73] width 43 height 17
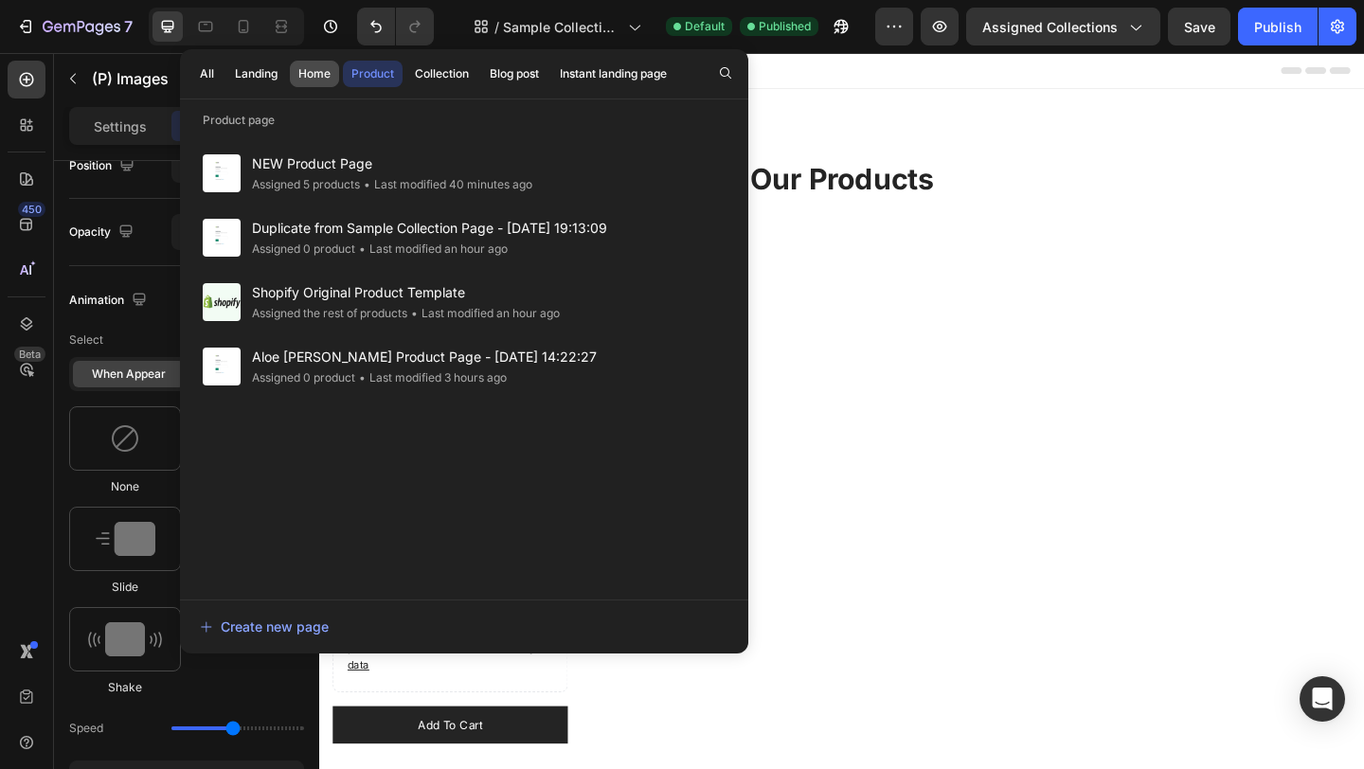
click at [326, 66] on div "Home" at bounding box center [314, 73] width 32 height 17
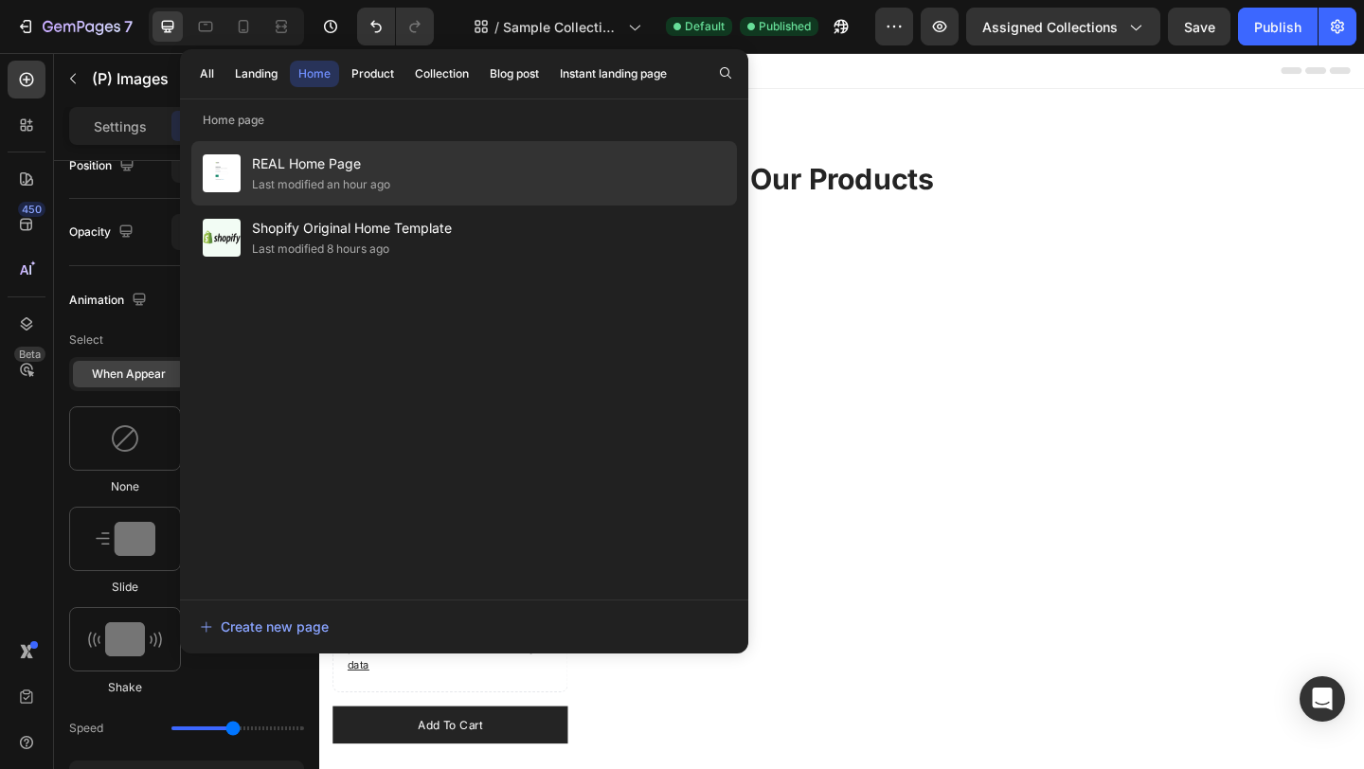
click at [388, 168] on span "REAL Home Page" at bounding box center [321, 163] width 138 height 23
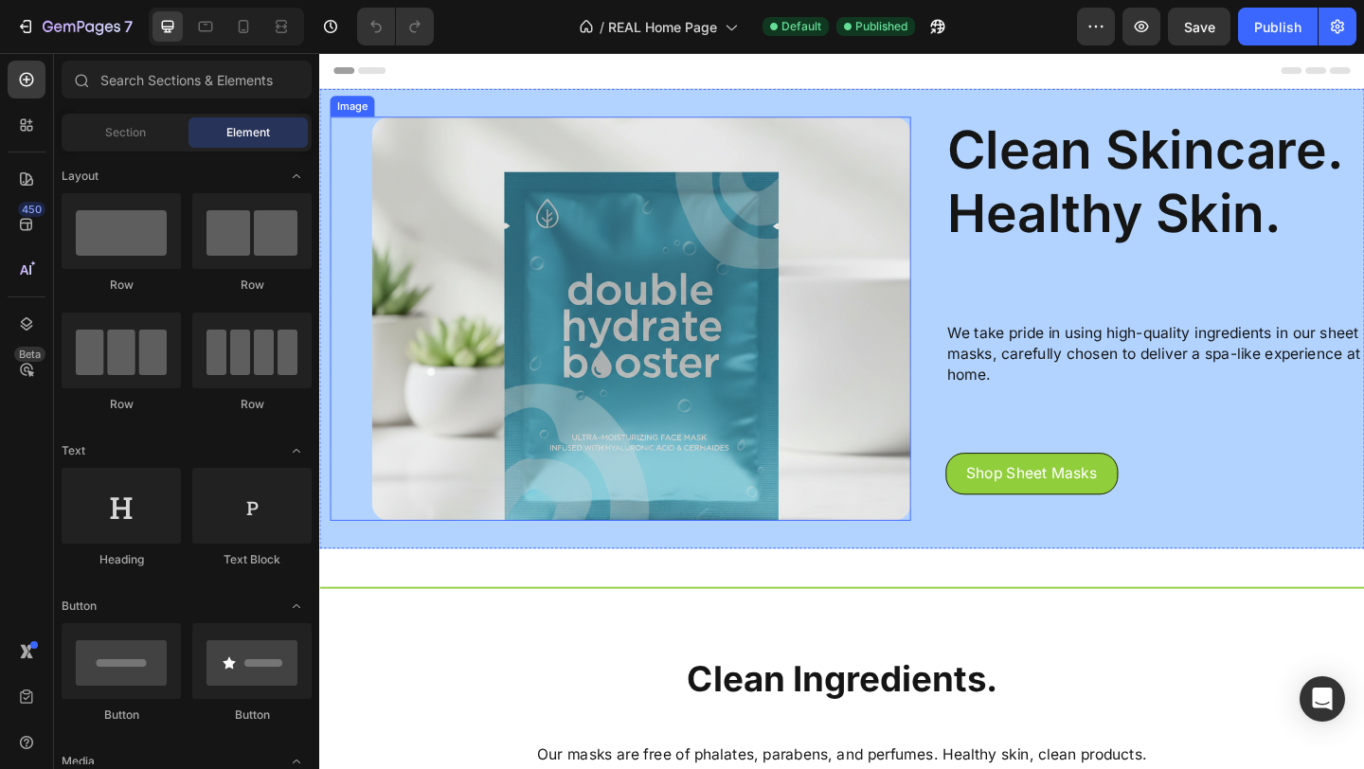
click at [949, 373] on img at bounding box center [669, 341] width 586 height 439
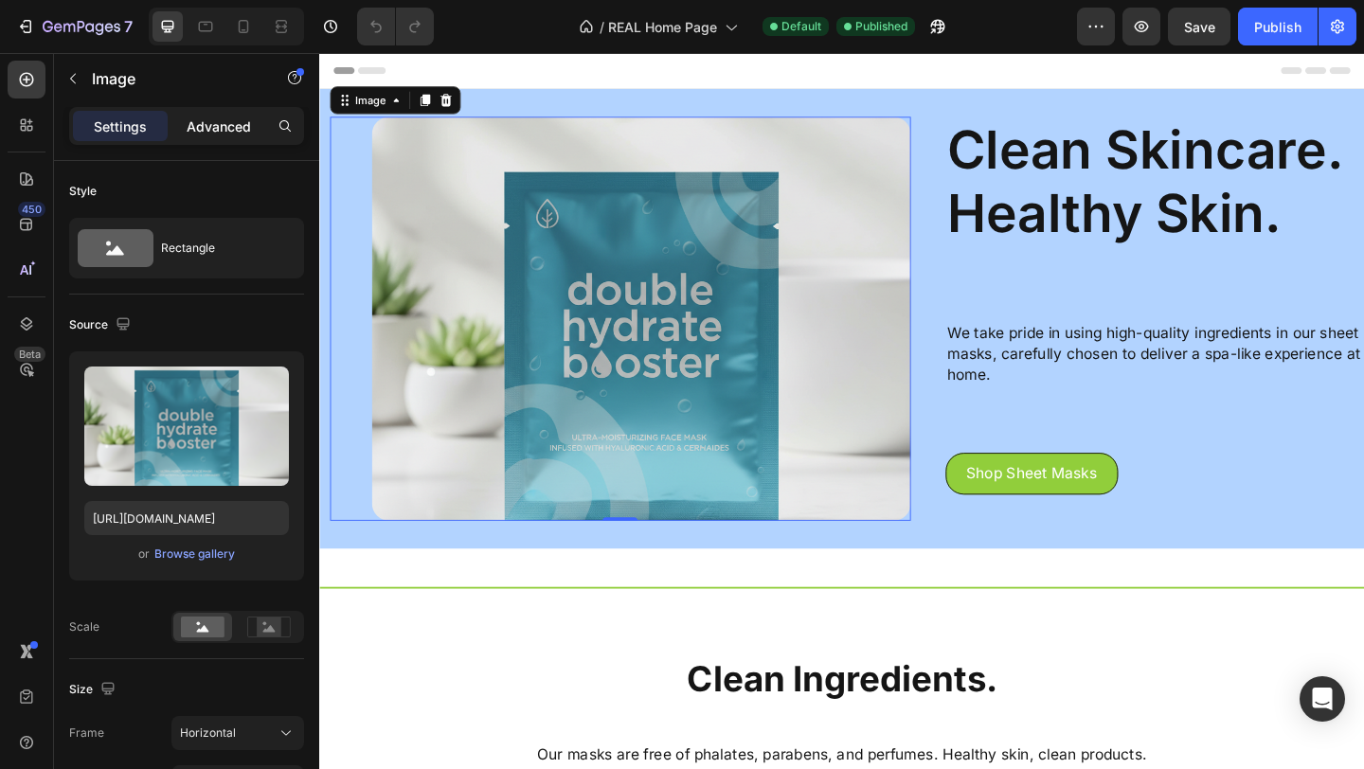
click at [241, 133] on p "Advanced" at bounding box center [219, 126] width 64 height 20
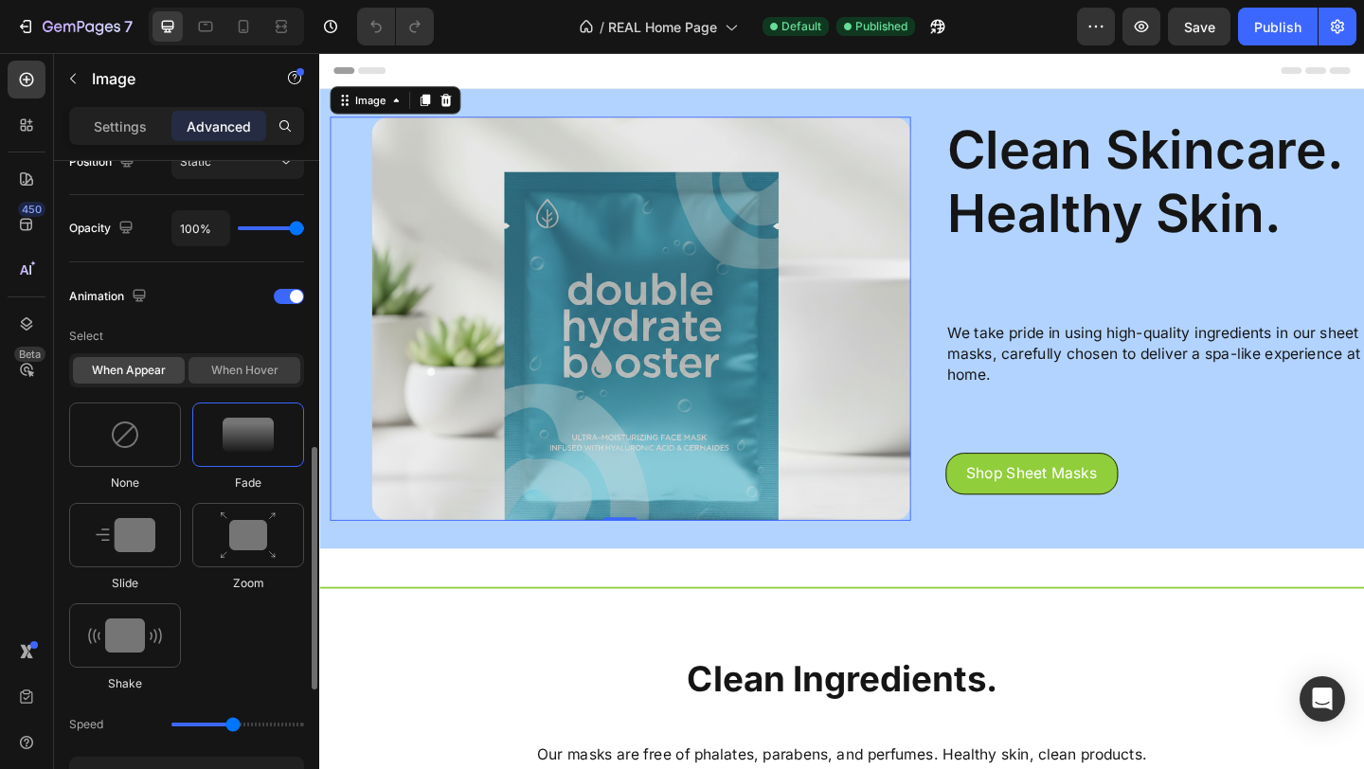
scroll to position [739, 0]
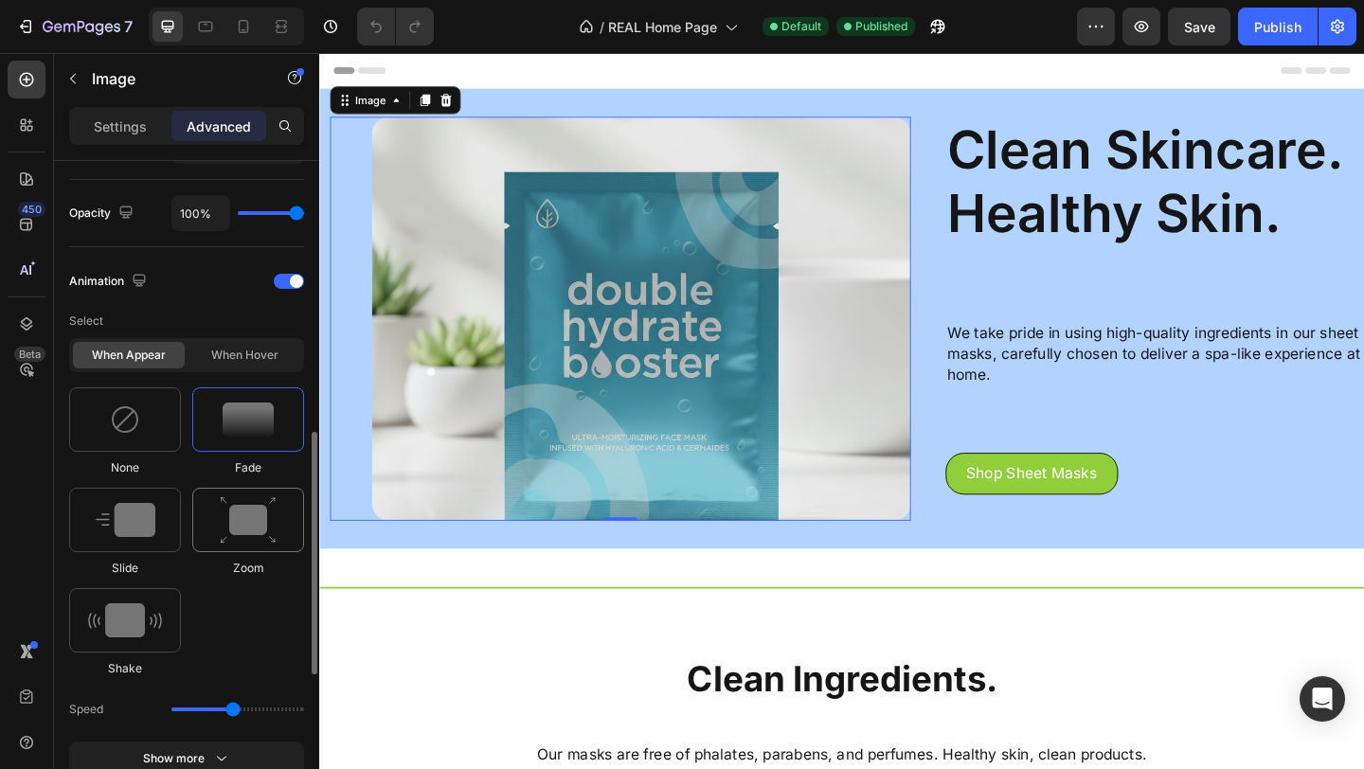
click at [212, 533] on div at bounding box center [248, 520] width 112 height 64
click at [135, 519] on img at bounding box center [126, 520] width 60 height 34
click at [250, 414] on img at bounding box center [248, 419] width 51 height 34
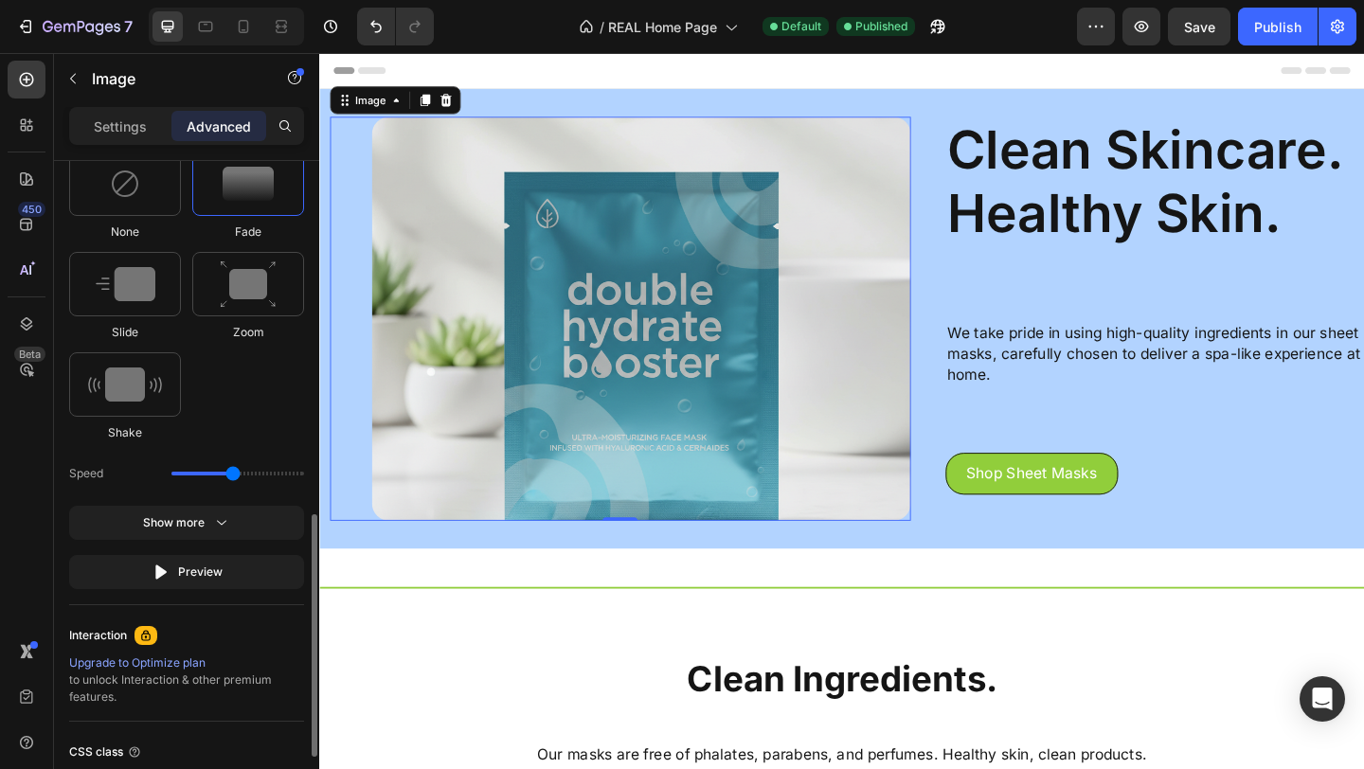
scroll to position [976, 0]
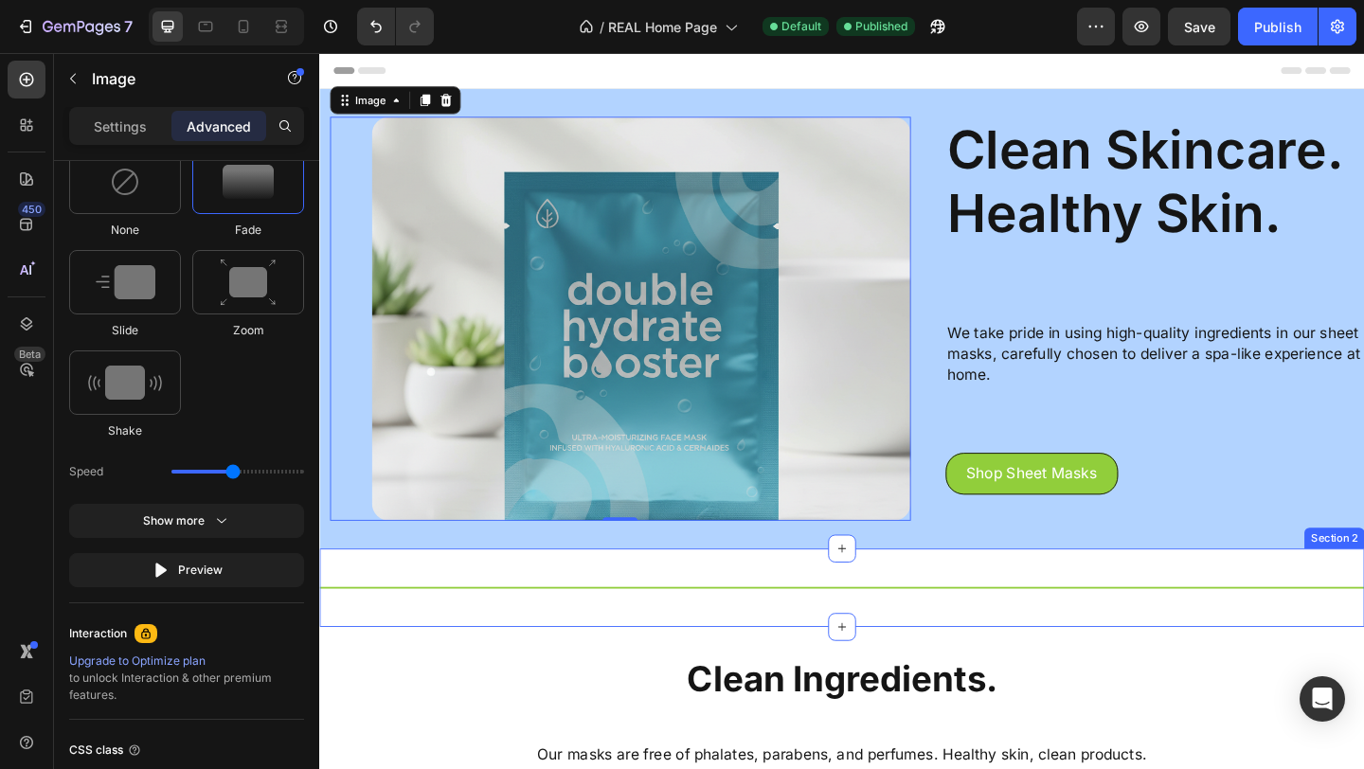
click at [394, 603] on div "Title Line Section 2" at bounding box center [887, 634] width 1136 height 85
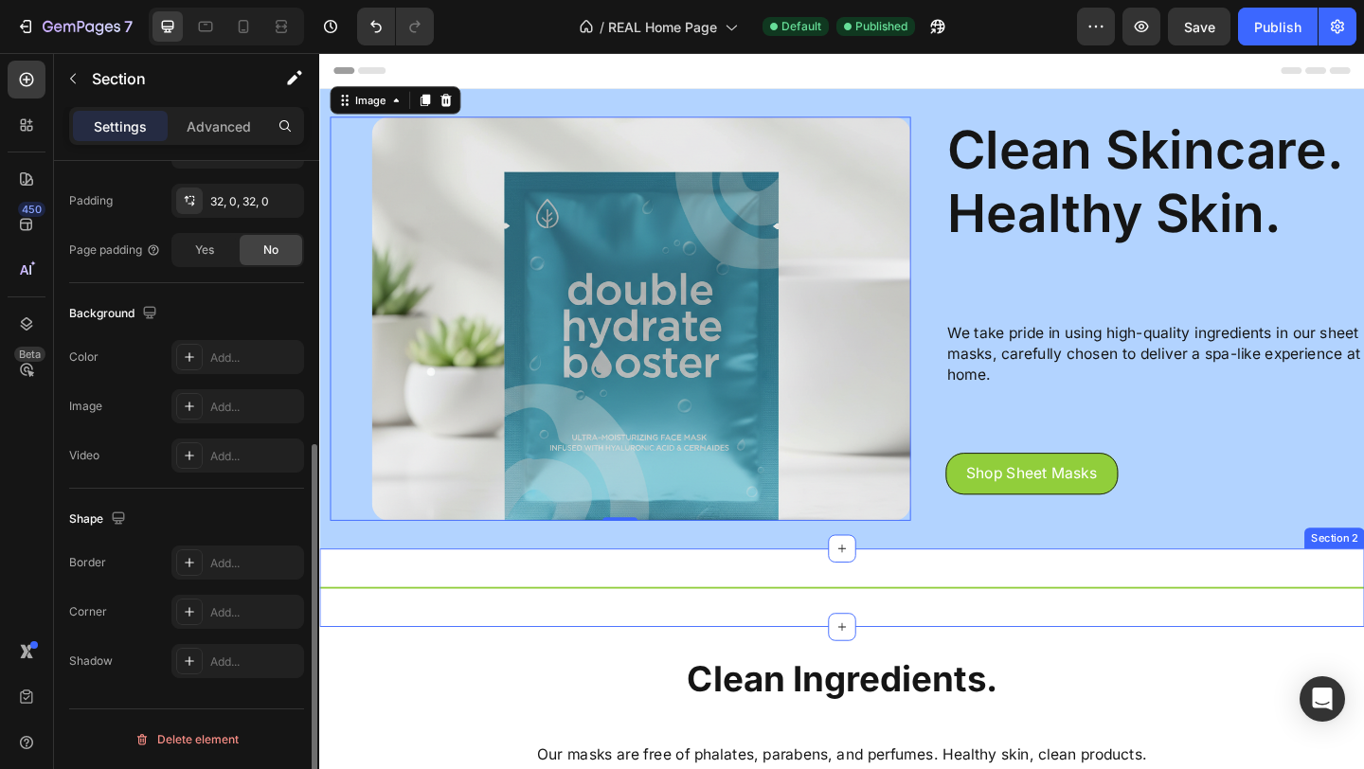
scroll to position [0, 0]
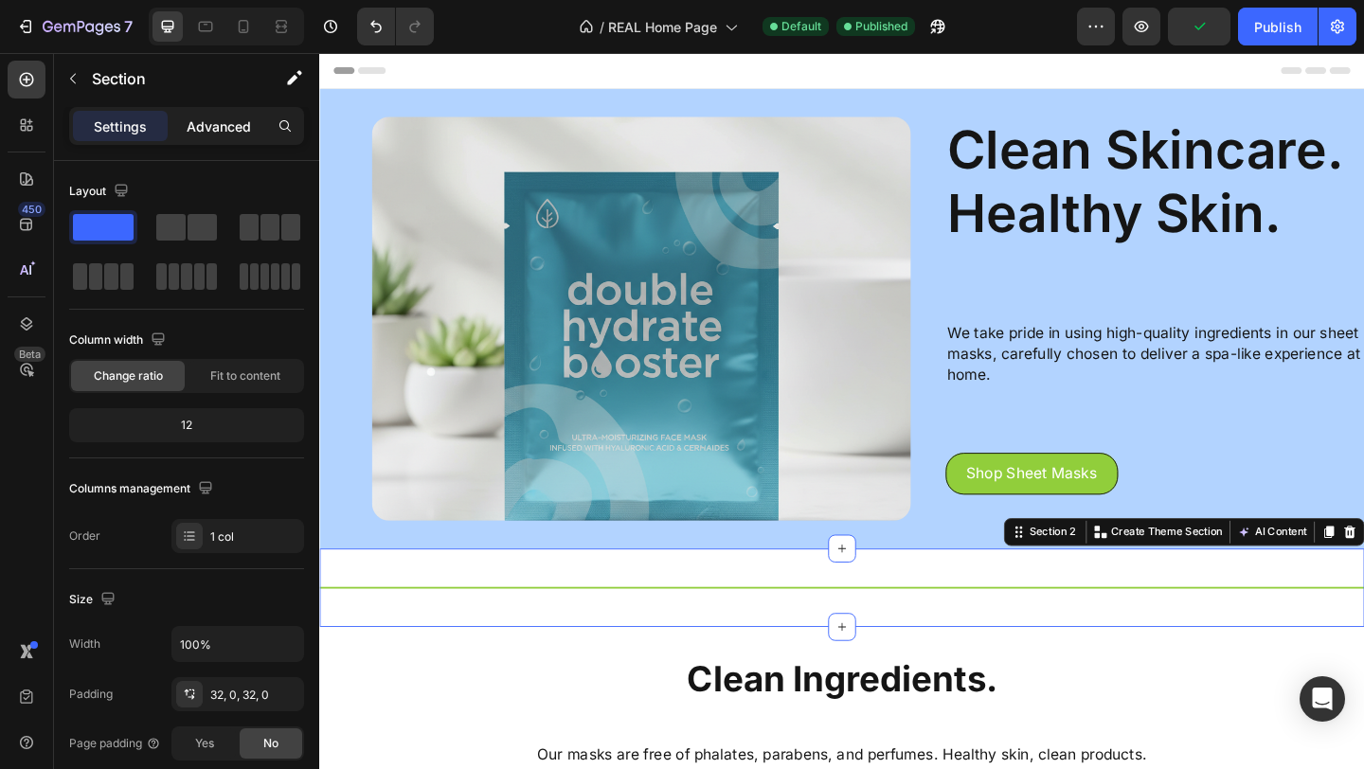
click at [219, 128] on p "Advanced" at bounding box center [219, 126] width 64 height 20
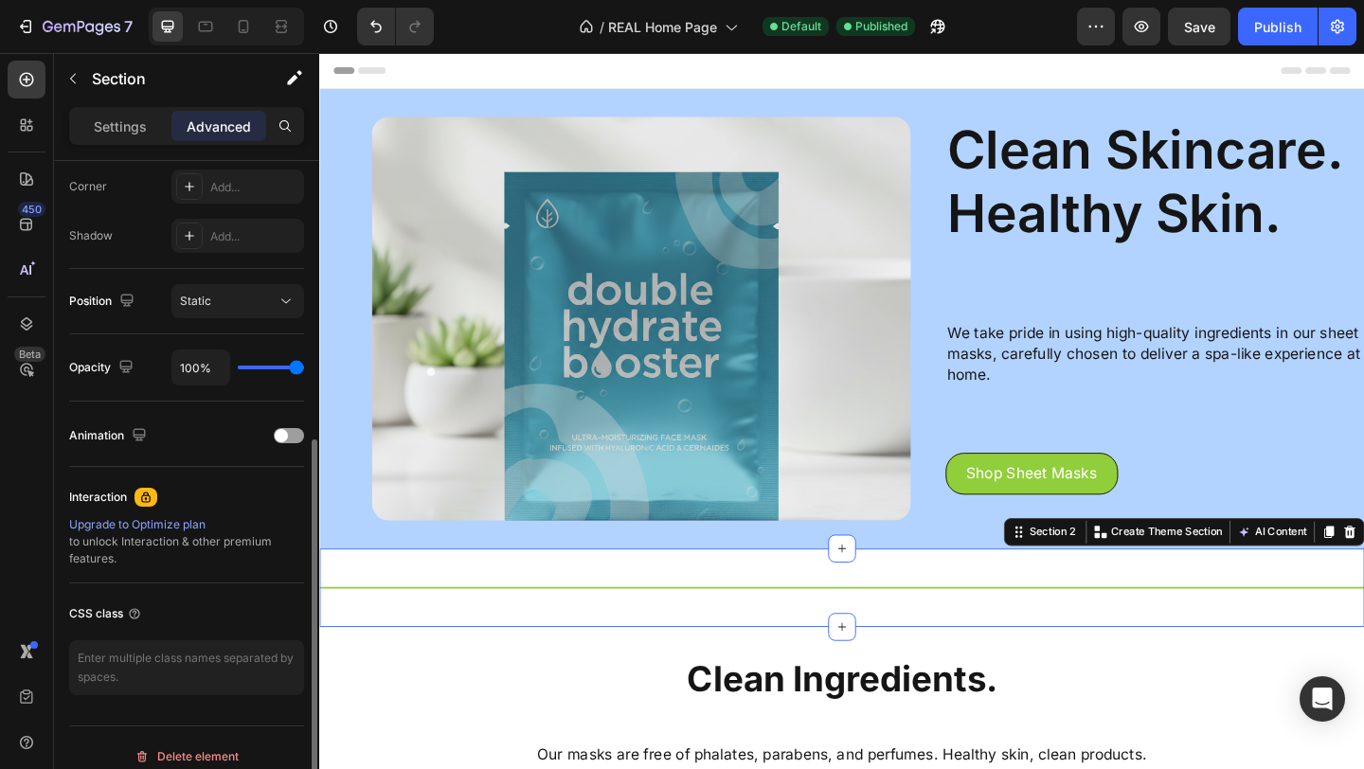
scroll to position [601, 0]
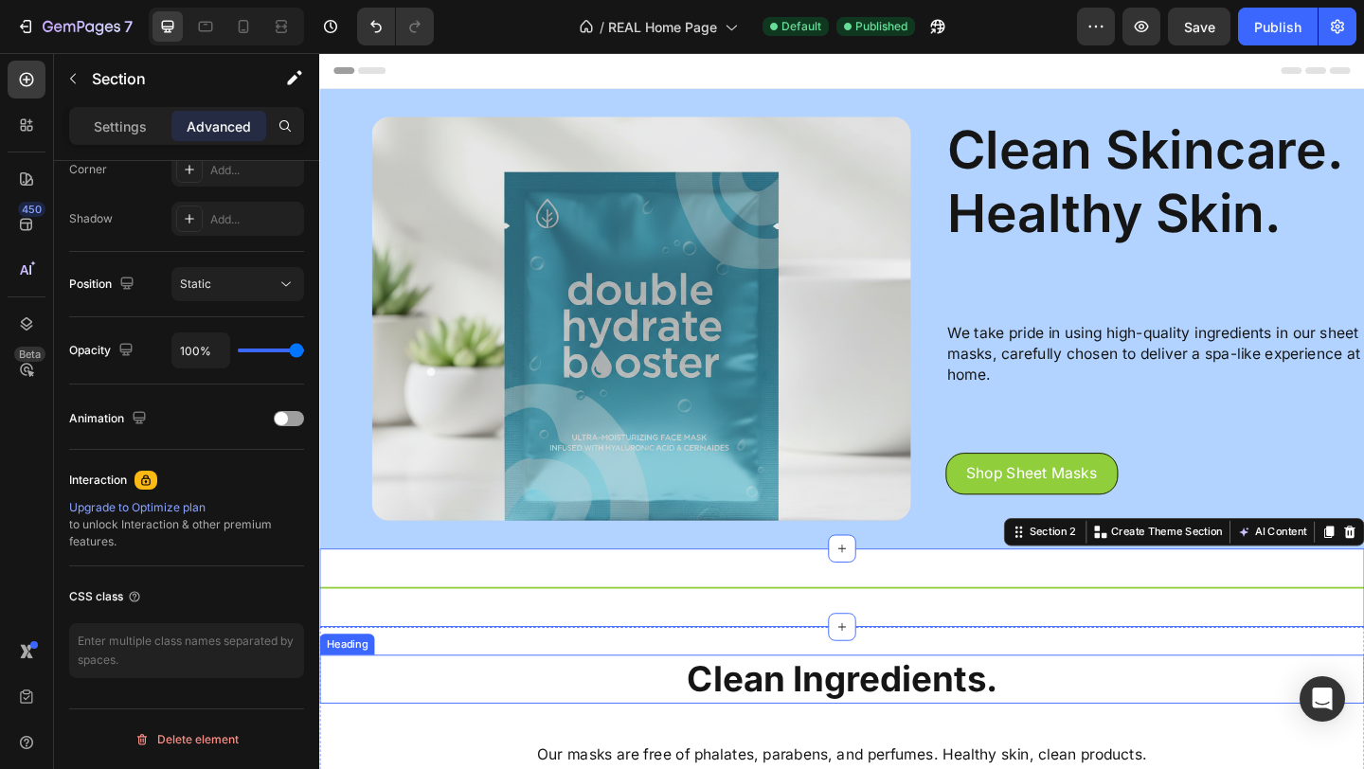
click at [510, 720] on h2 "Clean Ingredients." at bounding box center [887, 733] width 1136 height 53
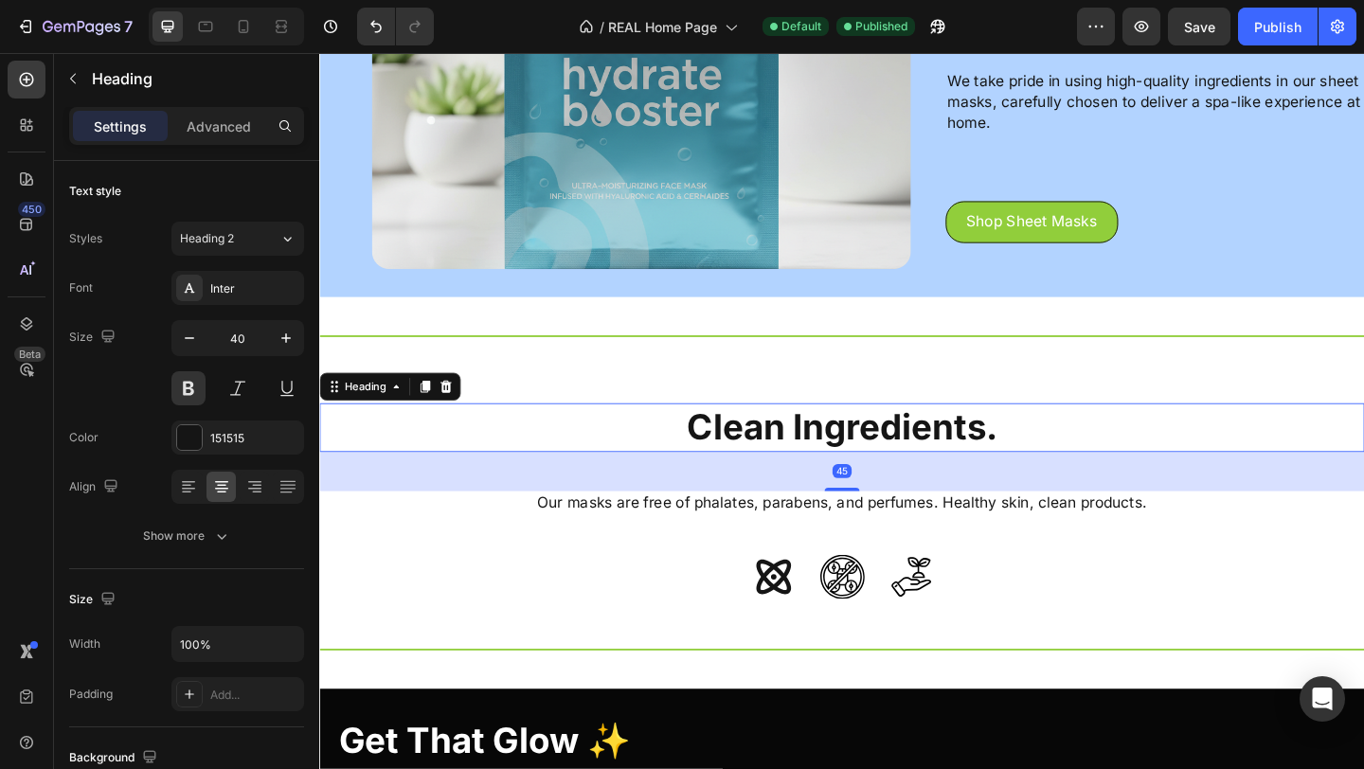
scroll to position [280, 0]
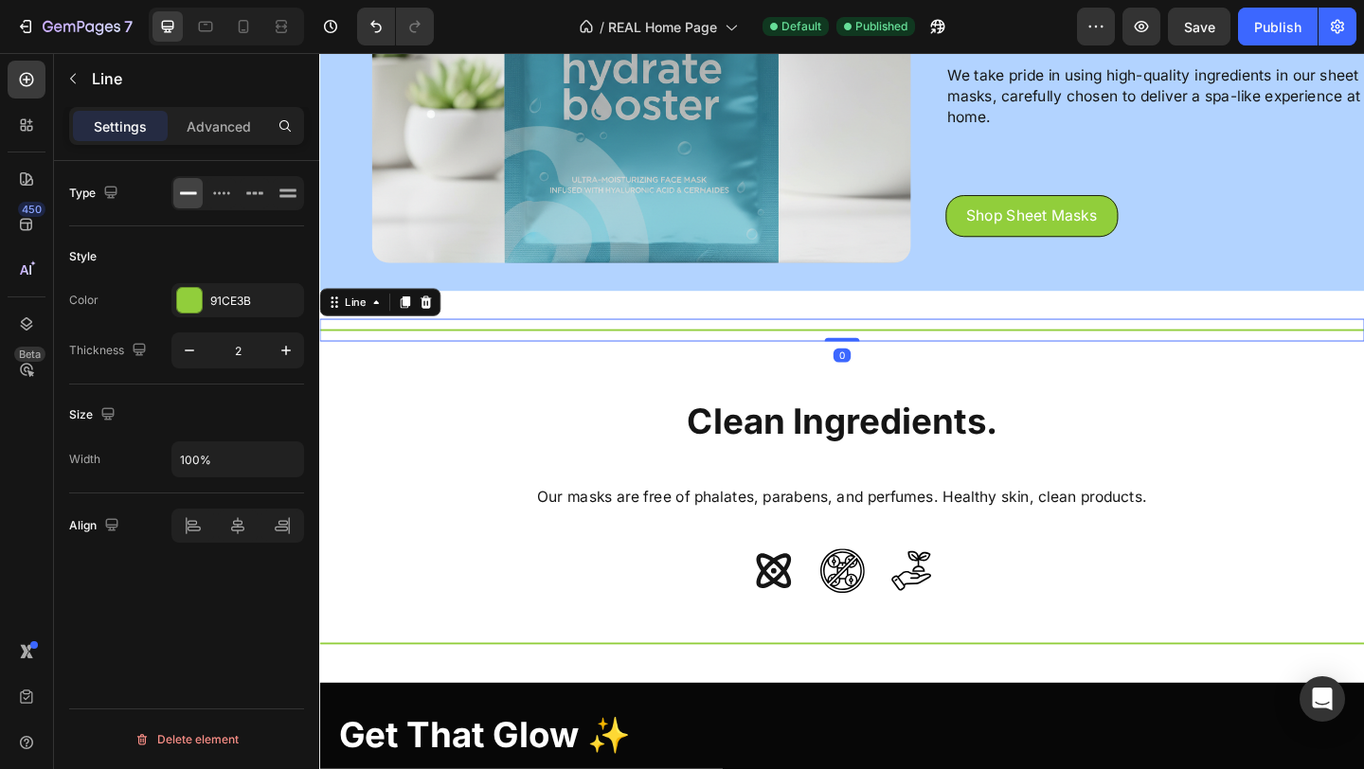
click at [473, 359] on div "Title Line 0" at bounding box center [887, 354] width 1136 height 25
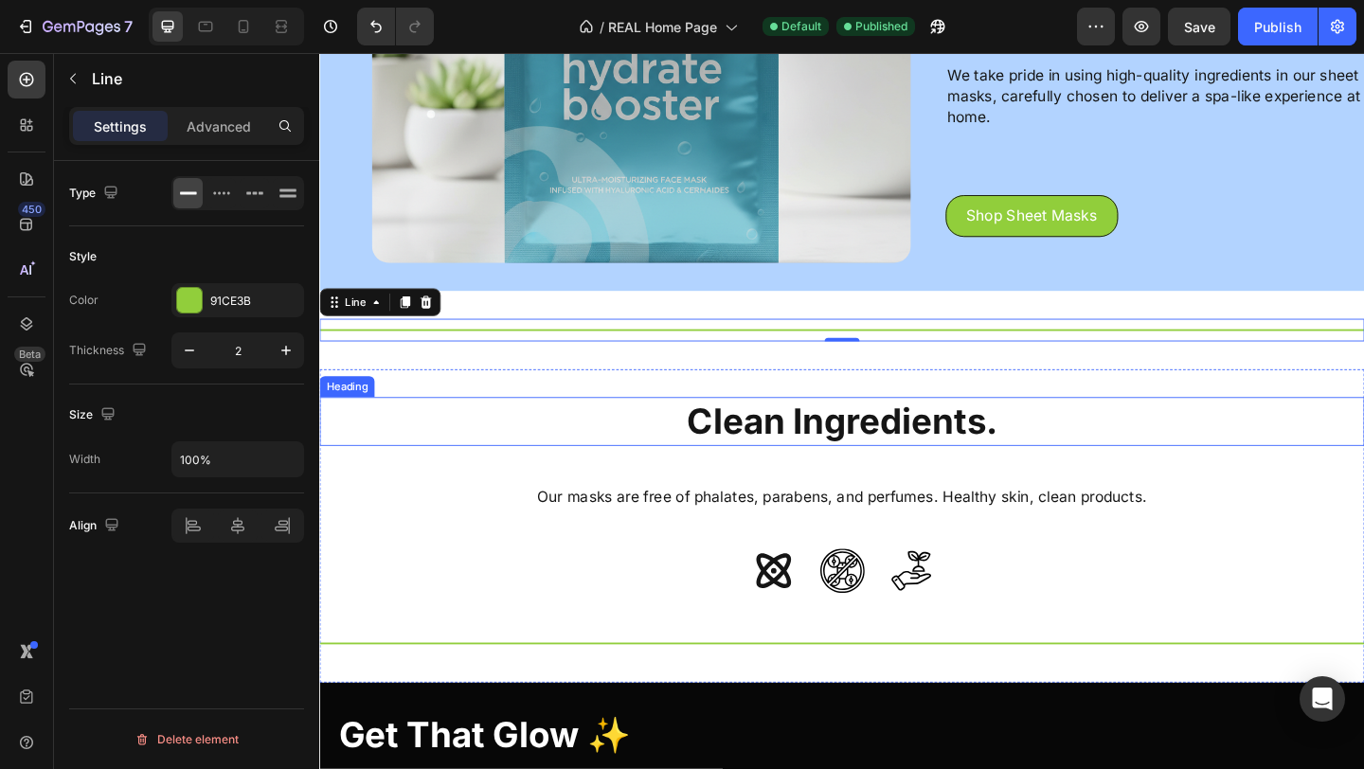
click at [622, 451] on h2 "Clean Ingredients." at bounding box center [887, 453] width 1136 height 53
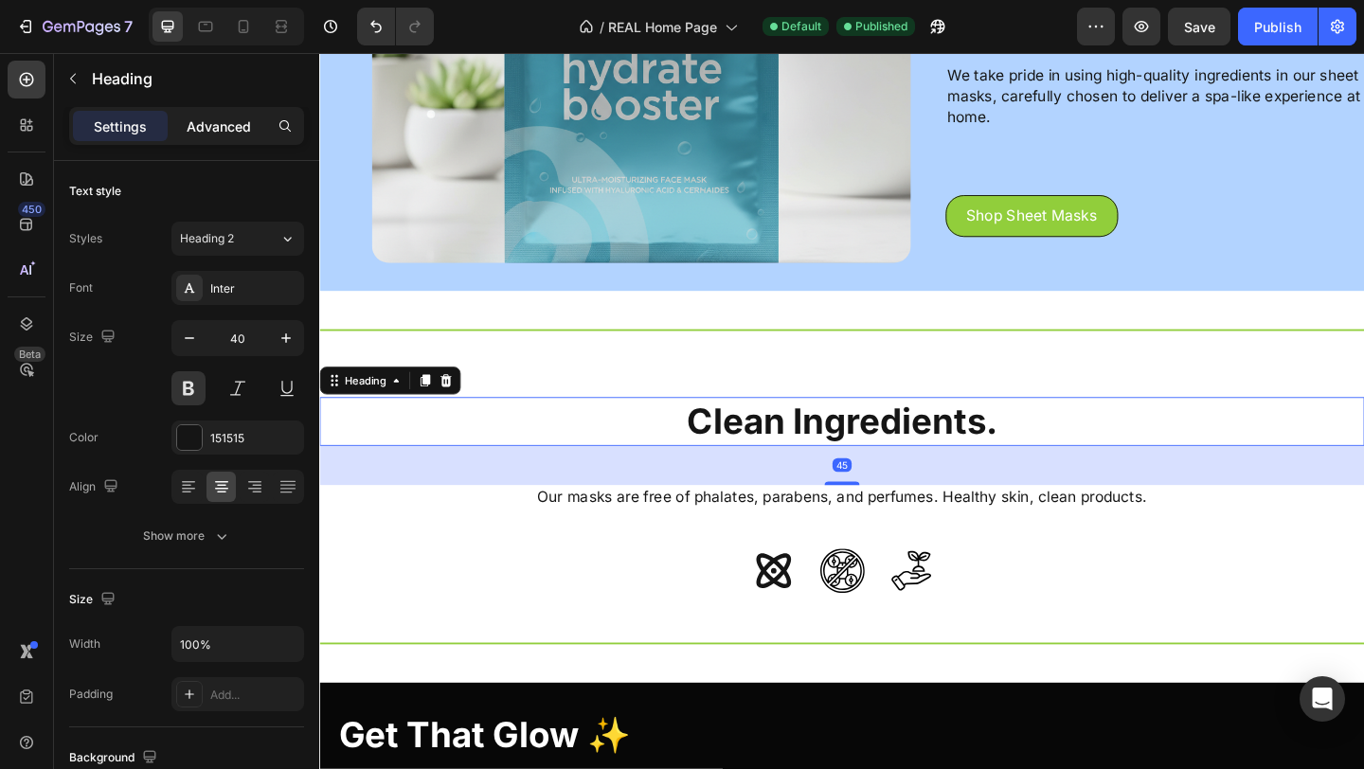
click at [228, 137] on div "Advanced" at bounding box center [218, 126] width 95 height 30
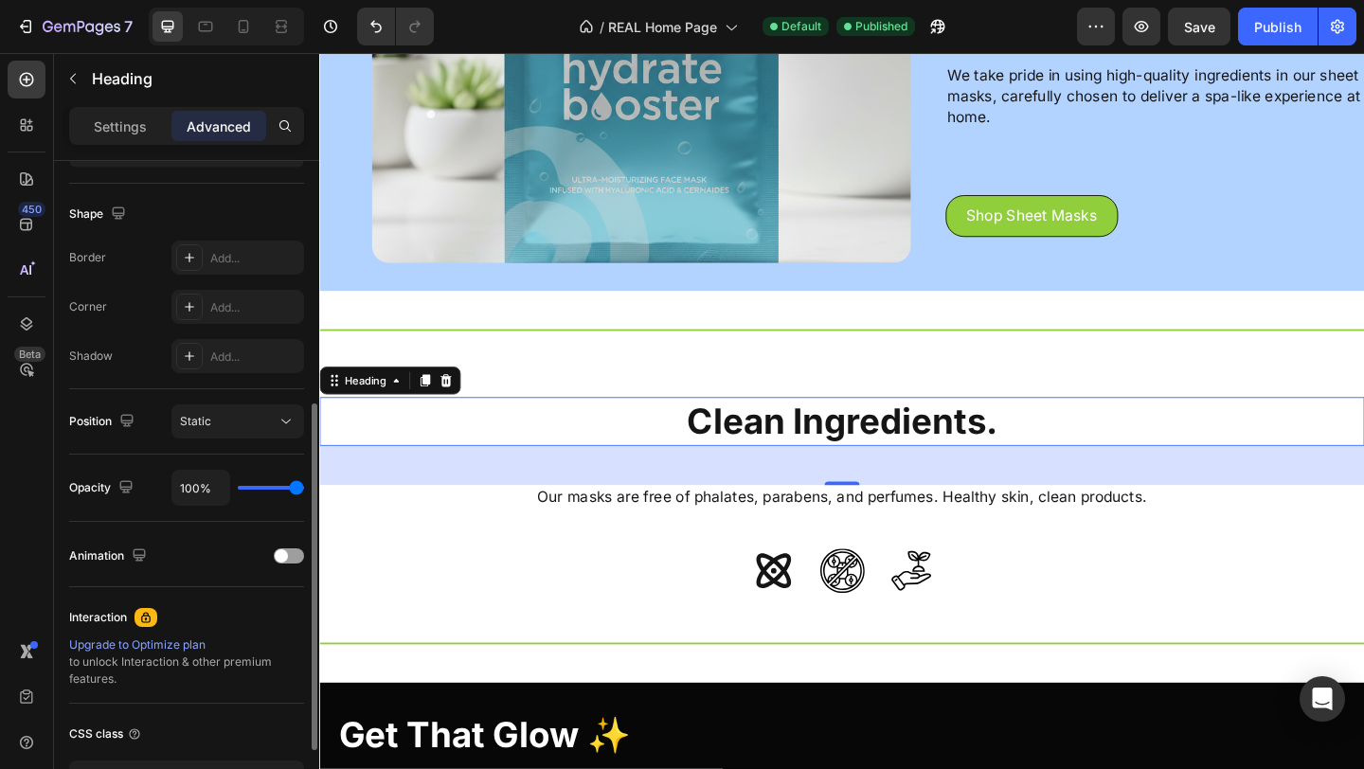
scroll to position [465, 0]
click at [291, 550] on div at bounding box center [289, 554] width 30 height 15
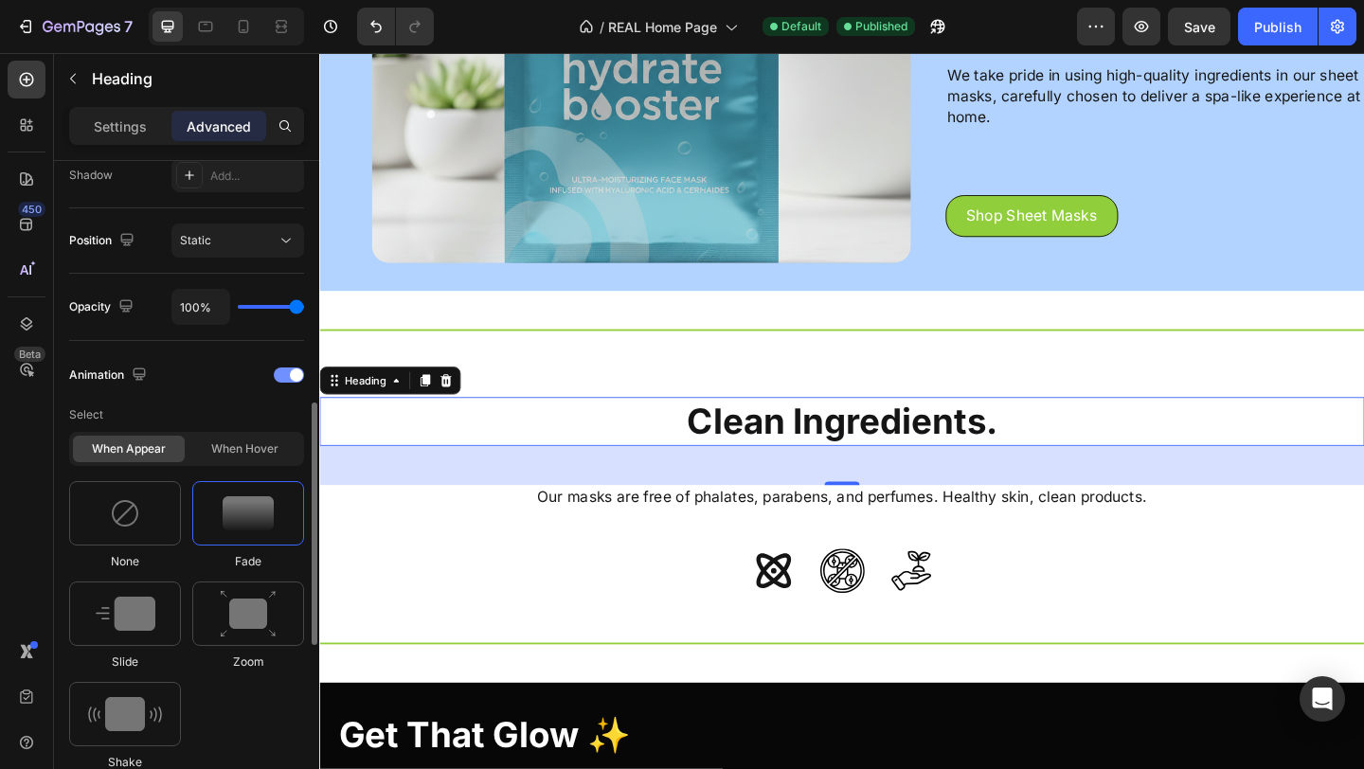
scroll to position [649, 0]
click at [178, 700] on div at bounding box center [125, 710] width 112 height 64
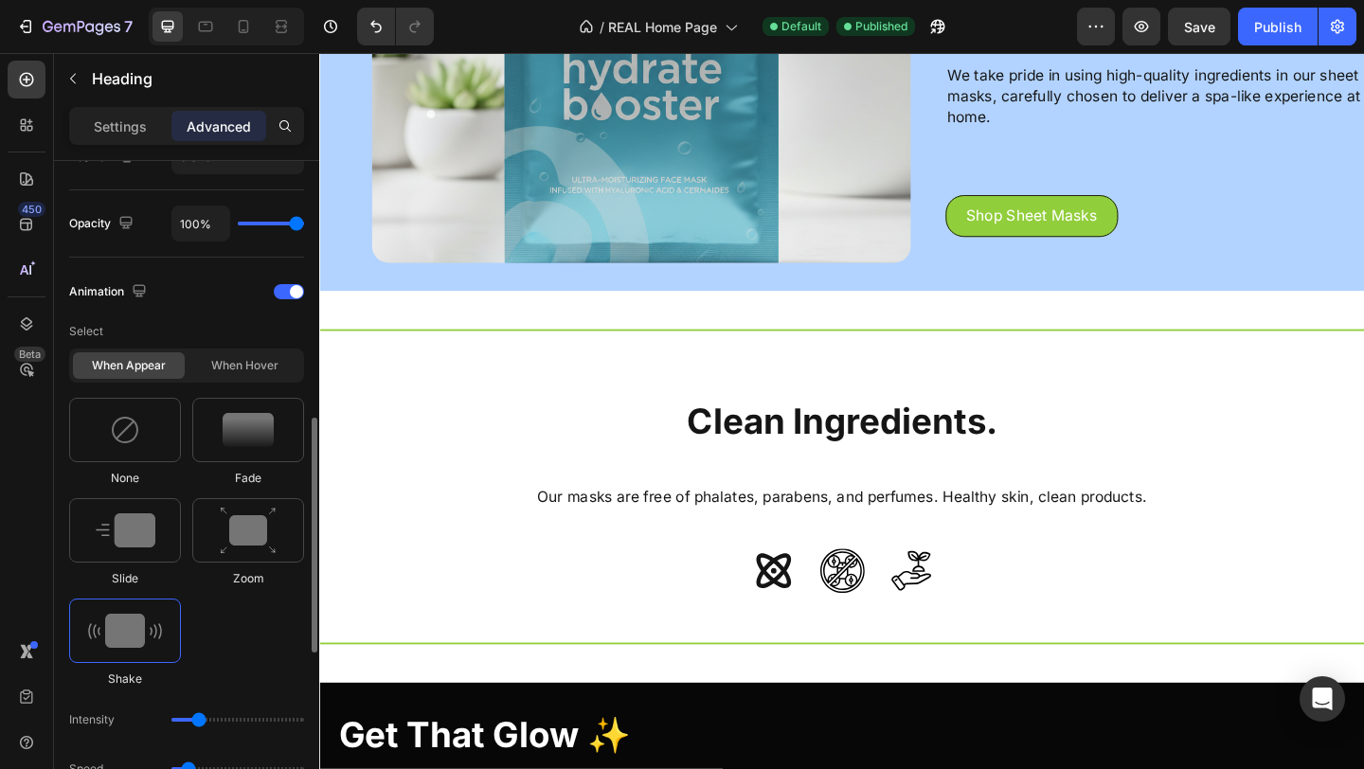
scroll to position [736, 0]
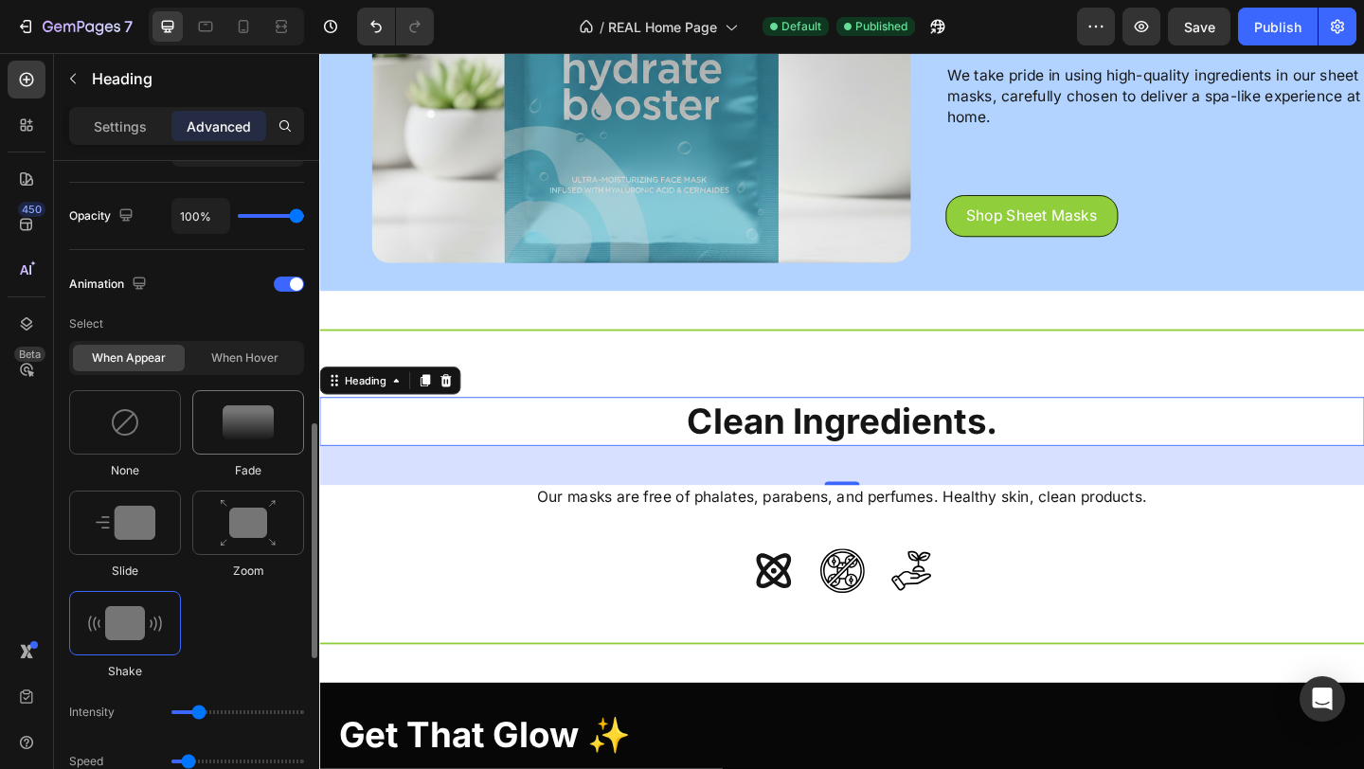
click at [240, 439] on img at bounding box center [248, 422] width 51 height 34
type input "1.7"
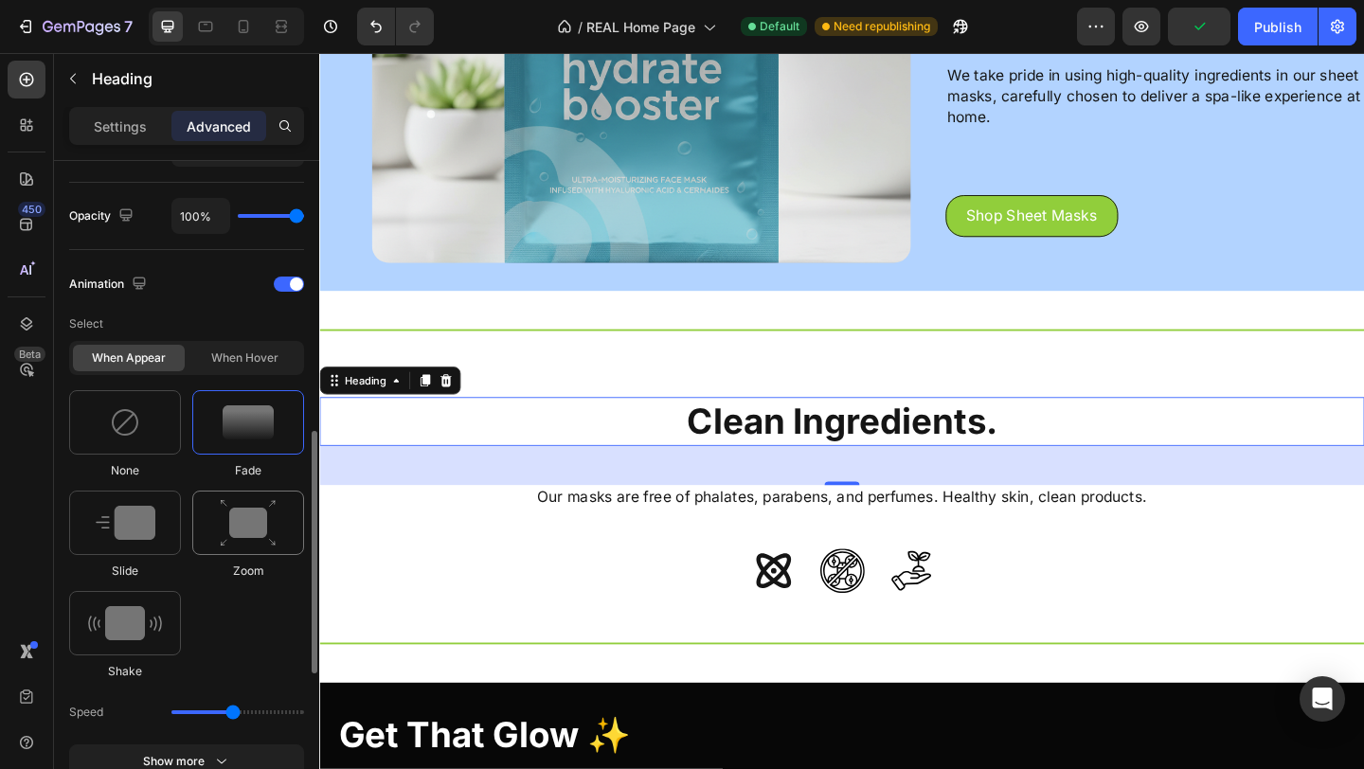
click at [240, 546] on img at bounding box center [248, 523] width 57 height 48
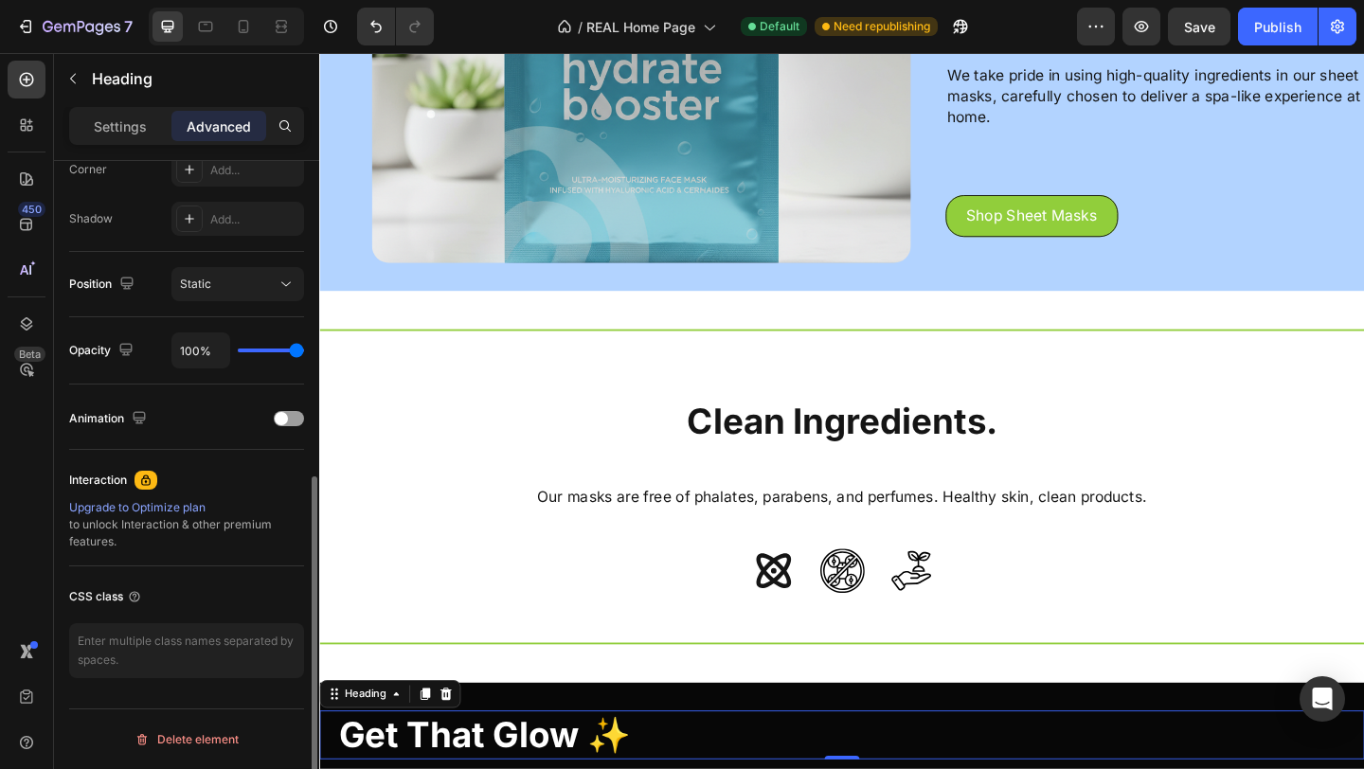
scroll to position [601, 0]
click at [285, 419] on span at bounding box center [281, 418] width 13 height 13
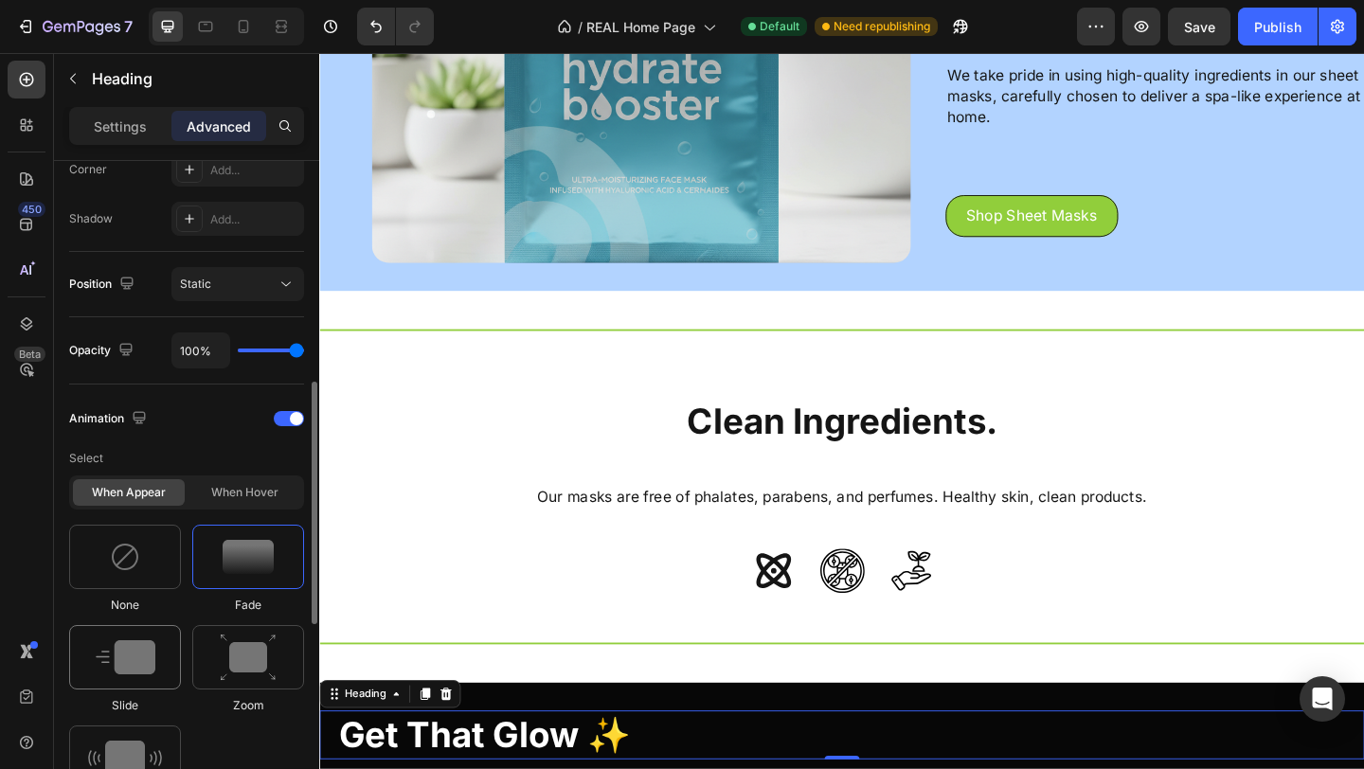
click at [125, 671] on img at bounding box center [126, 657] width 60 height 34
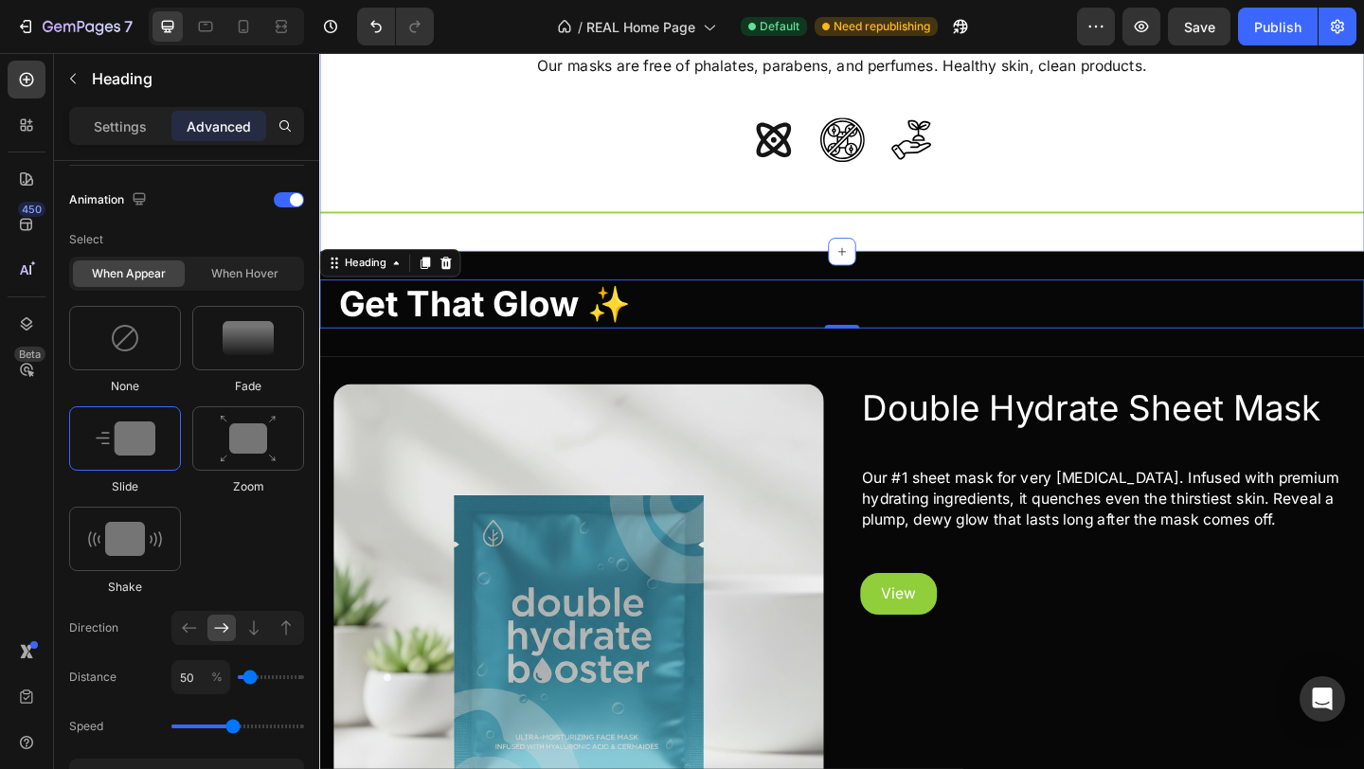
scroll to position [772, 0]
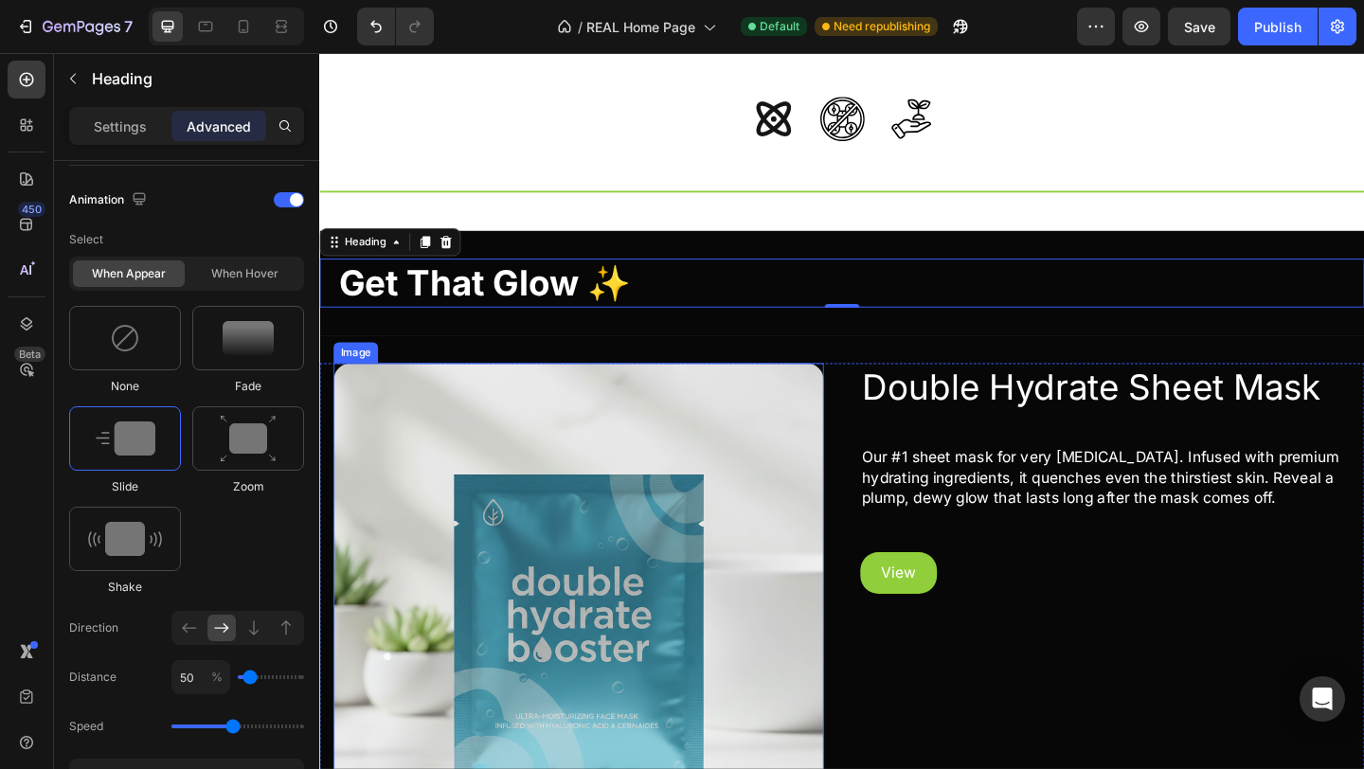
click at [452, 555] on img at bounding box center [600, 656] width 533 height 533
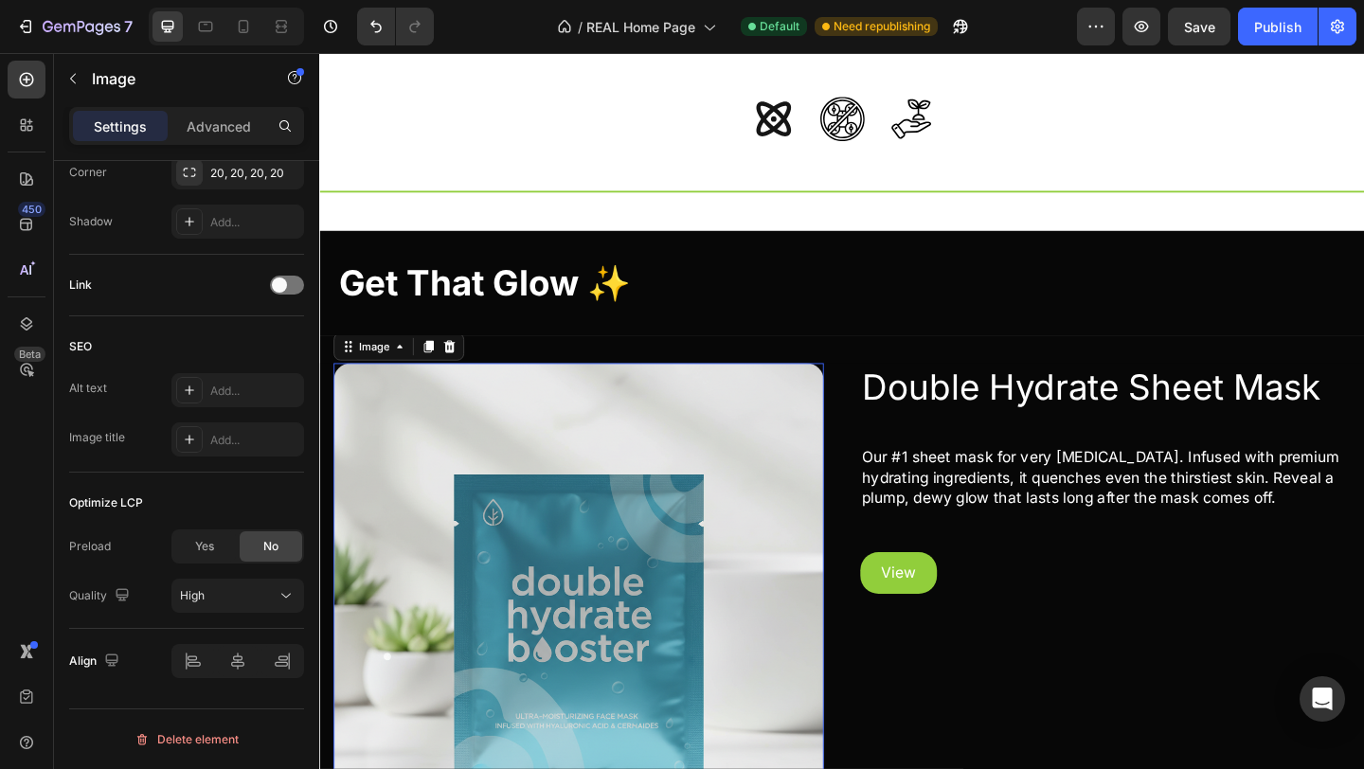
scroll to position [0, 0]
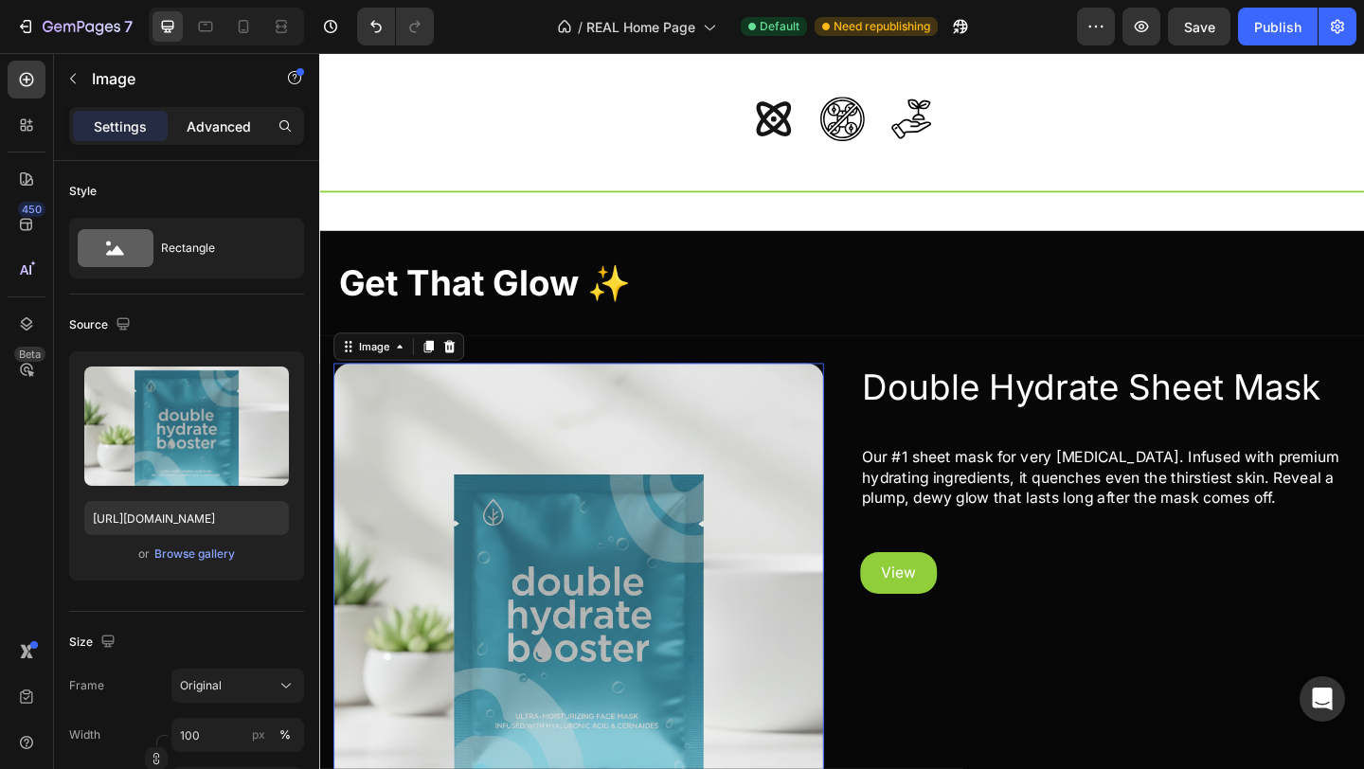
click at [223, 124] on p "Advanced" at bounding box center [219, 126] width 64 height 20
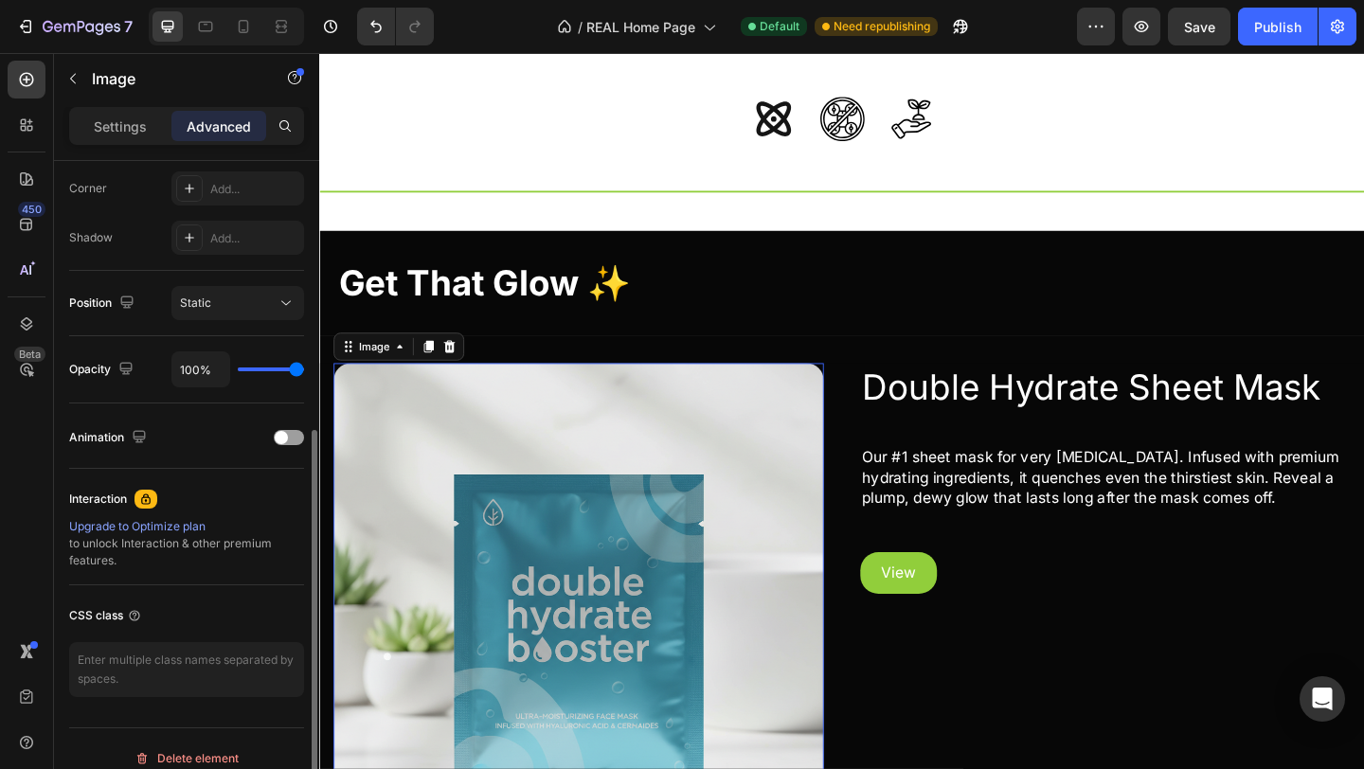
scroll to position [601, 0]
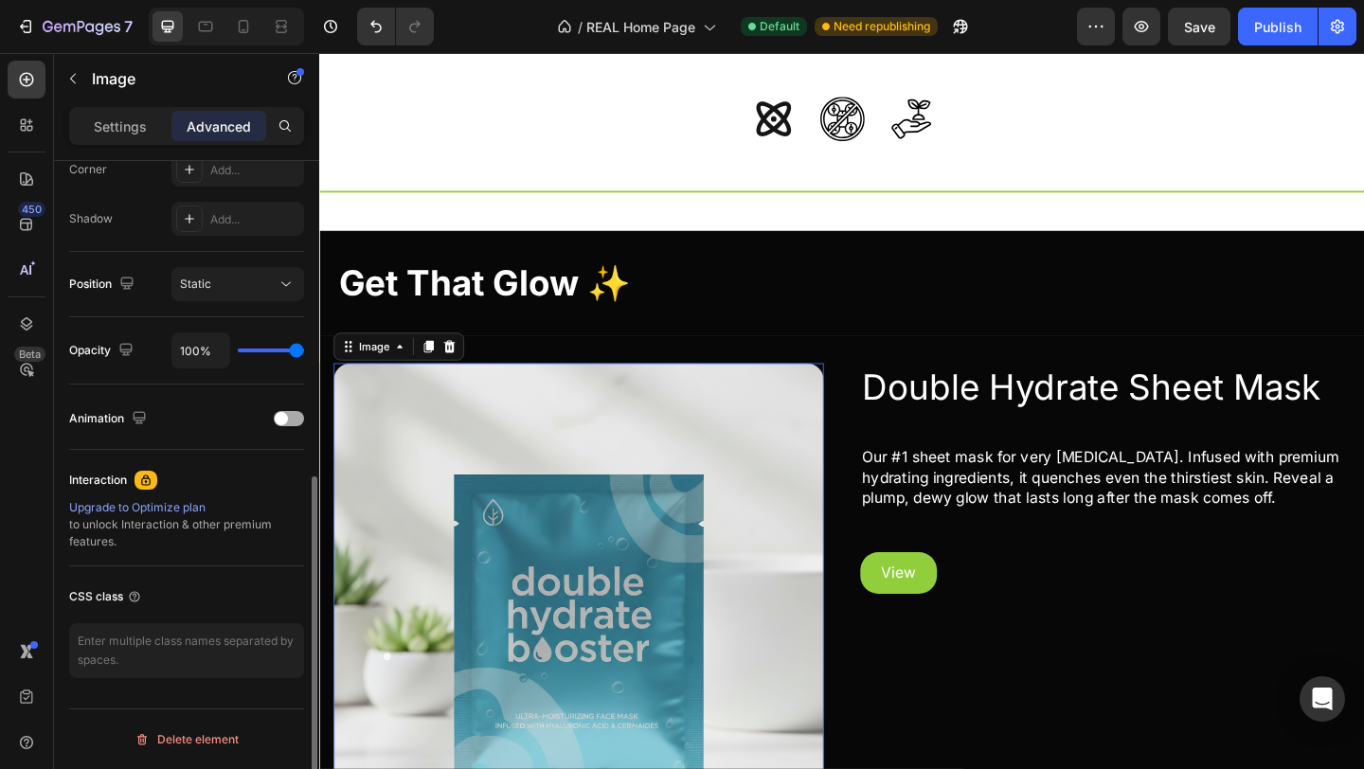
click at [280, 419] on span at bounding box center [281, 418] width 13 height 13
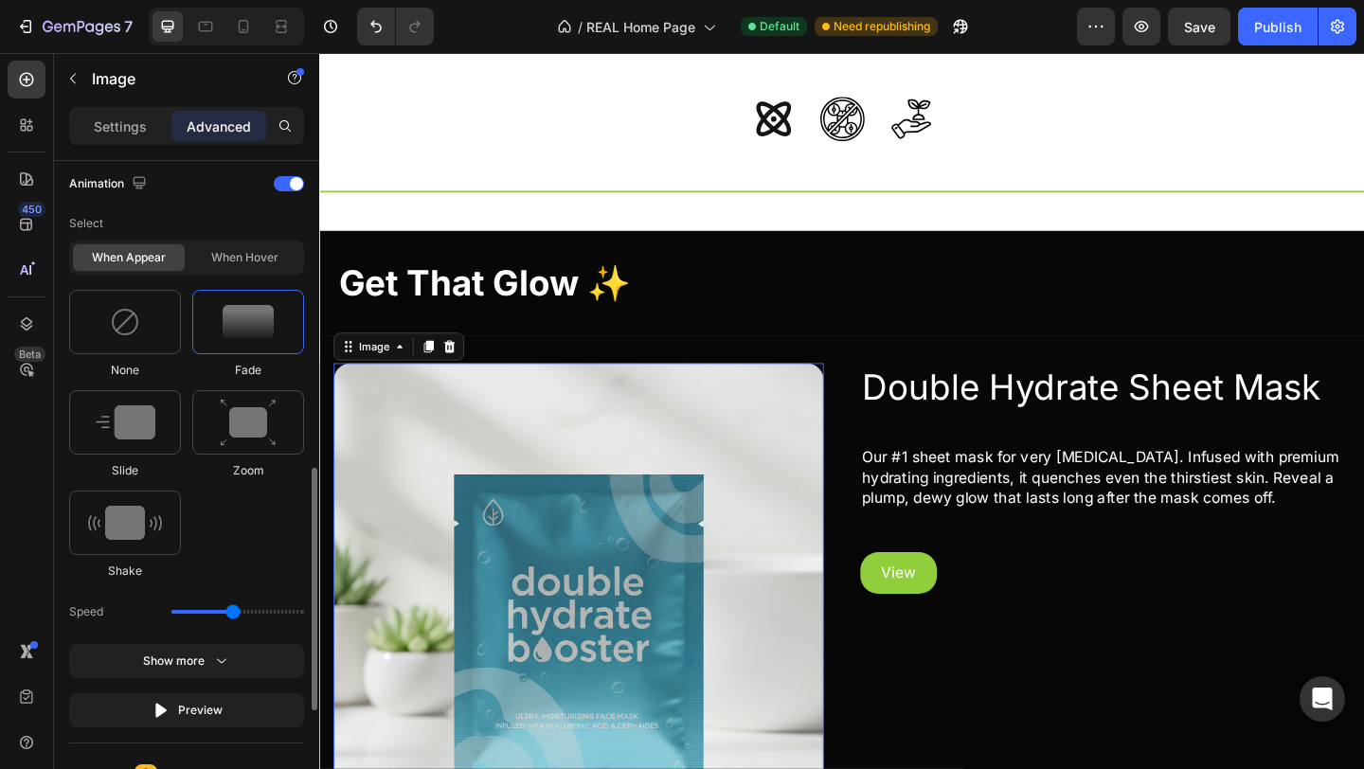
scroll to position [849, 0]
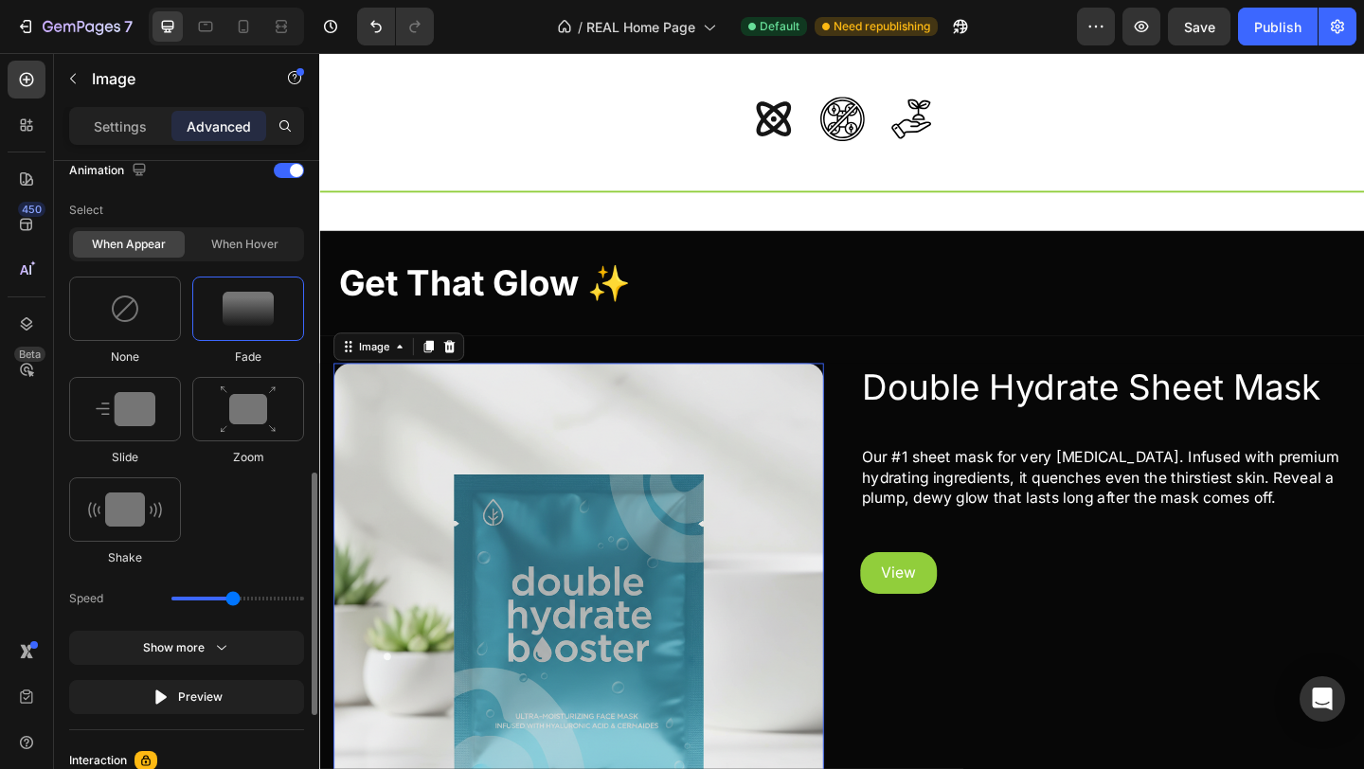
click at [215, 434] on div at bounding box center [248, 409] width 112 height 64
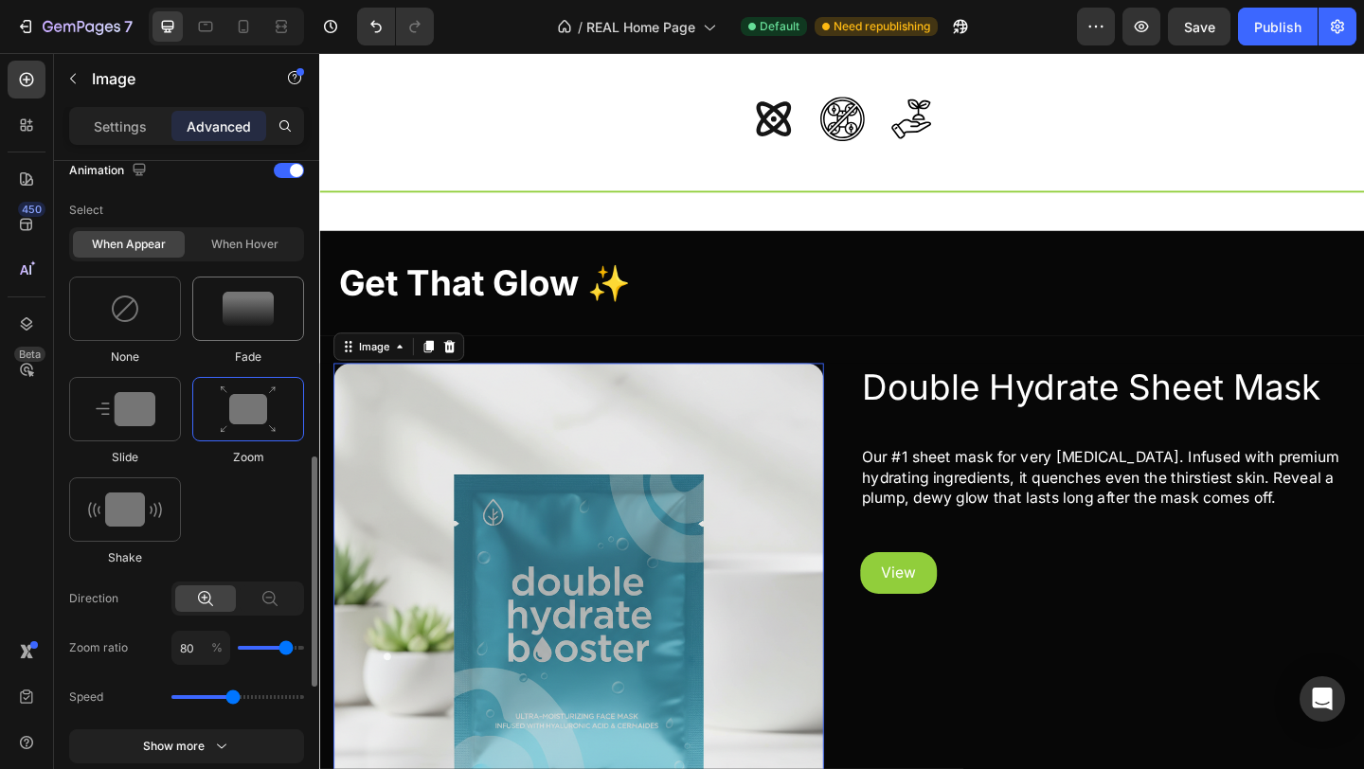
click at [241, 326] on img at bounding box center [248, 309] width 51 height 34
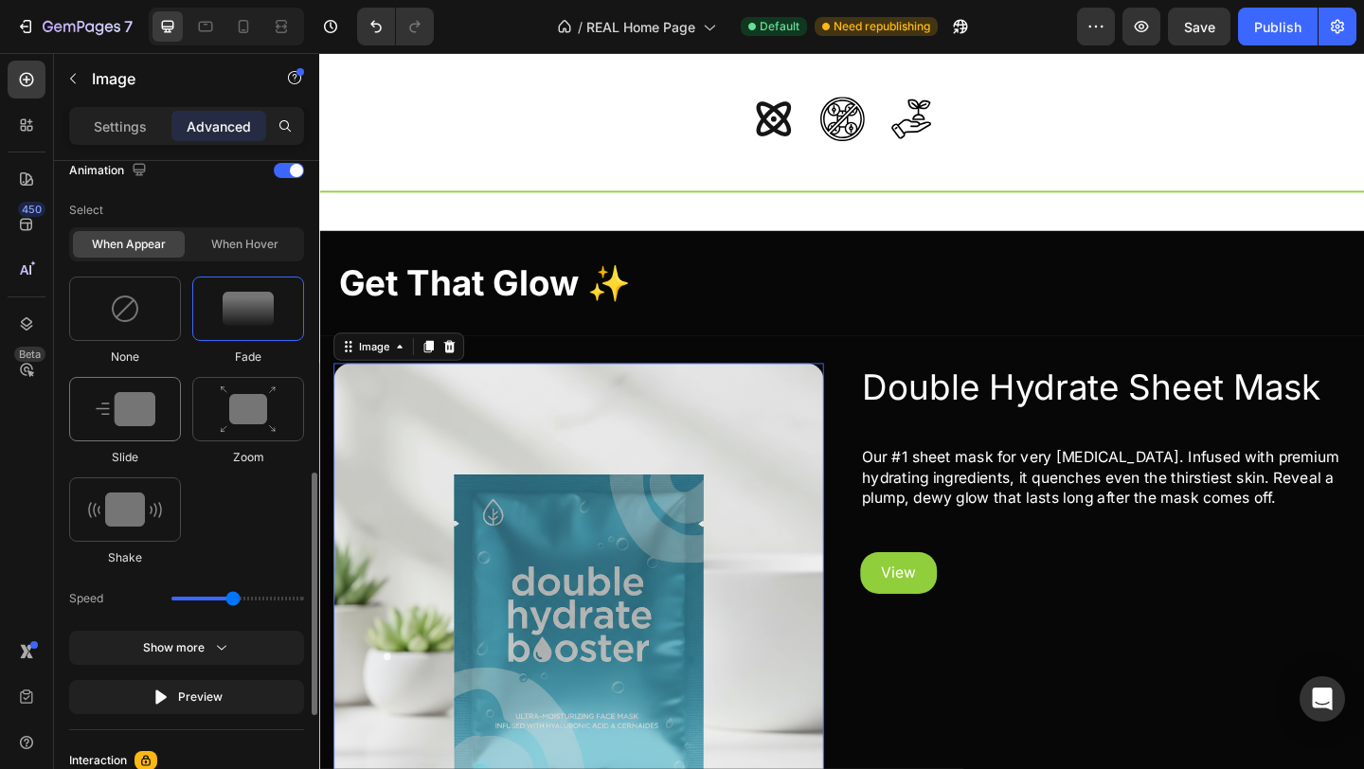
click at [173, 432] on div at bounding box center [125, 409] width 112 height 64
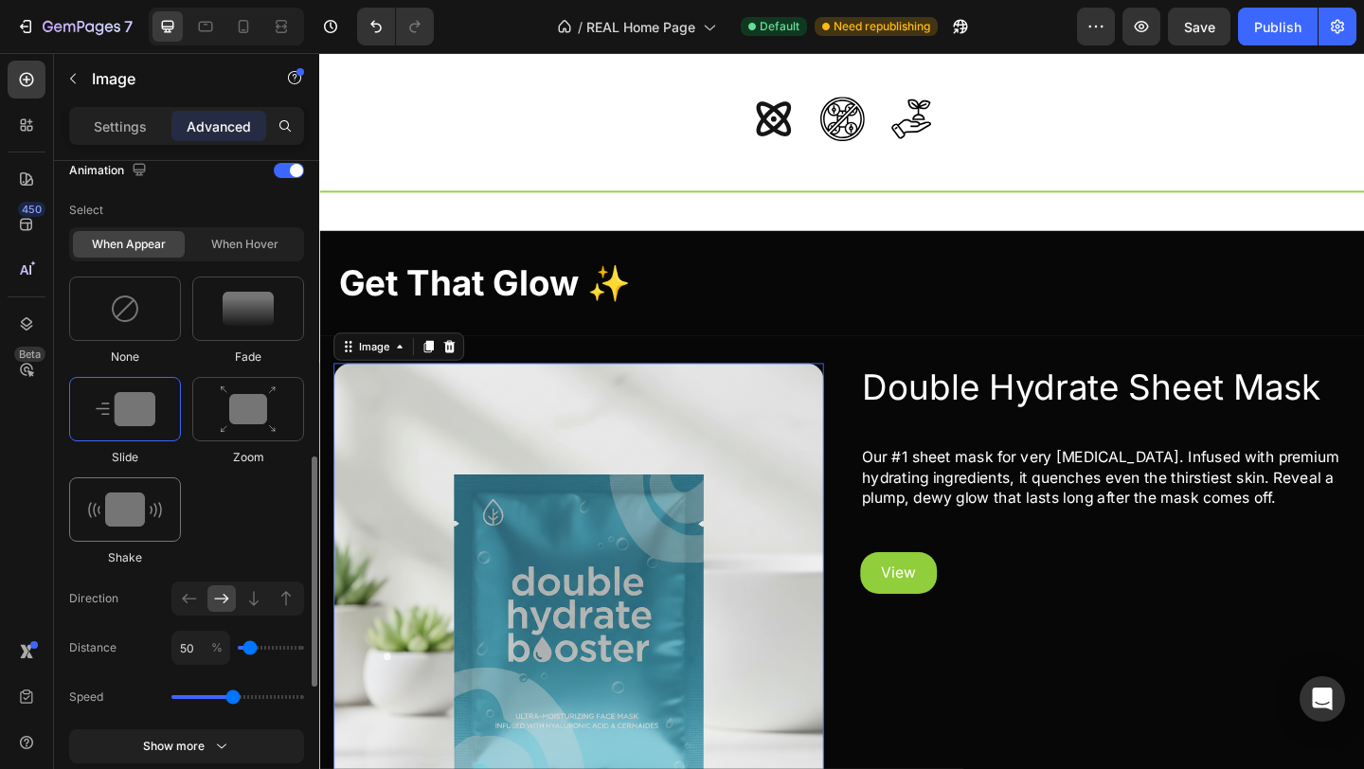
click at [140, 514] on img at bounding box center [125, 509] width 74 height 34
click at [239, 320] on img at bounding box center [248, 309] width 51 height 34
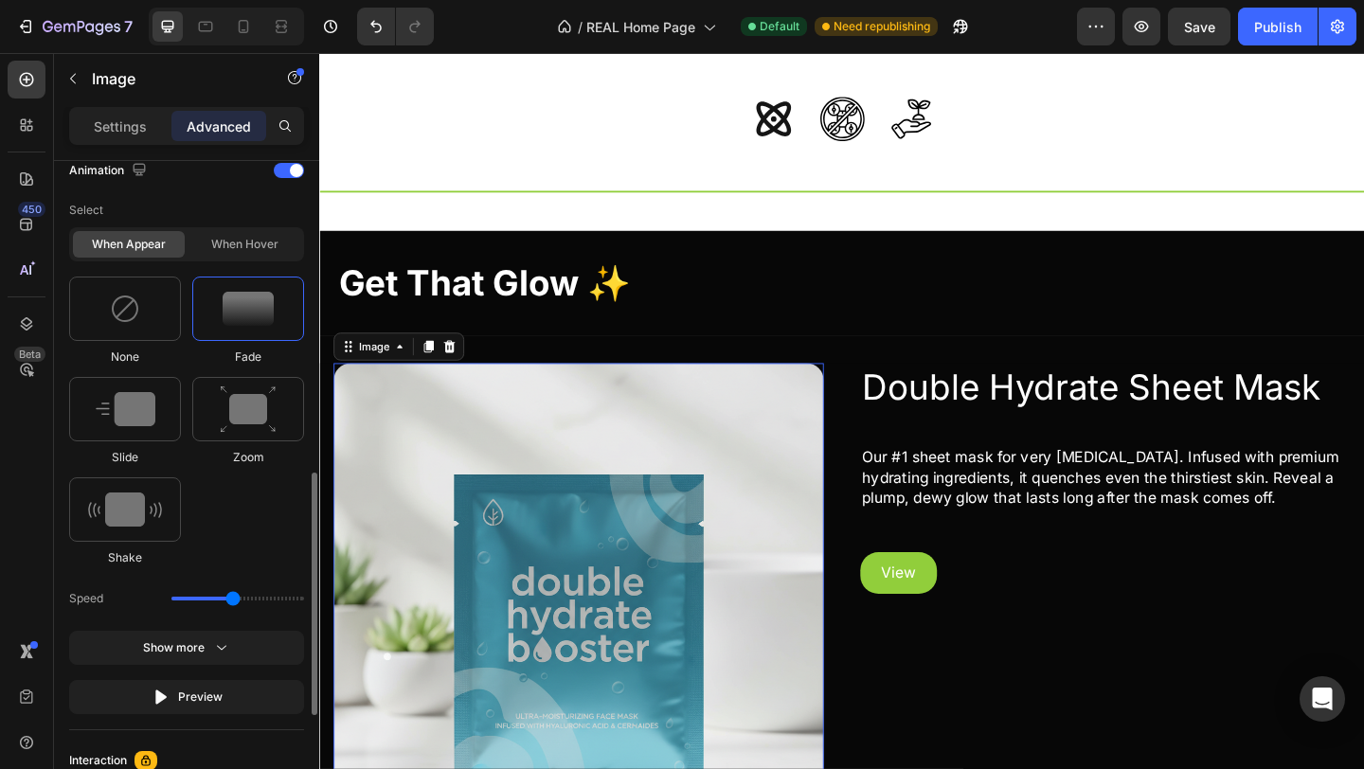
click at [230, 597] on div "Speed" at bounding box center [186, 598] width 235 height 34
drag, startPoint x: 231, startPoint y: 611, endPoint x: 216, endPoint y: 612, distance: 15.2
click at [216, 600] on input "range" at bounding box center [237, 599] width 133 height 4
click at [208, 657] on div "Show more" at bounding box center [187, 647] width 88 height 19
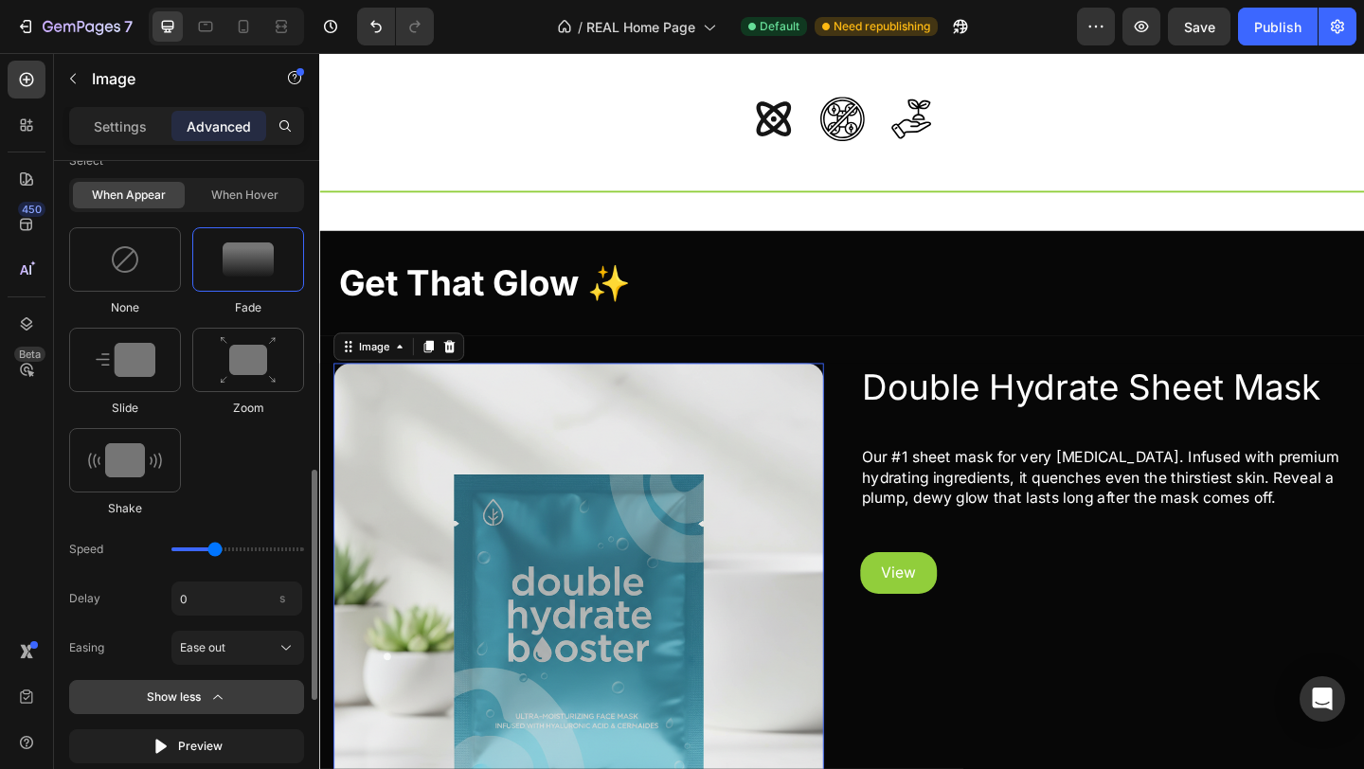
scroll to position [900, 0]
click at [221, 649] on button "Ease out" at bounding box center [237, 647] width 133 height 34
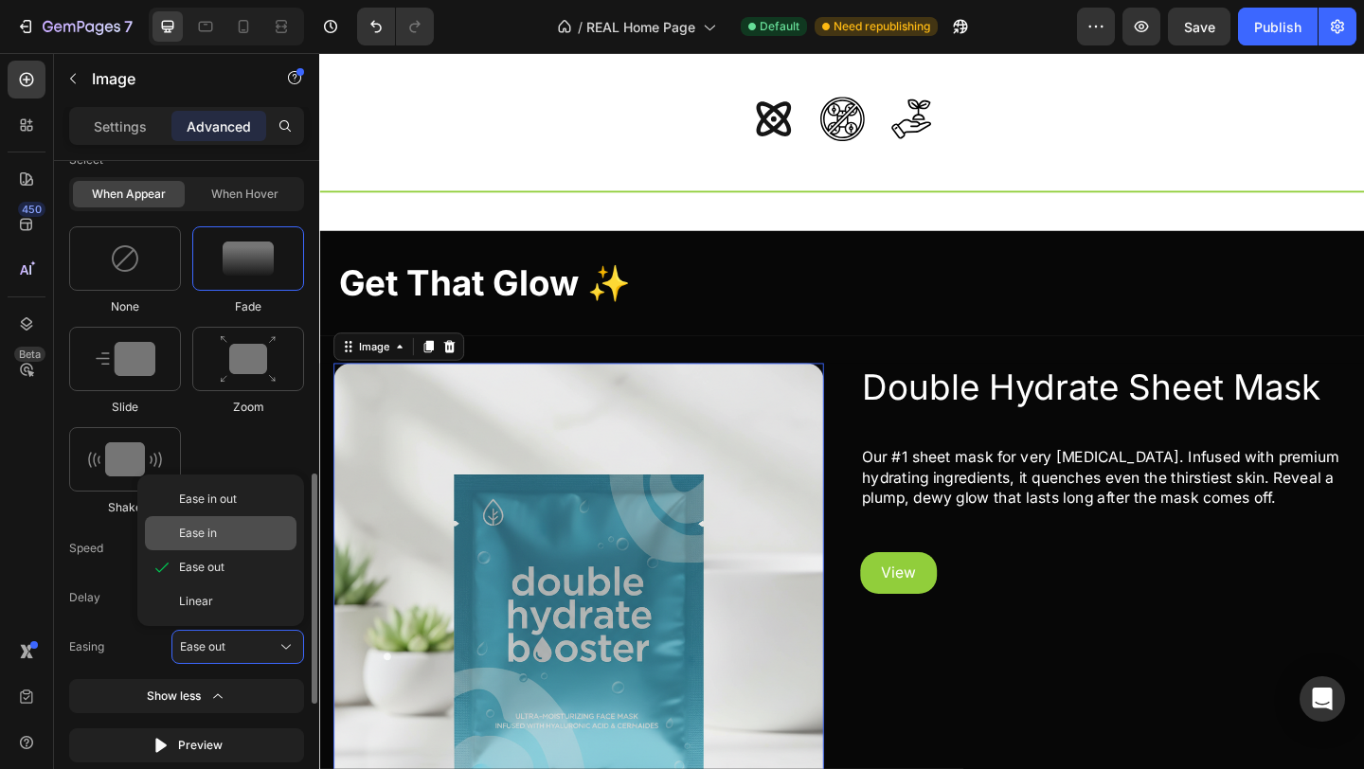
click at [221, 550] on div "Ease in" at bounding box center [221, 533] width 152 height 34
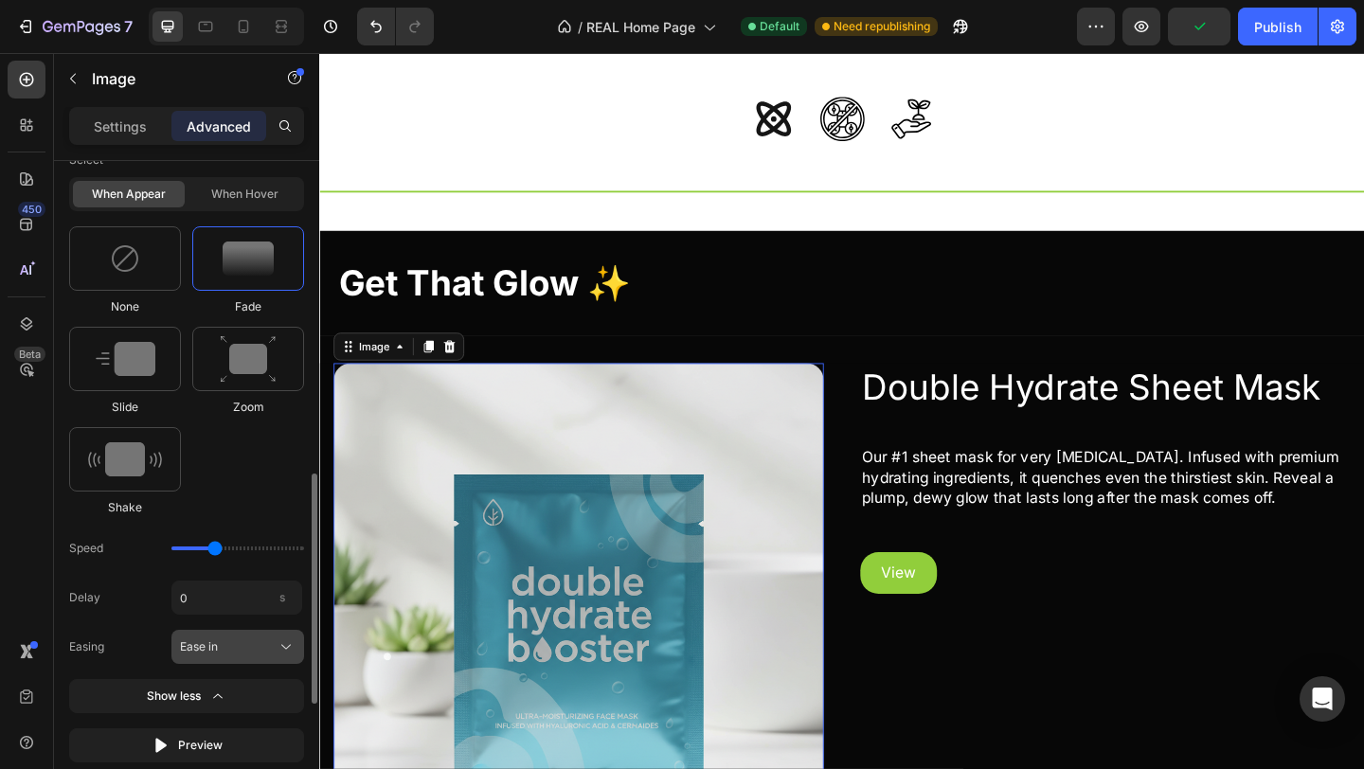
click at [234, 655] on div "Ease in" at bounding box center [226, 646] width 93 height 17
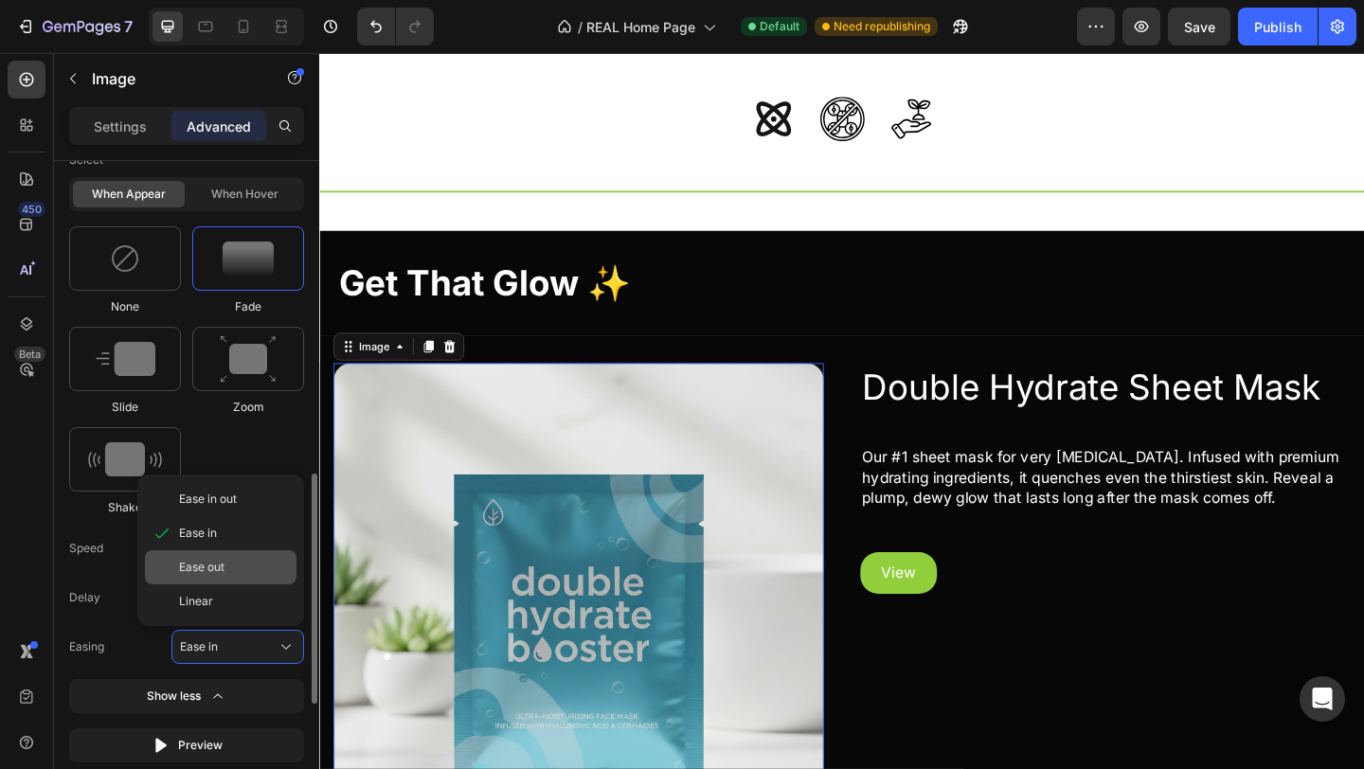
click at [242, 576] on div "Ease out" at bounding box center [234, 567] width 110 height 17
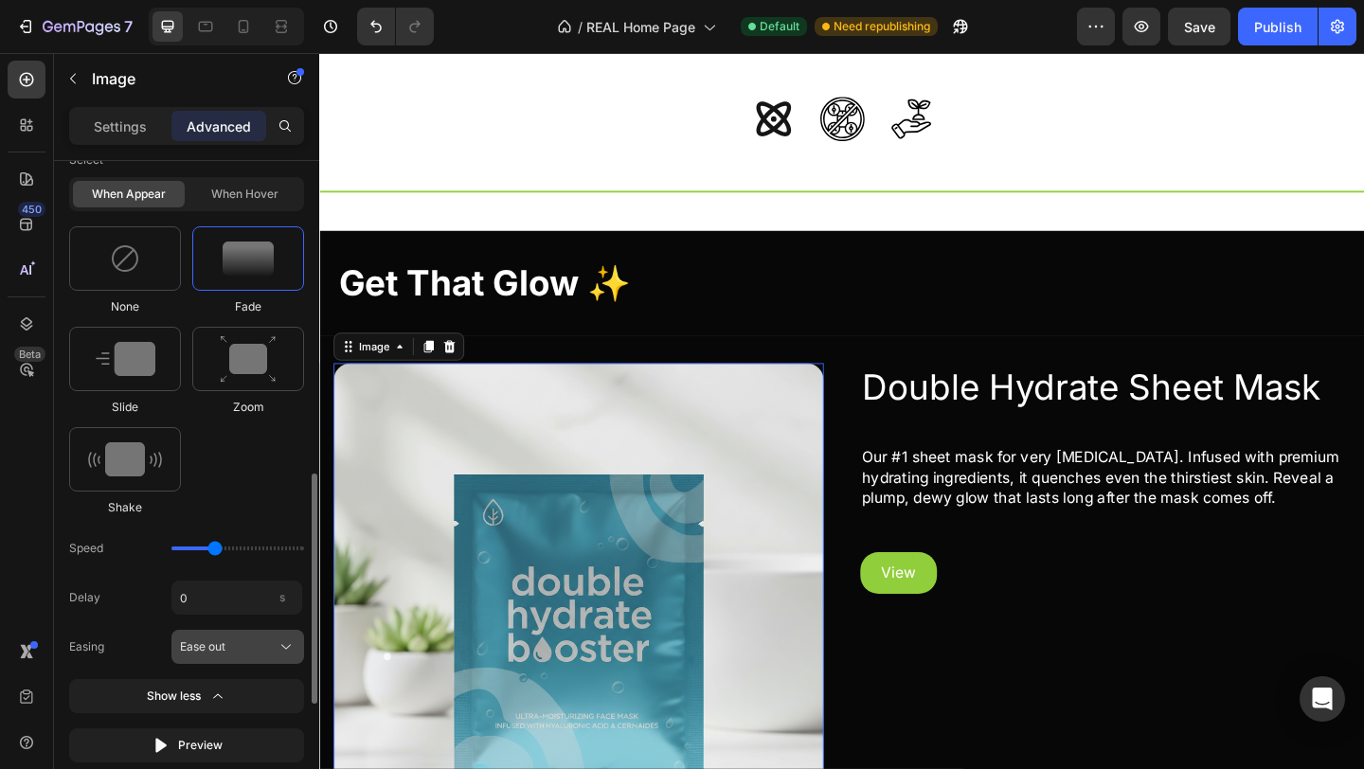
click at [233, 655] on div "Ease out" at bounding box center [226, 646] width 93 height 17
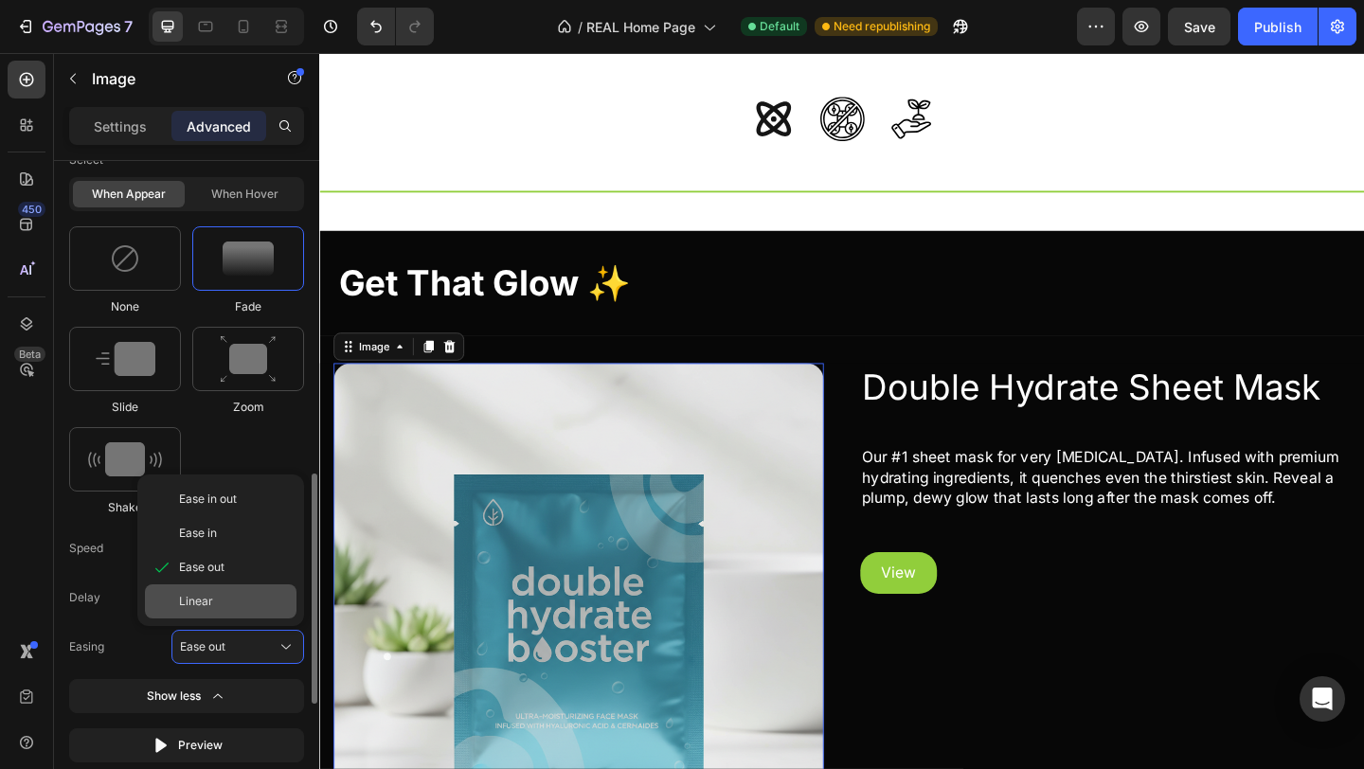
click at [233, 610] on div "Linear" at bounding box center [234, 601] width 110 height 17
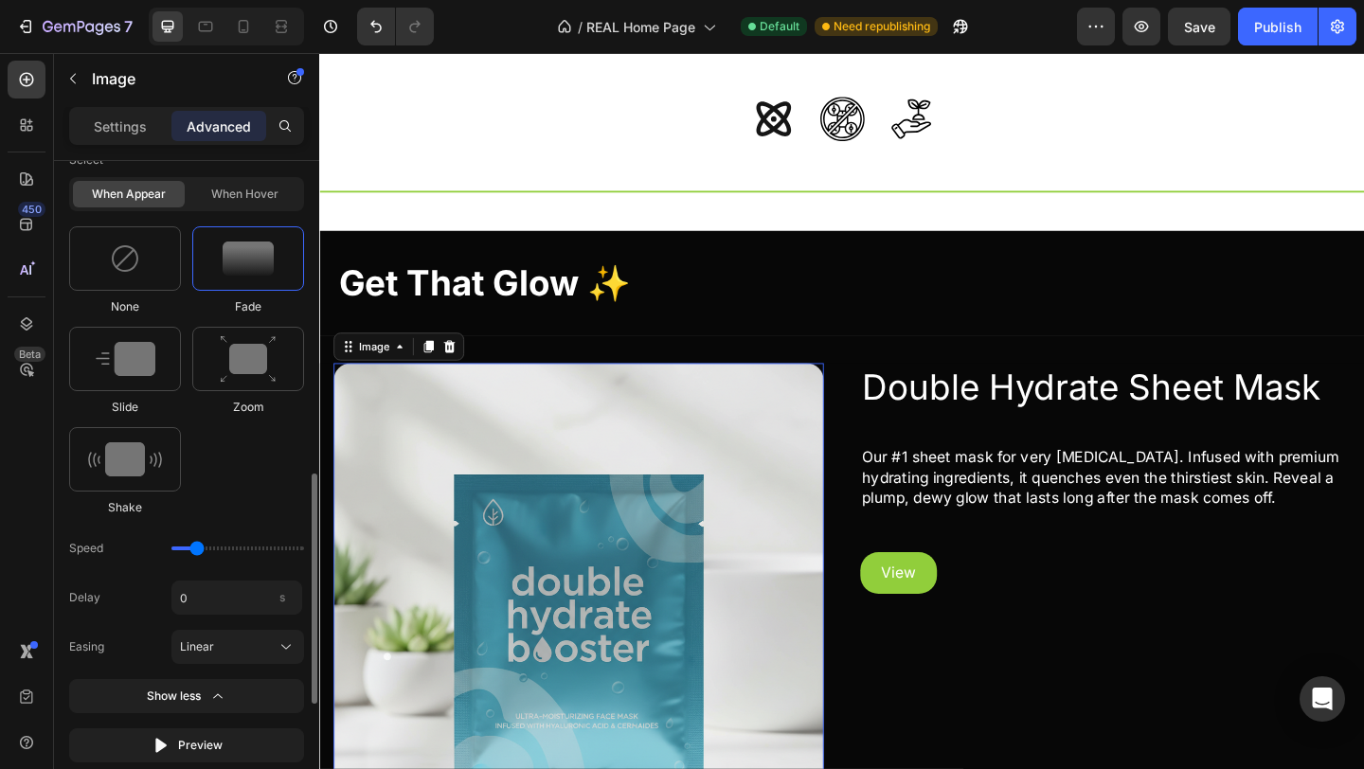
drag, startPoint x: 211, startPoint y: 558, endPoint x: 193, endPoint y: 558, distance: 18.0
type input "0.9"
click at [193, 550] on input "range" at bounding box center [237, 548] width 133 height 4
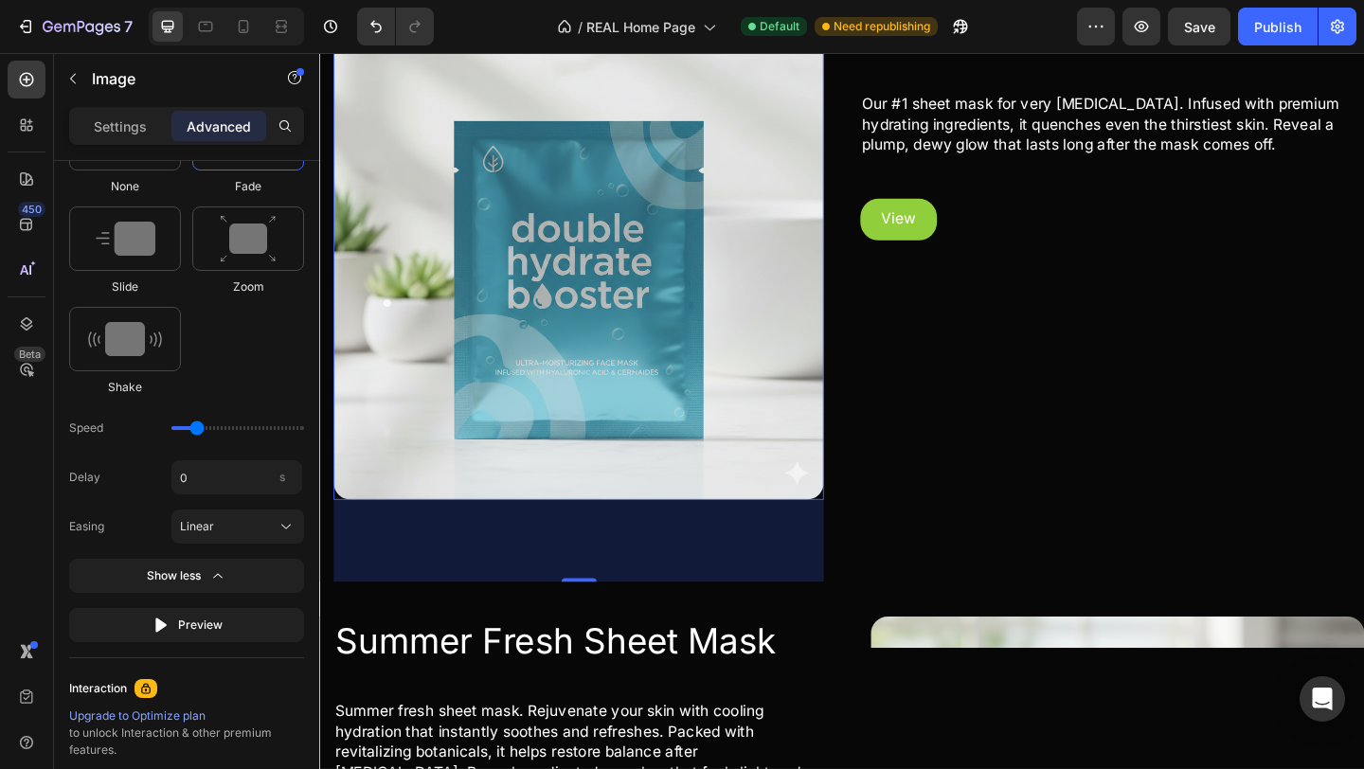
scroll to position [1181, 0]
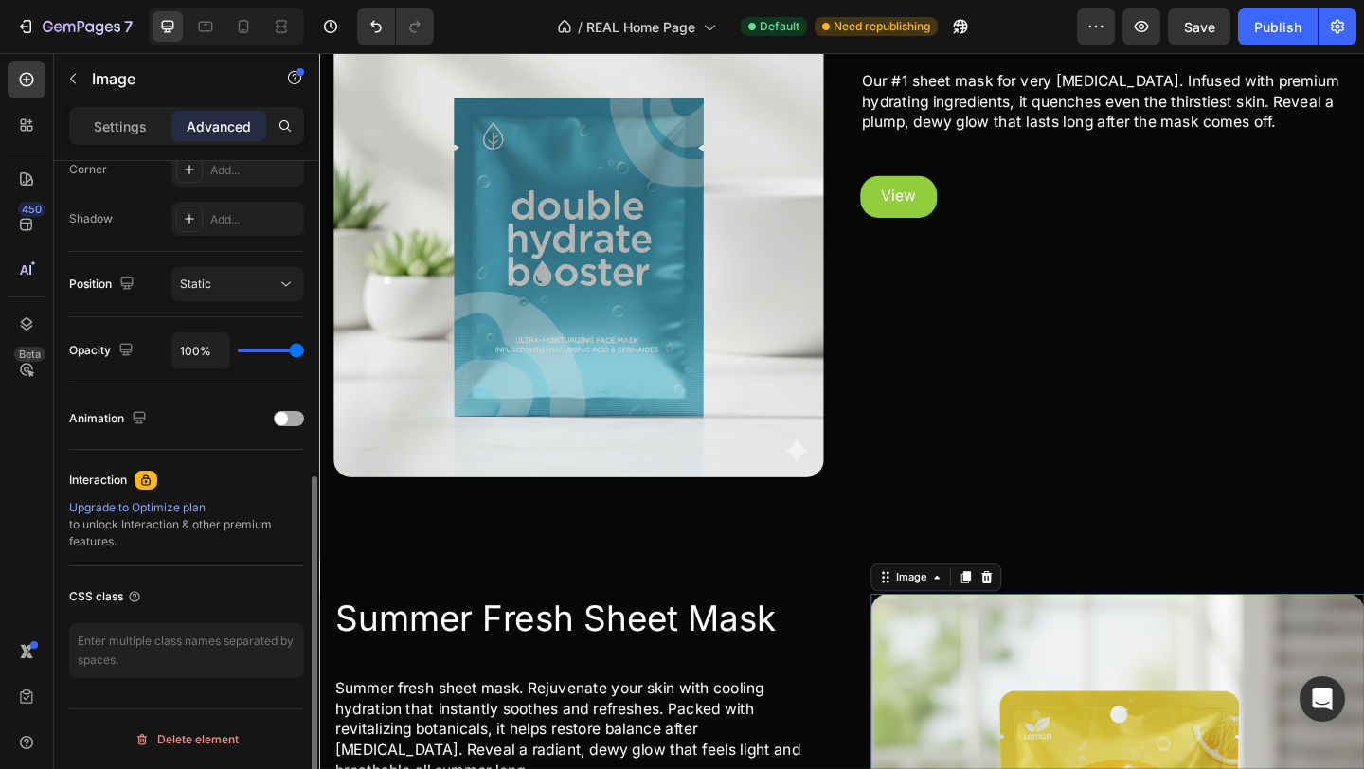
click at [283, 423] on span at bounding box center [281, 418] width 13 height 13
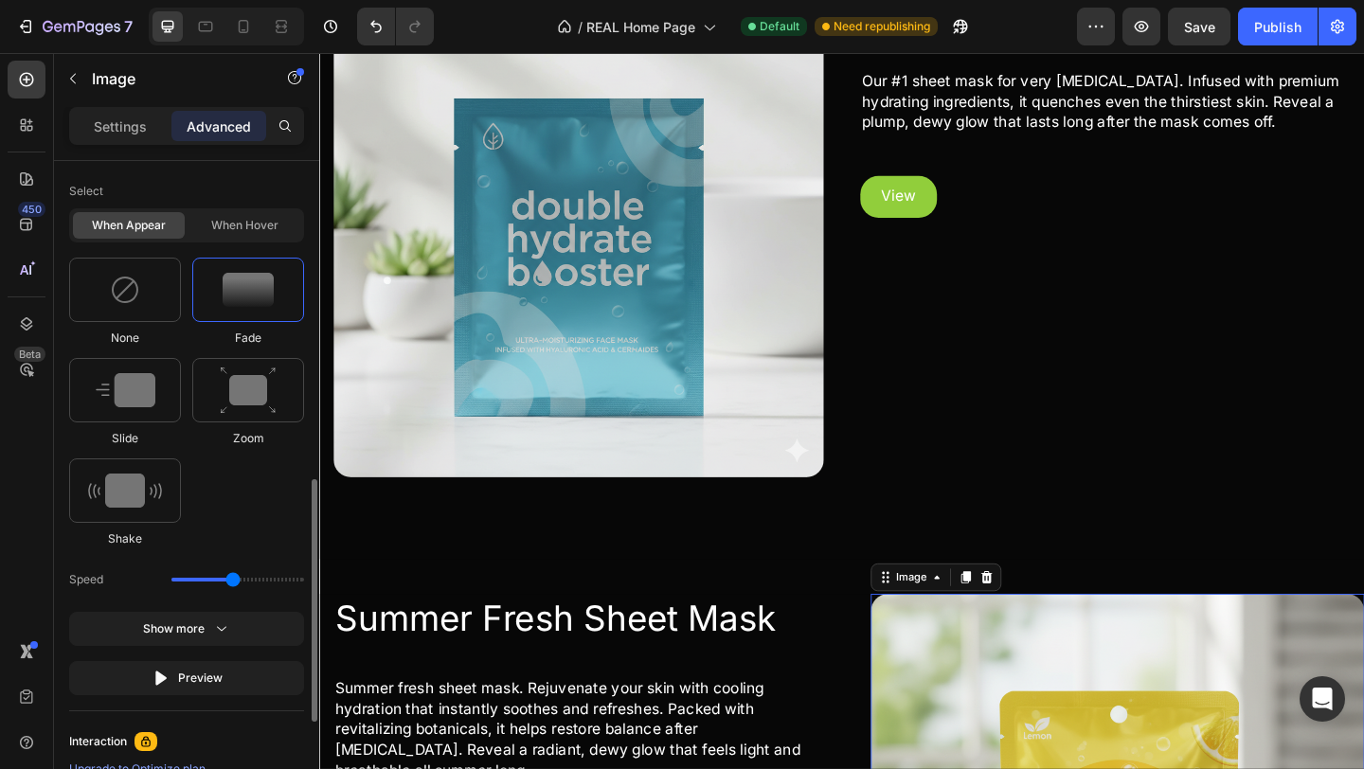
scroll to position [873, 0]
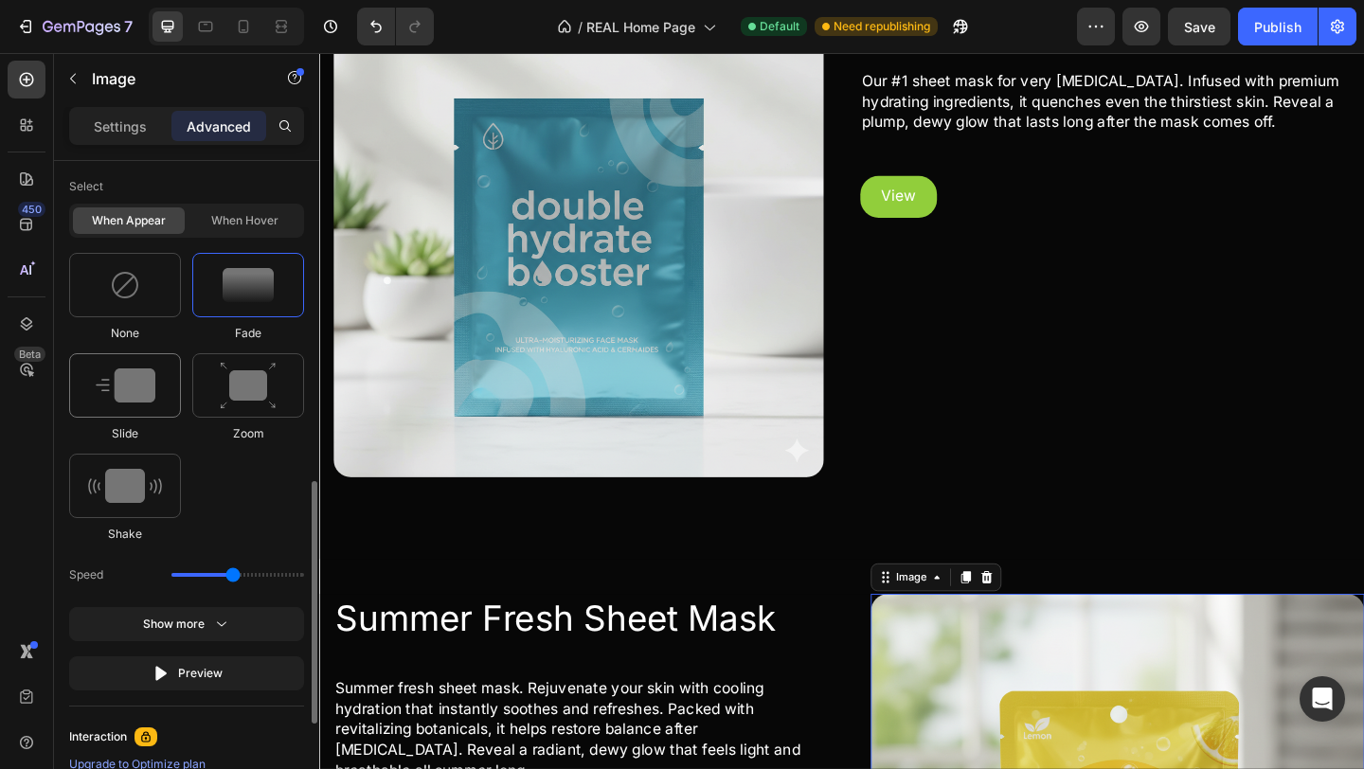
click at [156, 418] on div at bounding box center [125, 385] width 112 height 64
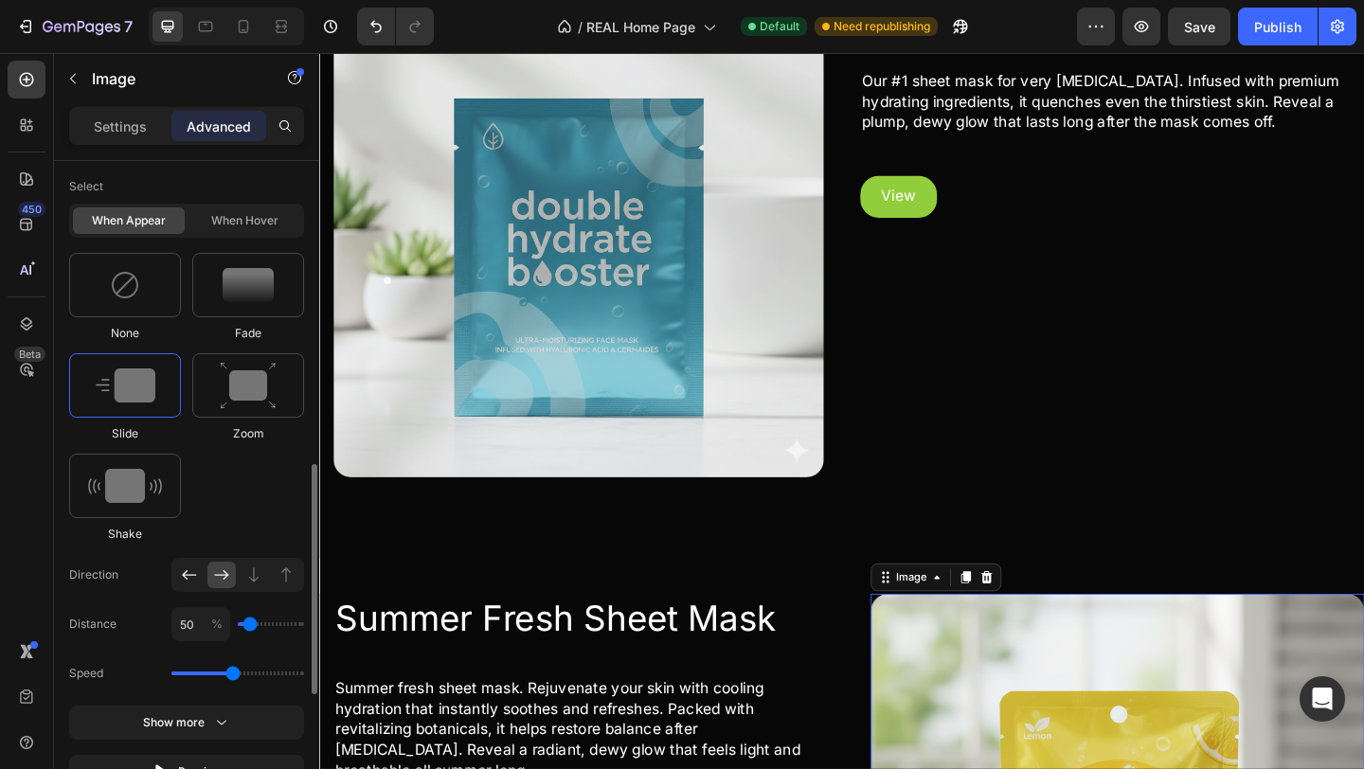
click at [199, 588] on div at bounding box center [189, 574] width 28 height 27
click at [248, 284] on img at bounding box center [248, 285] width 51 height 34
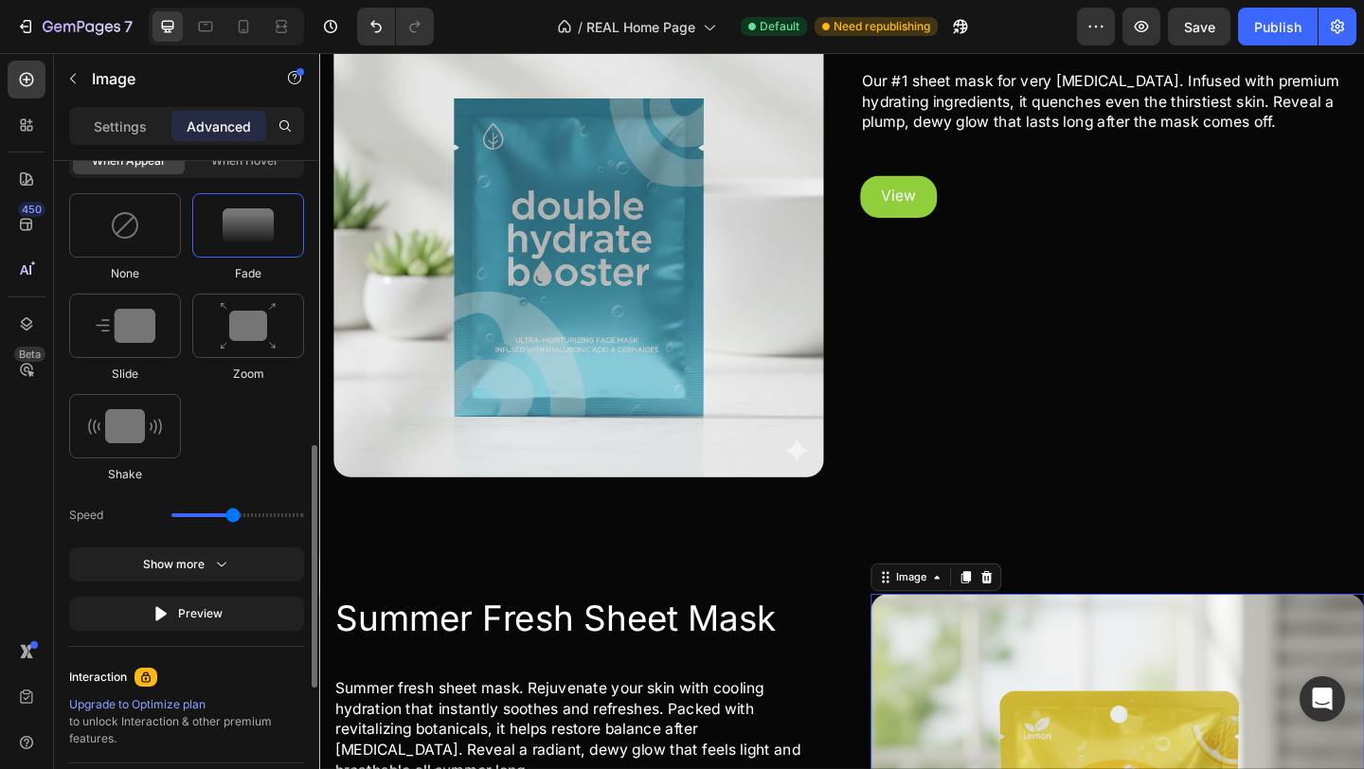
scroll to position [934, 0]
click at [222, 573] on icon "button" at bounding box center [221, 563] width 19 height 19
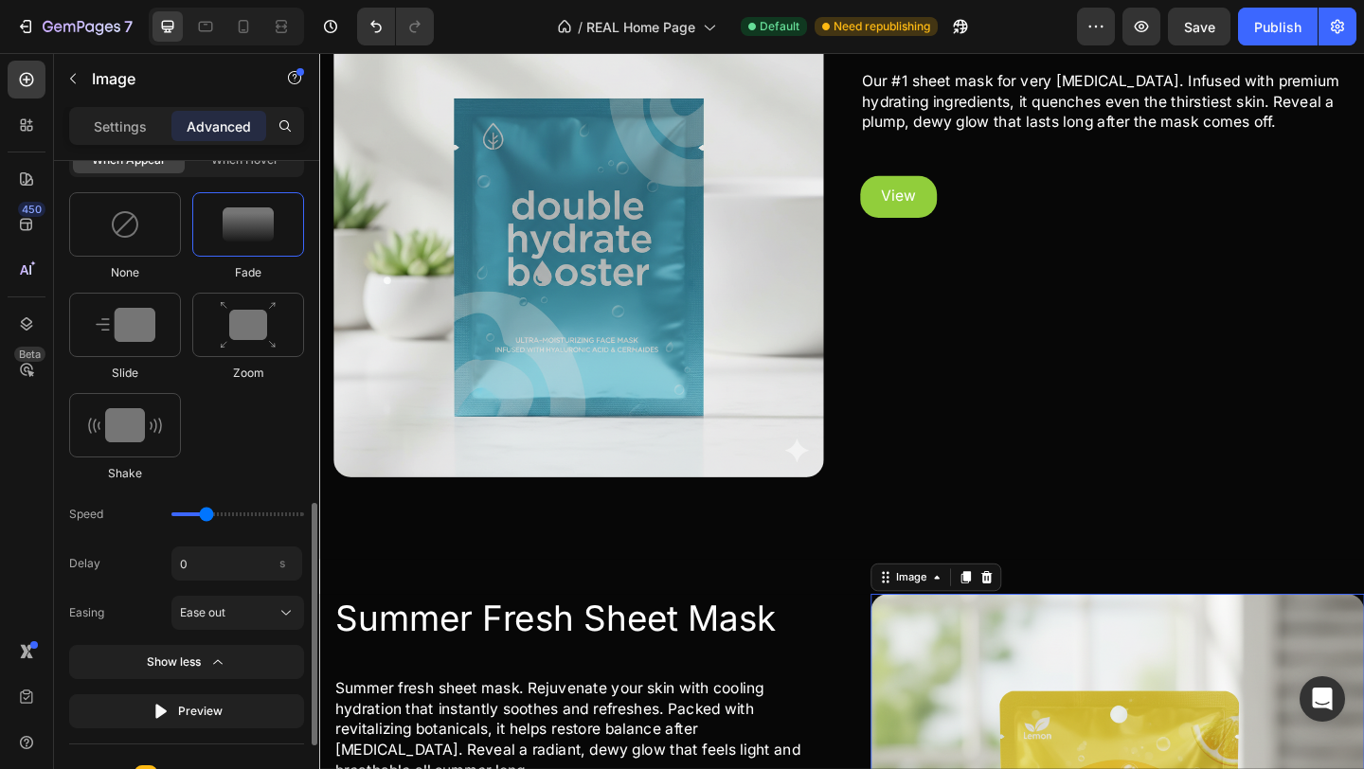
drag, startPoint x: 233, startPoint y: 526, endPoint x: 205, endPoint y: 526, distance: 28.4
type input "1.1"
click at [205, 516] on input "range" at bounding box center [237, 514] width 133 height 4
click at [235, 621] on div "Ease out" at bounding box center [226, 612] width 93 height 17
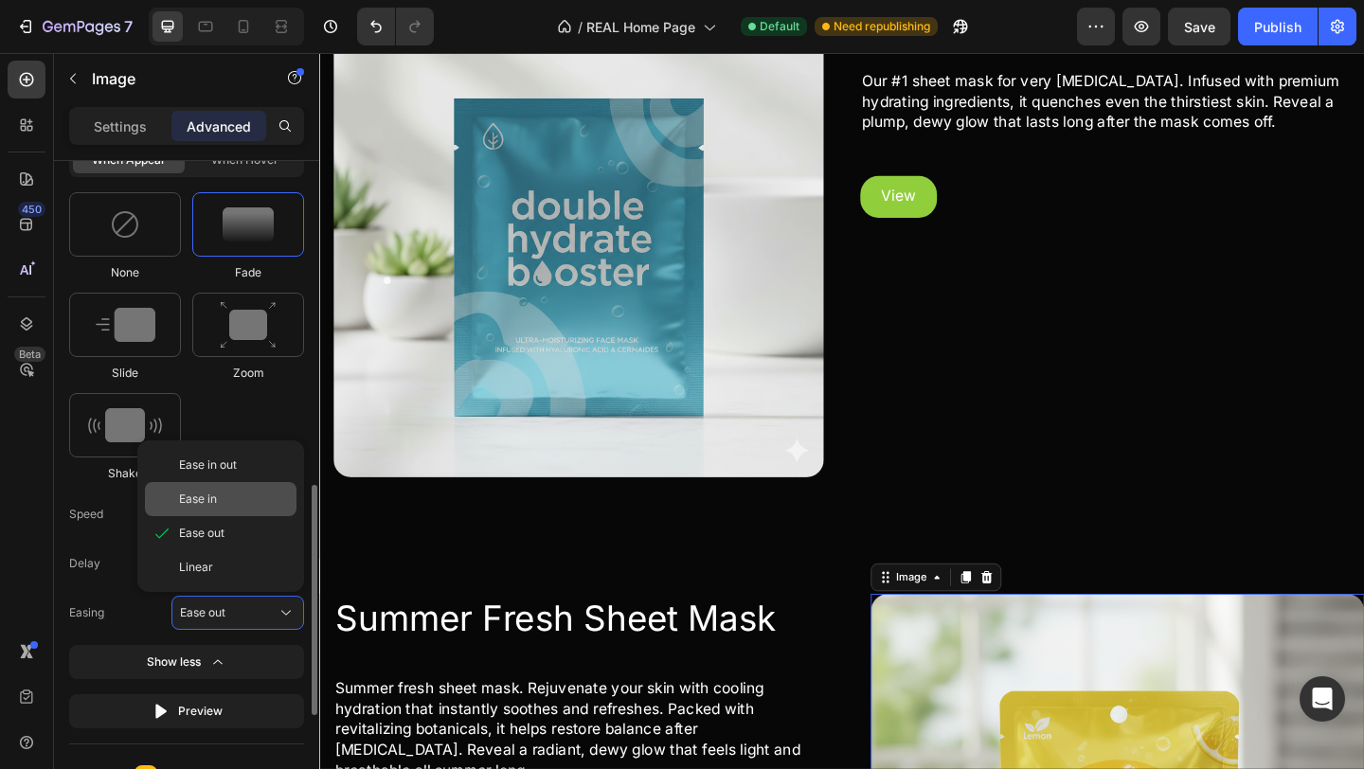
click at [246, 508] on div "Ease in" at bounding box center [234, 498] width 110 height 17
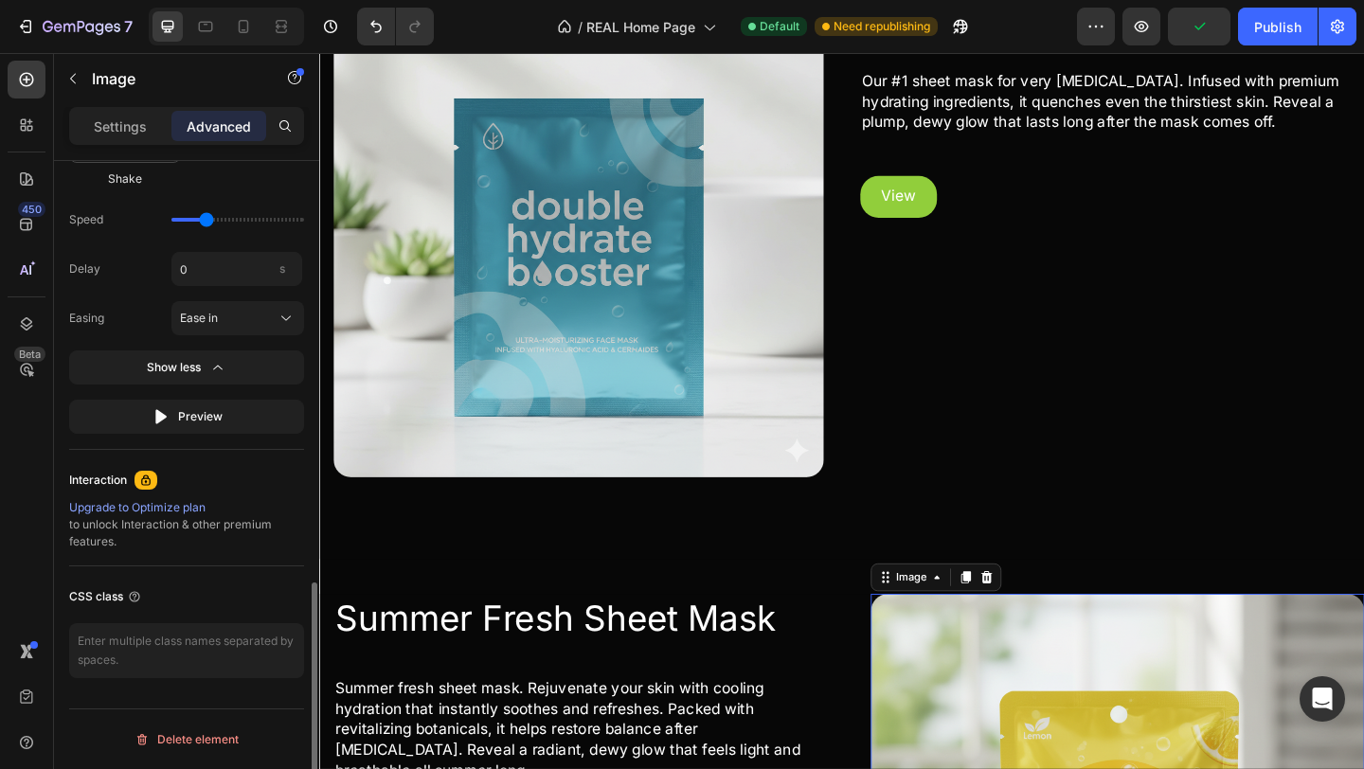
scroll to position [1241, 0]
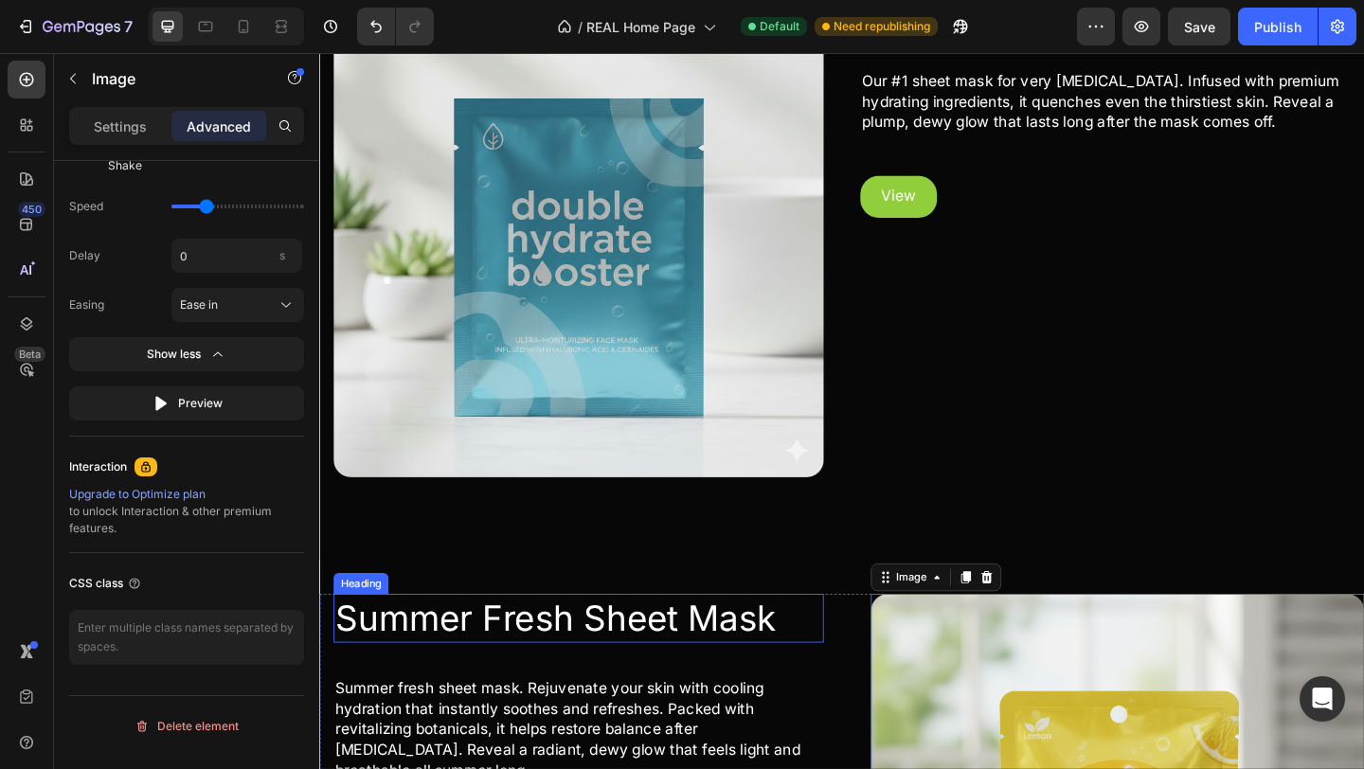
click at [381, 657] on h2 "Summer Fresh Sheet Mask" at bounding box center [600, 667] width 533 height 53
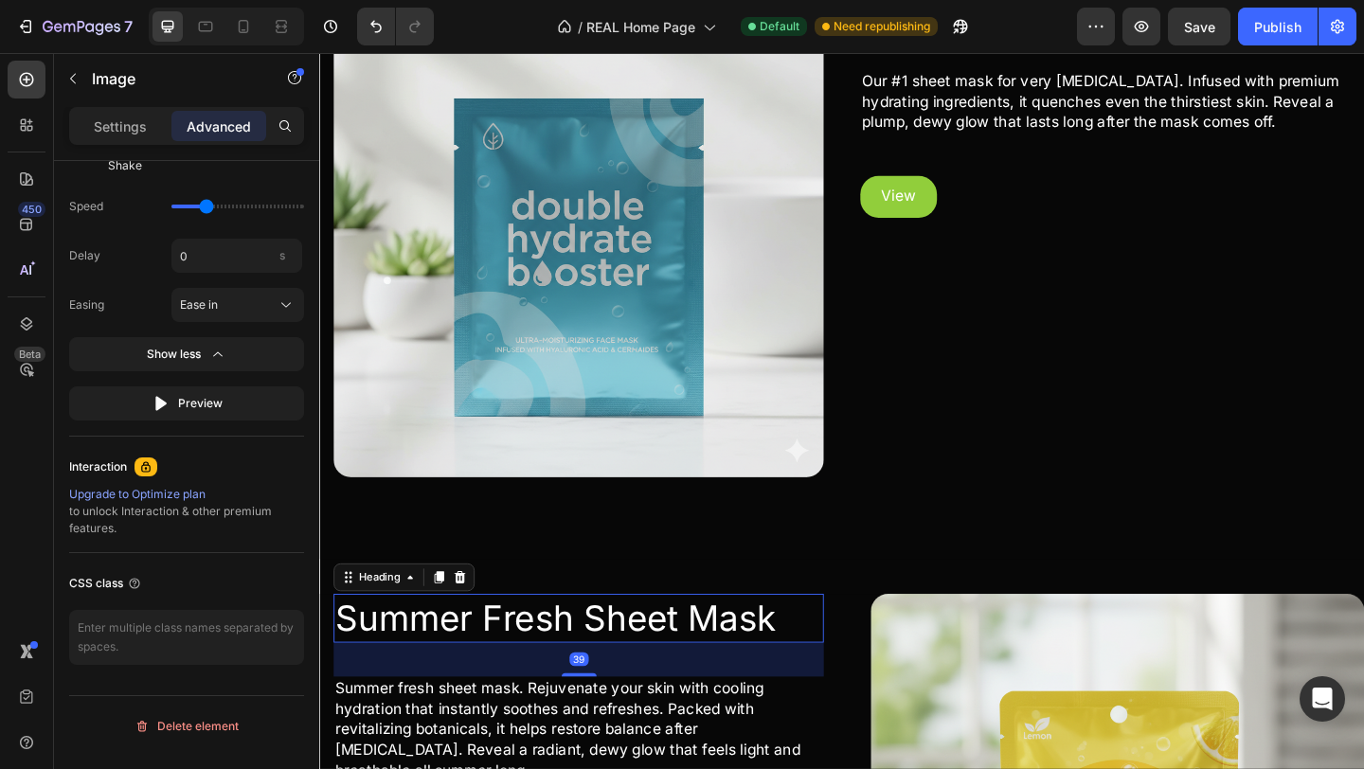
scroll to position [0, 0]
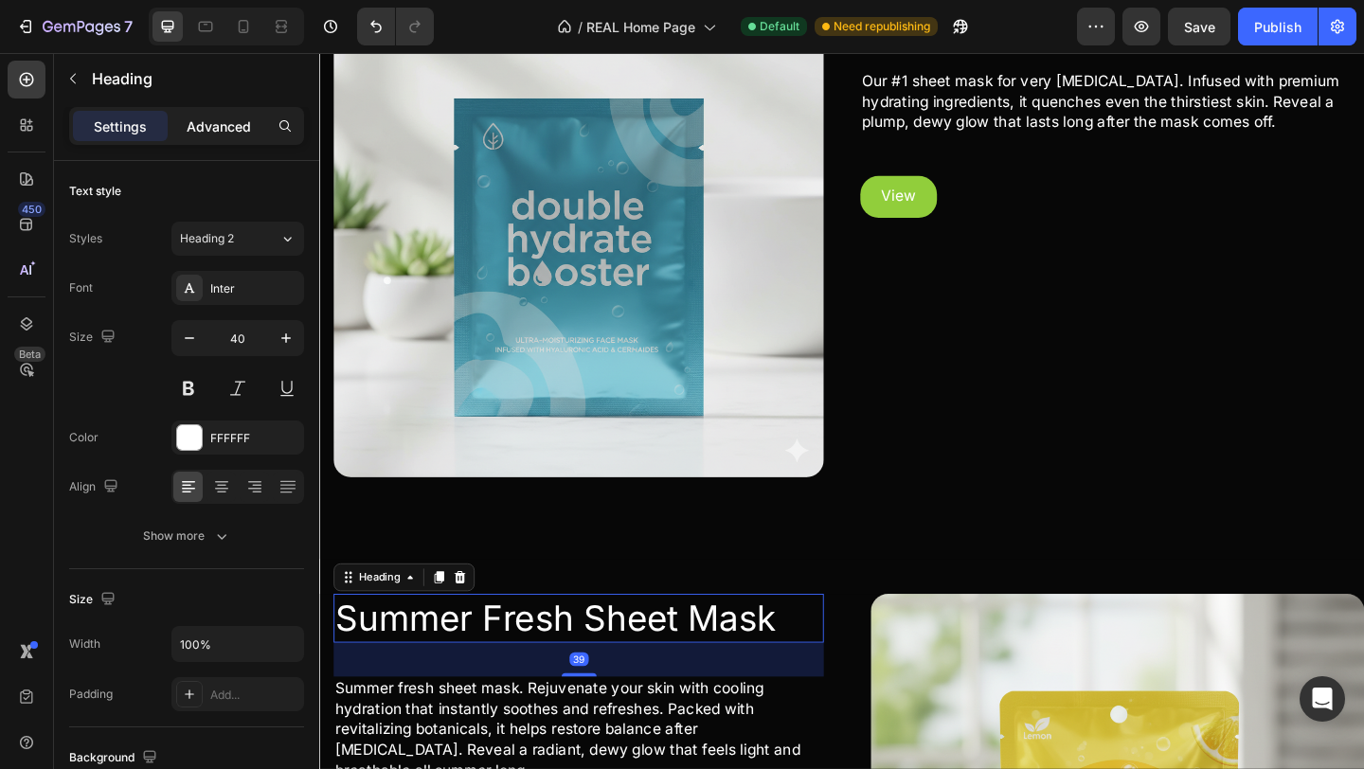
click at [213, 126] on p "Advanced" at bounding box center [219, 126] width 64 height 20
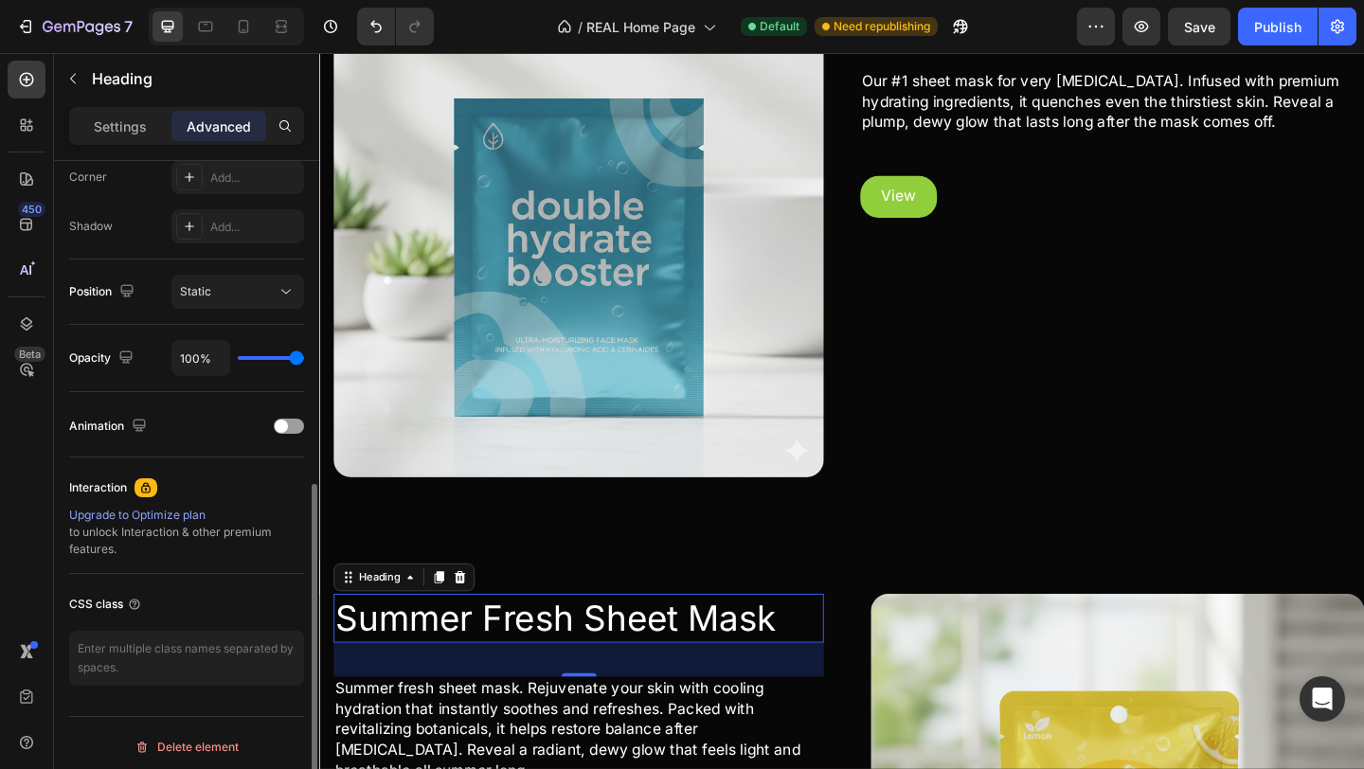
scroll to position [601, 0]
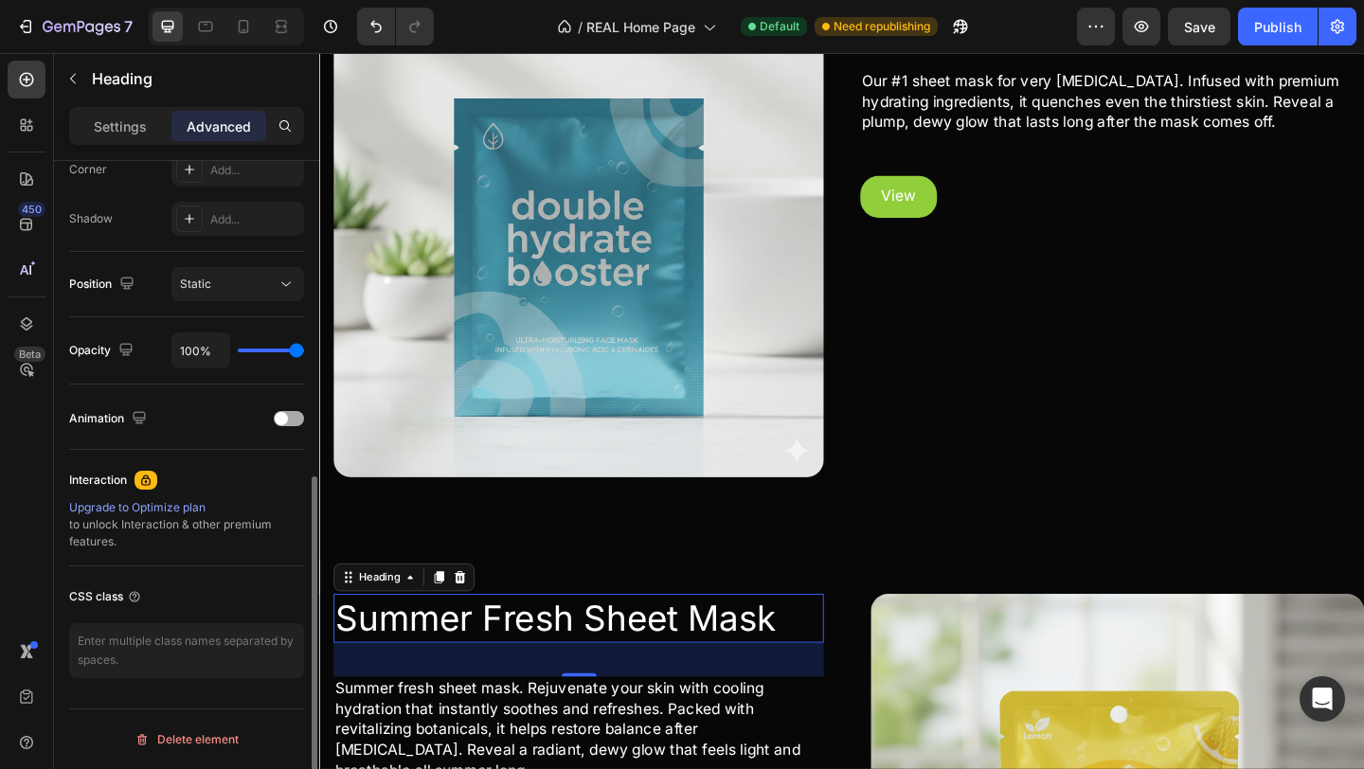
click at [290, 412] on div at bounding box center [289, 418] width 30 height 15
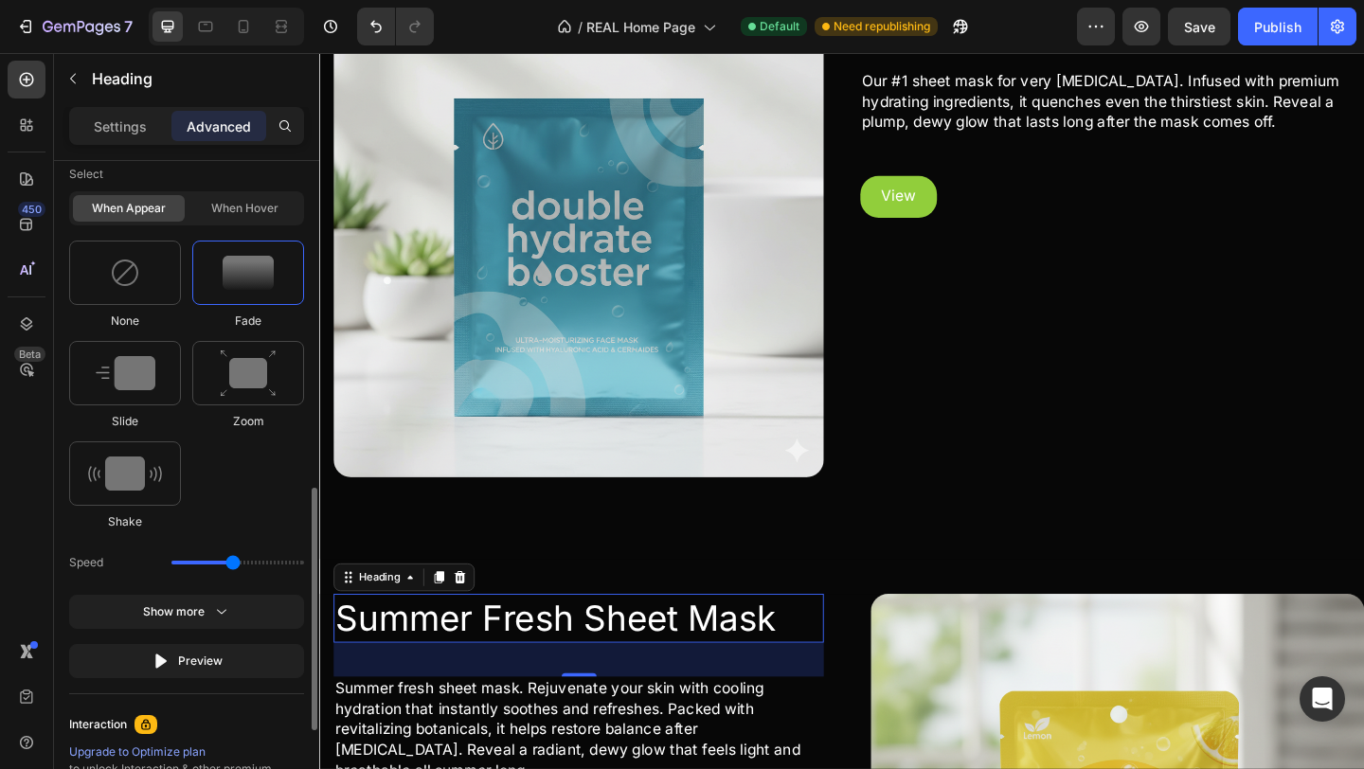
scroll to position [887, 0]
drag, startPoint x: 231, startPoint y: 572, endPoint x: 203, endPoint y: 568, distance: 28.7
type input "1.1"
click at [203, 562] on input "range" at bounding box center [237, 561] width 133 height 4
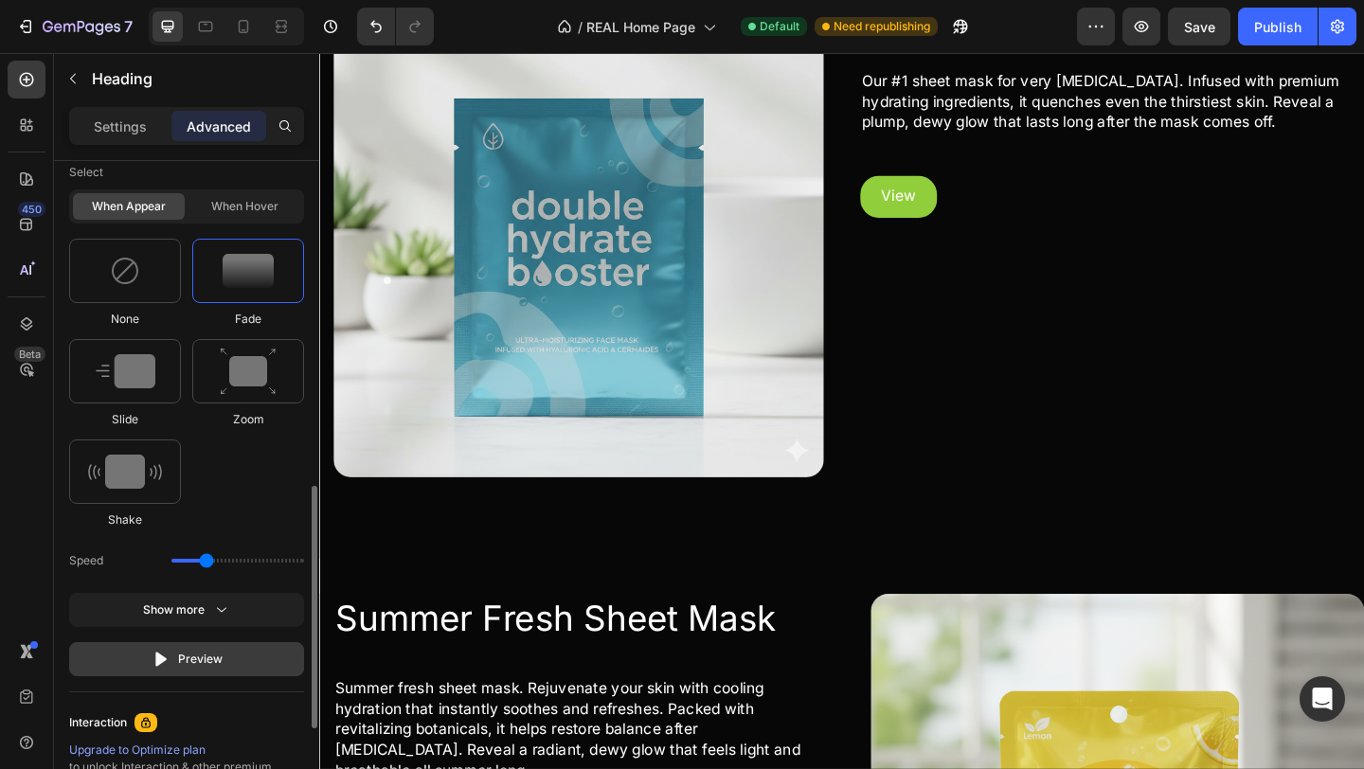
click at [218, 667] on div "Preview" at bounding box center [187, 659] width 71 height 19
click at [218, 668] on div "Preview" at bounding box center [187, 659] width 71 height 19
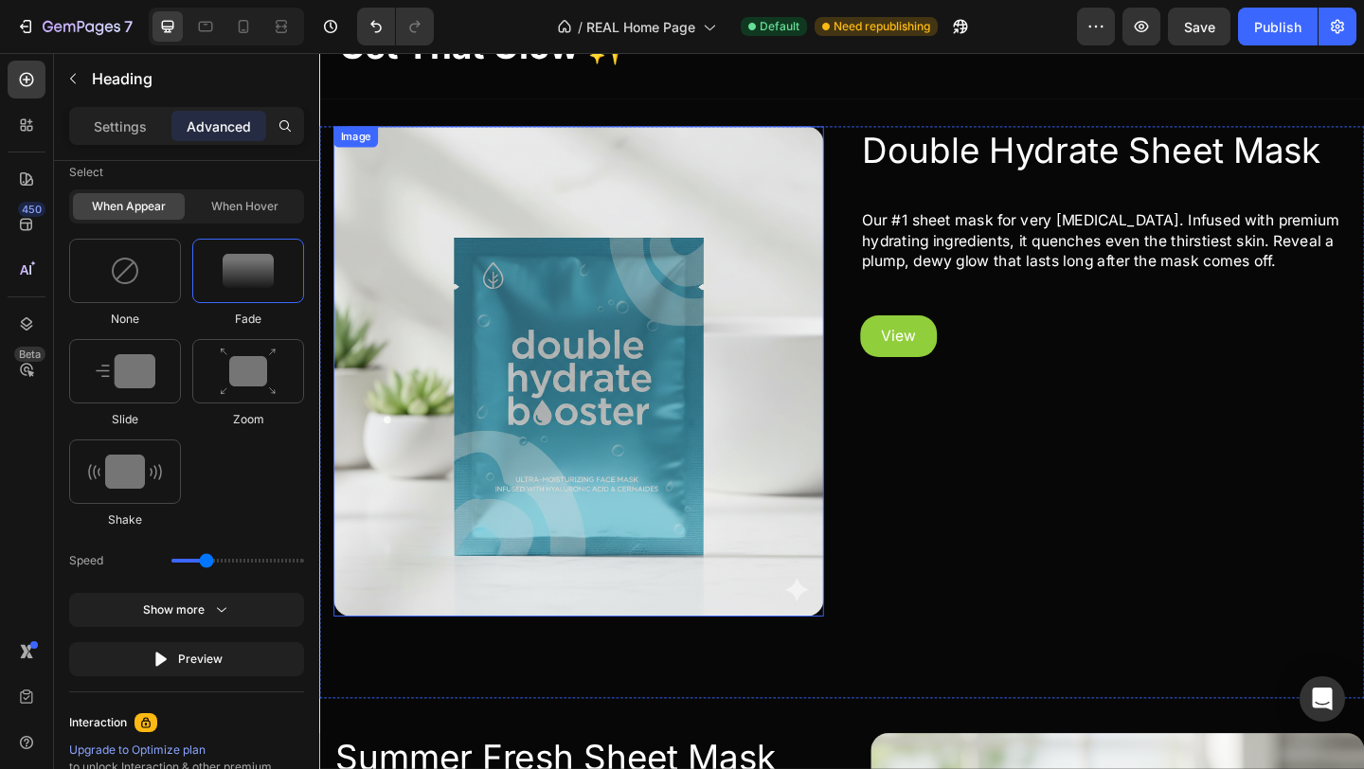
scroll to position [1006, 0]
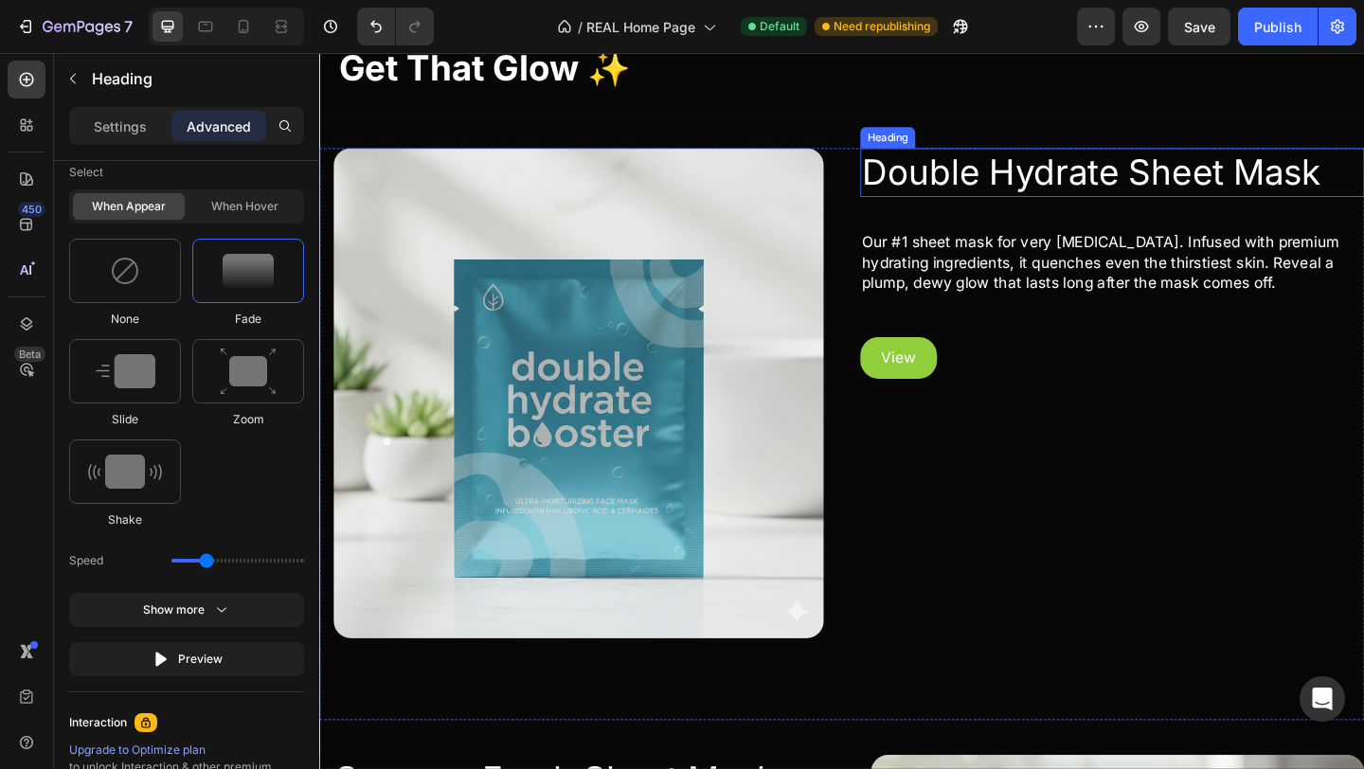
click at [954, 189] on h2 "Double Hydrate Sheet Mask" at bounding box center [1181, 182] width 548 height 53
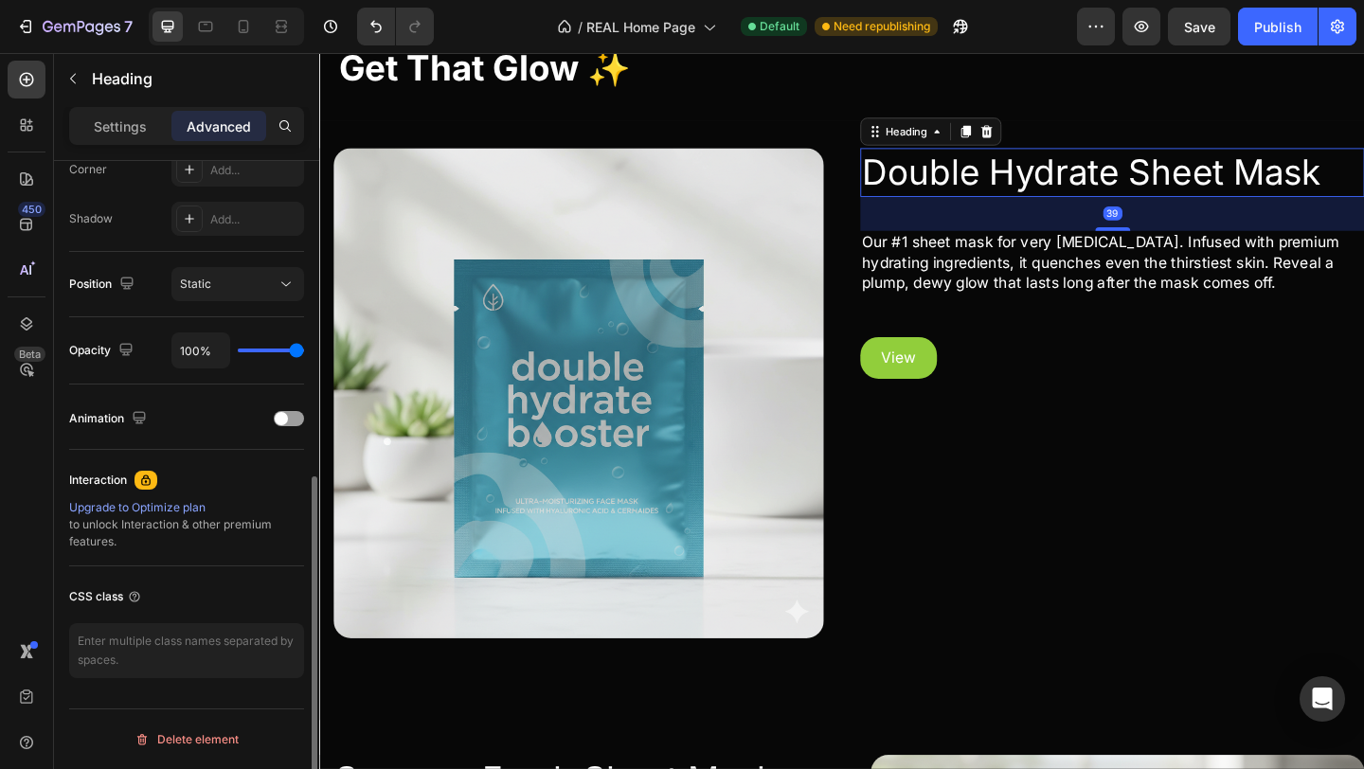
scroll to position [601, 0]
click at [289, 421] on div at bounding box center [289, 418] width 30 height 15
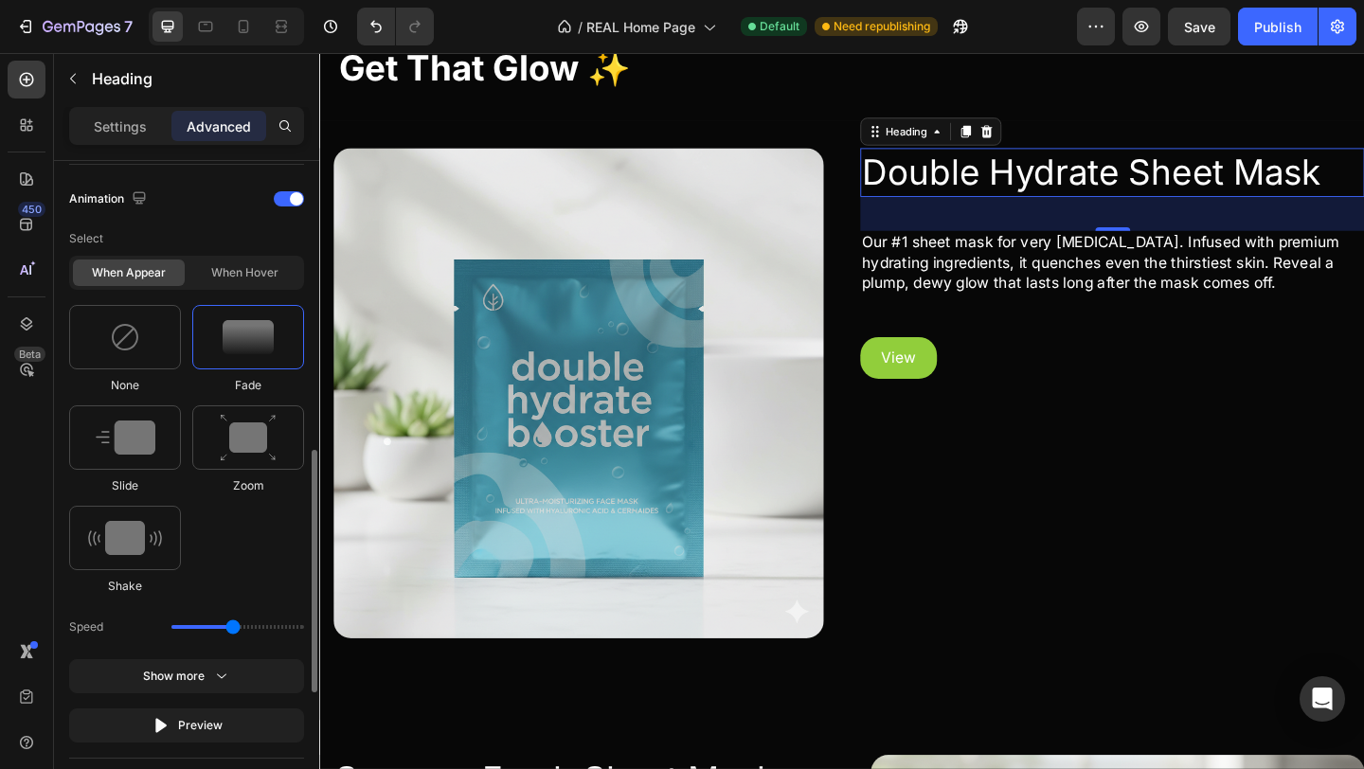
scroll to position [828, 0]
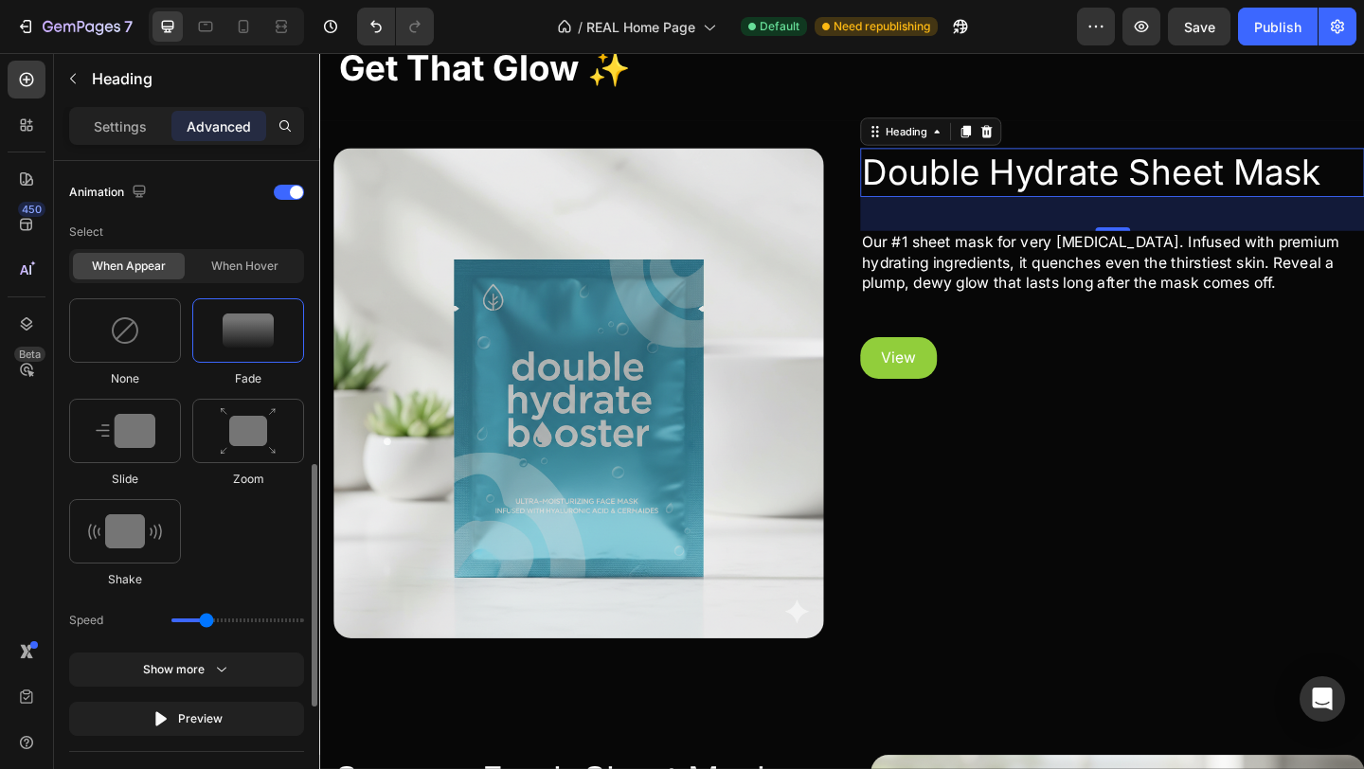
drag, startPoint x: 228, startPoint y: 627, endPoint x: 204, endPoint y: 627, distance: 24.6
type input "1.1"
click at [204, 622] on input "range" at bounding box center [237, 620] width 133 height 4
click at [139, 137] on div "Settings" at bounding box center [120, 126] width 95 height 30
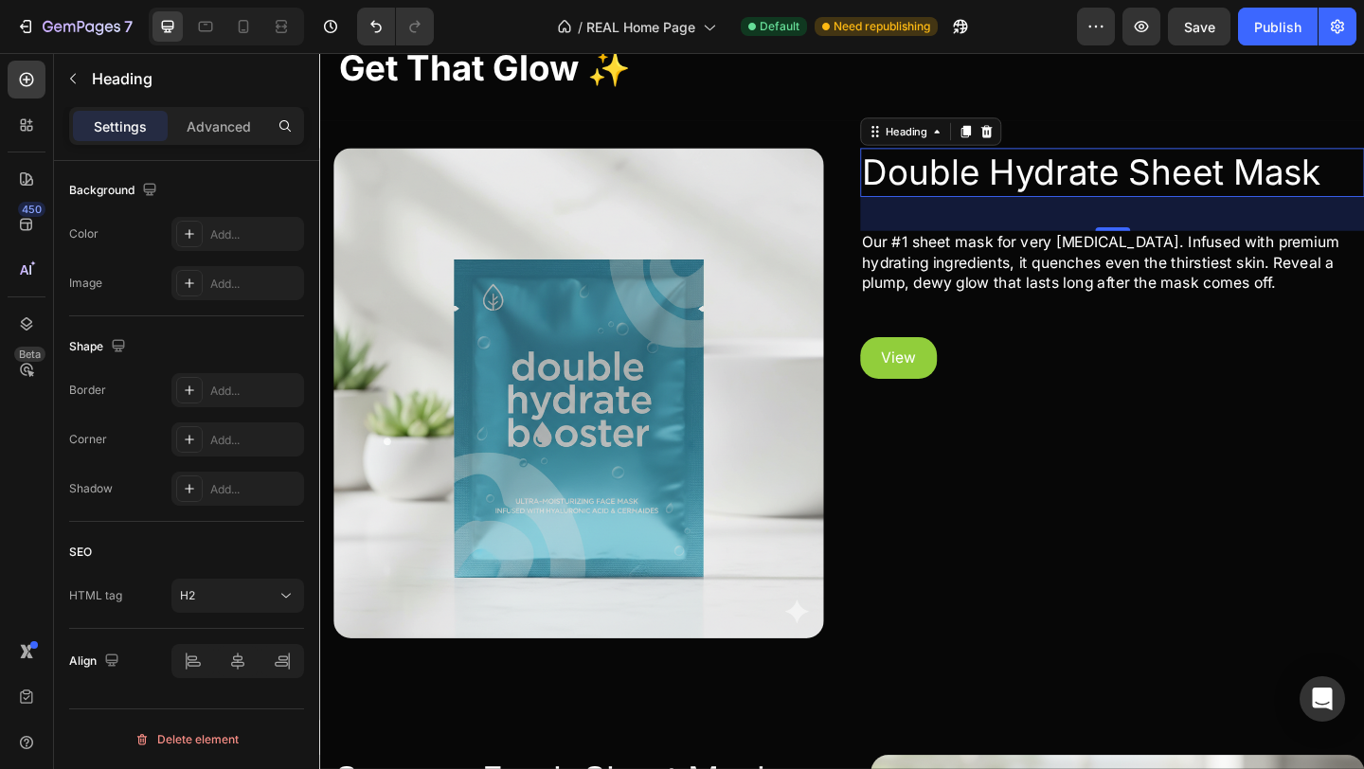
click at [965, 177] on h2 "Double Hydrate Sheet Mask" at bounding box center [1181, 182] width 548 height 53
click at [965, 177] on p "Double Hydrate Sheet Mask" at bounding box center [1181, 182] width 544 height 49
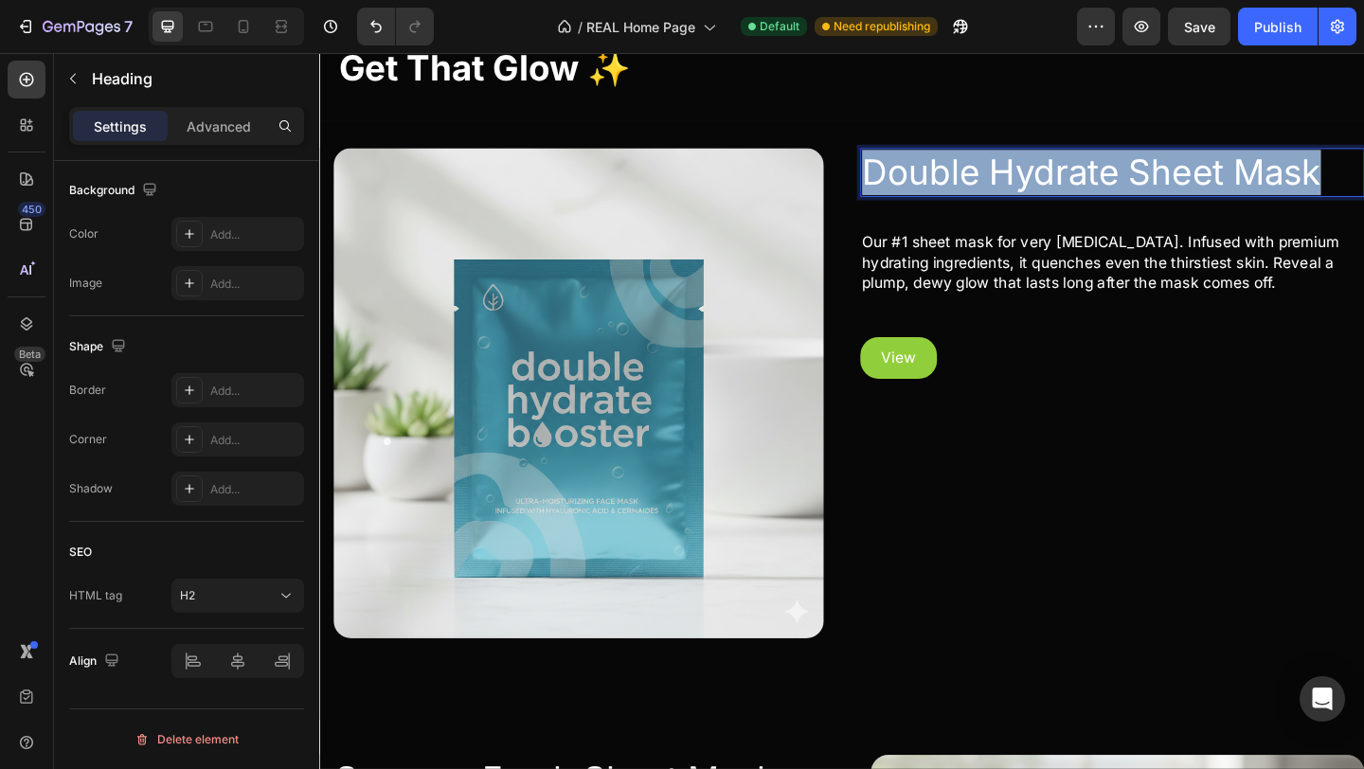
click at [965, 177] on p "Double Hydrate Sheet Mask" at bounding box center [1181, 182] width 544 height 49
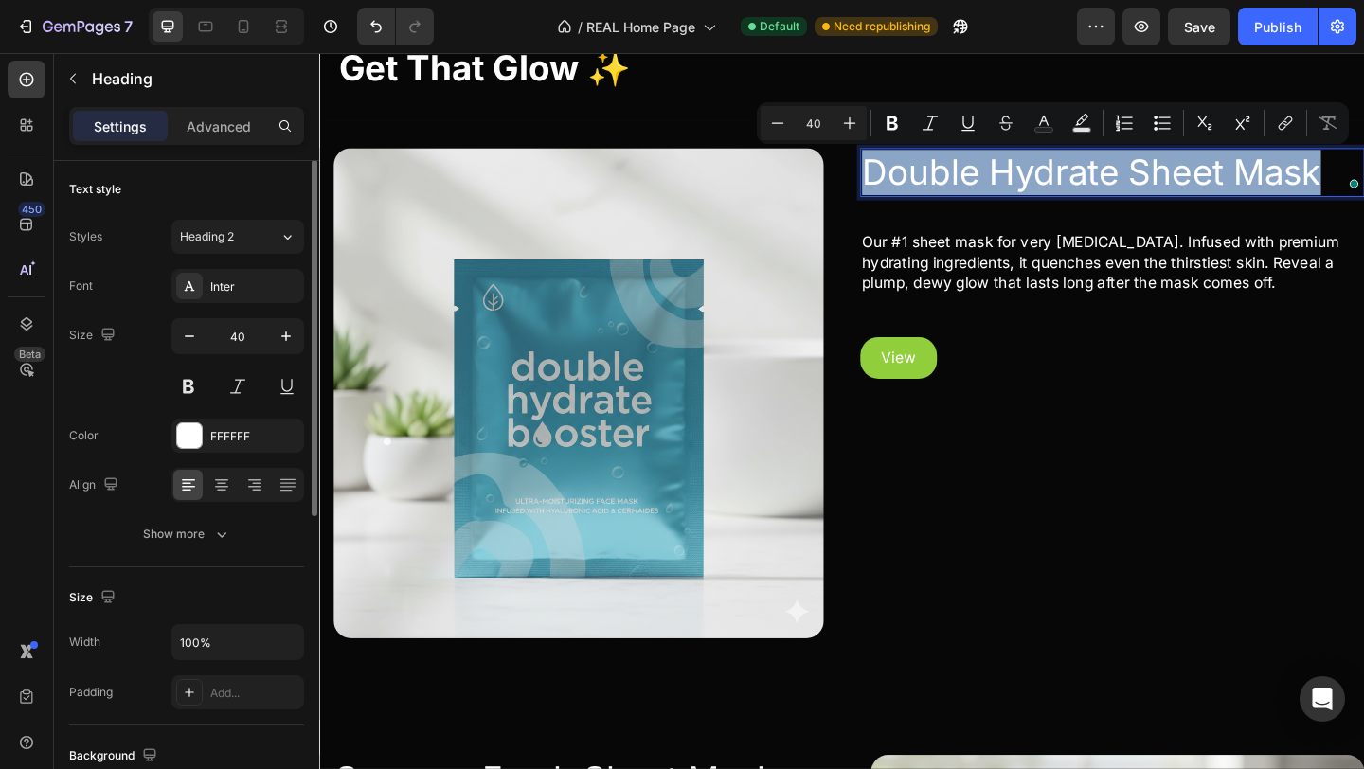
scroll to position [0, 0]
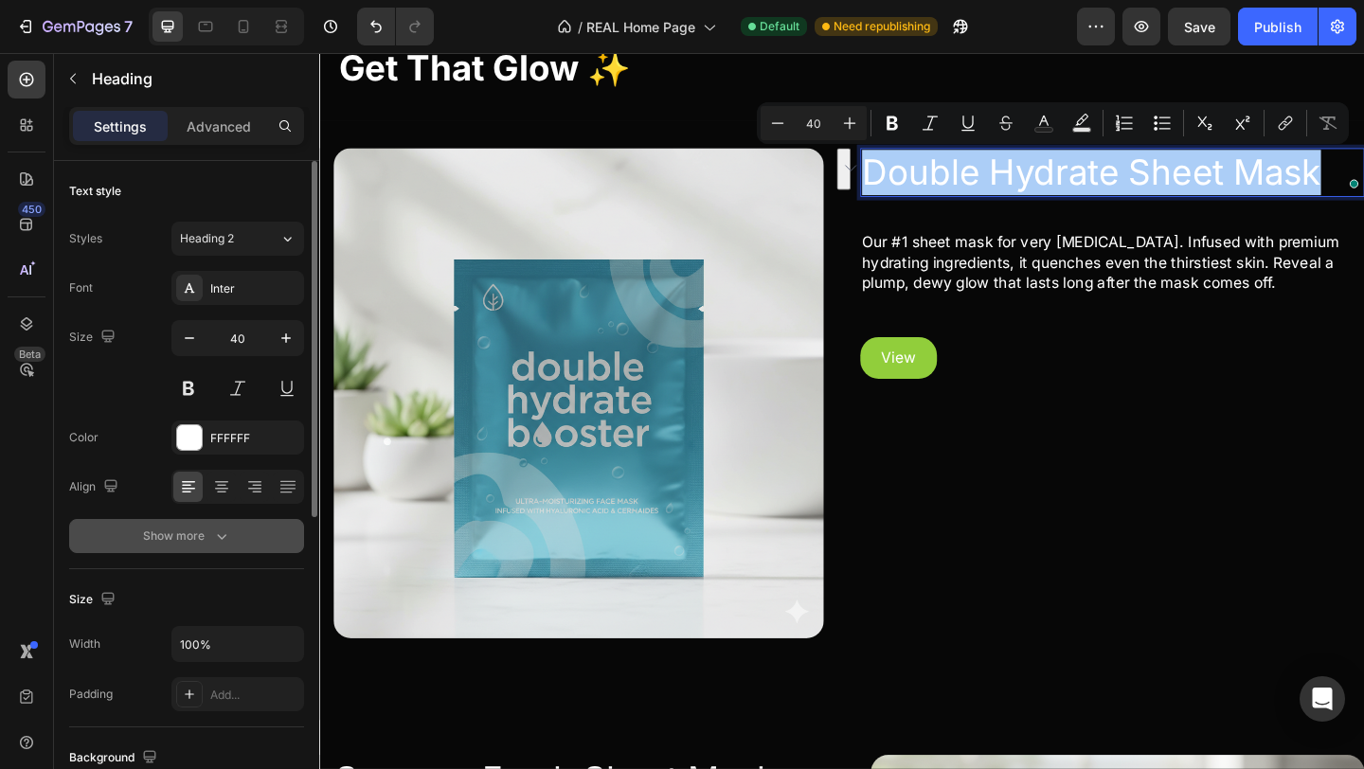
click at [197, 527] on div "Show more" at bounding box center [187, 535] width 88 height 19
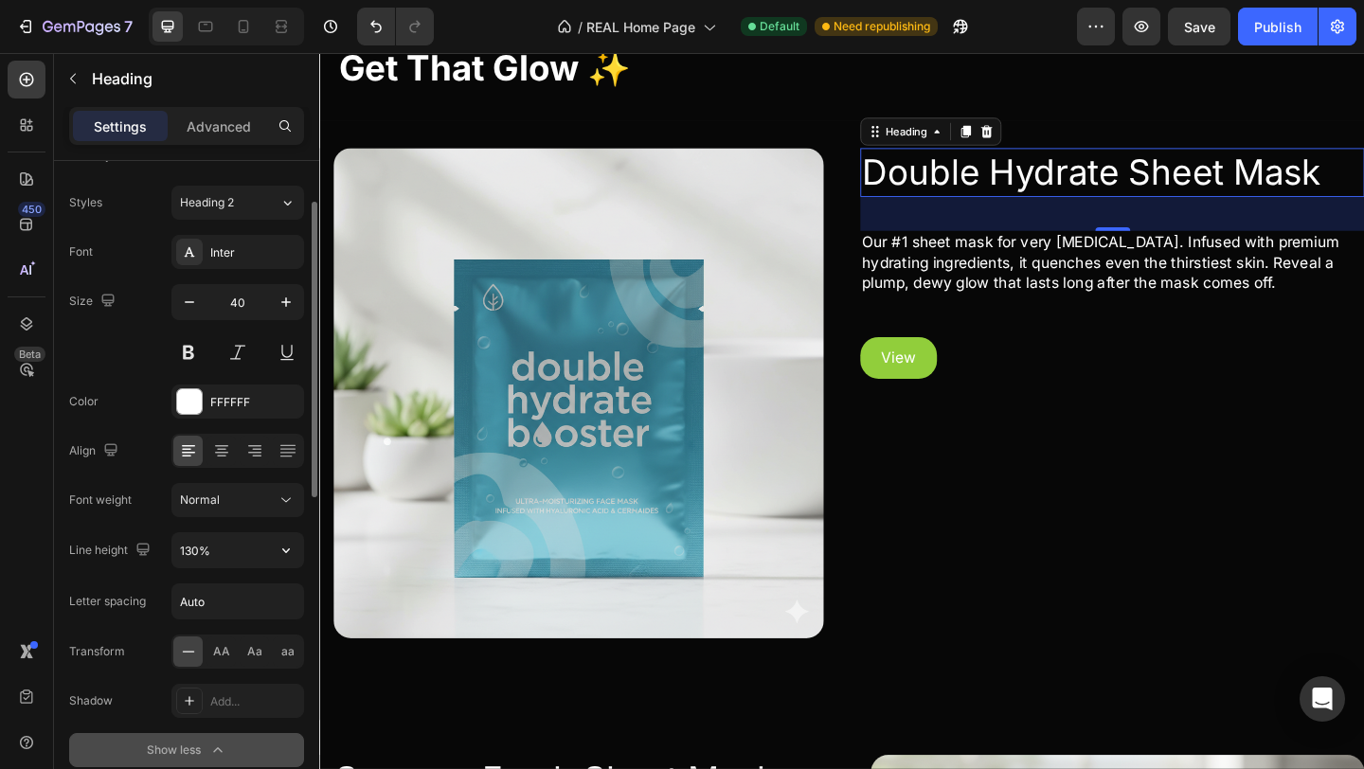
scroll to position [71, 0]
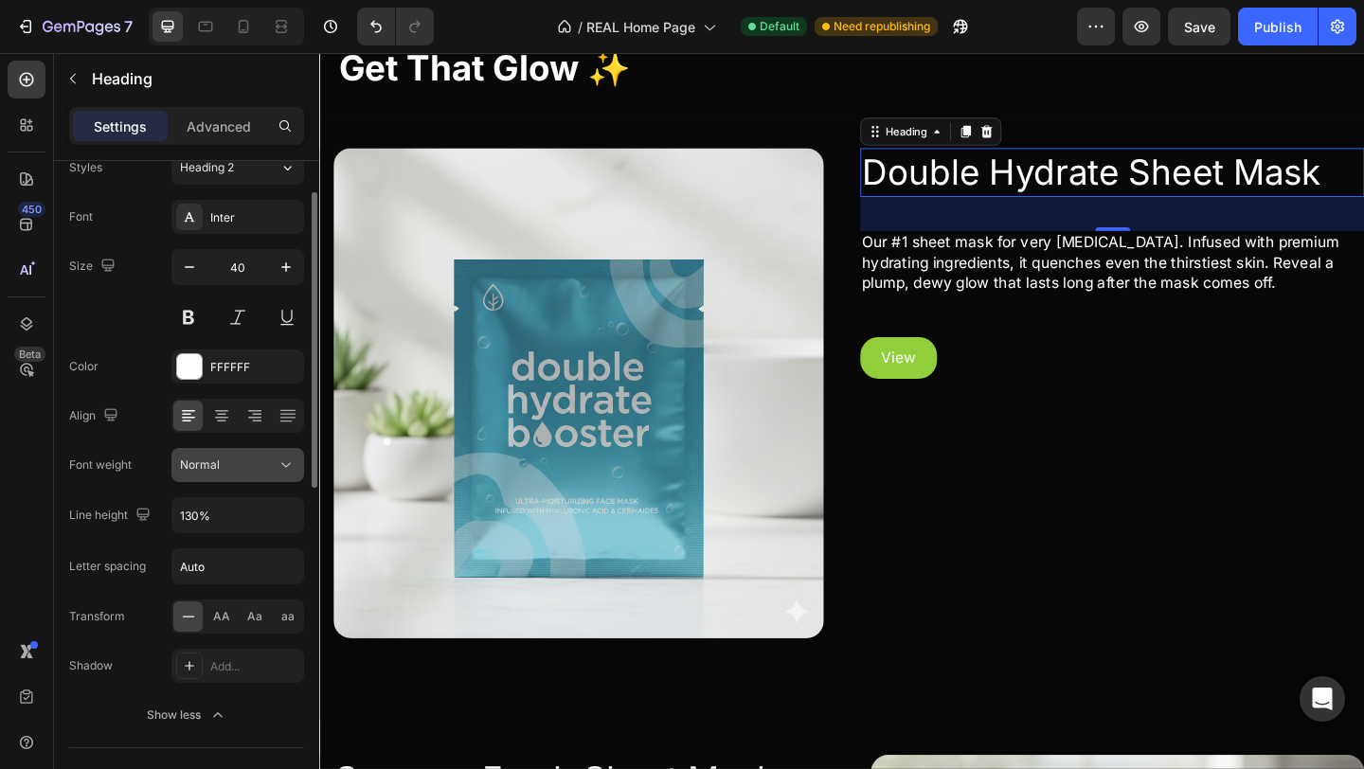
click at [258, 472] on div "Normal" at bounding box center [228, 464] width 97 height 17
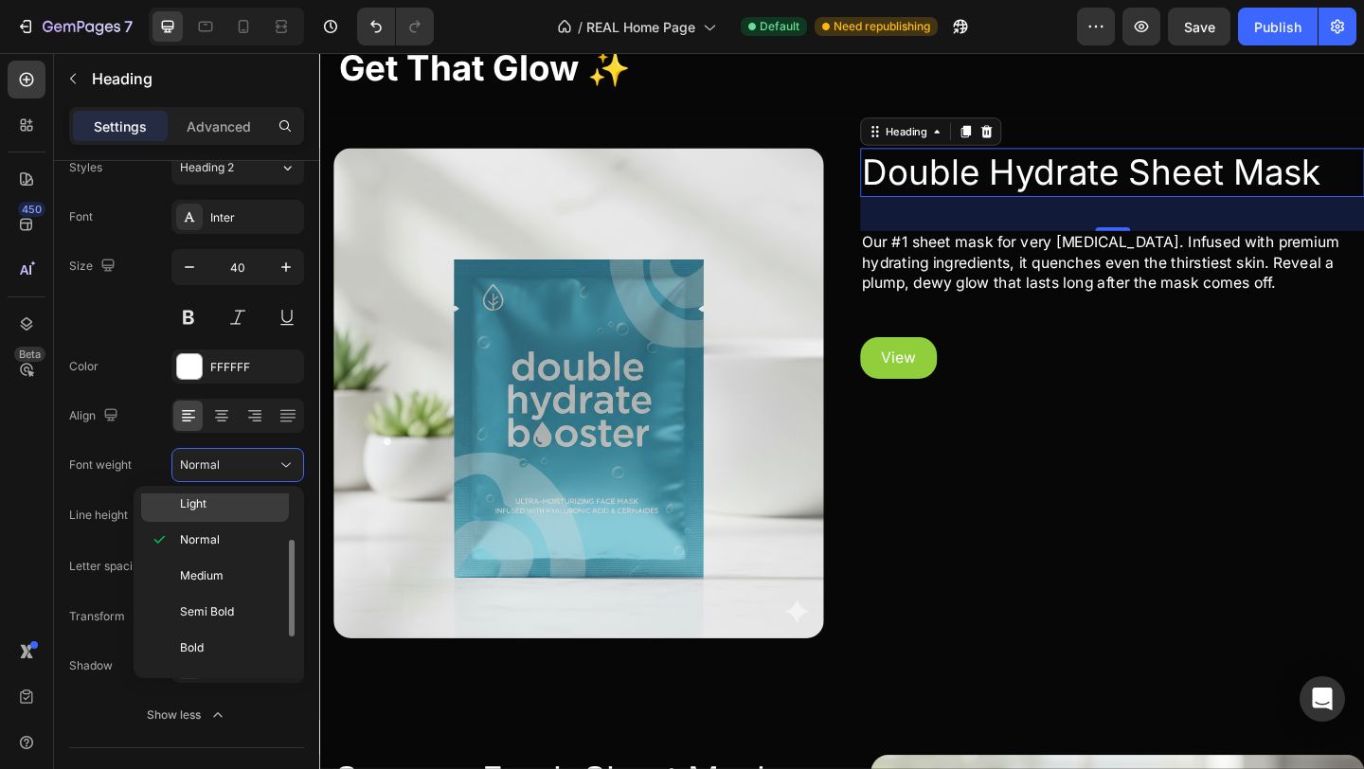
scroll to position [90, 0]
click at [224, 598] on span "Semi Bold" at bounding box center [207, 601] width 54 height 17
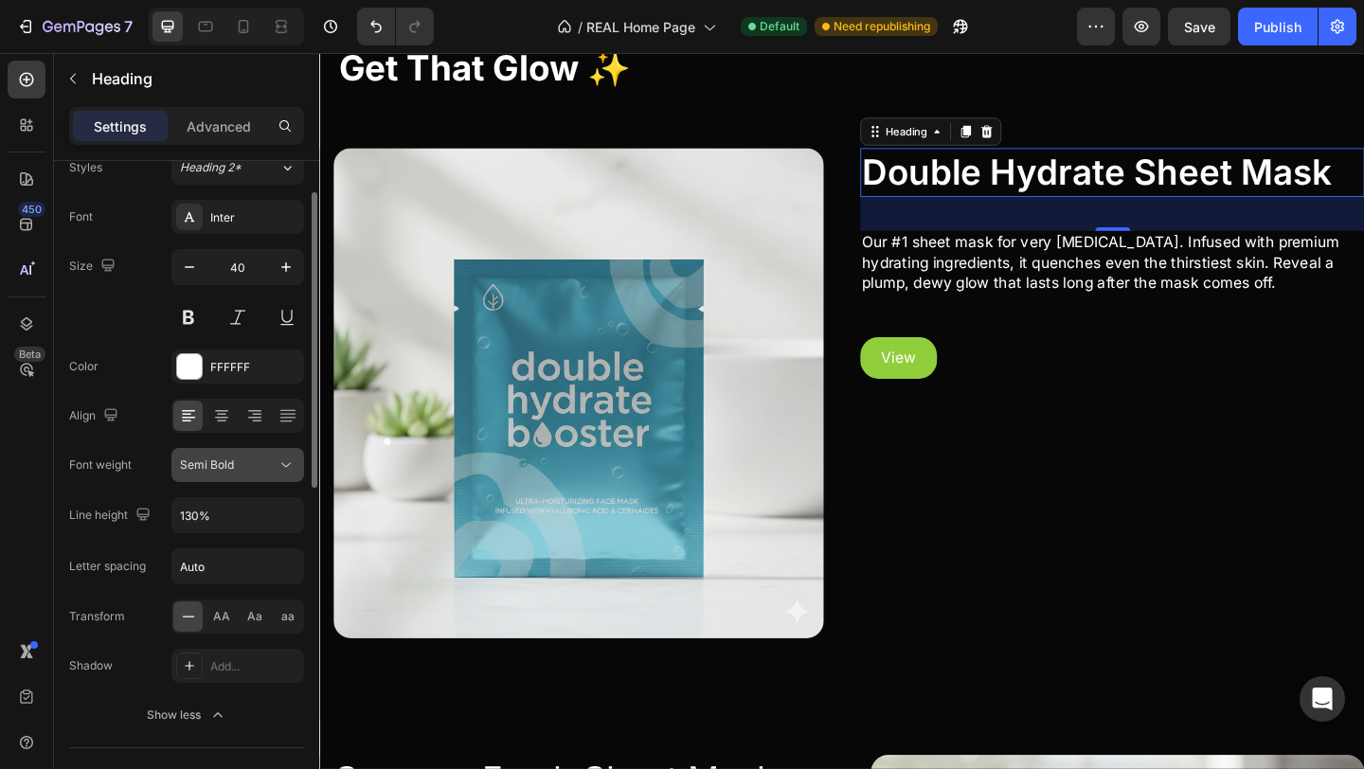
click at [255, 473] on div "Semi Bold" at bounding box center [238, 464] width 116 height 19
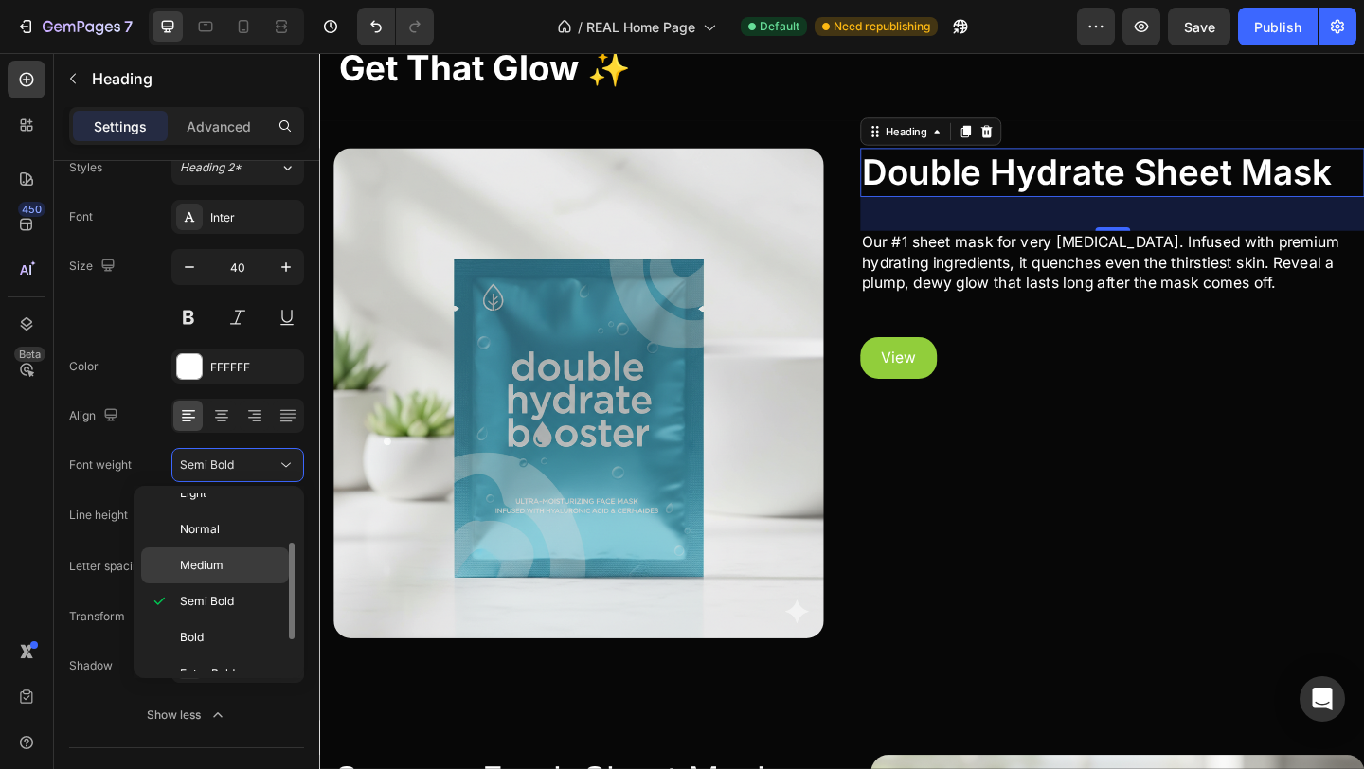
click at [237, 555] on div "Medium" at bounding box center [215, 565] width 148 height 36
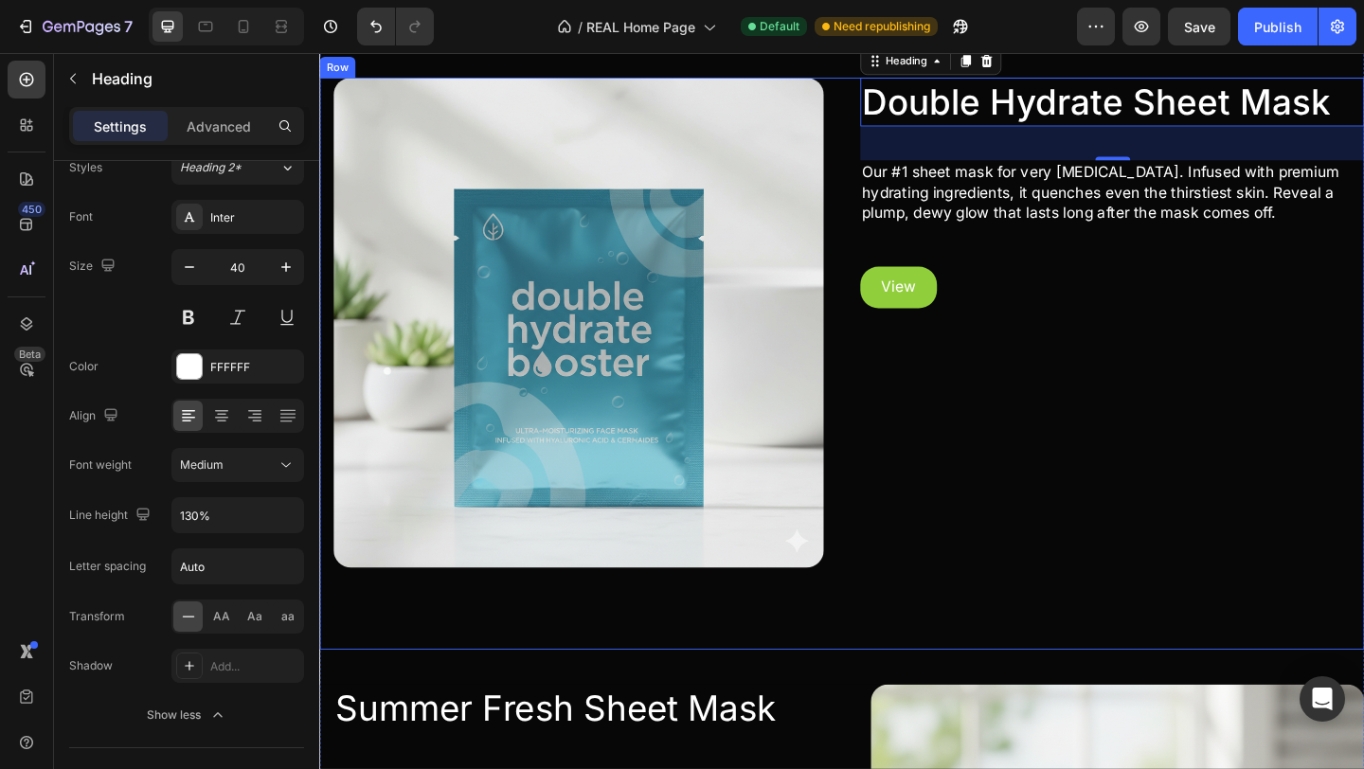
scroll to position [1093, 0]
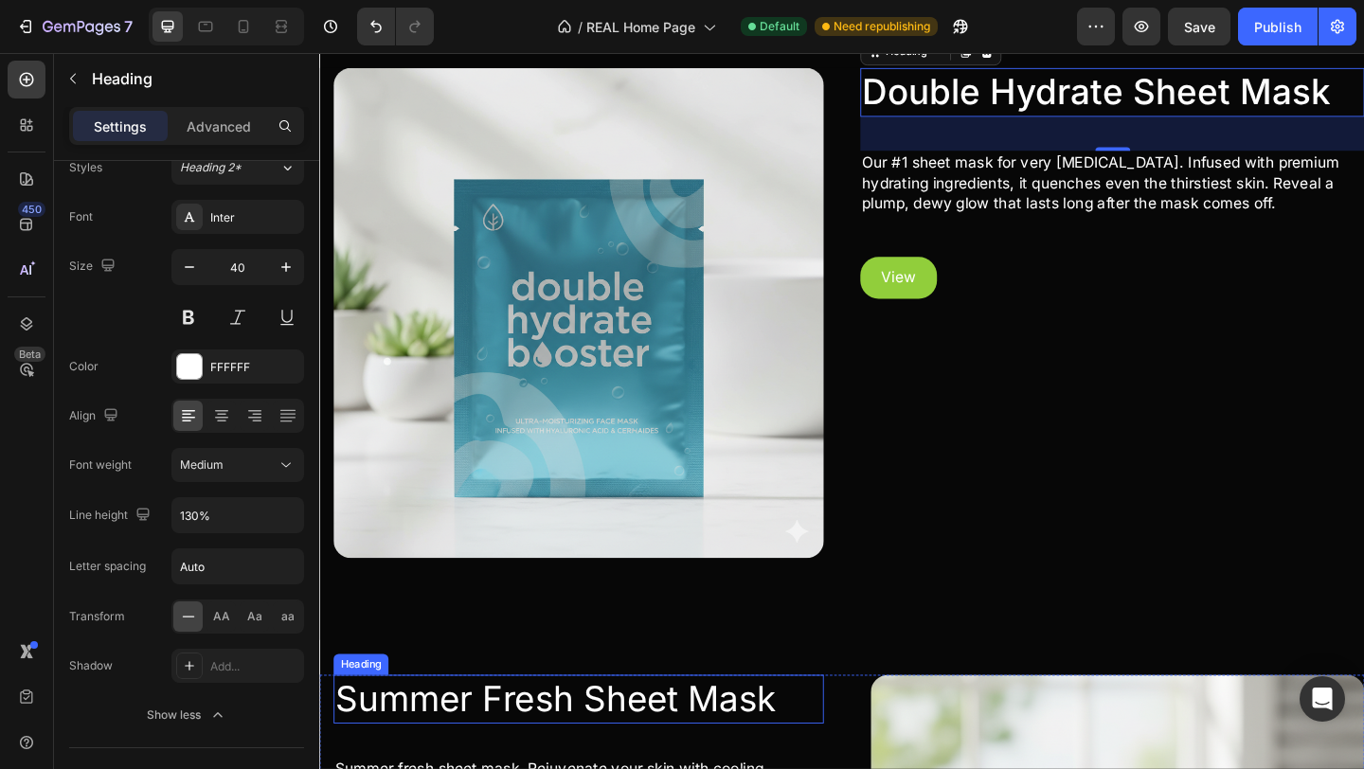
click at [677, 766] on h2 "Summer Fresh Sheet Mask" at bounding box center [600, 755] width 533 height 53
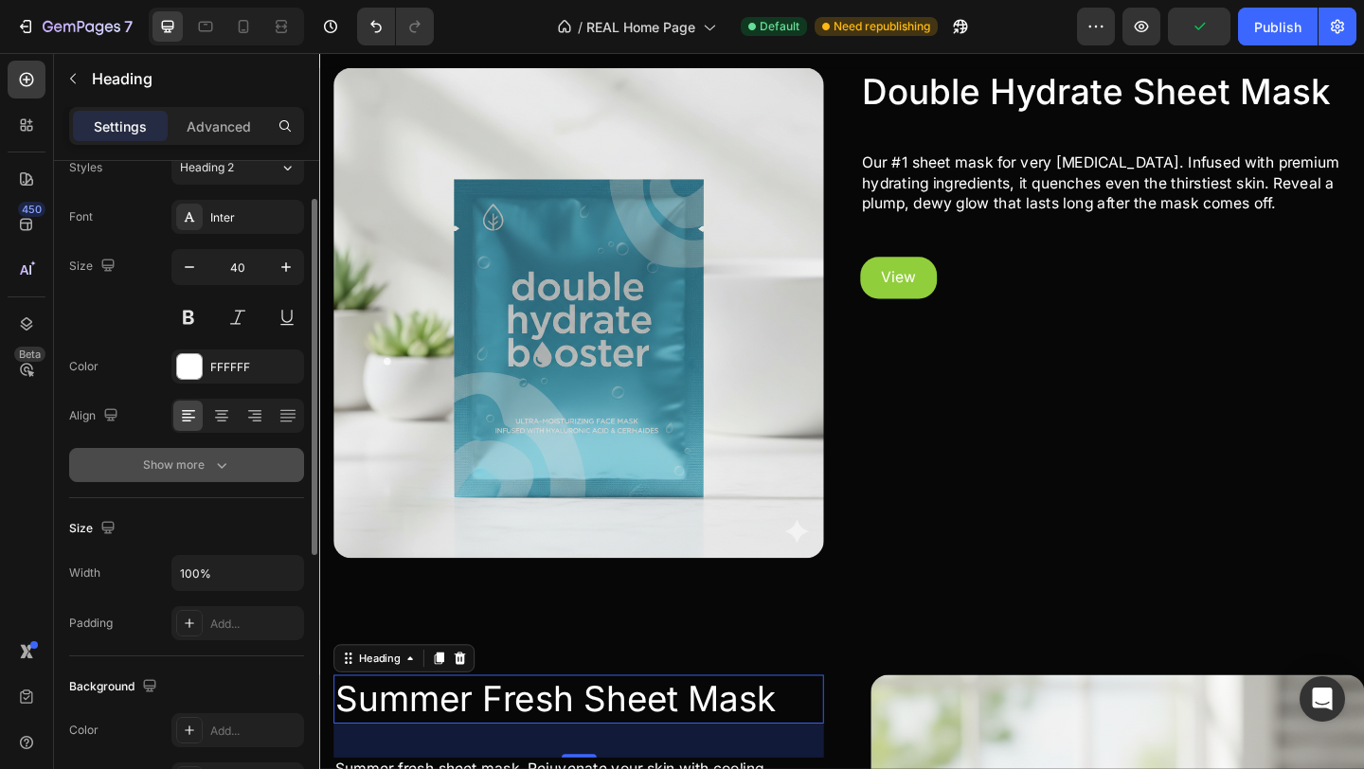
click at [212, 474] on button "Show more" at bounding box center [186, 465] width 235 height 34
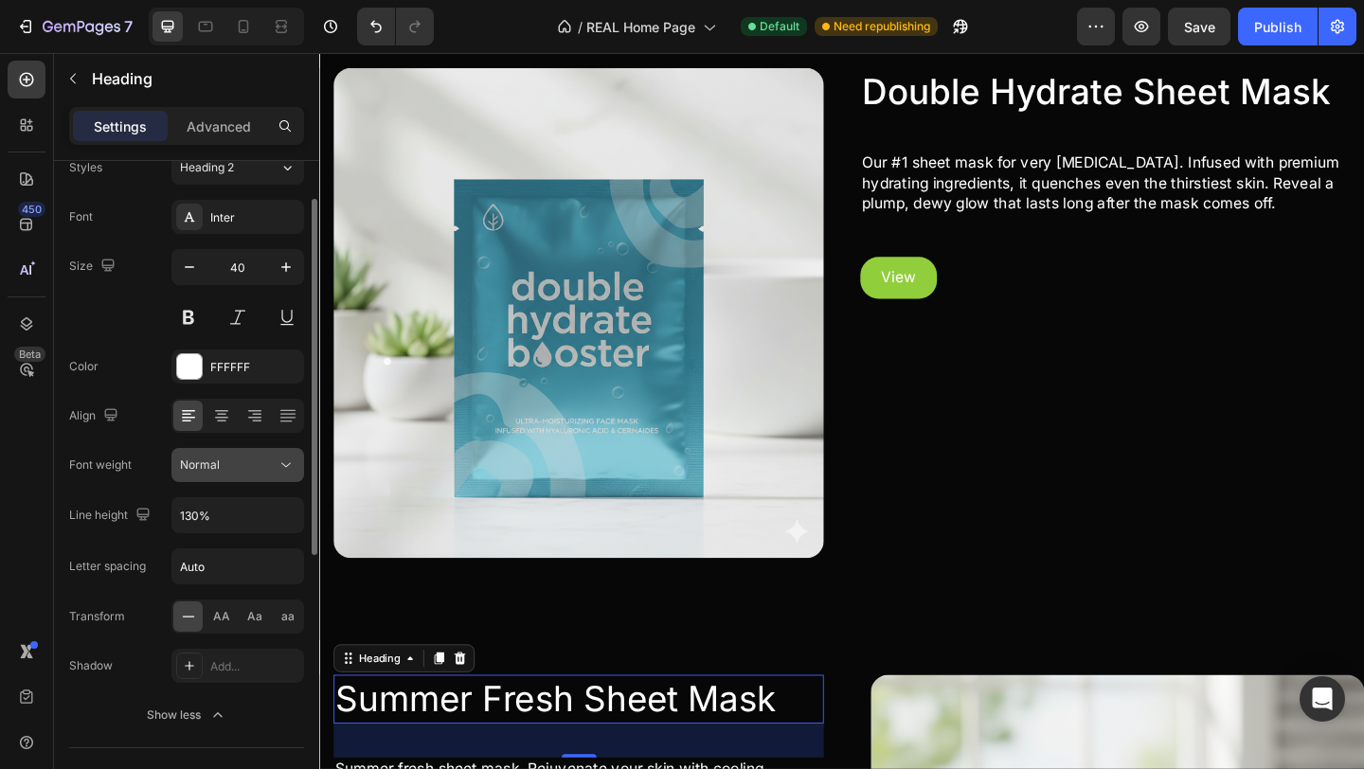
click at [223, 465] on div "Normal" at bounding box center [228, 464] width 97 height 17
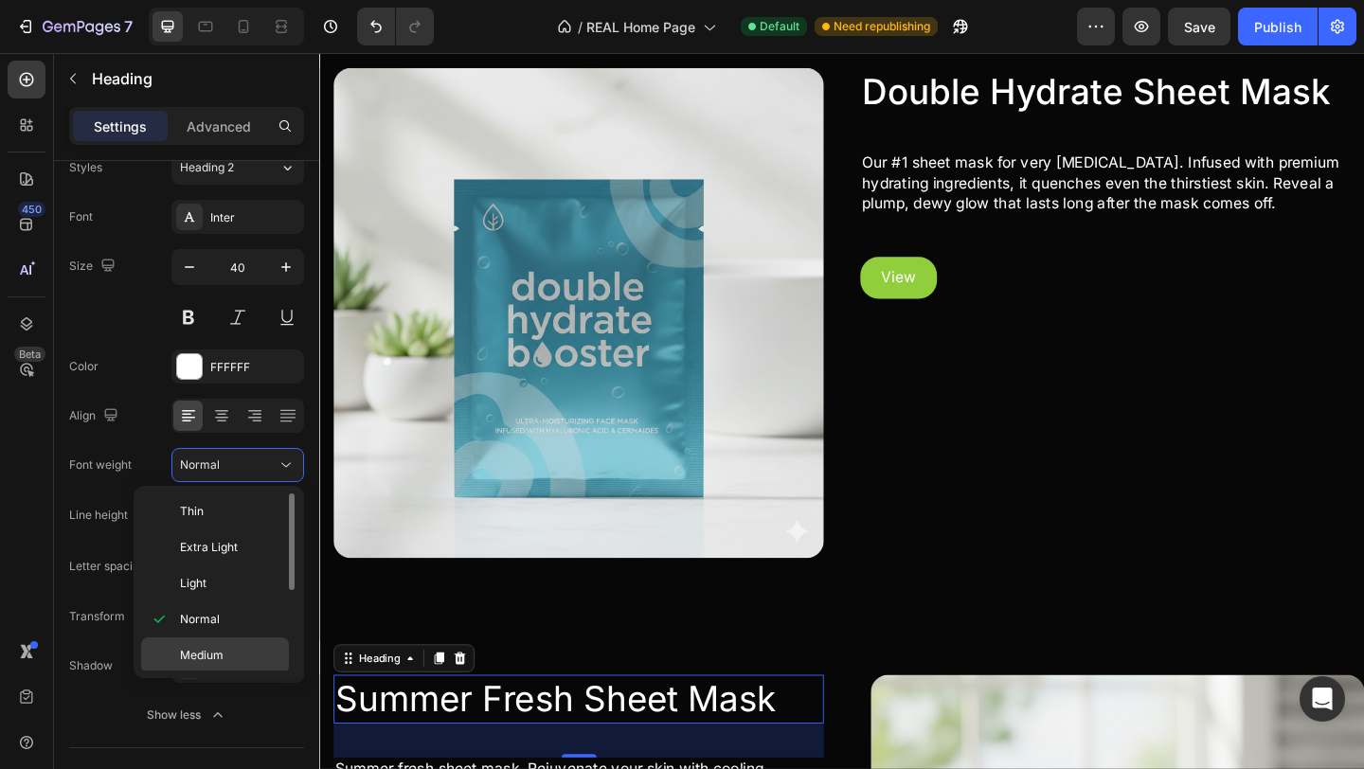
click at [200, 657] on span "Medium" at bounding box center [202, 655] width 44 height 17
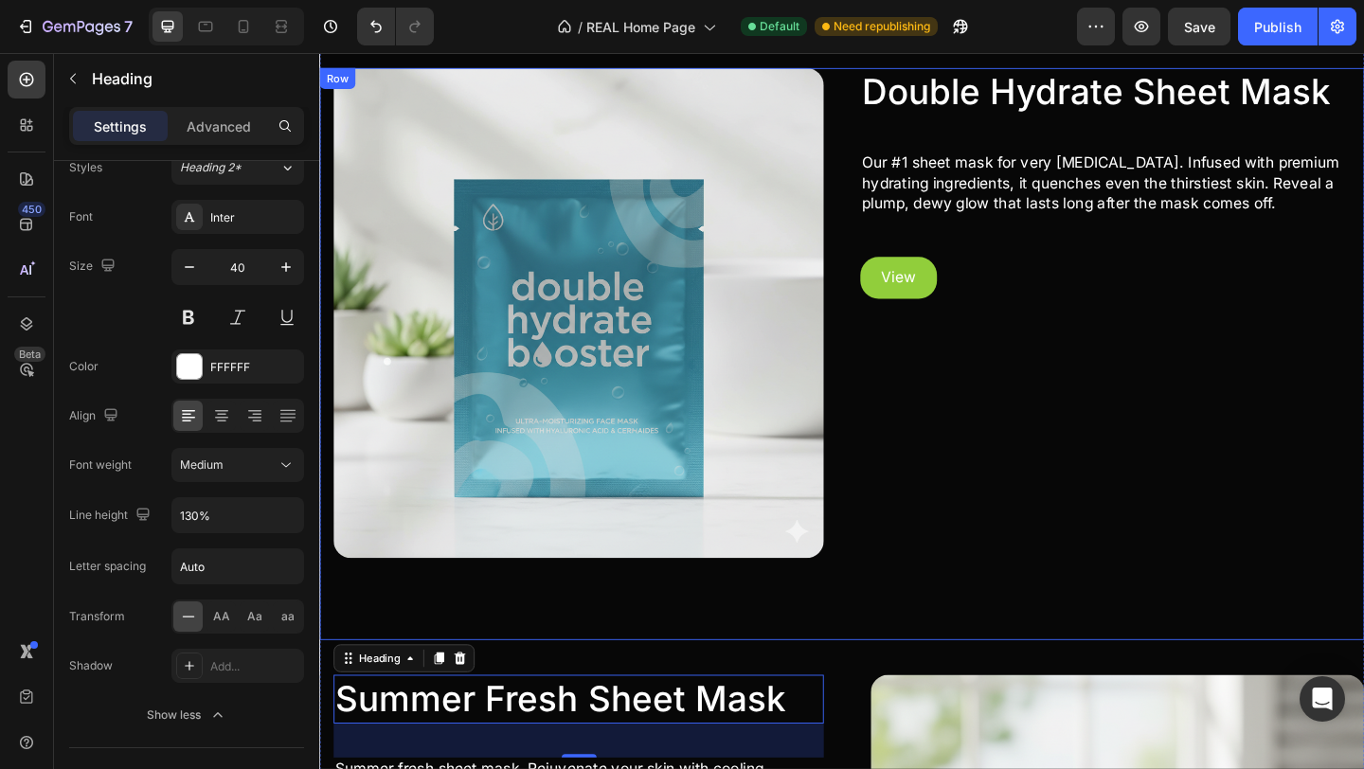
click at [444, 655] on div "Image" at bounding box center [593, 380] width 548 height 622
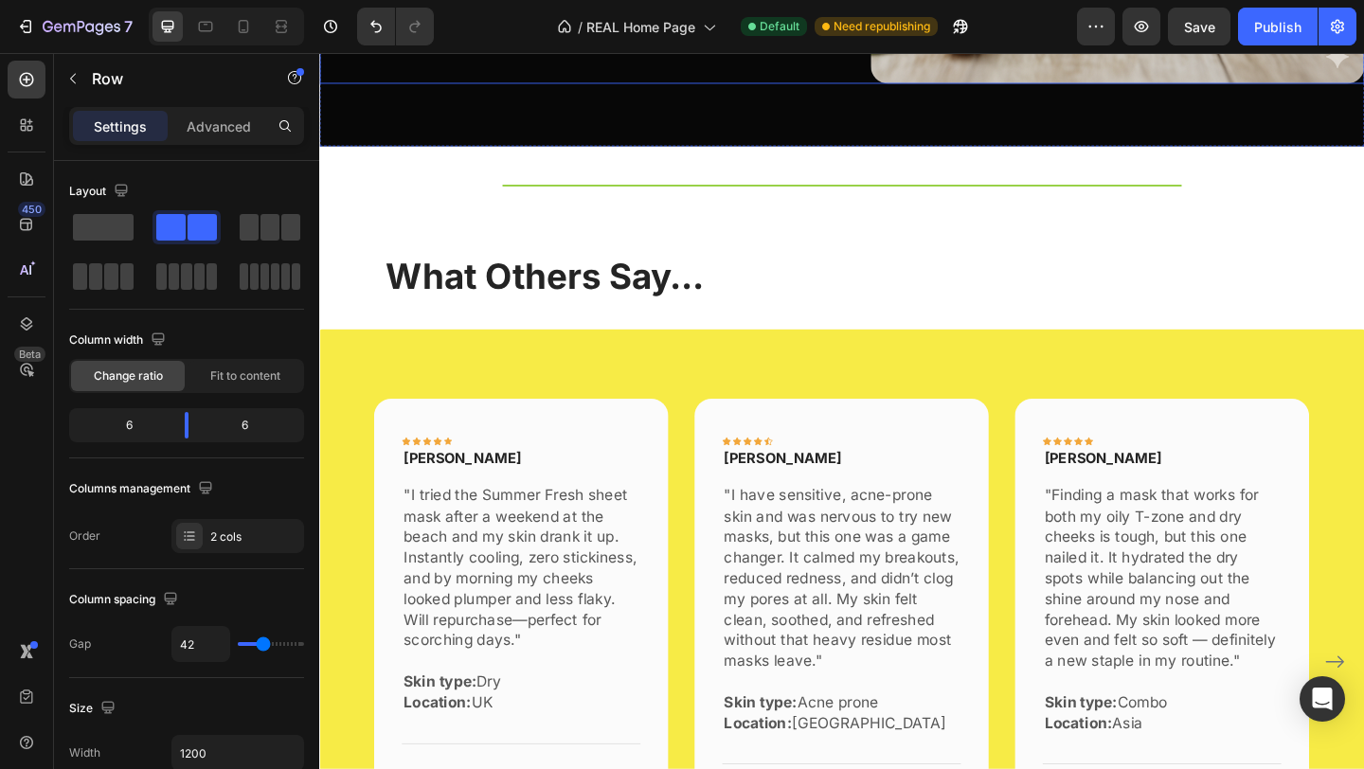
scroll to position [2278, 0]
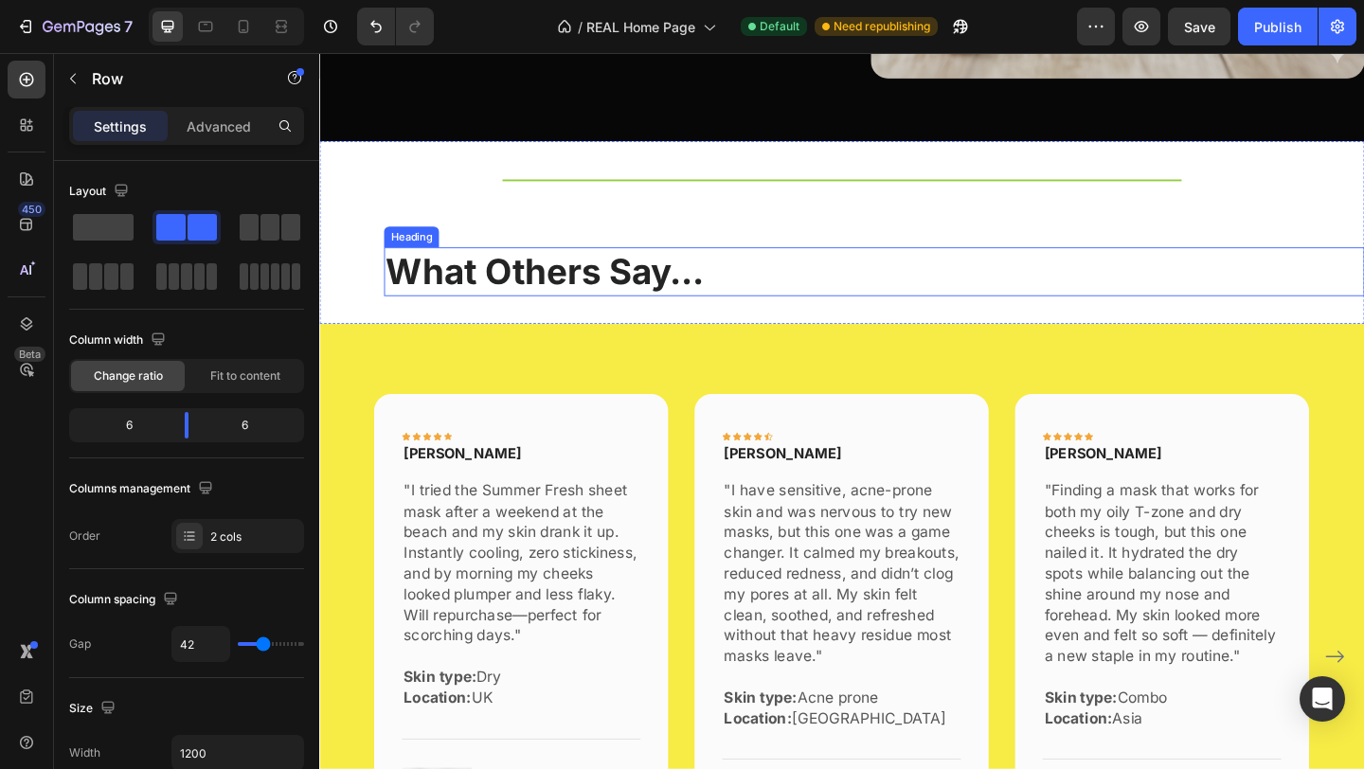
click at [508, 303] on h2 "What Others Say..." at bounding box center [922, 290] width 1066 height 53
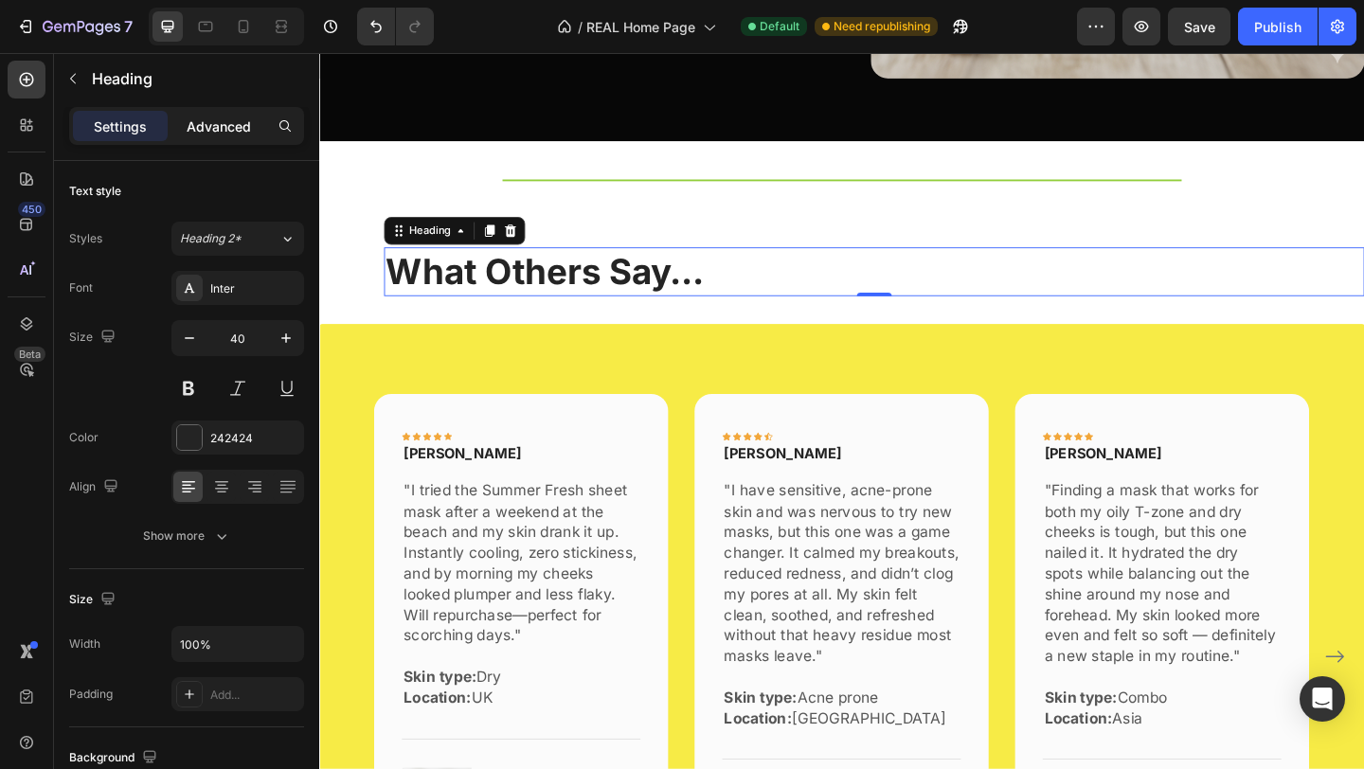
click at [209, 134] on p "Advanced" at bounding box center [219, 126] width 64 height 20
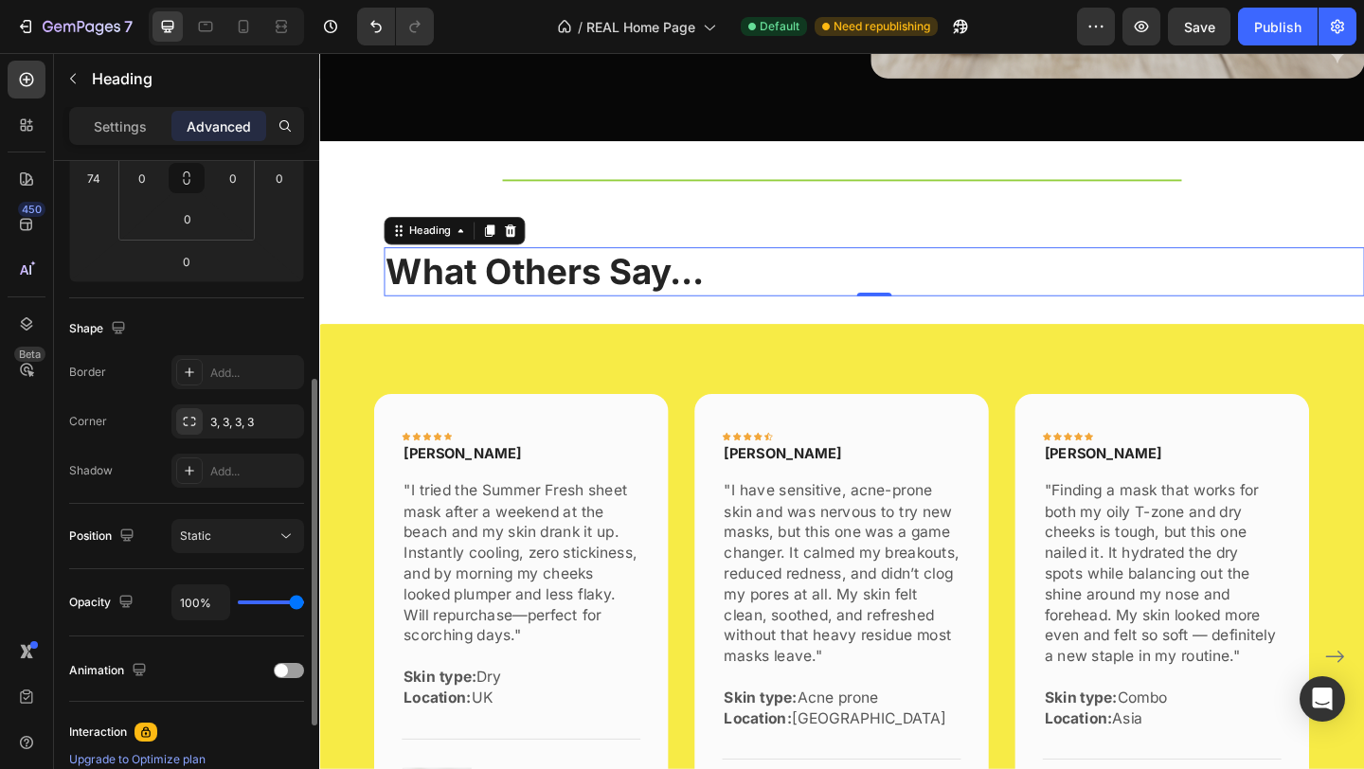
scroll to position [410, 0]
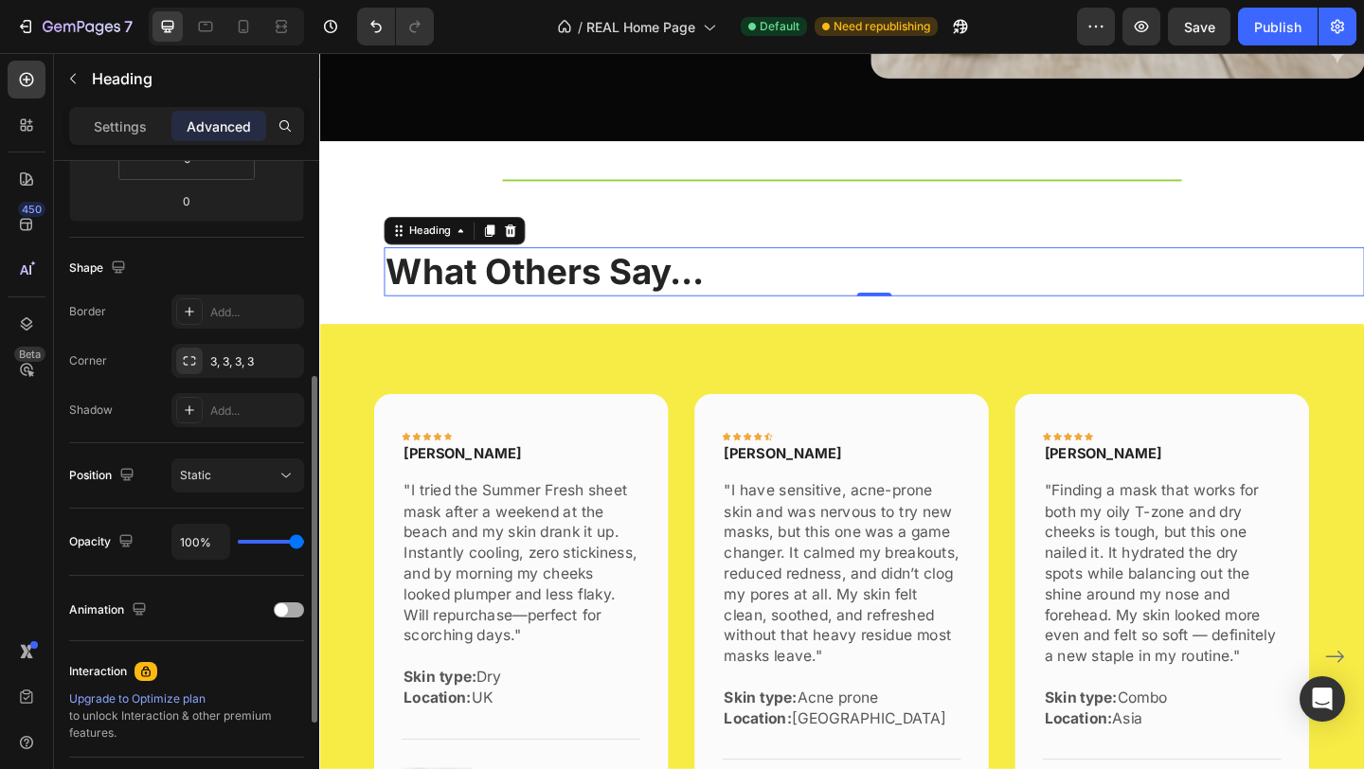
click at [282, 606] on span at bounding box center [281, 609] width 13 height 13
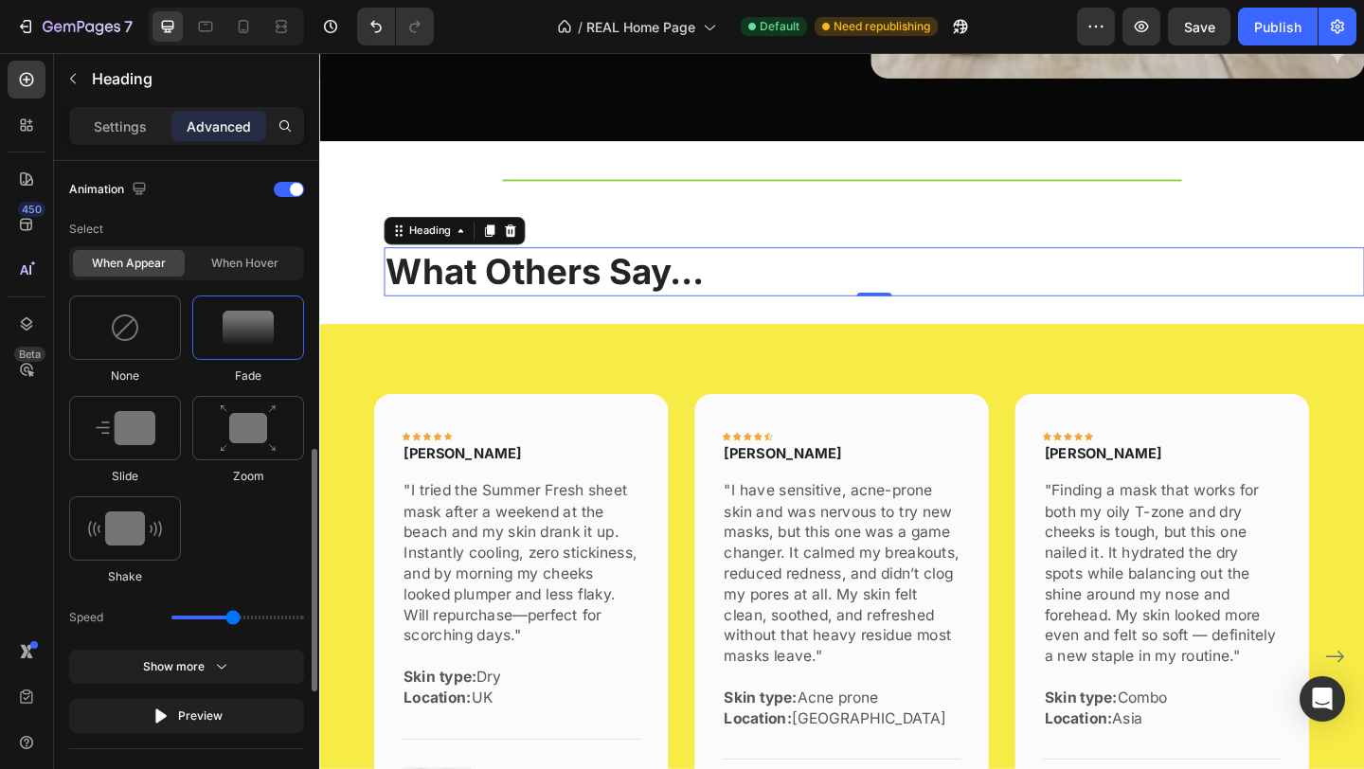
scroll to position [839, 0]
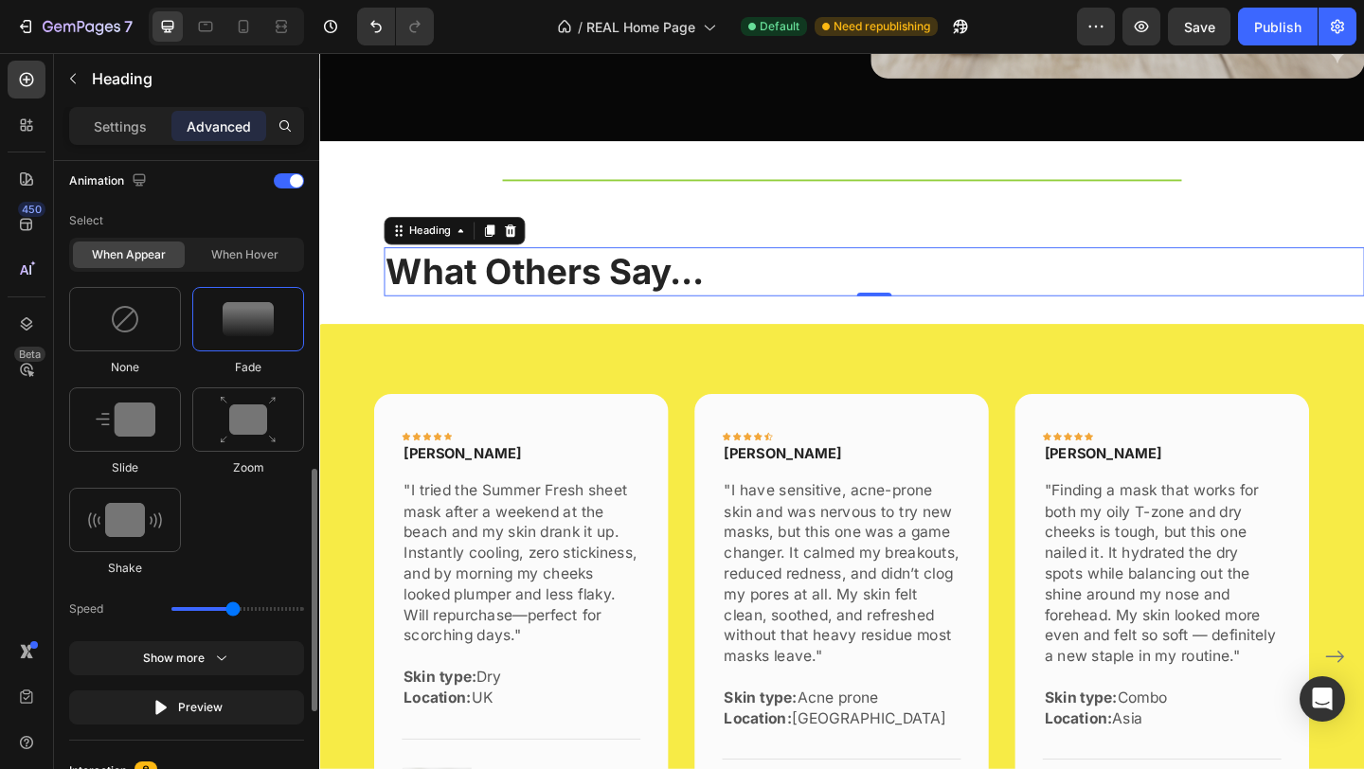
click at [241, 272] on div "When appear When hover" at bounding box center [186, 255] width 235 height 34
click at [246, 268] on div "When hover" at bounding box center [244, 254] width 112 height 27
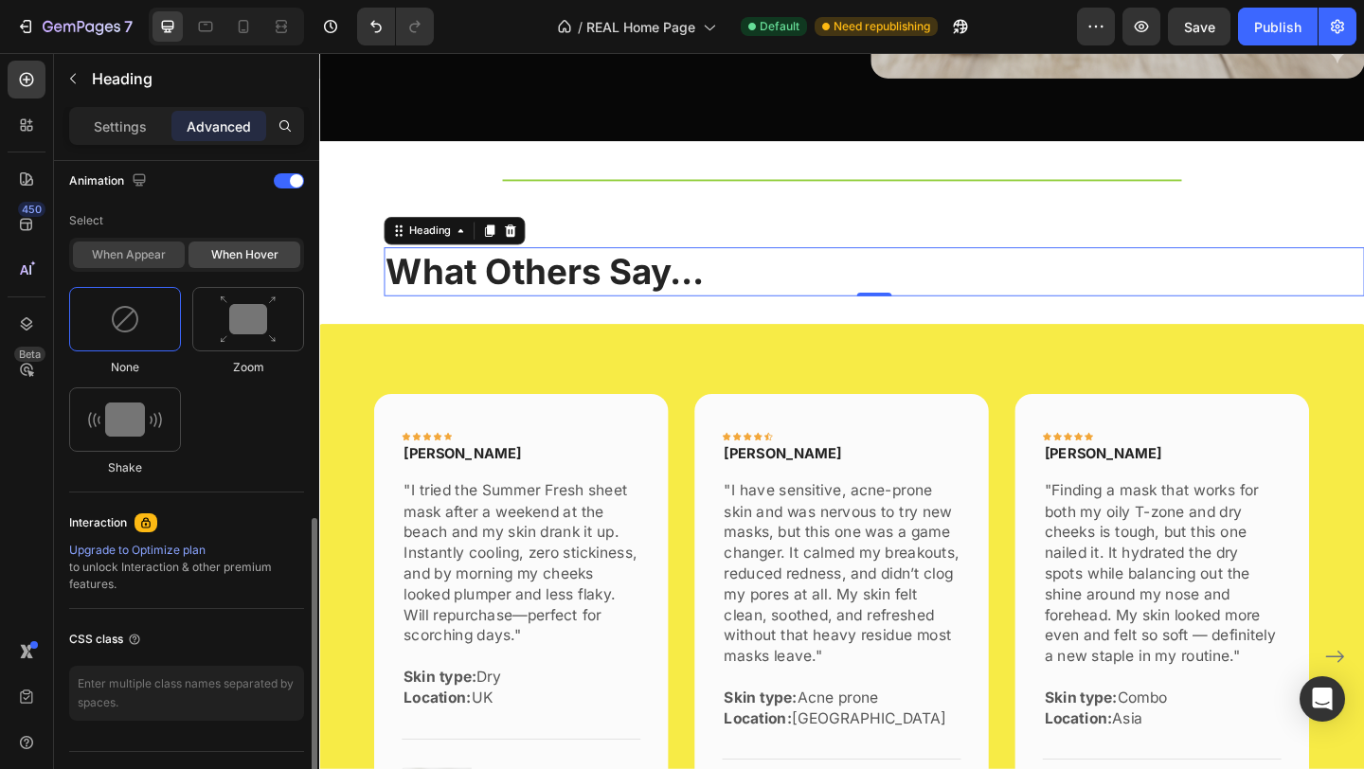
click at [137, 268] on div "When appear" at bounding box center [129, 254] width 112 height 27
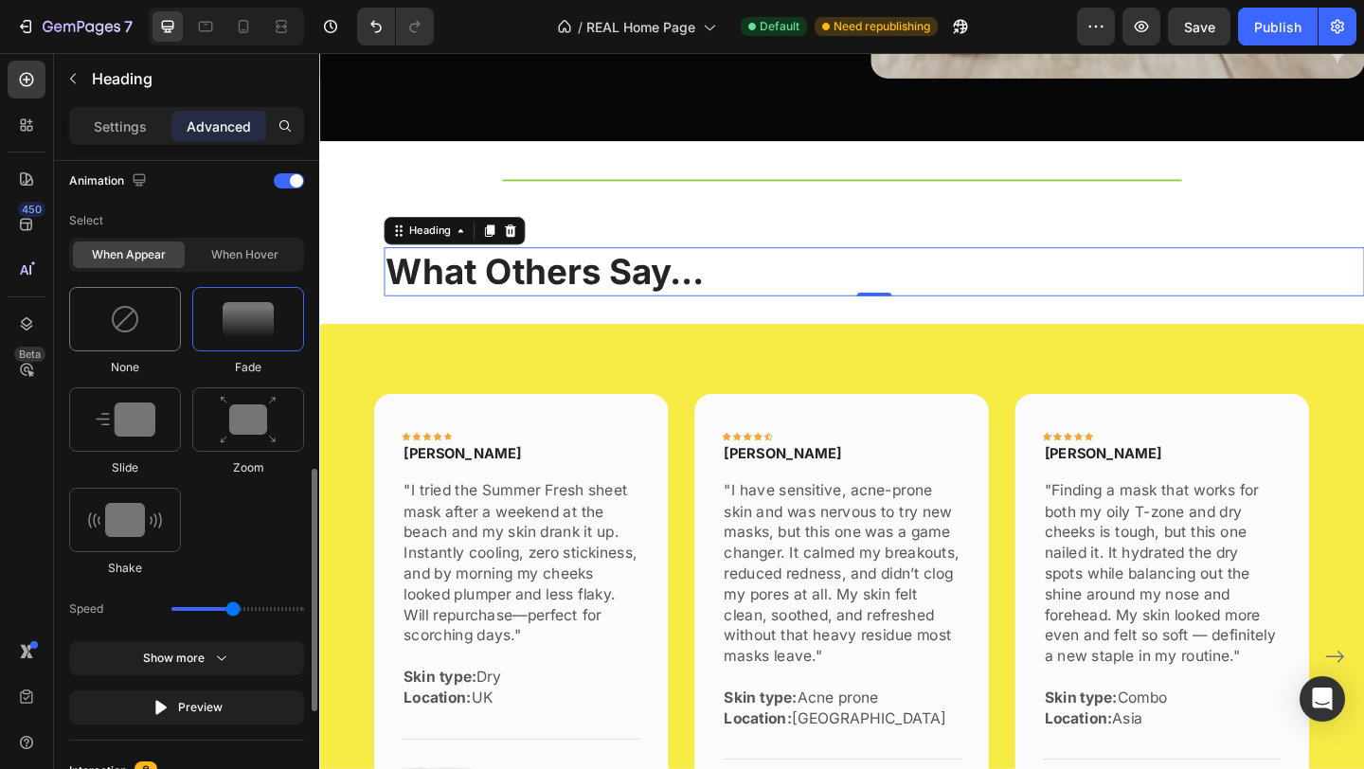
click at [165, 316] on div at bounding box center [125, 319] width 112 height 64
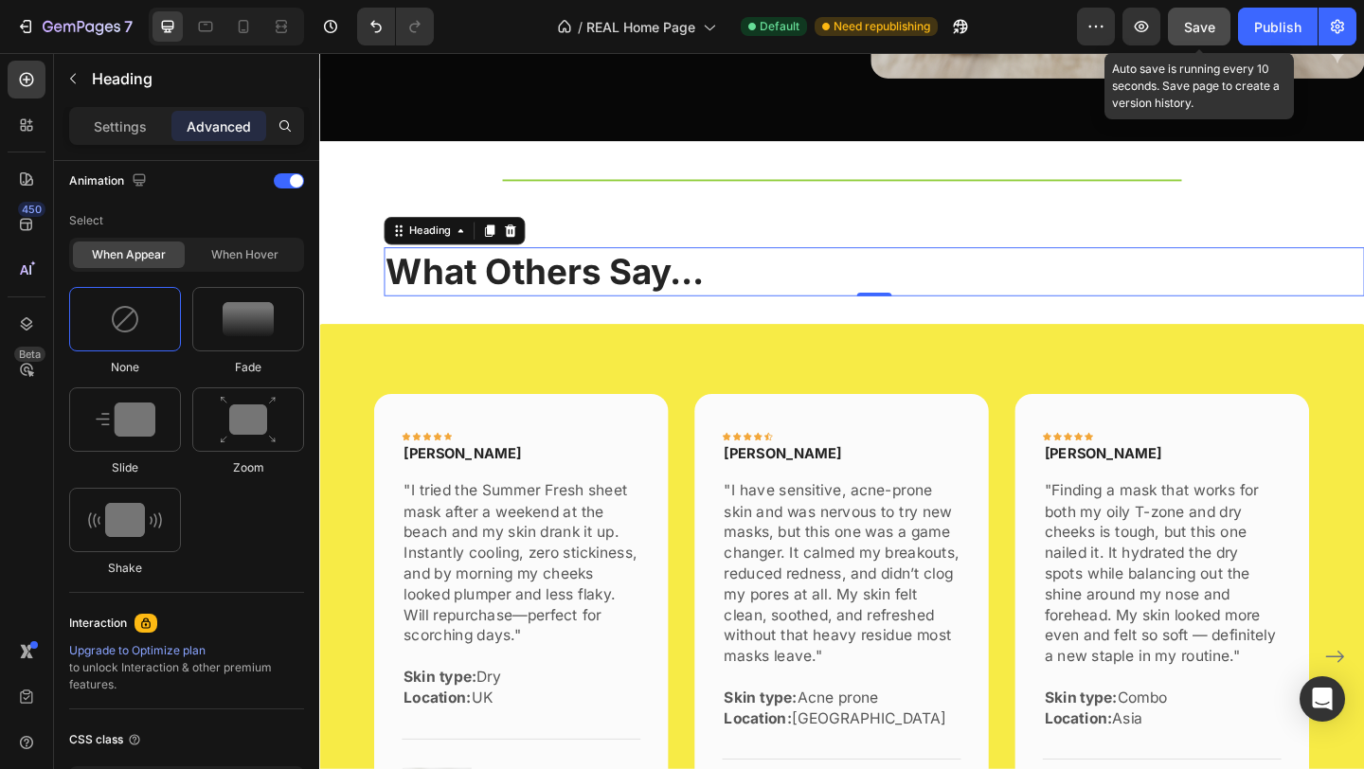
click at [1208, 23] on span "Save" at bounding box center [1199, 27] width 31 height 16
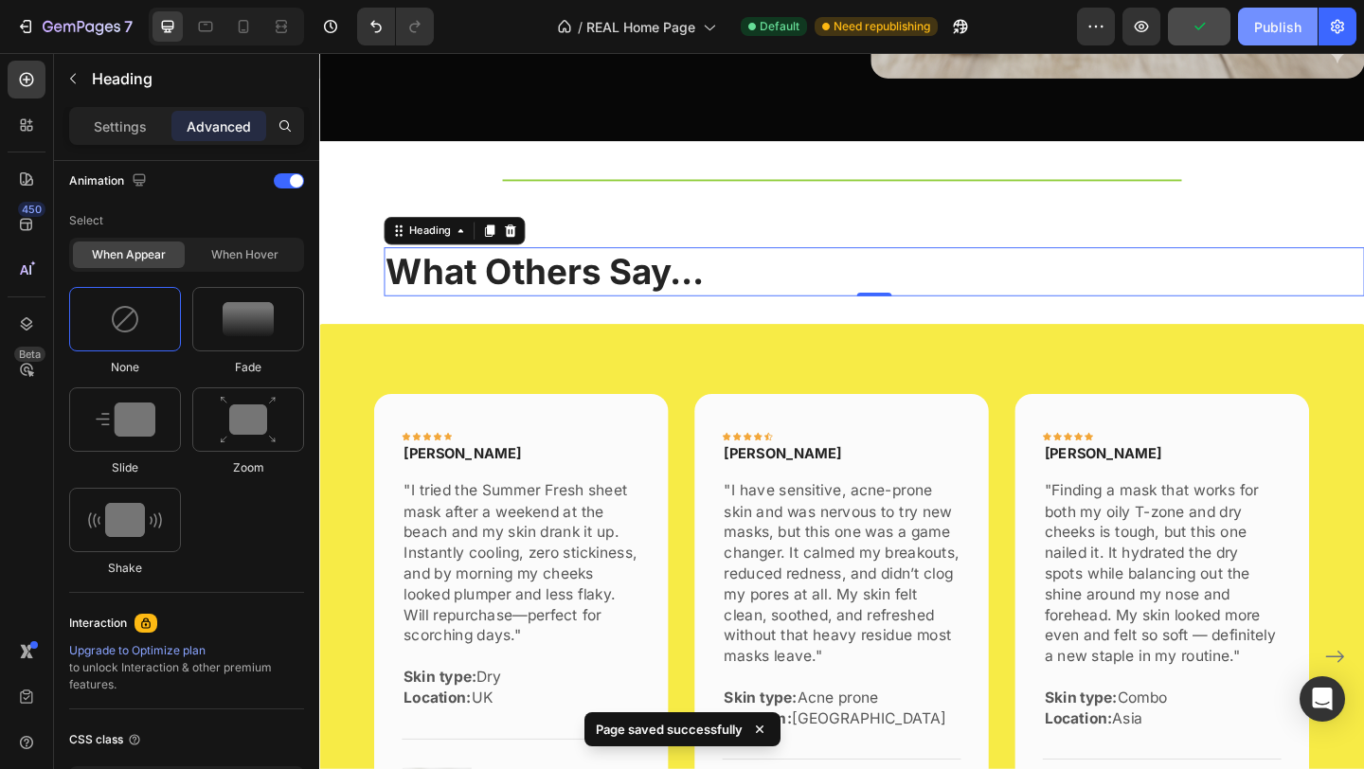
click at [1274, 27] on div "Publish" at bounding box center [1277, 27] width 47 height 20
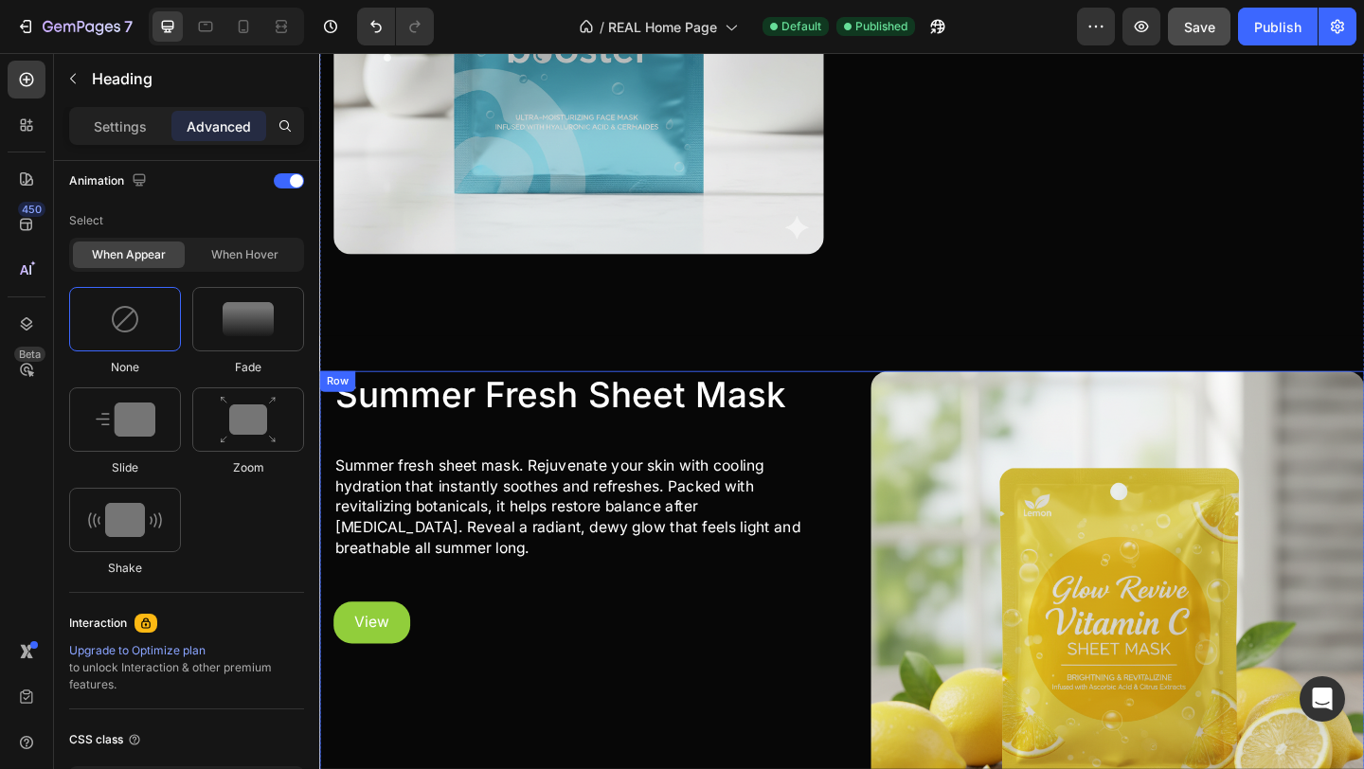
scroll to position [1401, 0]
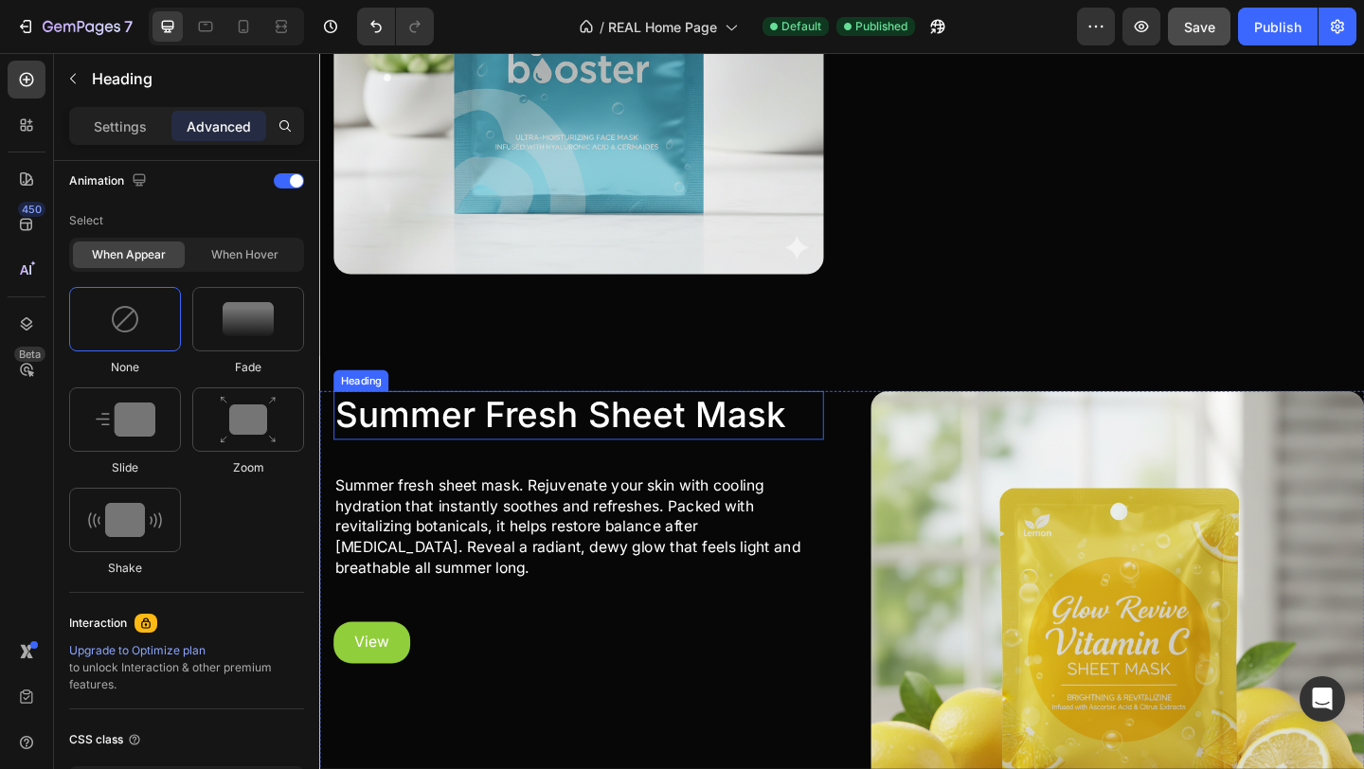
click at [731, 440] on h2 "Summer Fresh Sheet Mask" at bounding box center [600, 446] width 533 height 53
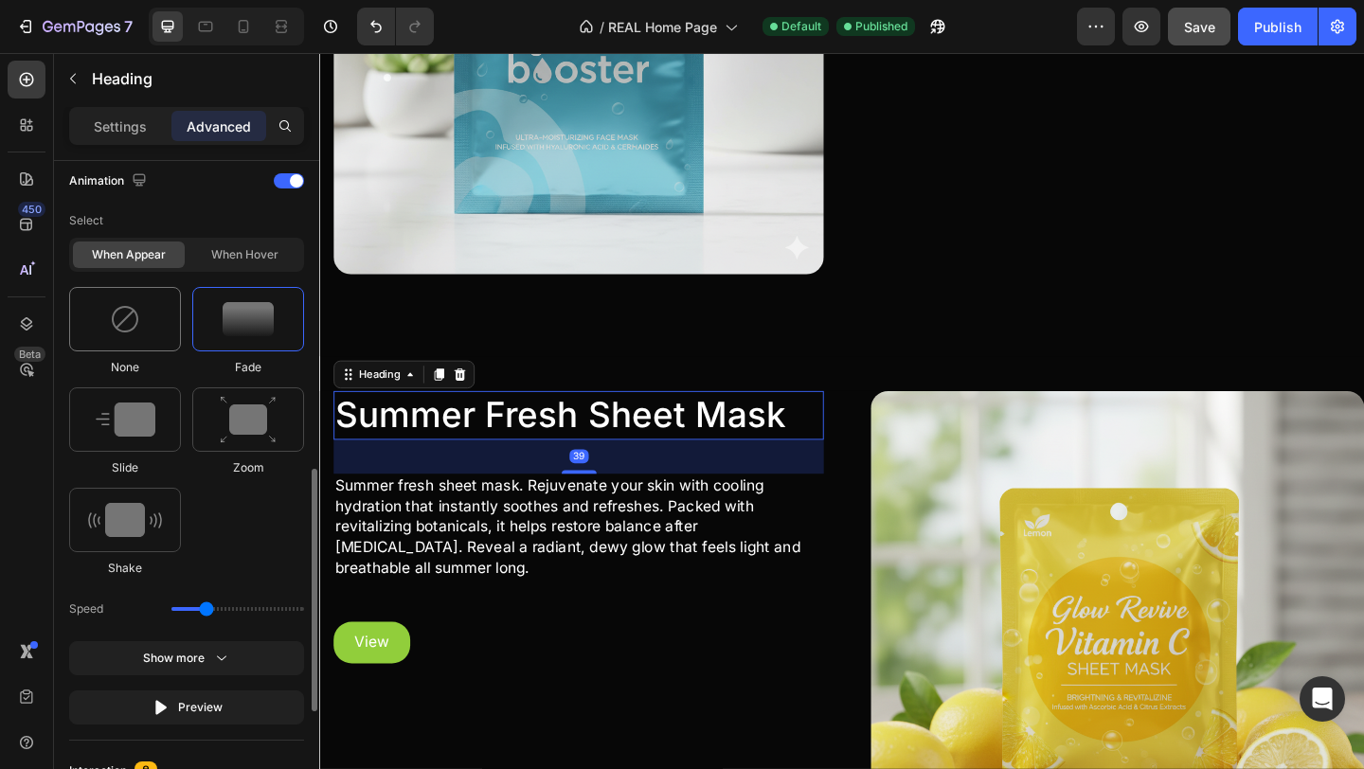
click at [130, 348] on div at bounding box center [125, 319] width 112 height 64
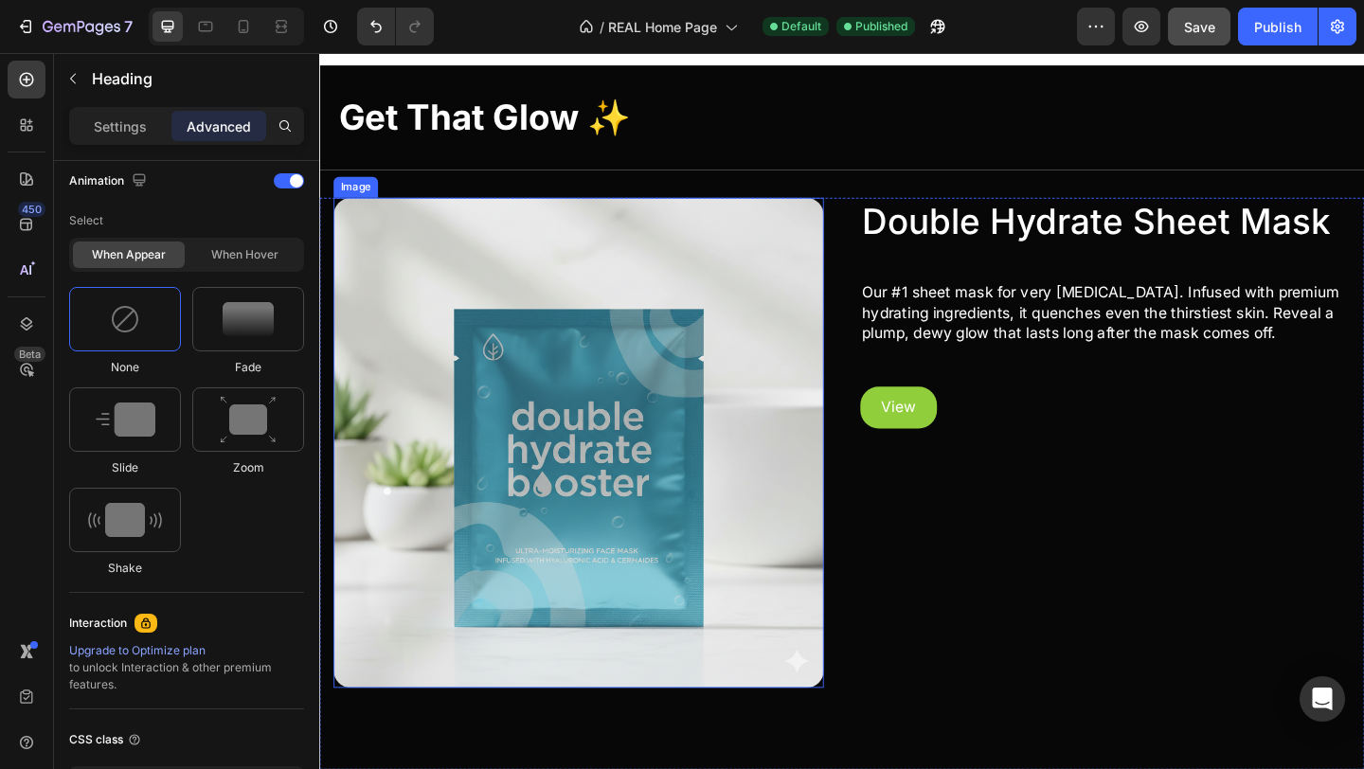
scroll to position [907, 0]
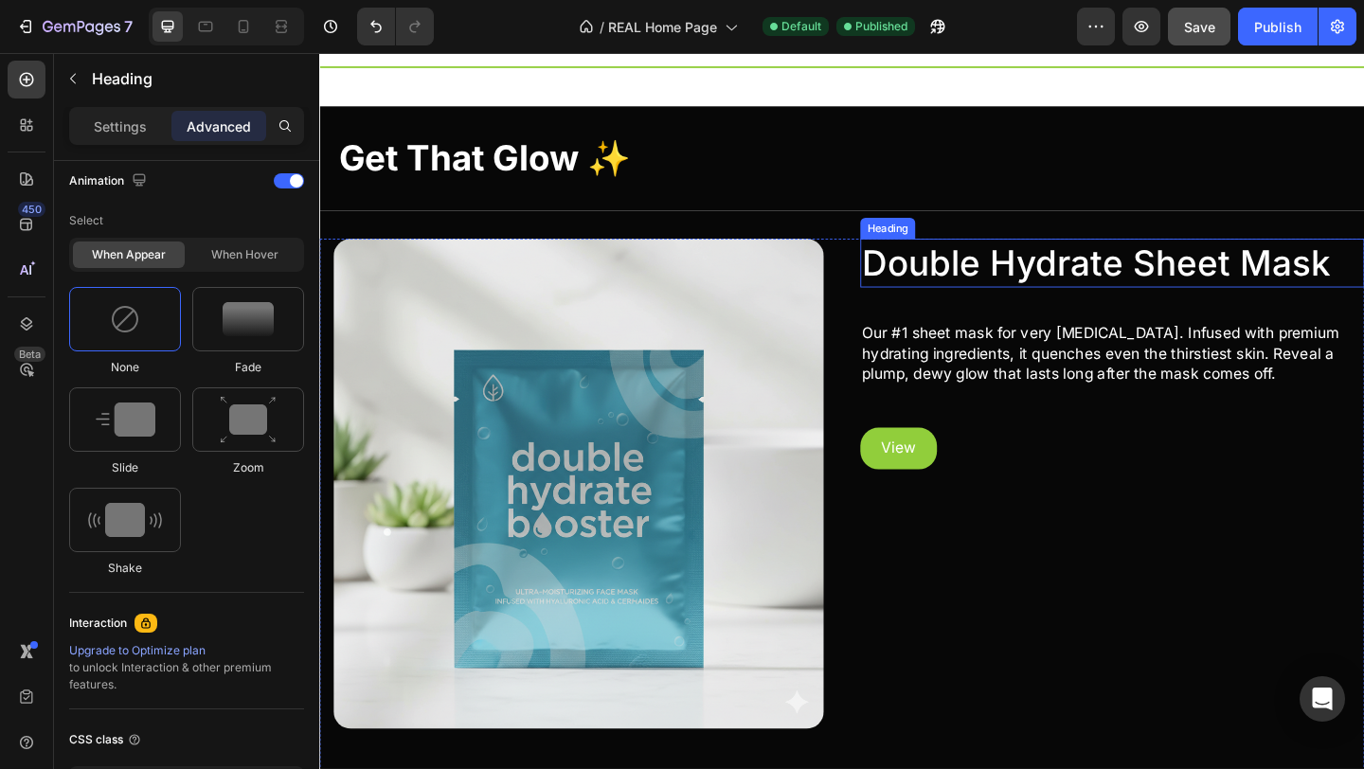
click at [971, 280] on p "Double Hydrate Sheet Mask" at bounding box center [1181, 281] width 544 height 49
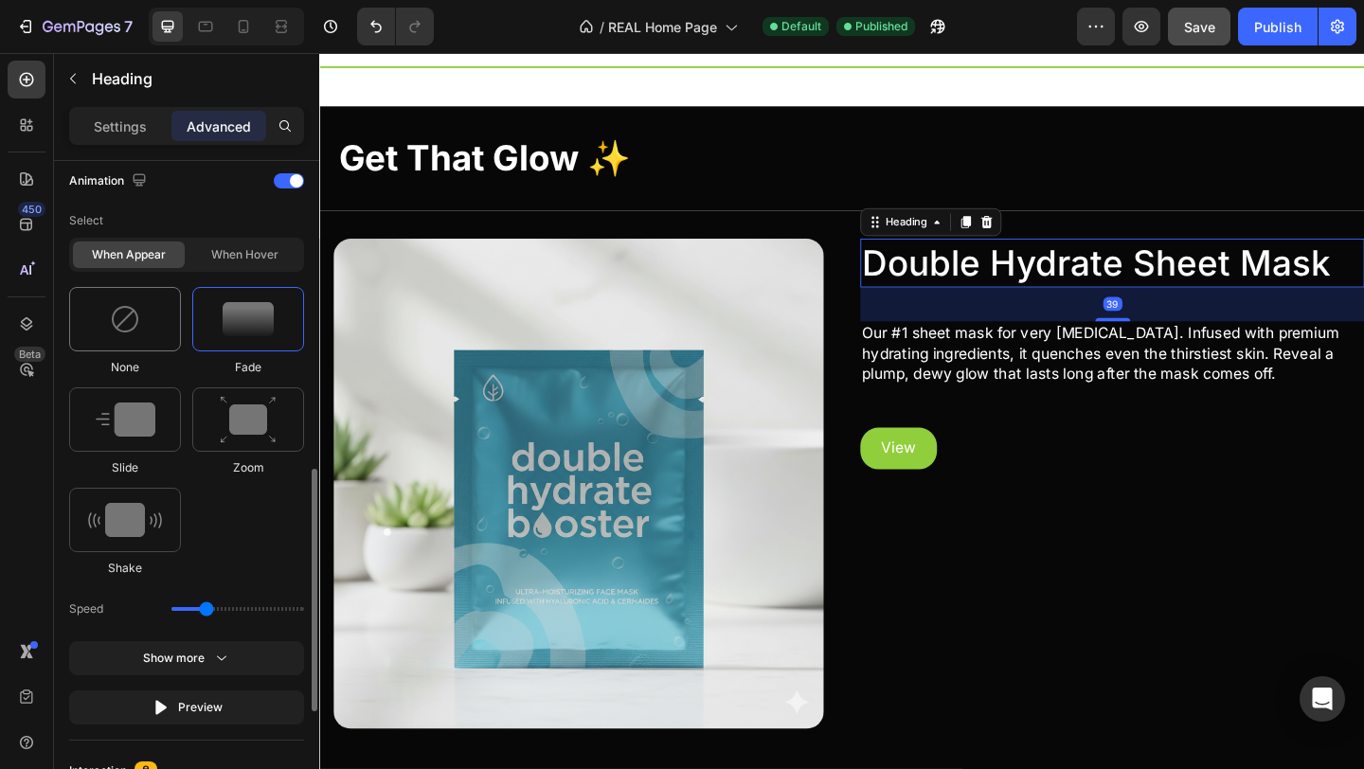
click at [142, 348] on div at bounding box center [125, 319] width 112 height 64
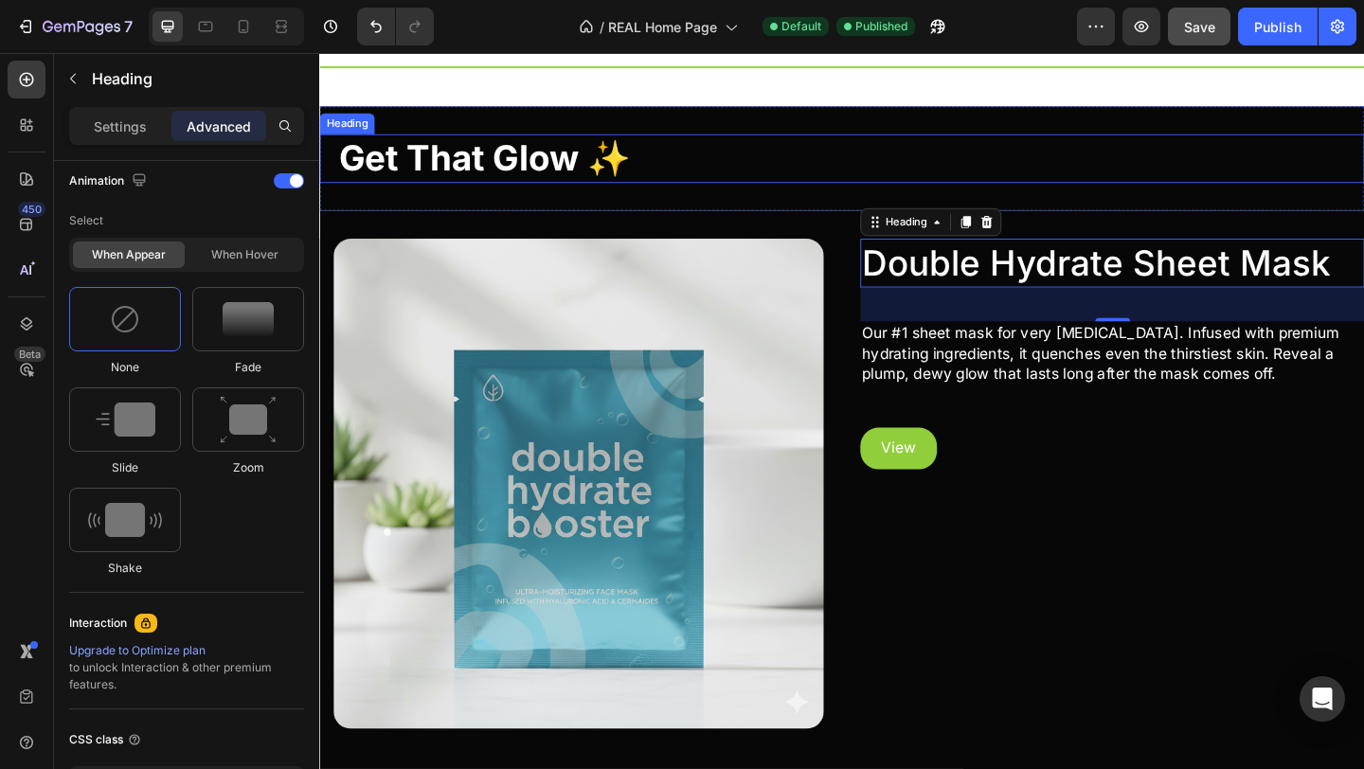
click at [495, 154] on strong "Get That Glow ✨" at bounding box center [498, 167] width 317 height 46
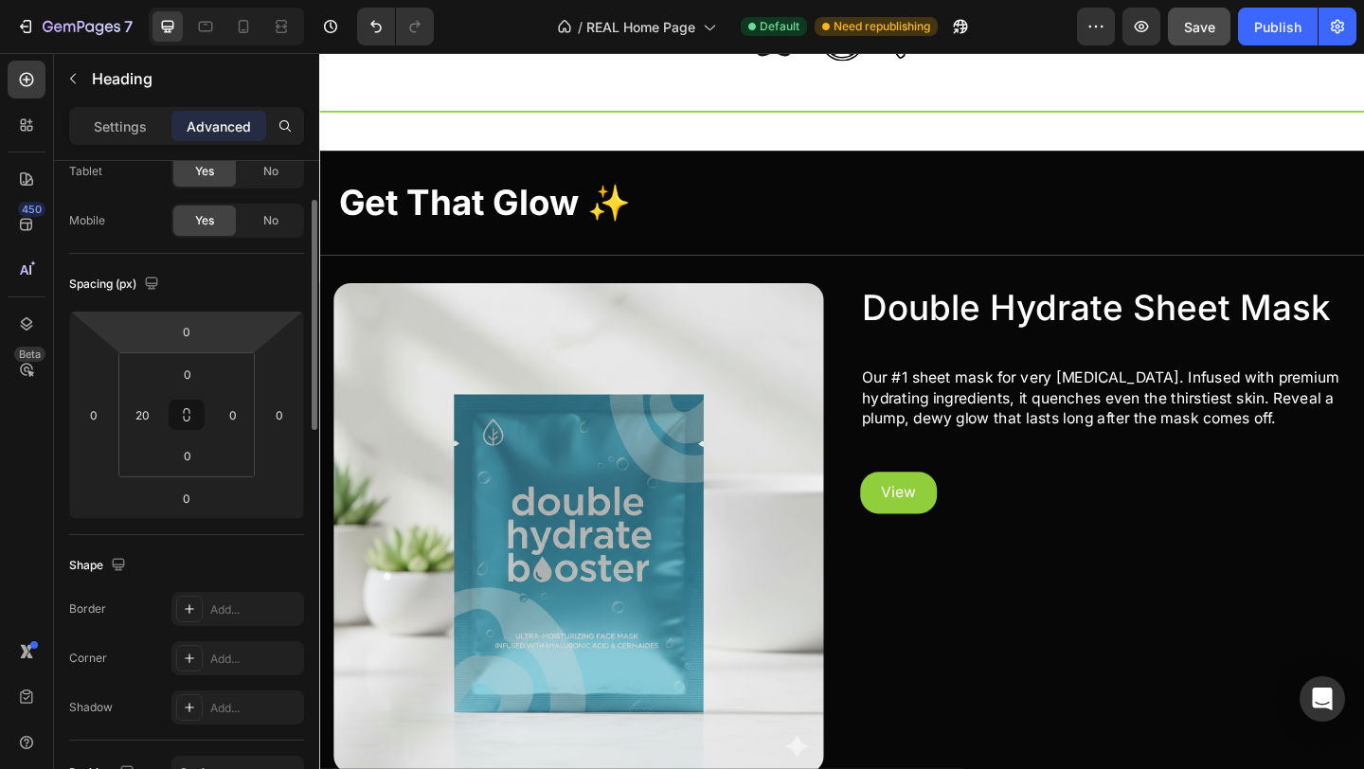
scroll to position [77, 0]
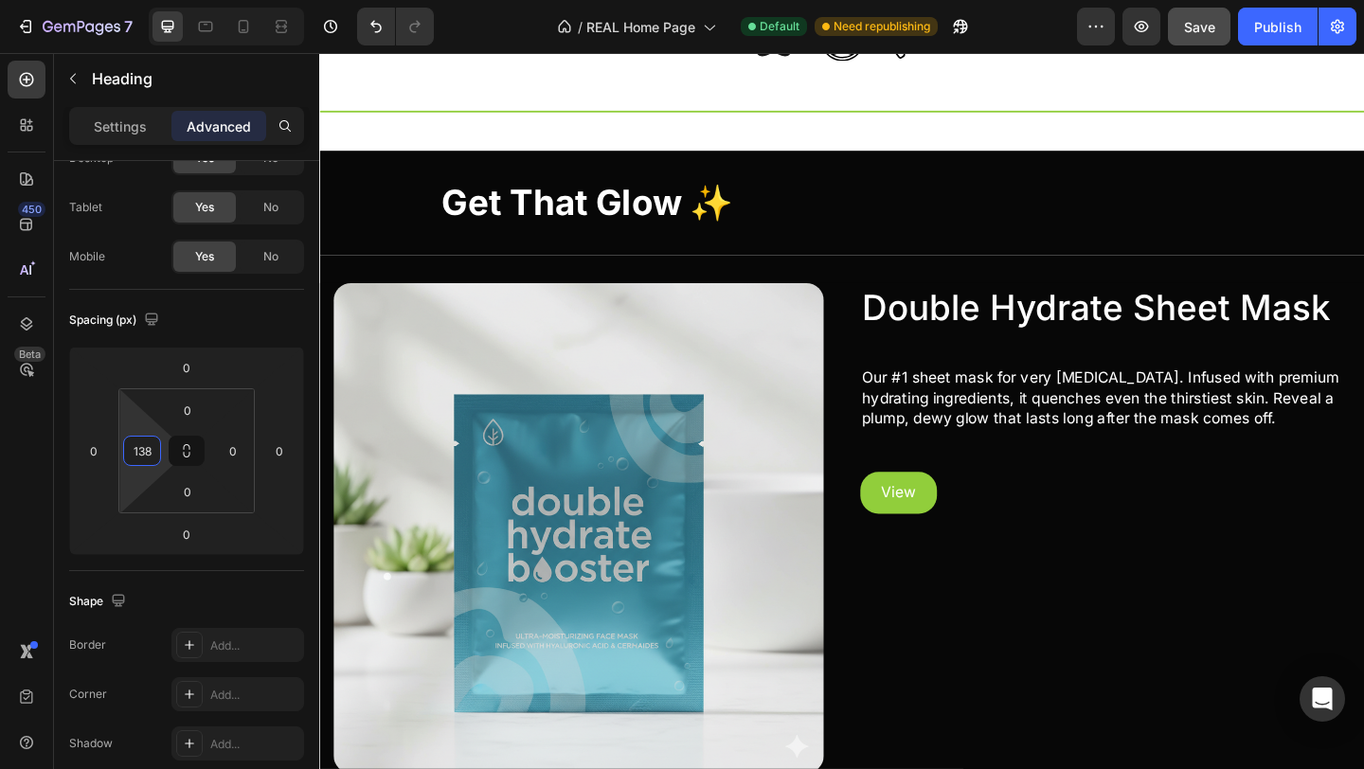
type input "140"
drag, startPoint x: 162, startPoint y: 455, endPoint x: 149, endPoint y: 399, distance: 58.3
click at [149, 0] on html "7 Version history / REAL Home Page Default Need republishing Preview Save Publi…" at bounding box center [682, 0] width 1364 height 0
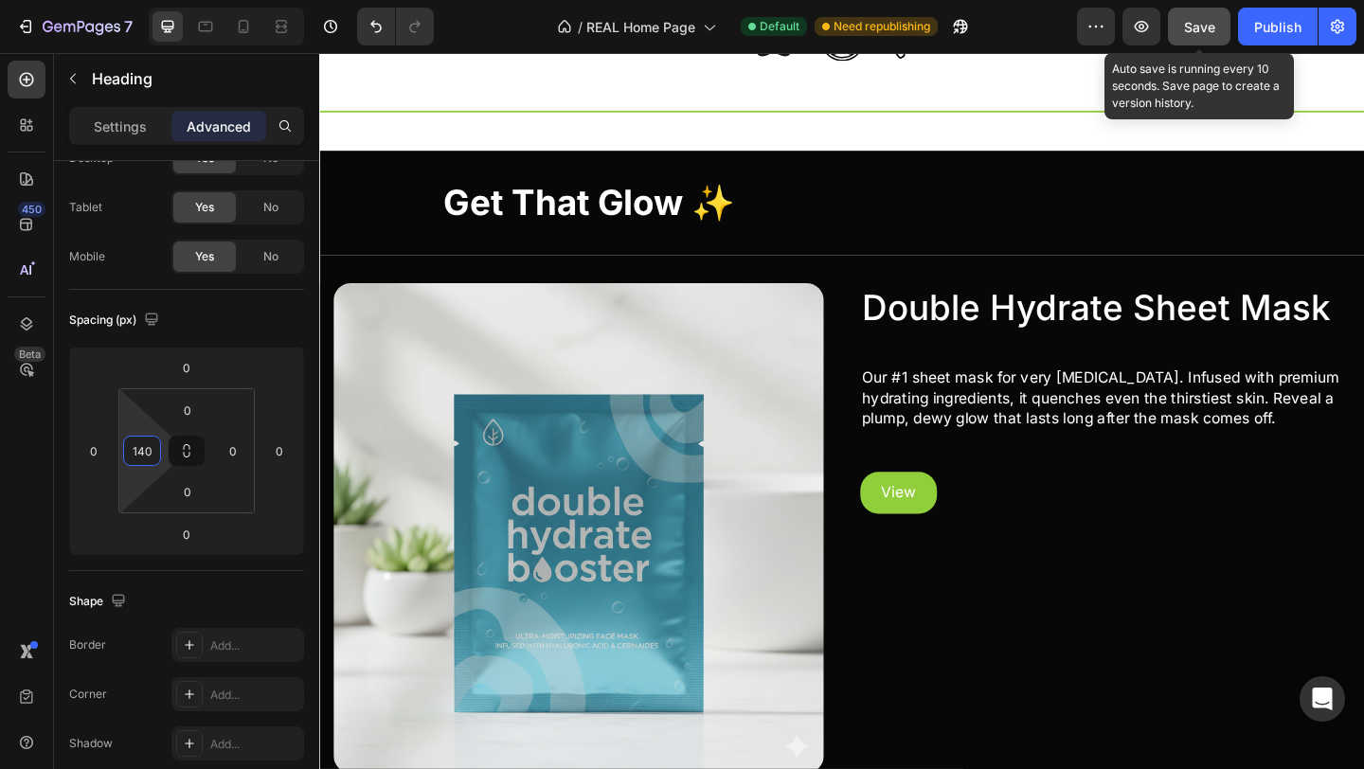
click at [1192, 30] on span "Save" at bounding box center [1199, 27] width 31 height 16
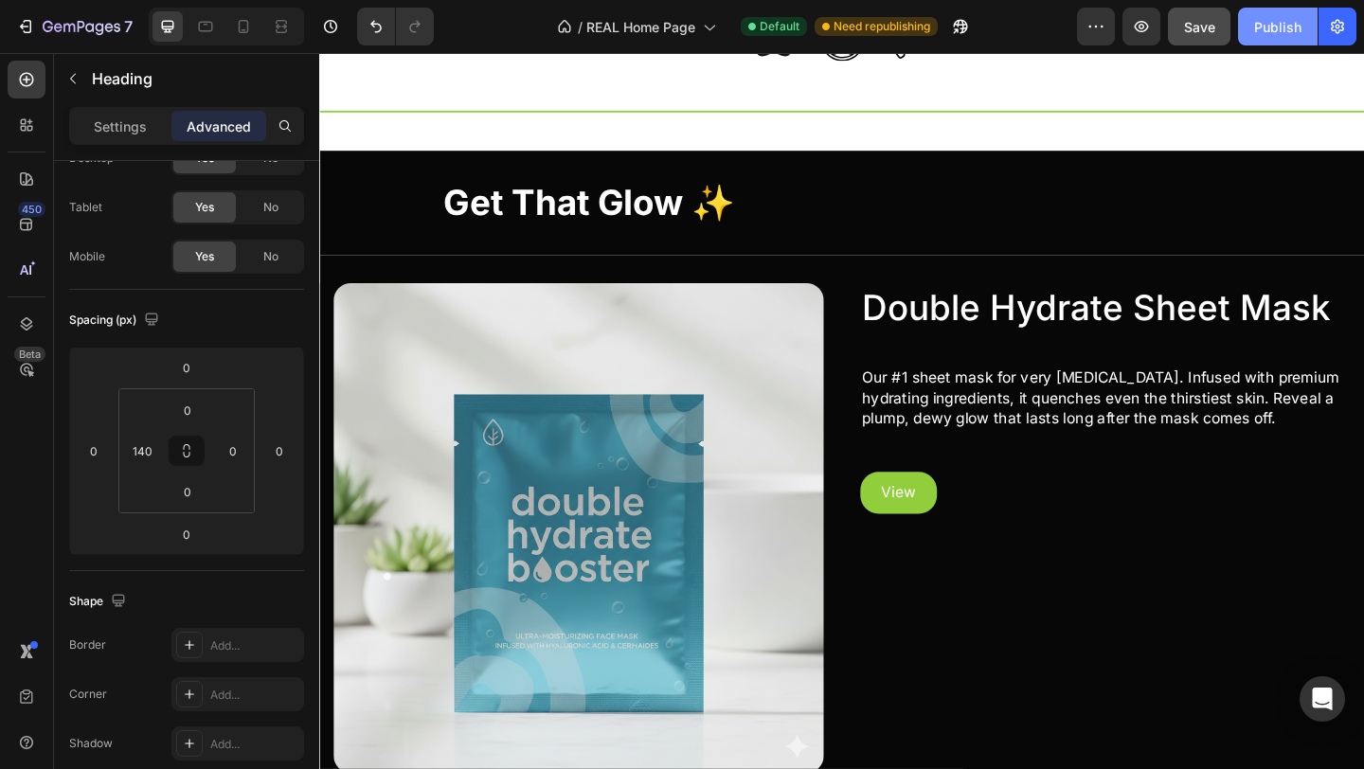
click at [1289, 26] on div "Publish" at bounding box center [1277, 27] width 47 height 20
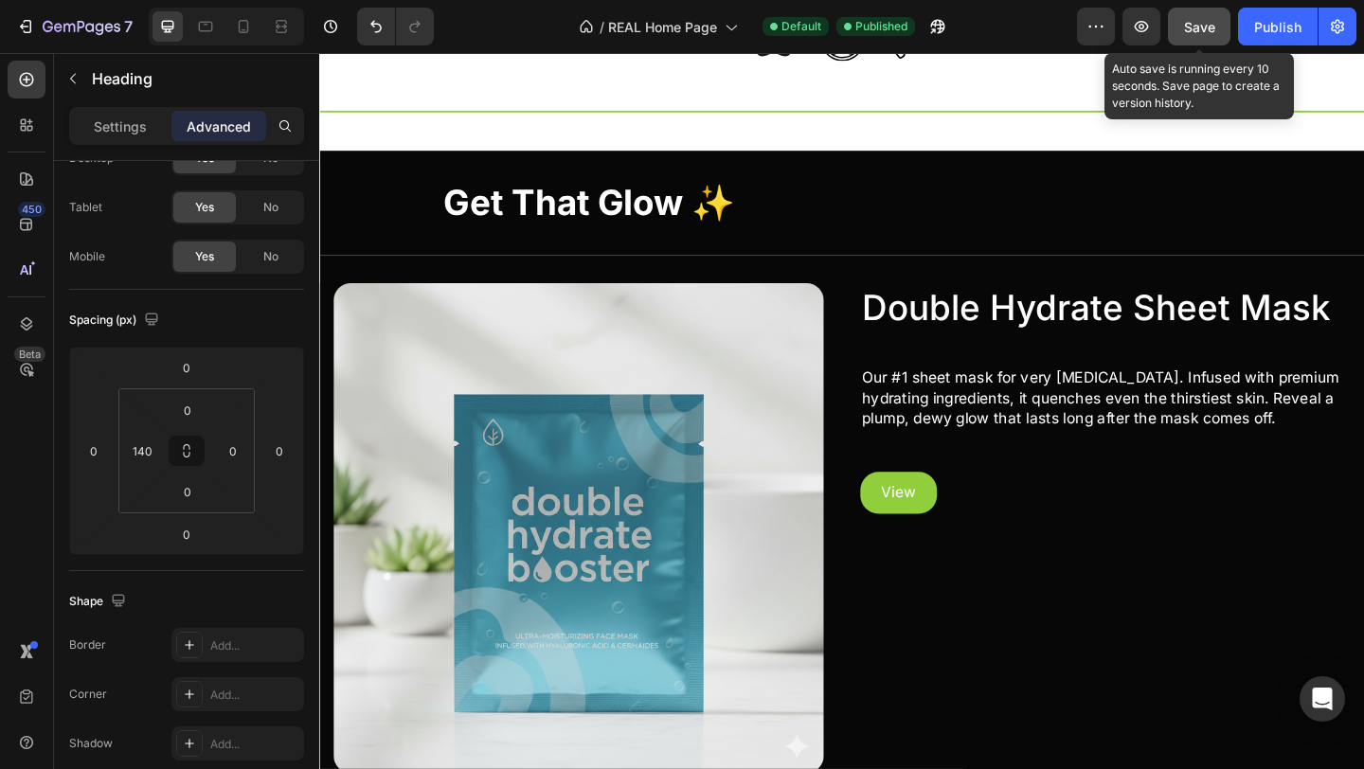
click at [1206, 31] on span "Save" at bounding box center [1199, 27] width 31 height 16
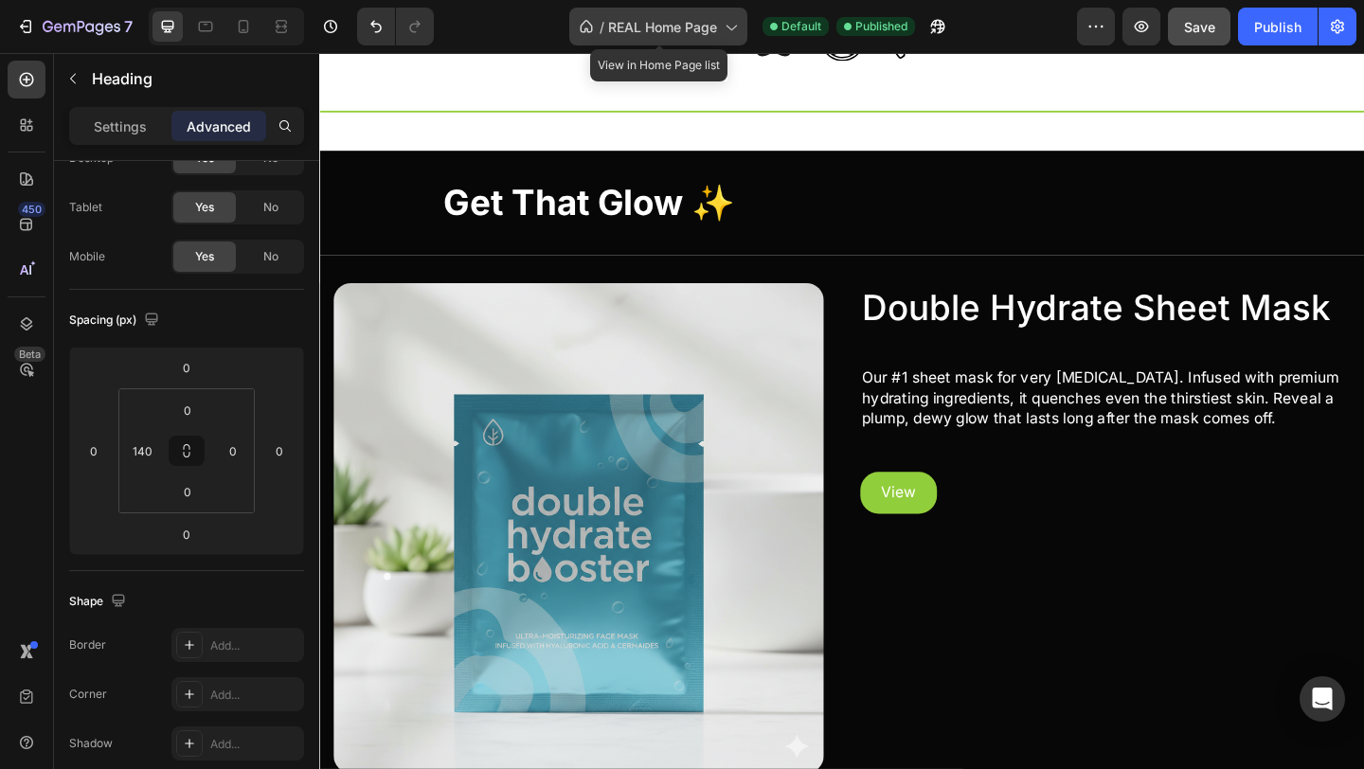
click at [627, 25] on span "REAL Home Page" at bounding box center [662, 27] width 109 height 20
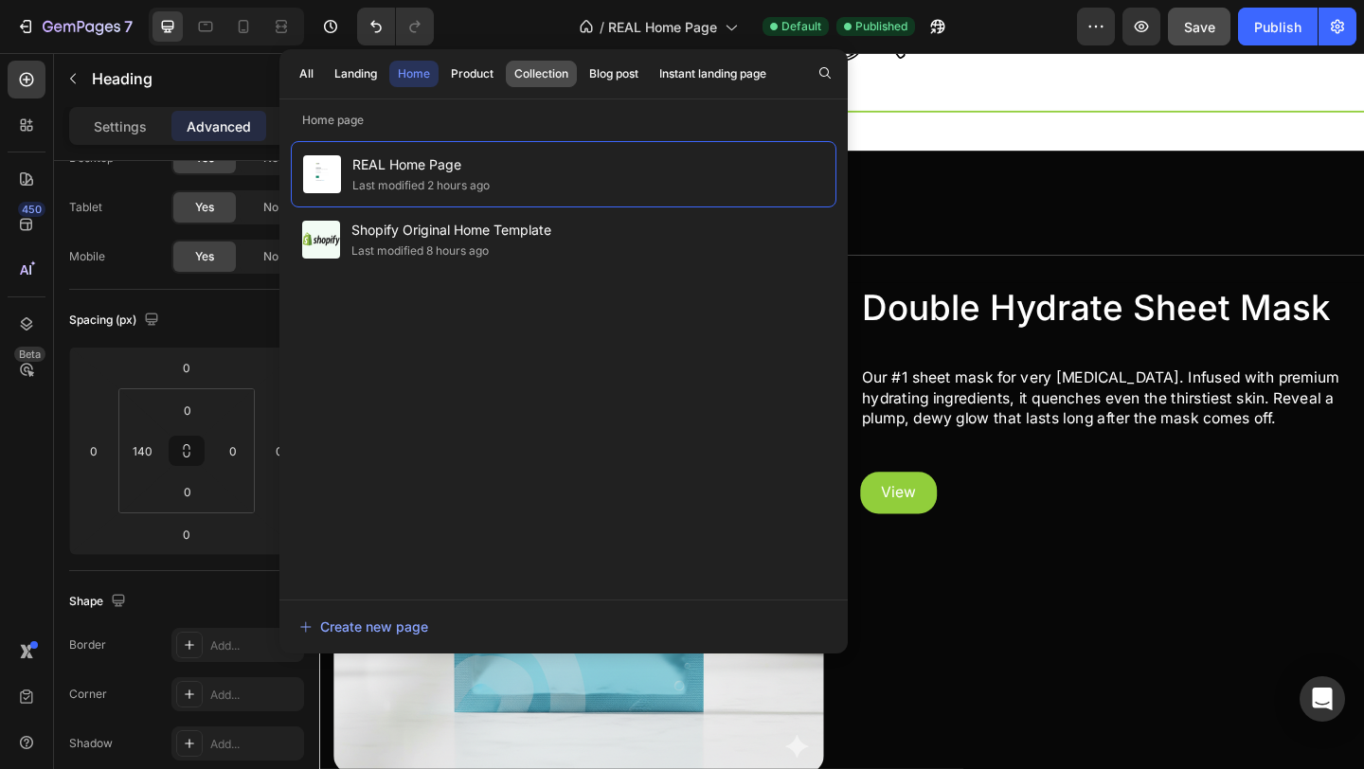
click at [526, 76] on div "Collection" at bounding box center [541, 73] width 54 height 17
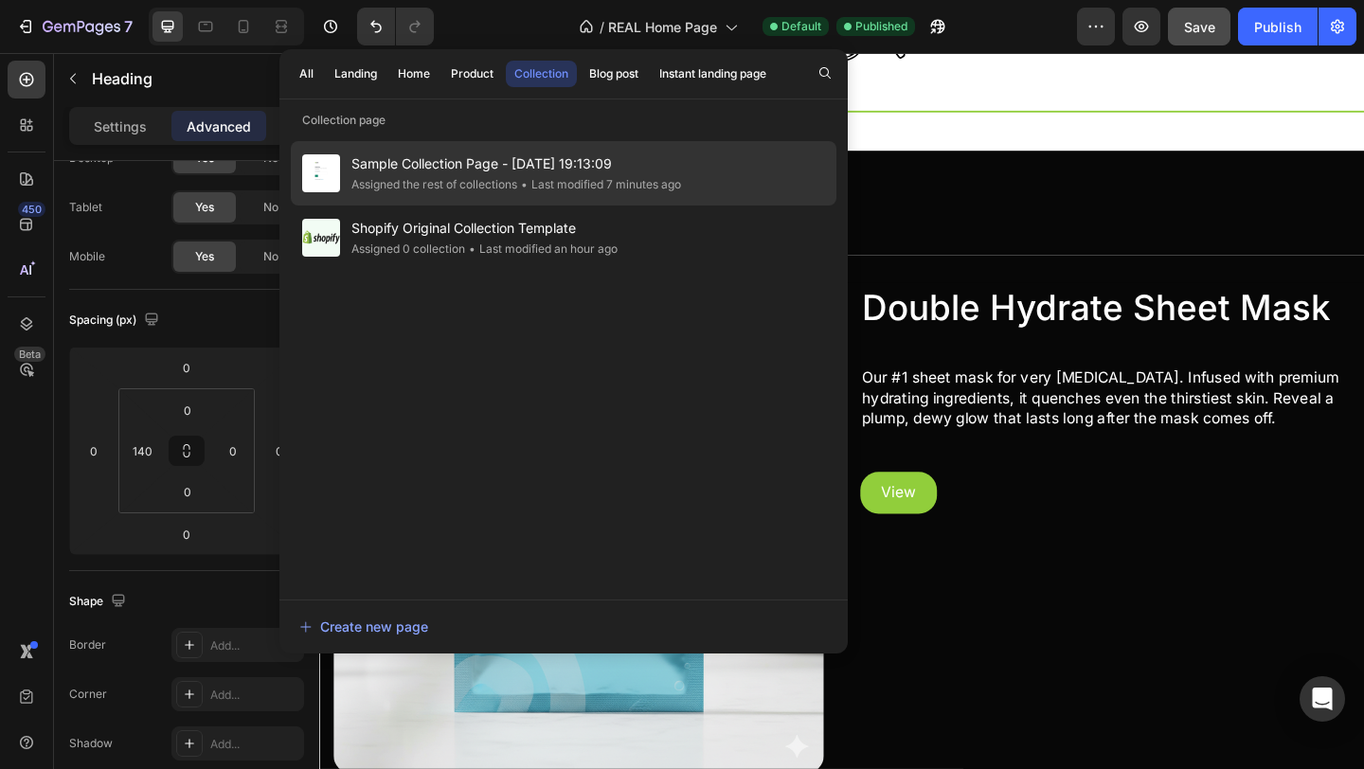
click at [499, 175] on span "Sample Collection Page - [DATE] 19:13:09" at bounding box center [516, 163] width 330 height 23
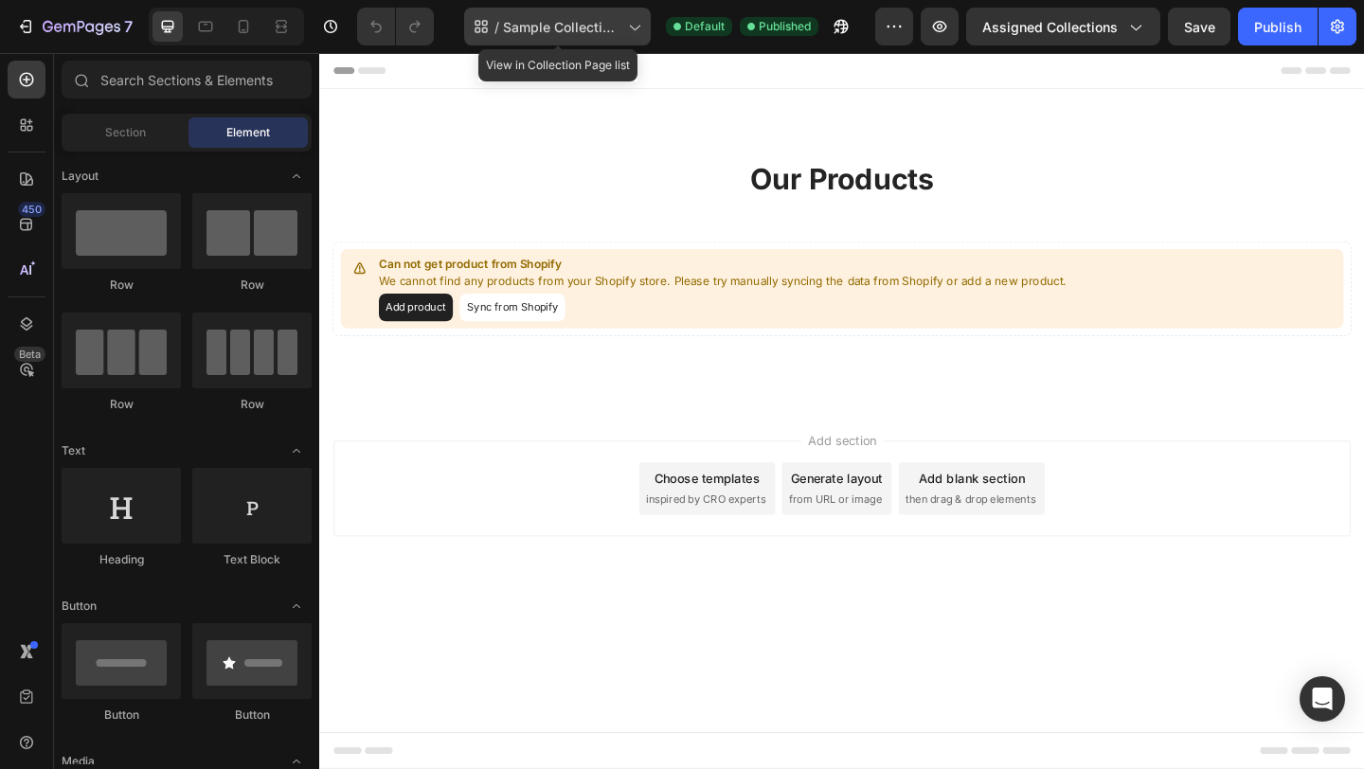
click at [574, 30] on span "Sample Collection Page - [DATE] 19:13:09" at bounding box center [561, 27] width 117 height 20
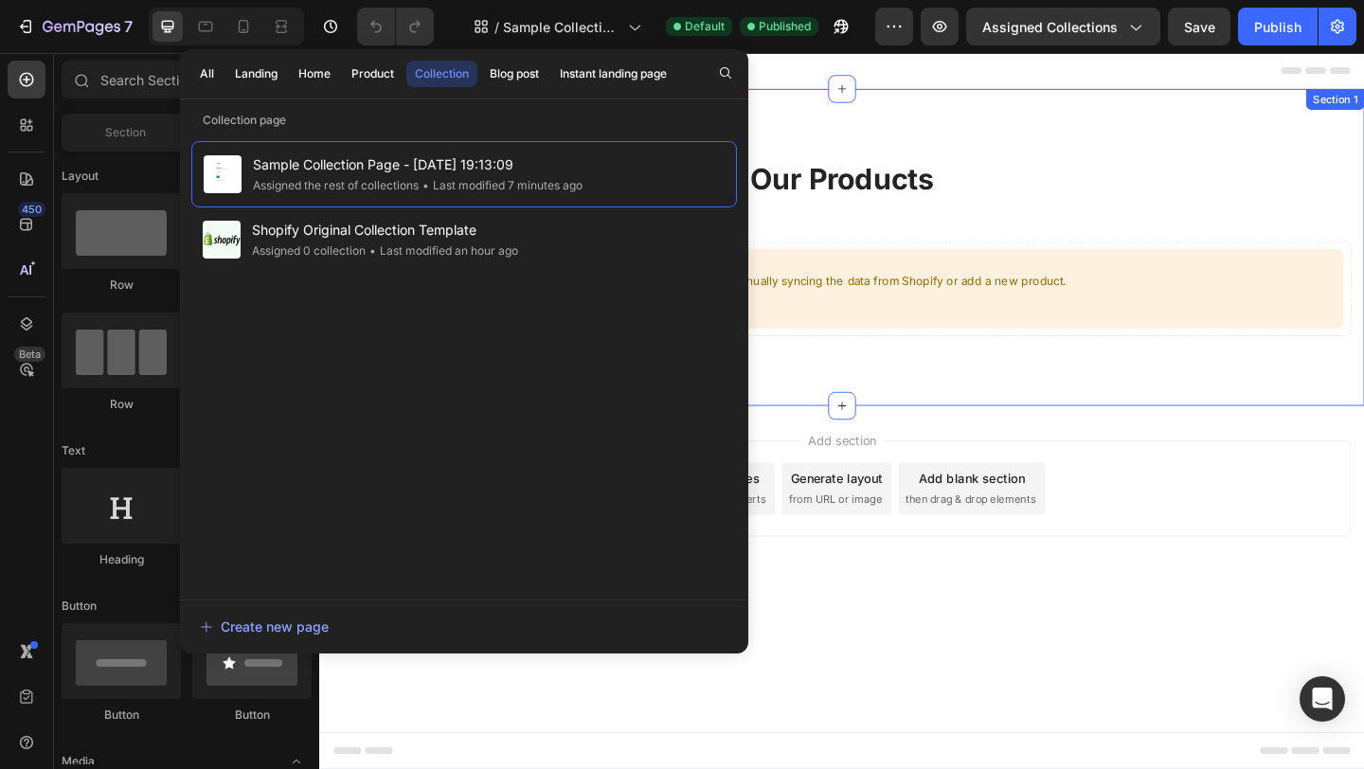
click at [960, 152] on div "Our Products Heading Row Can not get product from Shopify We cannot find any pr…" at bounding box center [887, 264] width 1136 height 345
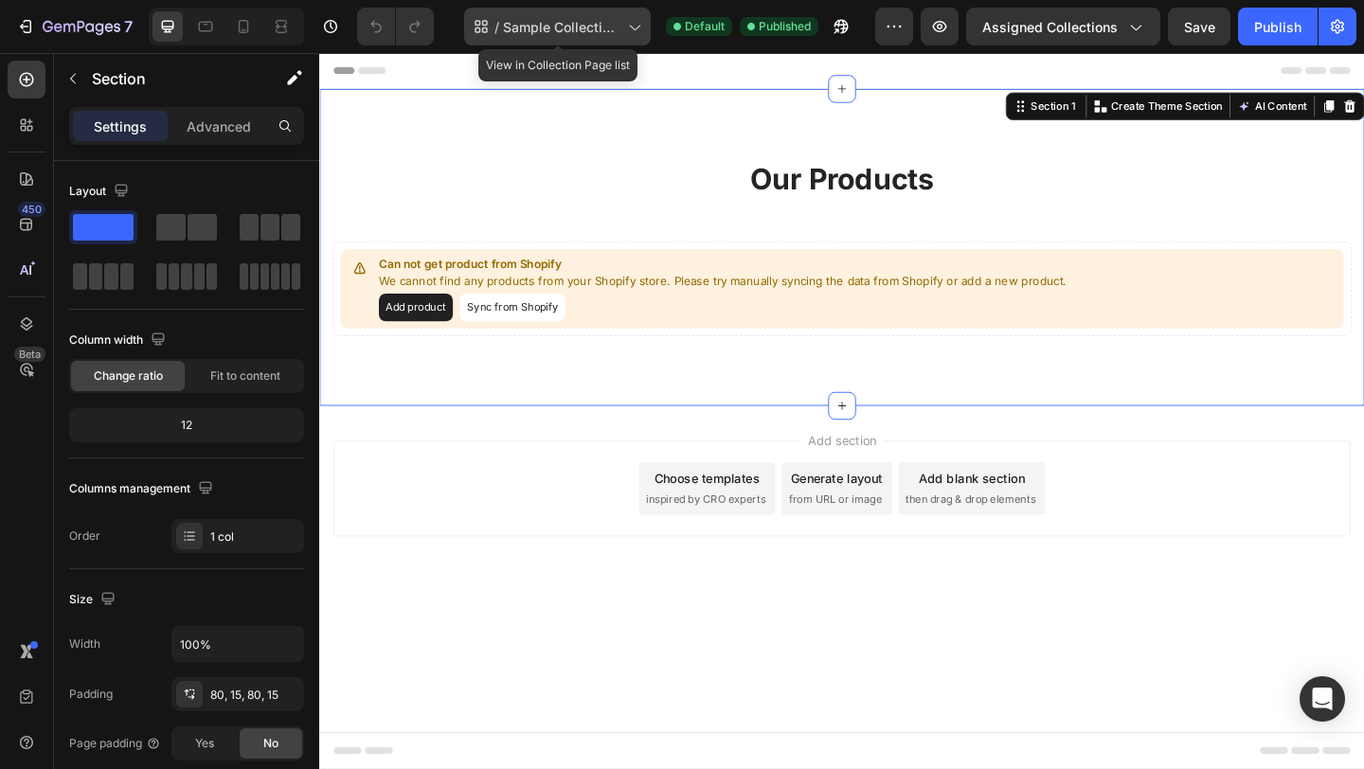
click at [592, 30] on span "Sample Collection Page - [DATE] 19:13:09" at bounding box center [561, 27] width 117 height 20
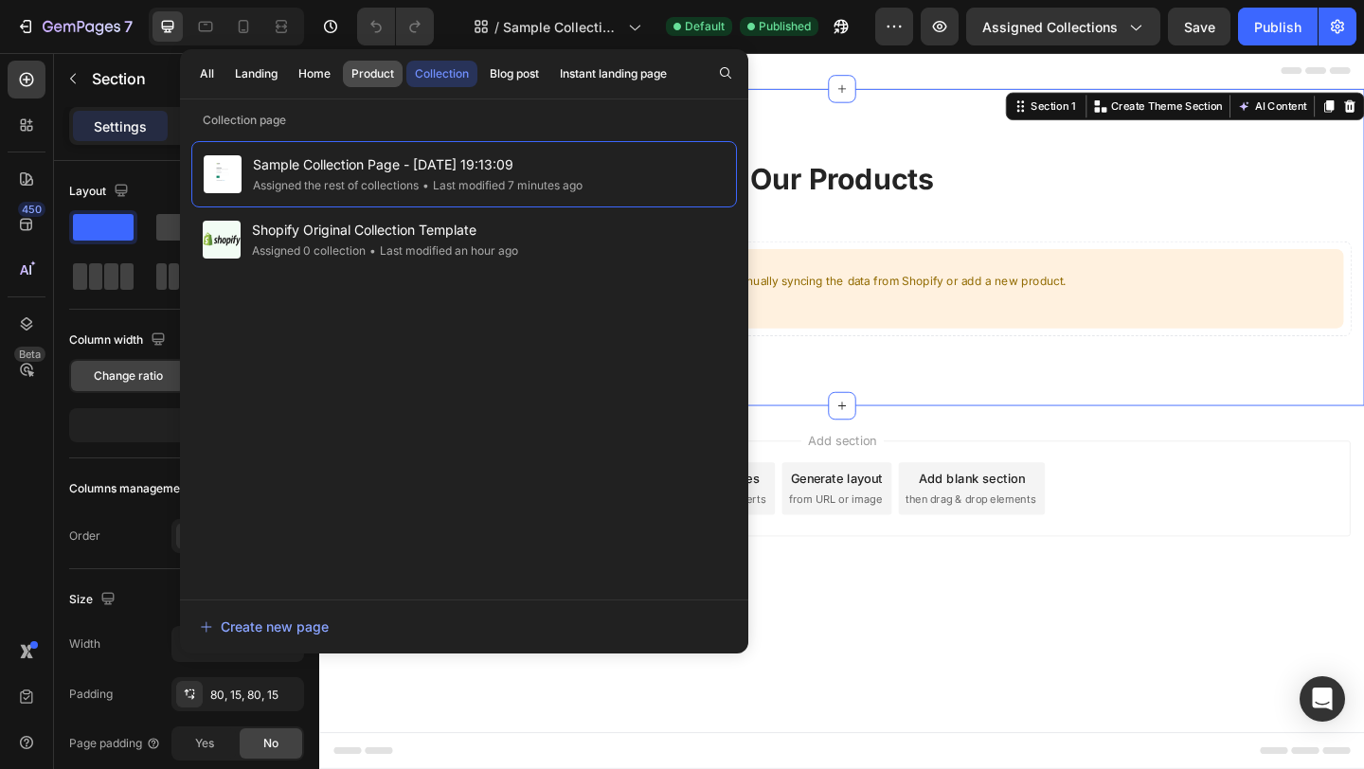
click at [370, 72] on div "Product" at bounding box center [372, 73] width 43 height 17
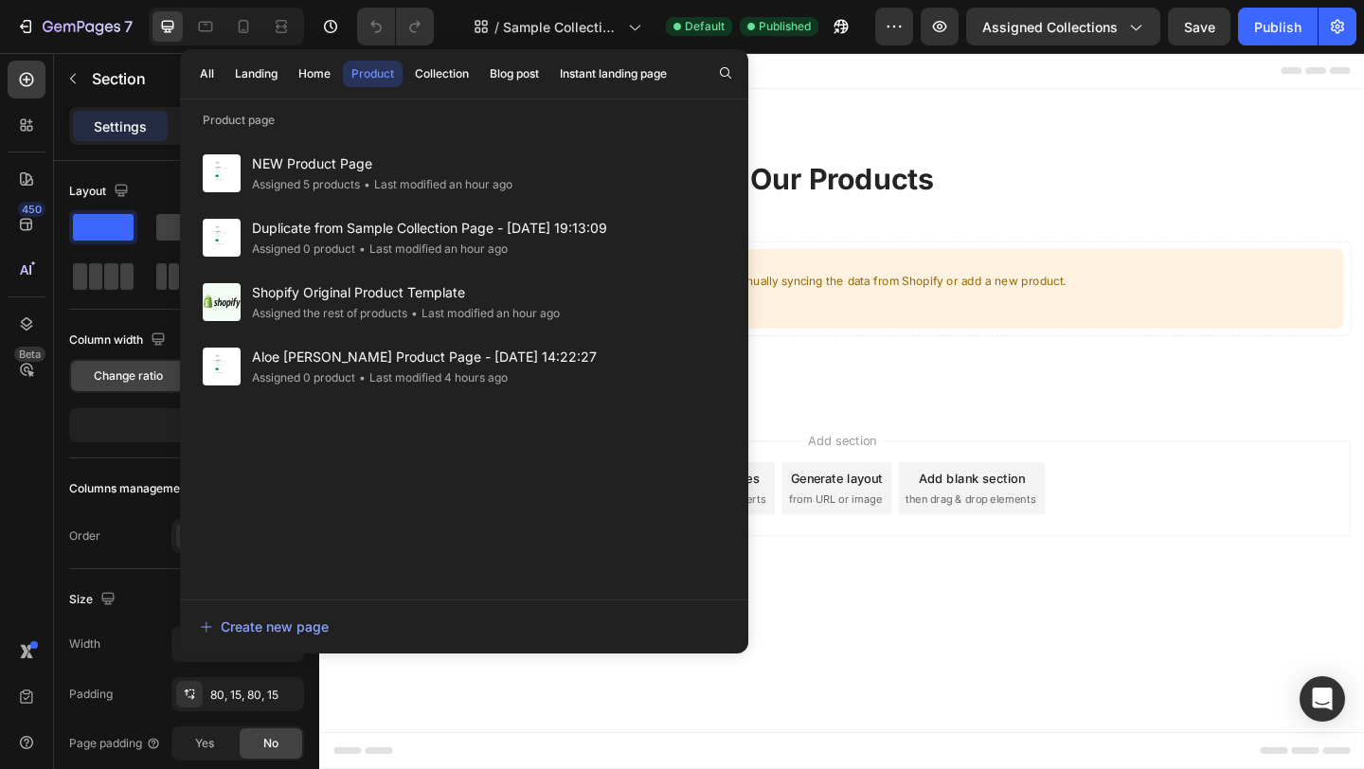
click at [838, 84] on div "Header" at bounding box center [887, 72] width 1106 height 38
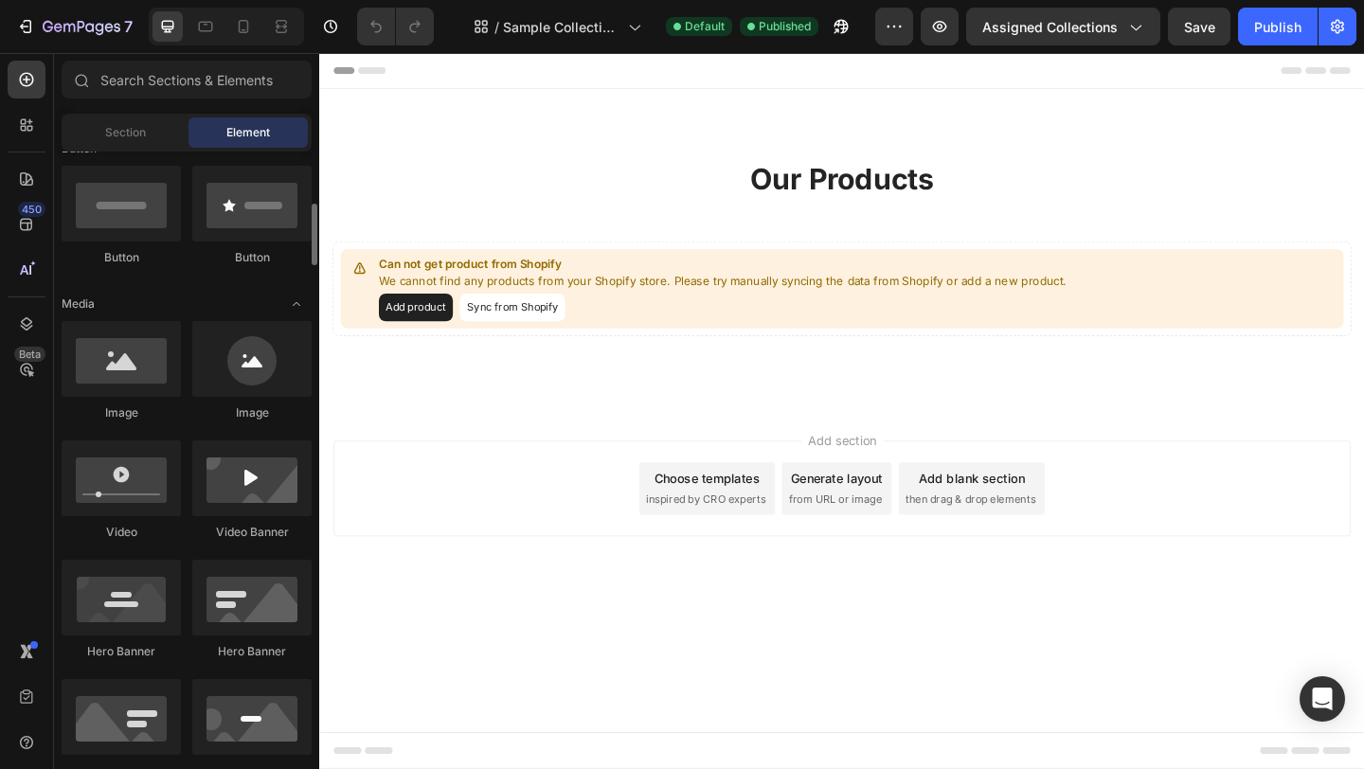
scroll to position [463, 0]
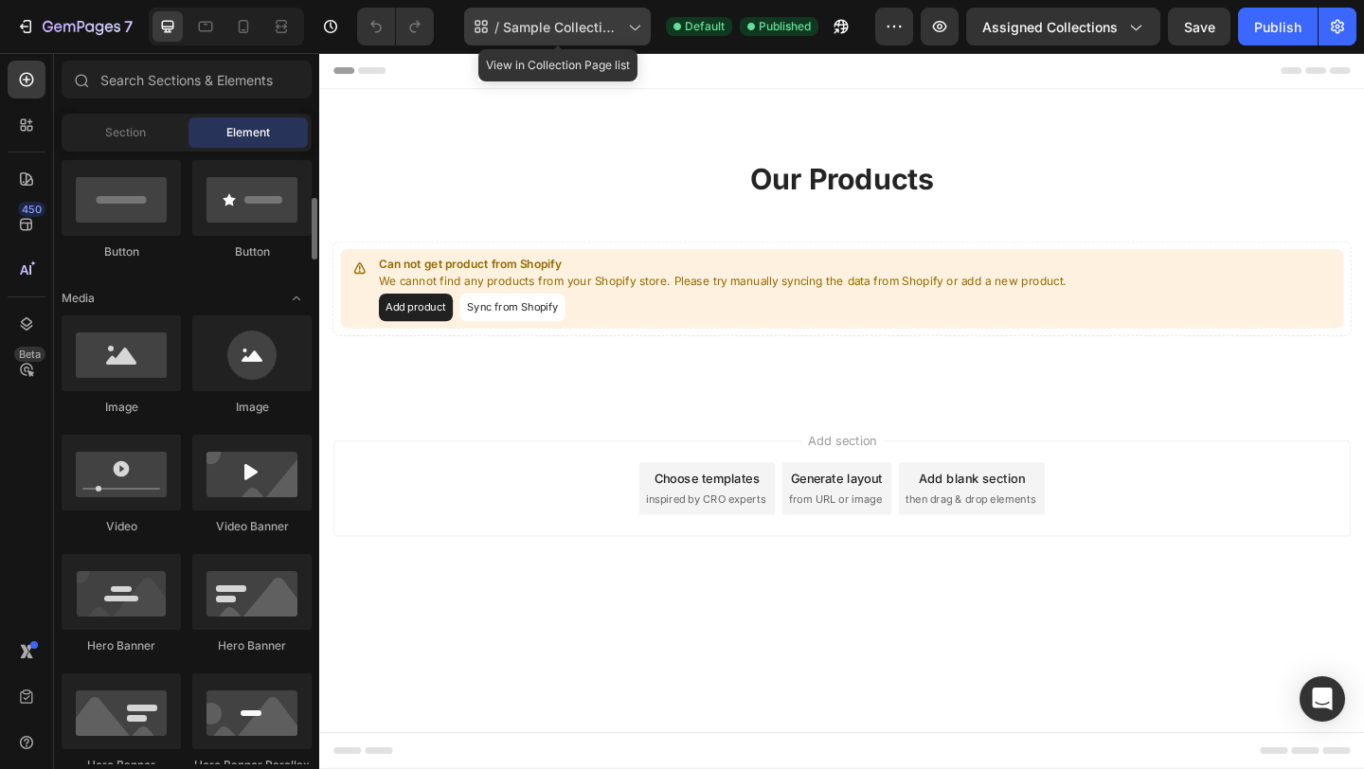
click at [543, 24] on span "Sample Collection Page - [DATE] 19:13:09" at bounding box center [561, 27] width 117 height 20
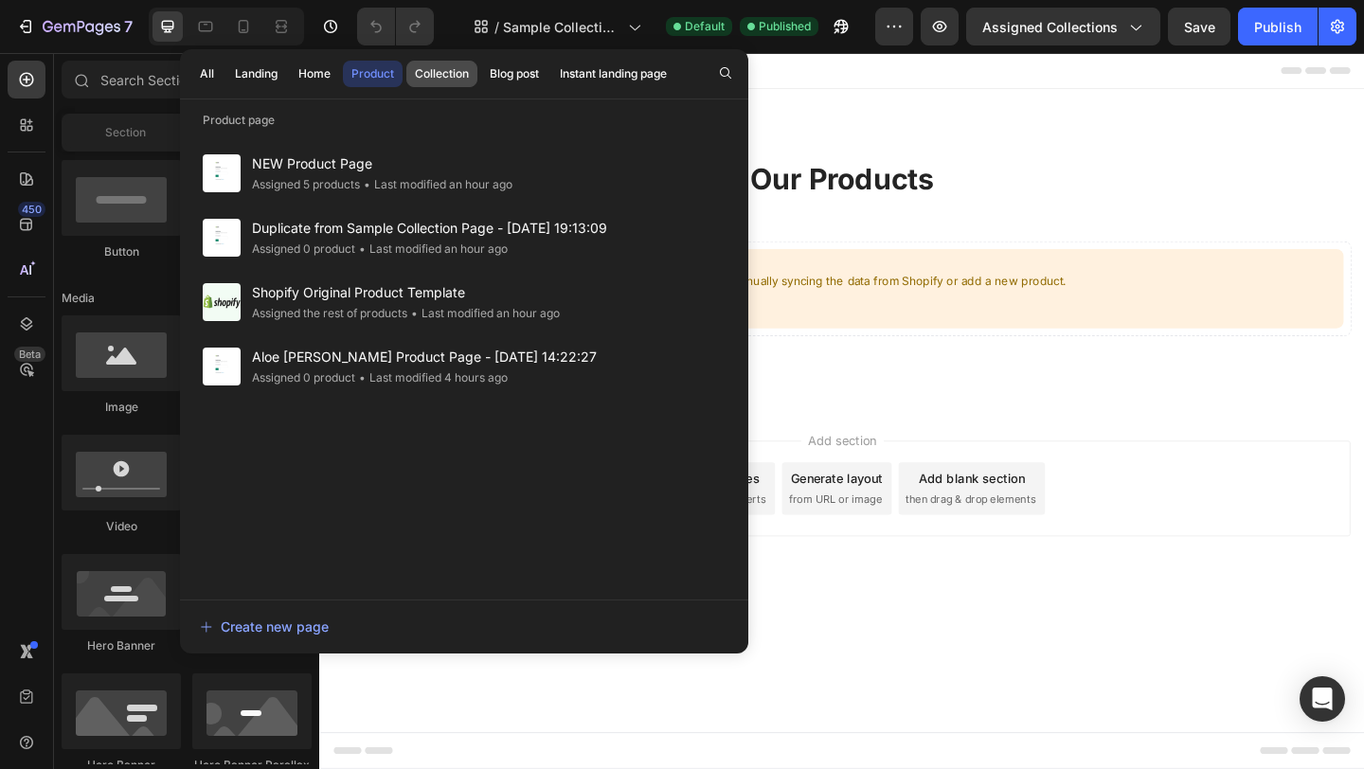
click at [452, 78] on div "Collection" at bounding box center [442, 73] width 54 height 17
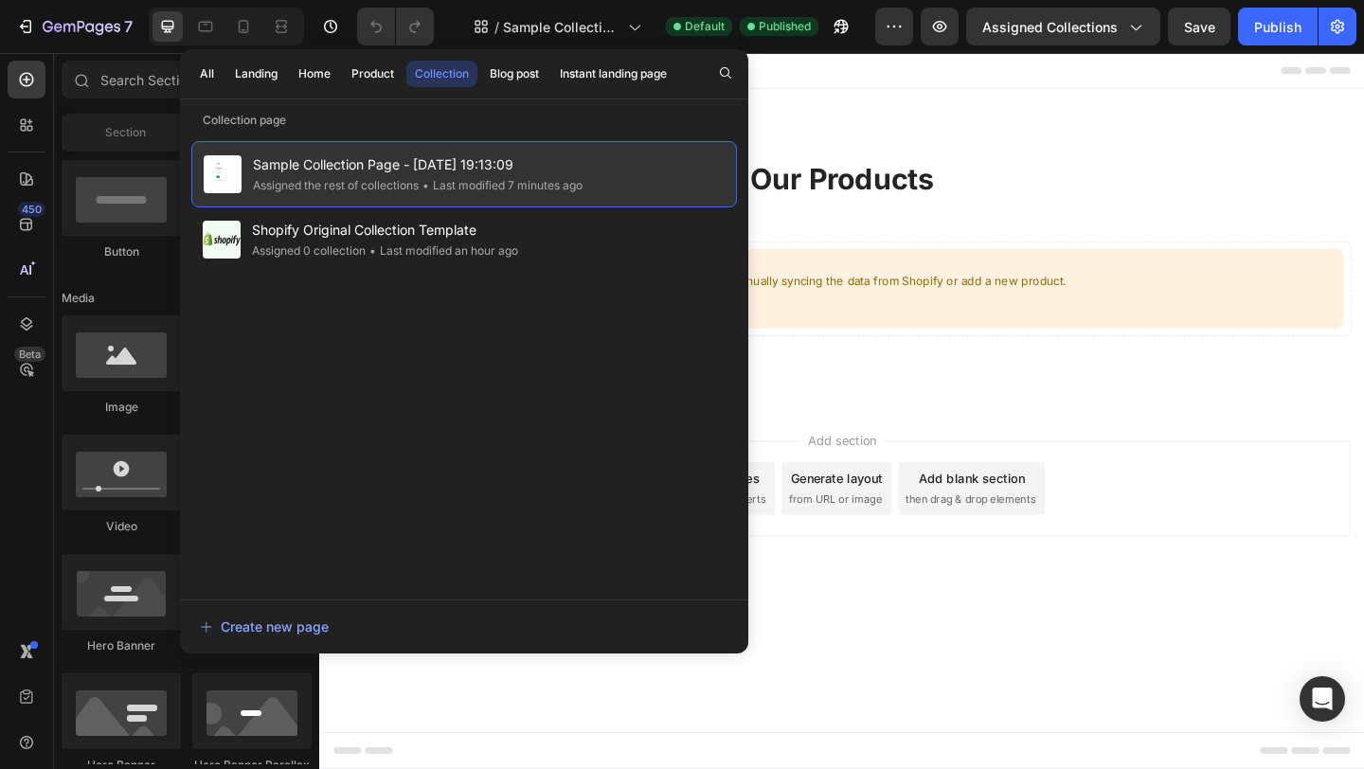
click at [421, 176] on span "Sample Collection Page - [DATE] 19:13:09" at bounding box center [418, 164] width 330 height 23
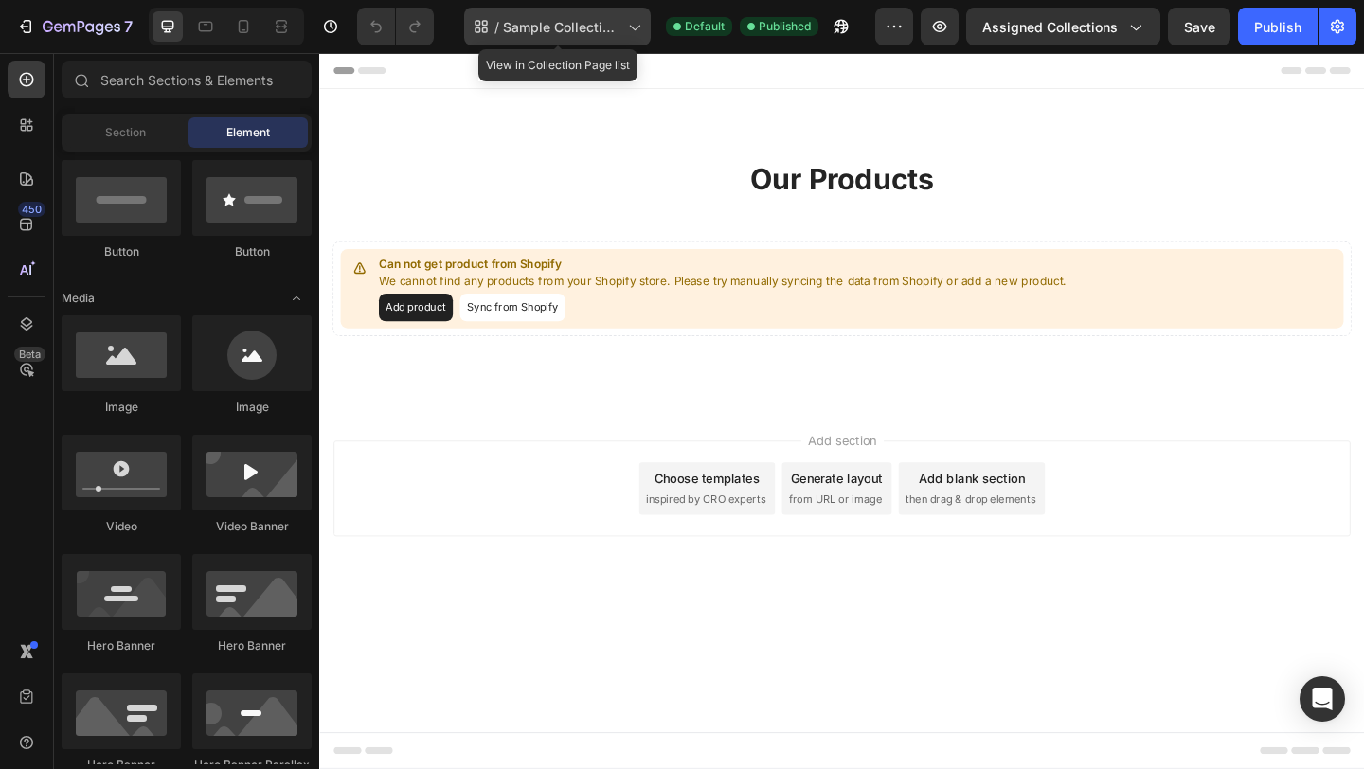
click at [504, 20] on span "Sample Collection Page - [DATE] 19:13:09" at bounding box center [561, 27] width 117 height 20
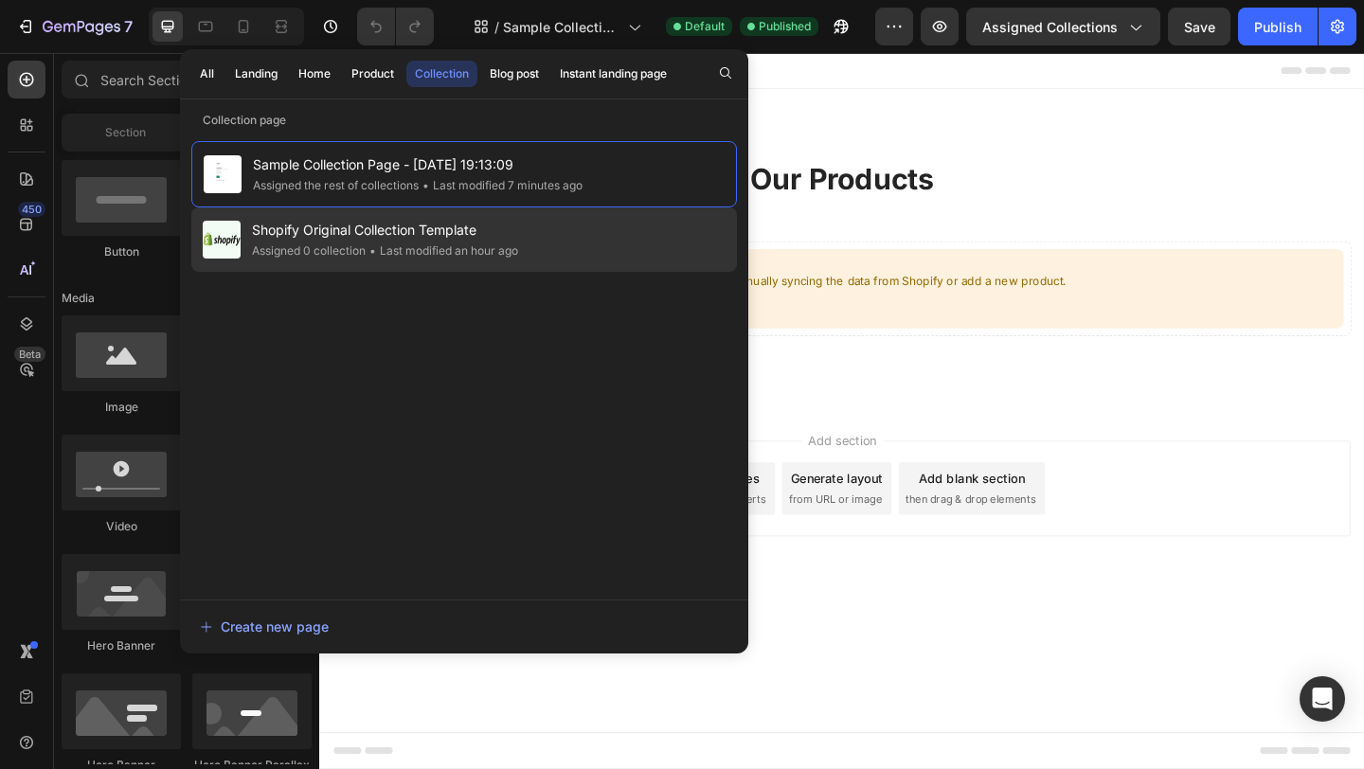
click at [451, 260] on div "• Last modified an hour ago" at bounding box center [441, 250] width 152 height 19
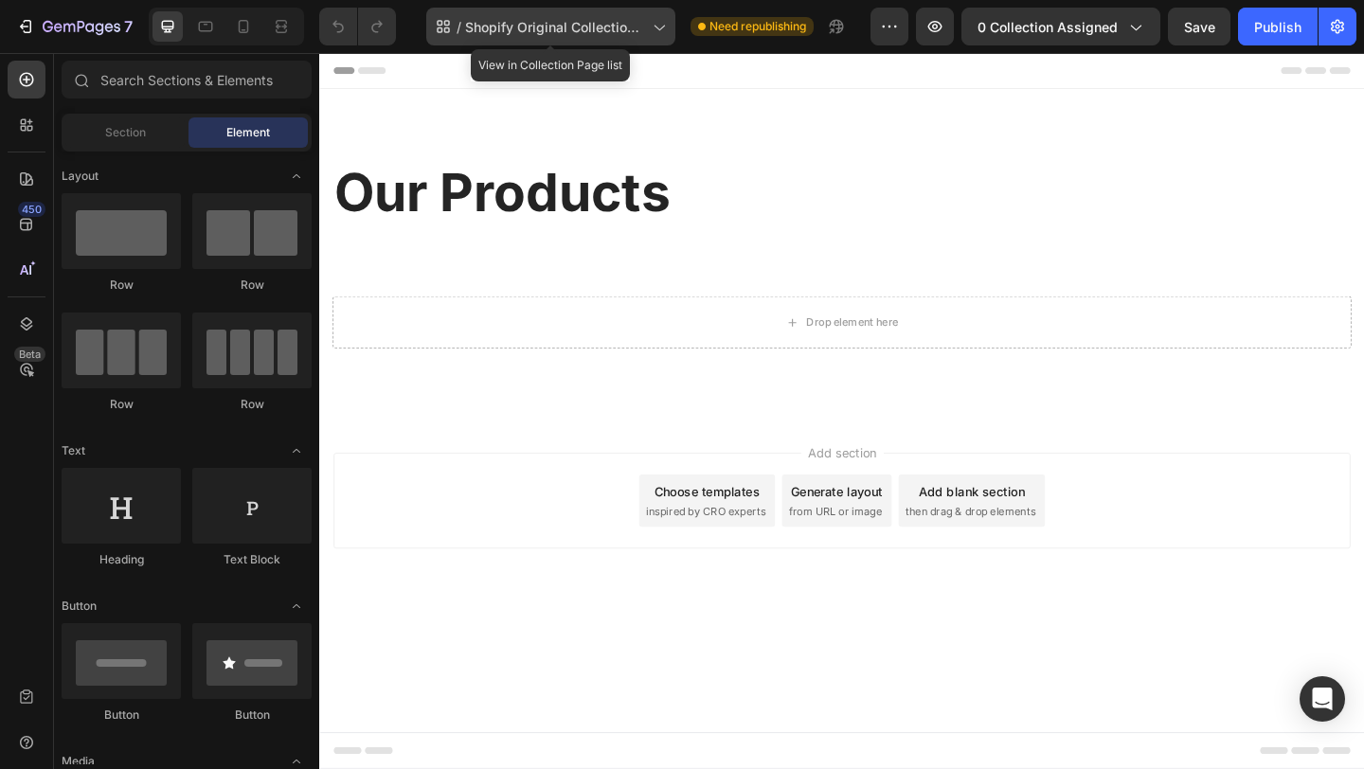
click at [562, 27] on span "Shopify Original Collection Template" at bounding box center [555, 27] width 180 height 20
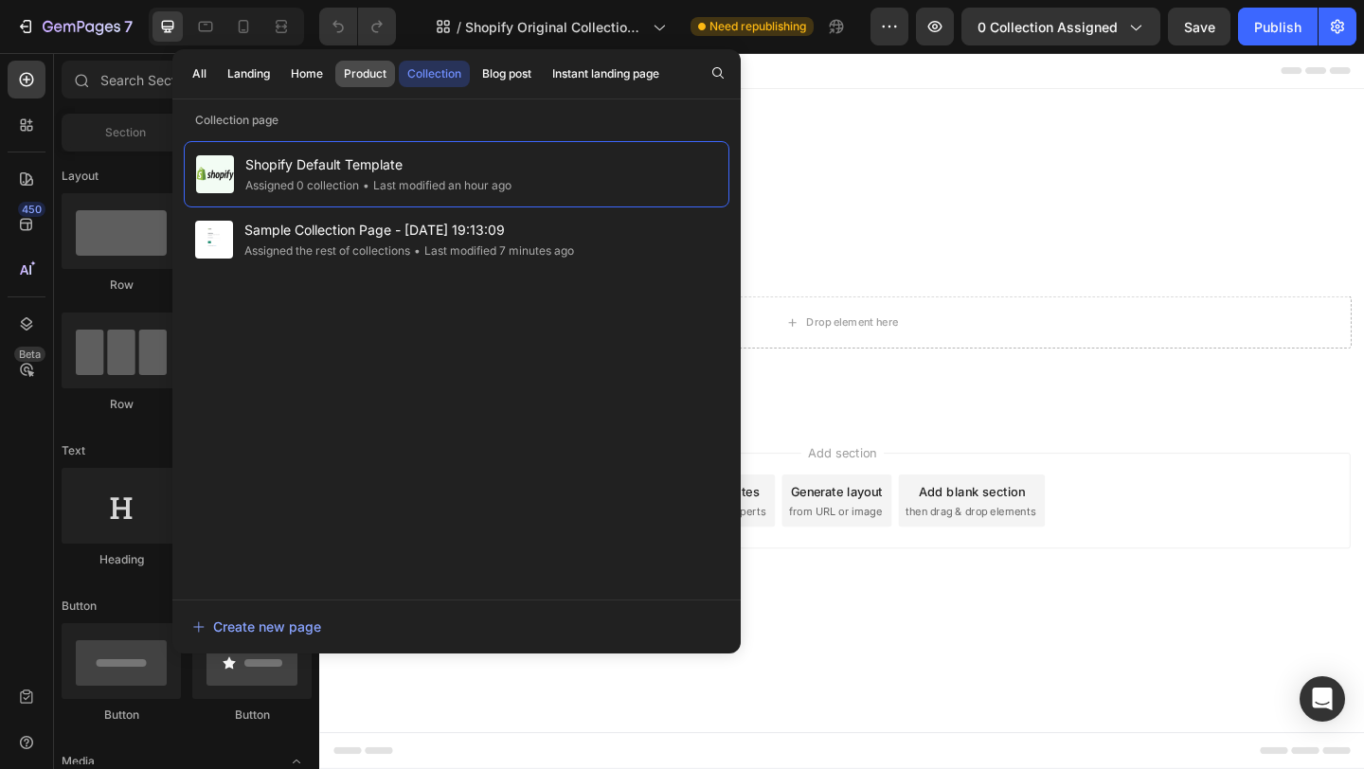
click at [365, 80] on div "Product" at bounding box center [365, 73] width 43 height 17
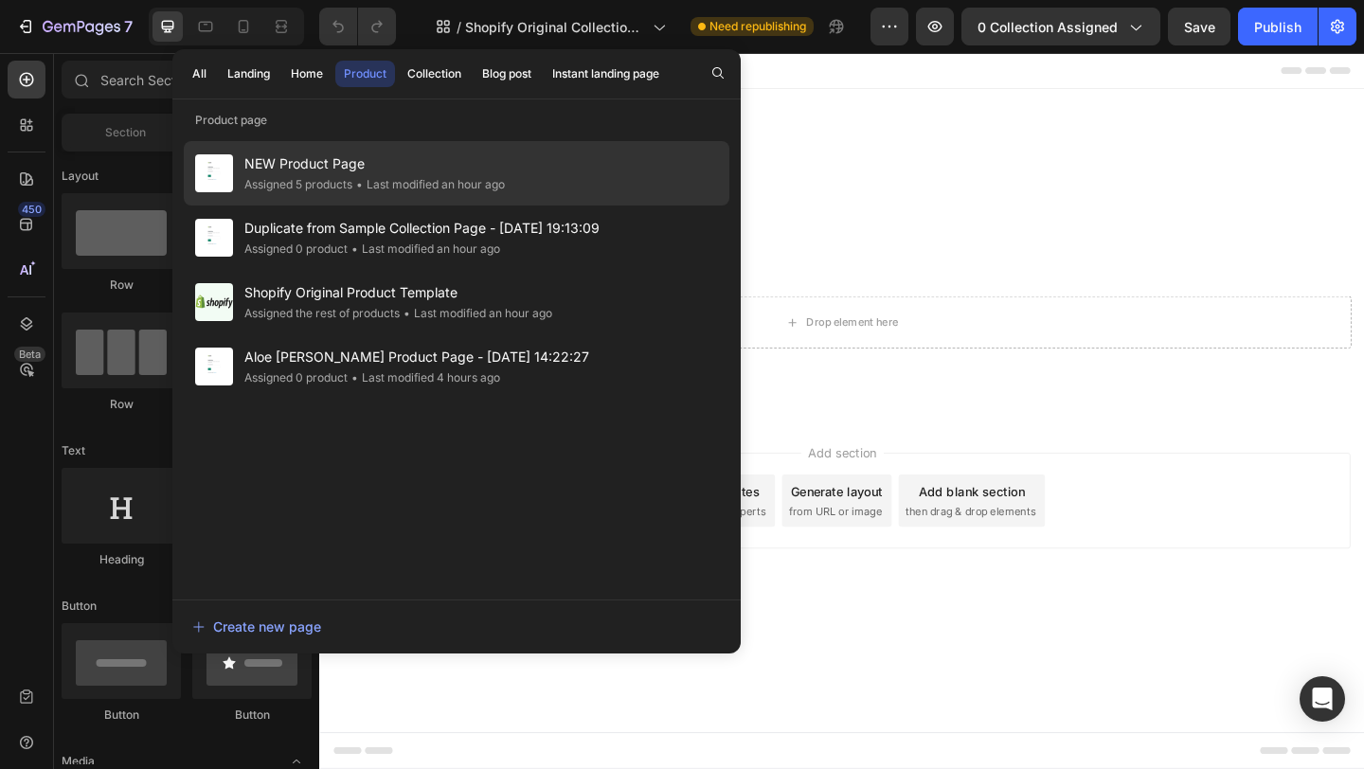
click at [331, 165] on span "NEW Product Page" at bounding box center [374, 163] width 260 height 23
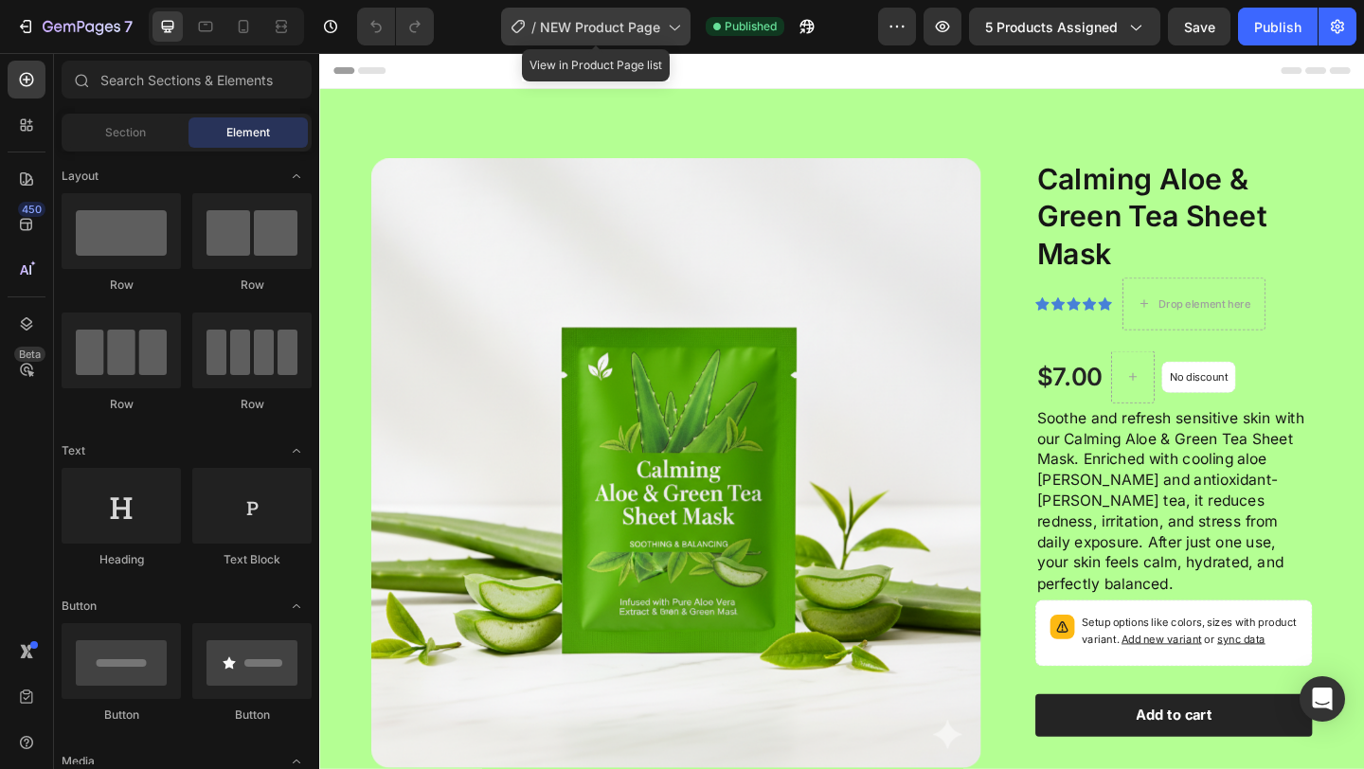
click at [559, 37] on div "/ NEW Product Page" at bounding box center [595, 27] width 189 height 38
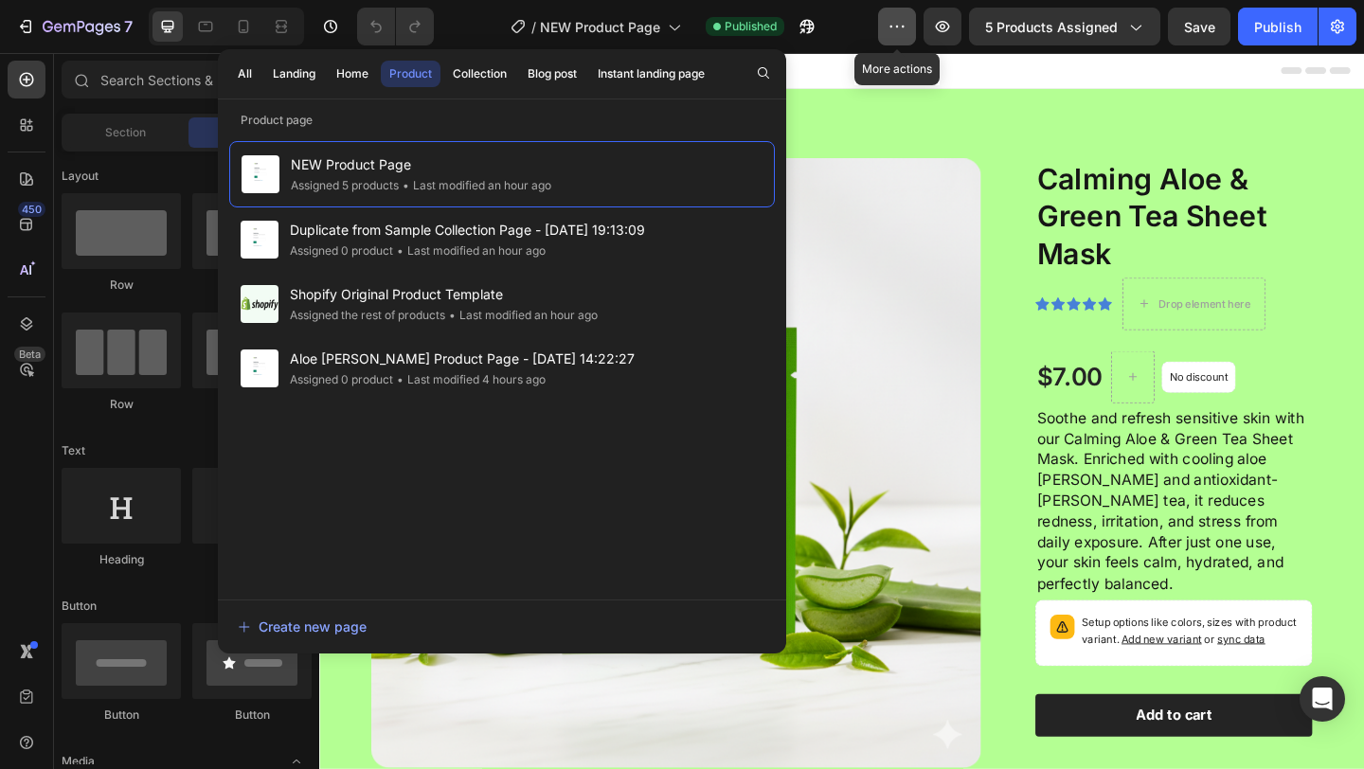
click at [903, 29] on icon "button" at bounding box center [896, 26] width 19 height 19
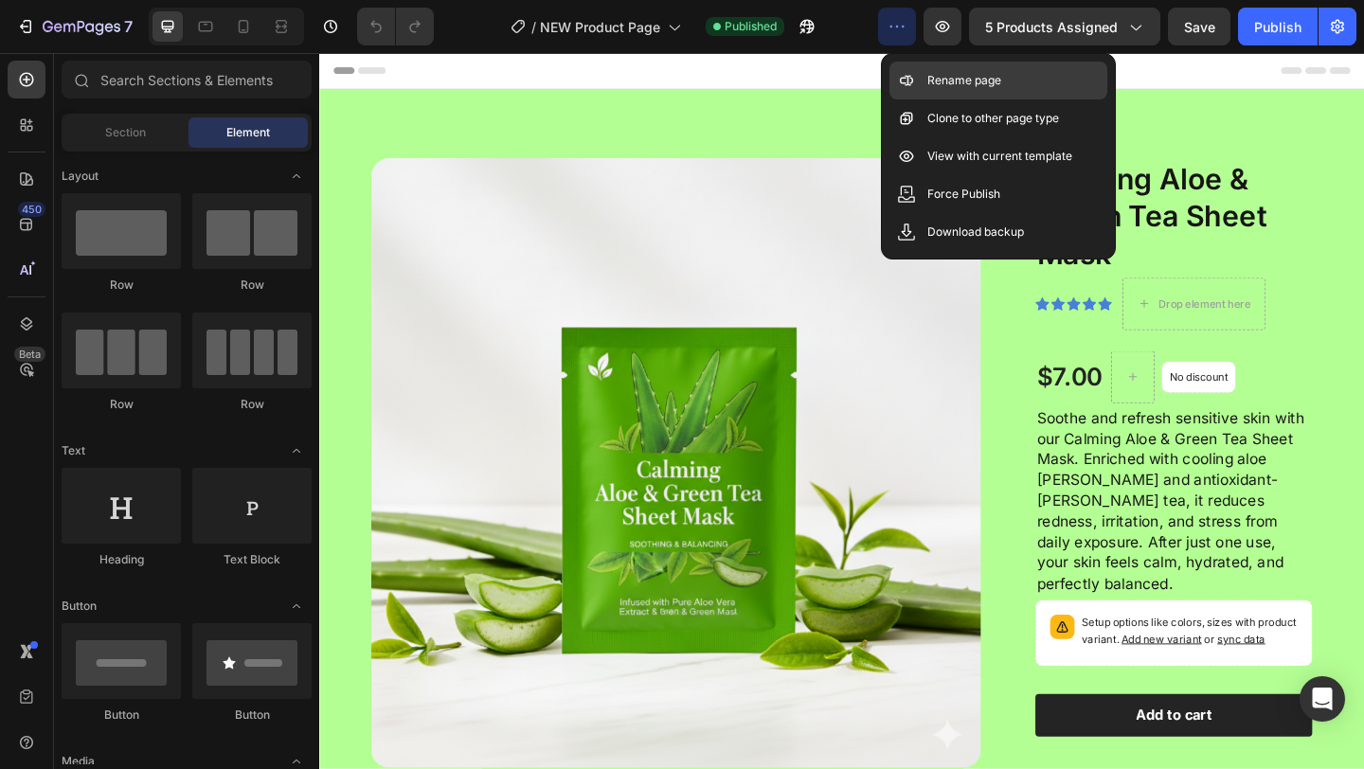
click at [930, 90] on p "Rename page" at bounding box center [964, 80] width 74 height 19
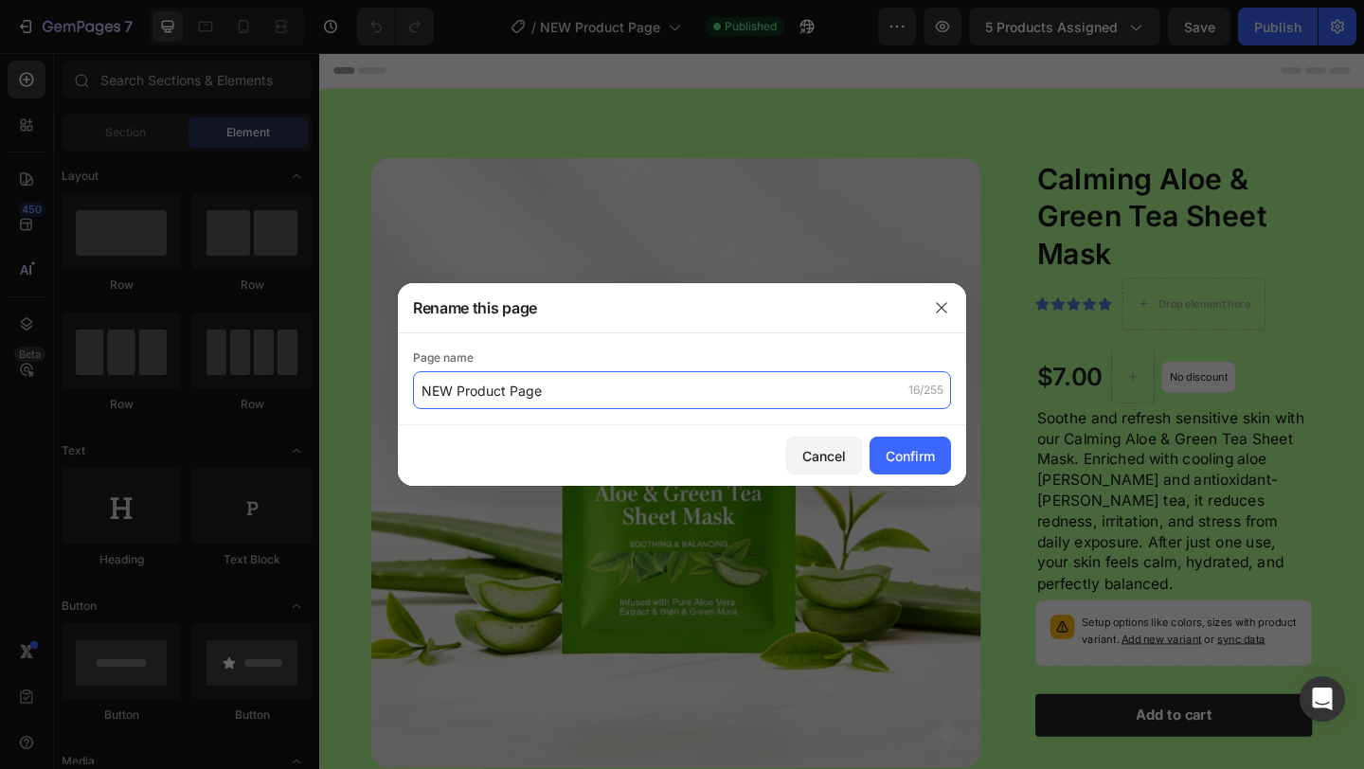
click at [438, 385] on input "NEW Product Page" at bounding box center [682, 390] width 538 height 38
drag, startPoint x: 455, startPoint y: 397, endPoint x: 414, endPoint y: 391, distance: 41.1
click at [415, 392] on input "NEW Product Page" at bounding box center [682, 390] width 538 height 38
click at [429, 394] on input "Individial Product Page" at bounding box center [682, 390] width 538 height 38
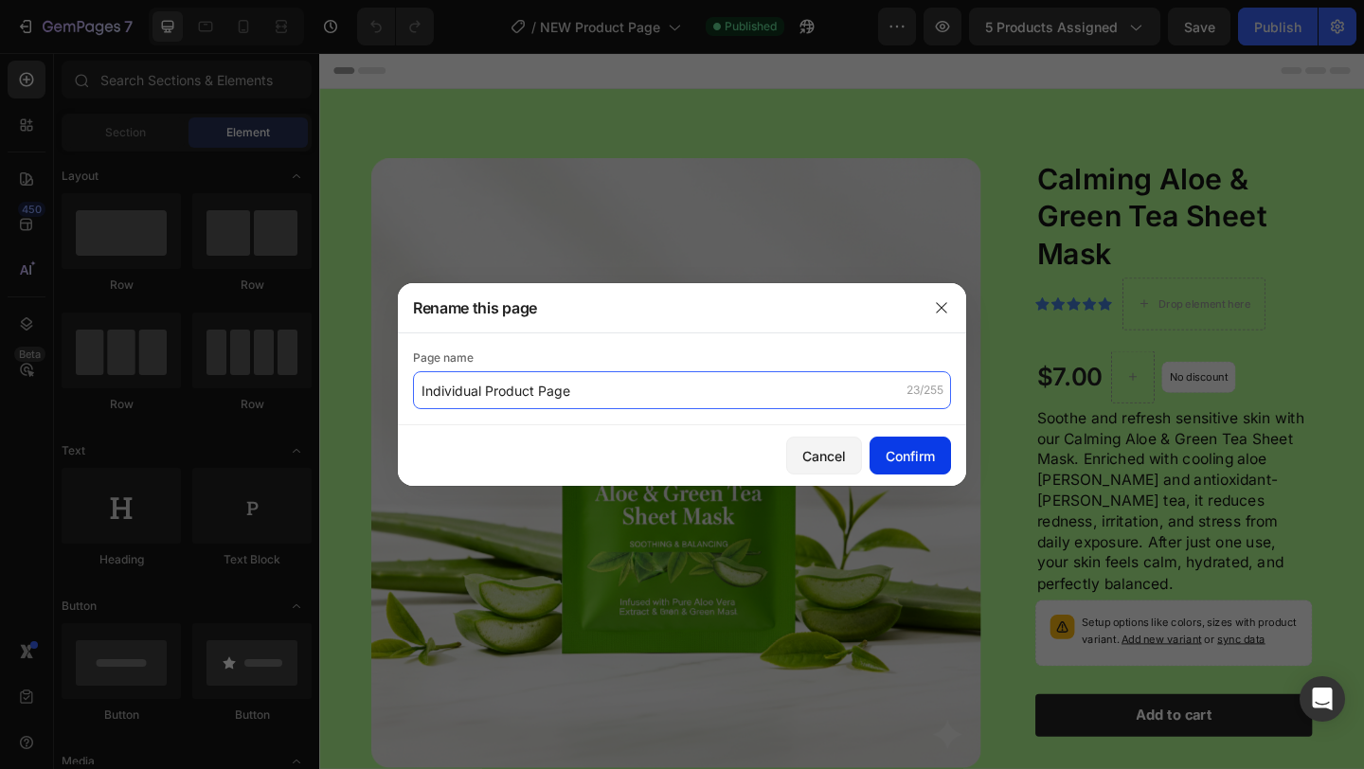
type input "Individual Product Page"
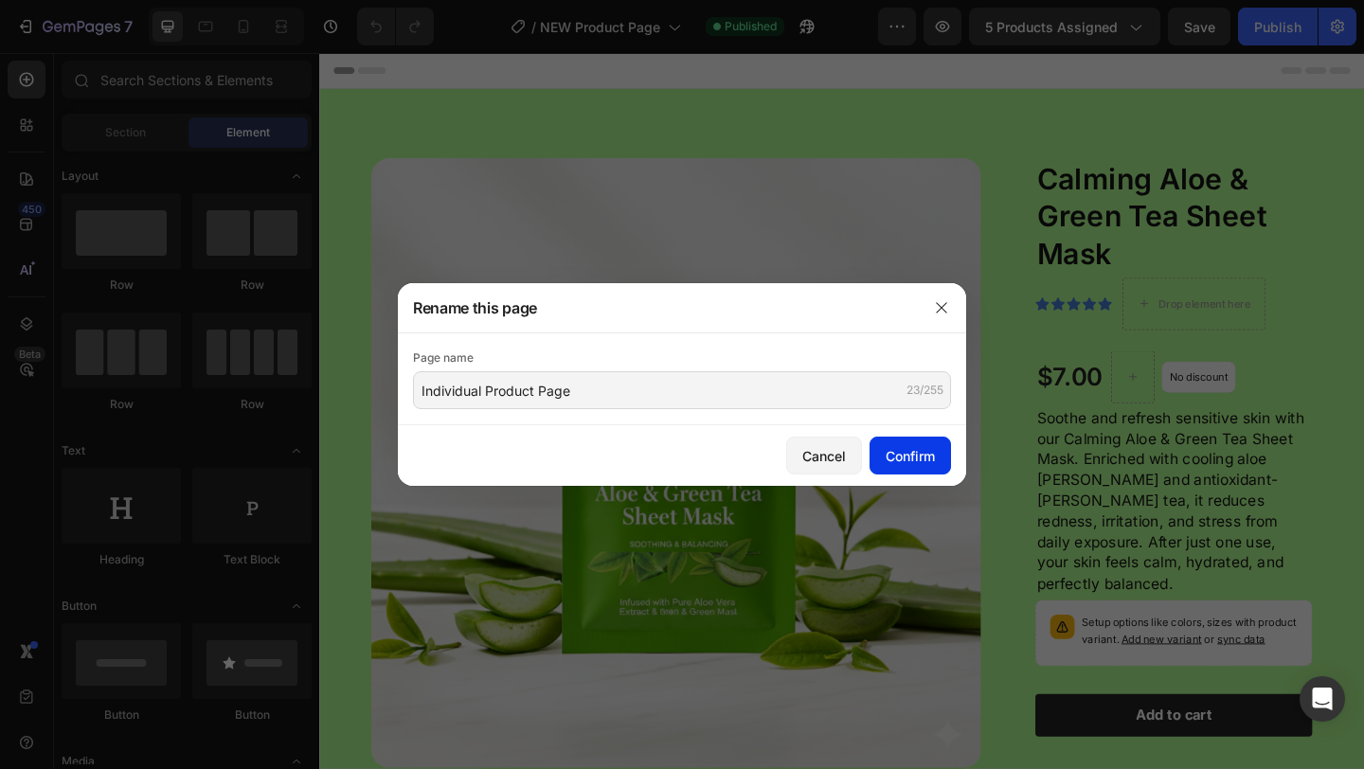
click at [923, 454] on div "Confirm" at bounding box center [909, 456] width 49 height 20
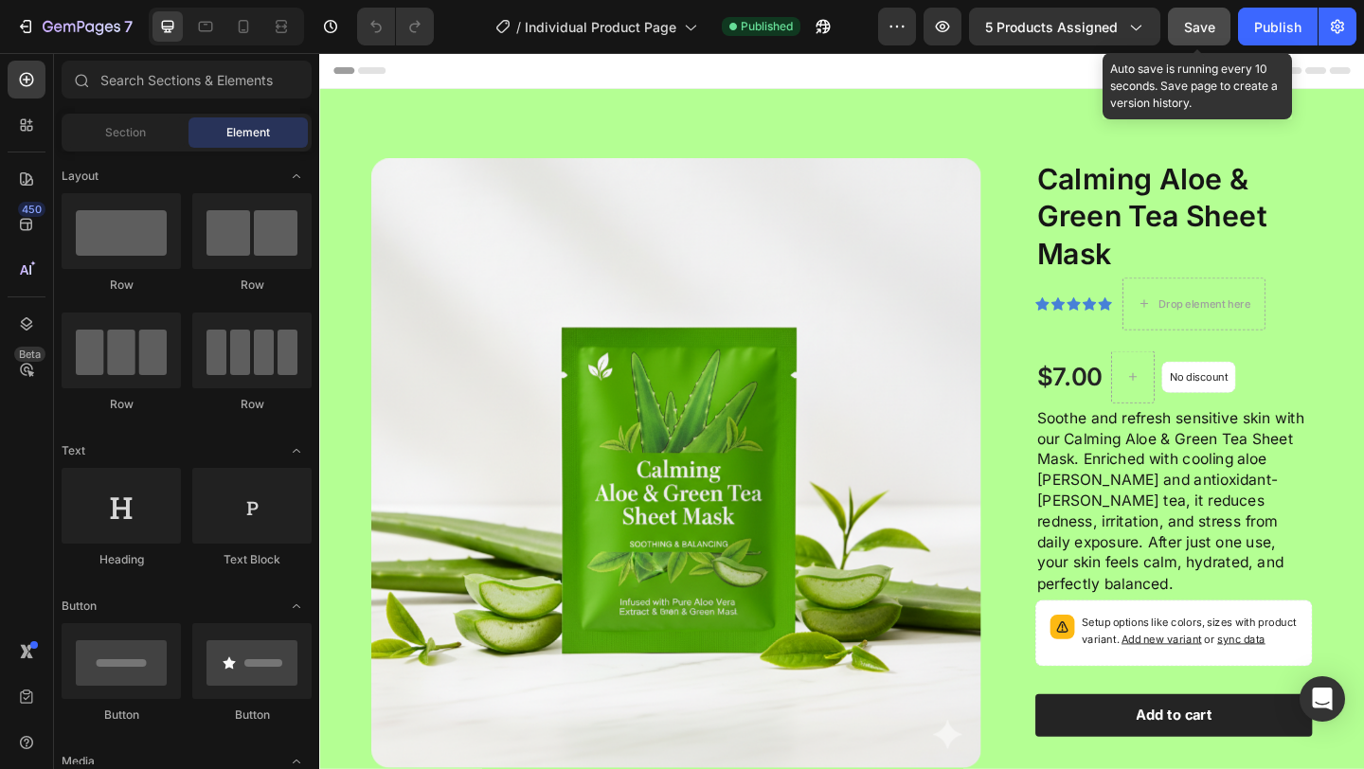
click at [1220, 31] on button "Save" at bounding box center [1199, 27] width 62 height 38
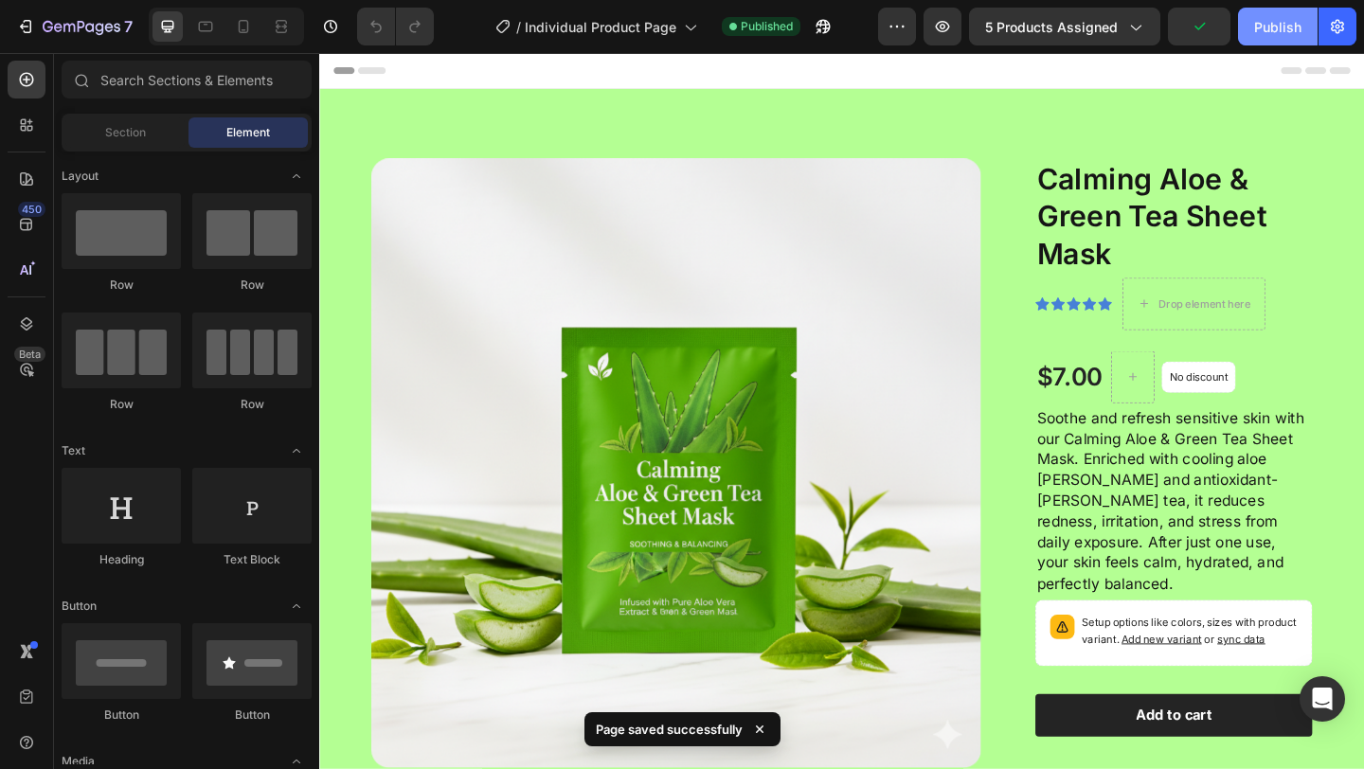
click at [1274, 34] on div "Publish" at bounding box center [1277, 27] width 47 height 20
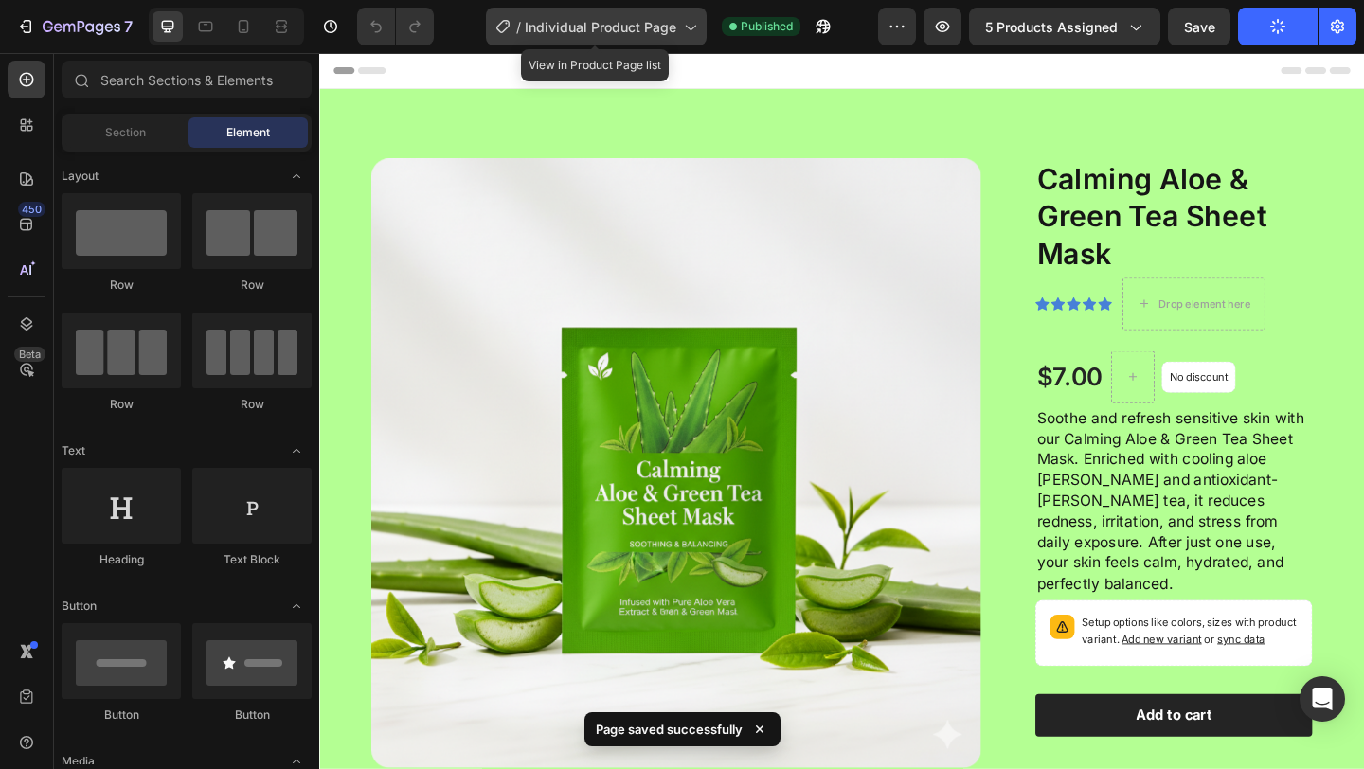
click at [561, 27] on span "Individual Product Page" at bounding box center [601, 27] width 152 height 20
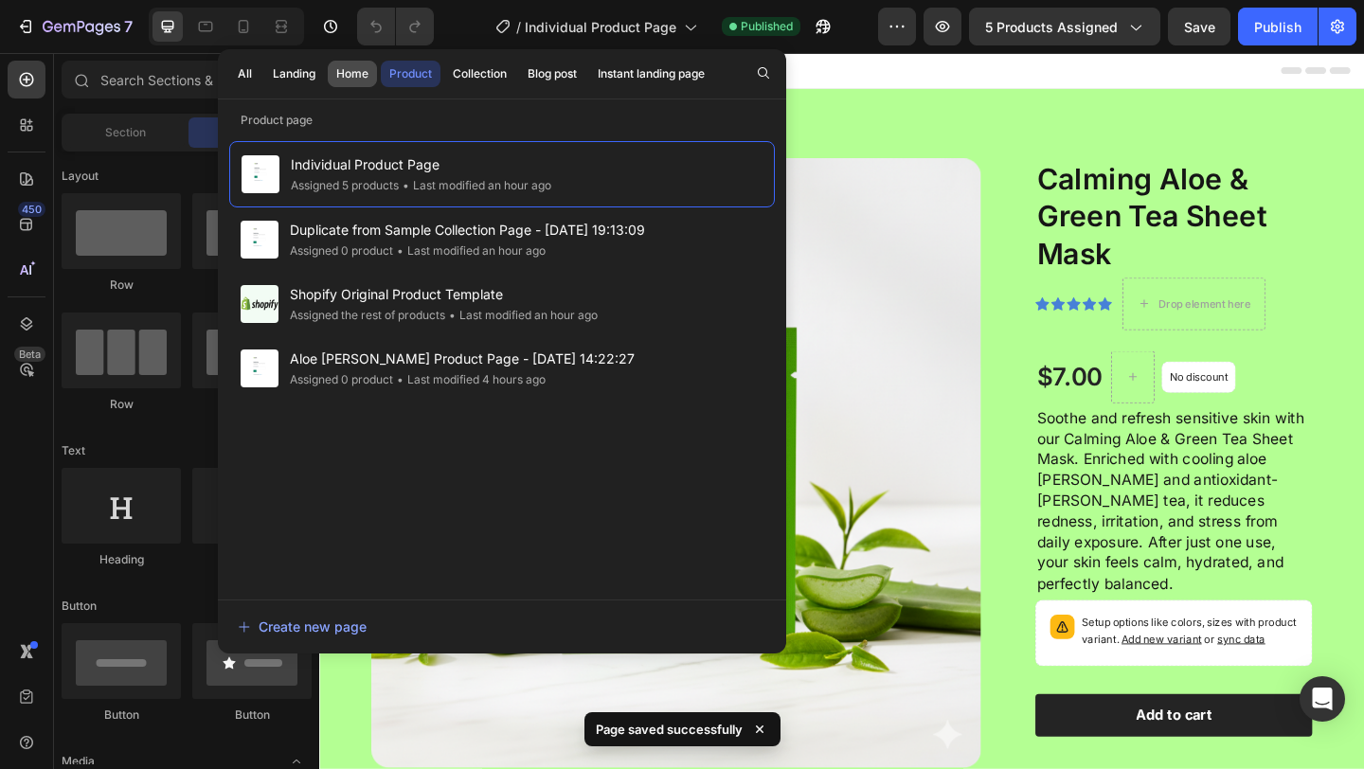
click at [348, 79] on div "Home" at bounding box center [352, 73] width 32 height 17
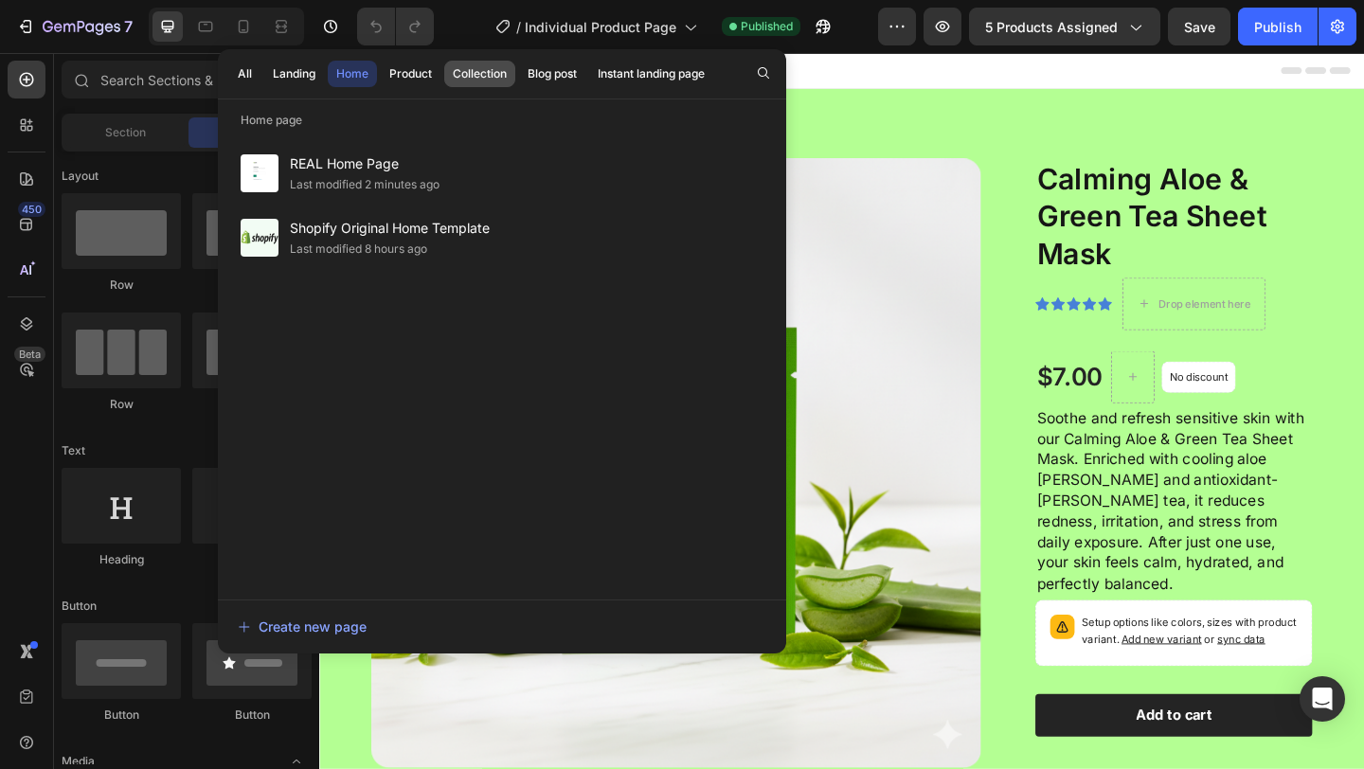
click at [467, 79] on div "Collection" at bounding box center [480, 73] width 54 height 17
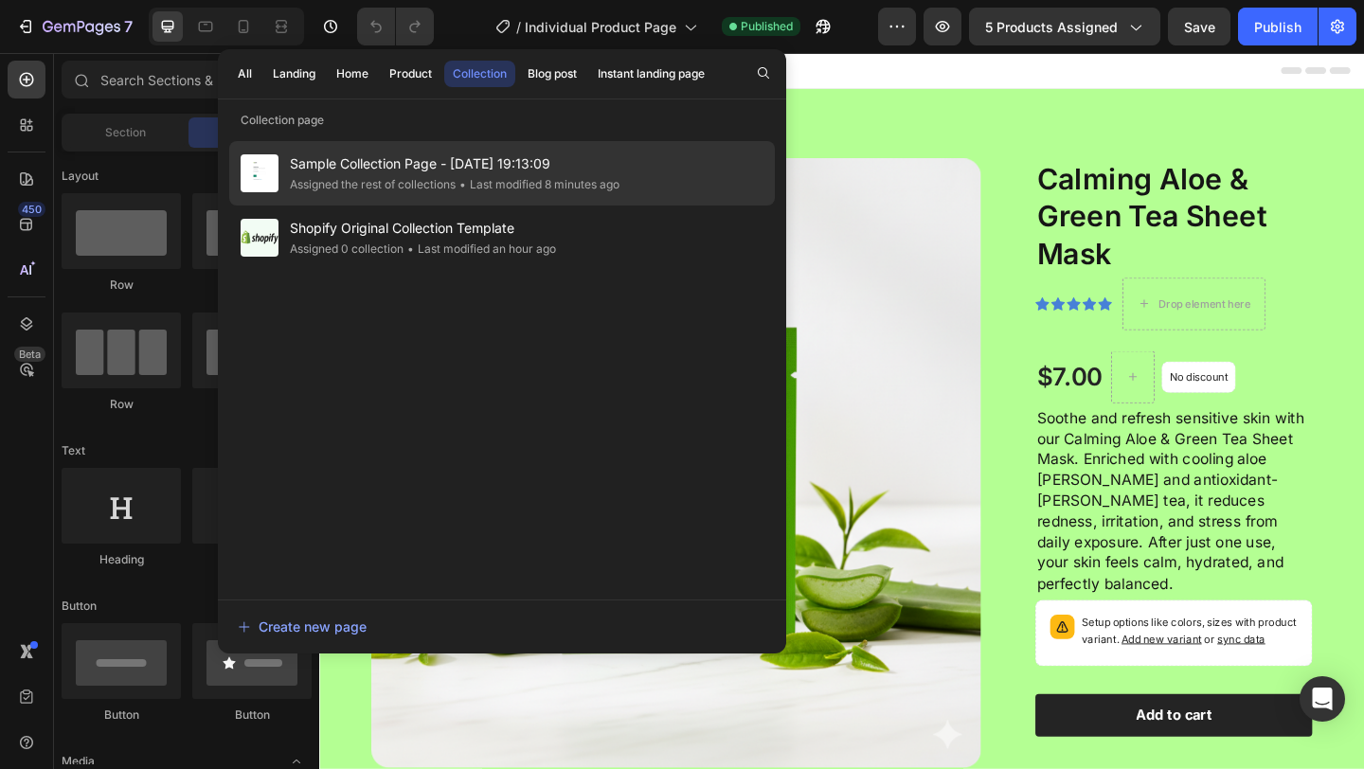
click at [386, 175] on span "Sample Collection Page - Sep 26, 19:13:09" at bounding box center [455, 163] width 330 height 23
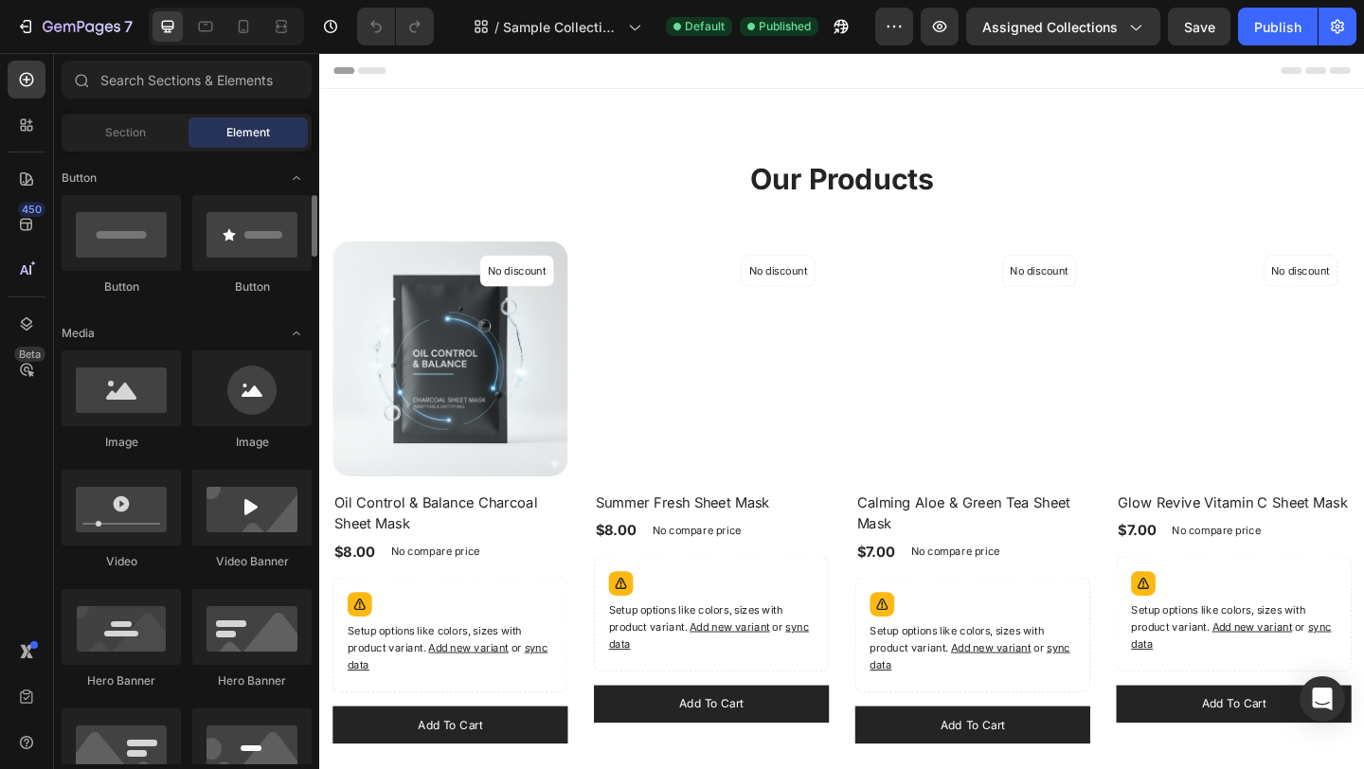
scroll to position [678, 0]
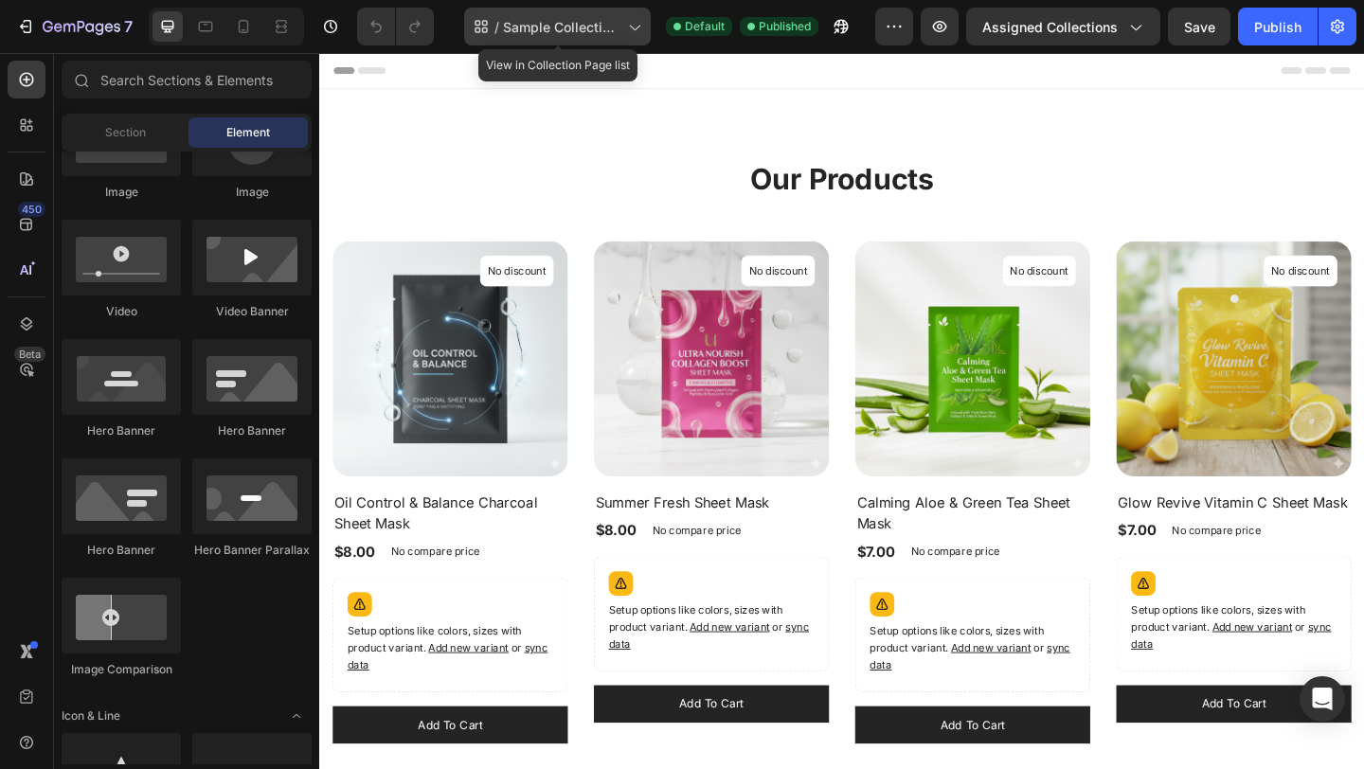
click at [526, 29] on span "Sample Collection Page - [DATE] 19:13:09" at bounding box center [561, 27] width 117 height 20
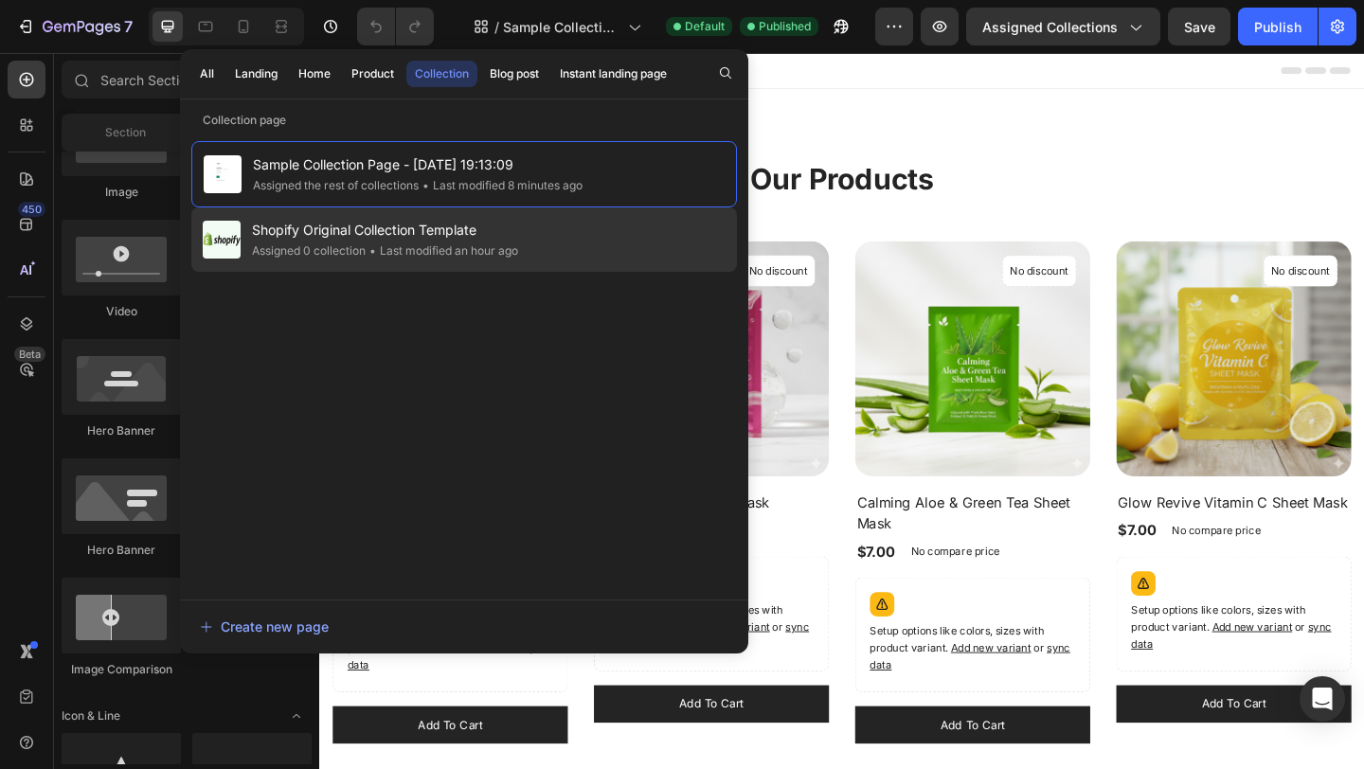
click at [337, 260] on div "Assigned 0 collection" at bounding box center [309, 250] width 114 height 19
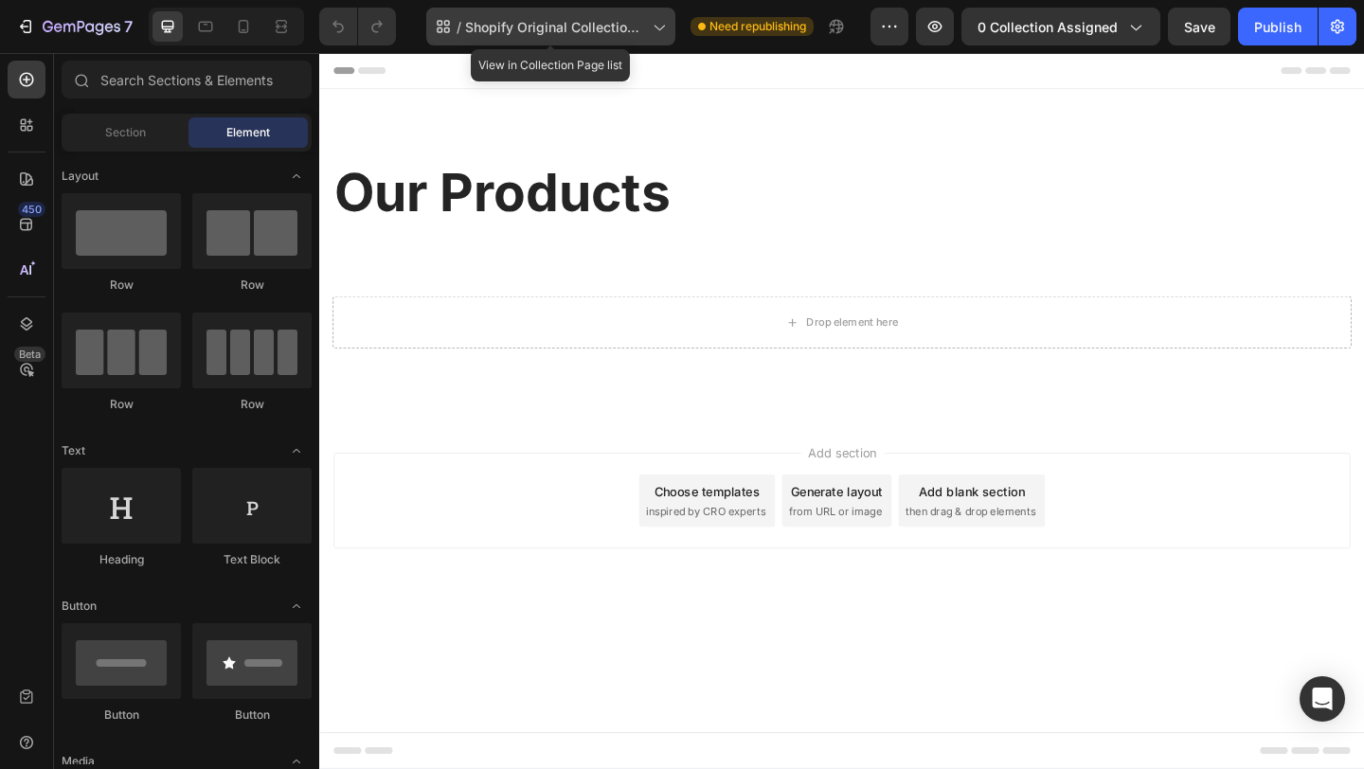
click at [585, 22] on span "Shopify Original Collection Template" at bounding box center [555, 27] width 180 height 20
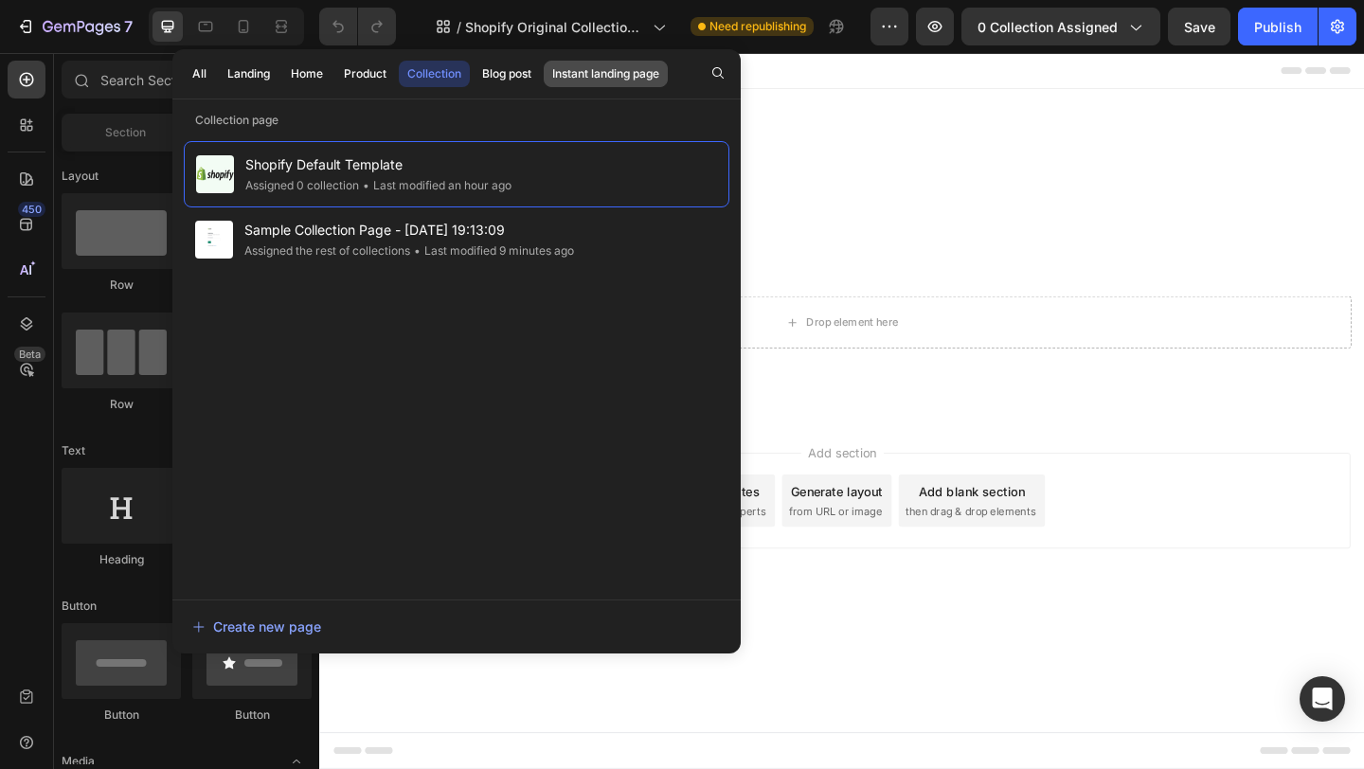
click at [651, 74] on div "Instant landing page" at bounding box center [605, 73] width 107 height 17
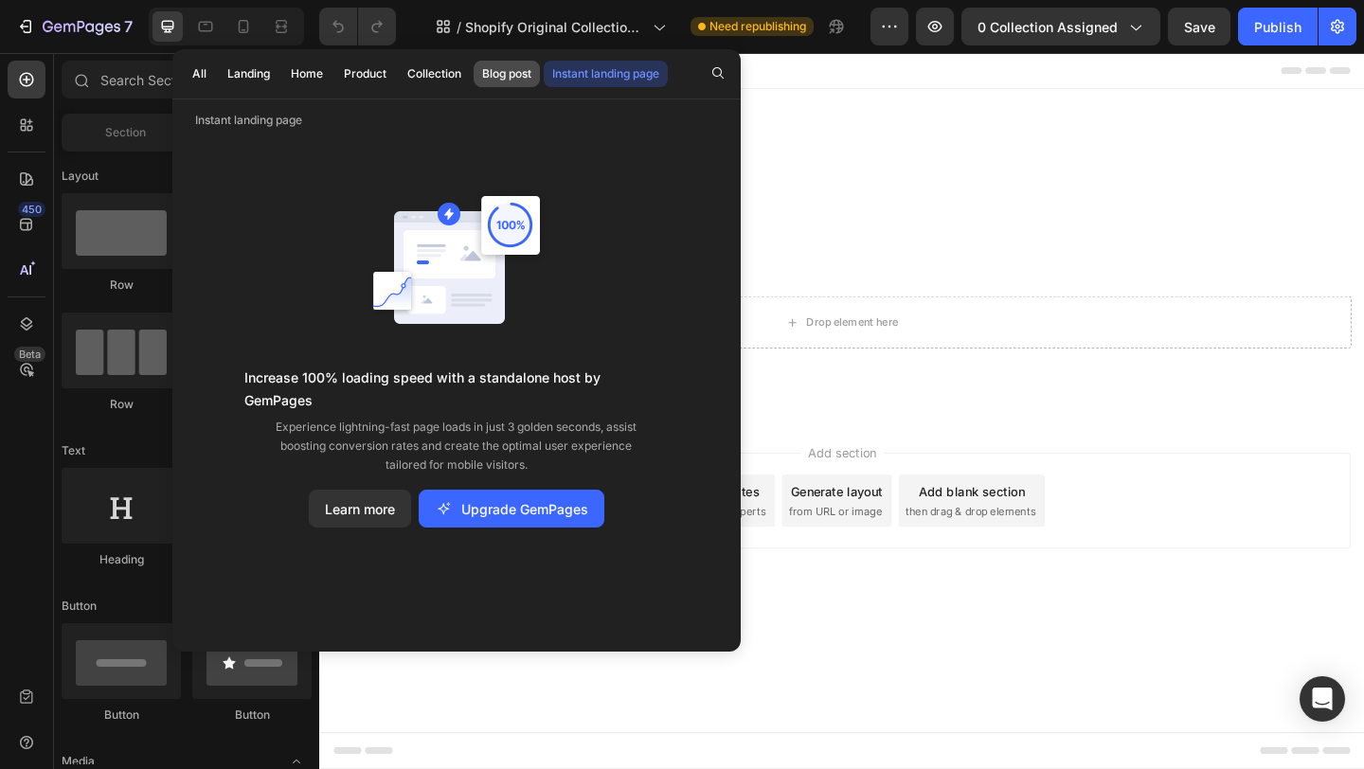
click at [487, 76] on div "Blog post" at bounding box center [506, 73] width 49 height 17
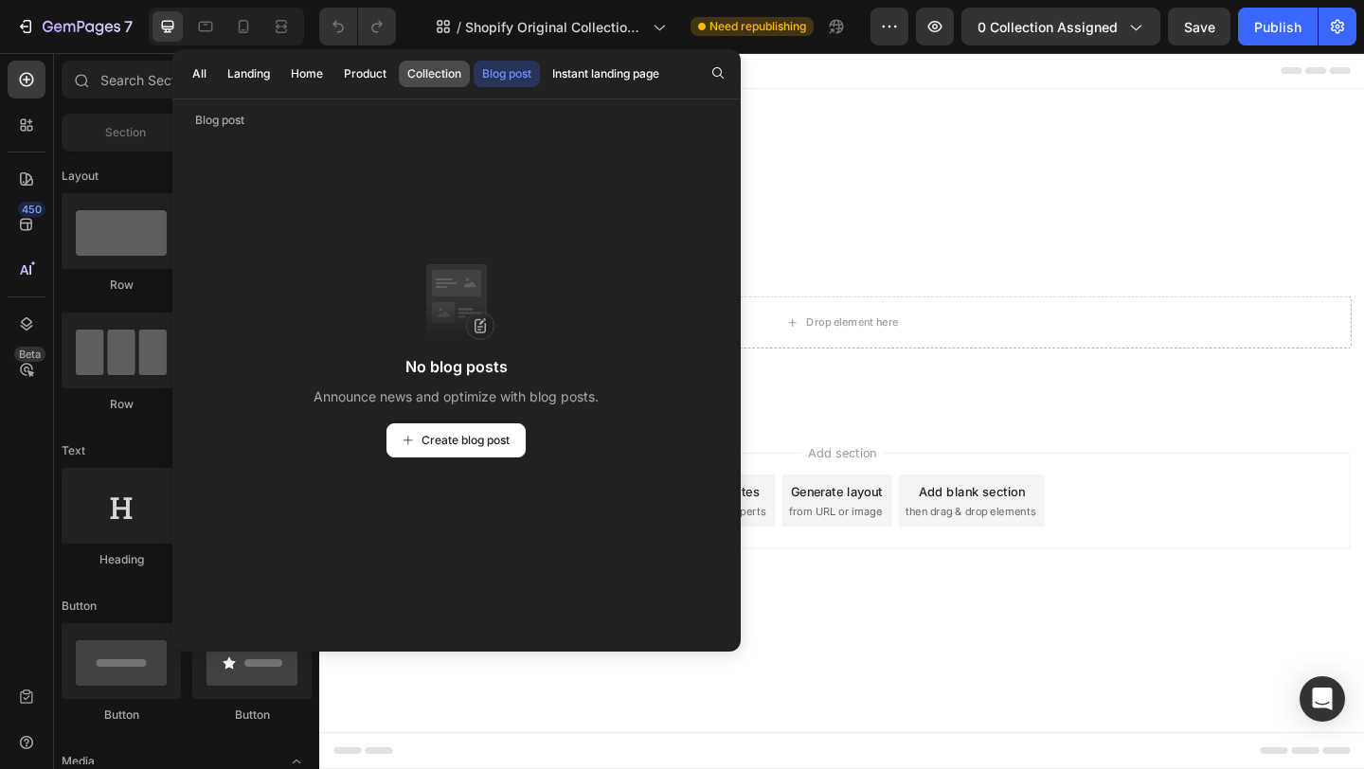
click at [443, 77] on div "Collection" at bounding box center [434, 73] width 54 height 17
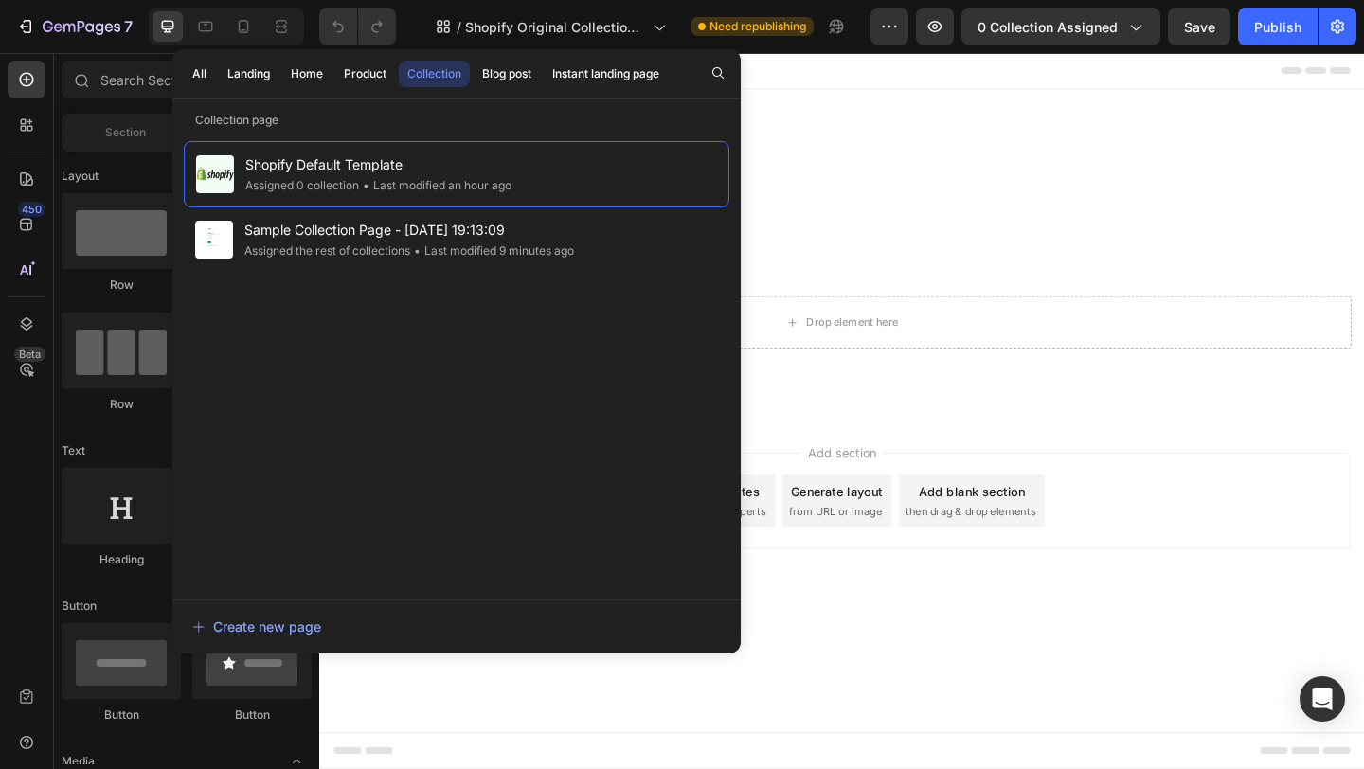
click at [262, 90] on div "All Landing Home Product Collection Blog post Instant landing page" at bounding box center [425, 73] width 507 height 49
click at [262, 85] on button "Landing" at bounding box center [249, 74] width 60 height 27
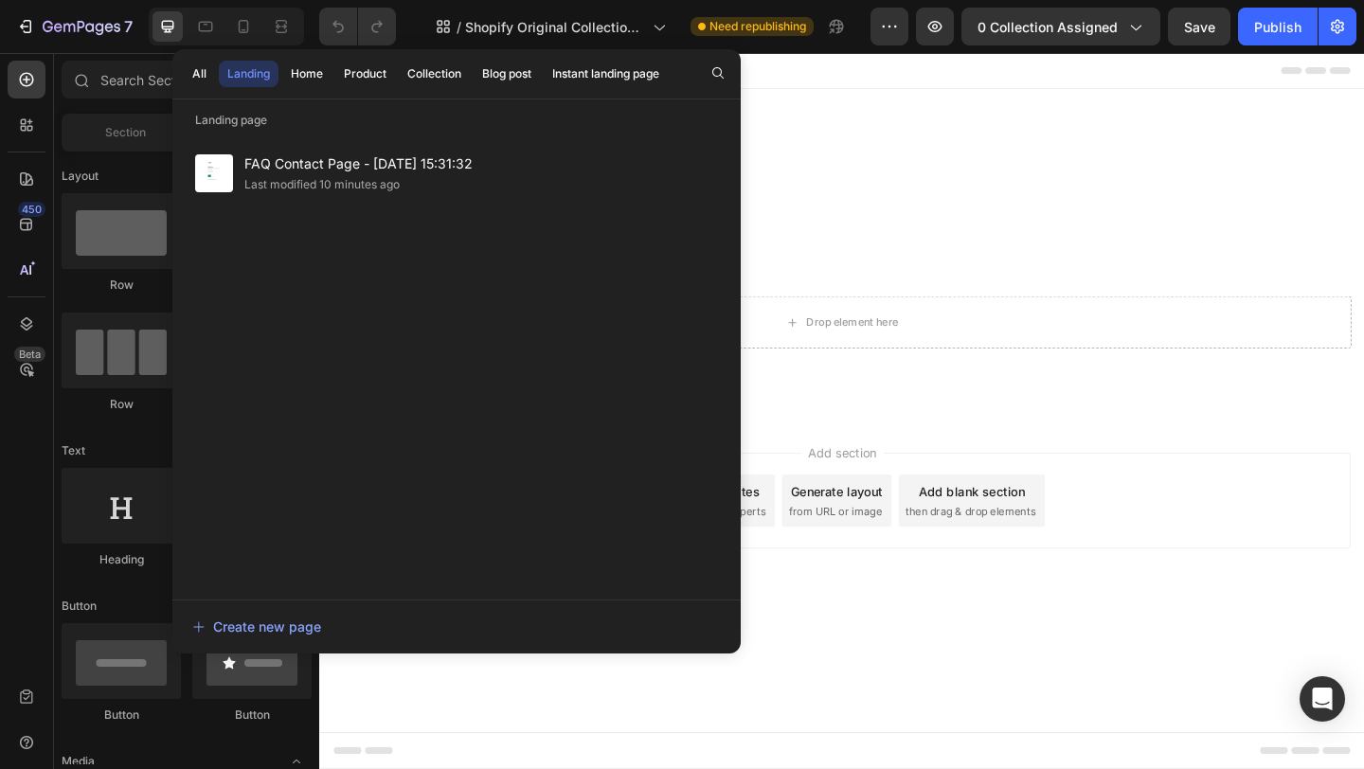
click at [306, 87] on div "All Landing Home Product Collection Blog post Instant landing page" at bounding box center [425, 73] width 507 height 49
click at [313, 80] on div "Home" at bounding box center [307, 73] width 32 height 17
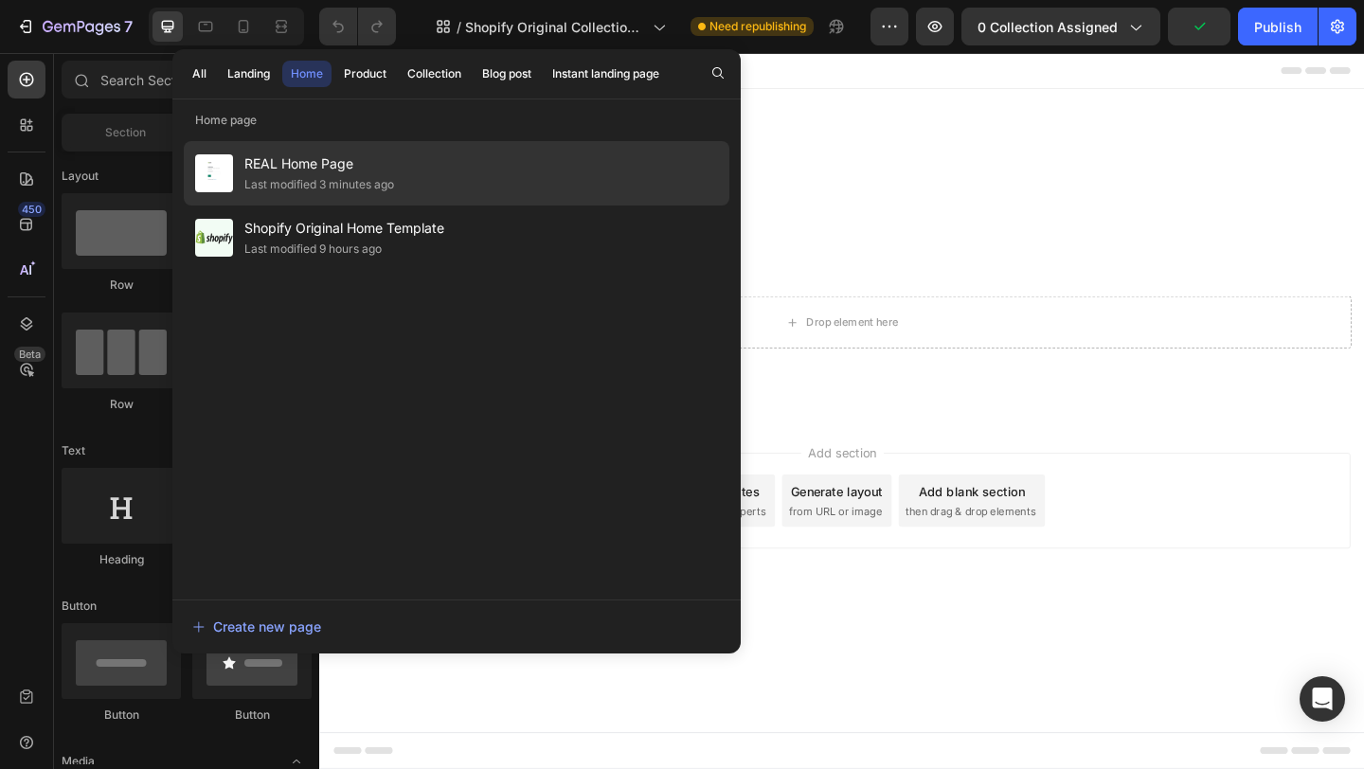
click at [309, 163] on span "REAL Home Page" at bounding box center [319, 163] width 150 height 23
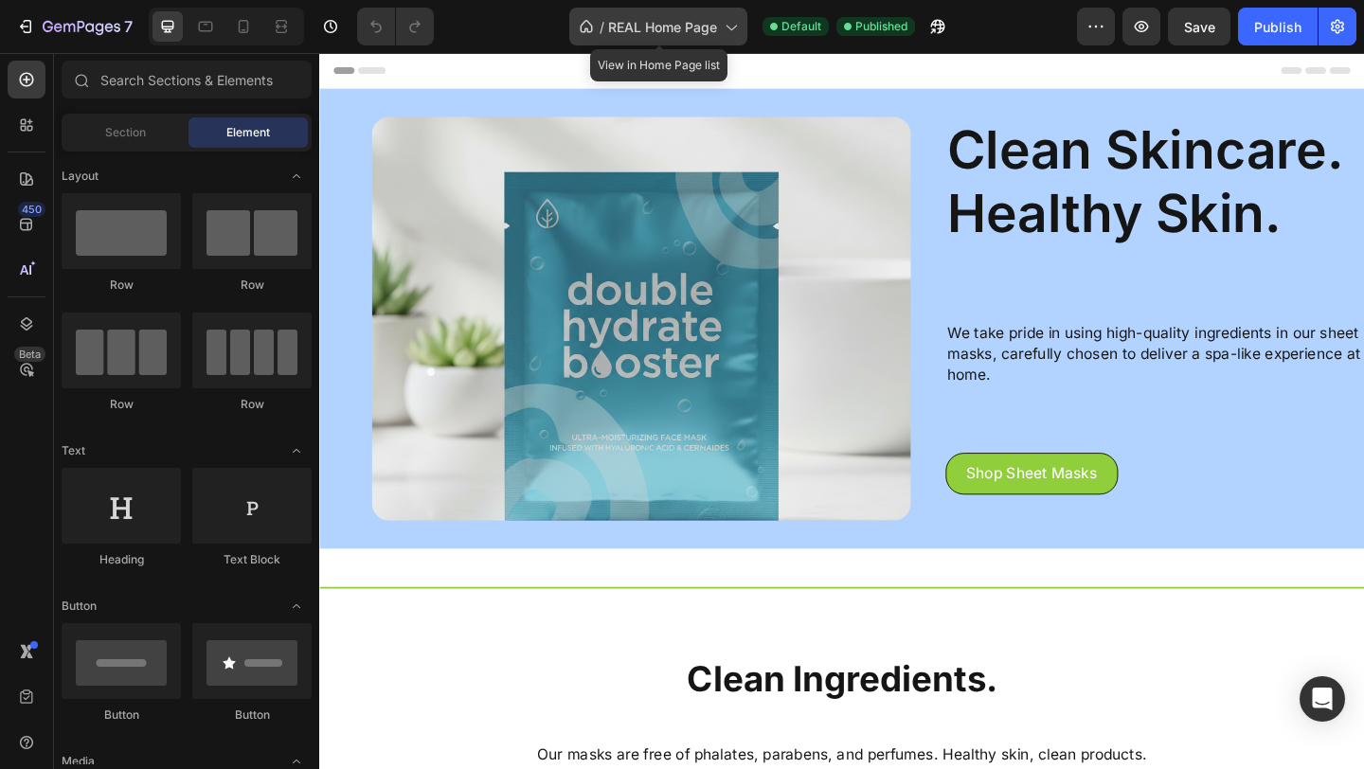
click at [620, 18] on span "REAL Home Page" at bounding box center [662, 27] width 109 height 20
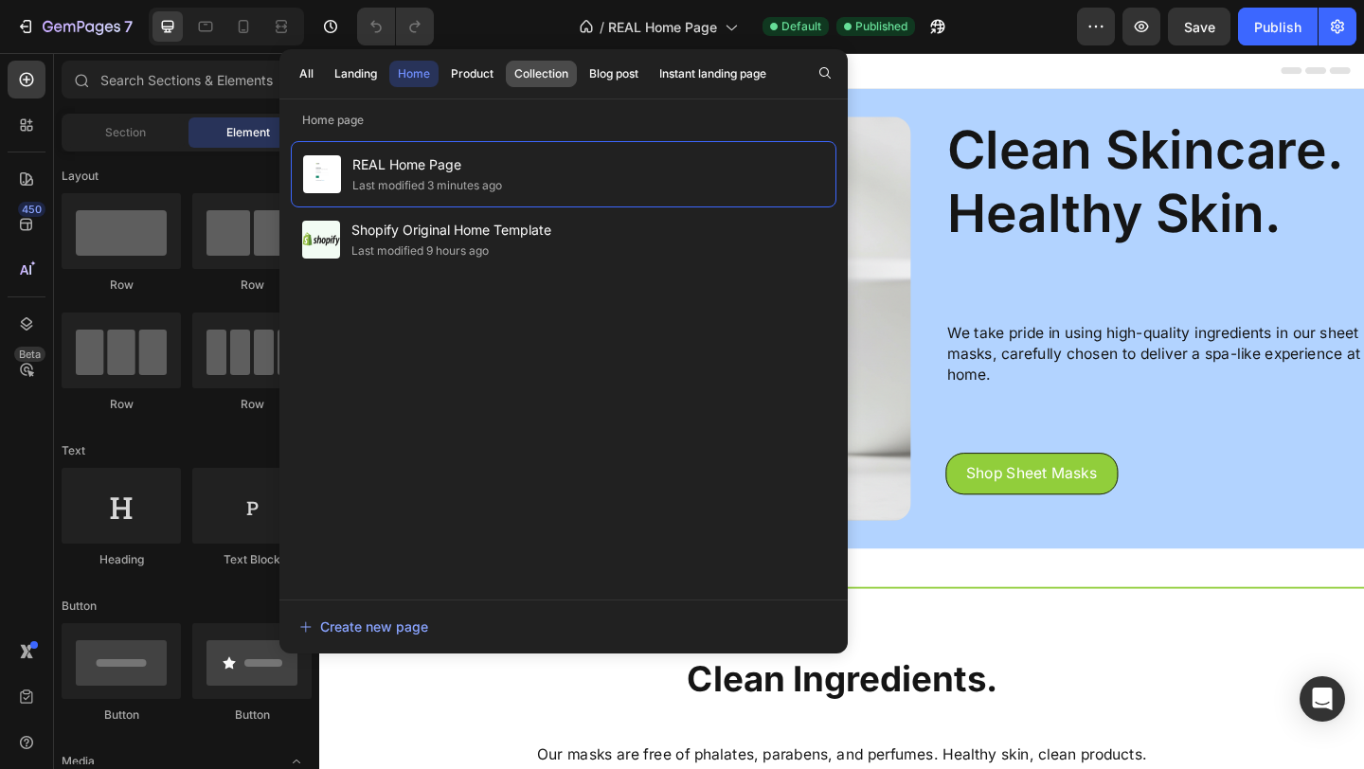
click at [525, 78] on div "Collection" at bounding box center [541, 73] width 54 height 17
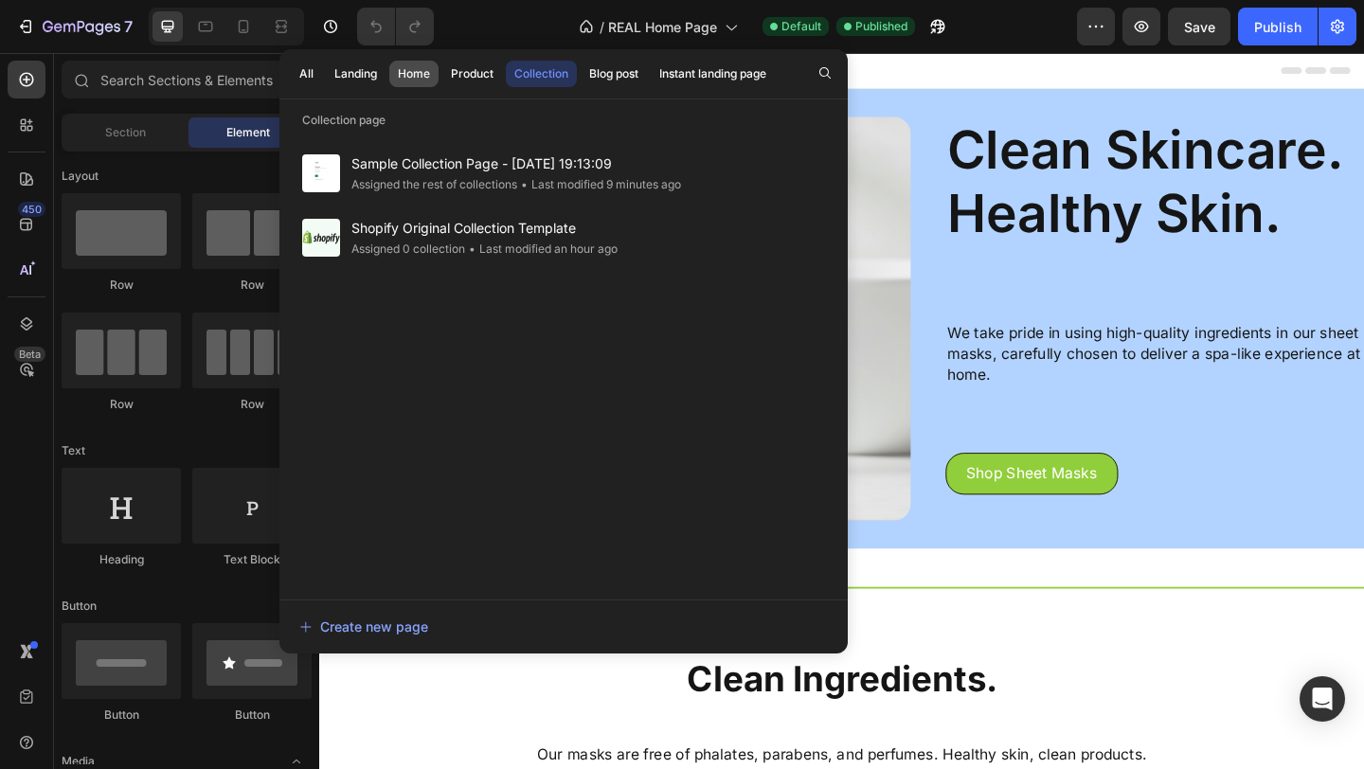
click at [401, 71] on div "Home" at bounding box center [414, 73] width 32 height 17
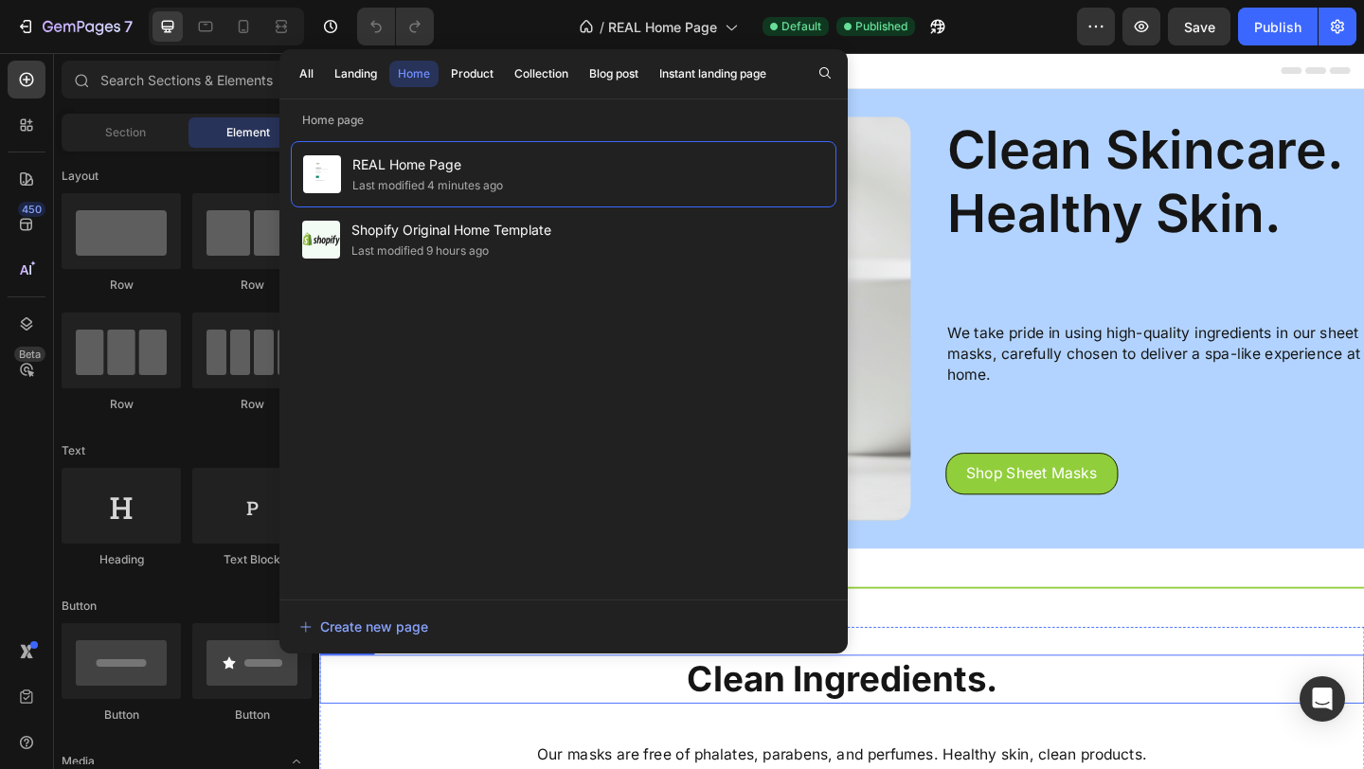
click at [525, 759] on h2 "Clean Ingredients." at bounding box center [887, 733] width 1136 height 53
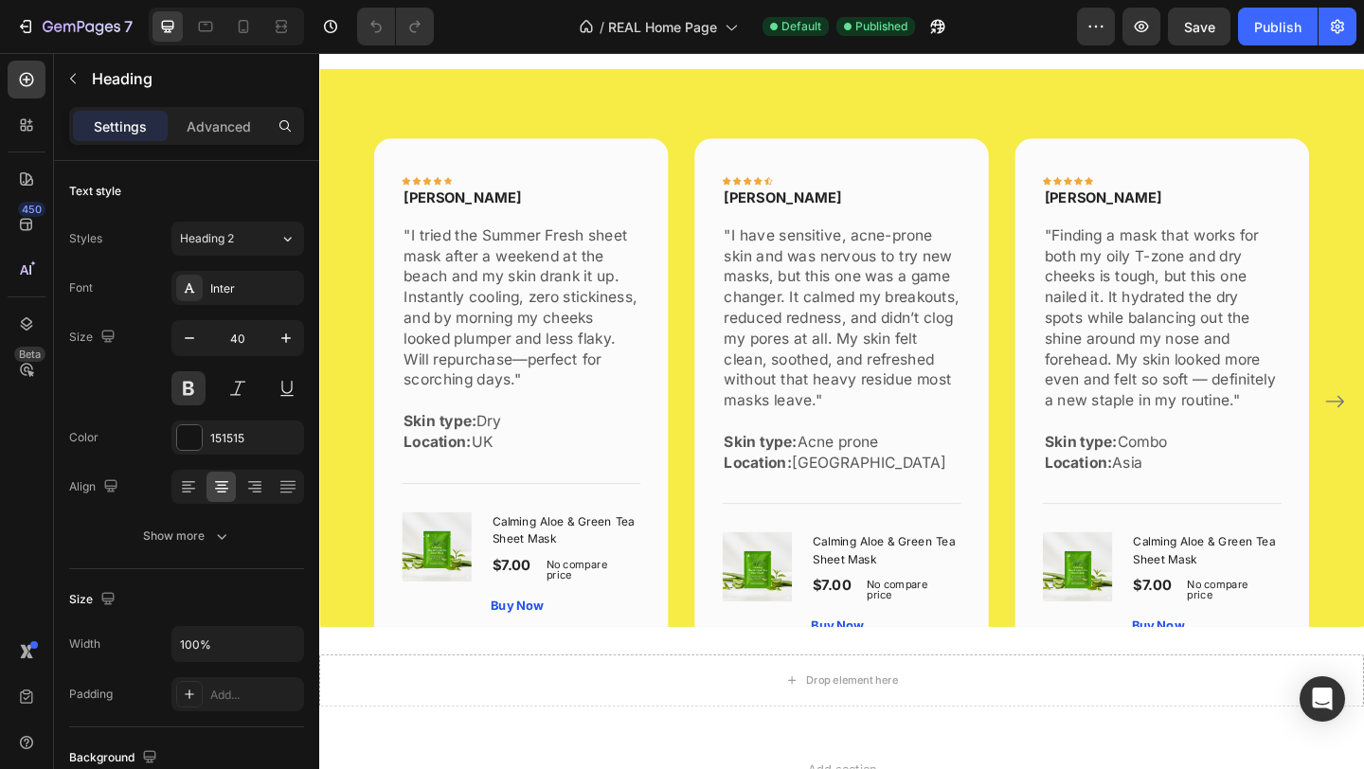
scroll to position [2100, 0]
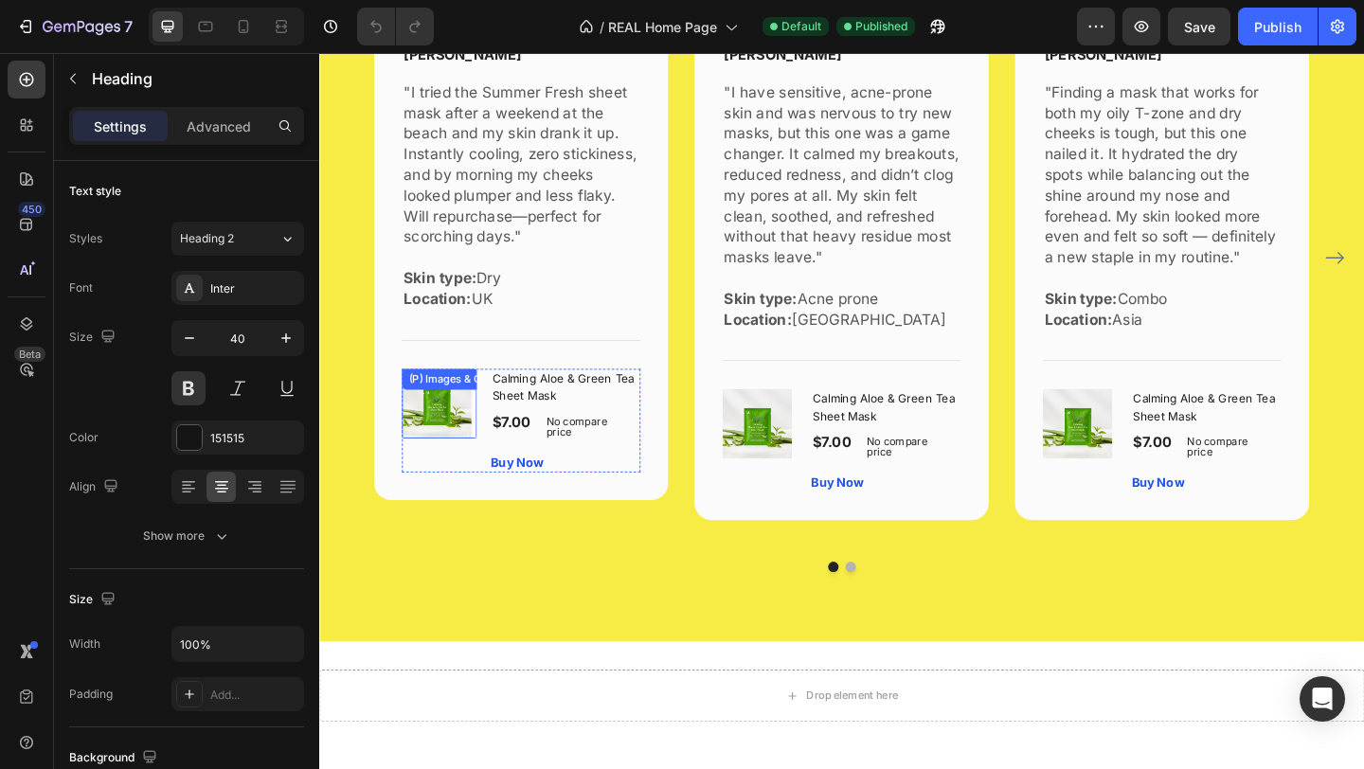
click at [487, 447] on div at bounding box center [449, 434] width 81 height 76
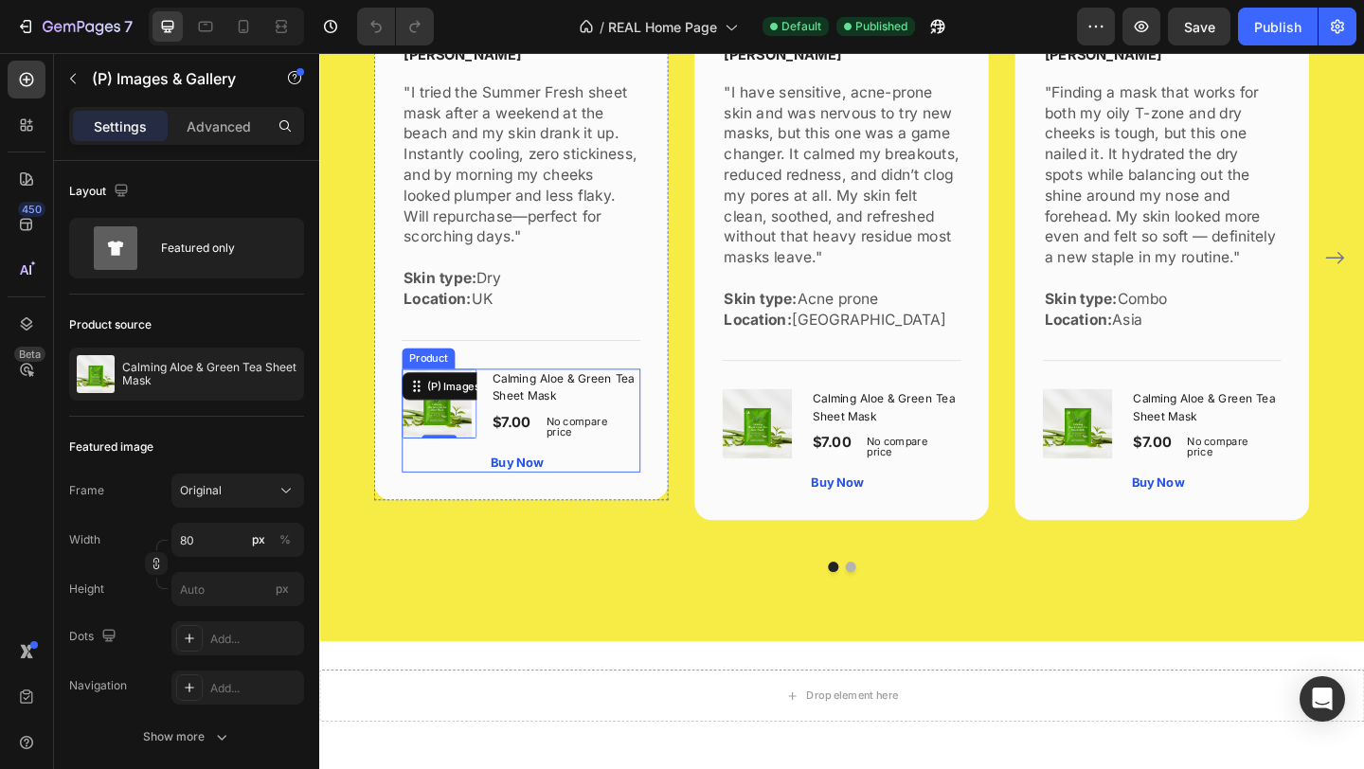
click at [484, 494] on div "(P) Images & Gallery 0" at bounding box center [449, 452] width 81 height 113
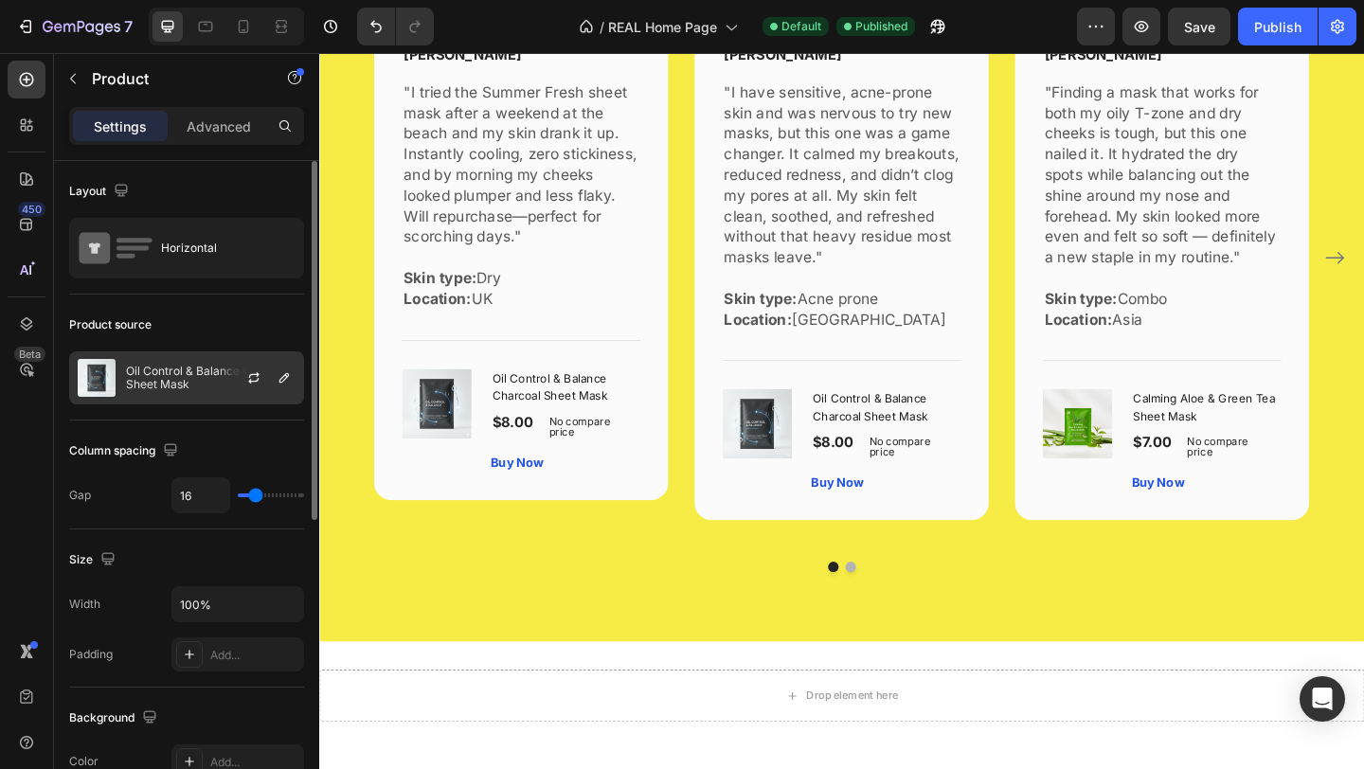
click at [228, 380] on div at bounding box center [261, 377] width 83 height 51
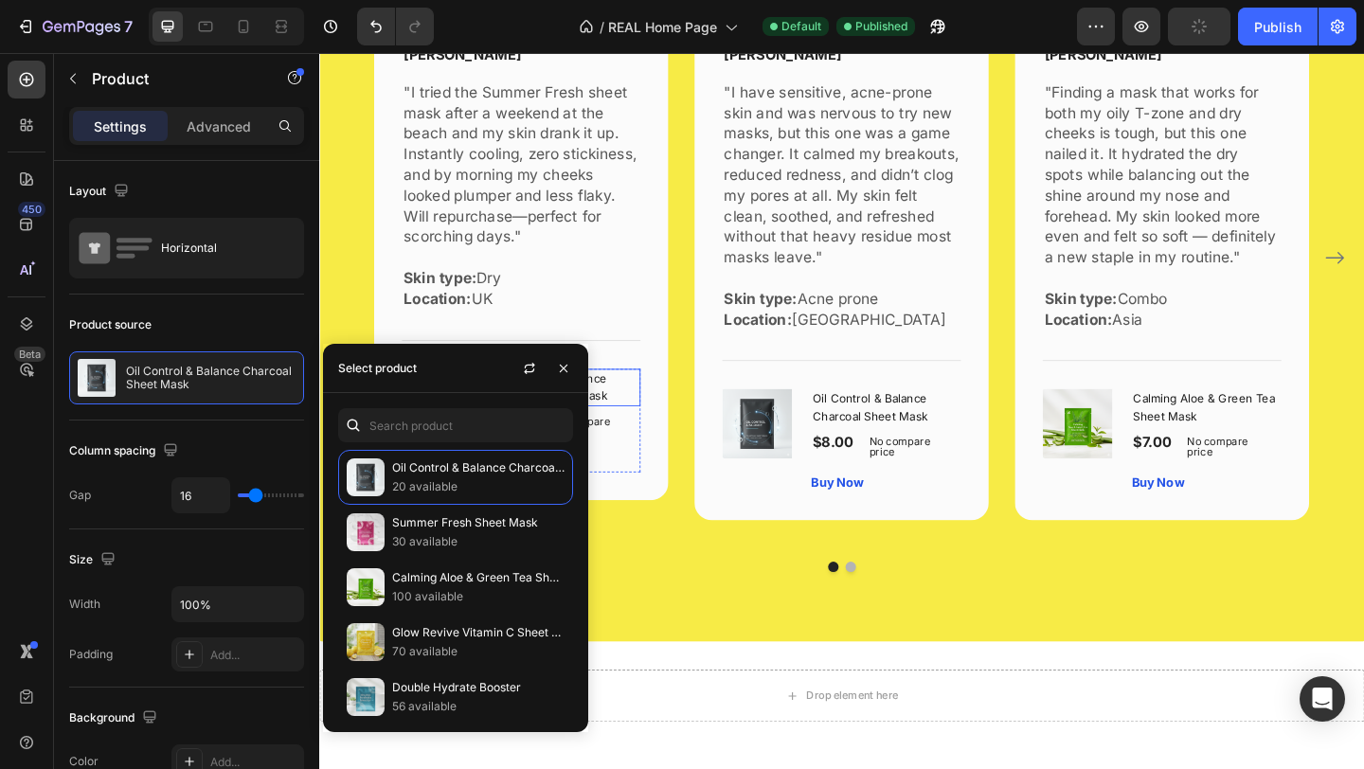
click at [655, 405] on h1 "Oil Control & Balance Charcoal Sheet Mask" at bounding box center [587, 416] width 163 height 41
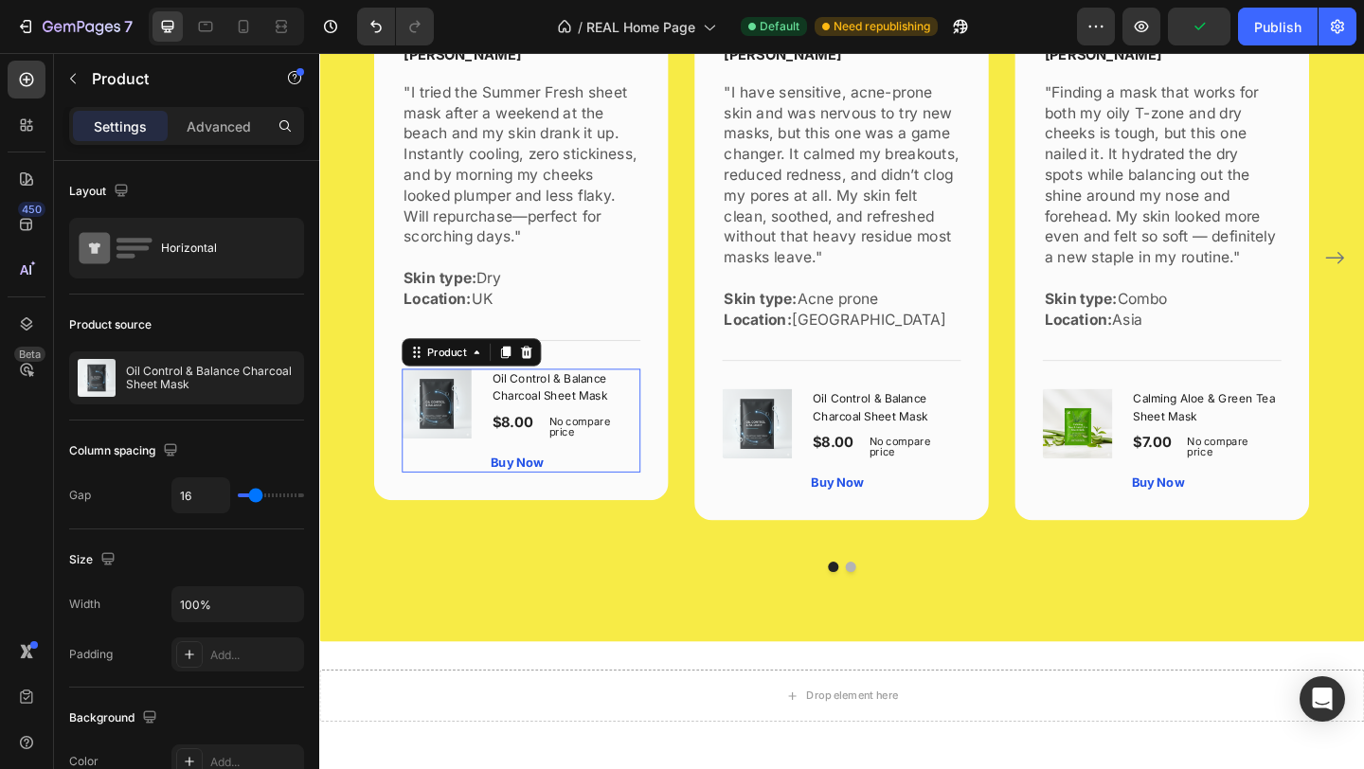
click at [471, 506] on div "(P) Images & Gallery" at bounding box center [449, 452] width 81 height 113
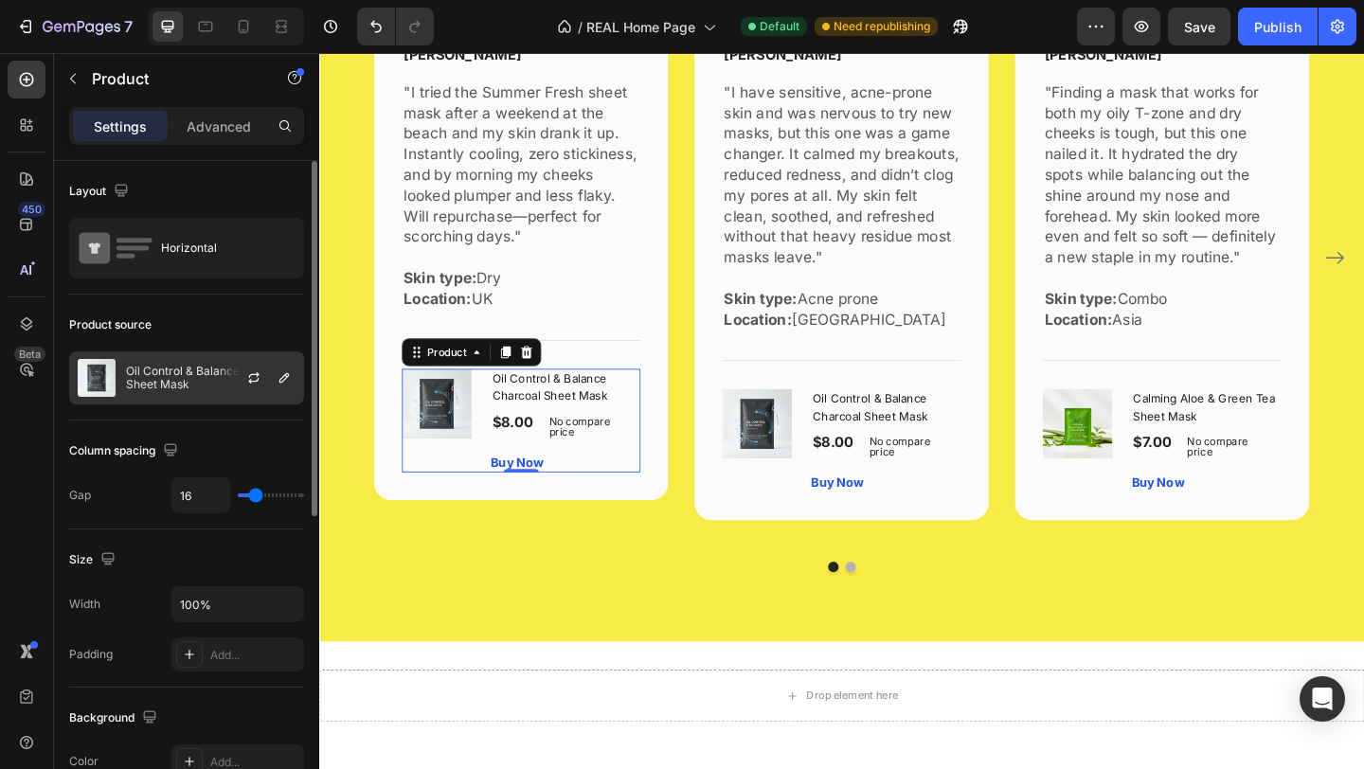
click at [214, 371] on p "Oil Control & Balance Charcoal Sheet Mask" at bounding box center [210, 378] width 169 height 27
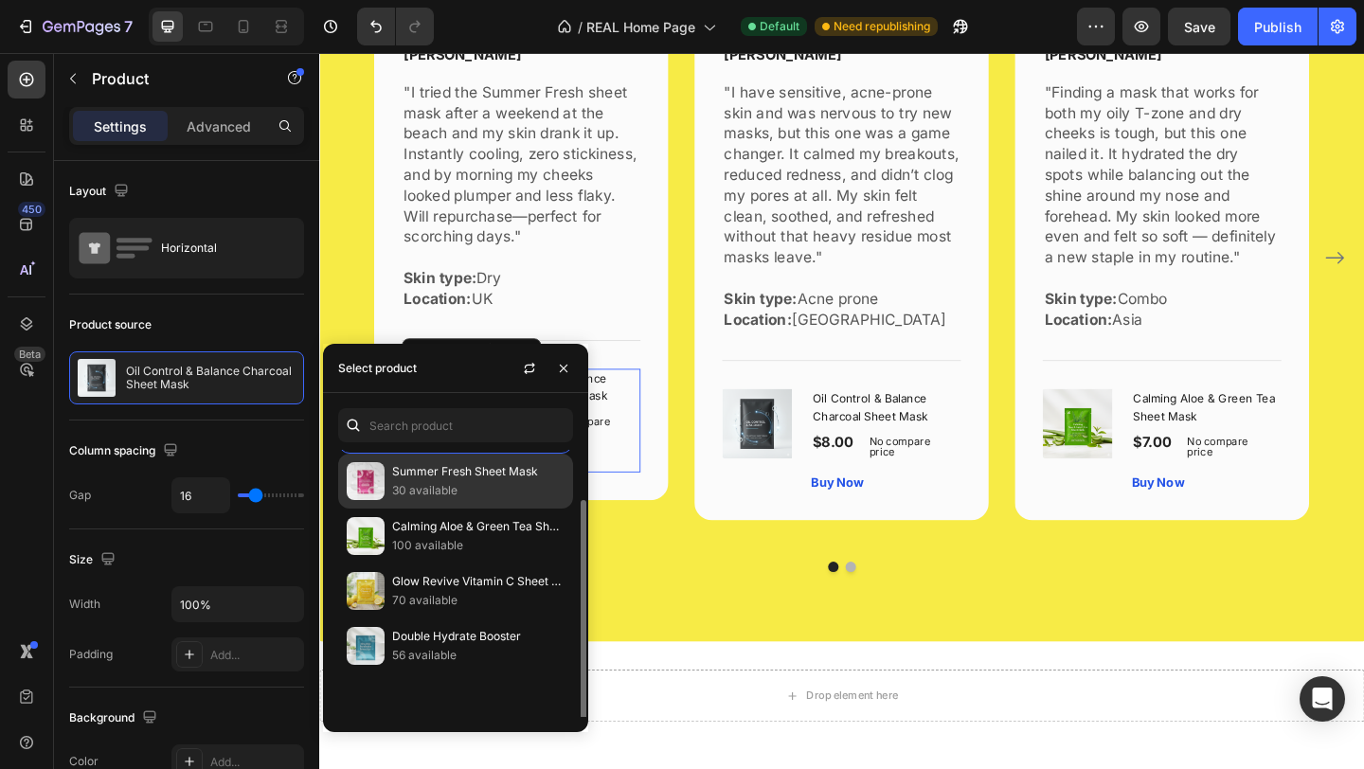
scroll to position [55, 0]
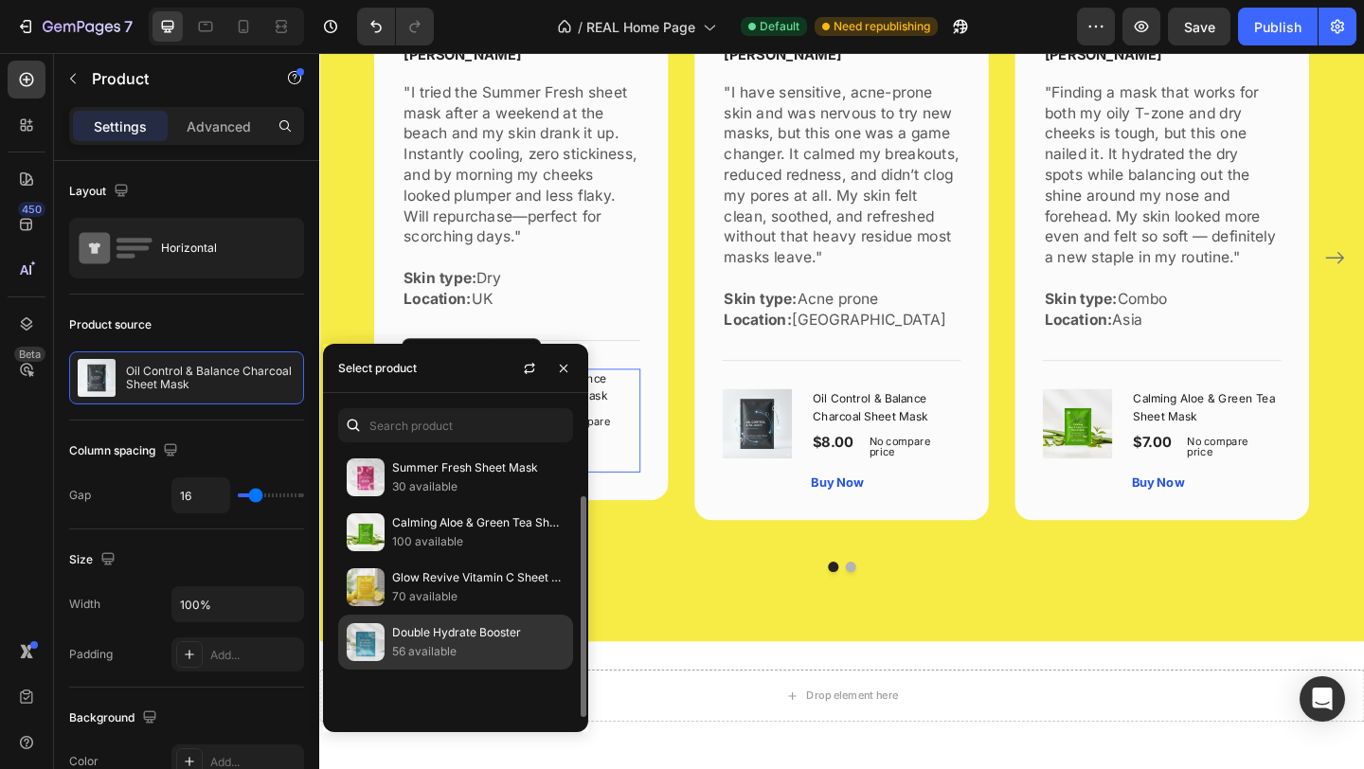
click at [401, 657] on div "Double Hydrate Booster 56 available" at bounding box center [455, 642] width 235 height 55
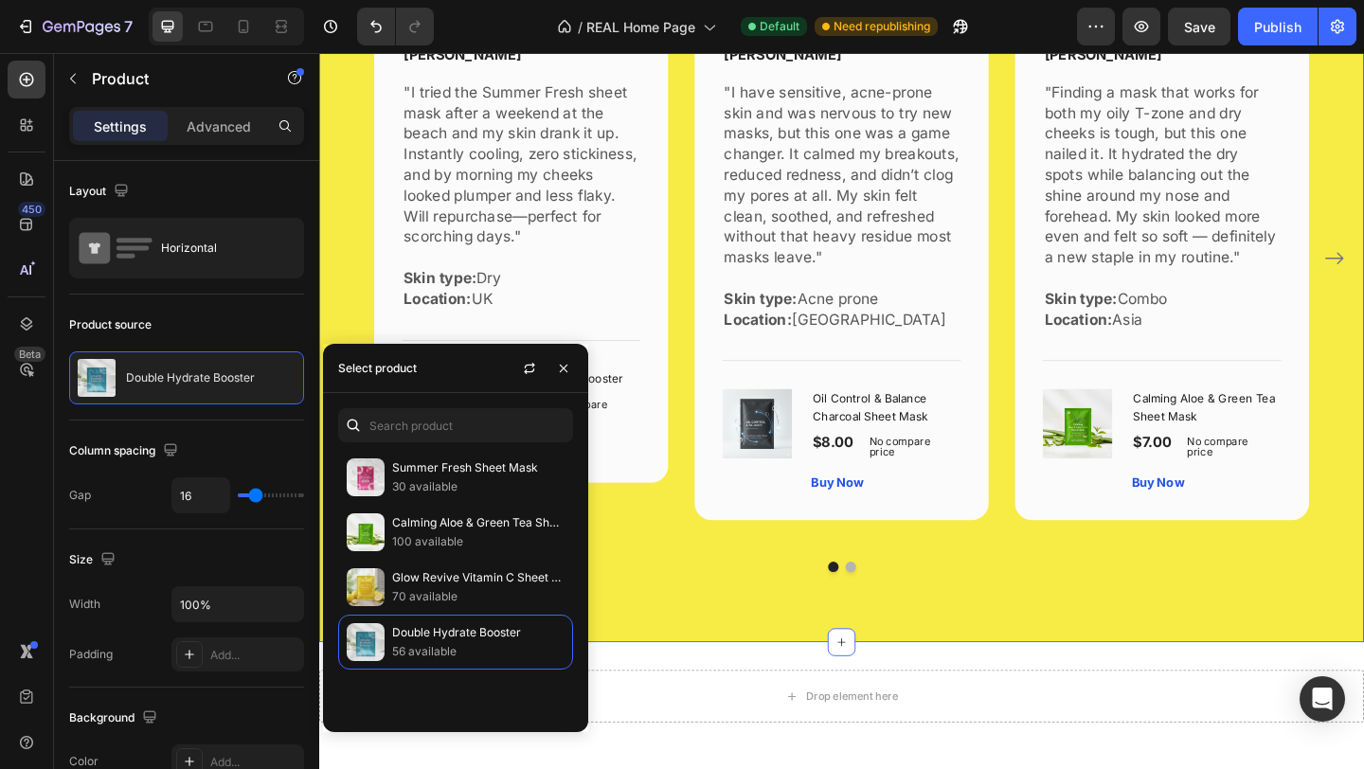
click at [665, 661] on div "Icon Icon Icon Icon Icon Row Sarah H. Text block Row "I tried the Summer Fresh …" at bounding box center [887, 304] width 1136 height 780
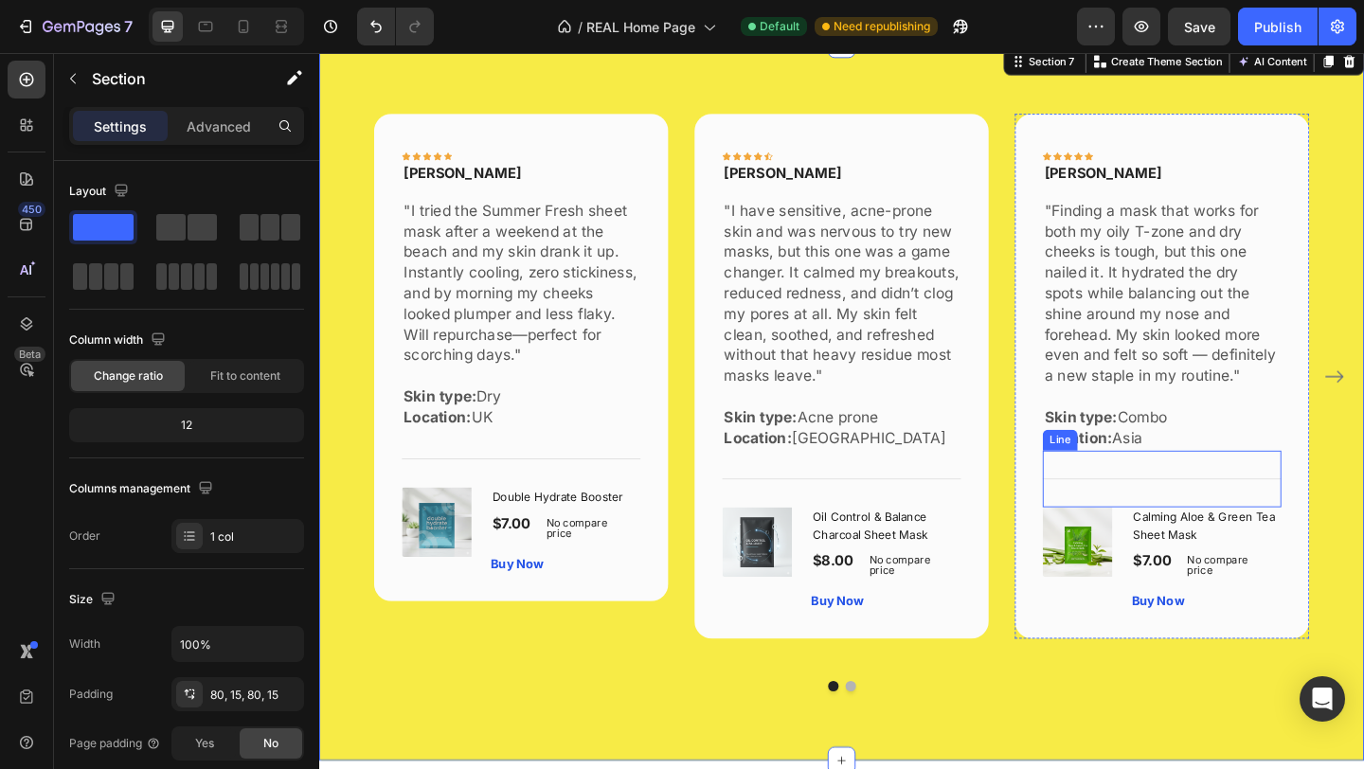
scroll to position [1964, 0]
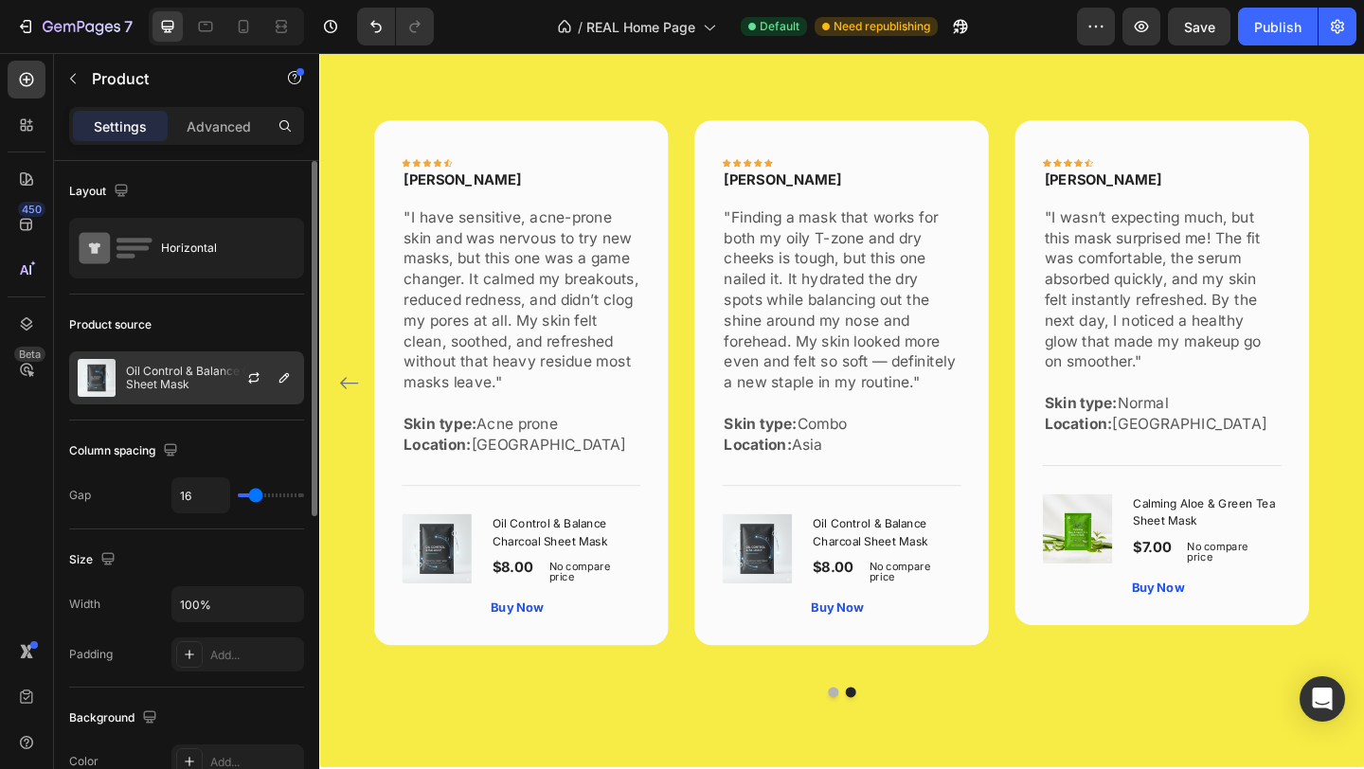
click at [232, 391] on div at bounding box center [261, 377] width 83 height 51
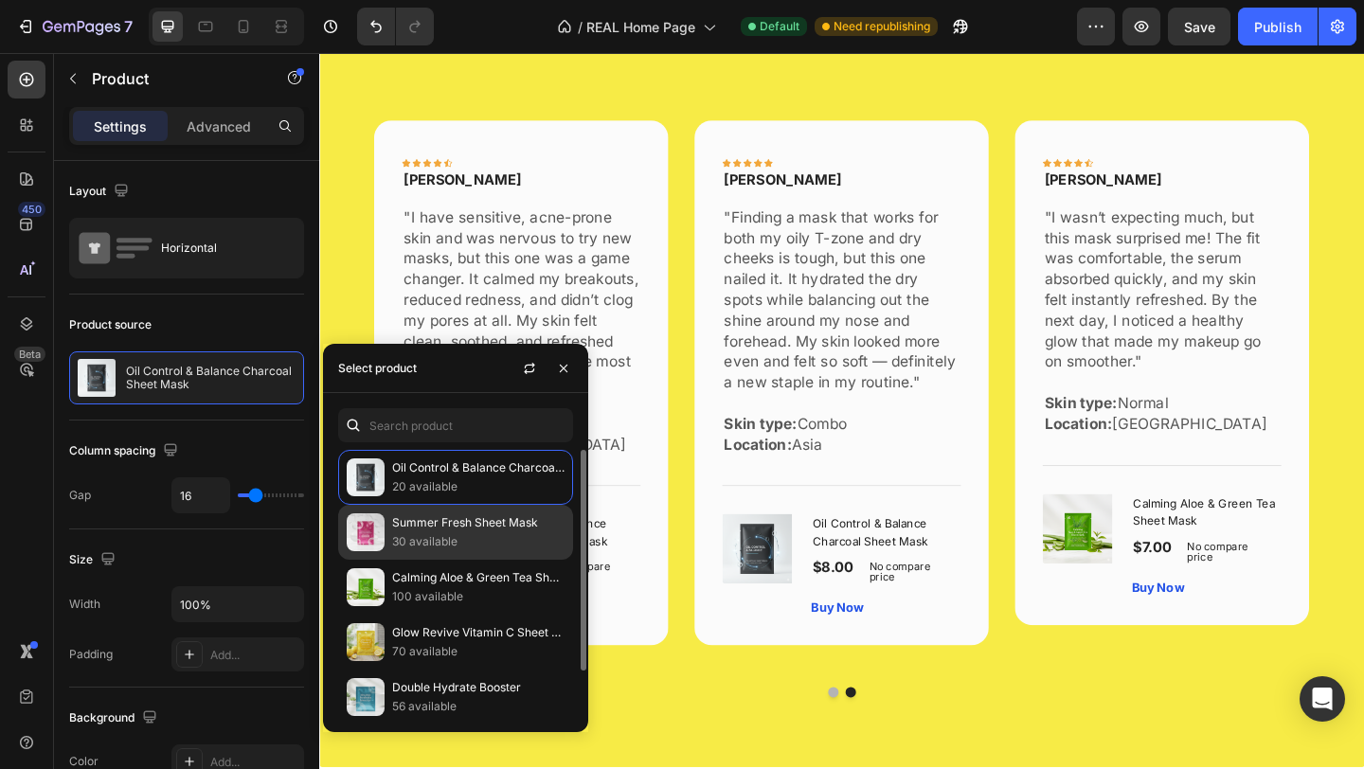
click at [375, 534] on img at bounding box center [366, 532] width 38 height 38
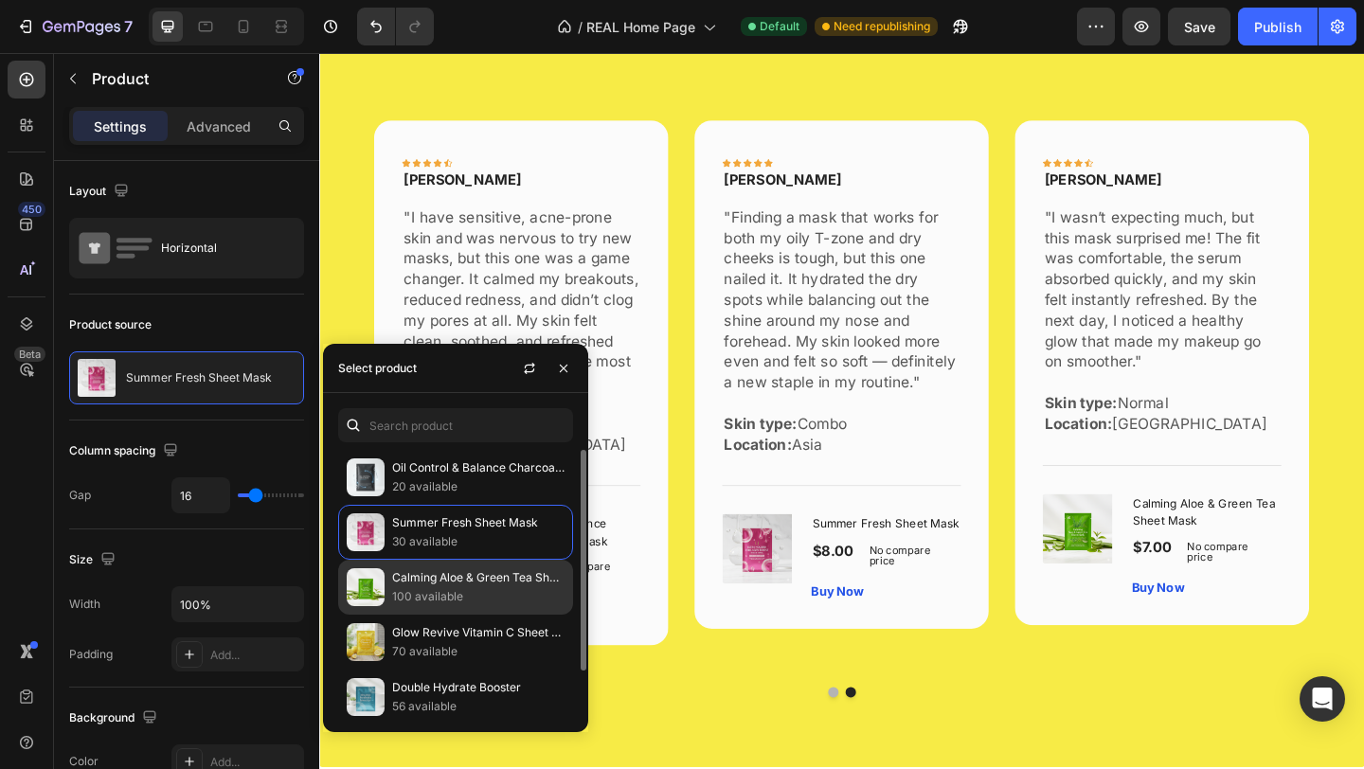
click at [495, 606] on p "100 available" at bounding box center [478, 596] width 172 height 19
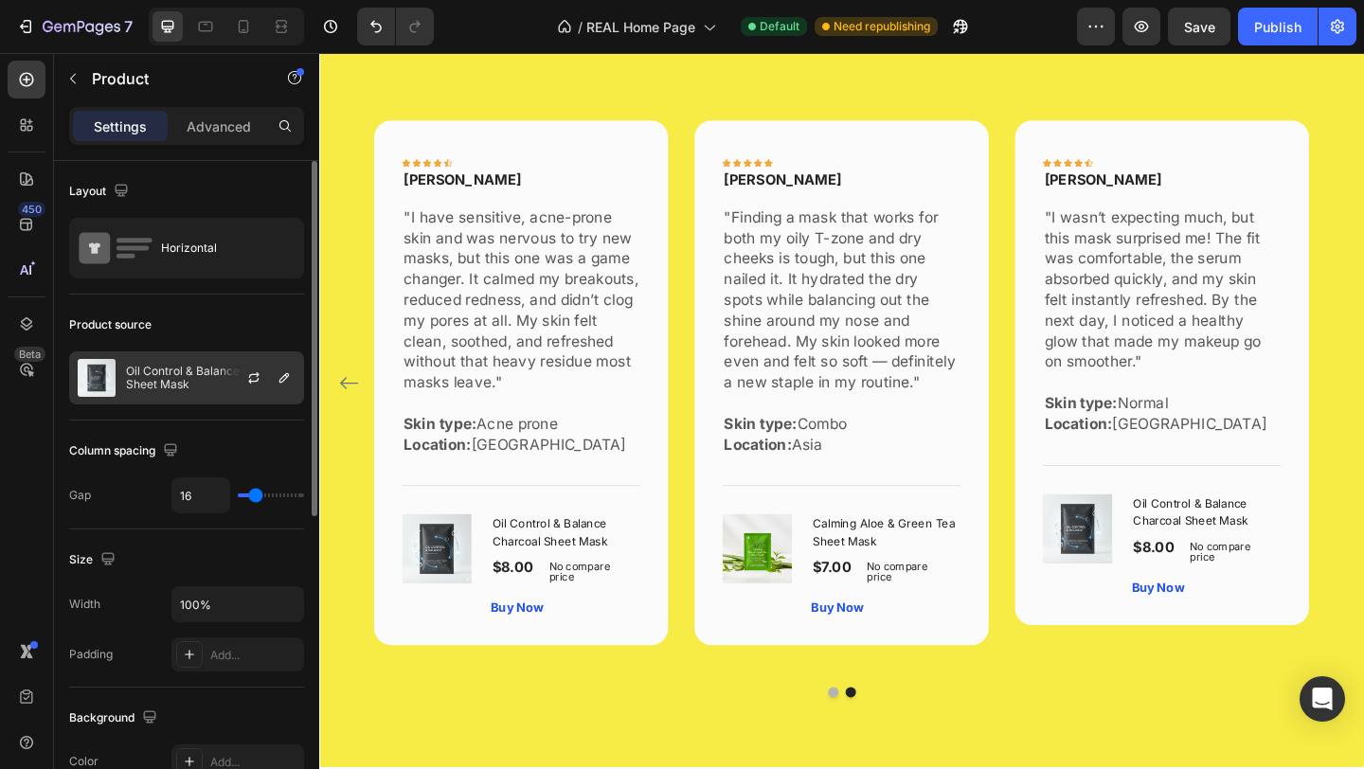
click at [101, 383] on img at bounding box center [97, 378] width 38 height 38
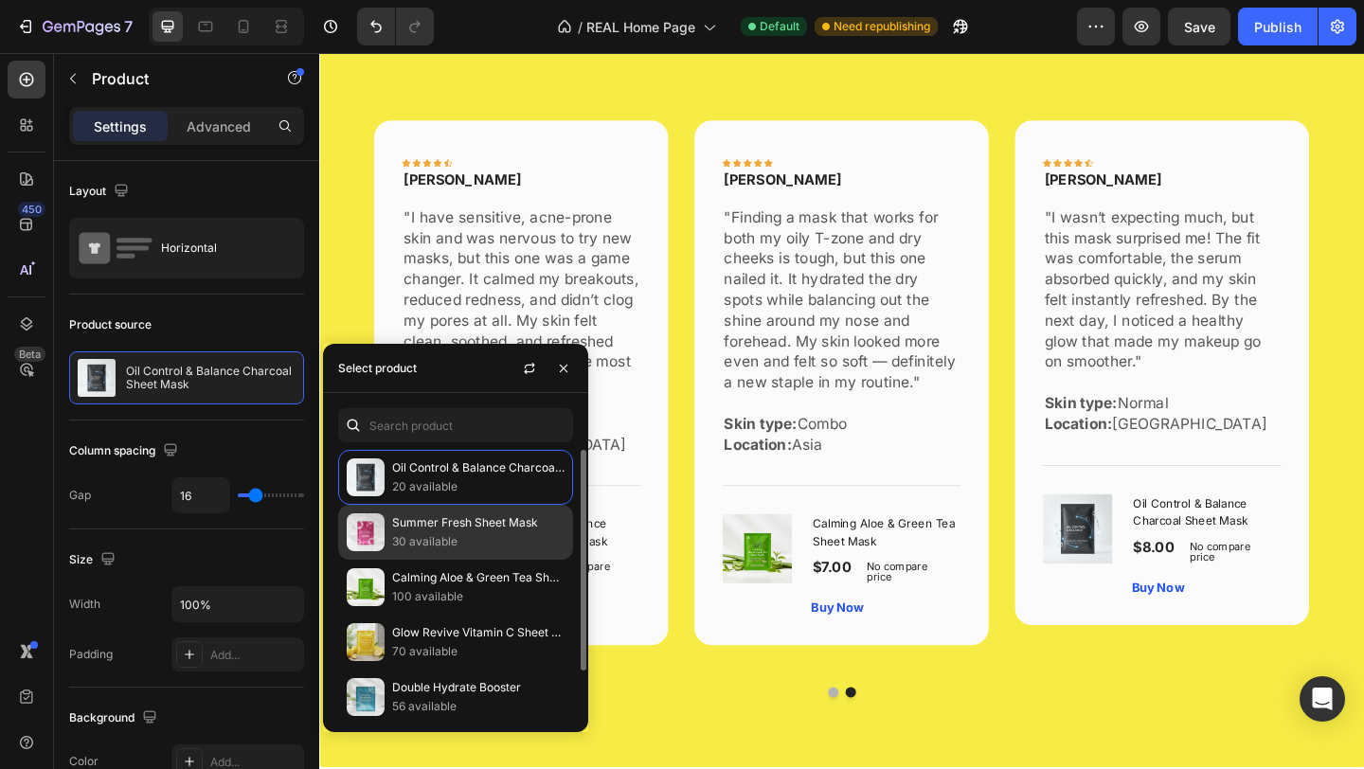
click at [419, 532] on p "Summer Fresh Sheet Mask" at bounding box center [478, 522] width 172 height 19
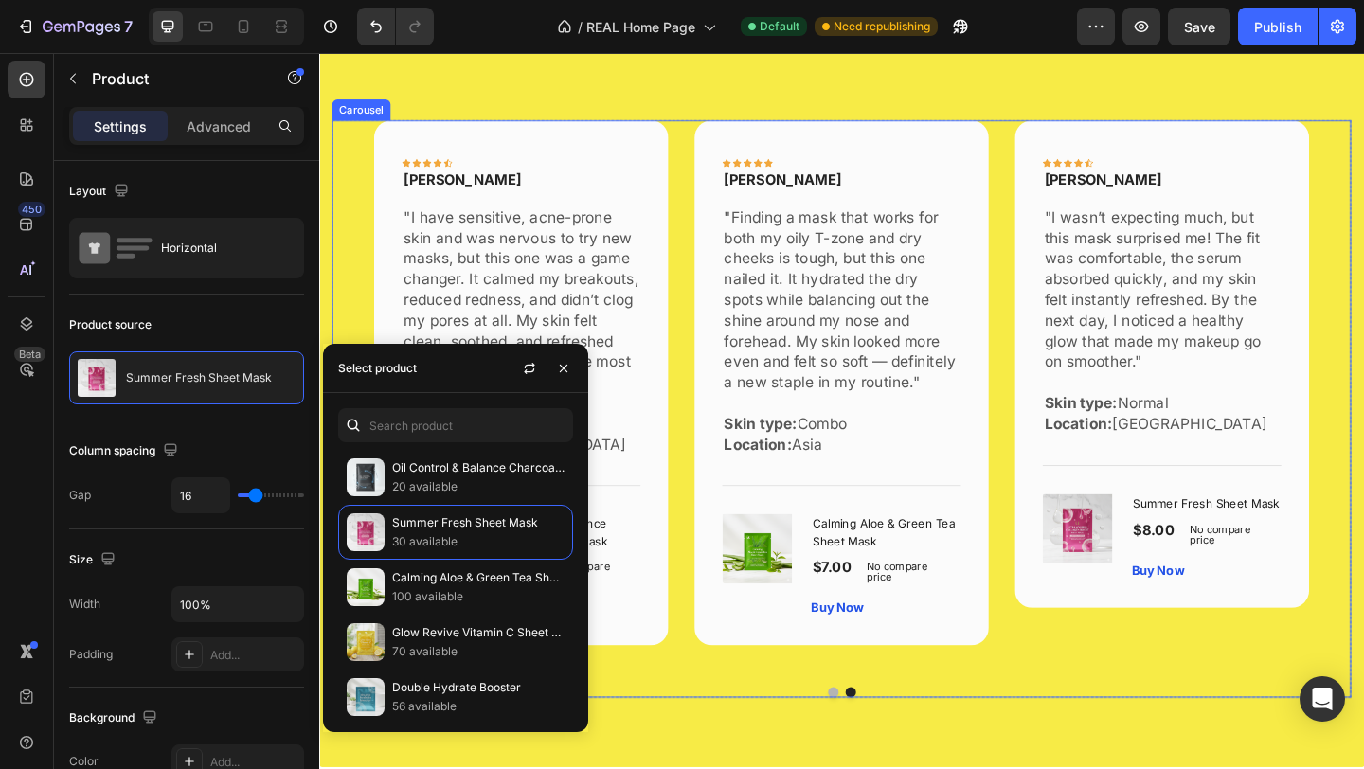
click at [711, 754] on div at bounding box center [887, 747] width 1108 height 11
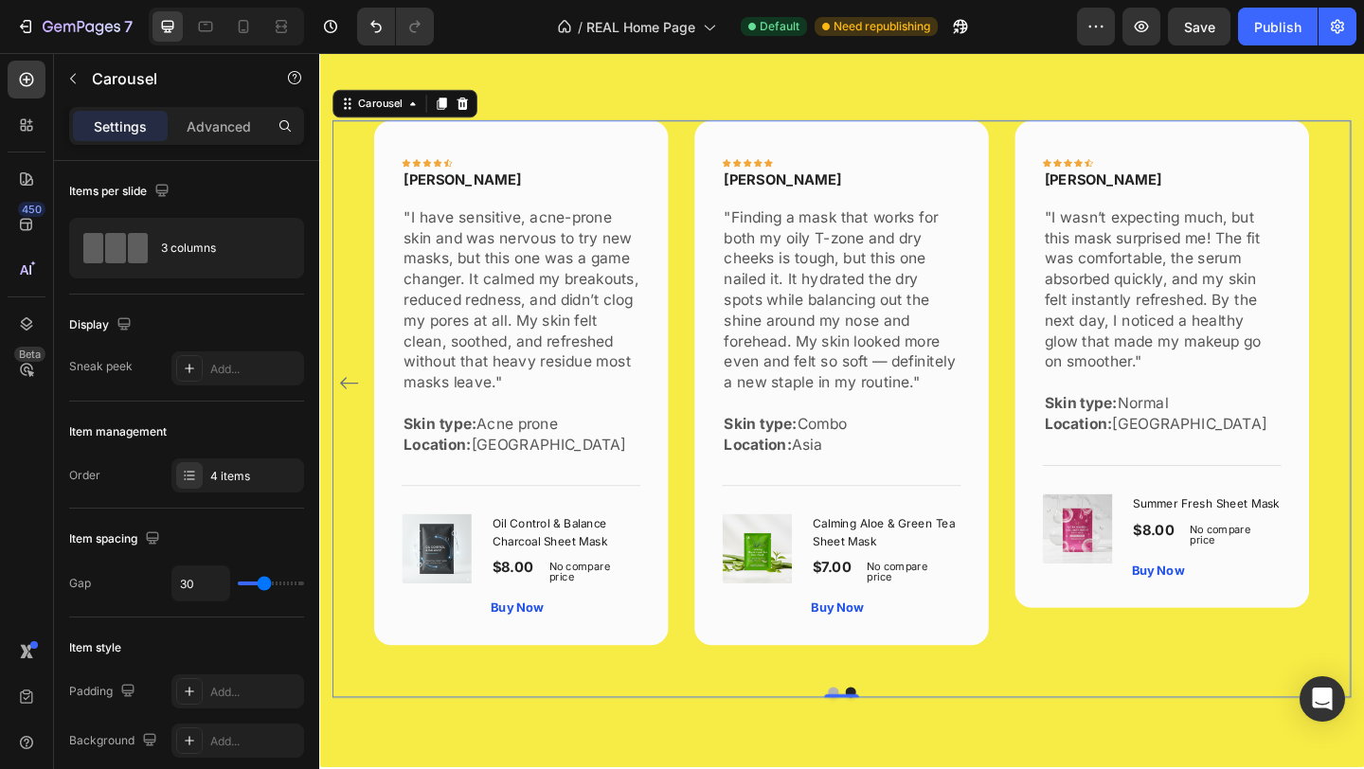
click at [348, 410] on icon "Carousel Back Arrow" at bounding box center [351, 412] width 23 height 23
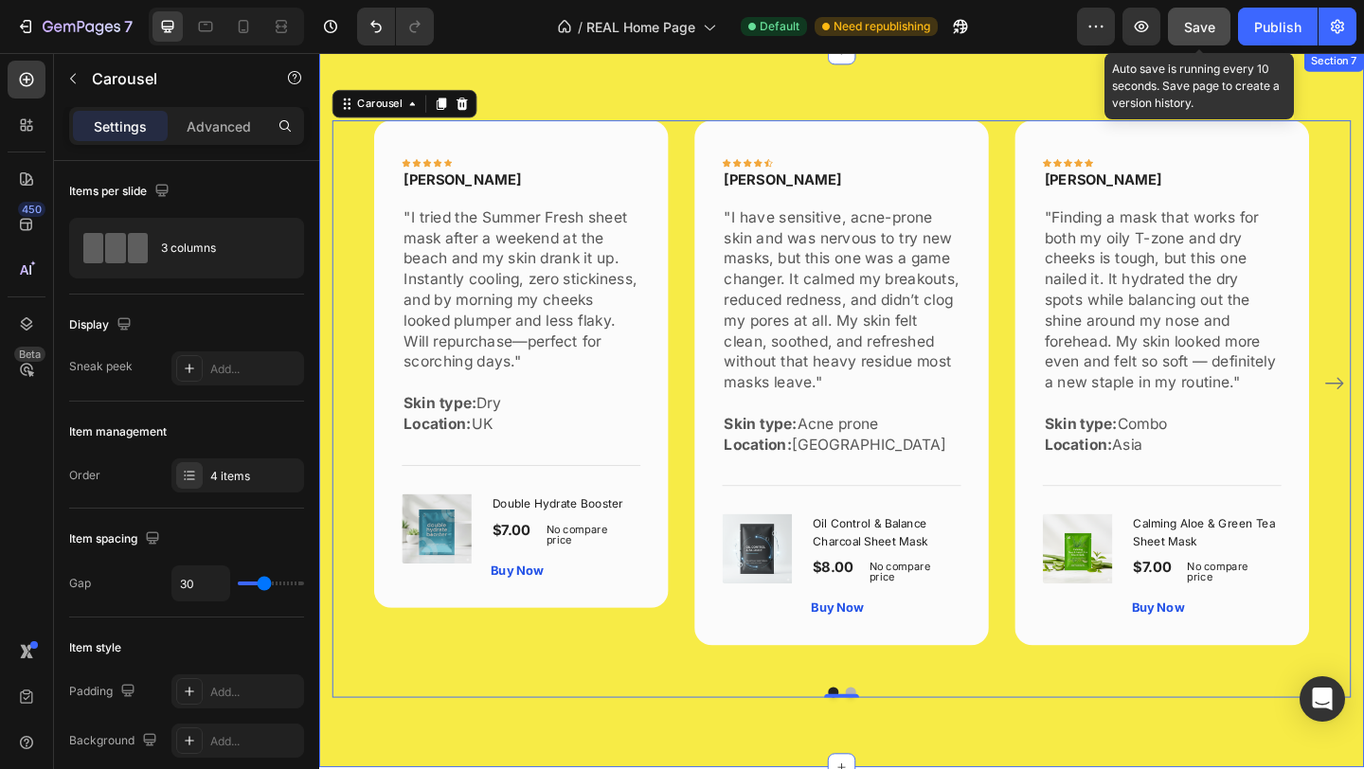
click at [1197, 33] on span "Save" at bounding box center [1199, 27] width 31 height 16
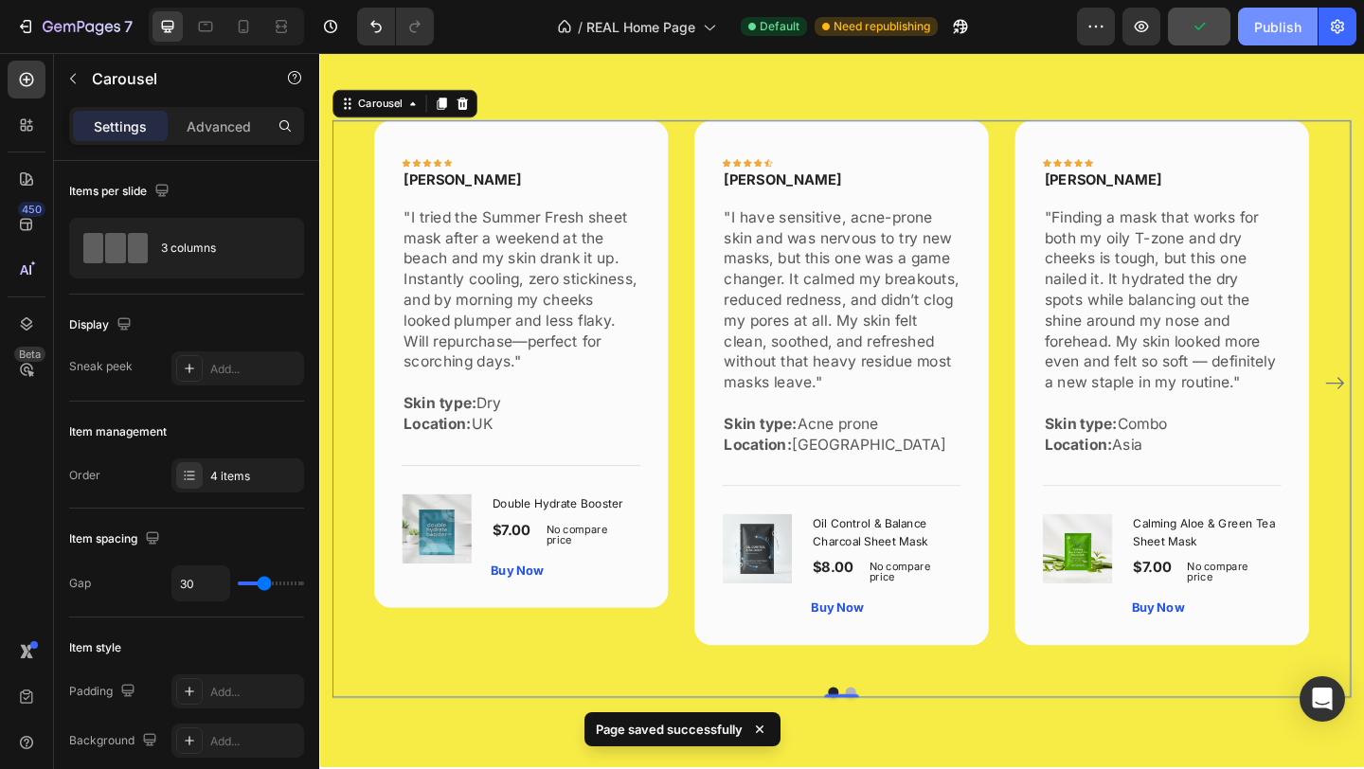
click at [1276, 34] on div "Publish" at bounding box center [1277, 27] width 47 height 20
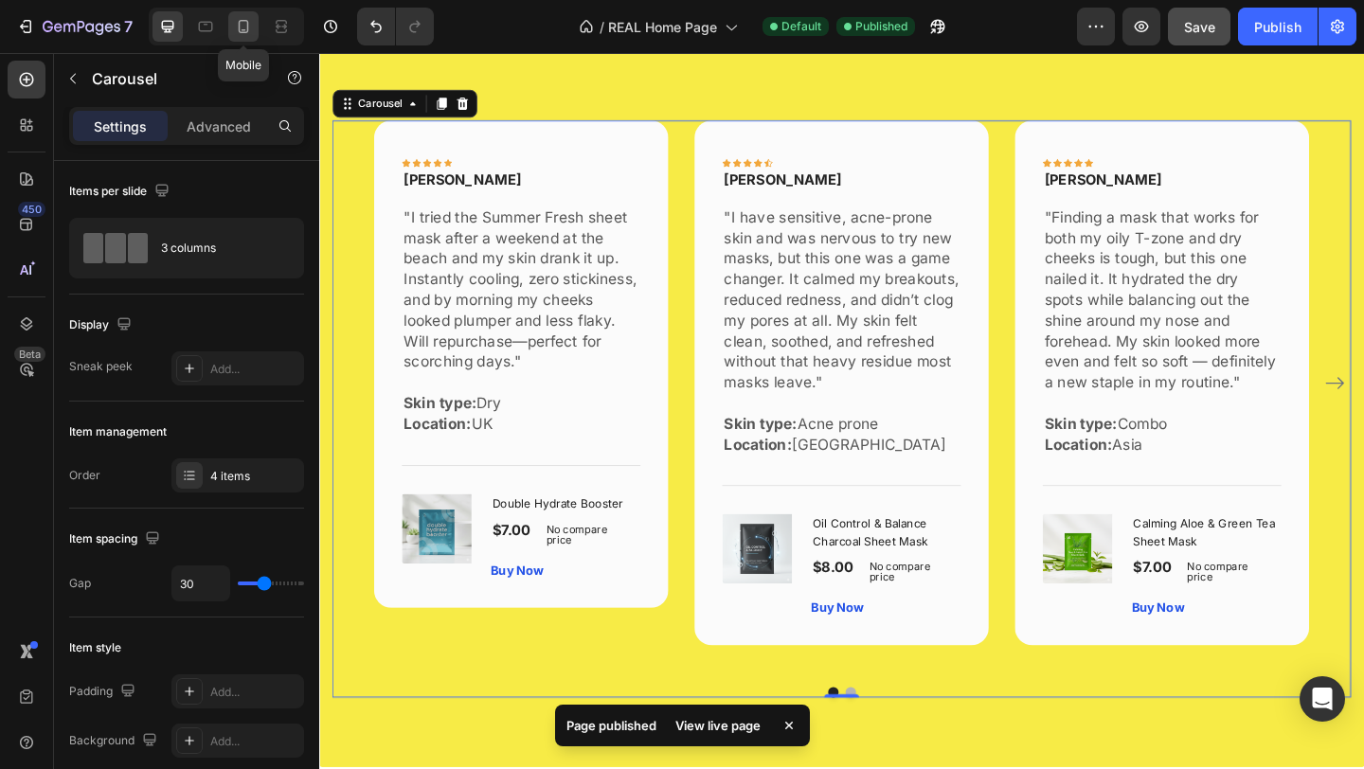
click at [251, 29] on icon at bounding box center [243, 26] width 19 height 19
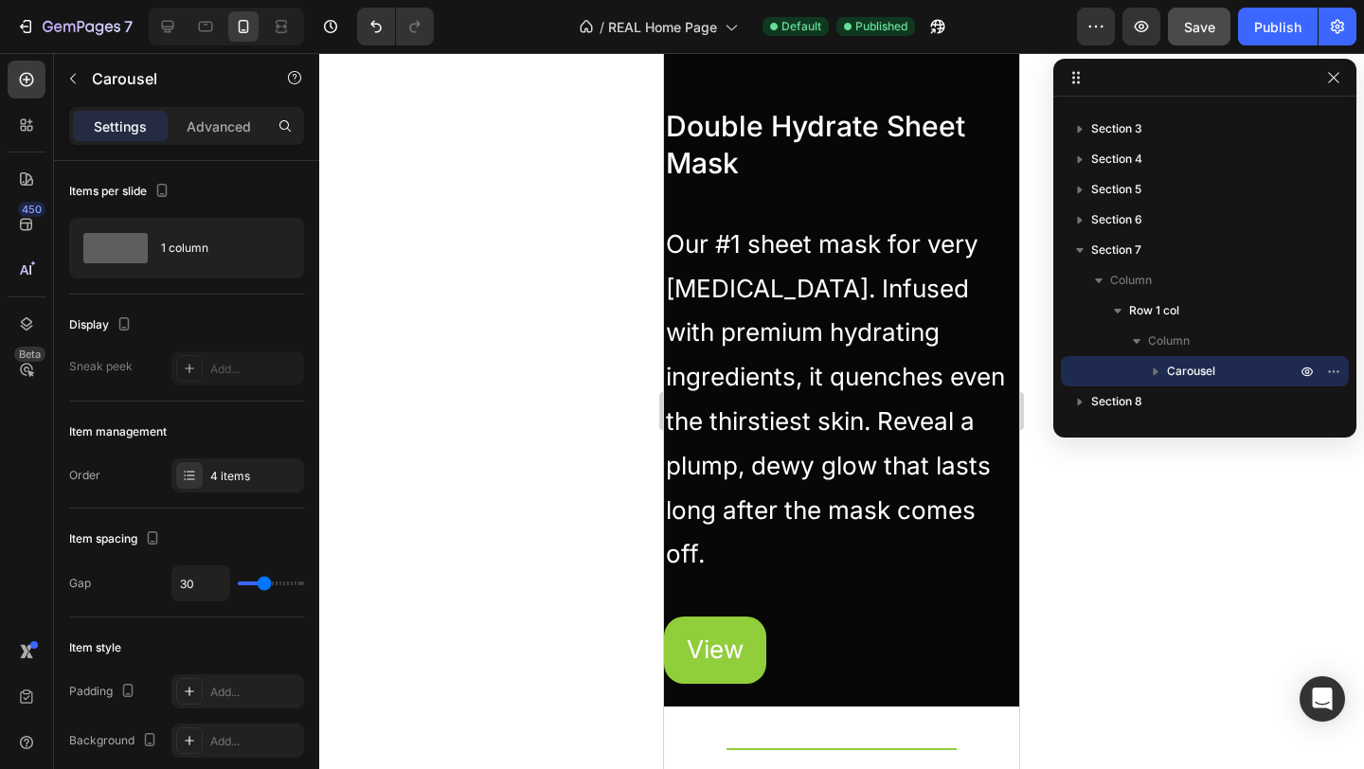
scroll to position [1108, 0]
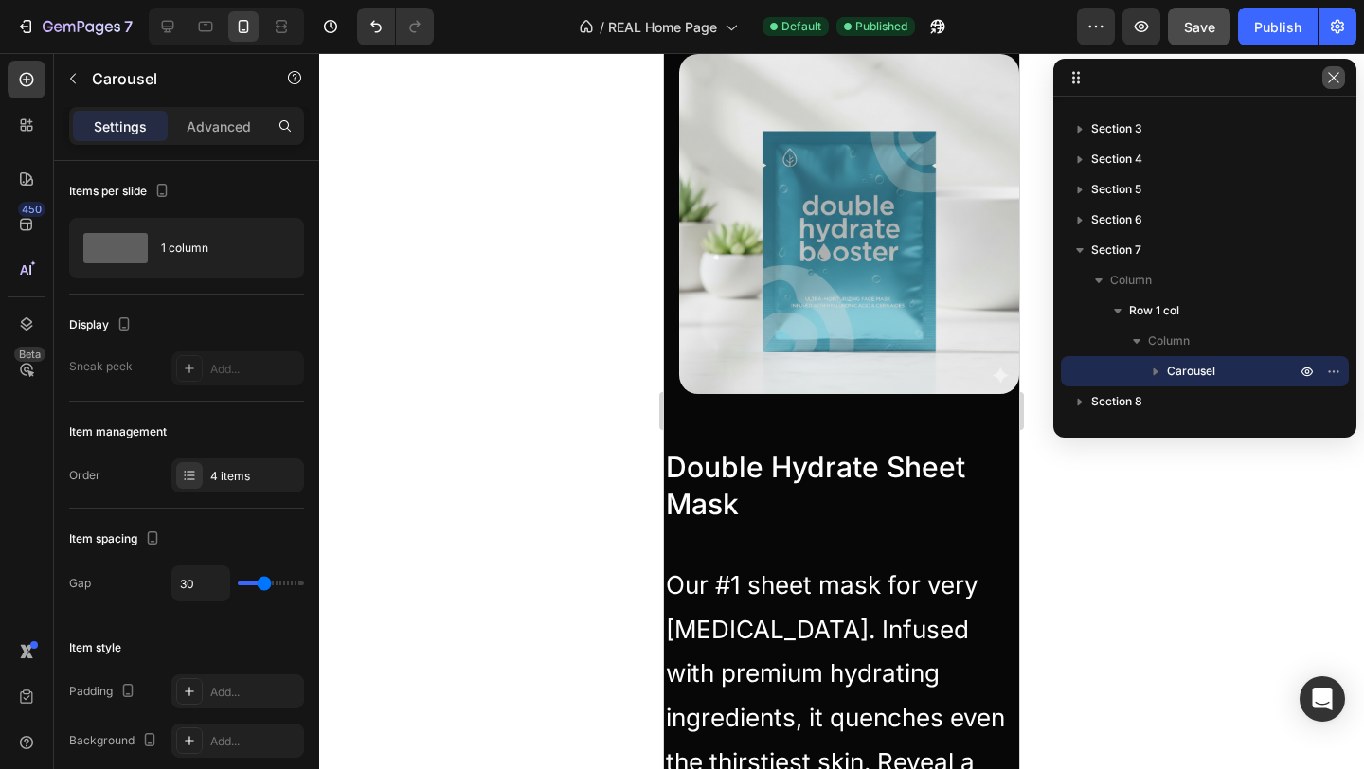
click at [1337, 75] on icon "button" at bounding box center [1333, 77] width 15 height 15
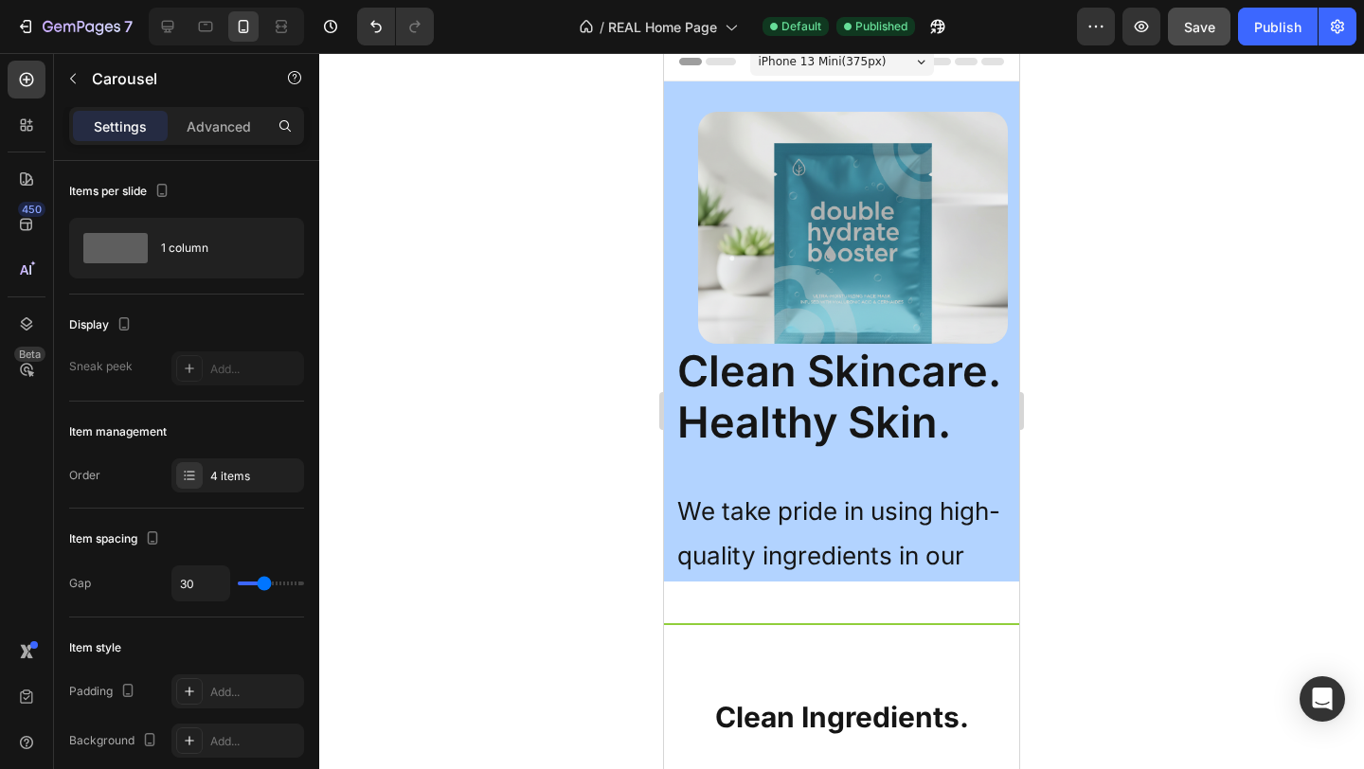
scroll to position [0, 0]
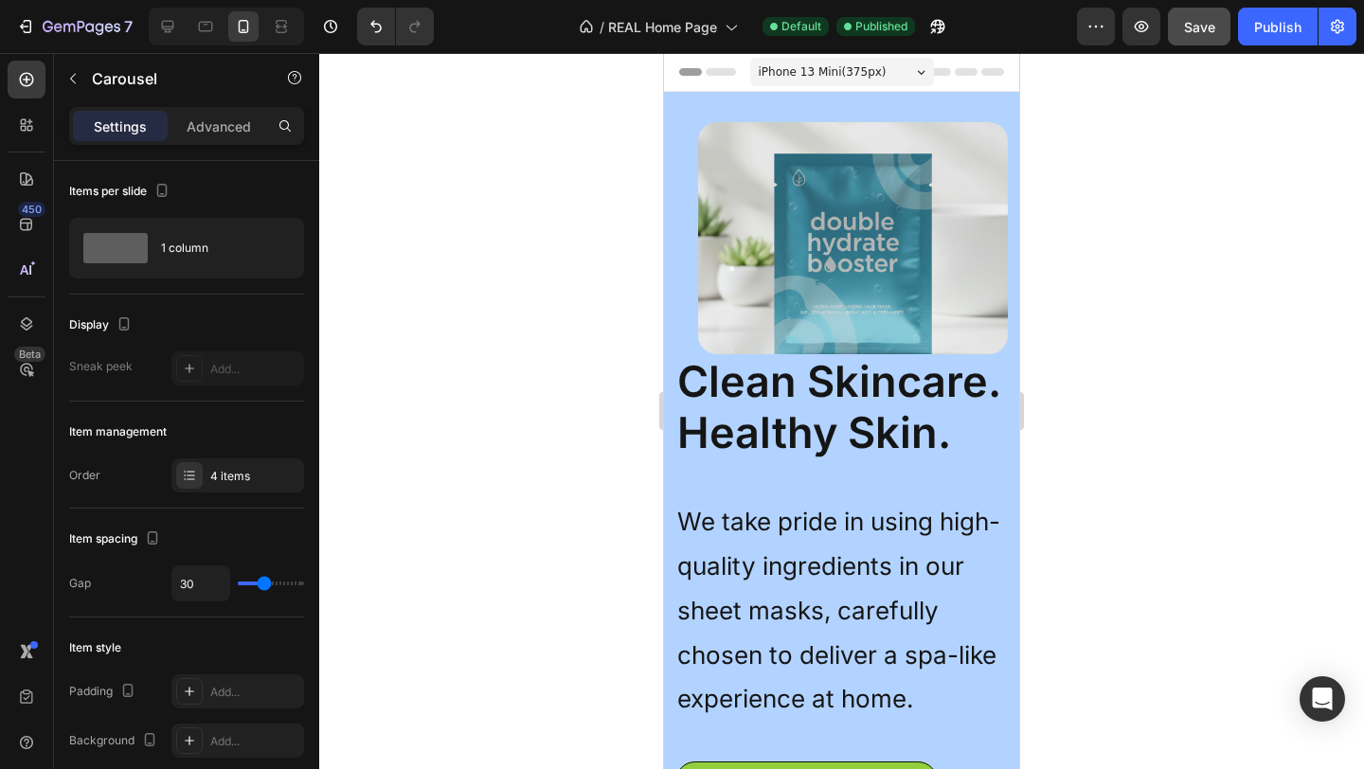
click at [878, 81] on span "iPhone 13 Mini ( 375 px)" at bounding box center [822, 71] width 128 height 19
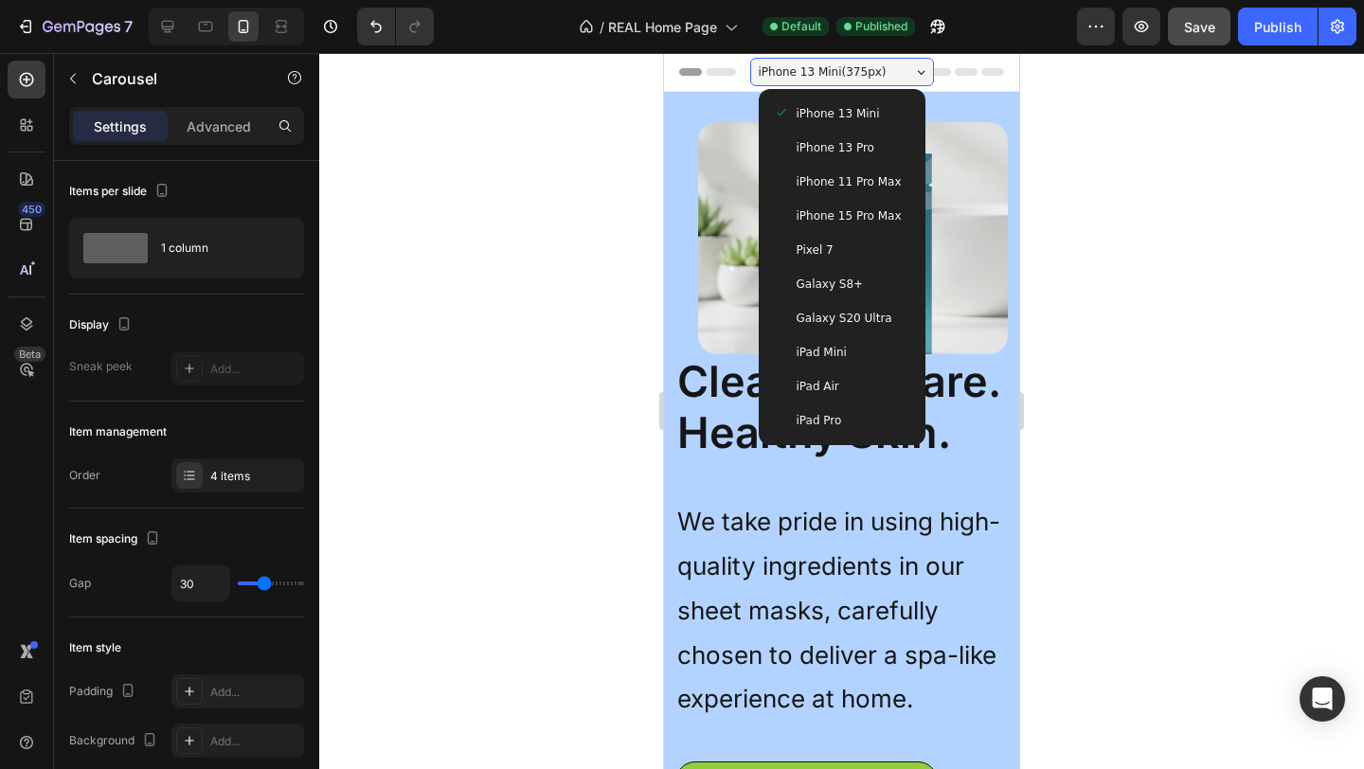
click at [867, 225] on span "iPhone 15 Pro Max" at bounding box center [848, 215] width 105 height 19
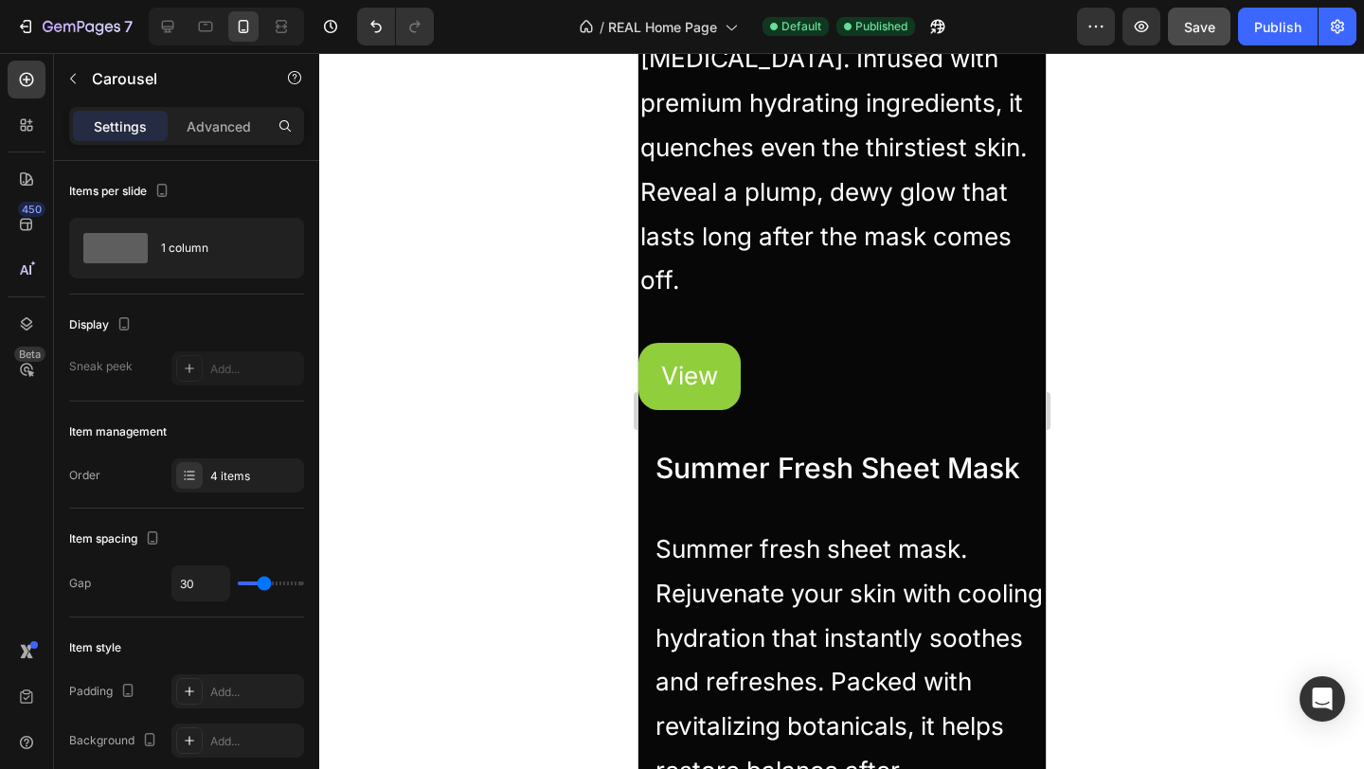
scroll to position [2080, 0]
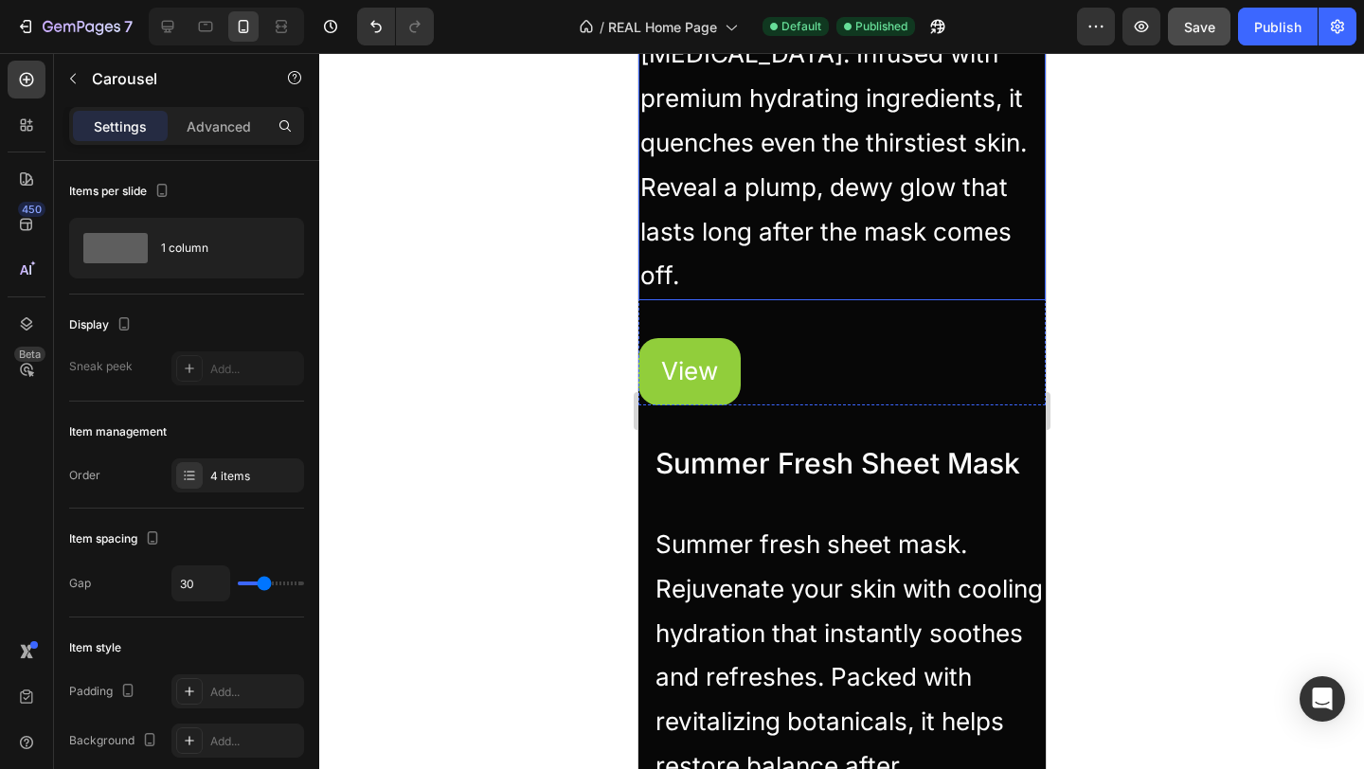
click at [896, 221] on p "Our #1 sheet mask for very dry skin. Infused with premium hydrating ingredients…" at bounding box center [840, 144] width 403 height 311
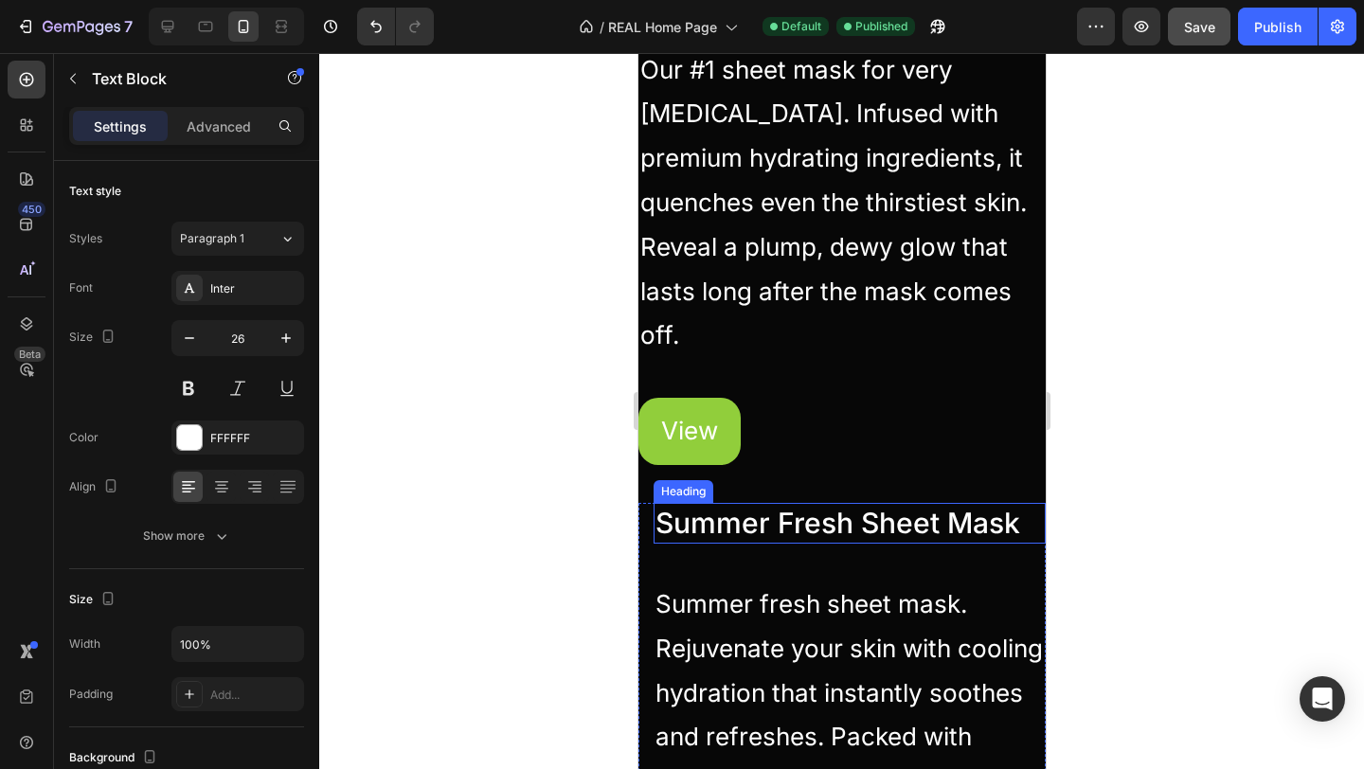
scroll to position [2005, 0]
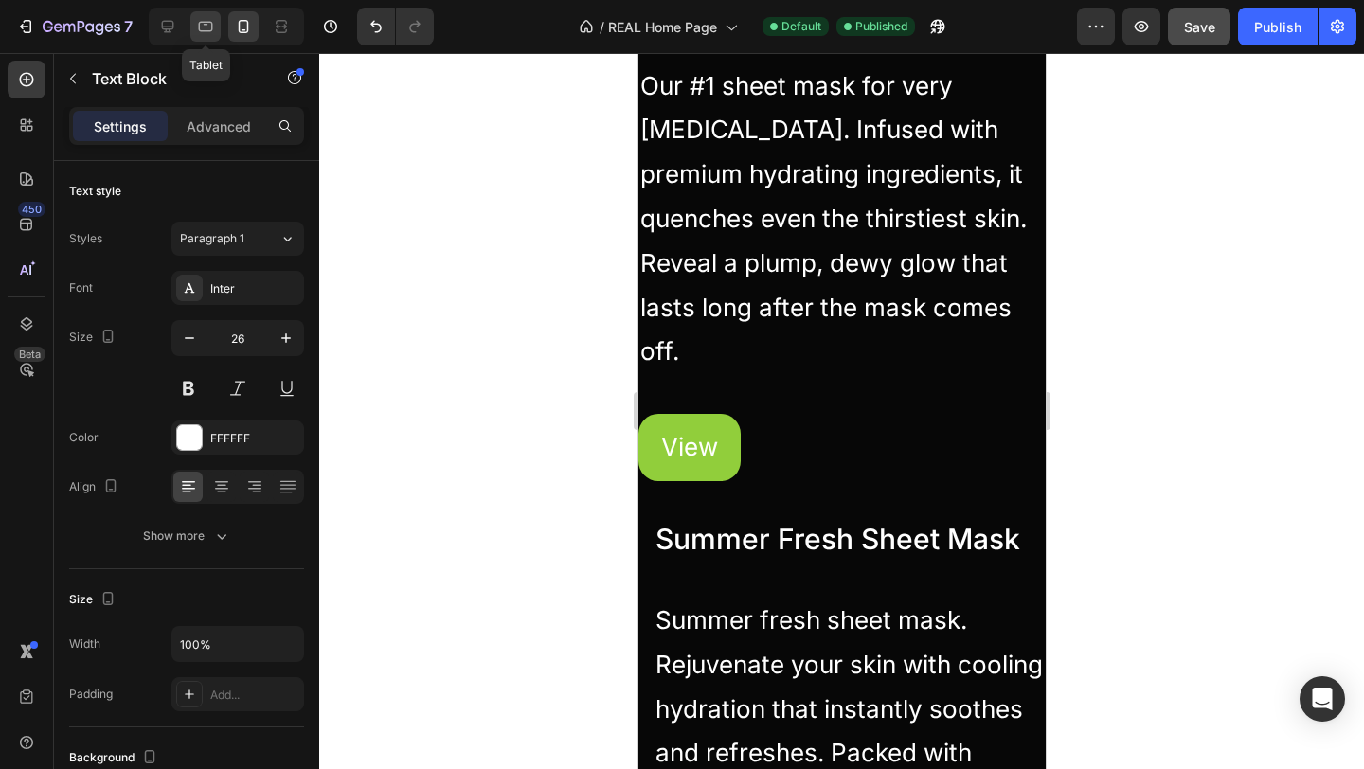
click at [205, 35] on icon at bounding box center [205, 26] width 19 height 19
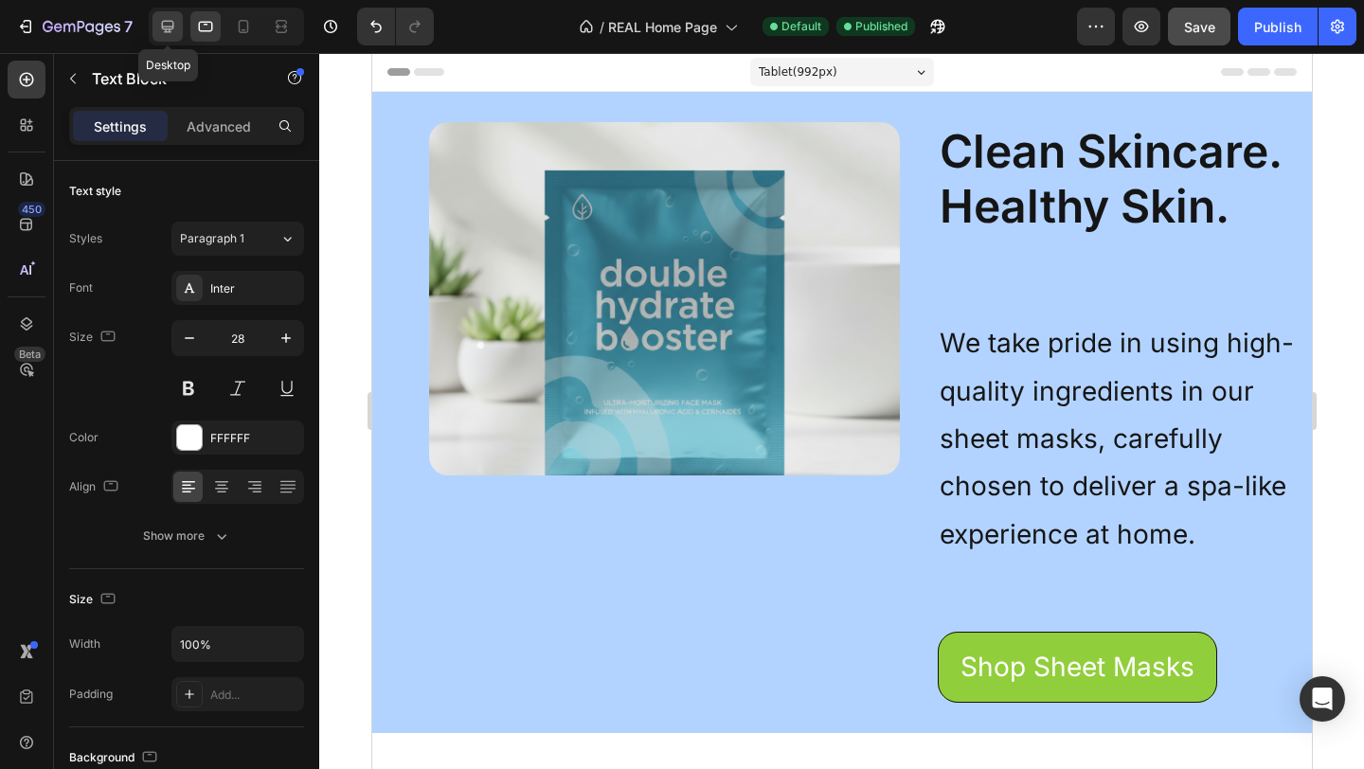
click at [162, 31] on icon at bounding box center [167, 26] width 19 height 19
type input "17"
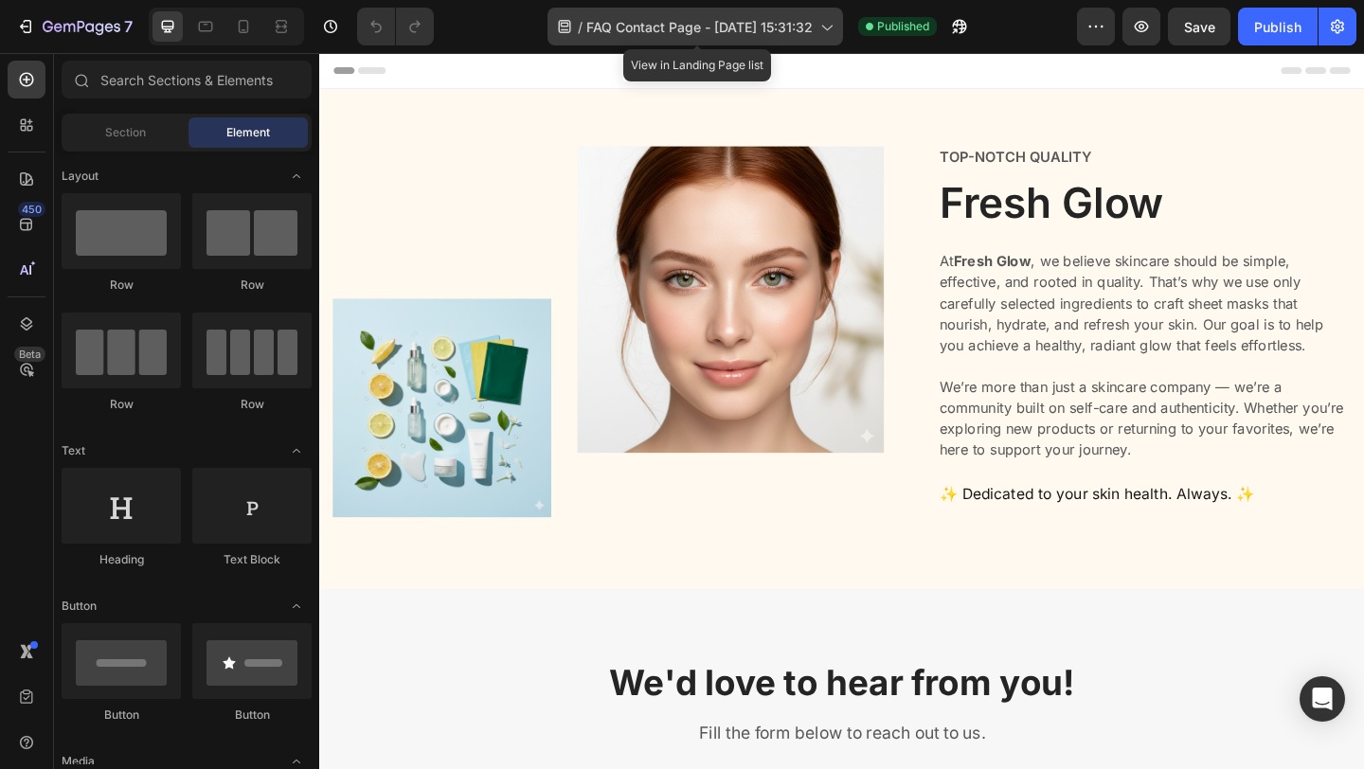
click at [766, 17] on span "FAQ Contact Page - [DATE] 15:31:32" at bounding box center [699, 27] width 226 height 20
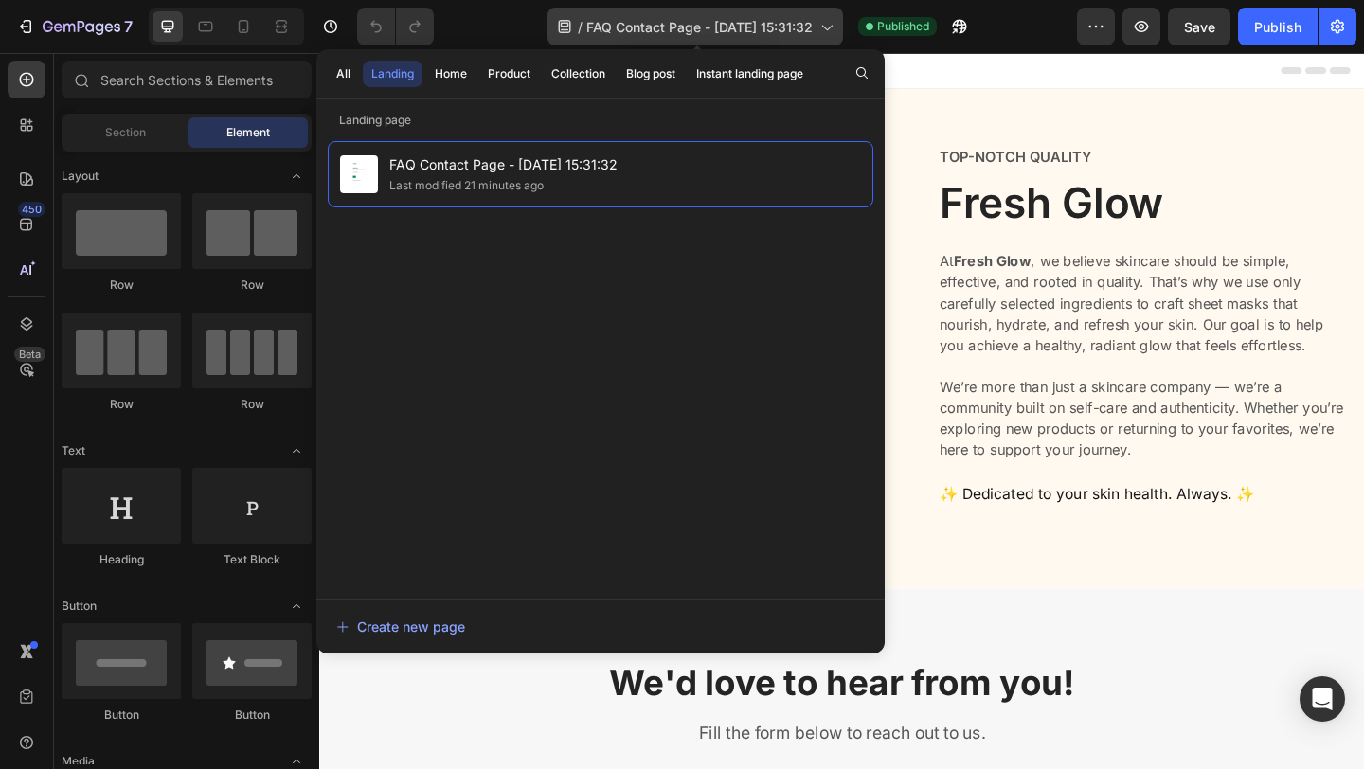
click at [731, 27] on span "FAQ Contact Page - [DATE] 15:31:32" at bounding box center [699, 27] width 226 height 20
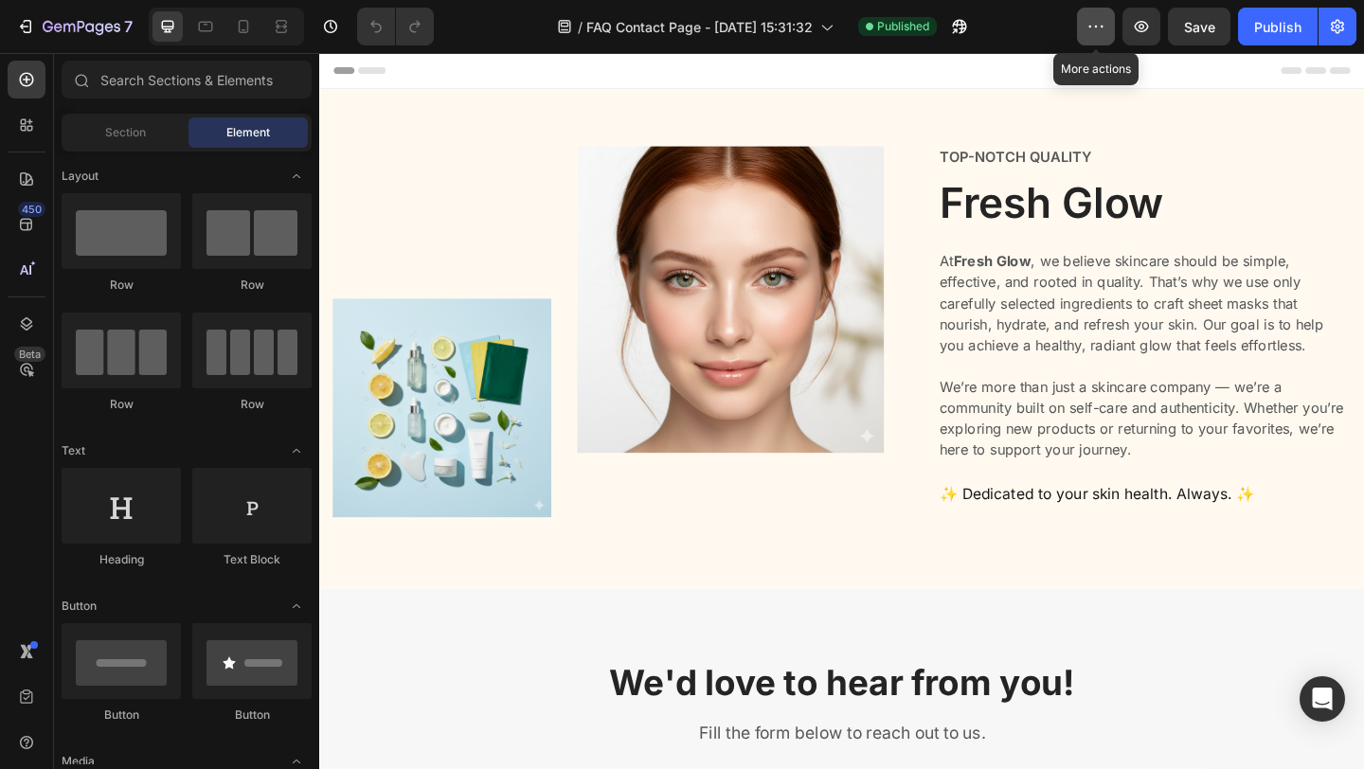
click at [1081, 37] on button "button" at bounding box center [1096, 27] width 38 height 38
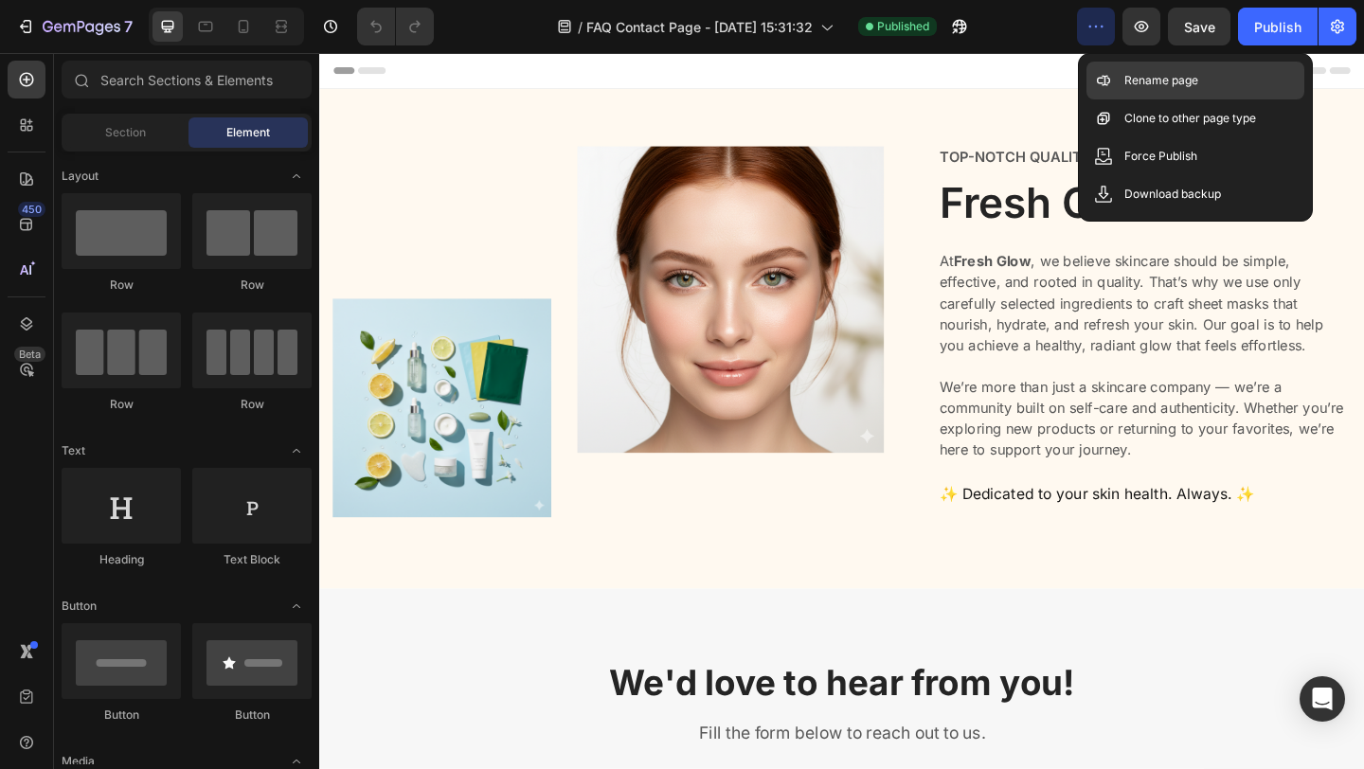
click at [1132, 89] on p "Rename page" at bounding box center [1161, 80] width 74 height 19
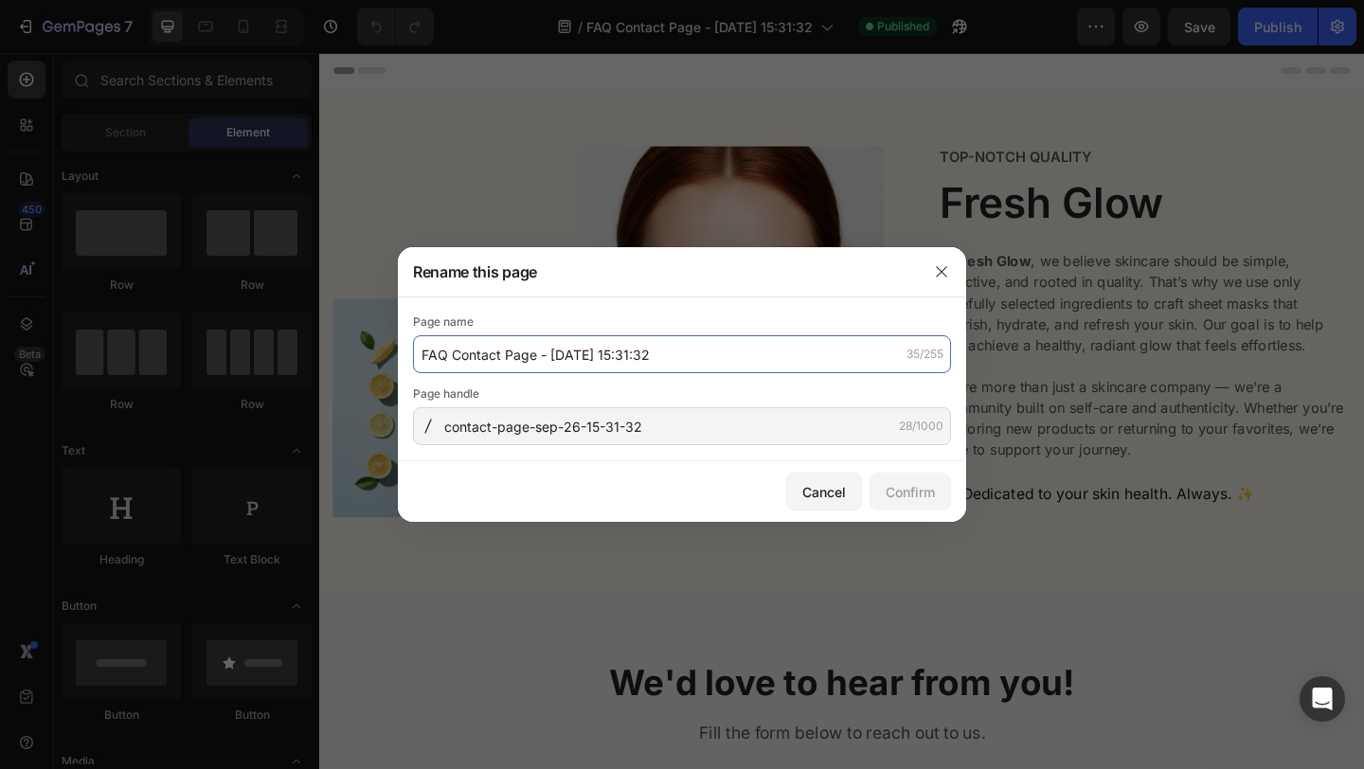
click at [447, 355] on input "FAQ Contact Page - [DATE] 15:31:32" at bounding box center [682, 354] width 538 height 38
drag, startPoint x: 447, startPoint y: 355, endPoint x: 411, endPoint y: 351, distance: 36.2
click at [411, 352] on div "Page name FAQ Contact Page - [DATE] 15:31:32 35/255 Page handle contact-page-se…" at bounding box center [682, 379] width 568 height 164
type input "Contact Page - [DATE] 15:31:32"
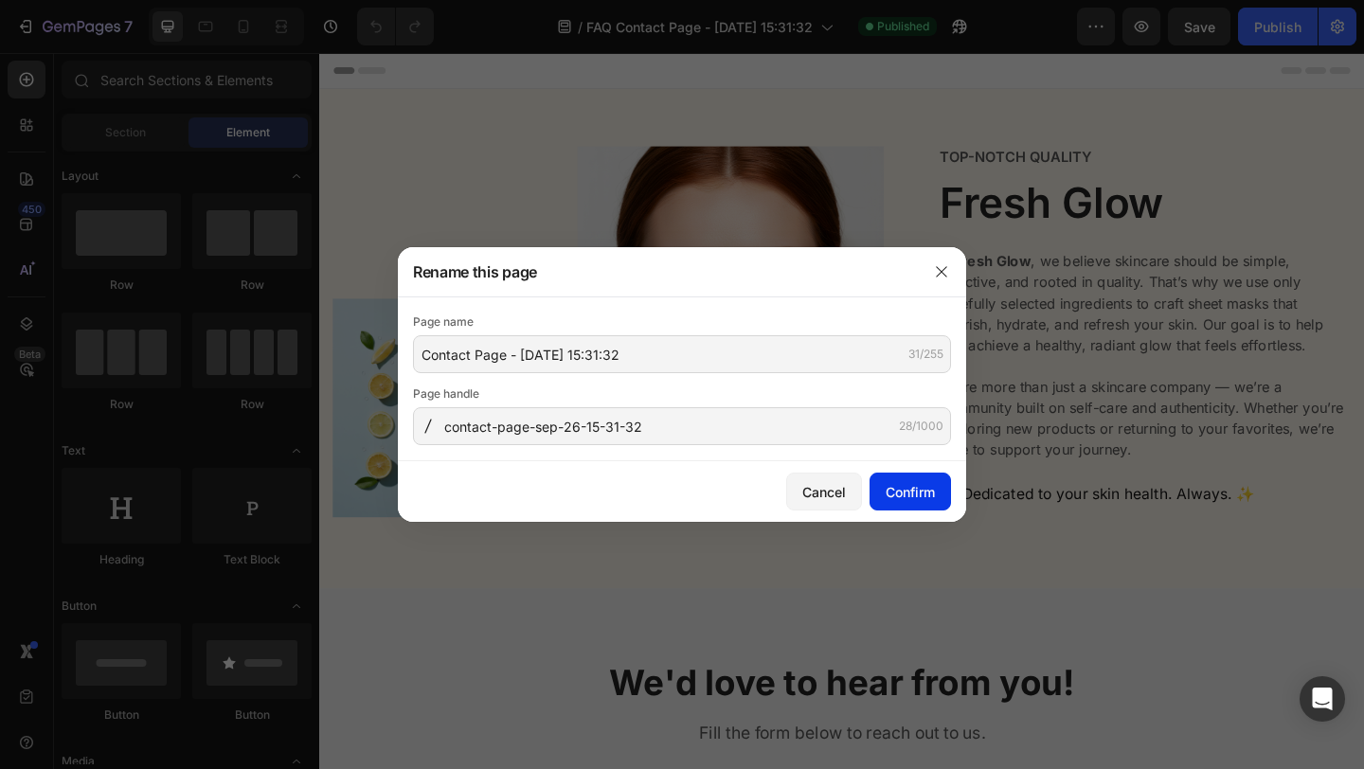
click at [897, 497] on div "Confirm" at bounding box center [909, 492] width 49 height 20
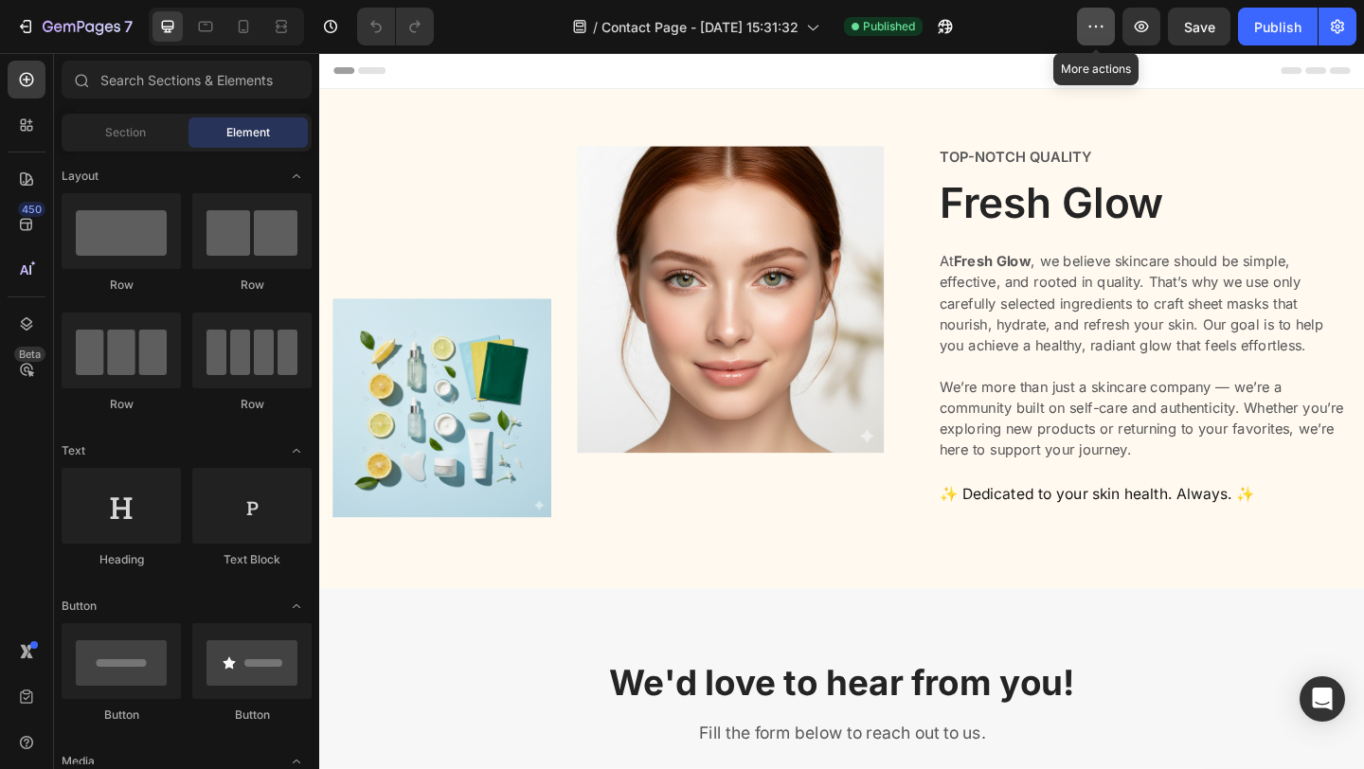
click at [1100, 30] on icon "button" at bounding box center [1095, 26] width 19 height 19
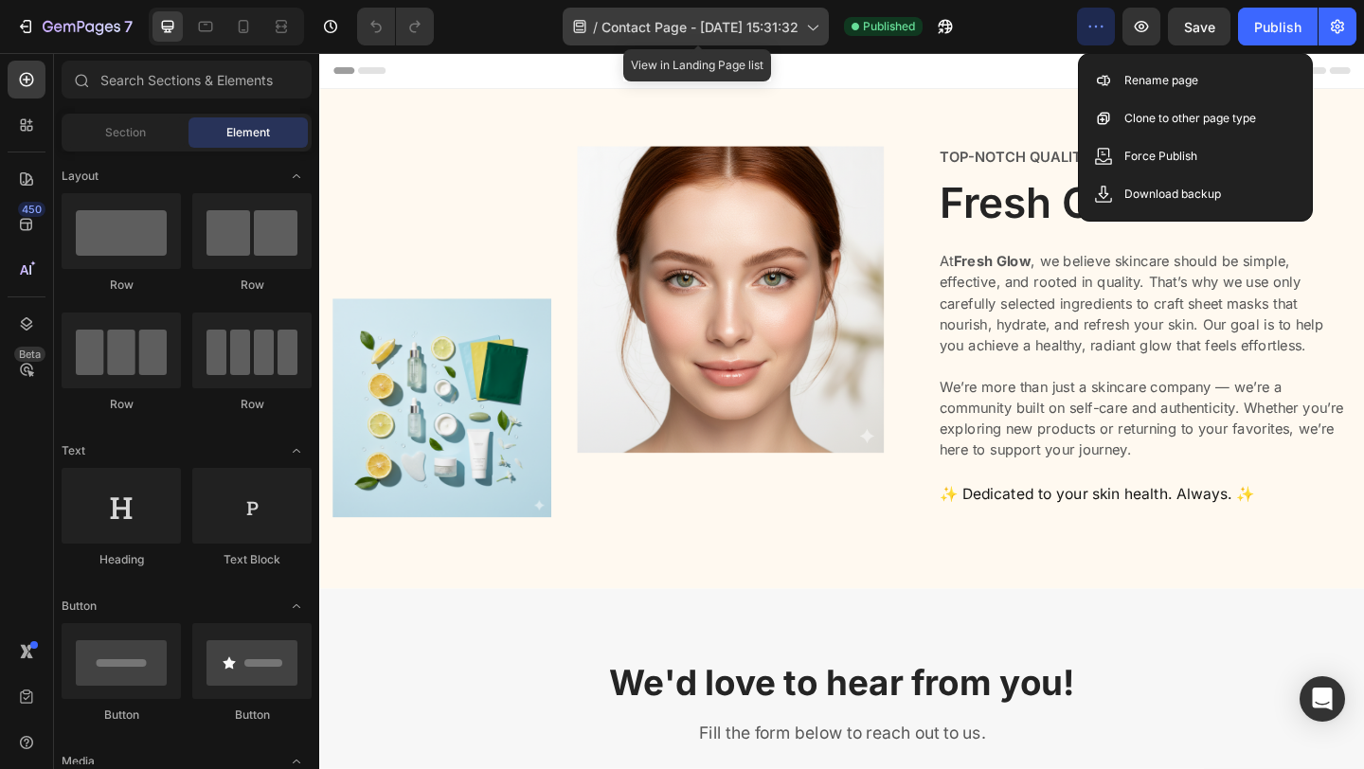
click at [757, 27] on span "Contact Page - [DATE] 15:31:32" at bounding box center [699, 27] width 197 height 20
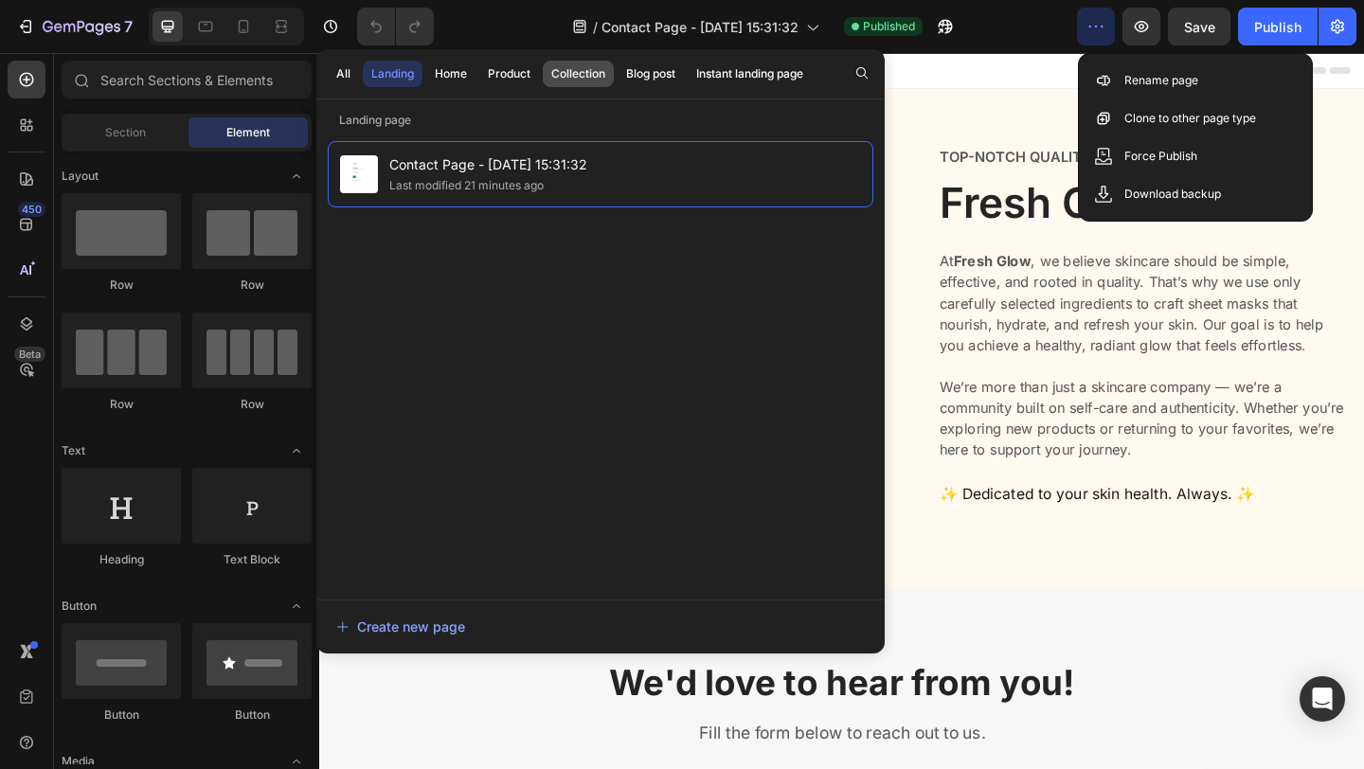
click at [603, 79] on div "Collection" at bounding box center [578, 73] width 54 height 17
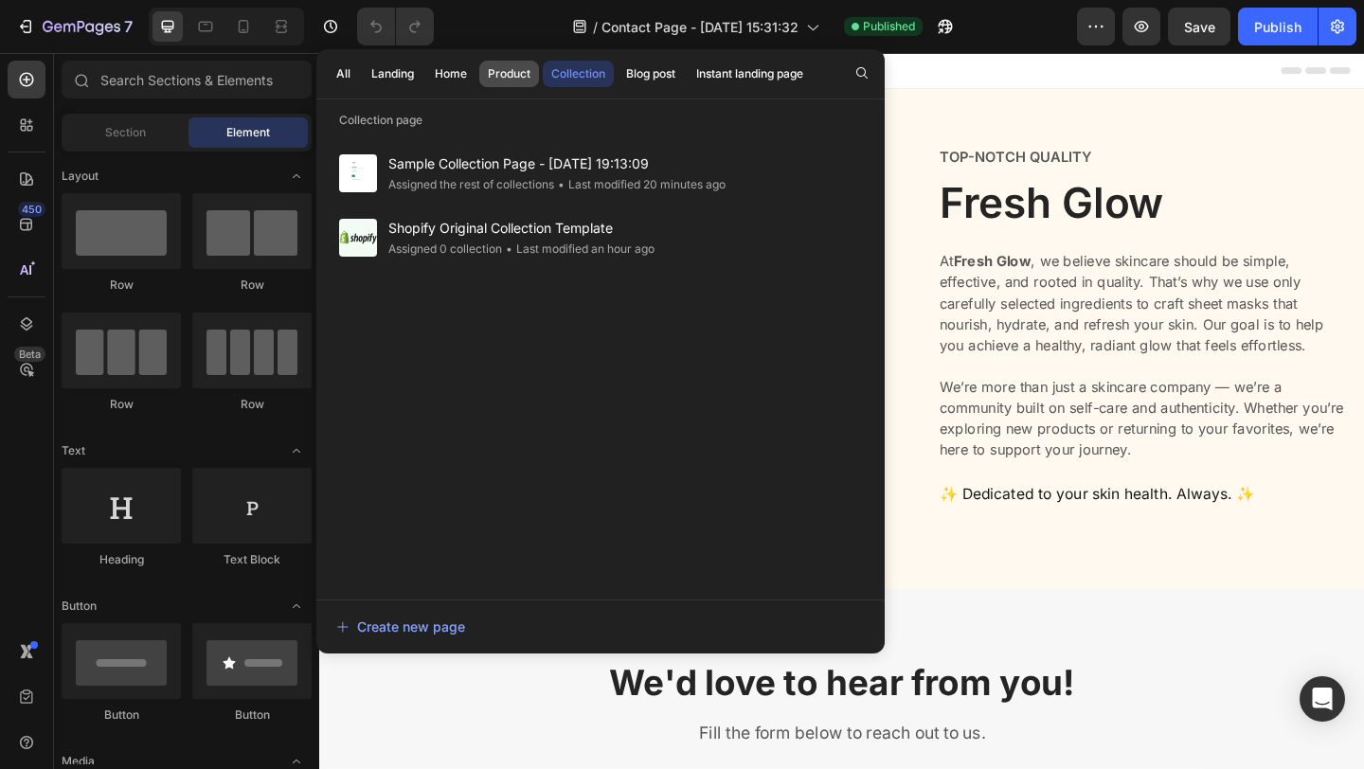
click at [504, 82] on button "Product" at bounding box center [509, 74] width 60 height 27
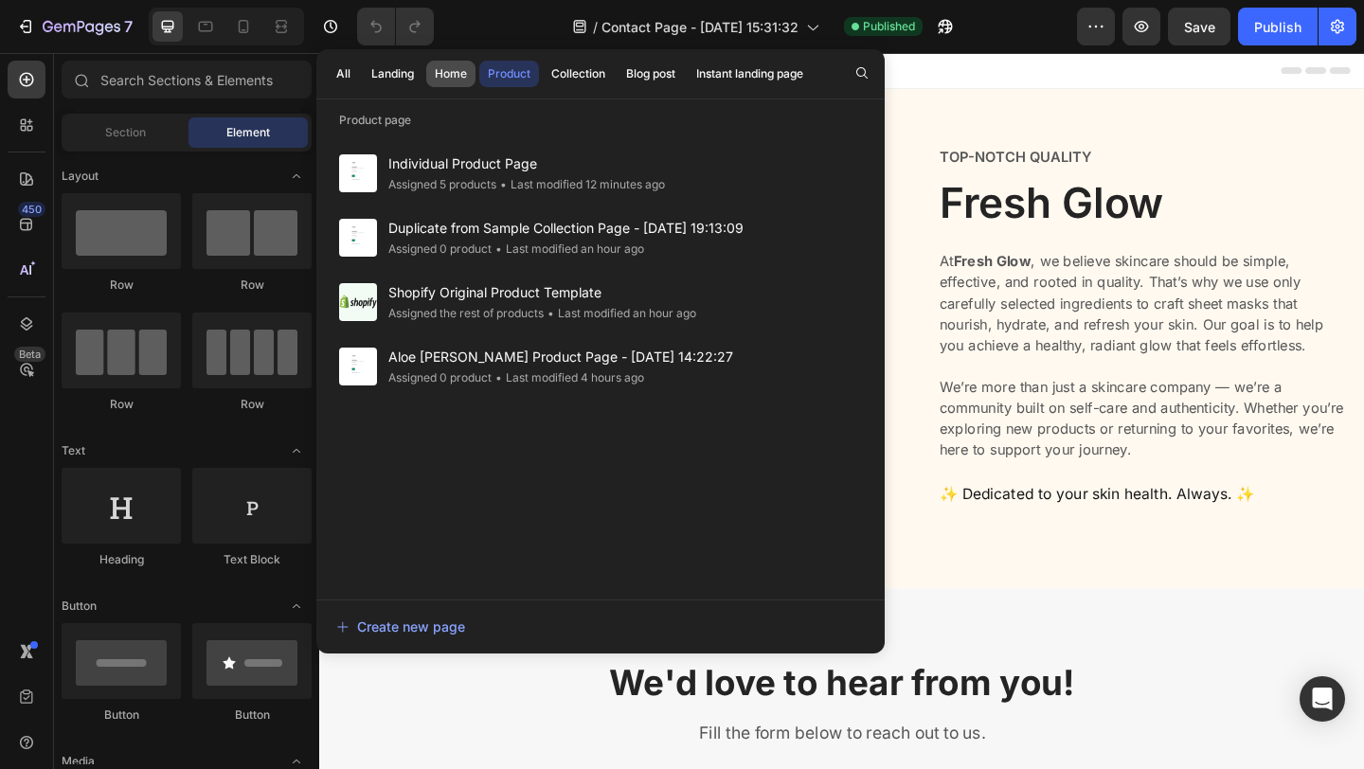
click at [436, 82] on button "Home" at bounding box center [450, 74] width 49 height 27
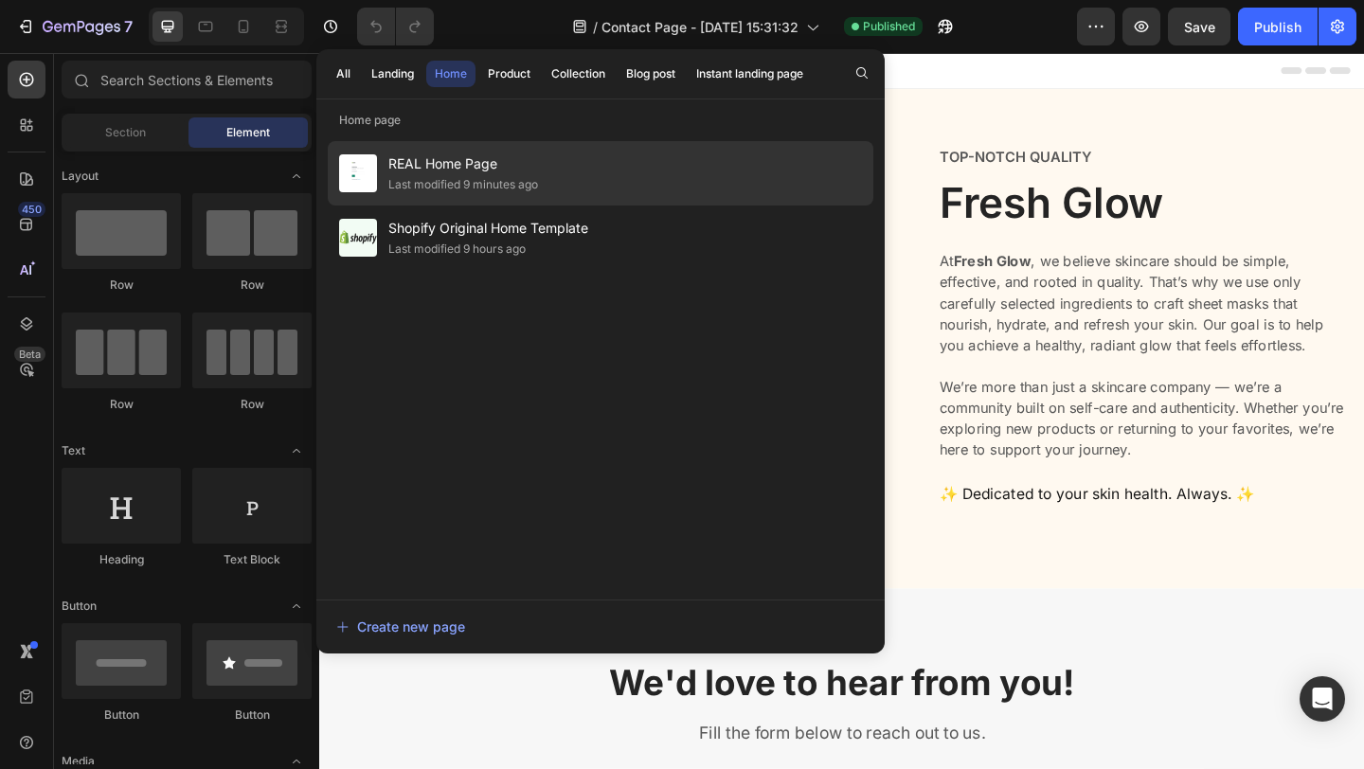
click at [419, 170] on span "REAL Home Page" at bounding box center [463, 163] width 150 height 23
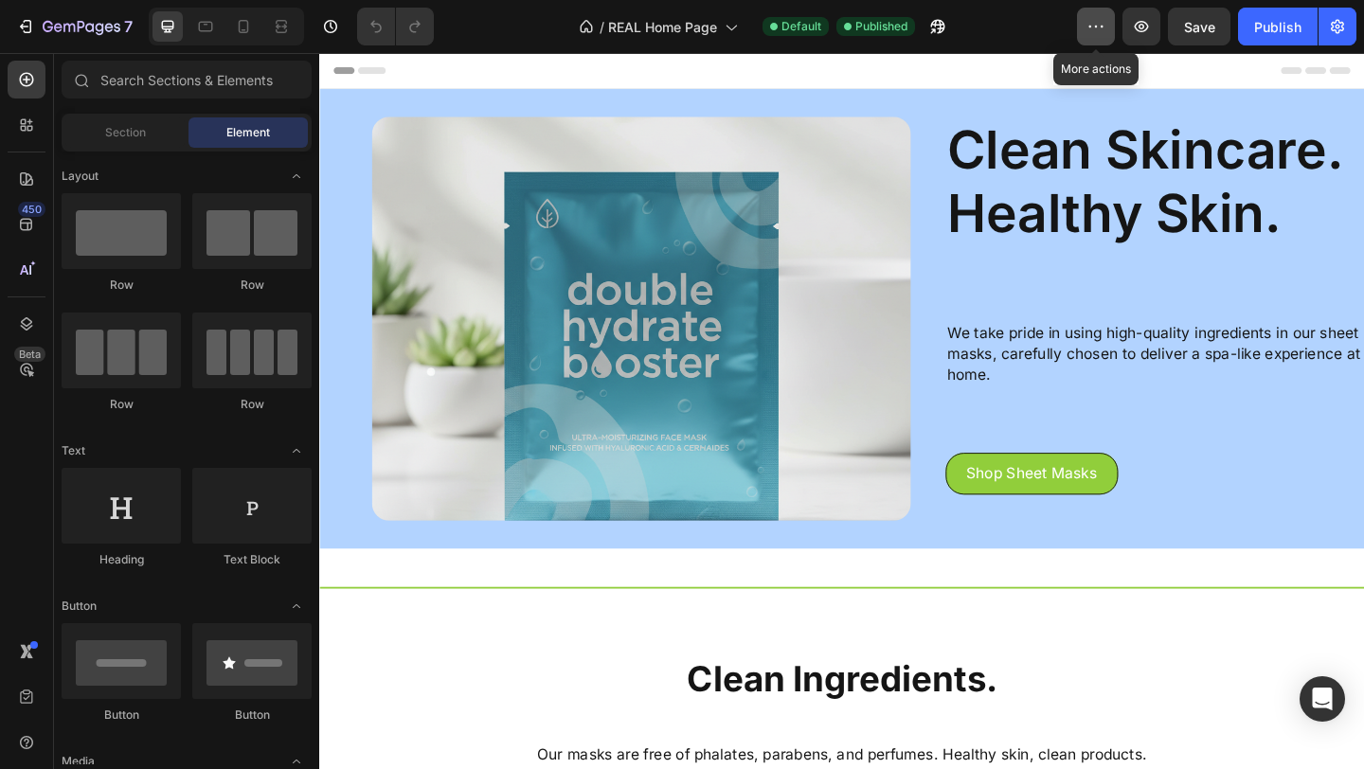
click at [1089, 36] on button "button" at bounding box center [1096, 27] width 38 height 38
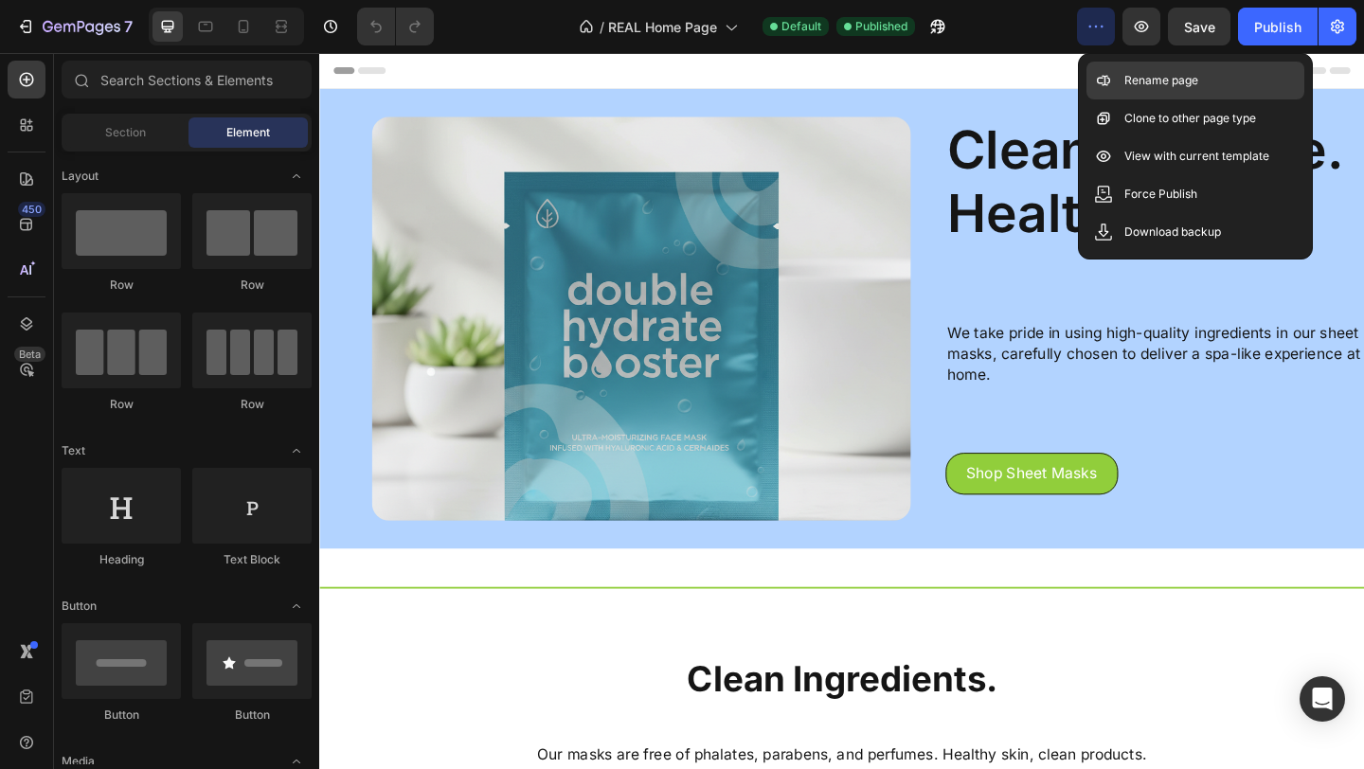
click at [1114, 87] on div "Rename page" at bounding box center [1195, 81] width 218 height 38
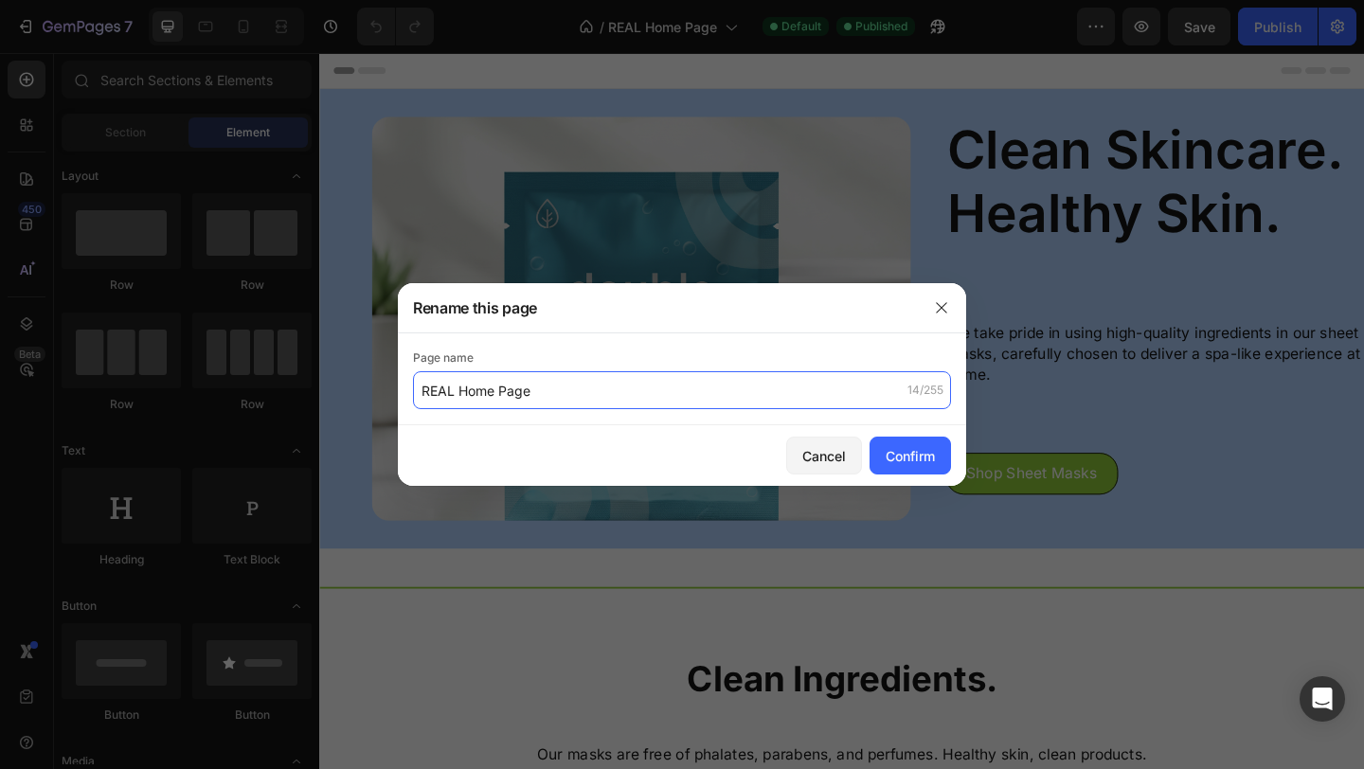
click at [448, 397] on input "REAL Home Page" at bounding box center [682, 390] width 538 height 38
click at [455, 398] on input "REAL Home Page" at bounding box center [682, 390] width 538 height 38
drag, startPoint x: 455, startPoint y: 398, endPoint x: 418, endPoint y: 395, distance: 37.0
click at [418, 395] on input "REAL Home Page" at bounding box center [682, 390] width 538 height 38
type input "Home Page"
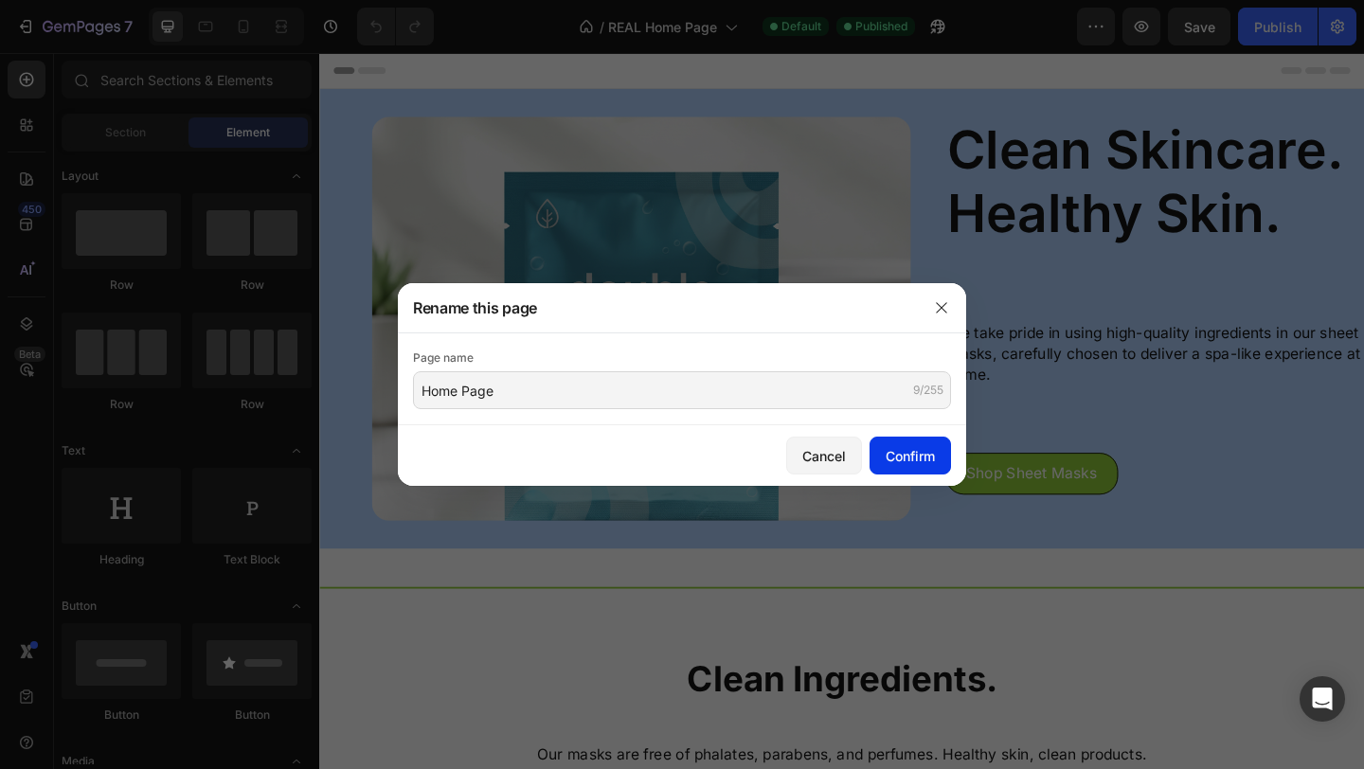
click at [923, 461] on div "Confirm" at bounding box center [909, 456] width 49 height 20
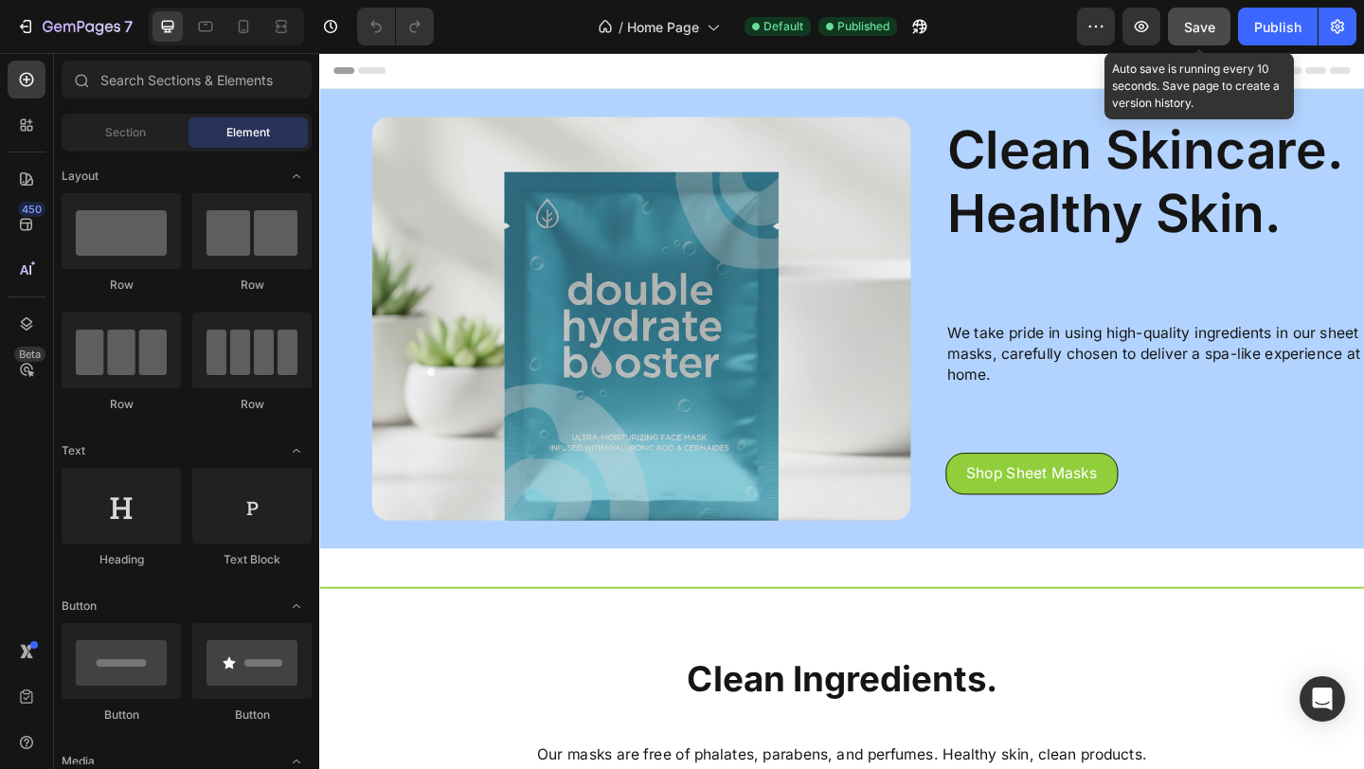
click at [1211, 38] on button "Save" at bounding box center [1199, 27] width 62 height 38
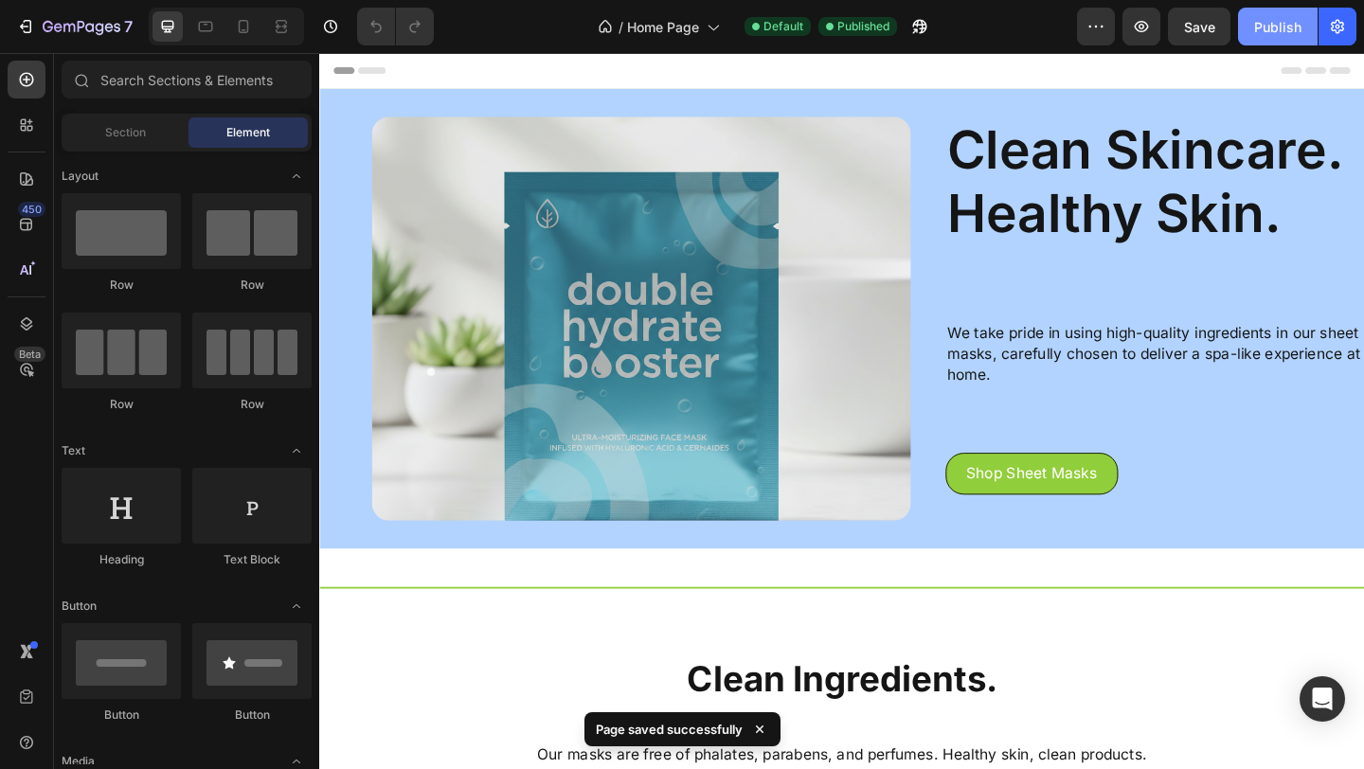
click at [1279, 27] on div "Publish" at bounding box center [1277, 27] width 47 height 20
click at [1345, 33] on icon "button" at bounding box center [1337, 26] width 19 height 19
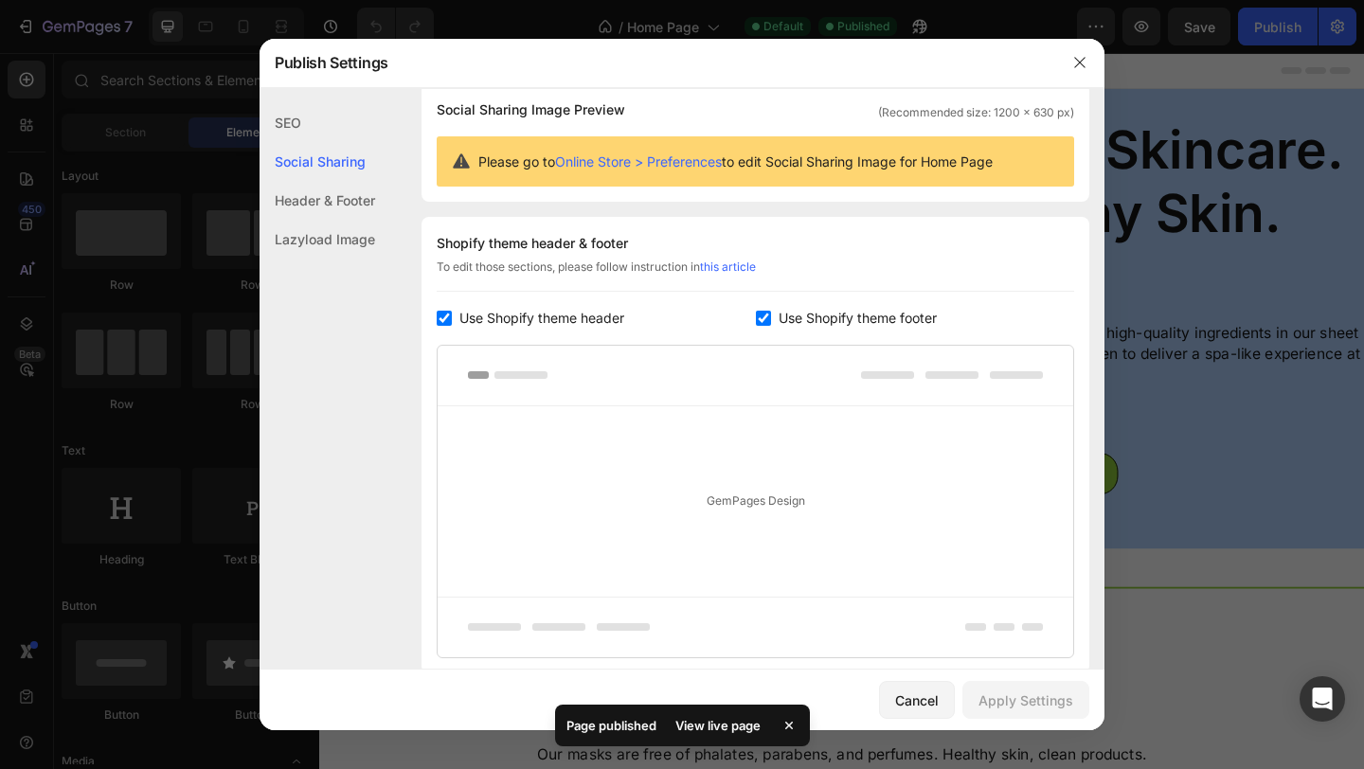
click at [311, 169] on div "Social Sharing" at bounding box center [317, 161] width 116 height 39
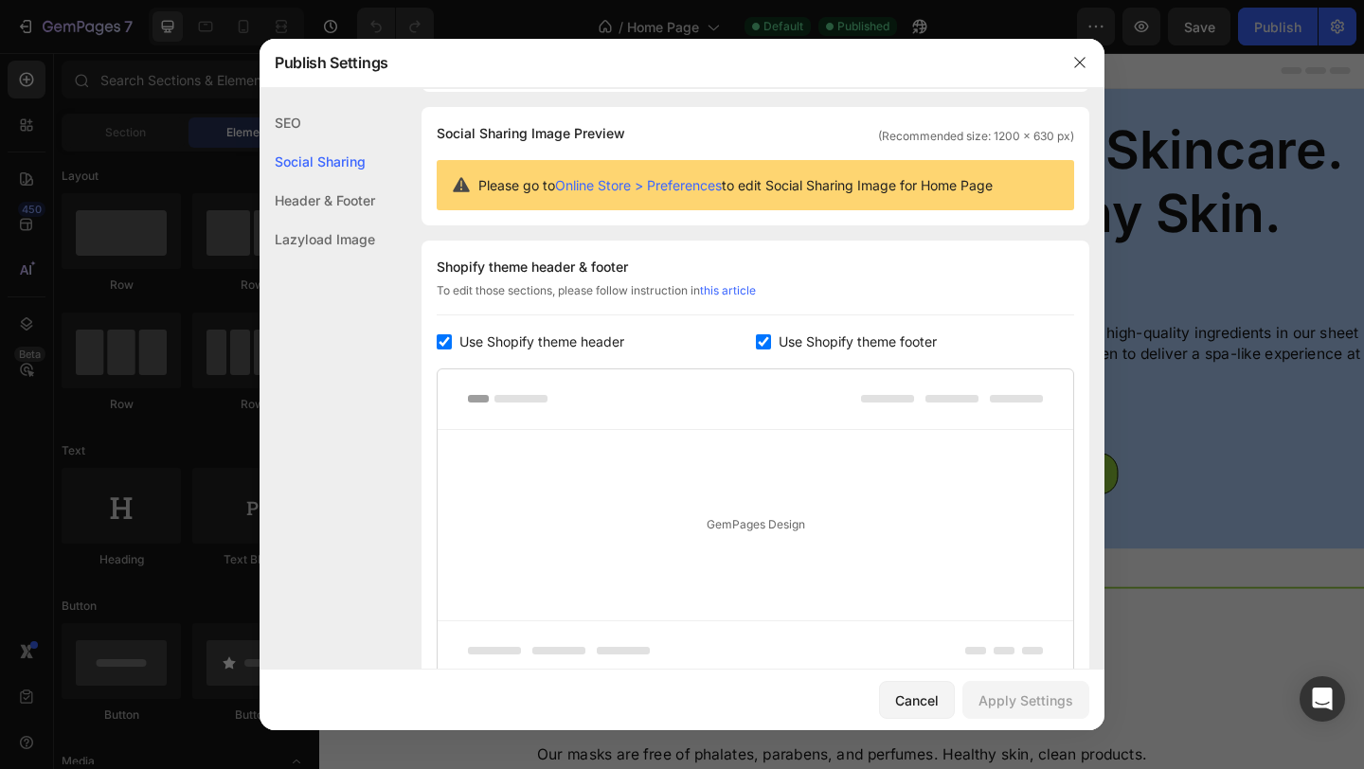
click at [354, 157] on div "Social Sharing" at bounding box center [317, 161] width 116 height 39
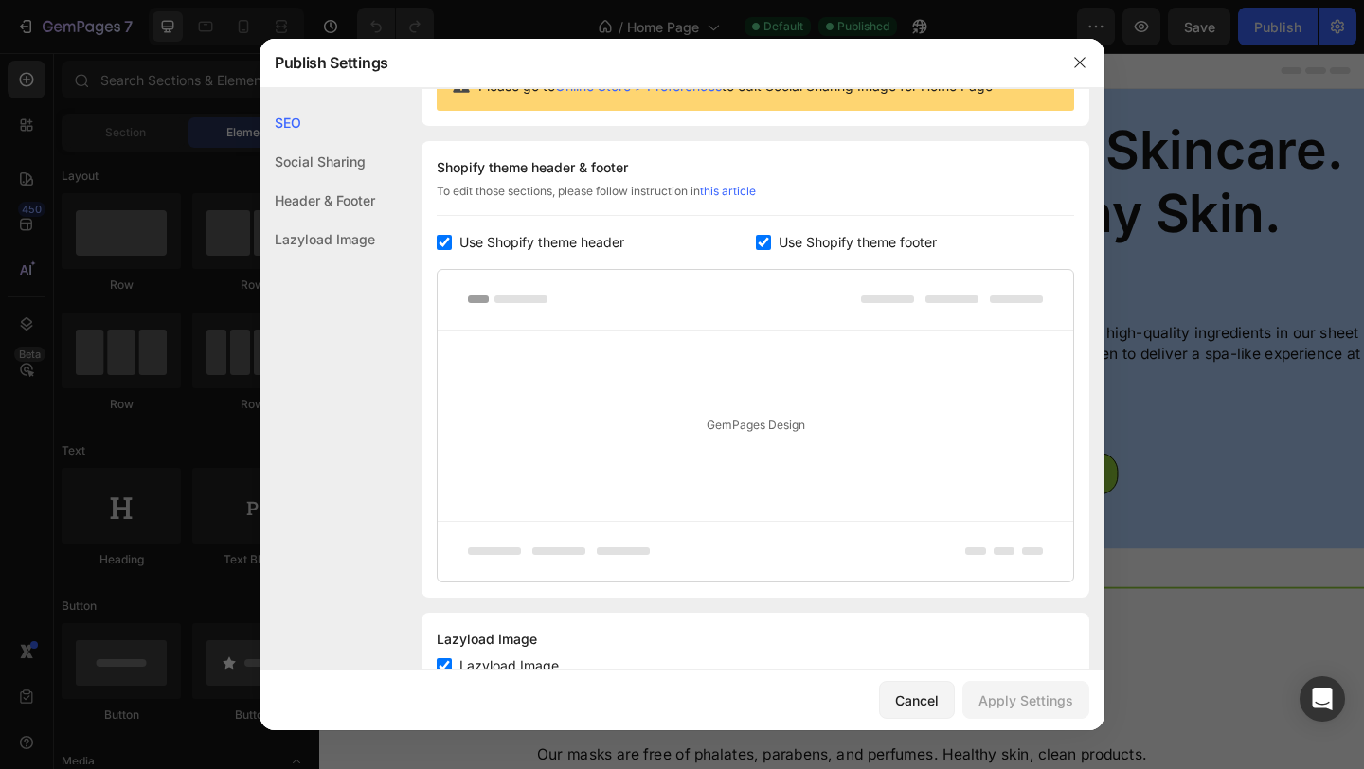
scroll to position [300, 0]
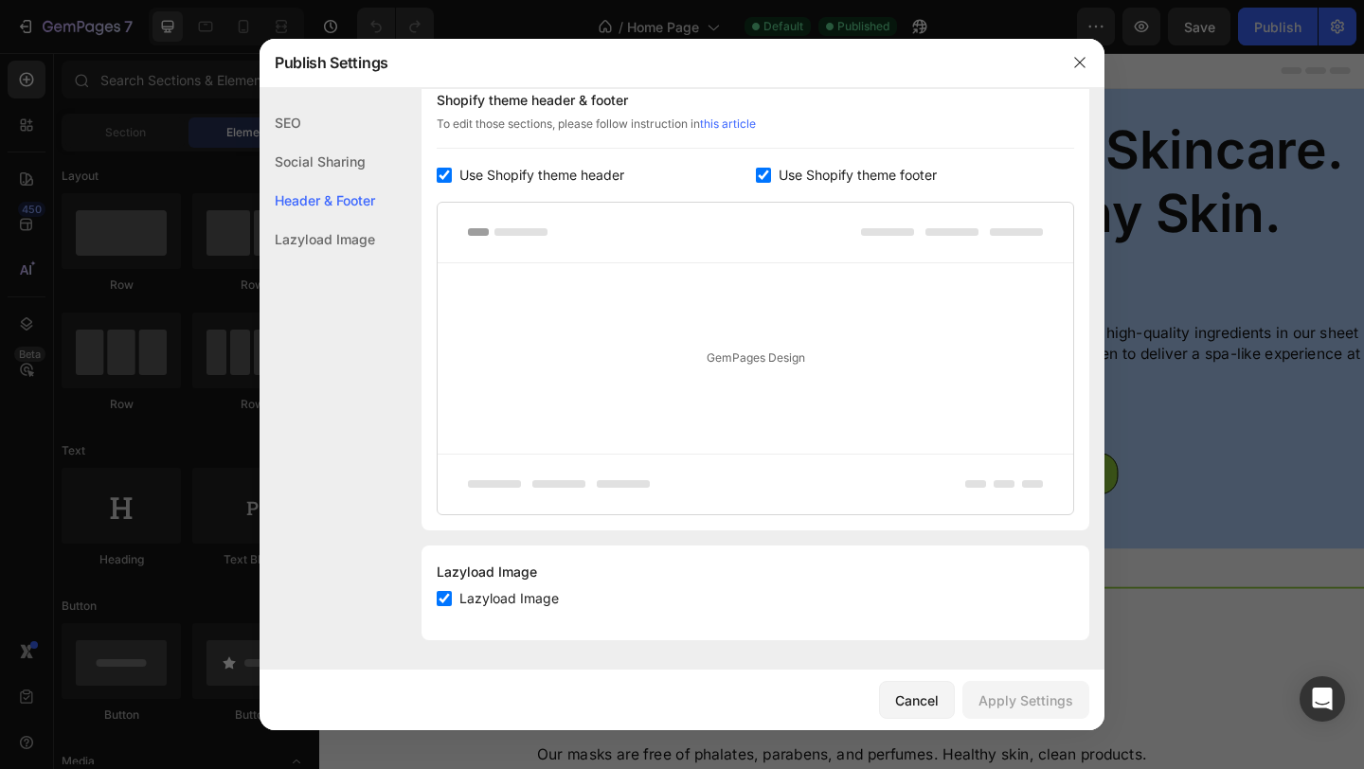
click at [305, 122] on div "SEO" at bounding box center [317, 122] width 116 height 39
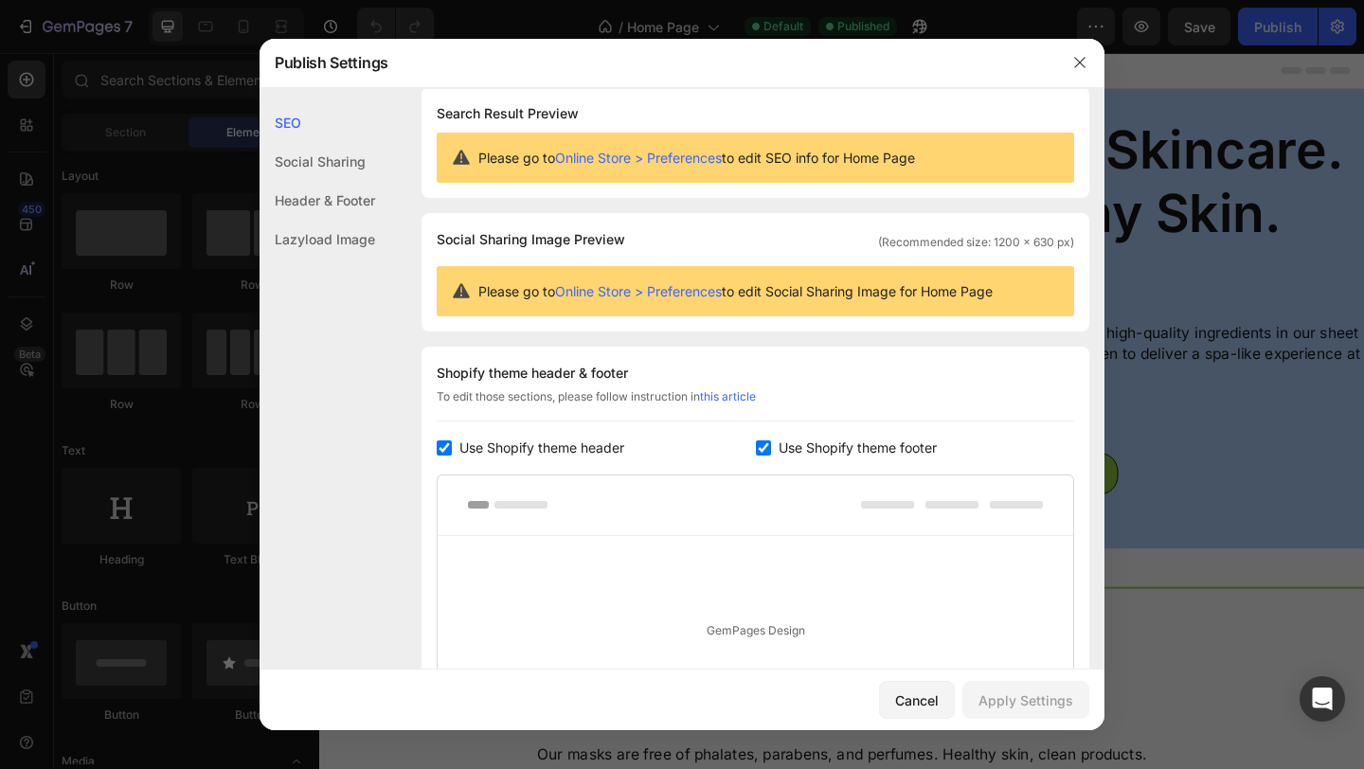
scroll to position [0, 0]
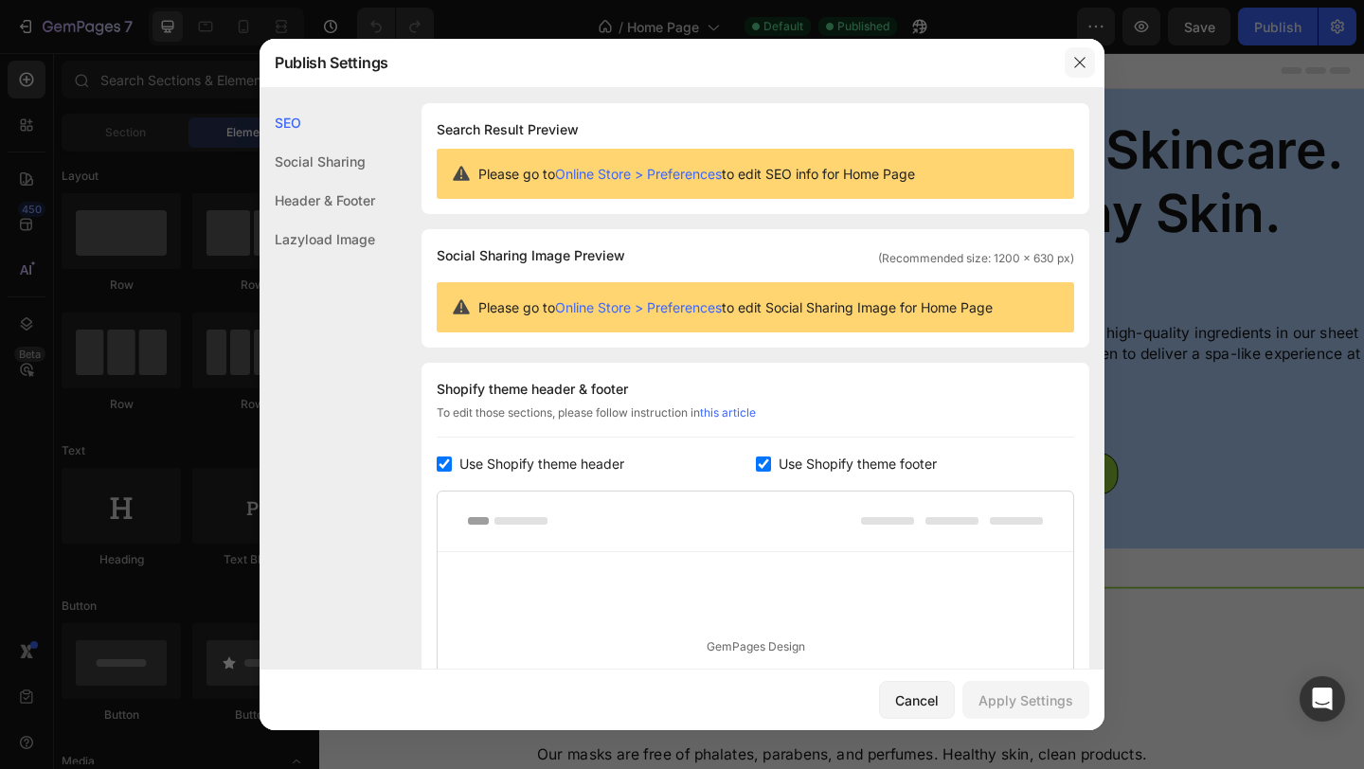
click at [1083, 71] on button "button" at bounding box center [1079, 62] width 30 height 30
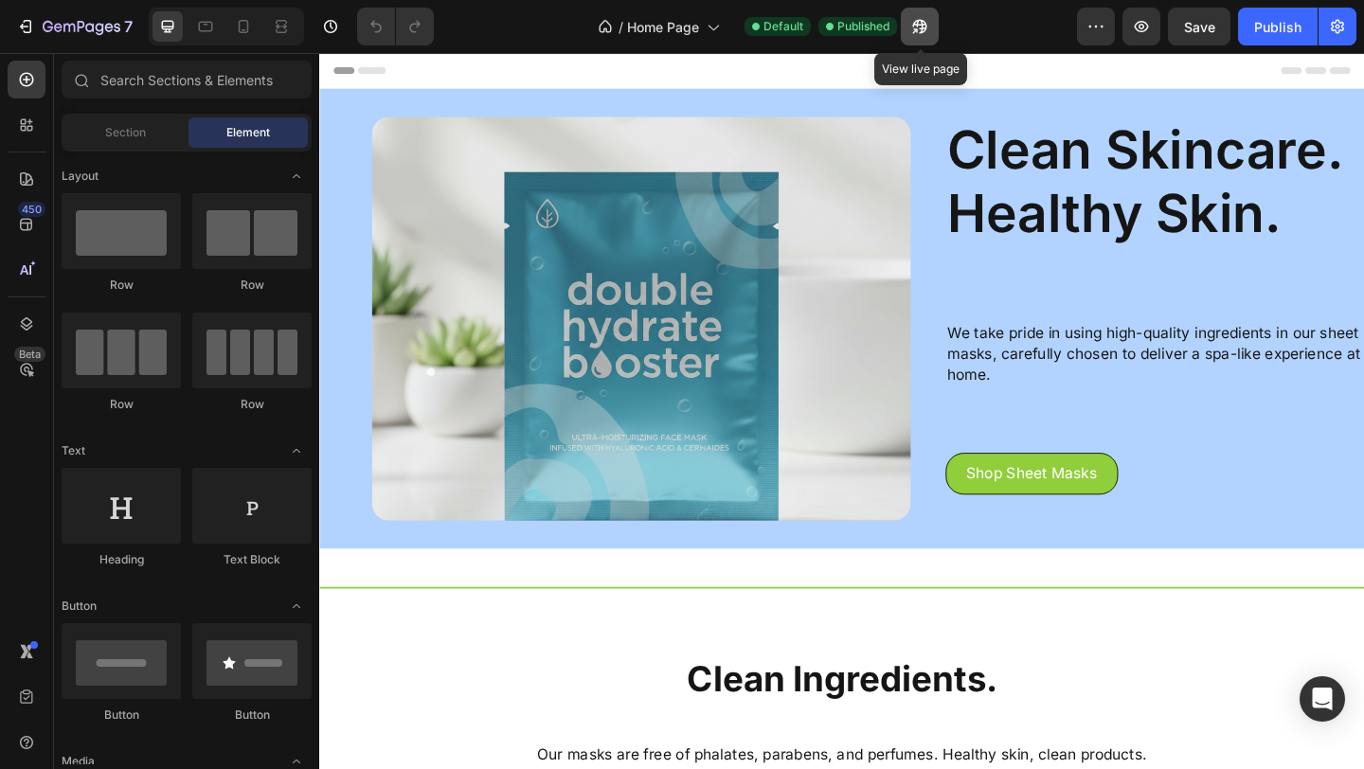
click at [920, 27] on icon "button" at bounding box center [919, 26] width 19 height 19
